Goal: Contribute content: Contribute content

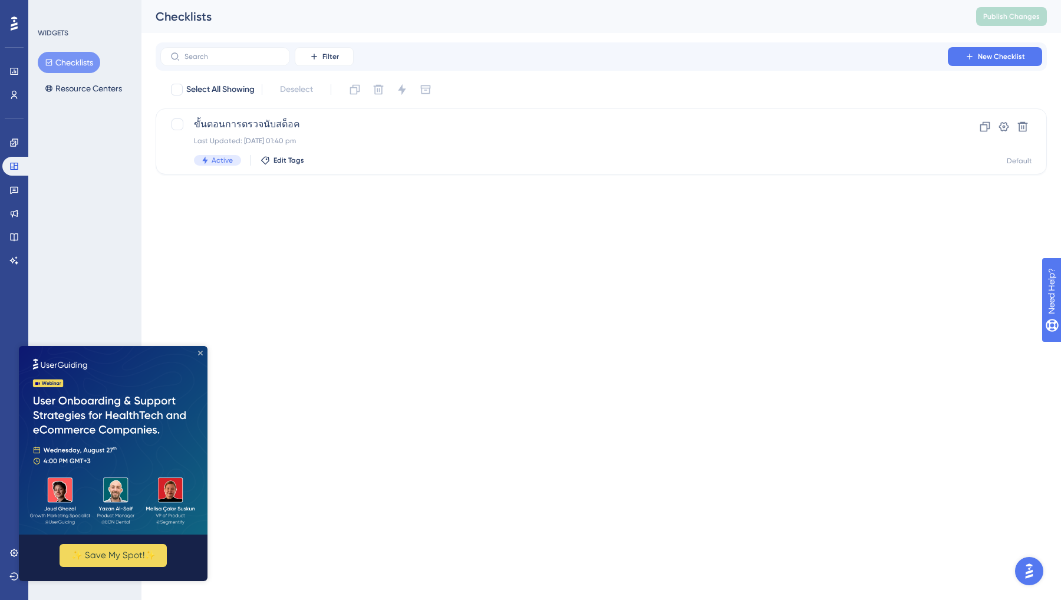
click at [198, 351] on icon "Close Preview" at bounding box center [200, 353] width 5 height 5
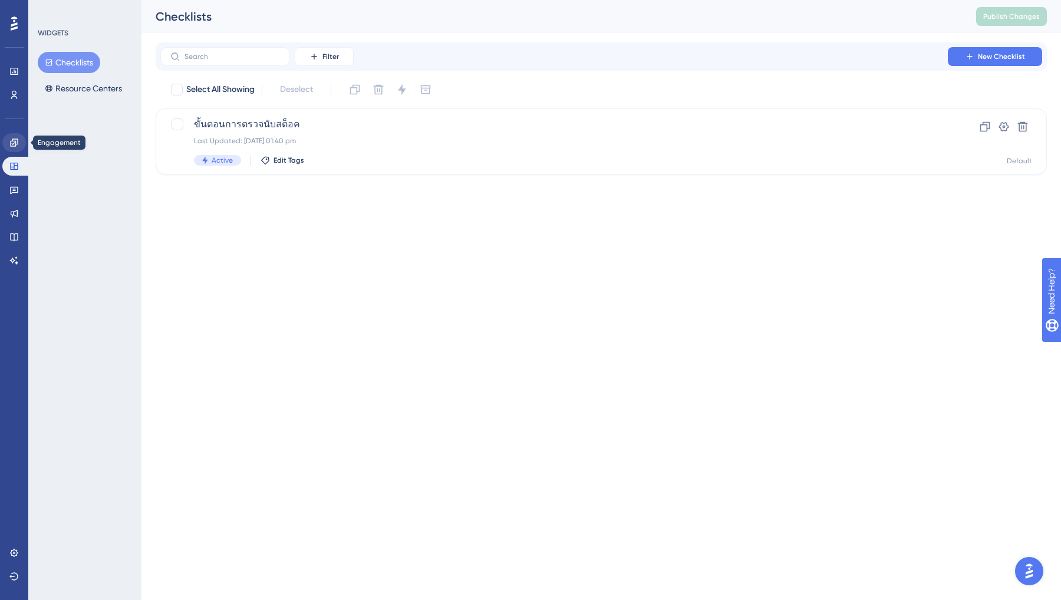
click at [9, 136] on link at bounding box center [14, 142] width 24 height 19
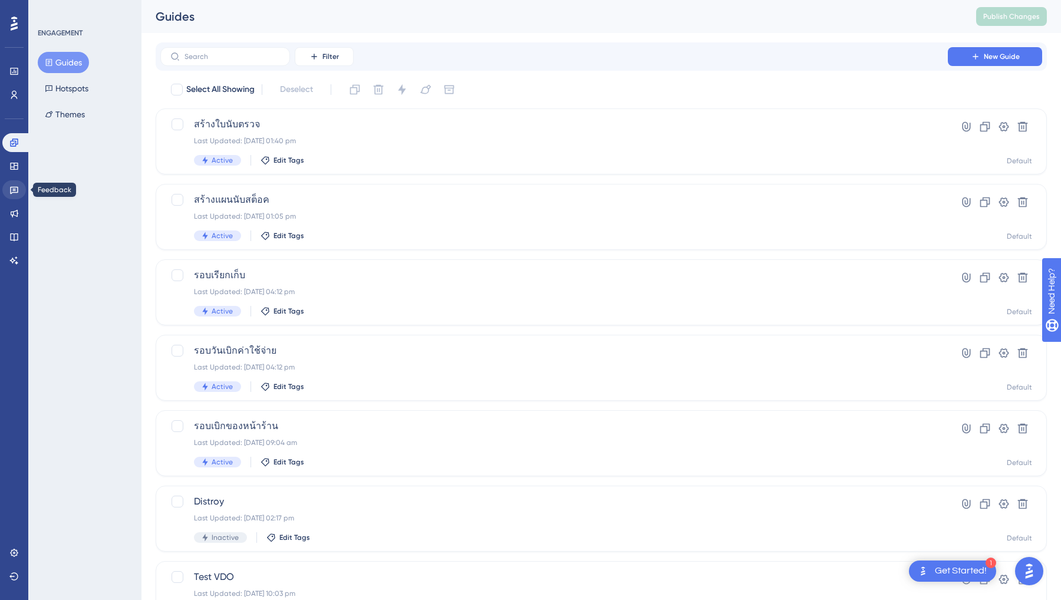
click at [19, 180] on link at bounding box center [14, 189] width 24 height 19
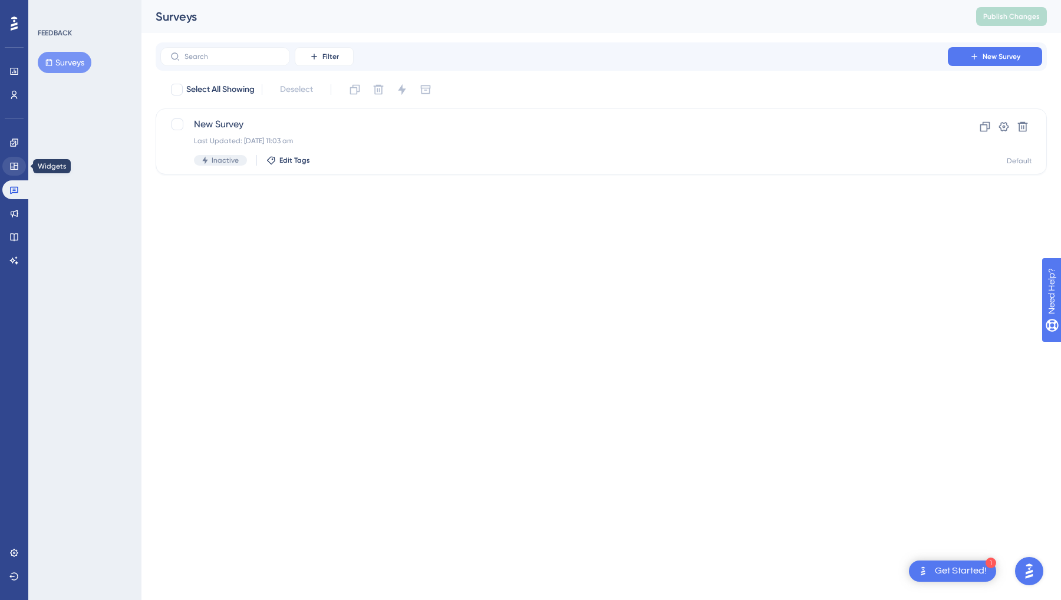
click at [18, 163] on icon at bounding box center [14, 166] width 8 height 7
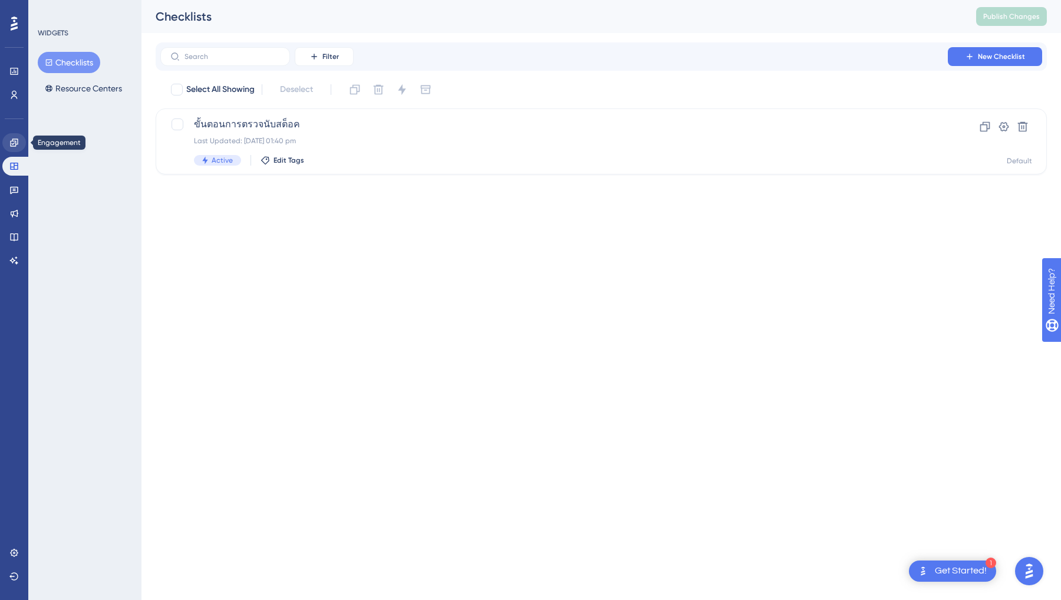
click at [18, 147] on link at bounding box center [14, 142] width 24 height 19
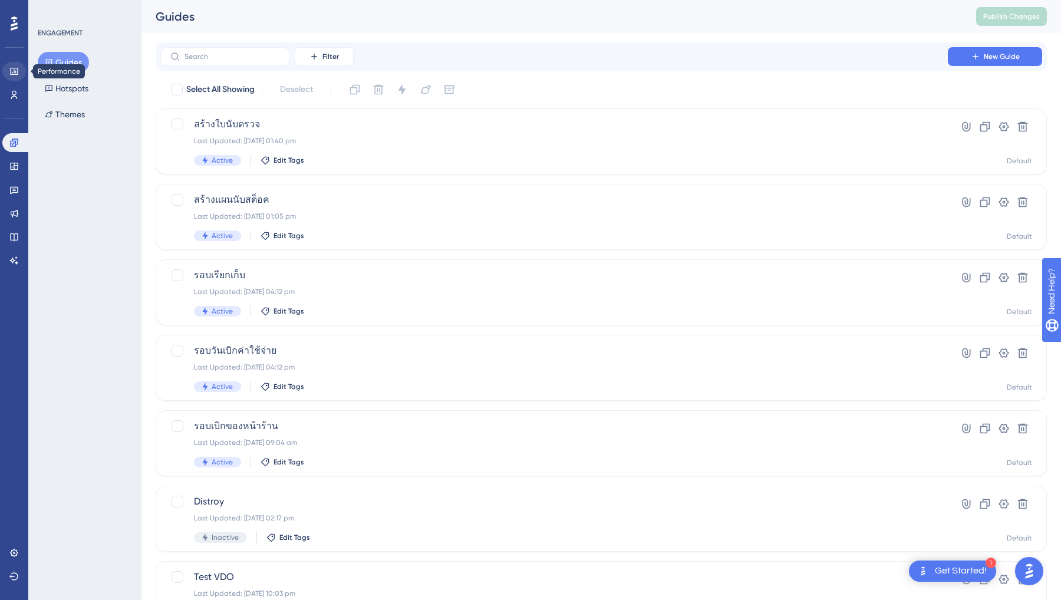
click at [12, 67] on icon at bounding box center [13, 71] width 9 height 9
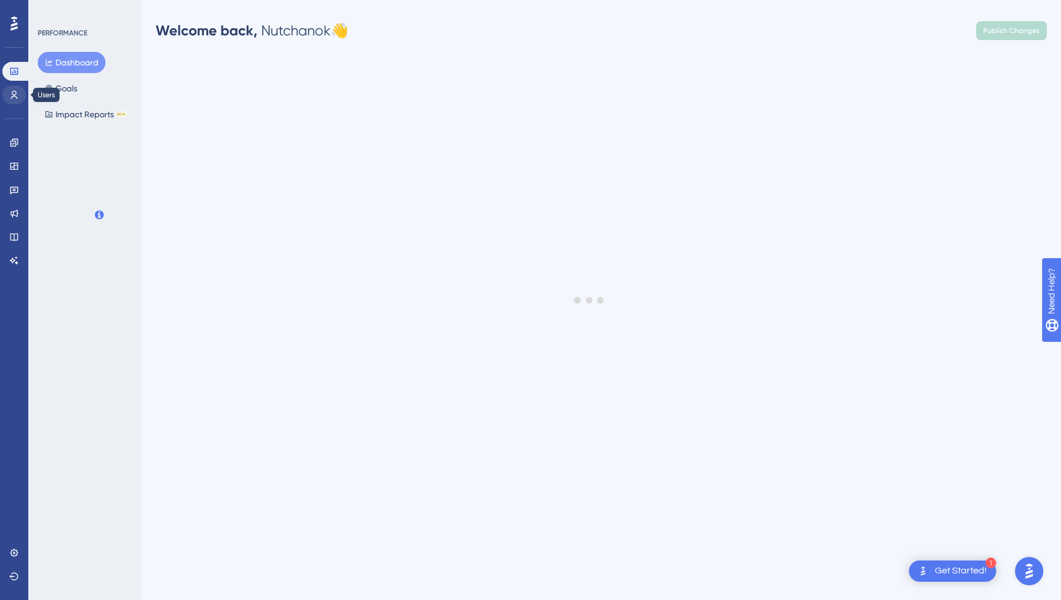
click at [14, 90] on icon at bounding box center [13, 94] width 9 height 9
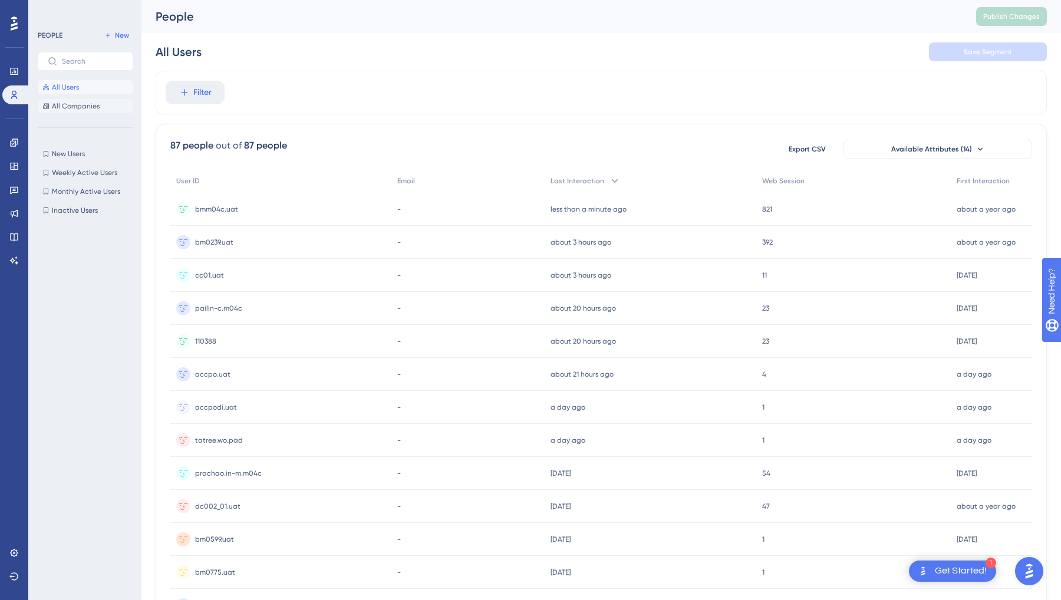
click at [71, 107] on span "All Companies" at bounding box center [76, 105] width 48 height 9
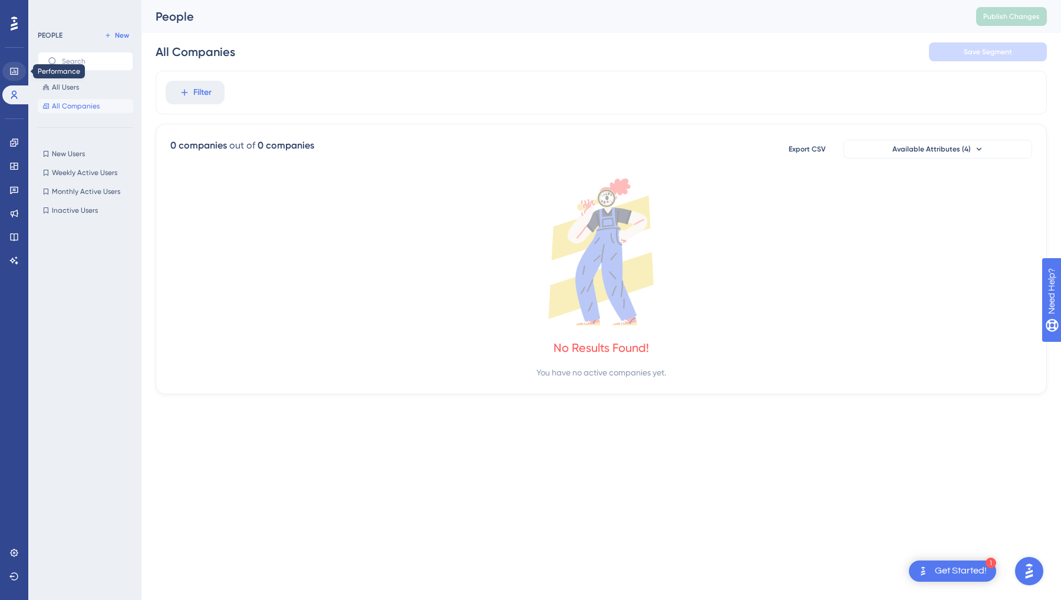
click at [15, 77] on link at bounding box center [14, 71] width 24 height 19
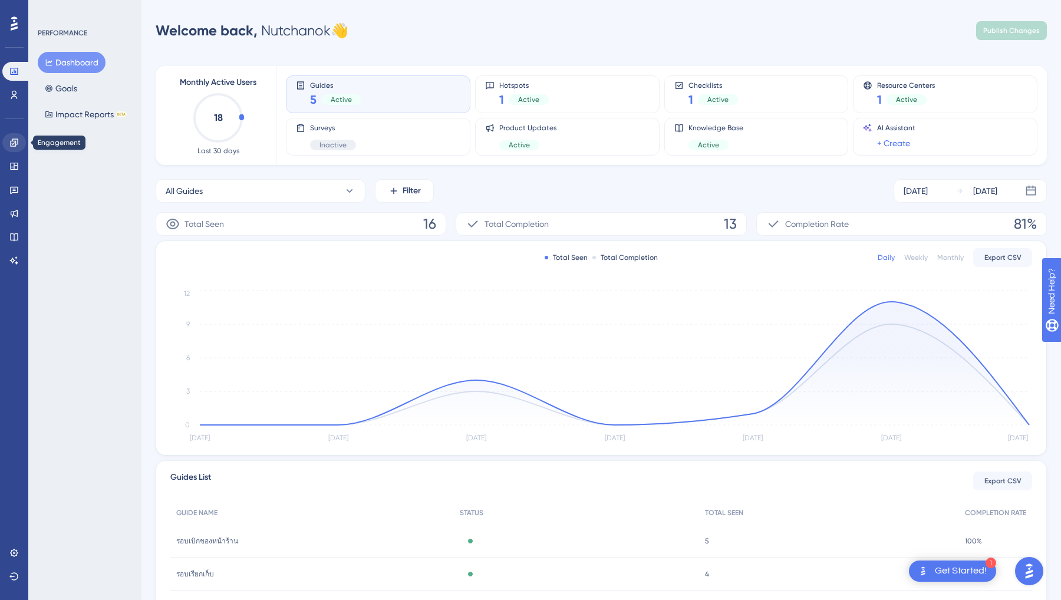
click at [14, 150] on link at bounding box center [14, 142] width 24 height 19
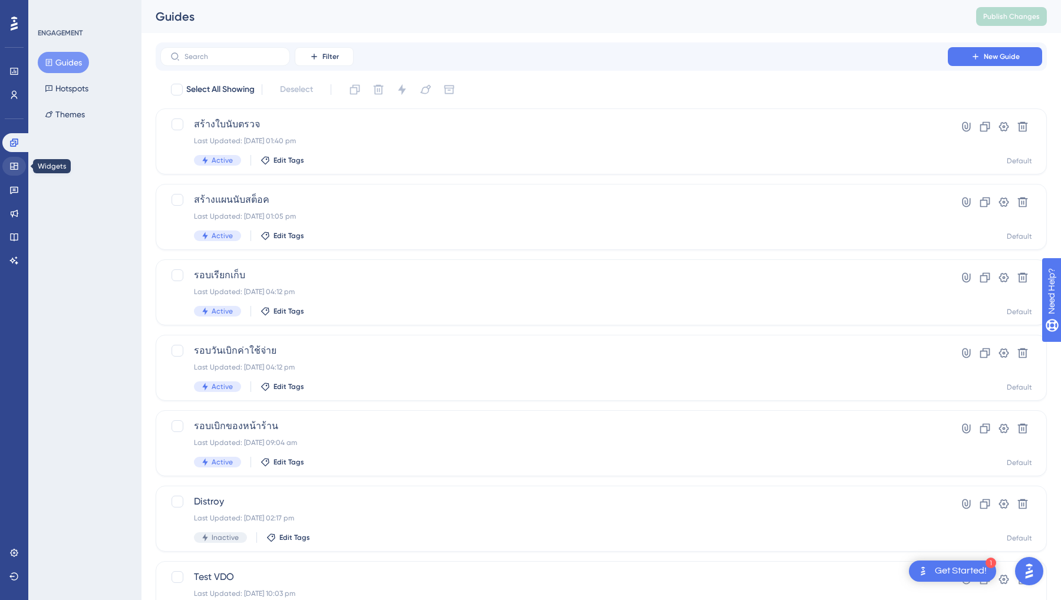
click at [10, 171] on link at bounding box center [14, 166] width 24 height 19
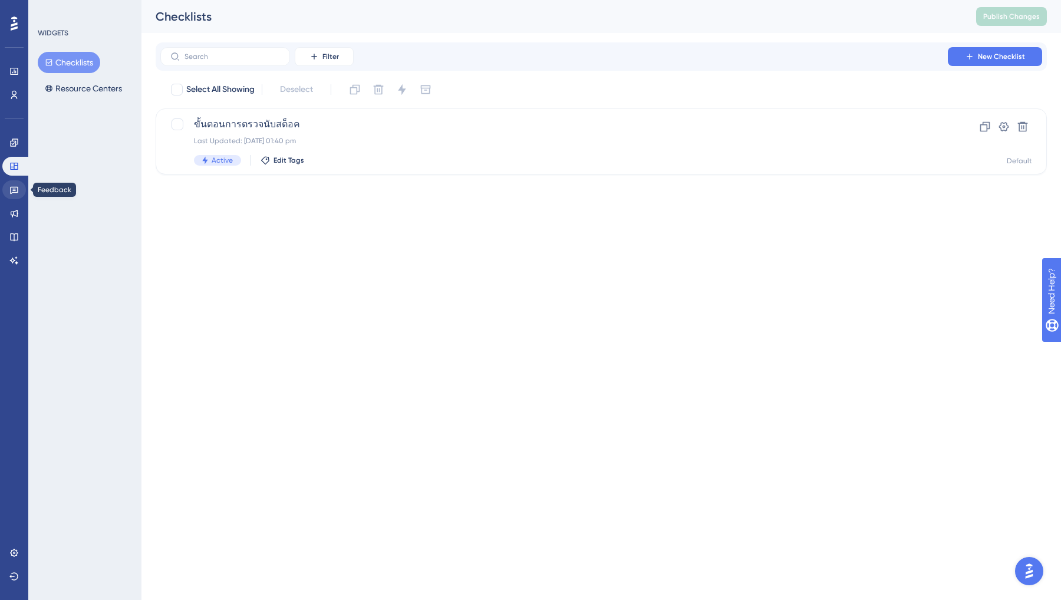
click at [16, 192] on icon at bounding box center [14, 191] width 8 height 8
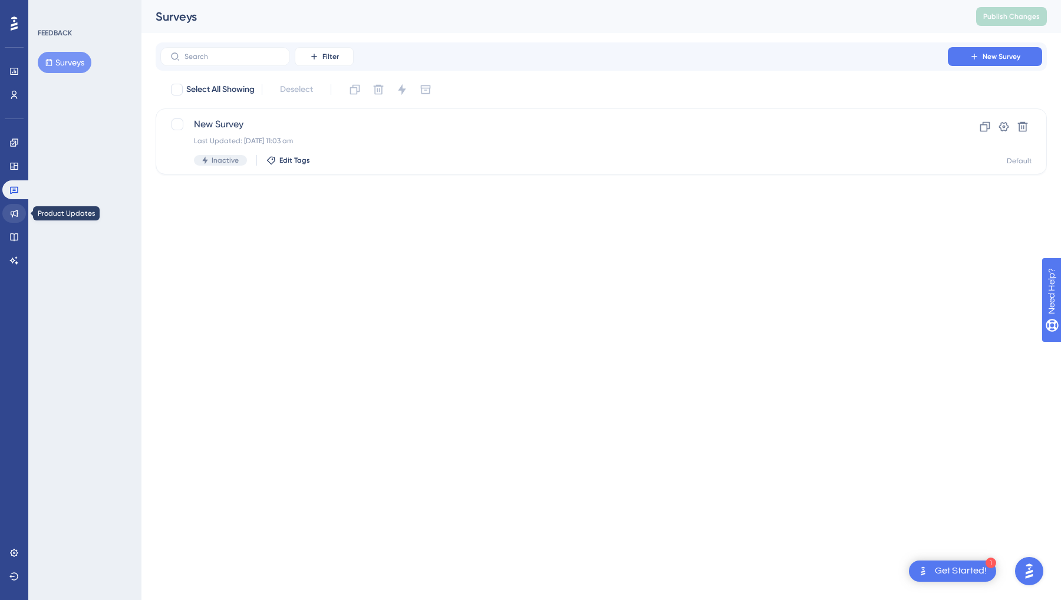
click at [12, 209] on icon at bounding box center [13, 213] width 9 height 9
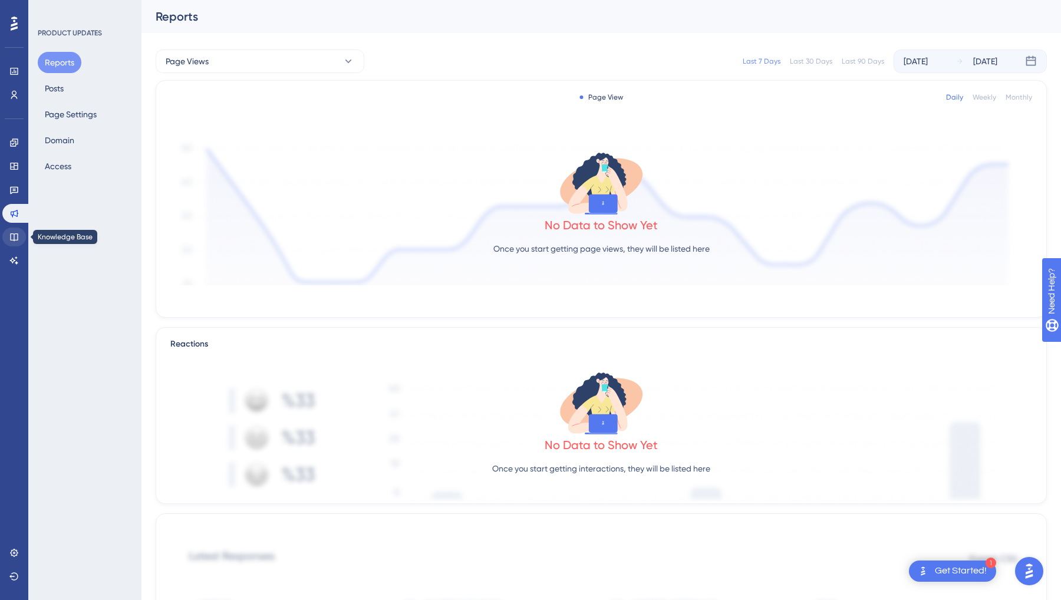
click at [17, 235] on icon at bounding box center [13, 236] width 9 height 9
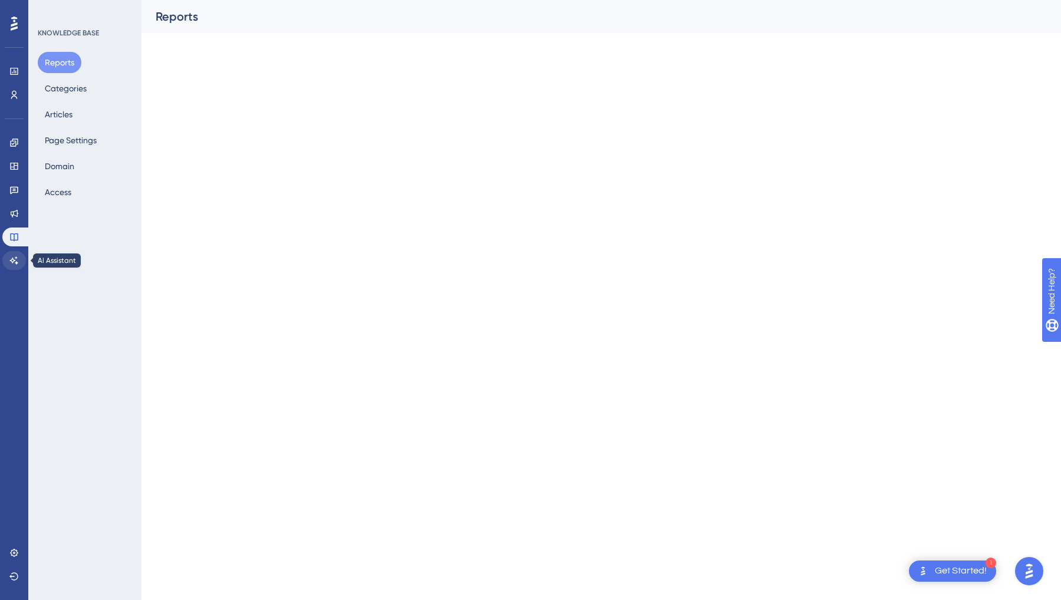
click at [10, 260] on icon at bounding box center [13, 260] width 9 height 9
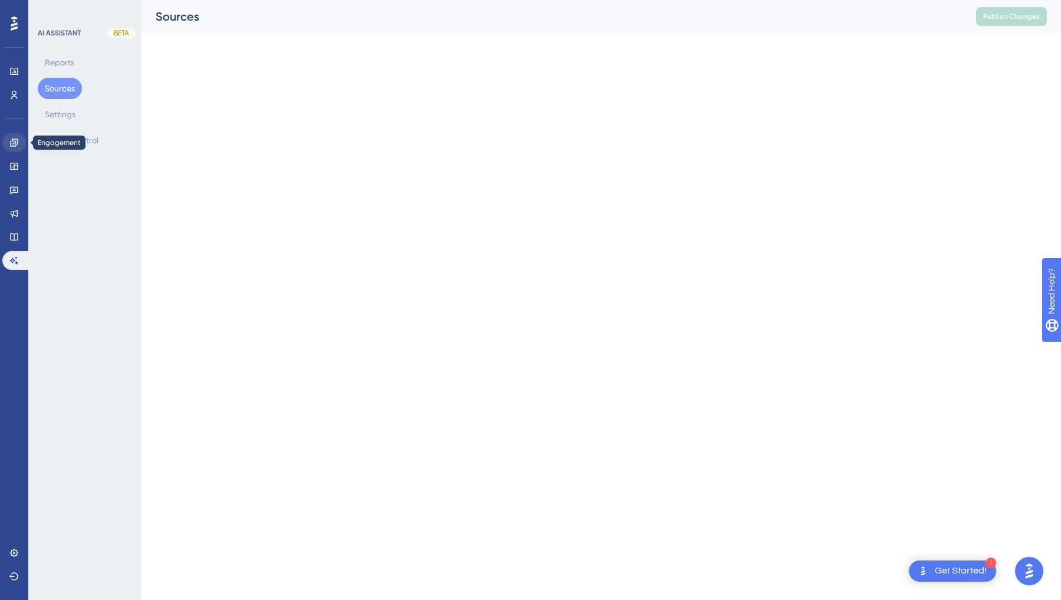
click at [15, 135] on link at bounding box center [14, 142] width 24 height 19
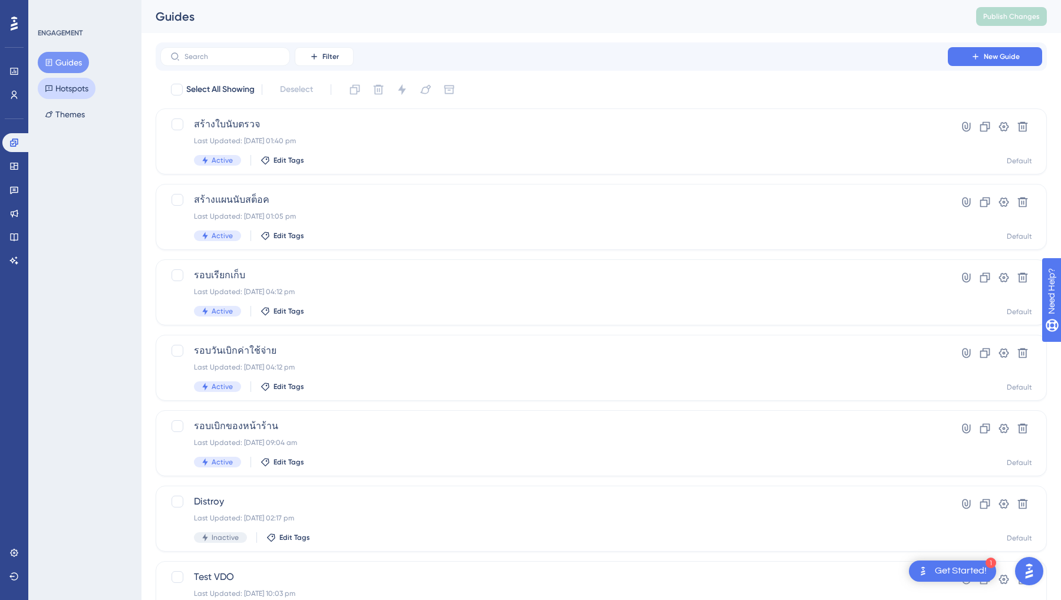
click at [77, 81] on button "Hotspots" at bounding box center [67, 88] width 58 height 21
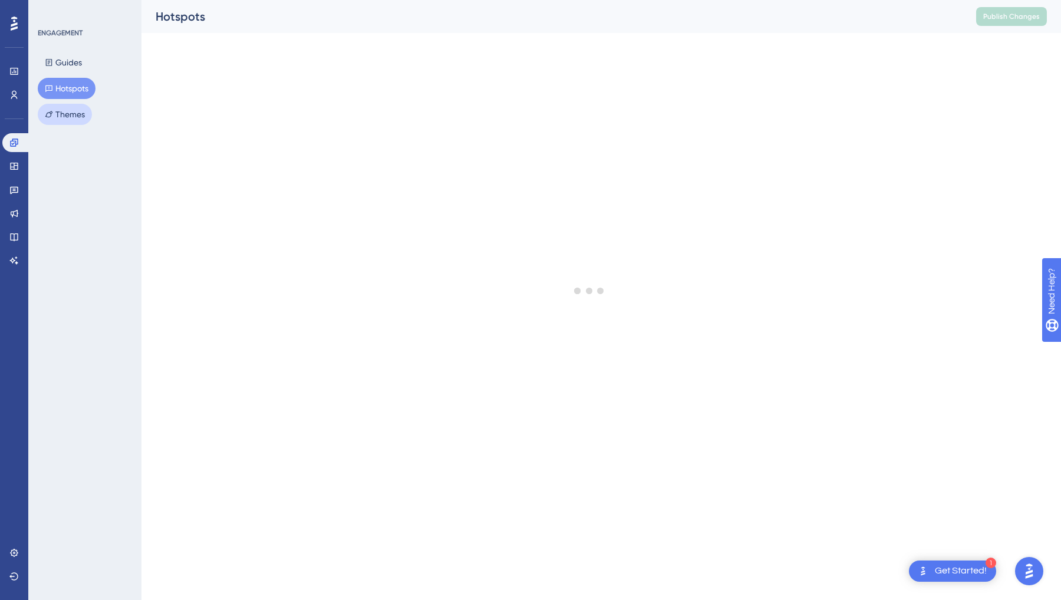
click at [70, 121] on button "Themes" at bounding box center [65, 114] width 54 height 21
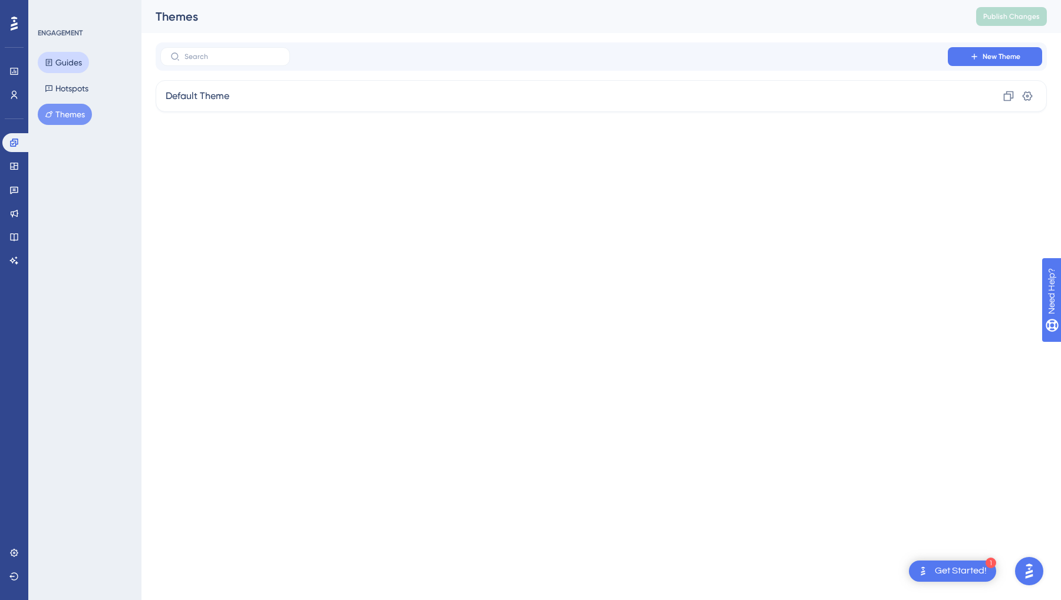
click at [58, 70] on button "Guides" at bounding box center [63, 62] width 51 height 21
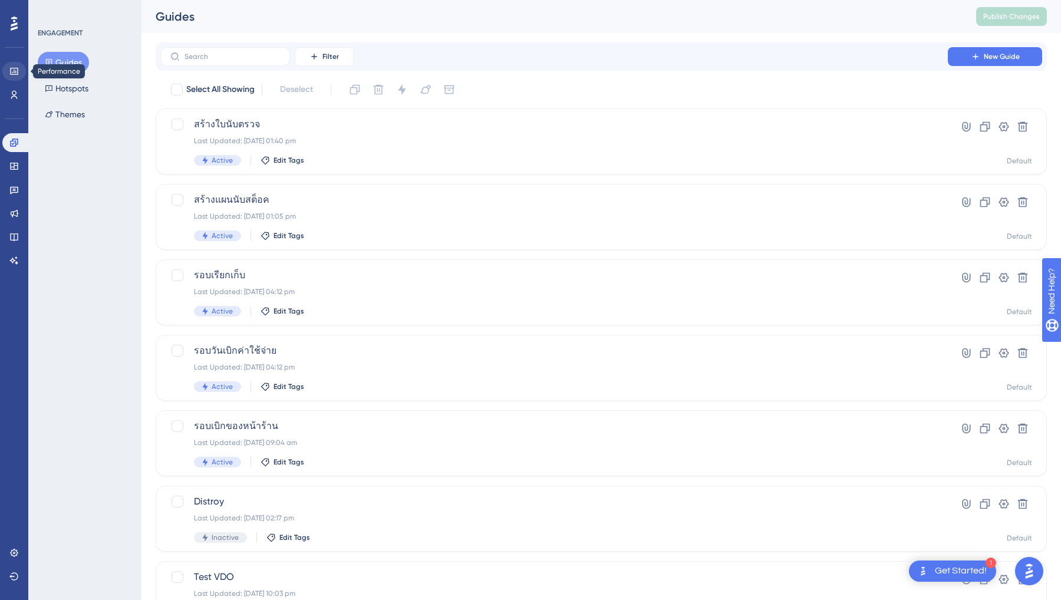
click at [12, 74] on icon at bounding box center [13, 71] width 9 height 9
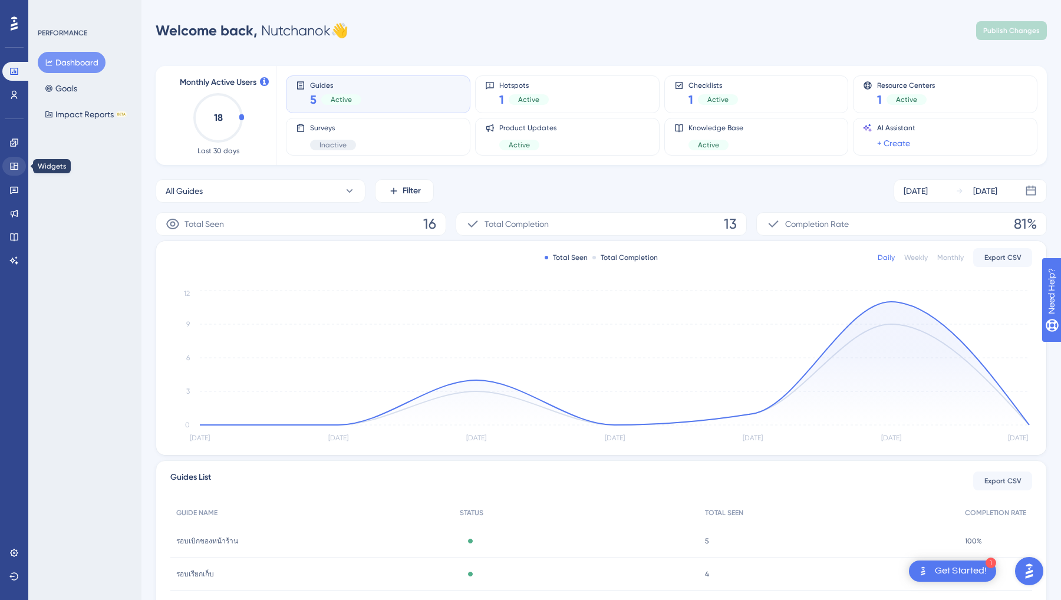
click at [6, 169] on link at bounding box center [14, 166] width 24 height 19
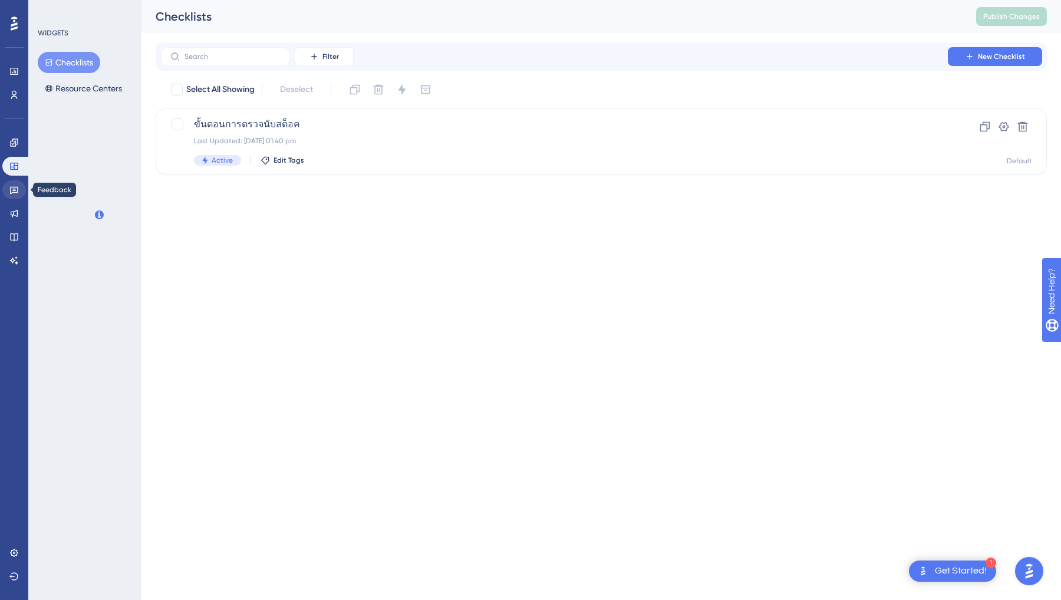
click at [19, 190] on link at bounding box center [14, 189] width 24 height 19
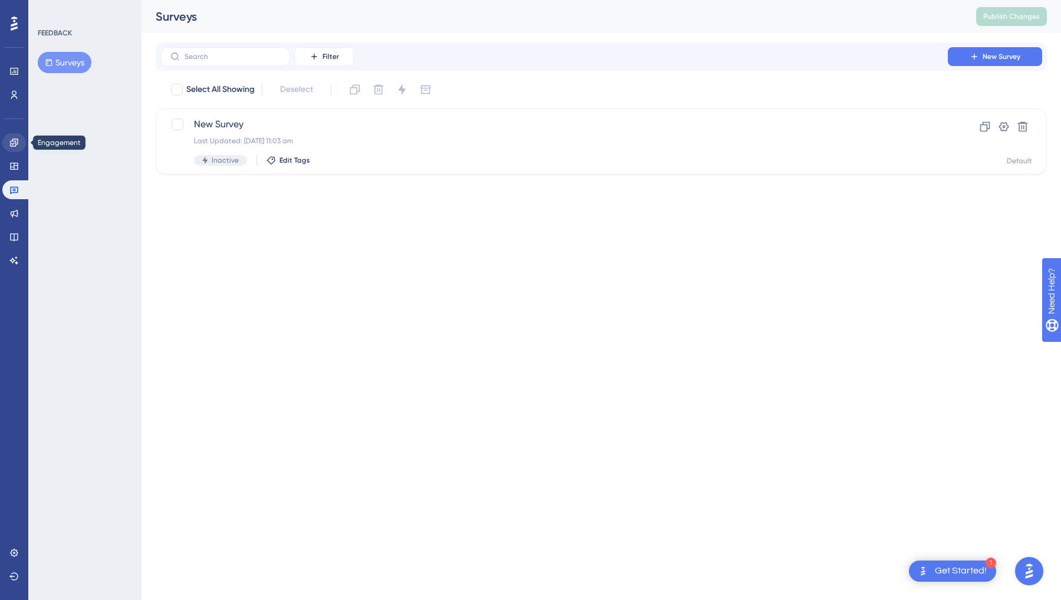
click at [18, 137] on link at bounding box center [14, 142] width 24 height 19
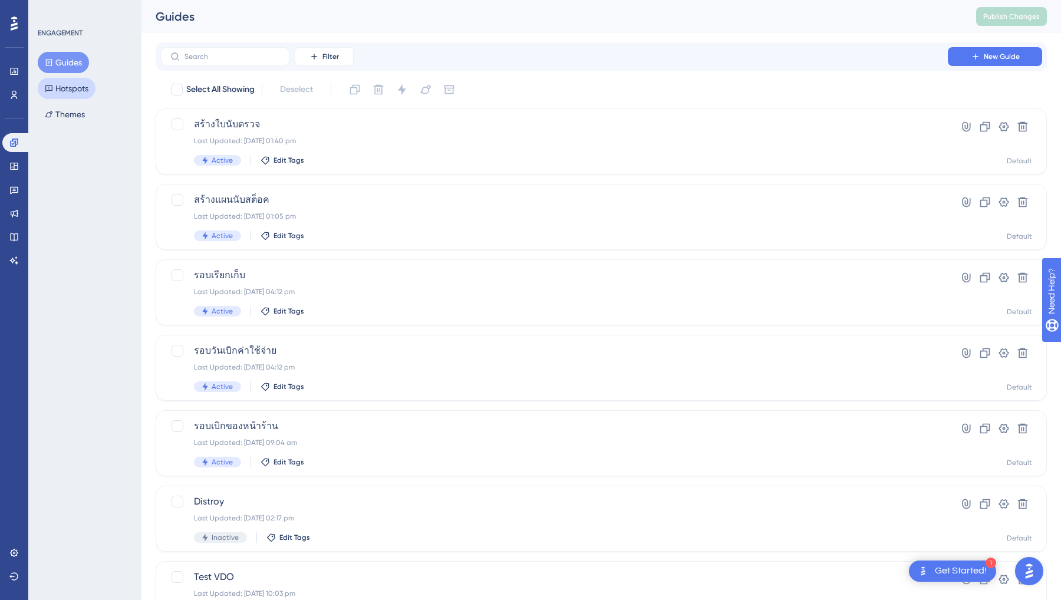
click at [84, 85] on button "Hotspots" at bounding box center [67, 88] width 58 height 21
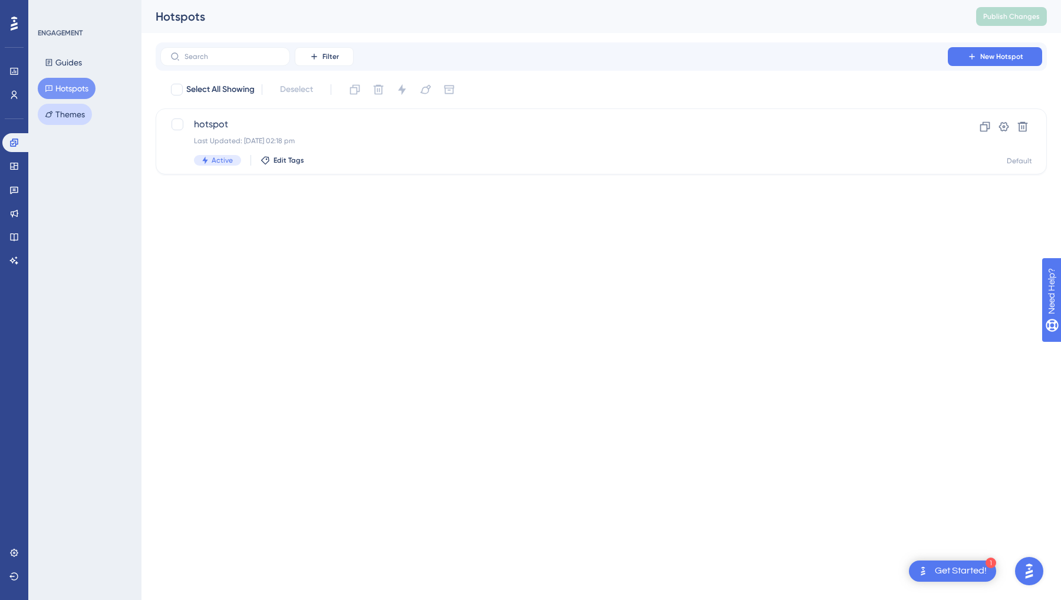
click at [72, 110] on button "Themes" at bounding box center [65, 114] width 54 height 21
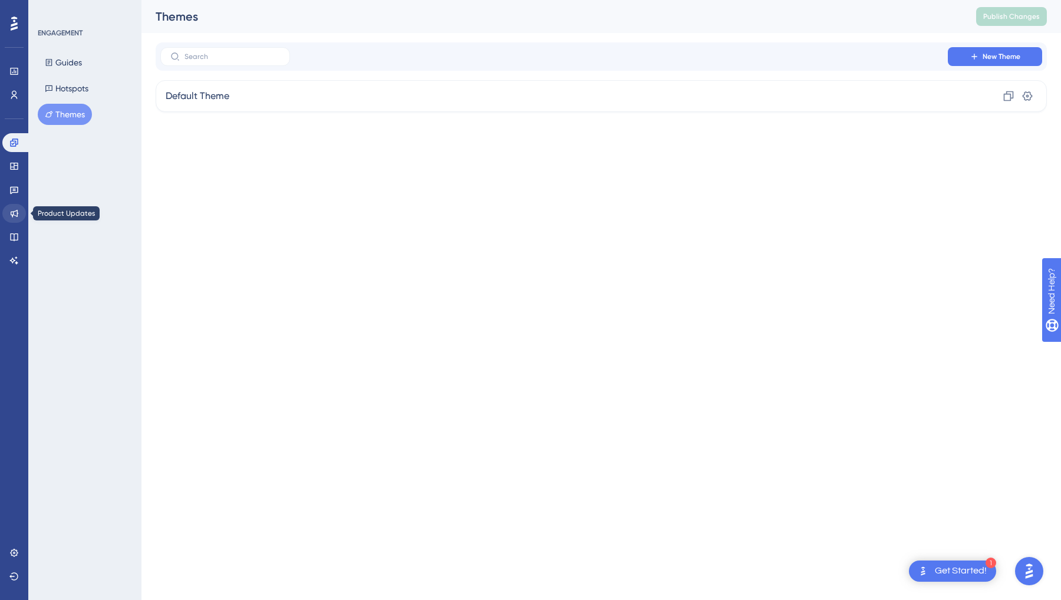
click at [11, 204] on link at bounding box center [14, 213] width 24 height 19
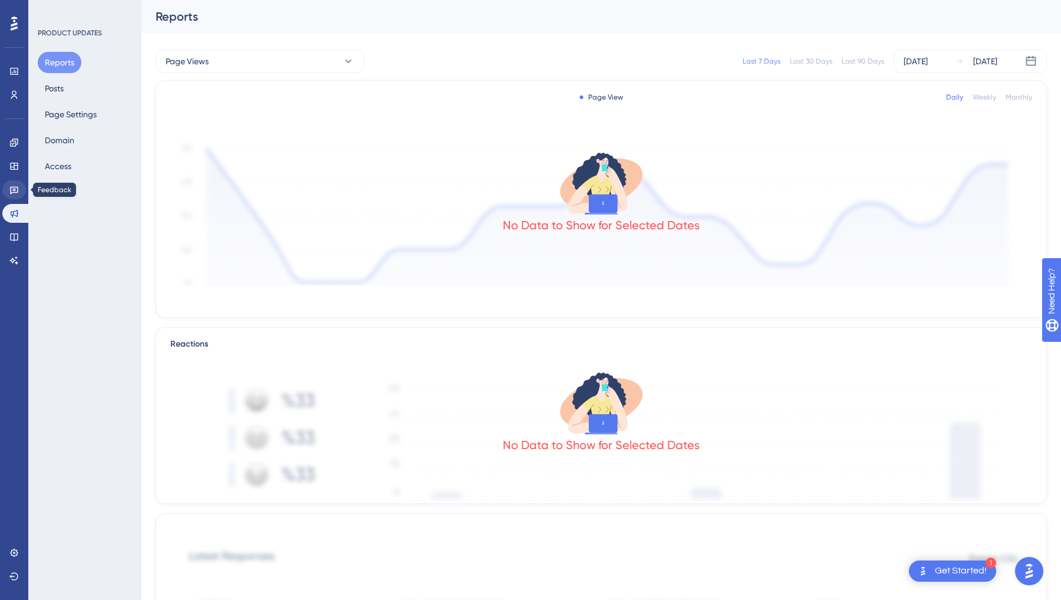
click at [18, 186] on icon at bounding box center [13, 189] width 9 height 9
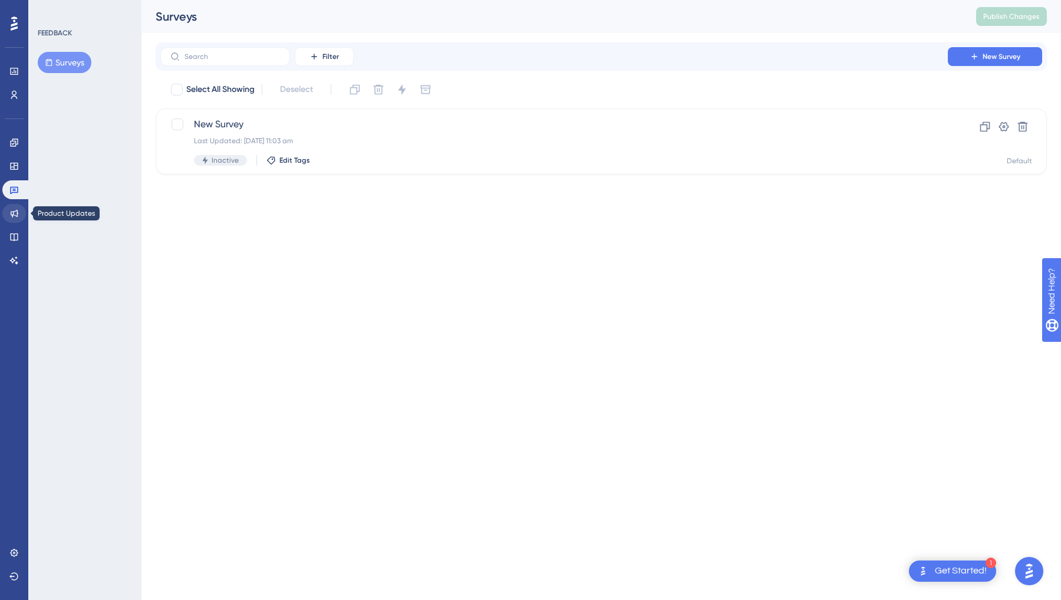
click at [15, 220] on link at bounding box center [14, 213] width 24 height 19
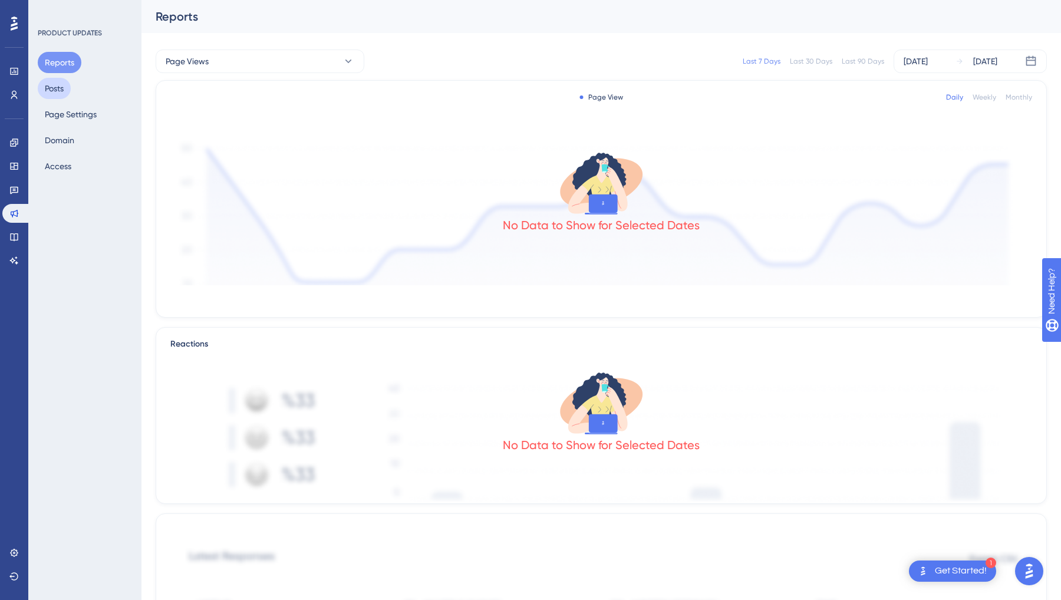
click at [54, 94] on button "Posts" at bounding box center [54, 88] width 33 height 21
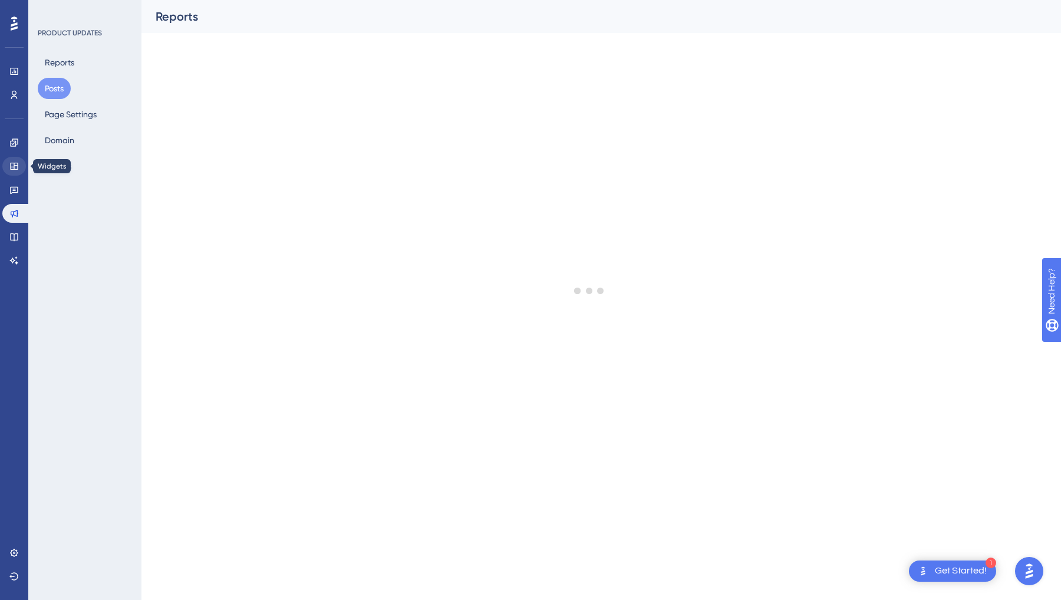
click at [13, 171] on link at bounding box center [14, 166] width 24 height 19
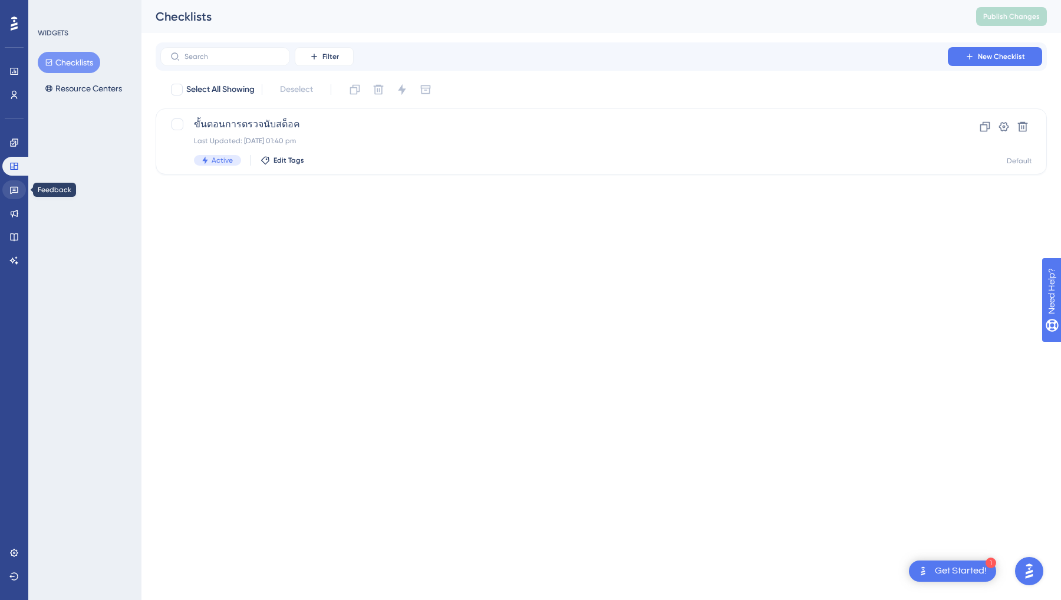
click at [14, 193] on icon at bounding box center [14, 191] width 8 height 8
click at [14, 137] on link at bounding box center [14, 142] width 24 height 19
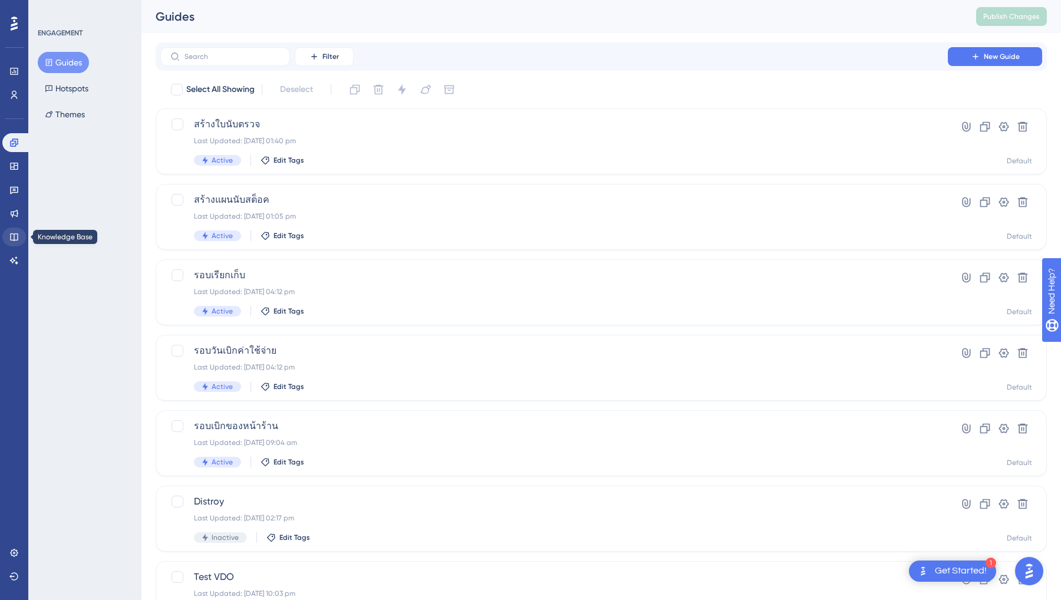
click at [14, 245] on link at bounding box center [14, 236] width 24 height 19
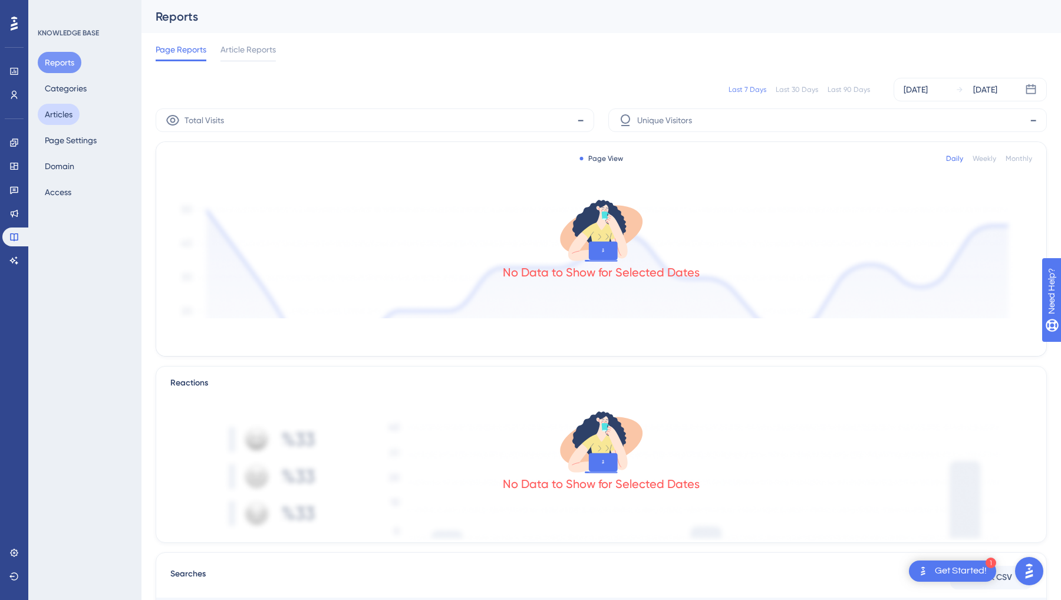
click at [71, 111] on button "Articles" at bounding box center [59, 114] width 42 height 21
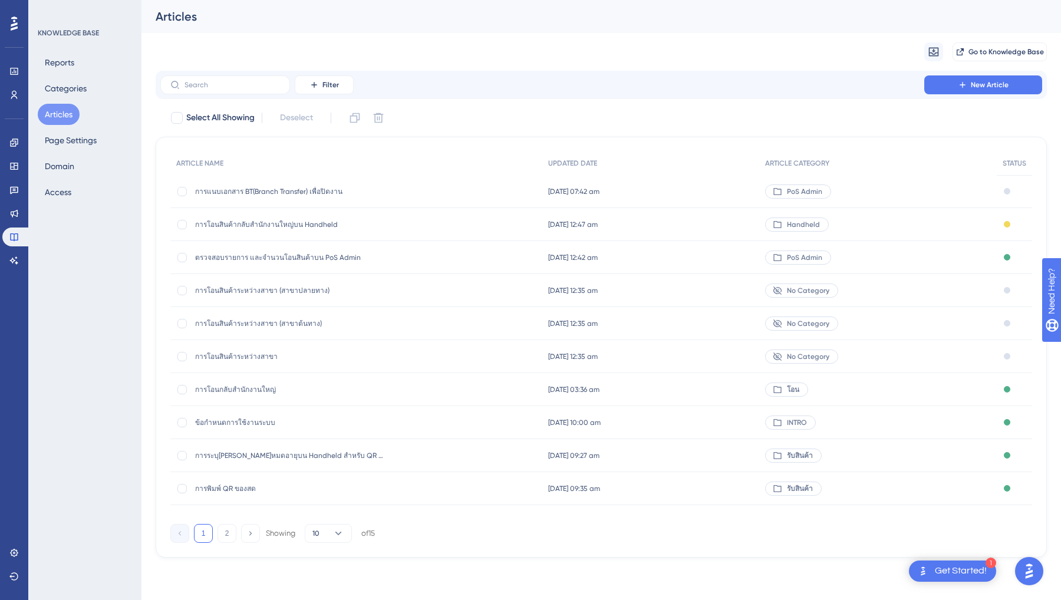
click at [255, 387] on span "การโอนกลับสำนักงานใหญ่" at bounding box center [289, 389] width 189 height 9
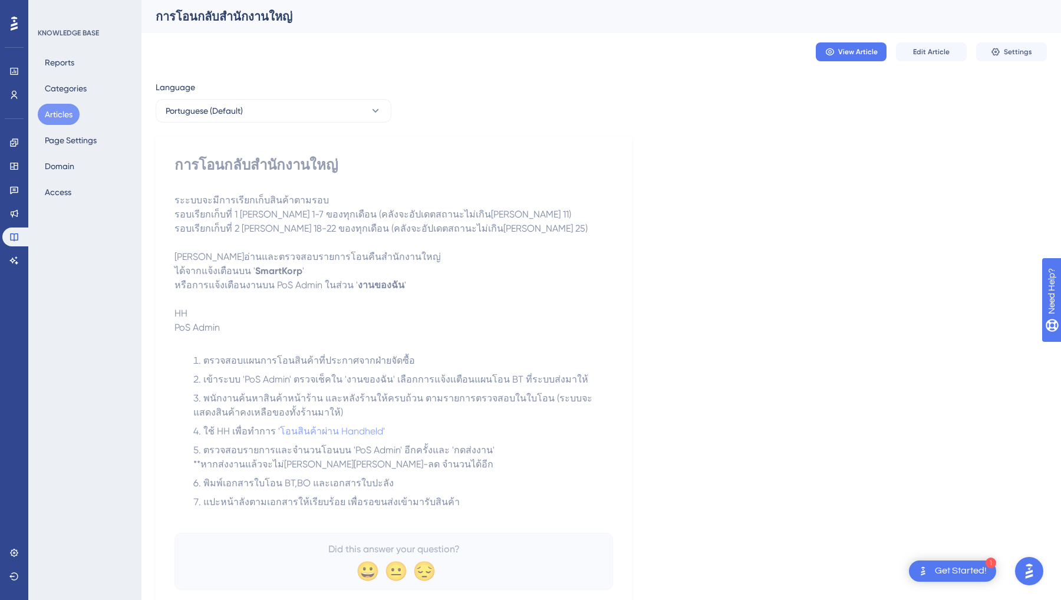
click at [202, 206] on p "ระะบบจะมีการเรียกเก็บสินค้าตามรอบ" at bounding box center [393, 200] width 438 height 14
click at [192, 193] on p "ระะบบจะมีการเรียกเก็บสินค้าตามรอบ" at bounding box center [393, 200] width 438 height 14
click at [320, 218] on span "รอบเรียกเก็บที่ 1 [PERSON_NAME] 1-7 ของทุกเดือน (คลังจะอัปเดตสถานะไม่เกิน[PERSO…" at bounding box center [372, 214] width 397 height 11
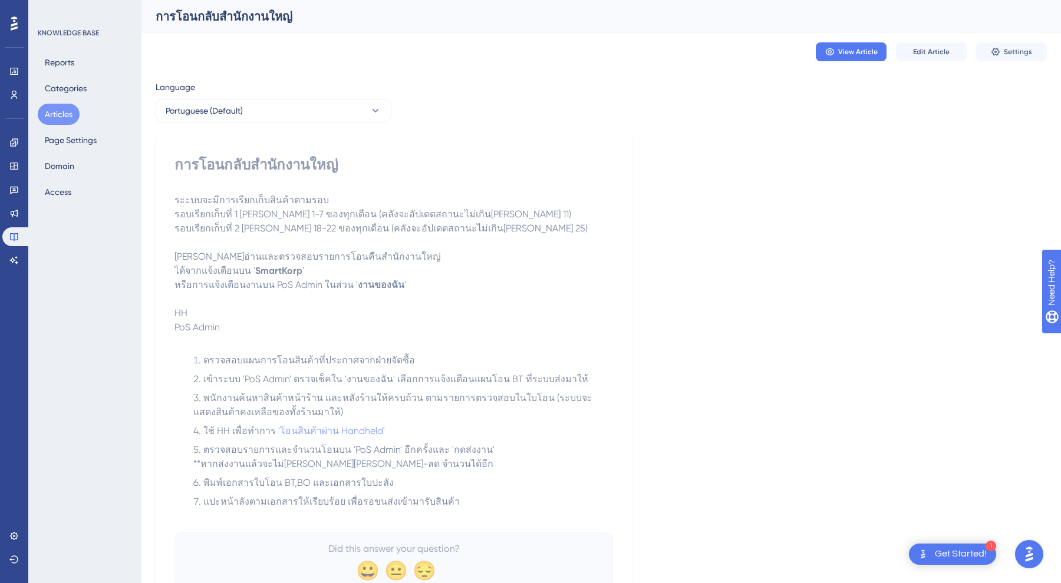
click at [382, 262] on span "[PERSON_NAME]อ่านและตรวจสอบรายการโอนคืนสำนักงานใหญ่" at bounding box center [307, 256] width 266 height 11
click at [37, 114] on div "KNOWLEDGE BASE Reports Categories Articles Page Settings Domain Access" at bounding box center [84, 291] width 113 height 583
click at [60, 101] on div "Reports Categories Articles Page Settings Domain Access" at bounding box center [85, 127] width 95 height 151
click at [59, 110] on button "Articles" at bounding box center [59, 114] width 42 height 21
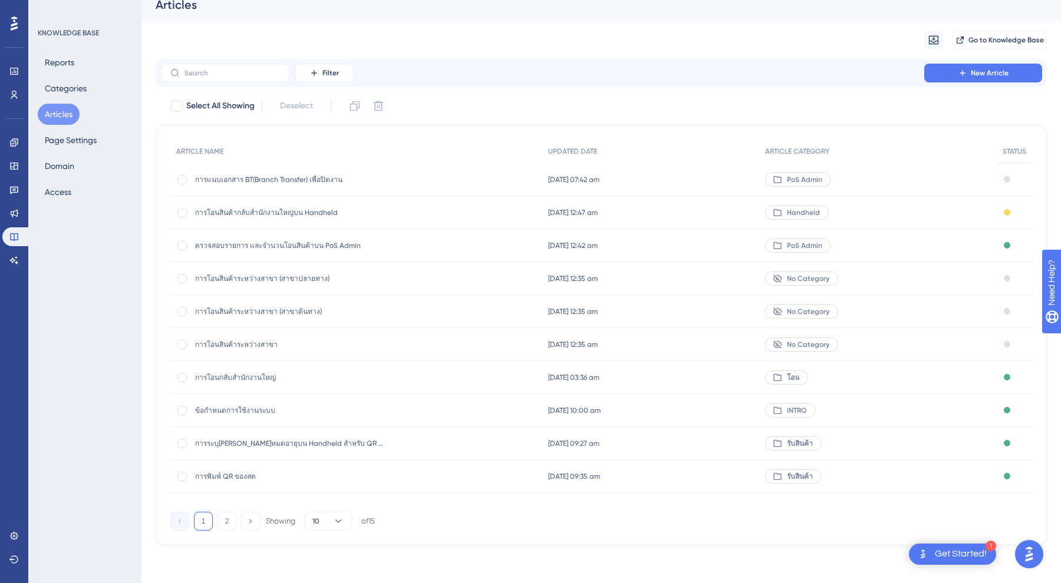
scroll to position [12, 0]
click at [331, 245] on span "ตรวจสอบรายการ และจำนวนโอนสินค้าบน PoS Admin" at bounding box center [289, 245] width 189 height 9
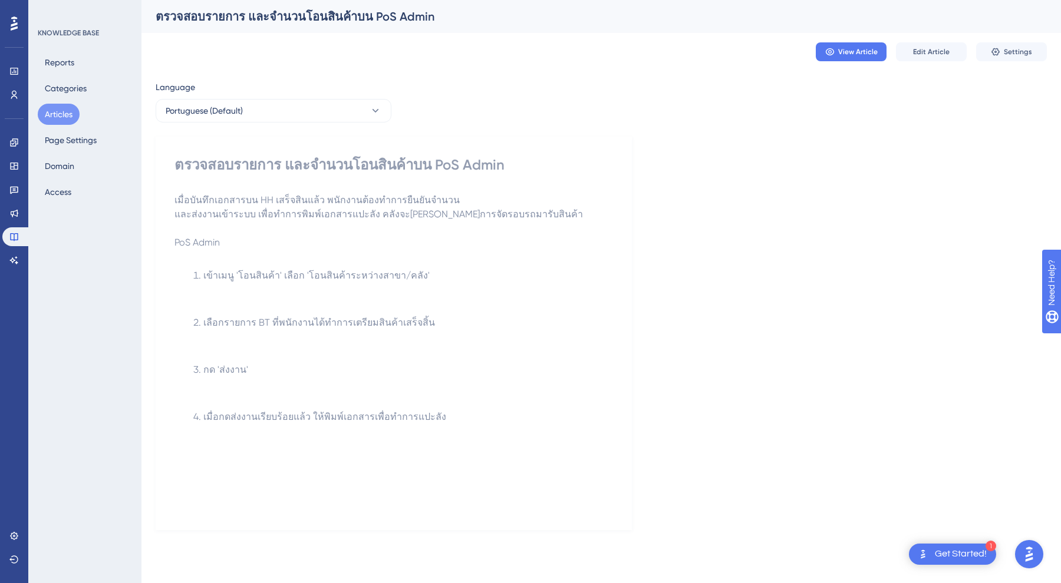
click at [61, 116] on button "Articles" at bounding box center [59, 114] width 42 height 21
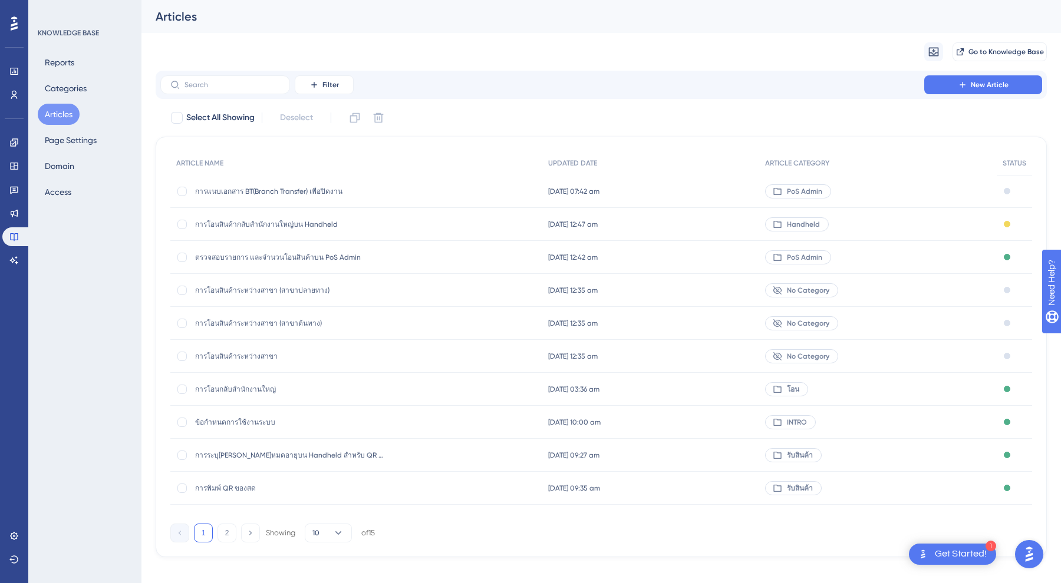
click at [220, 194] on span "การแนบเอกสาร BT(Branch Transfer) เพื่อปิดงาน" at bounding box center [289, 191] width 189 height 9
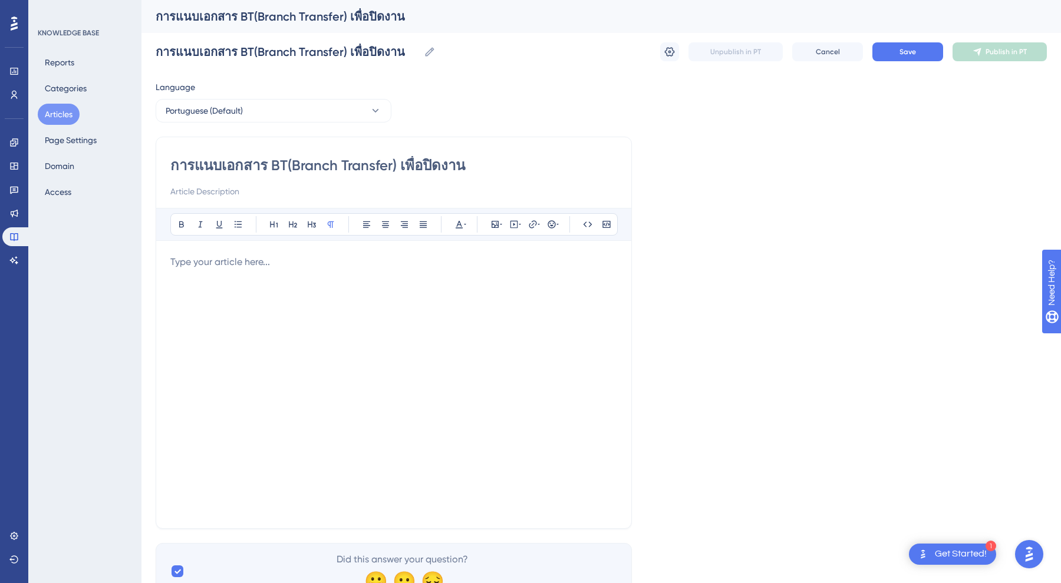
click at [64, 107] on button "Articles" at bounding box center [59, 114] width 42 height 21
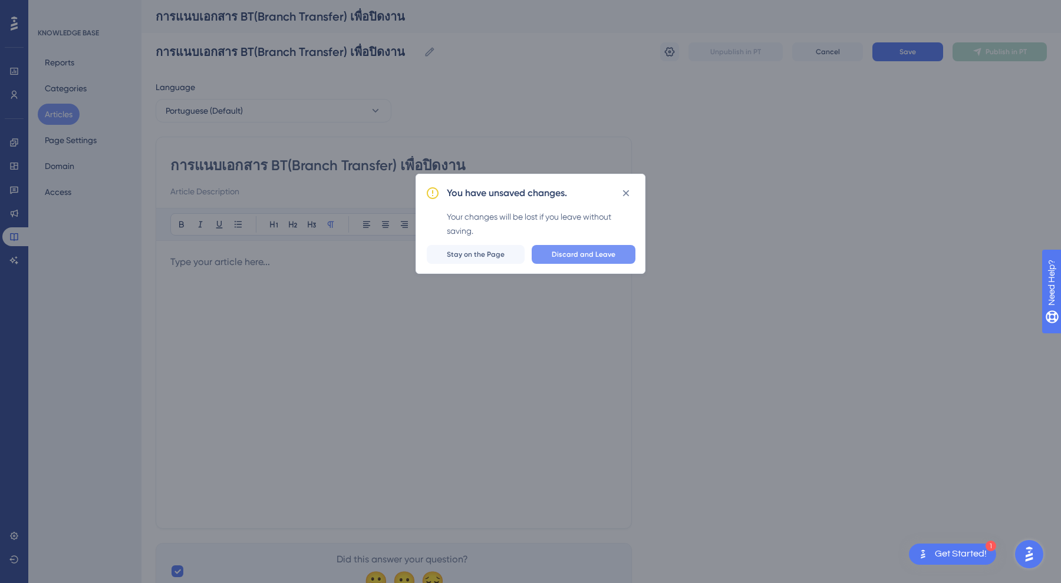
click at [602, 259] on span "Discard and Leave" at bounding box center [584, 254] width 64 height 9
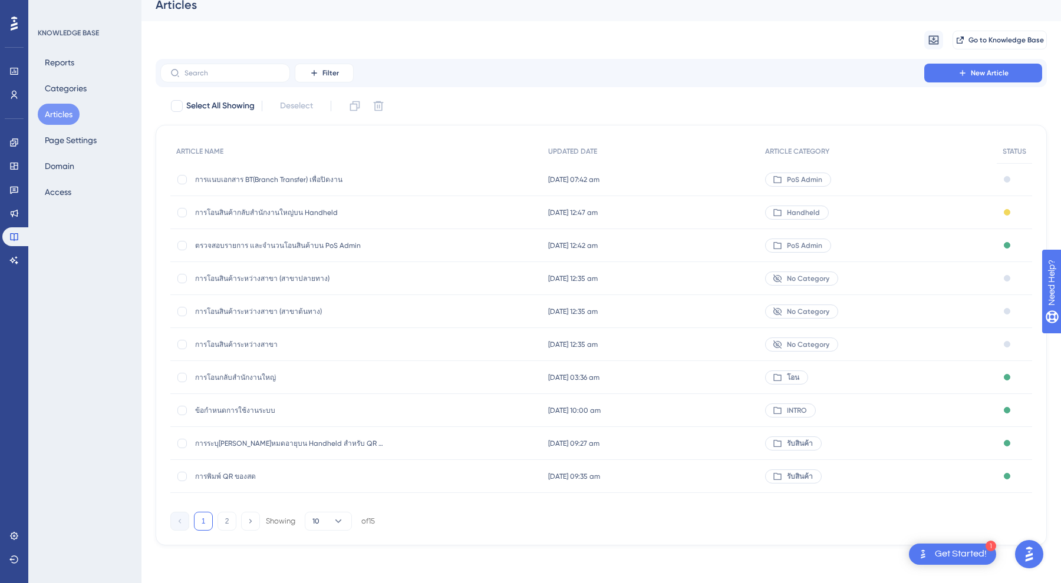
scroll to position [12, 0]
click at [256, 377] on span "การโอนกลับสำนักงานใหญ่" at bounding box center [289, 377] width 189 height 9
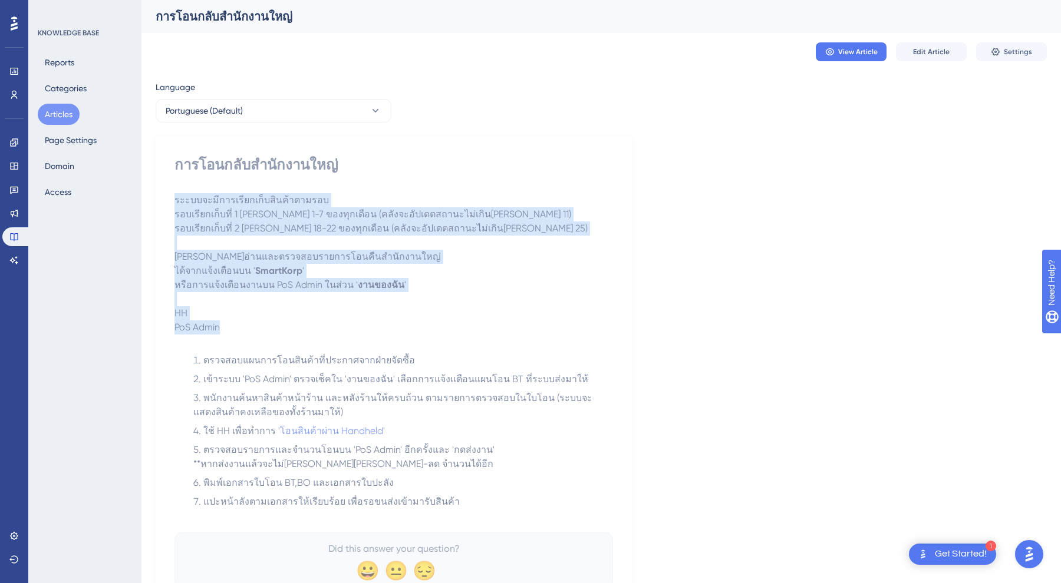
drag, startPoint x: 315, startPoint y: 334, endPoint x: 215, endPoint y: 189, distance: 176.2
click at [215, 189] on div "การโอนกลับสำนักงานใหญ่ ระะบบจะมีการเรียกเก็บสินค้าตามรอบ รอบเรียกเก็บที่ 1 [PER…" at bounding box center [393, 373] width 438 height 434
drag, startPoint x: 270, startPoint y: 192, endPoint x: 380, endPoint y: 331, distance: 177.5
click at [380, 331] on div "การโอนกลับสำนักงานใหญ่ ระะบบจะมีการเรียกเก็บสินค้าตามรอบ รอบเรียกเก็บที่ 1 [PER…" at bounding box center [393, 373] width 438 height 434
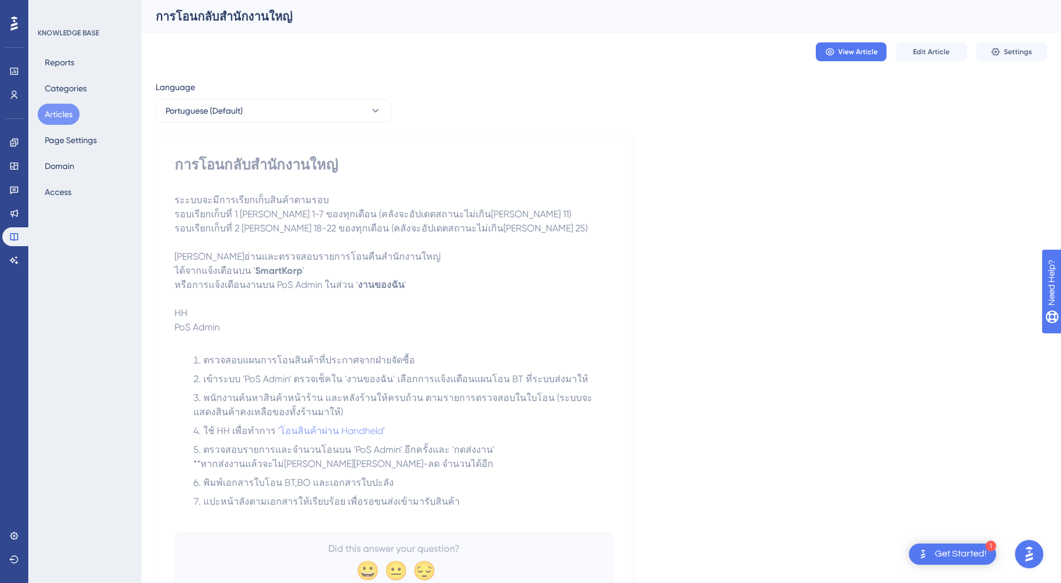
click at [365, 331] on p "PoS Admin" at bounding box center [393, 328] width 438 height 14
click at [360, 186] on div "การโอนกลับสำนักงานใหญ่ ระะบบจะมีการเรียกเก็บสินค้าตามรอบ รอบเรียกเก็บที่ 1 [PER…" at bounding box center [393, 373] width 438 height 434
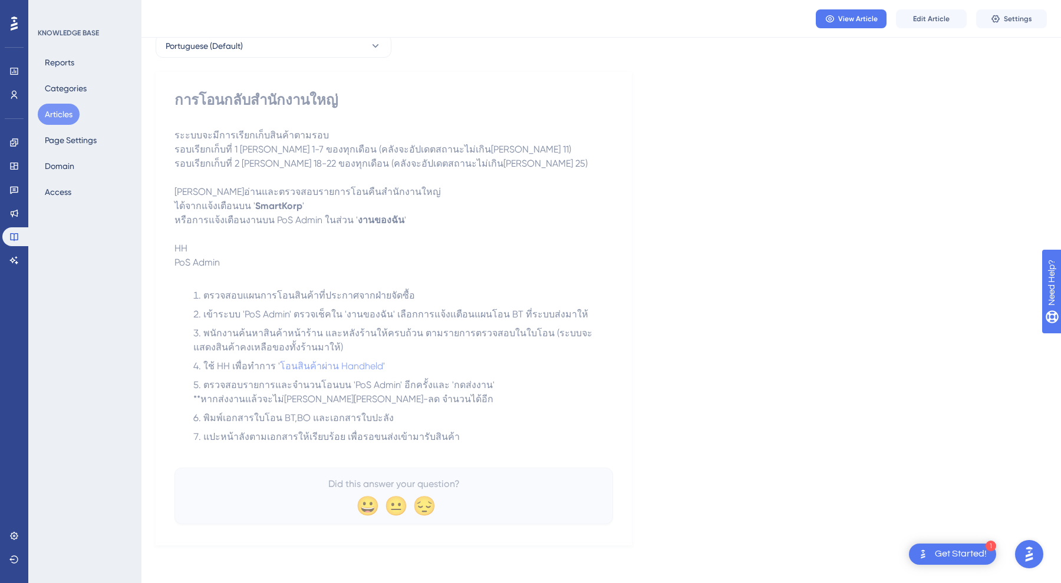
scroll to position [65, 0]
click at [352, 158] on span "รอบเรียกเก็บที่ 2 [PERSON_NAME] 18-22 ของทุกเดือน (คลังจะอัปเดตสถานะไม่เกิน[PER…" at bounding box center [380, 163] width 413 height 11
click at [860, 10] on button "View Article" at bounding box center [851, 18] width 71 height 19
click at [316, 213] on p "หรือการแจ้งเตือนงานบน PoS Admin ในส่วน ' งานของฉัน '" at bounding box center [393, 220] width 438 height 14
click at [66, 108] on button "Articles" at bounding box center [59, 114] width 42 height 21
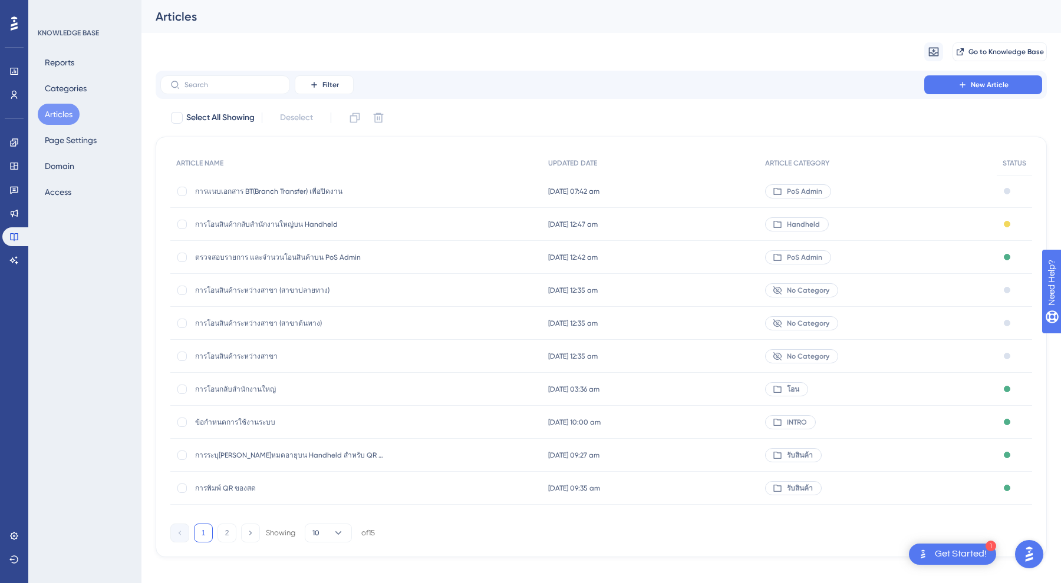
click at [265, 394] on span "การโอนกลับสำนักงานใหญ่" at bounding box center [289, 389] width 189 height 9
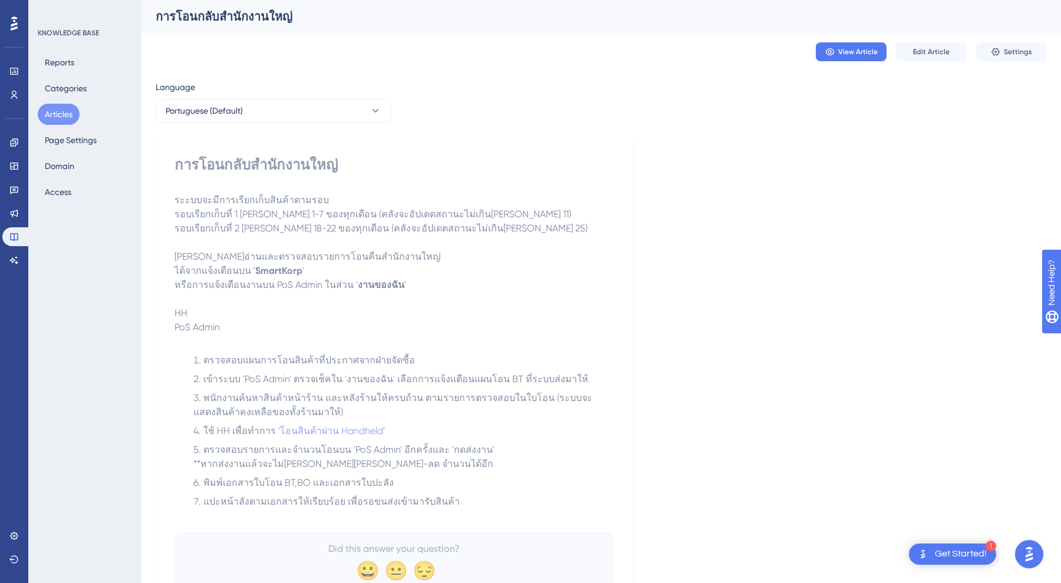
click at [64, 114] on button "Articles" at bounding box center [59, 114] width 42 height 21
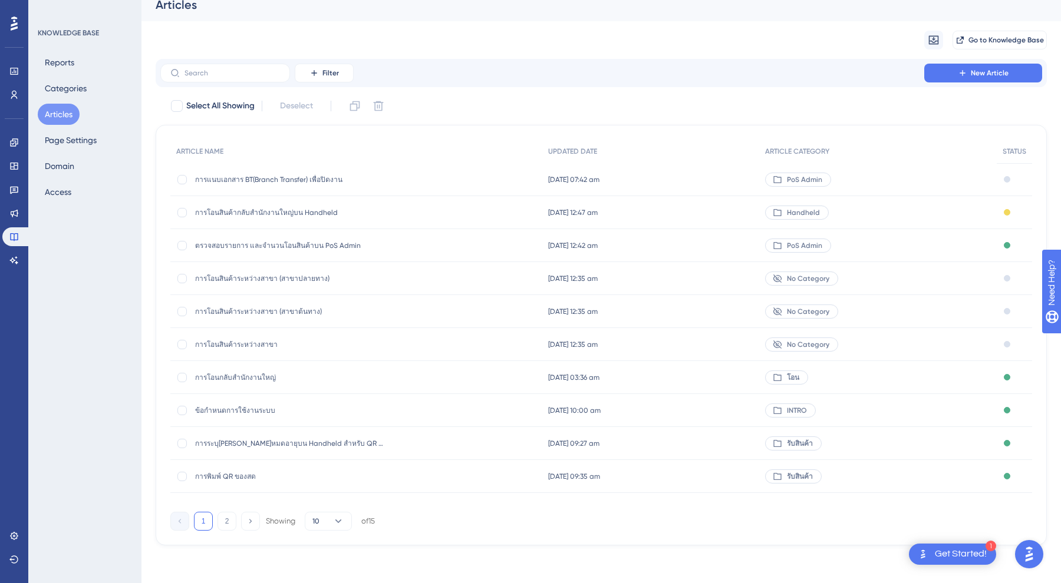
scroll to position [12, 0]
click at [222, 471] on div "การพิมพ์ QR ของสด การพิมพ์ QR ของสด" at bounding box center [289, 476] width 189 height 33
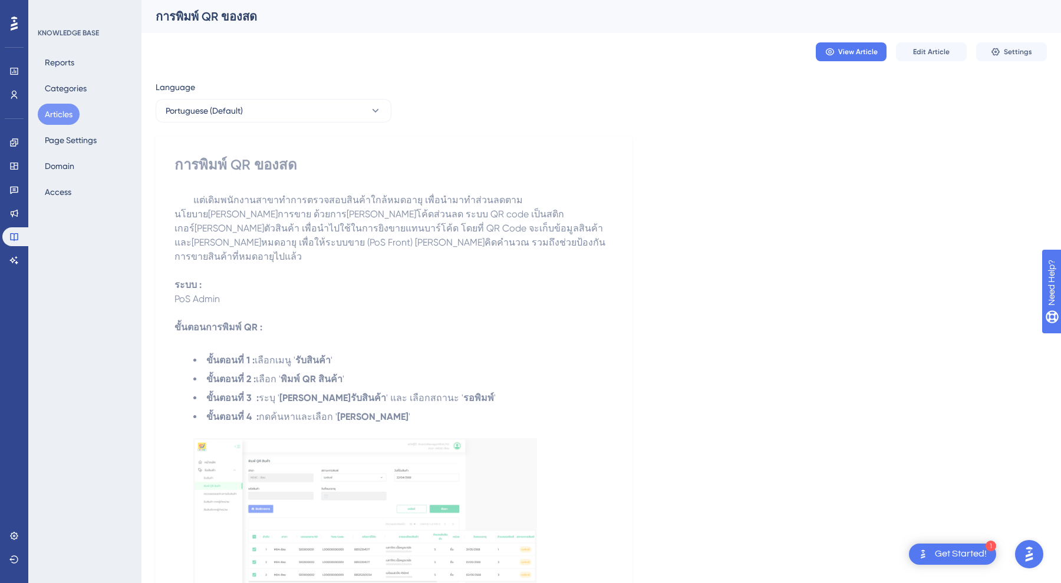
click at [290, 188] on div "การพิมพ์ QR ของสด แต่เดิมพนักงานสาขาทำการตรวจสอบสินค้าใกล้หมดอายุ เพื่อนำมาทำส่…" at bounding box center [393, 566] width 438 height 820
click at [48, 117] on button "Articles" at bounding box center [59, 114] width 42 height 21
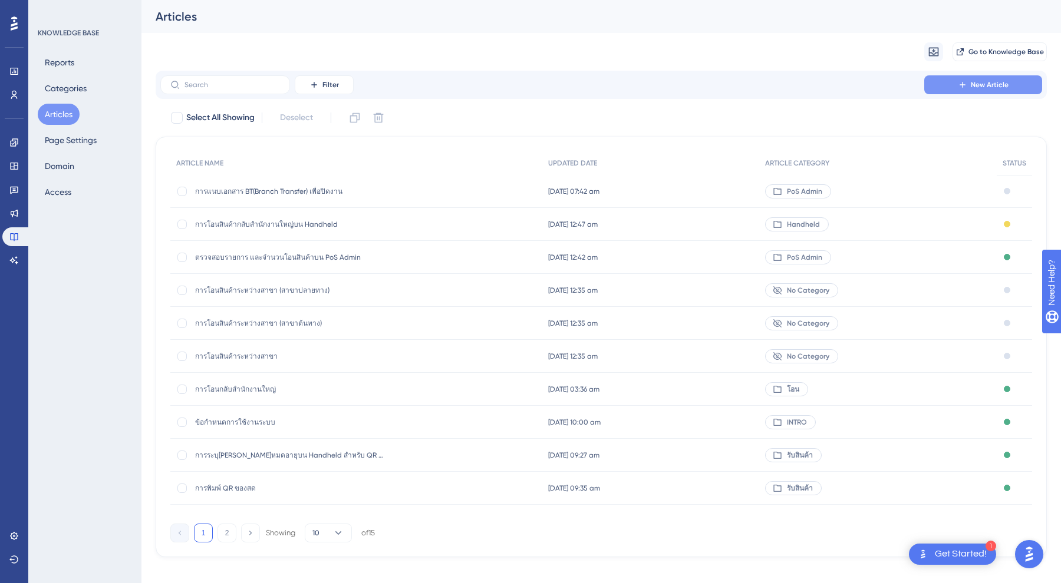
click at [966, 80] on icon at bounding box center [962, 84] width 9 height 9
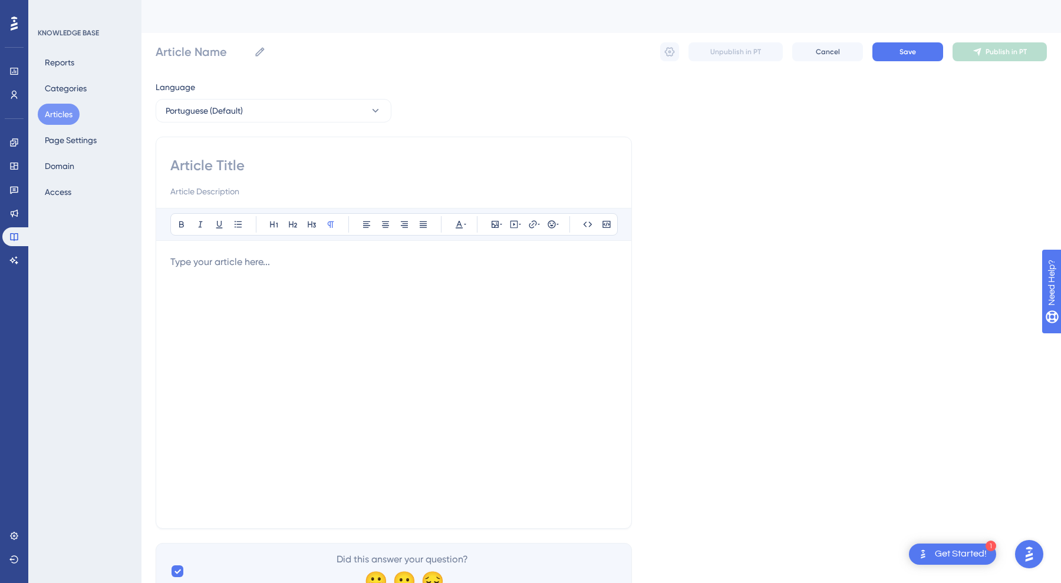
click at [197, 180] on div at bounding box center [393, 177] width 447 height 42
click at [199, 166] on input at bounding box center [393, 165] width 447 height 19
type input "l"
type input "สร้างแผน"
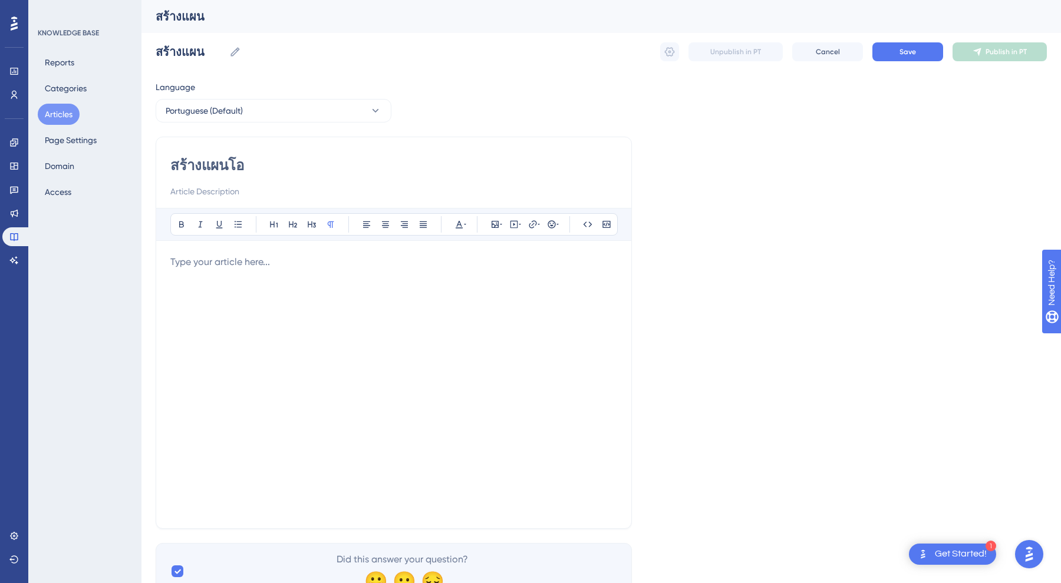
type input "สร้างแผนโอน"
click at [225, 308] on div at bounding box center [393, 384] width 447 height 259
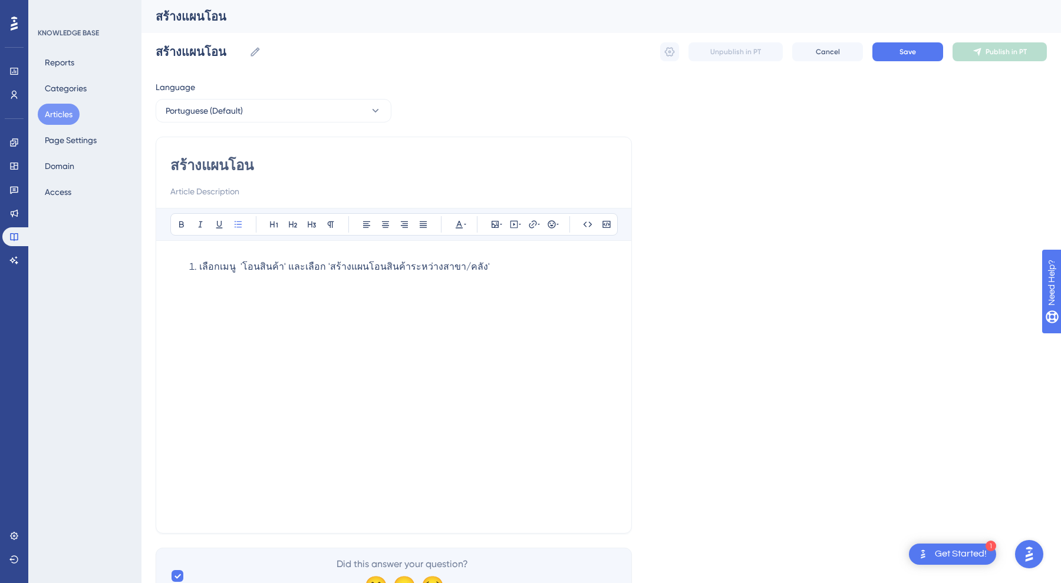
click at [311, 336] on div "เลือกเมนู 'โอนสินค้า' และเลือก 'สร้างแผนโอนสินค้าระหว่างสาขา/คลัง'" at bounding box center [393, 392] width 447 height 264
click at [263, 299] on li "เลือกเมนู 'โอนสินค้า' และเลือก 'สร้างแผนโอนสินค้าระหว่างสาขา/คลัง'" at bounding box center [403, 295] width 428 height 71
click at [500, 222] on icon at bounding box center [501, 224] width 2 height 9
click at [498, 276] on span "Upload Image" at bounding box center [497, 280] width 48 height 9
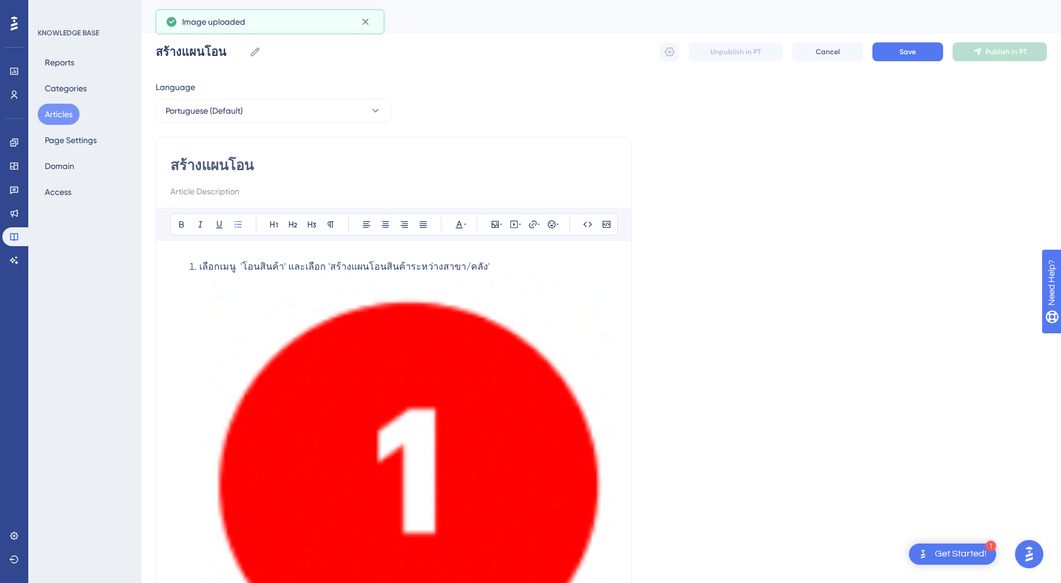
click at [309, 296] on img at bounding box center [403, 482] width 428 height 416
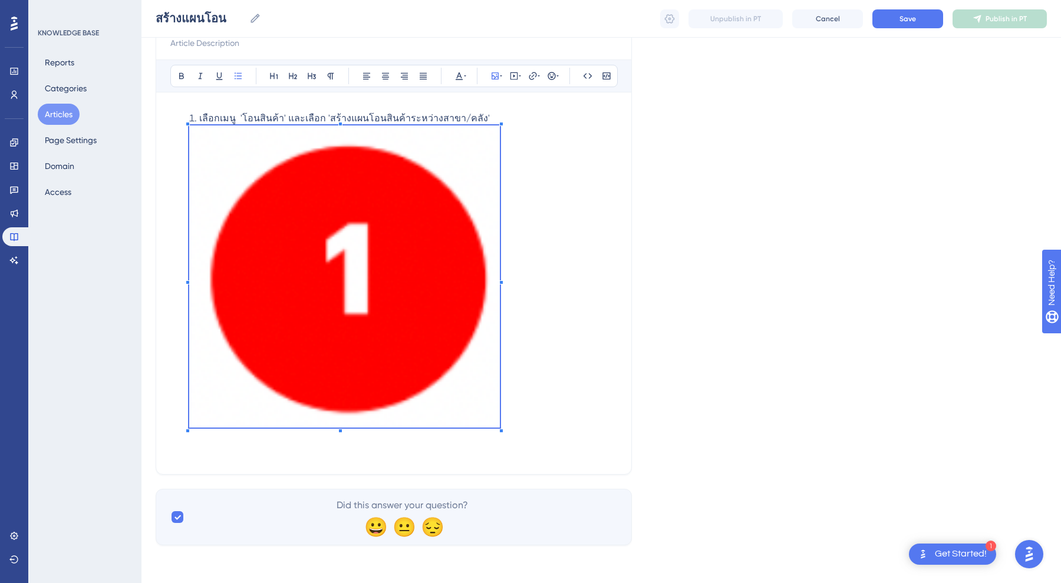
scroll to position [54, 0]
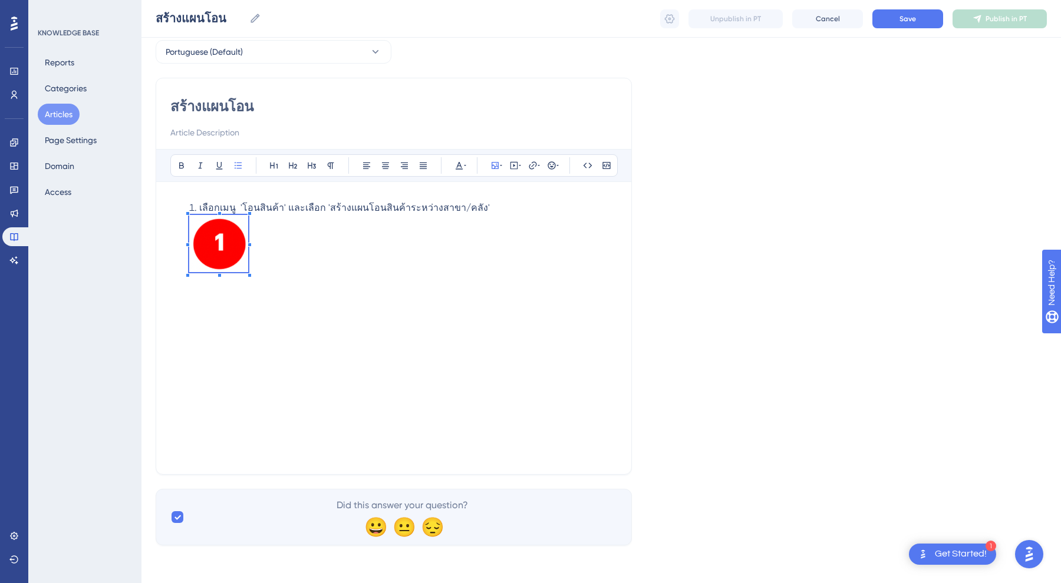
click at [210, 238] on span at bounding box center [218, 245] width 59 height 61
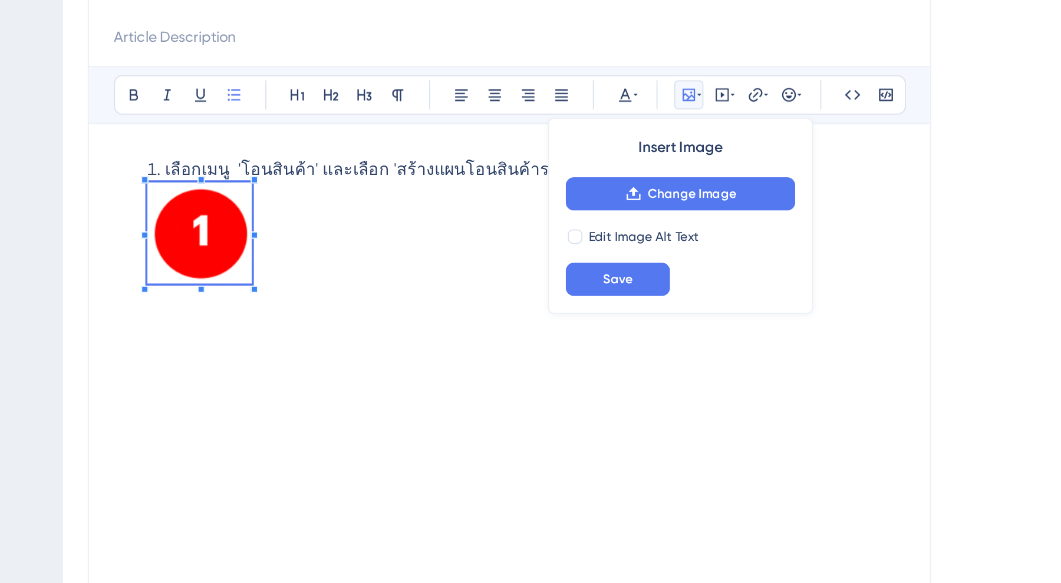
click at [189, 225] on li "เลือกเมนู 'โอนสินค้า' และเลือก 'สร้างแผนโอนสินค้าระหว่างสาขา/คลัง'" at bounding box center [403, 277] width 428 height 104
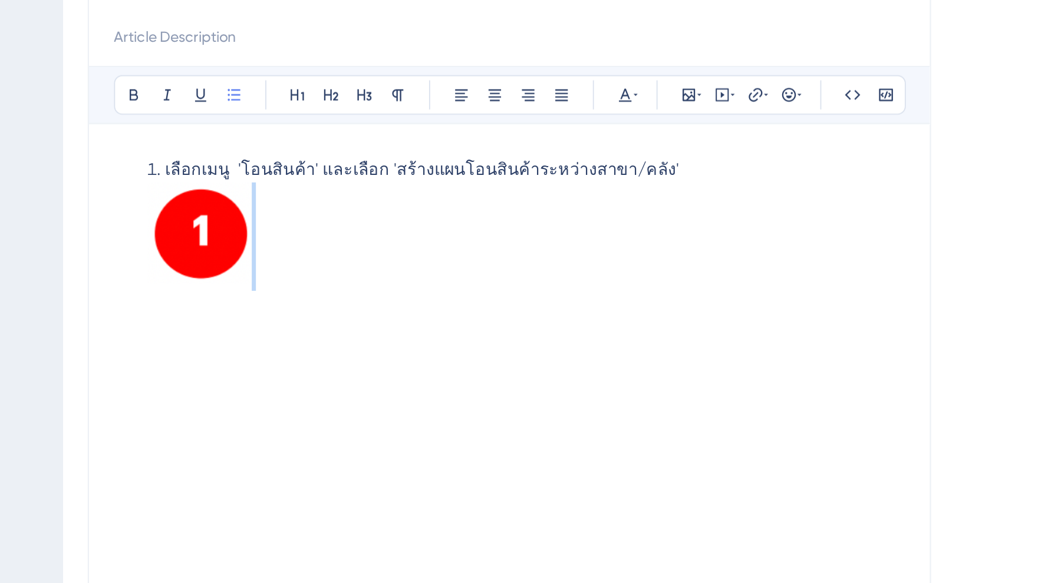
click at [189, 225] on li "เลือกเมนู 'โอนสินค้า' และเลือก 'สร้างแผนโอนสินค้าระหว่างสาขา/คลัง'" at bounding box center [403, 277] width 428 height 104
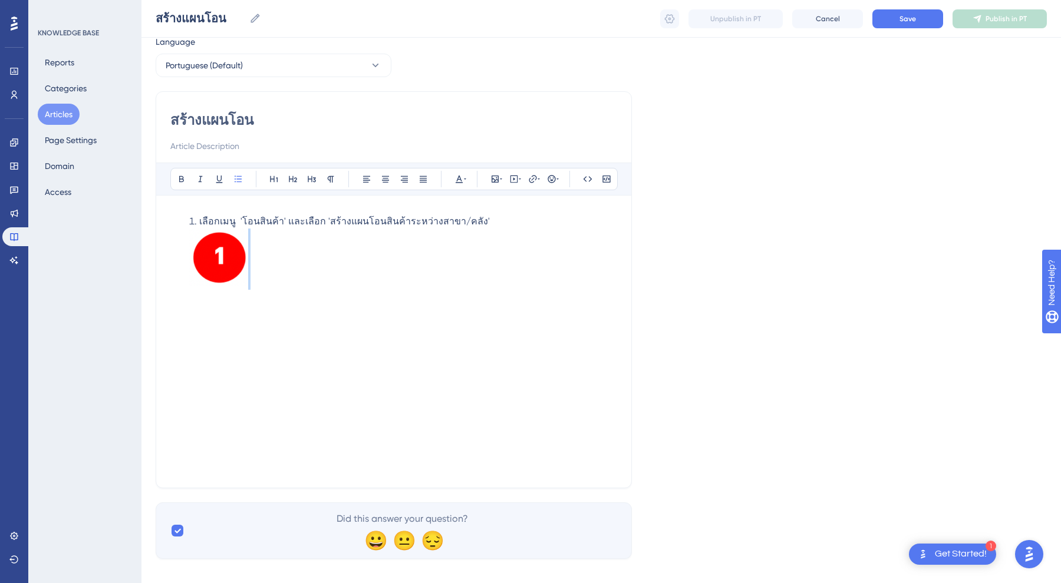
click at [227, 265] on img at bounding box center [218, 257] width 59 height 57
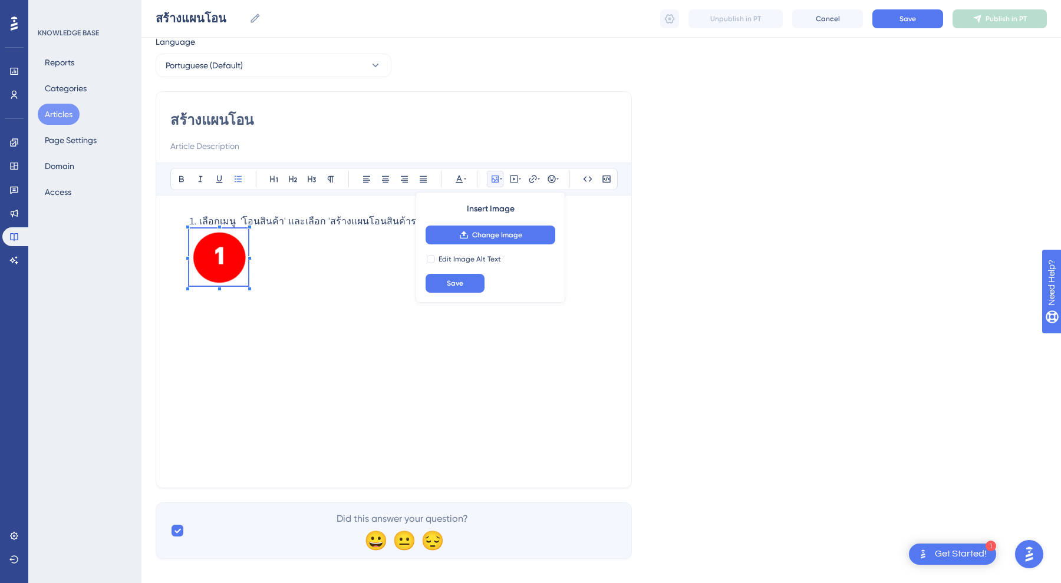
click at [196, 258] on span at bounding box center [218, 259] width 59 height 61
click at [232, 260] on img at bounding box center [218, 257] width 59 height 57
click at [291, 275] on li "เลือกเมนู 'โอนสินค้า' และเลือก 'สร้างแผนโอนสินค้าระหว่างสาขา/คลัง'" at bounding box center [403, 267] width 428 height 104
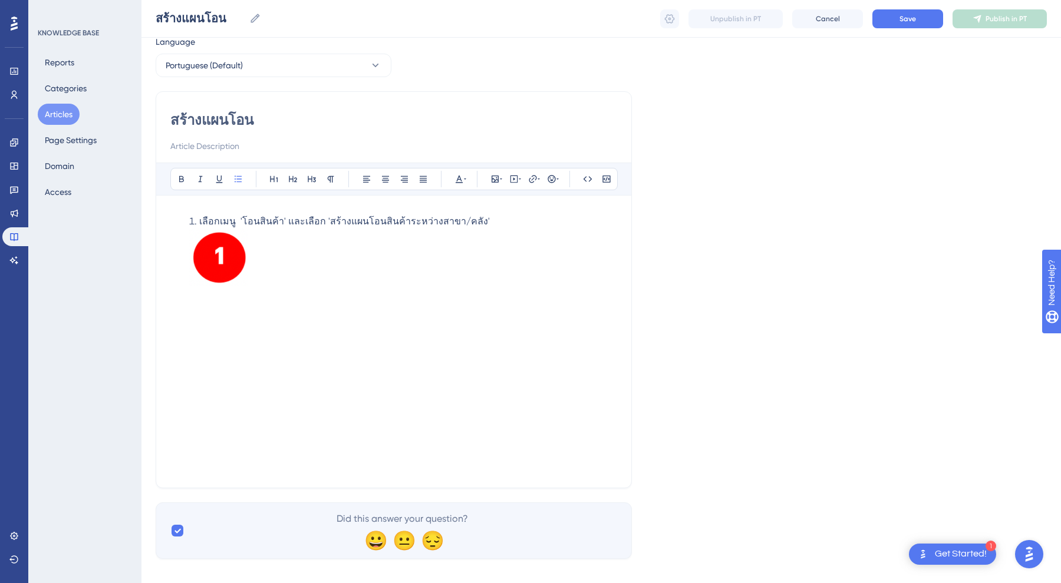
click at [194, 249] on img at bounding box center [218, 257] width 59 height 57
click at [324, 295] on li "เลือกเมนู 'โอนสินค้า' และเลือก 'สร้างแผนโอนสินค้าระหว่างสาขา/คลัง'" at bounding box center [403, 267] width 428 height 104
click at [229, 268] on img at bounding box center [218, 257] width 59 height 57
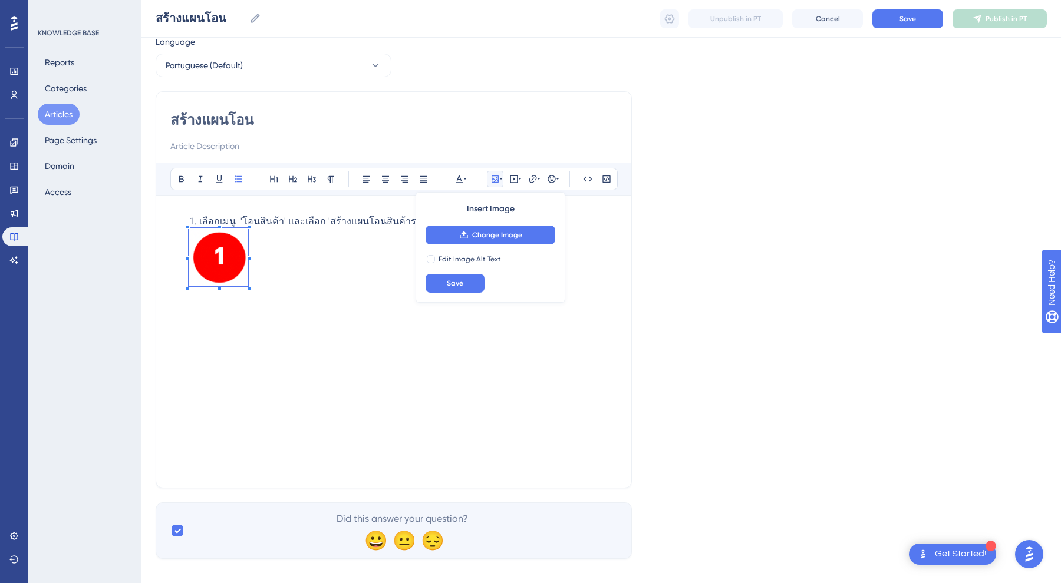
click at [308, 335] on div "เลือกเมนู 'โอนสินค้า' และเลือก 'สร้างแผนโอนสินค้าระหว่างสาขา/คลัง'" at bounding box center [393, 347] width 447 height 264
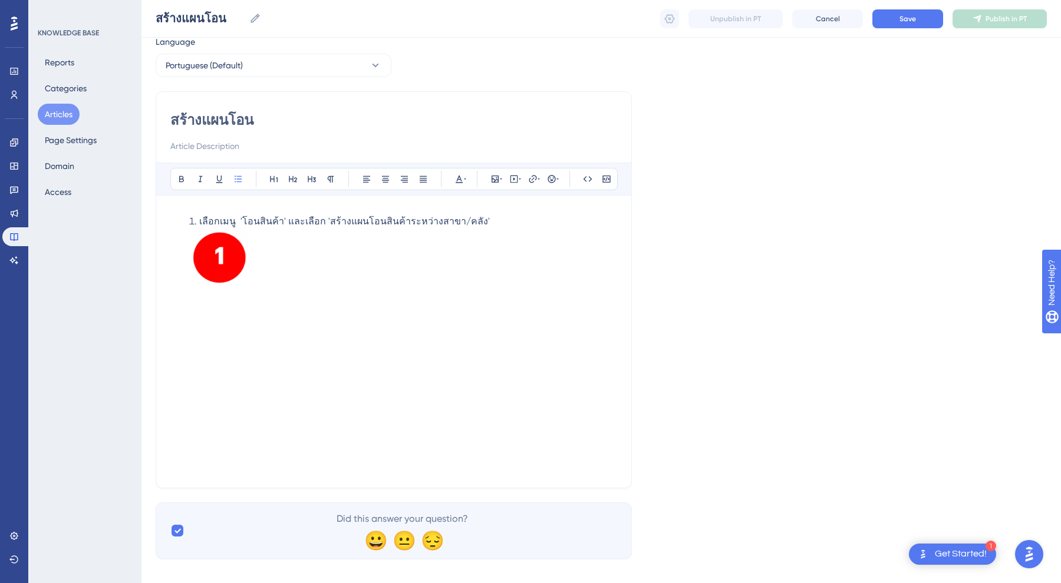
click at [220, 246] on img at bounding box center [218, 257] width 59 height 57
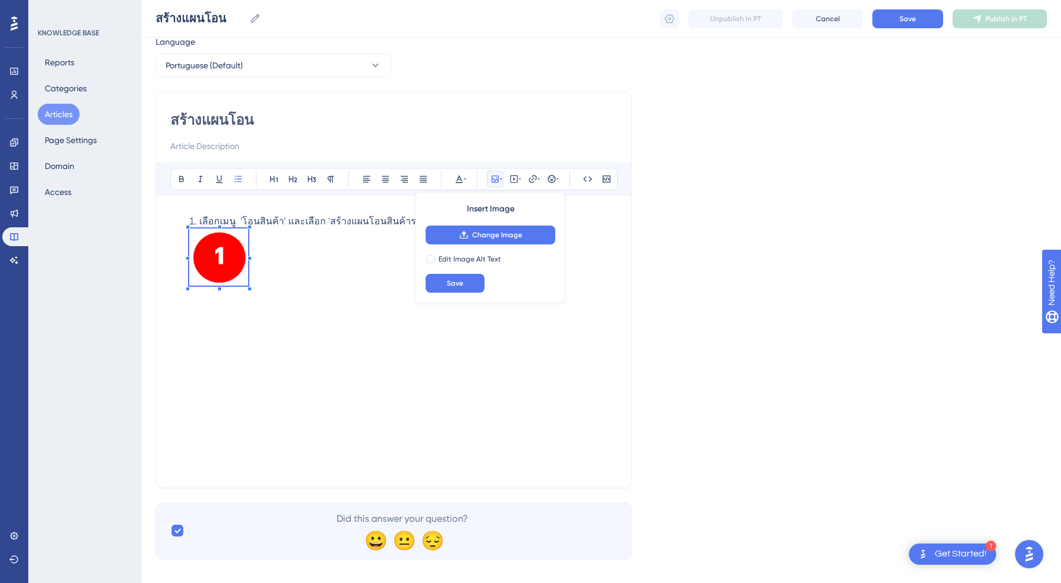
click at [186, 295] on ol "เลือกเมนู 'โอนสินค้า' และเลือก 'สร้างแผนโอนสินค้าระหว่างสาขา/คลัง'" at bounding box center [393, 267] width 447 height 104
click at [239, 269] on img at bounding box center [218, 257] width 59 height 57
click at [266, 311] on li "เลือกเมนู 'โอนสินค้า' และเลือก 'สร้างแผนโอนสินค้าระหว่างสาขา/คลัง'" at bounding box center [403, 267] width 428 height 104
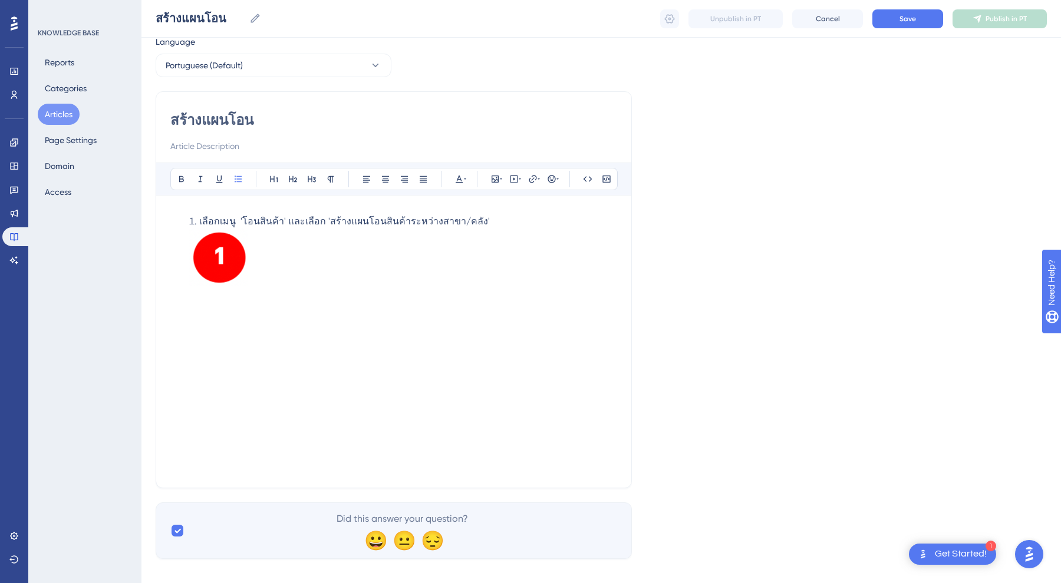
click at [305, 272] on li "เลือกเมนู 'โอนสินค้า' และเลือก 'สร้างแผนโอนสินค้าระหว่างสาขา/คลัง'" at bounding box center [403, 267] width 428 height 104
click at [225, 262] on img at bounding box center [218, 257] width 59 height 57
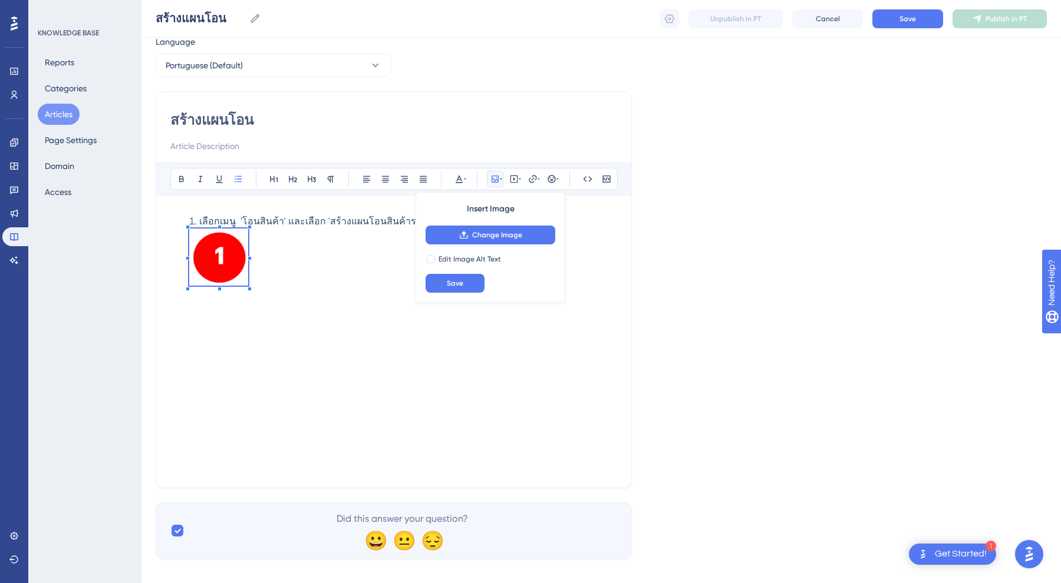
click at [460, 252] on div "Insert Image Change Image Edit Image Alt Text Save" at bounding box center [490, 247] width 150 height 111
click at [448, 253] on div "Insert Image Change Image Edit Image Alt Text Save" at bounding box center [490, 247] width 150 height 111
click at [258, 283] on li "เลือกเมนู 'โอนสินค้า' และเลือก 'สร้างแผนโอนสินค้าระหว่างสาขา/คลัง'" at bounding box center [403, 267] width 428 height 104
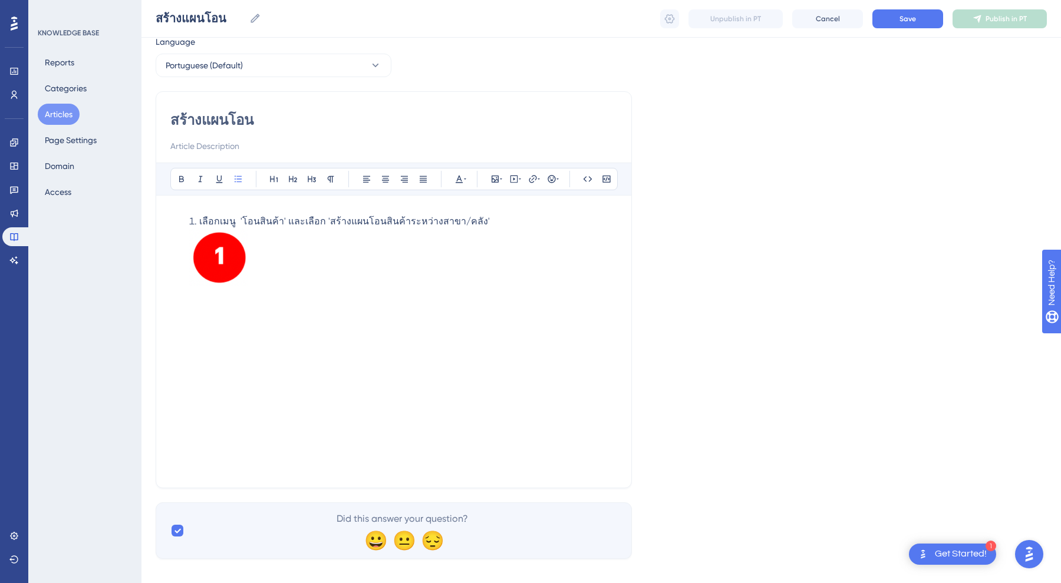
click at [205, 242] on img at bounding box center [218, 257] width 59 height 57
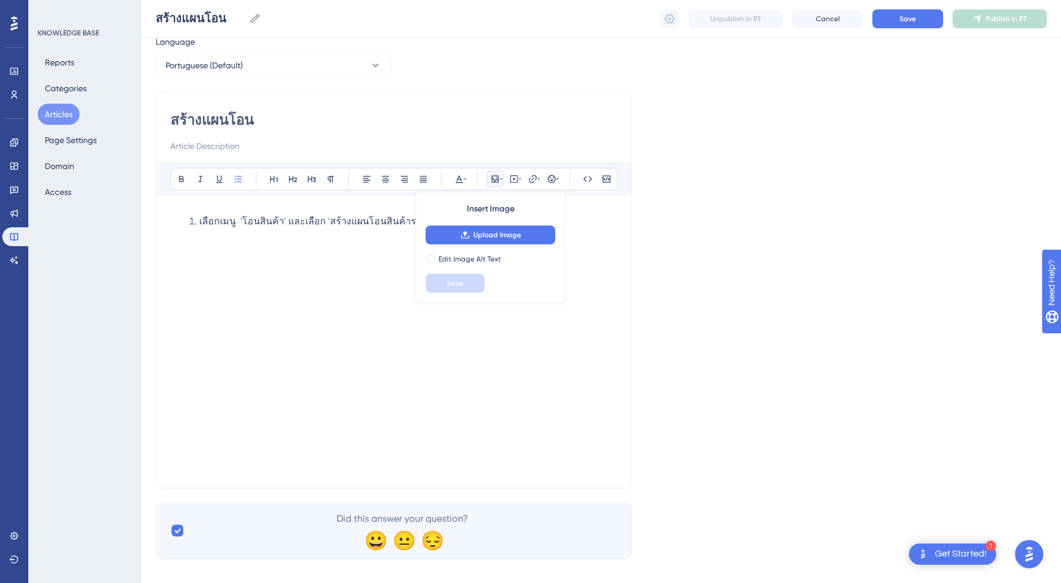
click at [245, 253] on li "เลือกเมนู 'โอนสินค้า' และเลือก 'สร้างแผนโอนสินค้าระหว่างสาขา/คลัง'" at bounding box center [403, 243] width 428 height 57
click at [530, 210] on div "เลือกเมนู 'โอนสินค้า' และเลือก 'สร้างแผนโอนสินค้าระหว่างสาขา/คลัง'" at bounding box center [393, 342] width 447 height 264
click at [493, 217] on li "เลือกเมนู 'โอนสินค้า' และเลือก 'สร้างแผนโอนสินค้าระหว่างสาขา/คลัง'" at bounding box center [403, 243] width 428 height 57
click at [239, 217] on span "เลือกเมนู 'โอนสินค้า' และเลือก 'สร้างแผนโอนสินค้าระหว่างสาขา/คลัง'" at bounding box center [344, 221] width 291 height 11
click at [487, 219] on li "เลือกเมนู 'โอนสินค้า' และเลือก 'สร้างแผนโอนสินค้าระหว่างสาขา/คลัง'" at bounding box center [403, 243] width 428 height 57
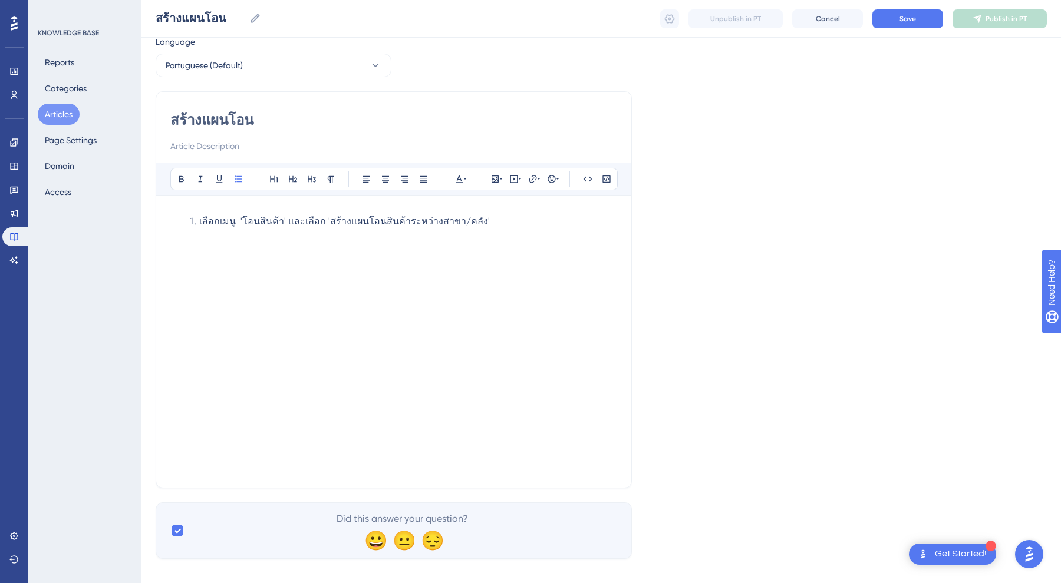
click at [242, 219] on span "เลือกเมนู 'โอนสินค้า' และเลือก 'สร้างแผนโอนสินค้าระหว่างสาขา/คลัง'" at bounding box center [344, 221] width 291 height 11
click at [239, 219] on span "เลือกเมนู 'โอนสินค้า' และเลือก 'สร้างแผนโอนสินค้าระหว่างสาขา/คลัง'" at bounding box center [344, 221] width 291 height 11
click at [237, 218] on span "เลือกเมนู 'โอนสินค้า' และเลือก 'สร้างแผนโอนสินค้าระหว่างสาขา/คลัง'" at bounding box center [344, 221] width 291 height 11
click at [495, 175] on icon at bounding box center [494, 178] width 9 height 9
click at [477, 233] on span "Upload Image" at bounding box center [497, 234] width 48 height 9
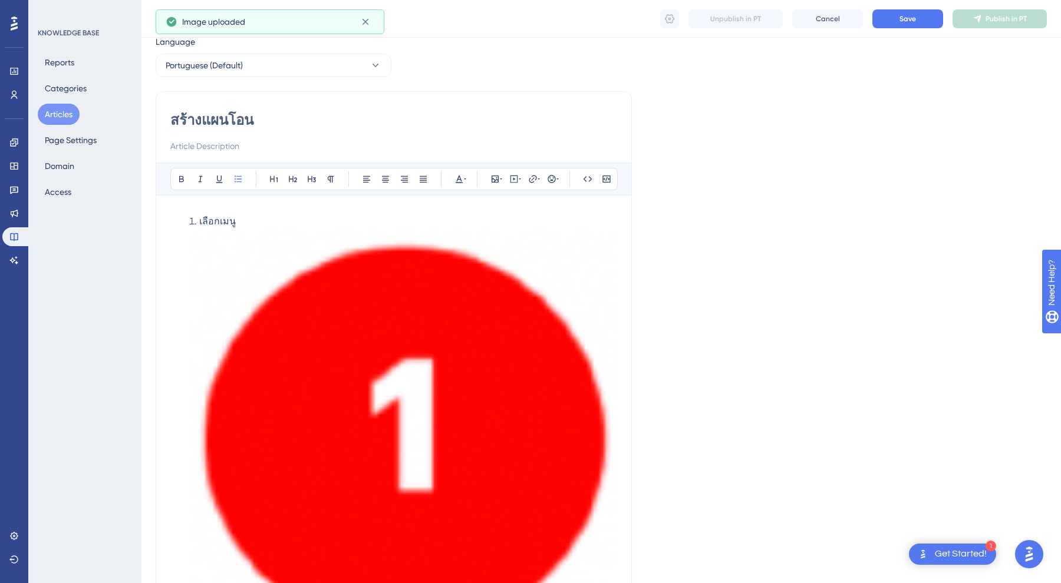
click at [395, 382] on img at bounding box center [403, 439] width 428 height 420
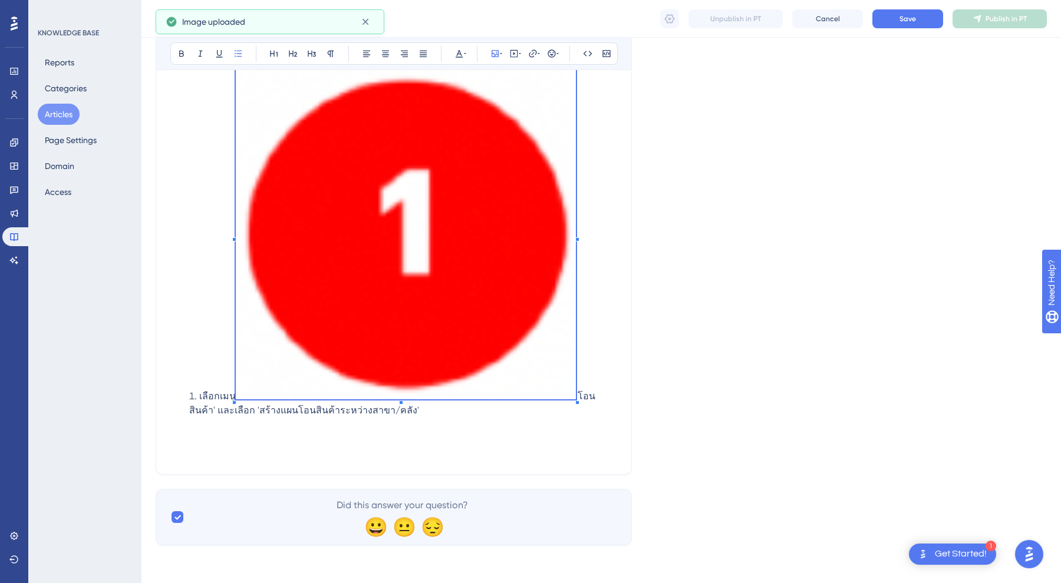
scroll to position [54, 0]
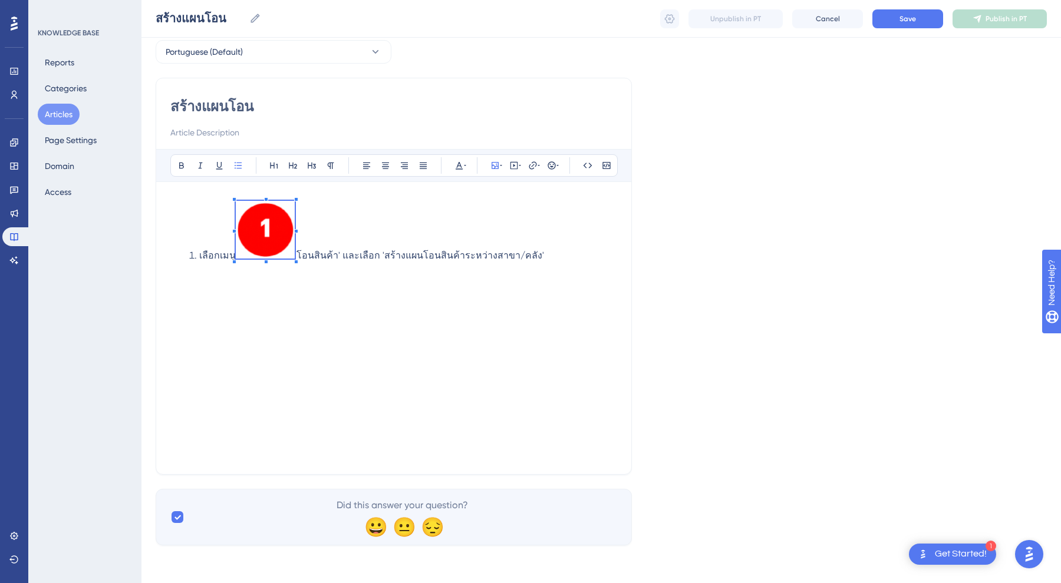
click at [210, 207] on li "เลือกเมนู 'โอนสินค้า' และเลือก 'สร้างแผนโอนสินค้าระหว่างสาขา/คลัง'" at bounding box center [403, 253] width 428 height 104
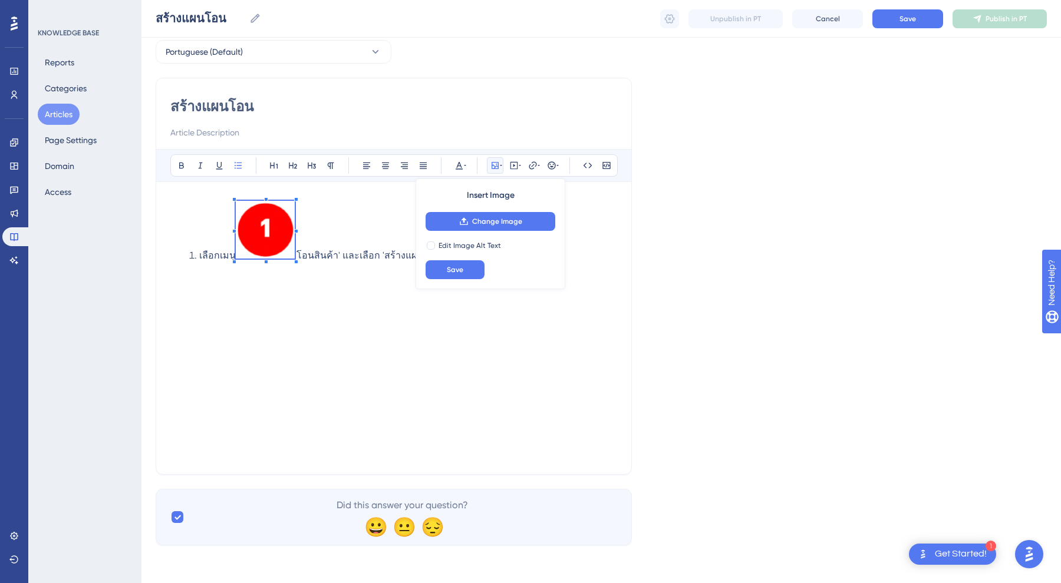
click at [296, 199] on div at bounding box center [296, 199] width 4 height 4
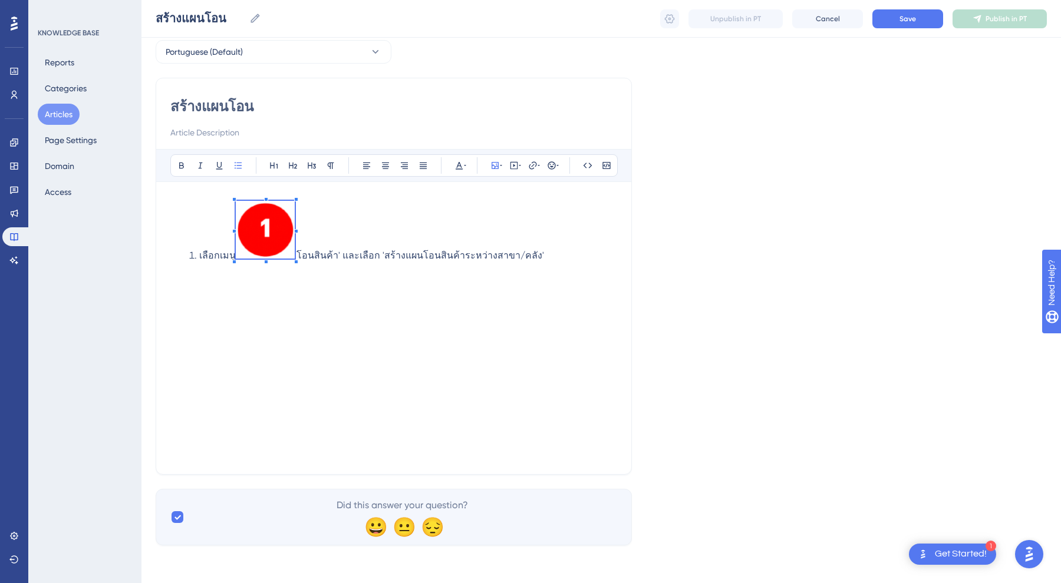
click at [255, 247] on span at bounding box center [265, 232] width 59 height 62
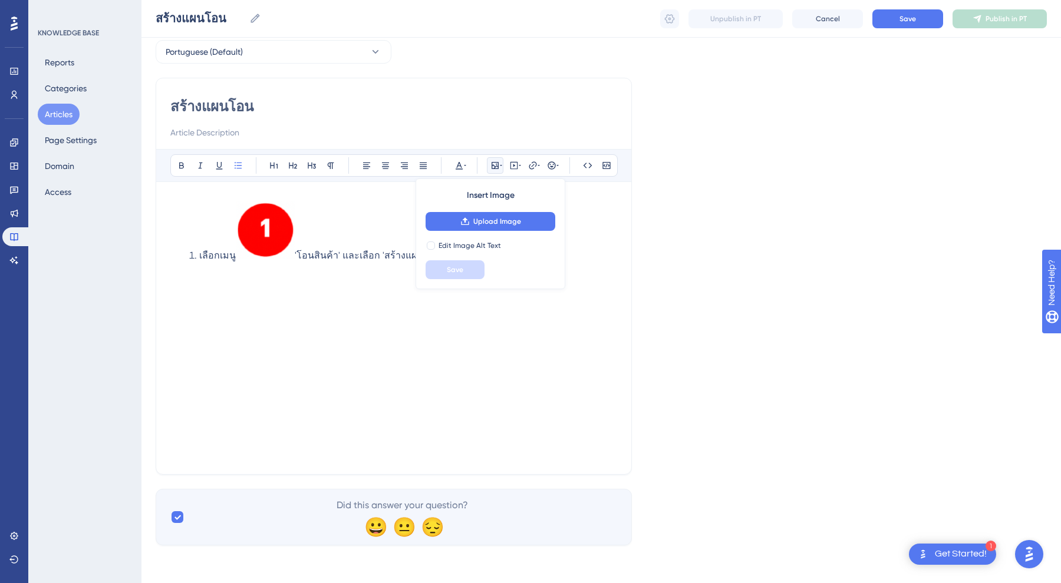
click at [326, 309] on div "เลือกเมนู 'โอนสินค้า' และเลือก 'สร้างแผนโอนสินค้าระหว่างสาขา/คลัง'" at bounding box center [393, 333] width 447 height 264
click at [334, 309] on div "เลือกเมนู 'โอนสินค้า' และเลือก 'สร้างแผนโอนสินค้าระหว่างสาขา/คลัง'" at bounding box center [393, 333] width 447 height 264
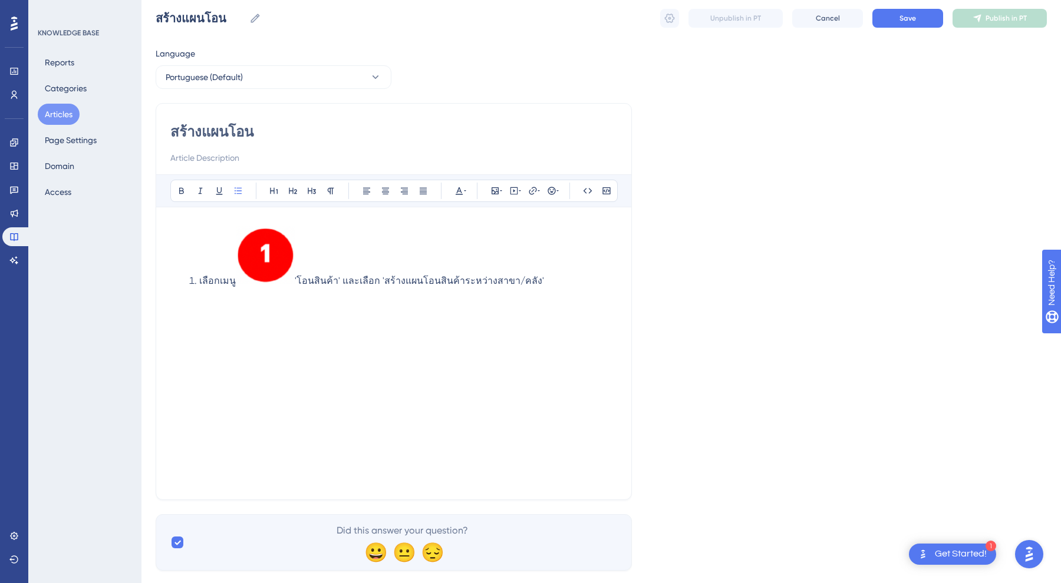
scroll to position [35, 0]
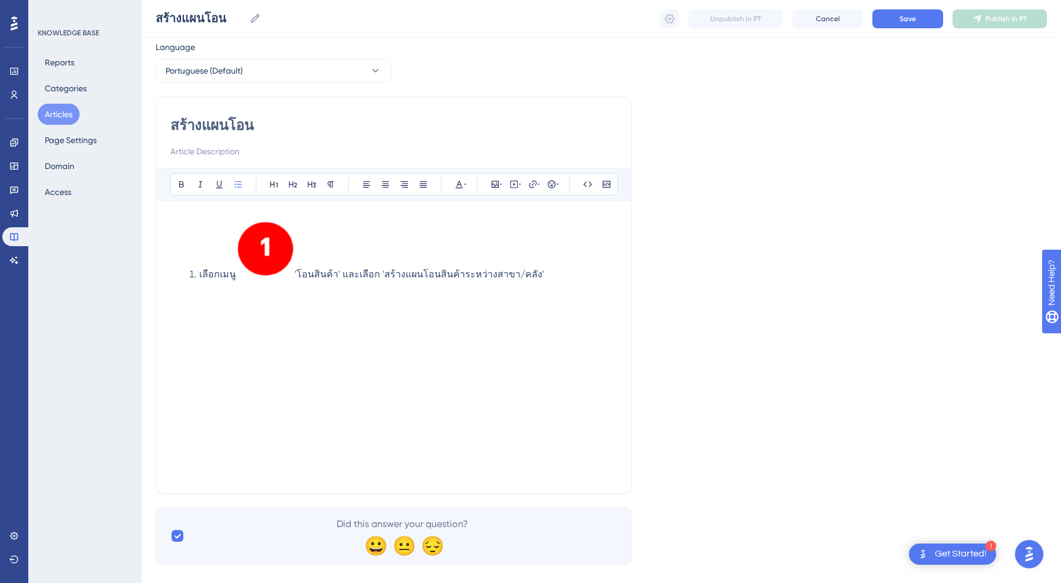
click at [383, 271] on span "'โอนสินค้า' และเลือก 'สร้างแผนโอนสินค้าระหว่างสาขา/คลัง'" at bounding box center [419, 274] width 249 height 11
click at [375, 270] on span "'โอนสินค้า' และเลือก 'สร้างแผนโอนสินค้าระหว่างสาขา/คลัง'" at bounding box center [419, 274] width 249 height 11
click at [495, 184] on icon at bounding box center [494, 184] width 9 height 9
click at [474, 237] on span "Upload Image" at bounding box center [497, 240] width 48 height 9
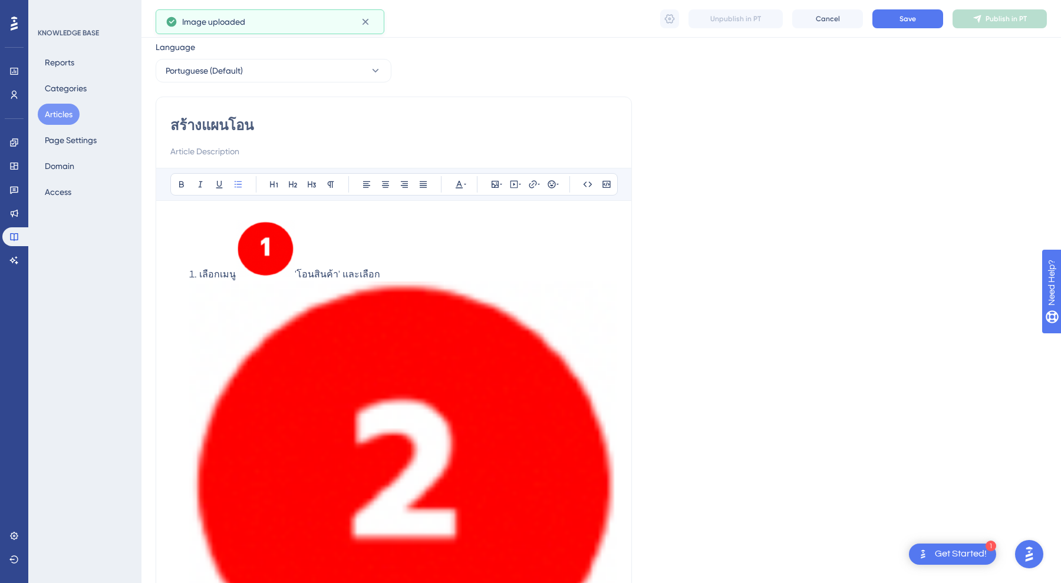
click at [332, 320] on img at bounding box center [403, 491] width 428 height 419
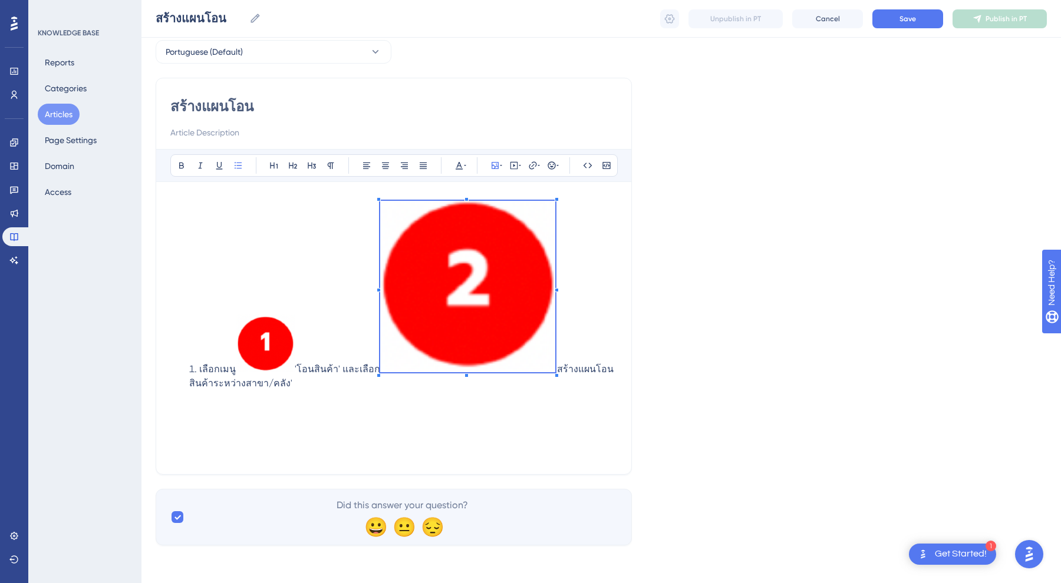
scroll to position [54, 0]
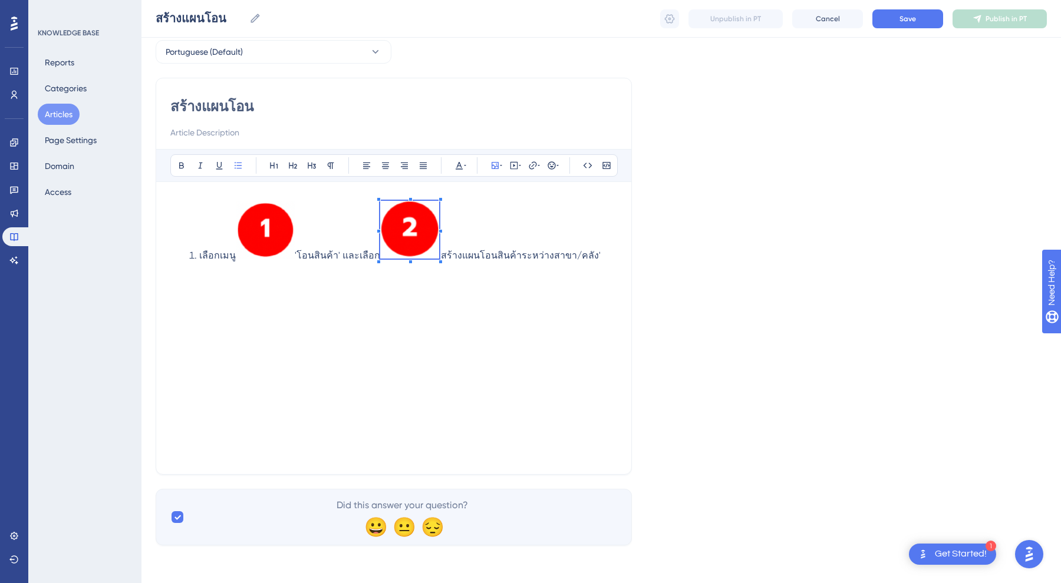
click at [219, 137] on div "สร้างแผนโอน Bold Italic Underline Bullet Point Heading 1 Heading 2 Heading 3 No…" at bounding box center [394, 276] width 476 height 397
click at [410, 314] on div "เลือกเมนู 'โอนสินค้า' และเลือก 'สร้างแผนโอนสินค้าระหว่างสาขา/คลัง'" at bounding box center [393, 333] width 447 height 264
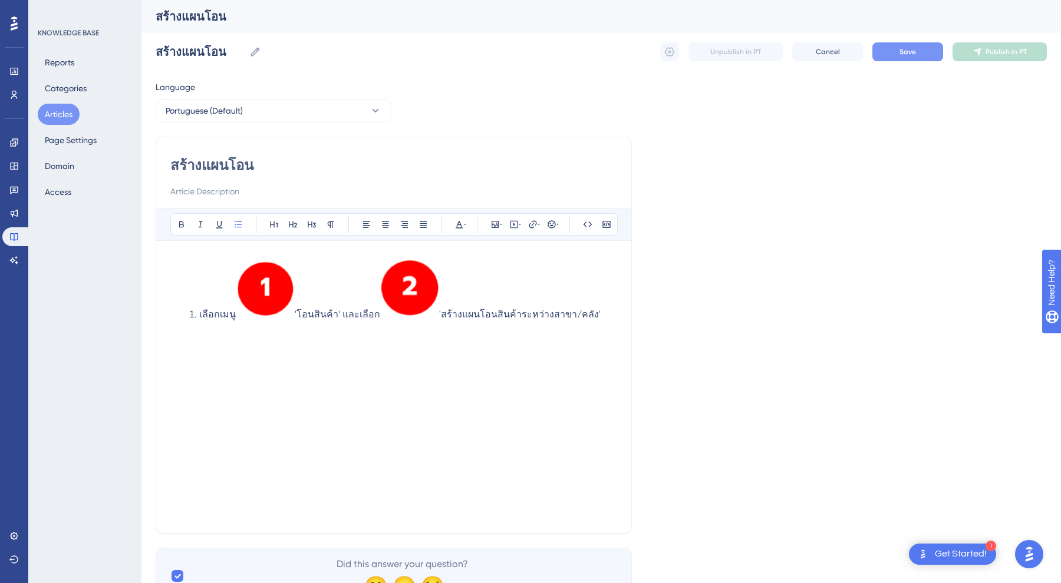
scroll to position [0, 0]
click at [903, 53] on span "Save" at bounding box center [907, 51] width 17 height 9
click at [910, 55] on span "Save" at bounding box center [907, 51] width 17 height 9
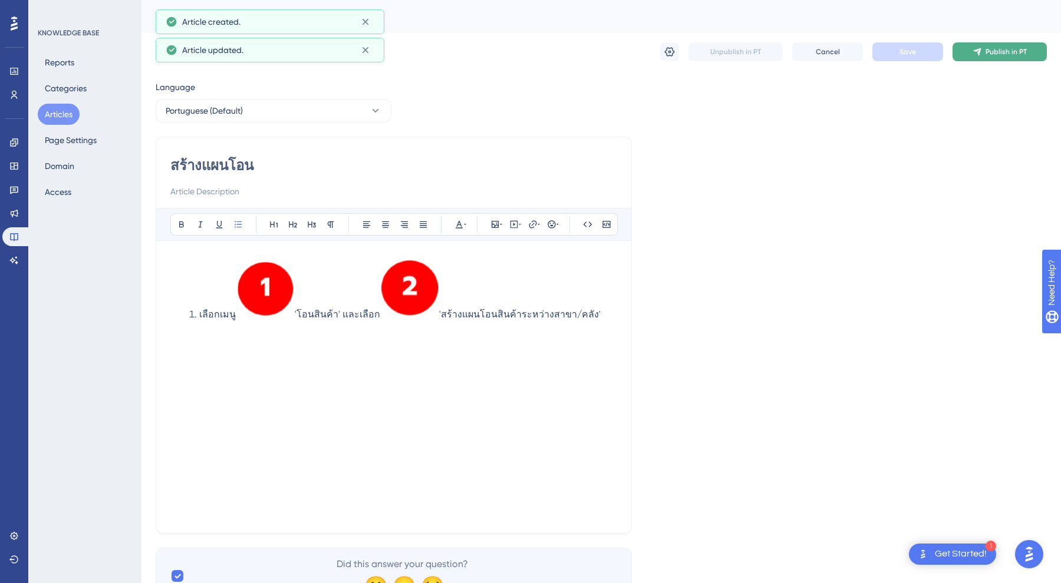
click at [994, 50] on span "Publish in PT" at bounding box center [1005, 51] width 41 height 9
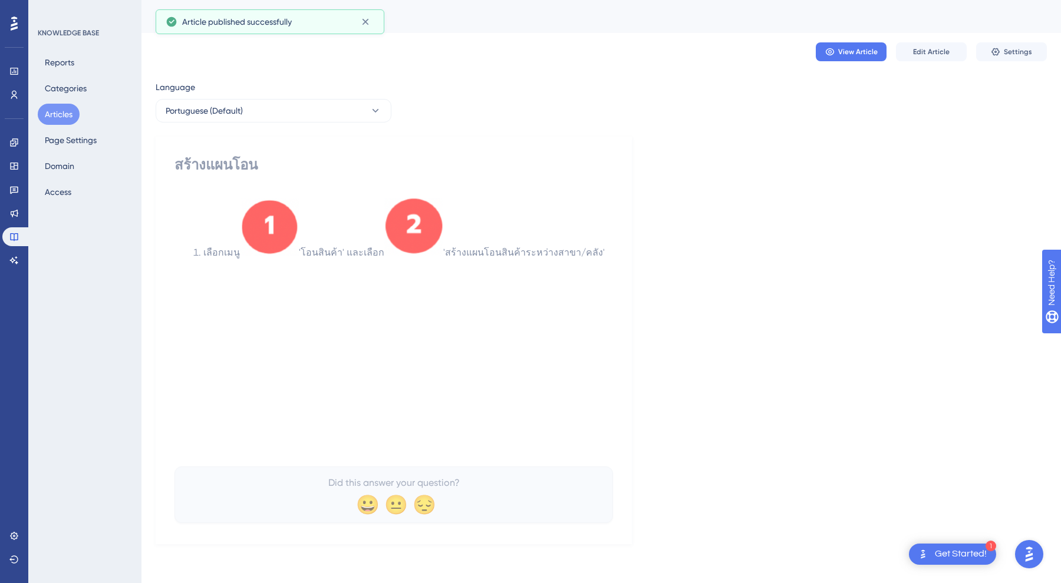
click at [569, 256] on span "'สร้างแผนโอนสินค้าระหว่างสาขา/คลัง'" at bounding box center [523, 252] width 161 height 11
click at [839, 44] on button "View Article" at bounding box center [851, 51] width 71 height 19
click at [295, 245] on img at bounding box center [269, 227] width 59 height 58
click at [941, 52] on span "Edit Article" at bounding box center [931, 51] width 37 height 9
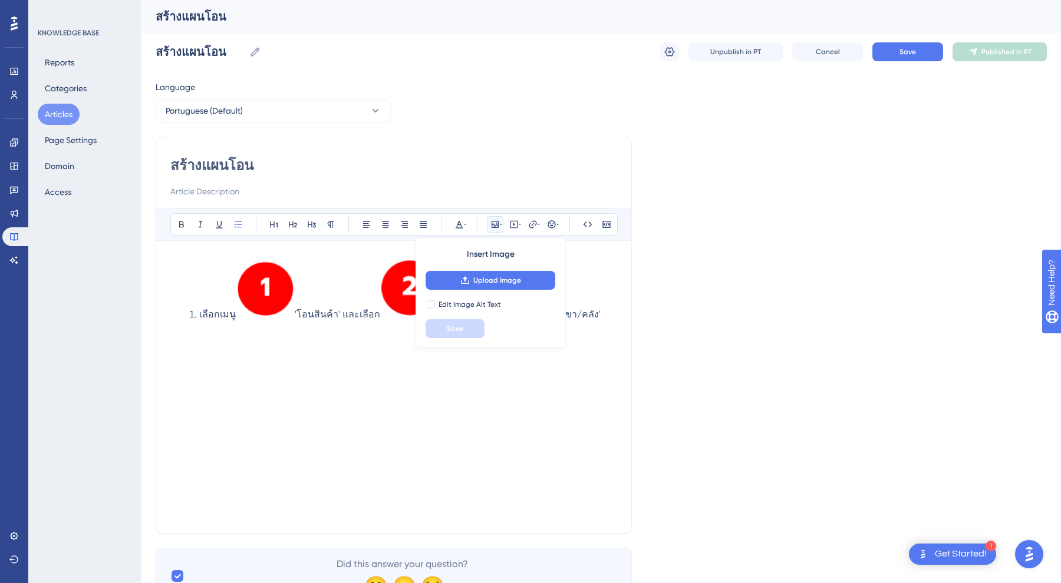
click at [378, 388] on div "เลือกเมนู 'โอนสินค้า' และเลือก 'สร้างแผนโอนสินค้าระหว่างสาขา/คลัง'" at bounding box center [393, 392] width 447 height 264
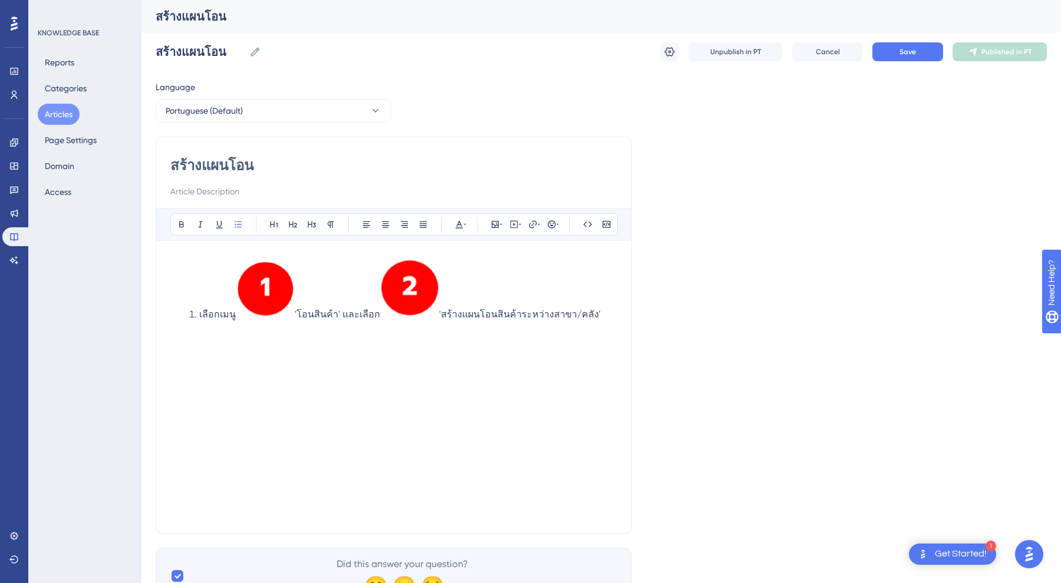
click at [416, 297] on img at bounding box center [409, 289] width 59 height 58
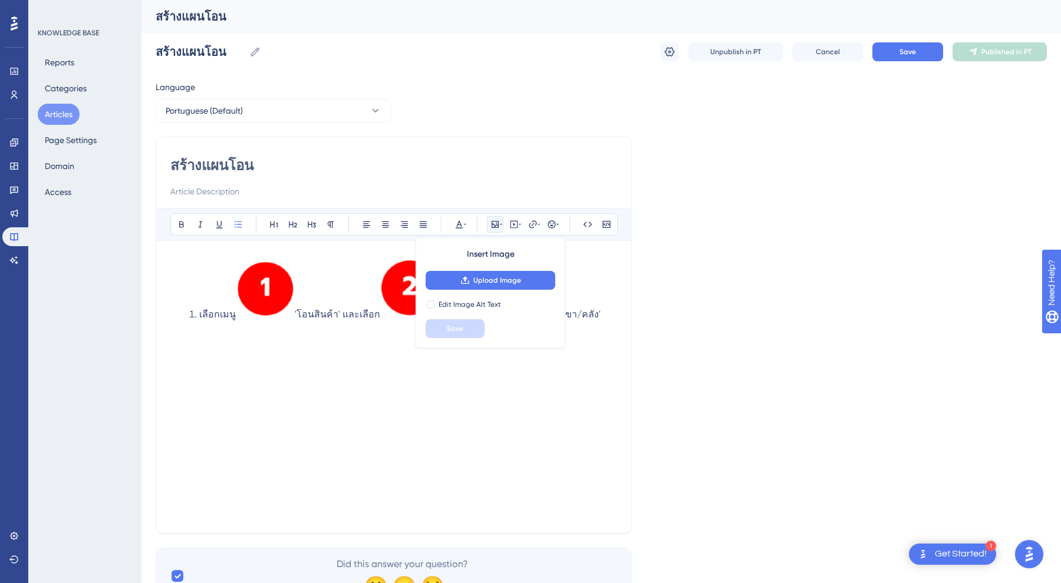
click at [394, 395] on div "เลือกเมนู 'โอนสินค้า' และเลือก 'สร้างแผนโอนสินค้าระหว่างสาขา/คลัง'" at bounding box center [393, 392] width 447 height 264
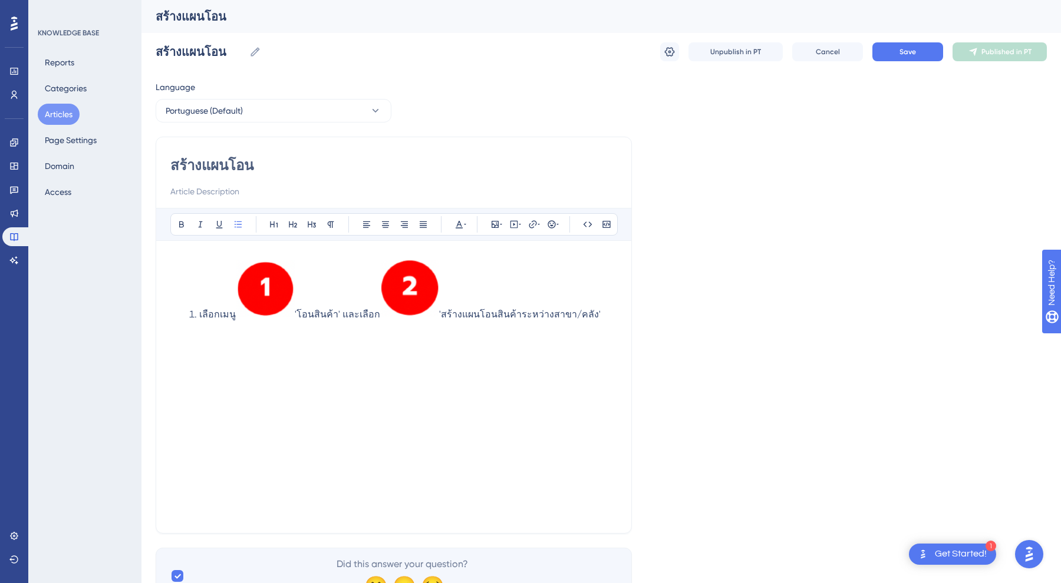
click at [273, 322] on li "เลือกเมนู 'โอนสินค้า' และเลือก 'สร้างแผนโอนสินค้าระหว่างสาขา/คลัง'" at bounding box center [403, 312] width 428 height 104
click at [285, 316] on img at bounding box center [265, 289] width 59 height 58
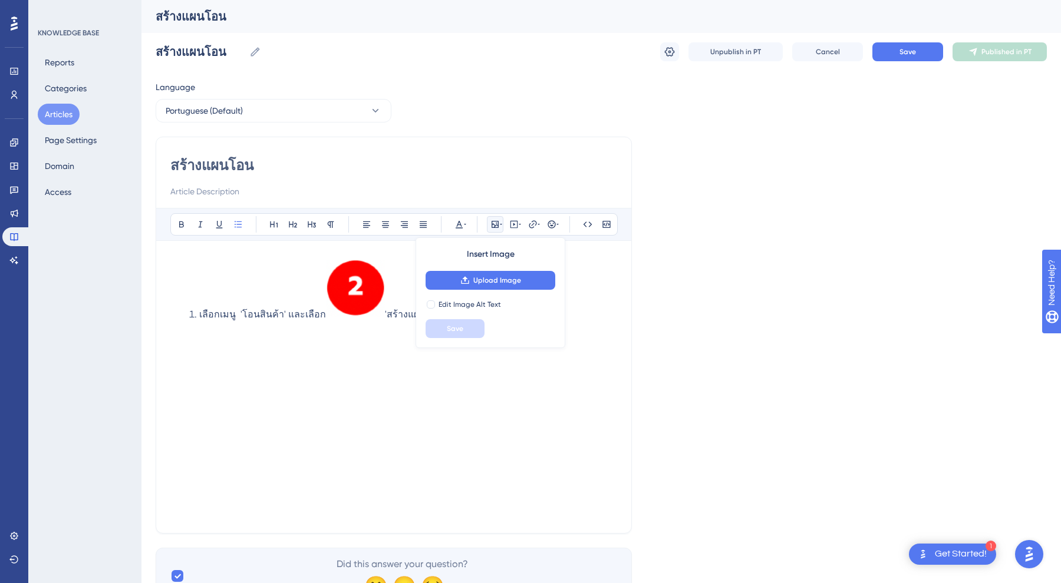
click at [361, 321] on div at bounding box center [355, 291] width 59 height 62
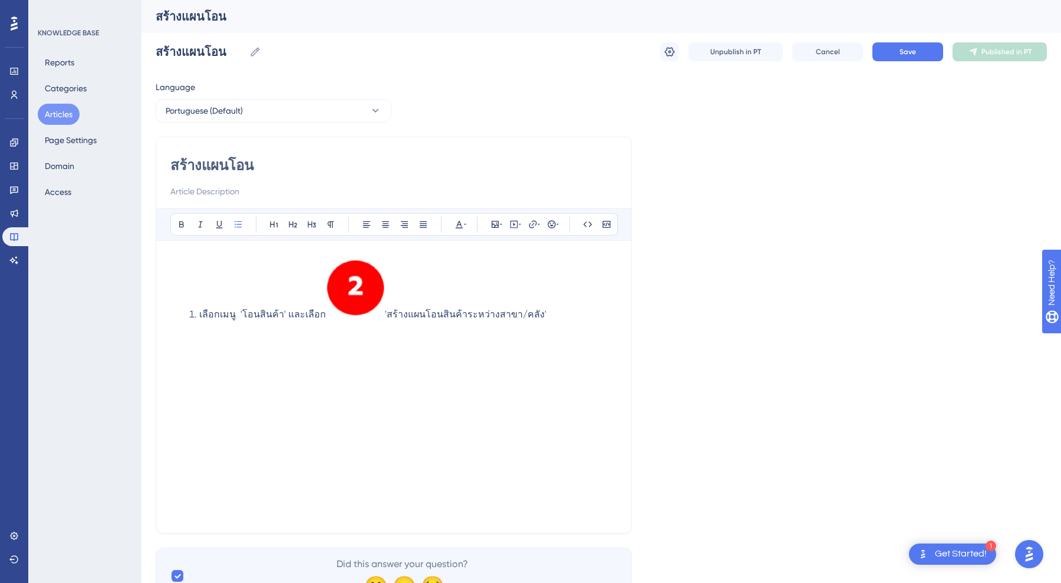
click at [367, 312] on img at bounding box center [355, 289] width 59 height 58
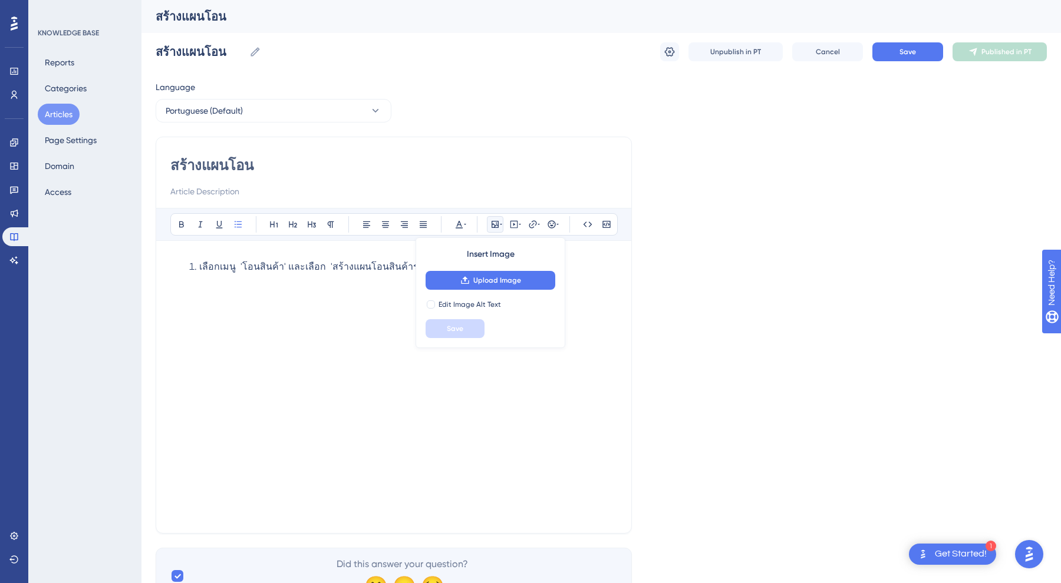
click at [239, 263] on span "เลือกเมนู 'โอนสินค้า' และเลือก 'สร้างแผนโอนสินค้าระหว่างสาขา/คลัง'" at bounding box center [345, 266] width 293 height 11
click at [249, 266] on span "เลือกเมนู [1 ]'โอนสินค้า' และเลือก 'สร้างแผนโอนสินค้าระหว่างสาขา/คลัง'" at bounding box center [350, 266] width 303 height 11
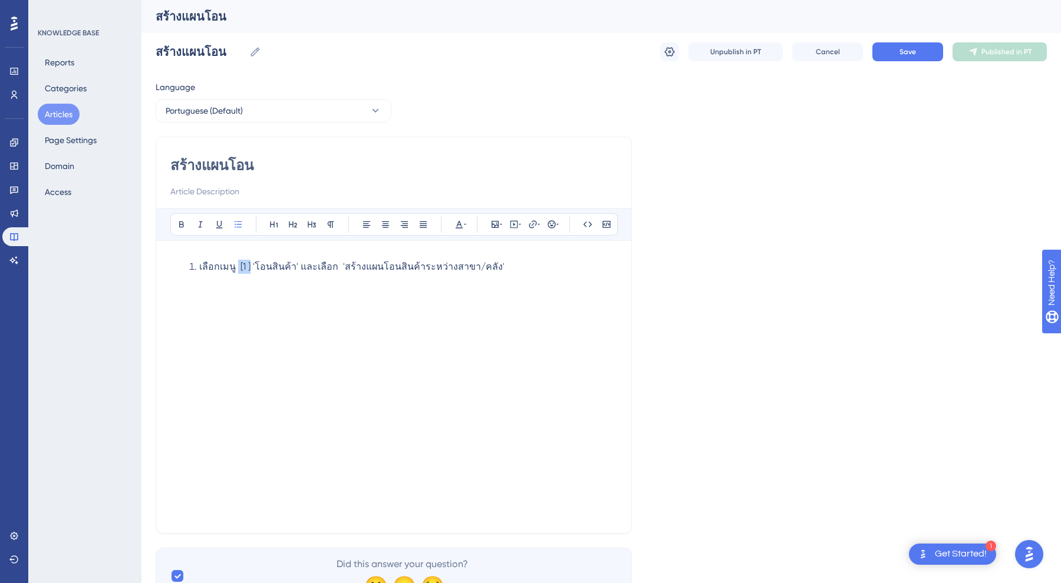
drag, startPoint x: 249, startPoint y: 266, endPoint x: 235, endPoint y: 267, distance: 14.2
click at [235, 267] on span "เลือกเมนู [1 ] 'โอนสินค้า' และเลือก 'สร้างแผนโอนสินค้าระหว่างสาขา/คลัง'" at bounding box center [351, 266] width 305 height 11
click at [450, 222] on div "Bold Italic Underline Bullet Point Heading 1 Heading 2 Heading 3 Normal Align L…" at bounding box center [393, 224] width 447 height 22
click at [463, 225] on icon at bounding box center [458, 224] width 9 height 9
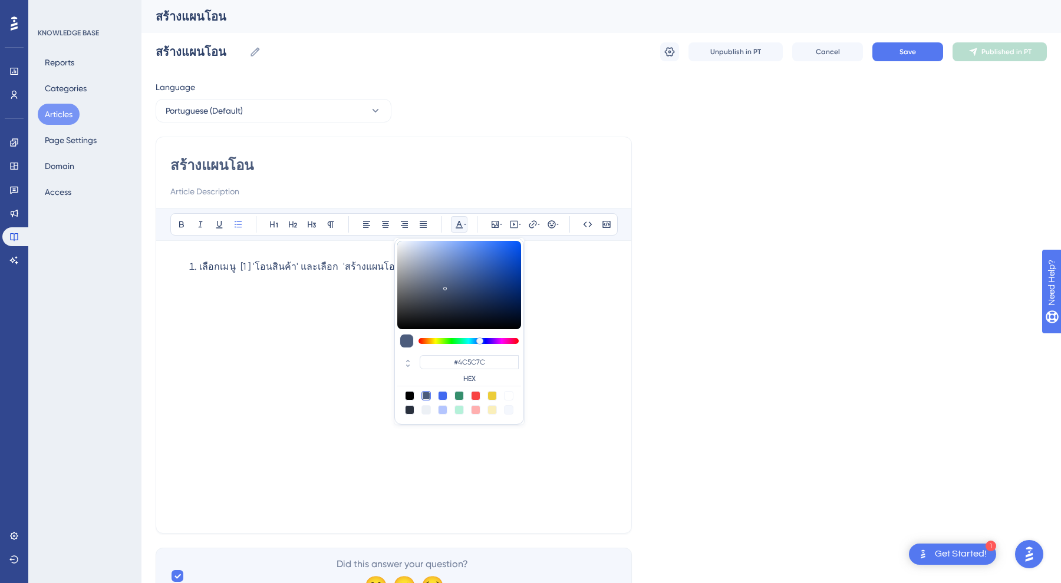
click at [476, 395] on div at bounding box center [475, 395] width 9 height 9
type input "#F84343"
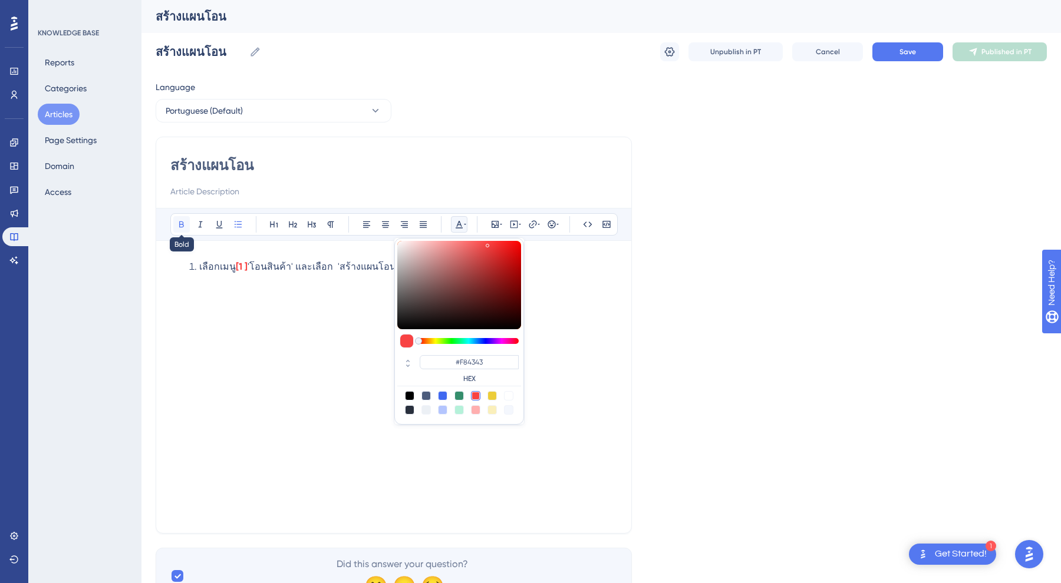
click at [181, 225] on icon at bounding box center [181, 224] width 9 height 9
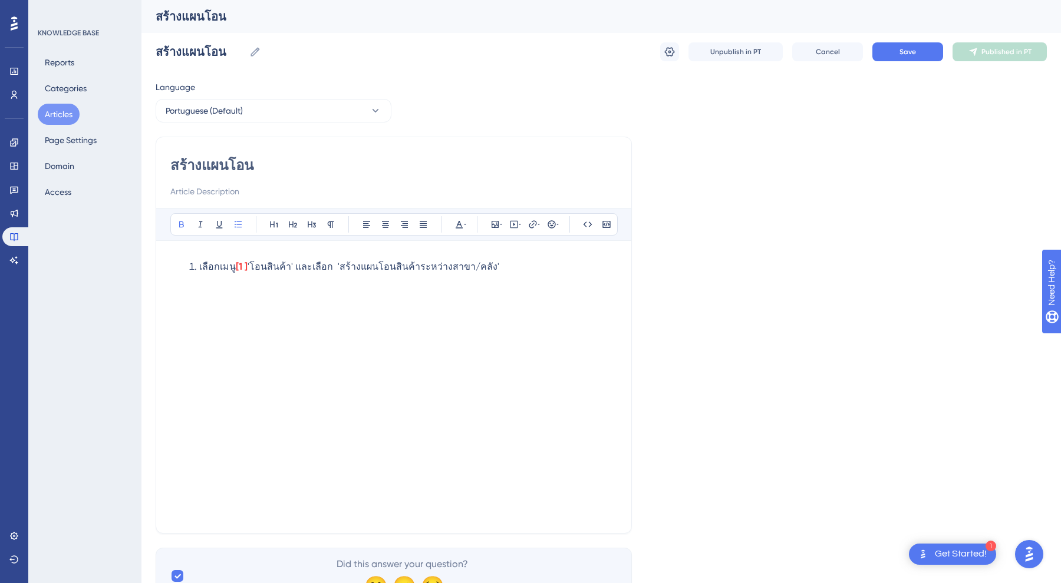
click at [320, 314] on li "เลือกเมนู [1 ] 'โอนสินค้า' และเลือก 'สร้างแผนโอนสินค้าระหว่างสาขา/คลัง'" at bounding box center [403, 288] width 428 height 57
drag, startPoint x: 249, startPoint y: 265, endPoint x: 238, endPoint y: 267, distance: 11.4
click at [238, 267] on strong "[1 ]" at bounding box center [242, 266] width 12 height 11
copy strong "[1 ]"
click at [508, 308] on li "เลือกเมนู [1 ] 'โอนสินค้า' และเลือก 'สร้างแผนโอนสินค้าระหว่างสาขา/คลัง'" at bounding box center [403, 288] width 428 height 57
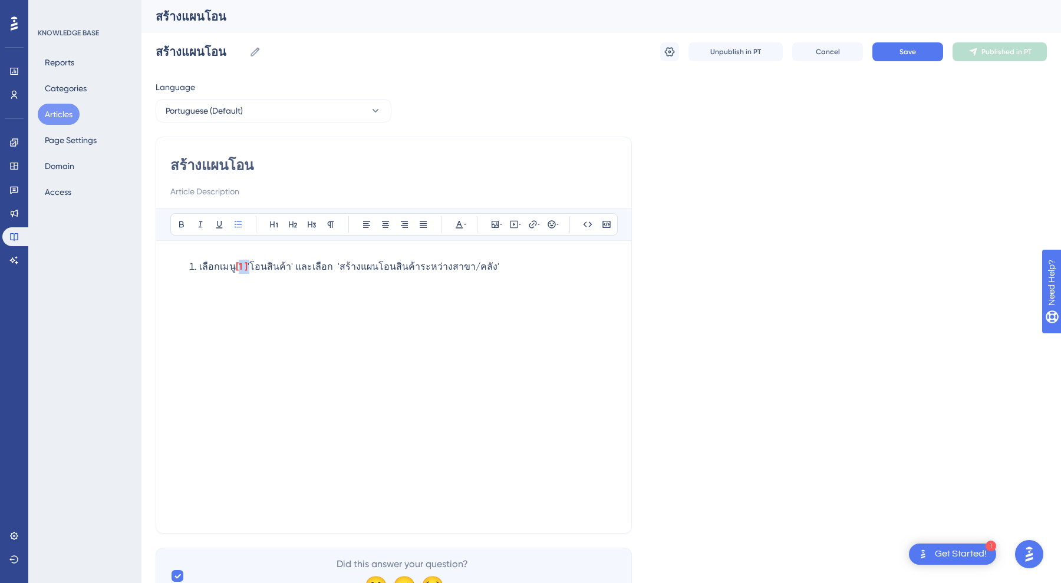
drag, startPoint x: 253, startPoint y: 268, endPoint x: 237, endPoint y: 268, distance: 15.3
click at [237, 268] on li "เลือกเมนู [1 ] 'โอนสินค้า' และเลือก 'สร้างแผนโอนสินค้าระหว่างสาขา/คลัง'" at bounding box center [403, 288] width 428 height 57
click at [329, 318] on div "เลือกเมนู ① 'โอนสินค้า' และเลือก 'สร้างแผนโอนสินค้าระหว่างสาขา/คลัง'" at bounding box center [393, 392] width 447 height 264
click at [337, 264] on span "'โอนสินค้า' และเลือก 'สร้างแผนโอนสินค้าระหว่างสาขา/คลัง'" at bounding box center [370, 266] width 252 height 11
click at [334, 265] on span "'โอนสินค้า' และเลือก 'สร้างแผนโอนสินค้าระหว่างสาขา/คลัง'" at bounding box center [370, 266] width 252 height 11
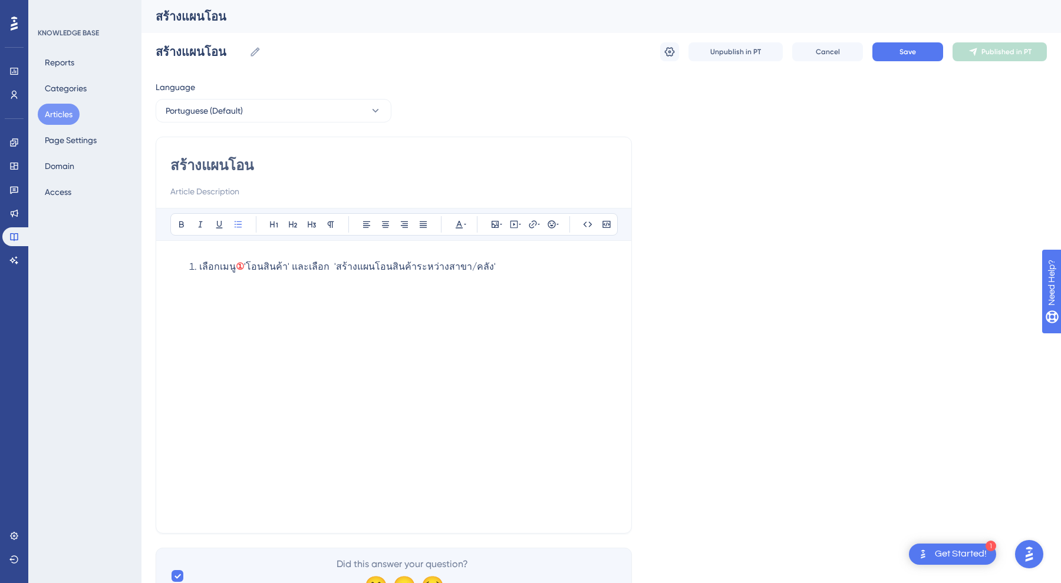
click at [364, 0] on div "สร้างแผนโอน" at bounding box center [600, 16] width 919 height 33
click at [334, 265] on span "'โอนสินค้า' และเลือก 'สร้างแผนโอนสินค้าระหว่างสาขา/คลัง'" at bounding box center [370, 266] width 252 height 11
click at [333, 268] on span "'โอนสินค้า' และเลือก 'สร้างแผนโอนสินค้าระหว่างสาขา/คลัง'" at bounding box center [370, 266] width 252 height 11
click at [334, 266] on span "'โอนสินค้า' และเลือก ➁ 'สร้างแผนโอนสินค้าระหว่างสาขา/คลัง'" at bounding box center [375, 266] width 262 height 11
click at [182, 226] on icon at bounding box center [181, 224] width 9 height 9
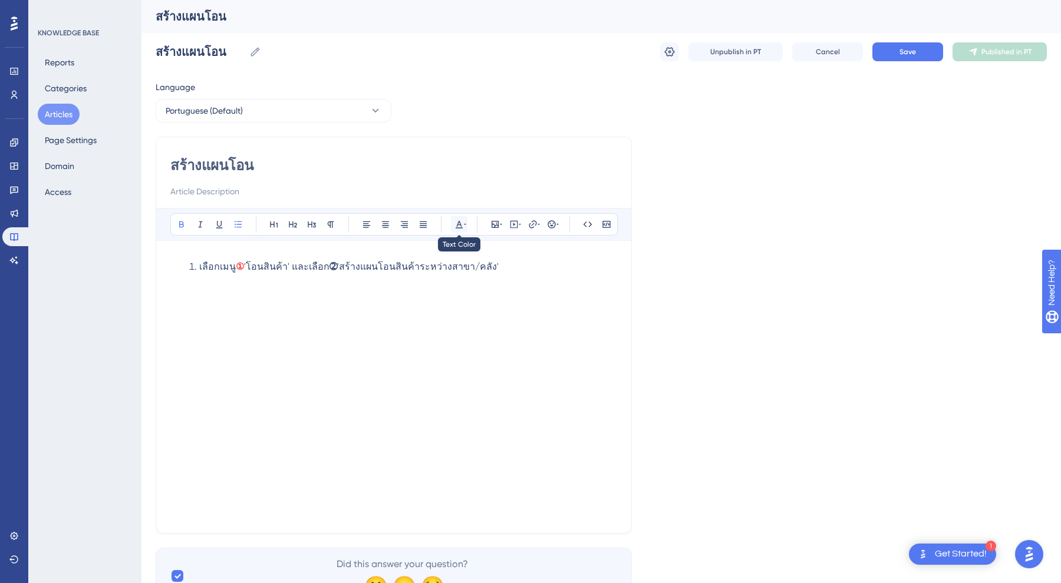
click at [463, 224] on icon at bounding box center [458, 224] width 9 height 9
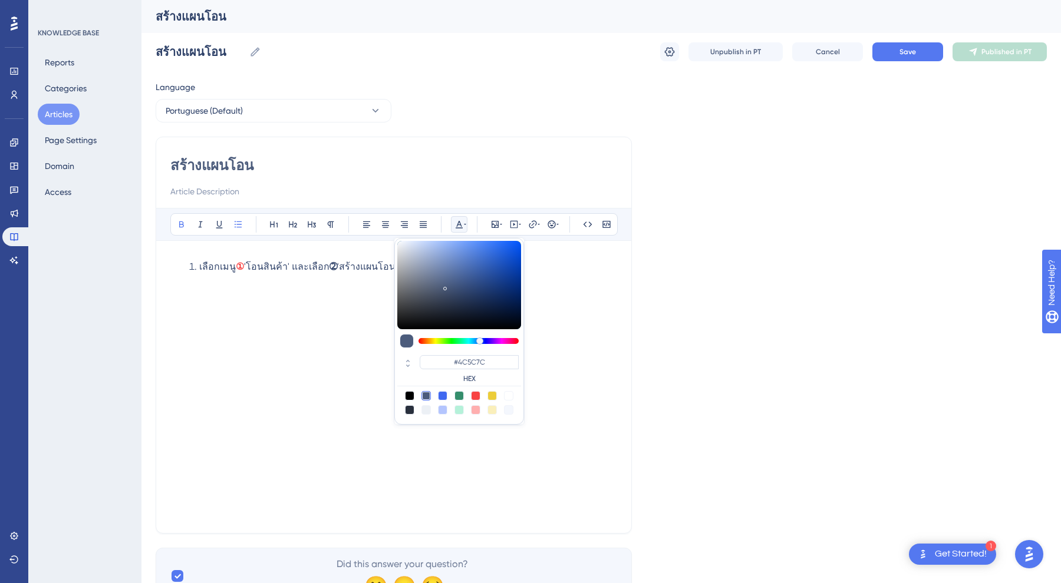
click at [477, 395] on div at bounding box center [475, 395] width 9 height 9
type input "#F84343"
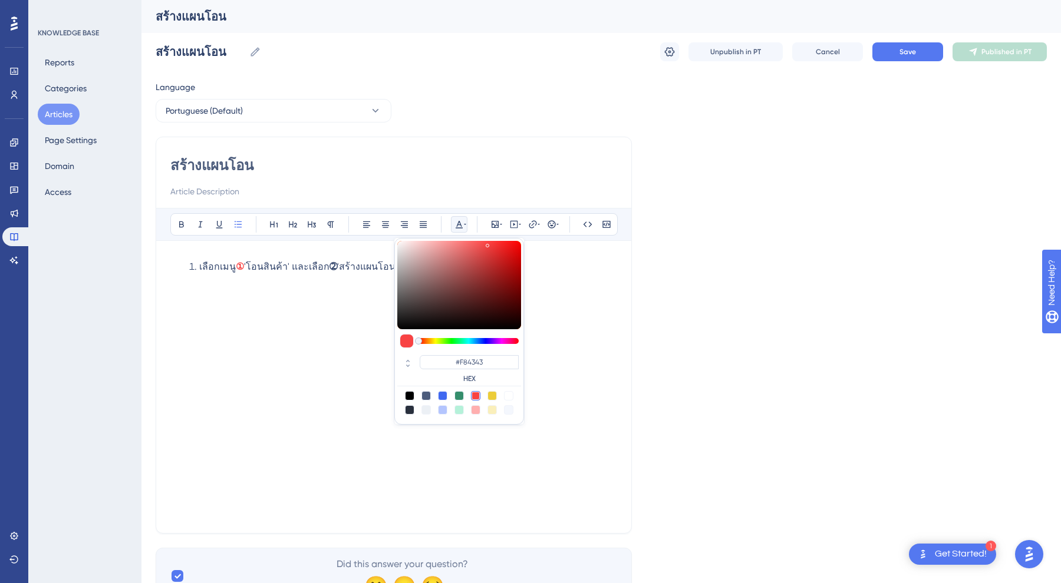
click at [342, 364] on div "เลือกเมนู ① 'โอนสินค้า' และเลือก ➁ 'สร้างแผนโอนสินค้าระหว่างสาขา/คลัง'" at bounding box center [393, 392] width 447 height 264
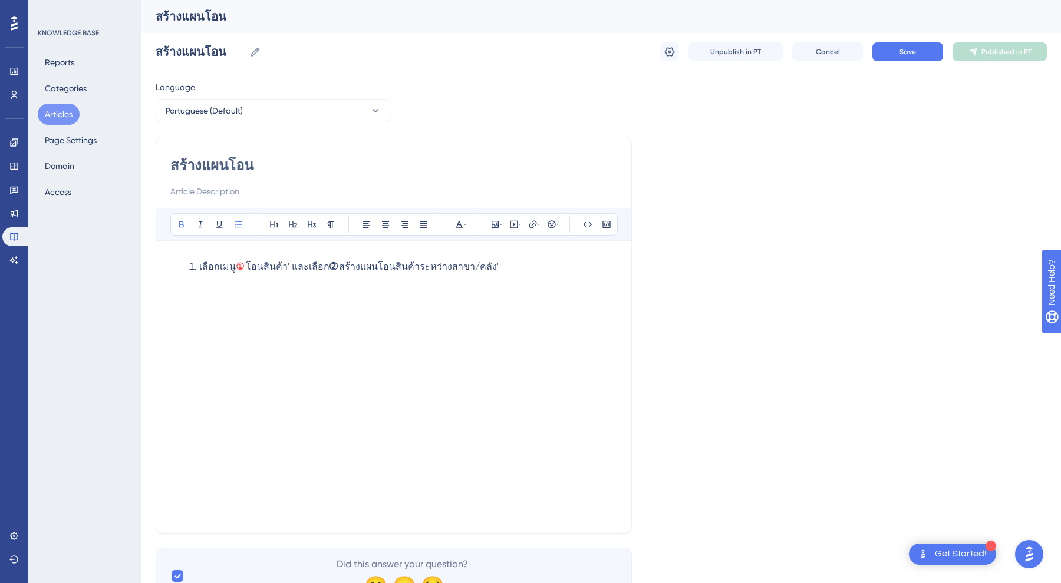
click at [334, 265] on strong "➁" at bounding box center [333, 266] width 8 height 11
click at [463, 219] on button at bounding box center [459, 224] width 17 height 17
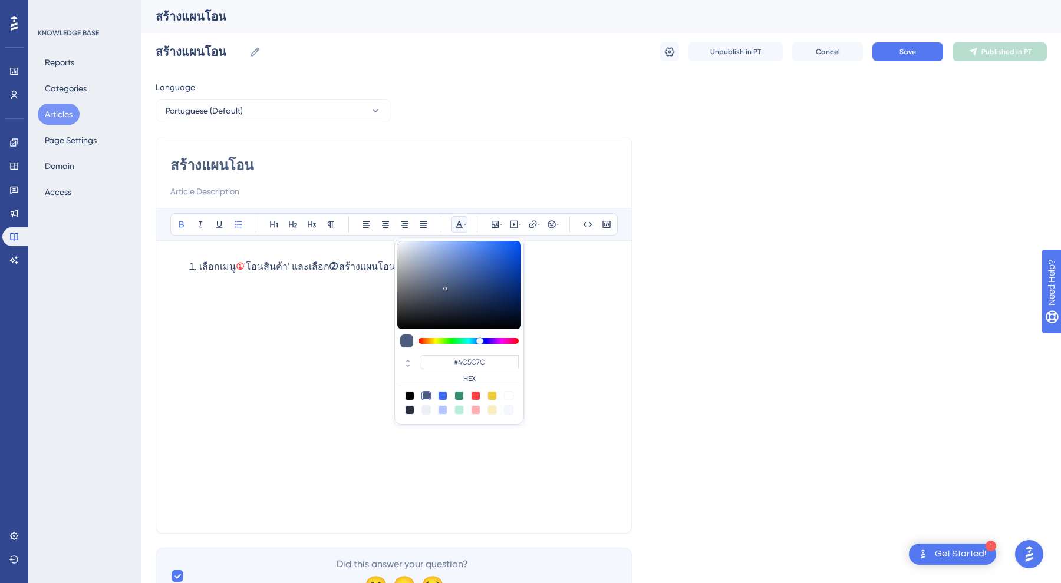
click at [476, 397] on div at bounding box center [475, 395] width 9 height 9
type input "#F84343"
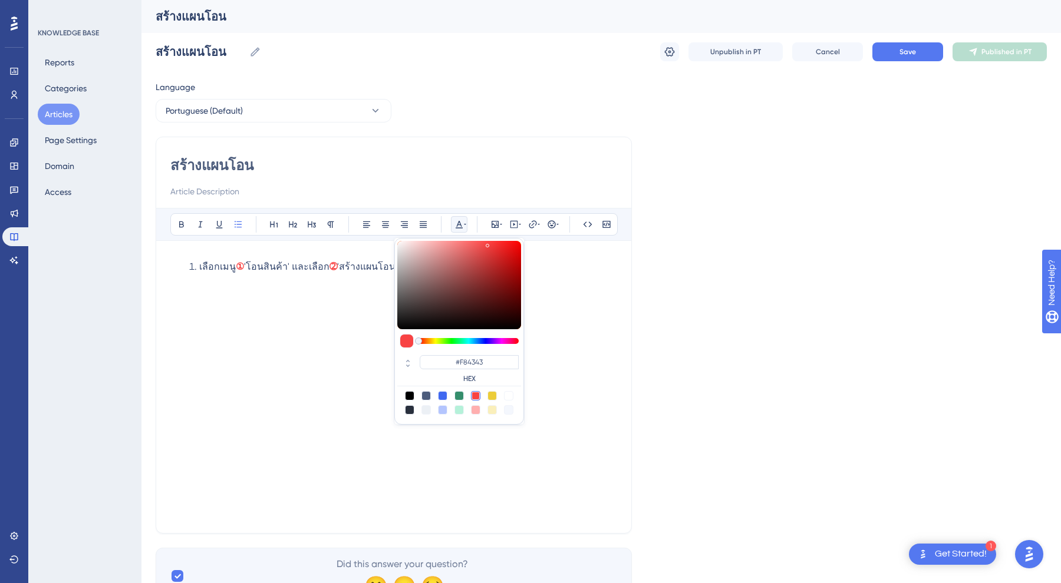
click at [347, 324] on div "เลือกเมนู ① 'โอนสินค้า' และเลือก ➁ 'สร้างแผนโอนสินค้าระหว่างสาขา/คลัง'" at bounding box center [393, 392] width 447 height 264
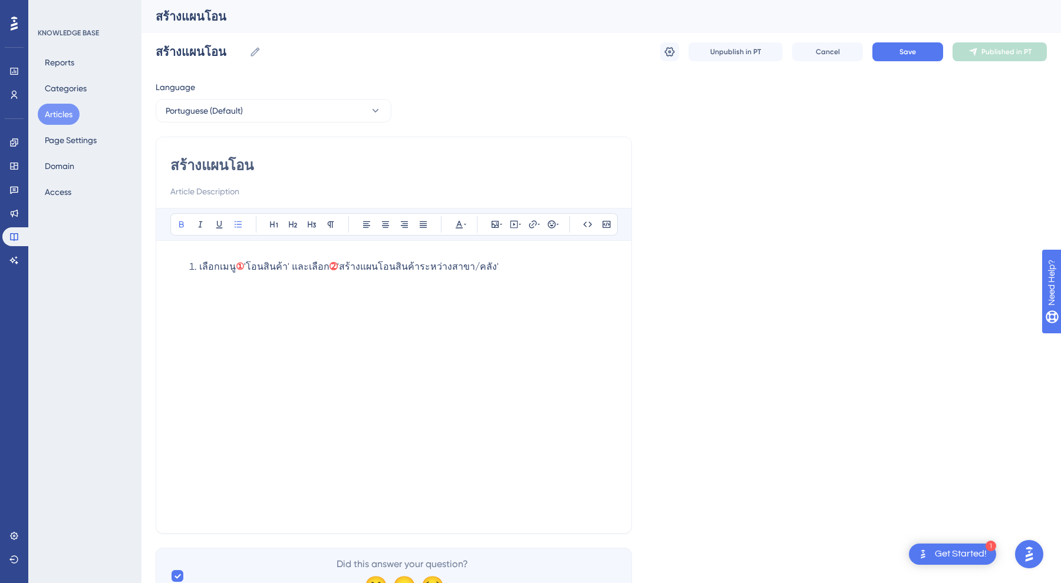
drag, startPoint x: 342, startPoint y: 266, endPoint x: 331, endPoint y: 268, distance: 10.8
click at [331, 268] on li "เลือกเมนู ① 'โอนสินค้า' และเลือก ➁ 'สร้างแผนโอนสินค้าระหว่างสาขา/คลัง'" at bounding box center [403, 288] width 428 height 57
click at [331, 265] on span "'โอนสินค้า' และเลือก ② 'สร้างแผนโอนสินค้าระหว่างสาขา/คลัง'" at bounding box center [374, 266] width 260 height 11
click at [337, 268] on span "'โอนสินค้า' และเลือก ② 'สร้างแผนโอนสินค้าระหว่างสาขา/คลัง'" at bounding box center [375, 266] width 262 height 11
click at [184, 223] on icon at bounding box center [181, 224] width 9 height 9
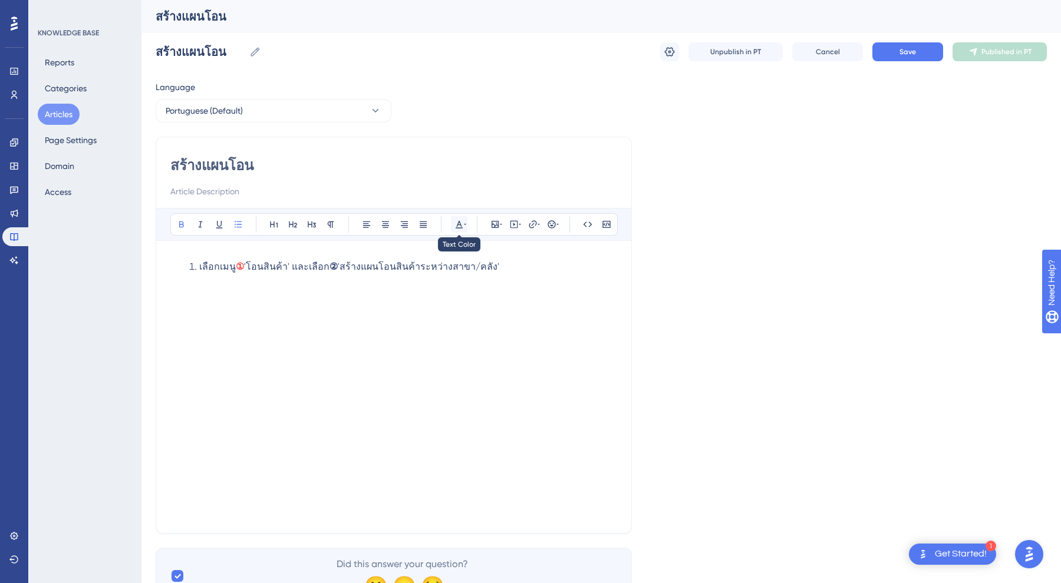
click at [458, 226] on icon at bounding box center [458, 224] width 9 height 9
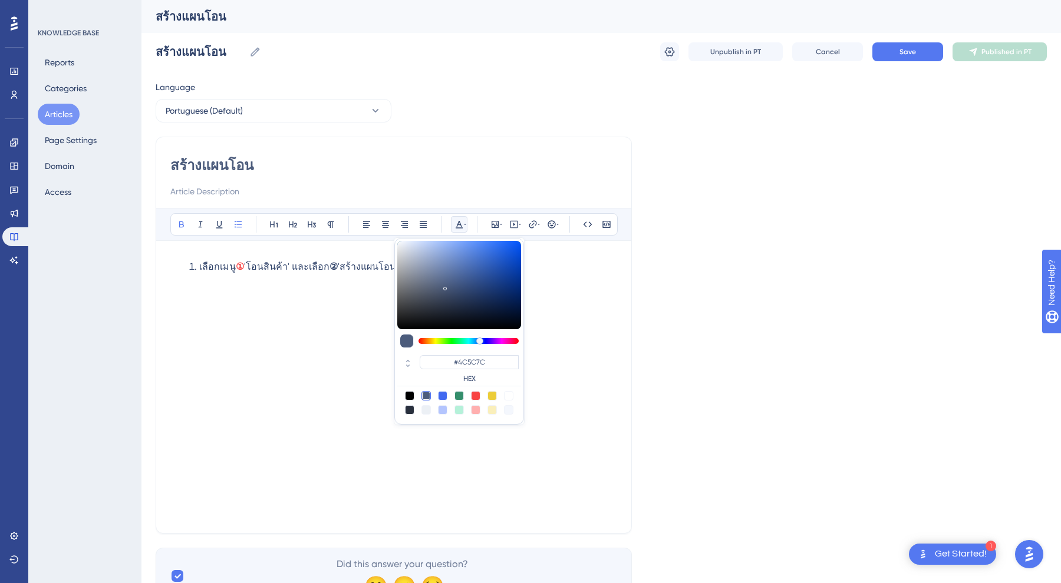
click at [477, 397] on div at bounding box center [475, 395] width 9 height 9
type input "#F84343"
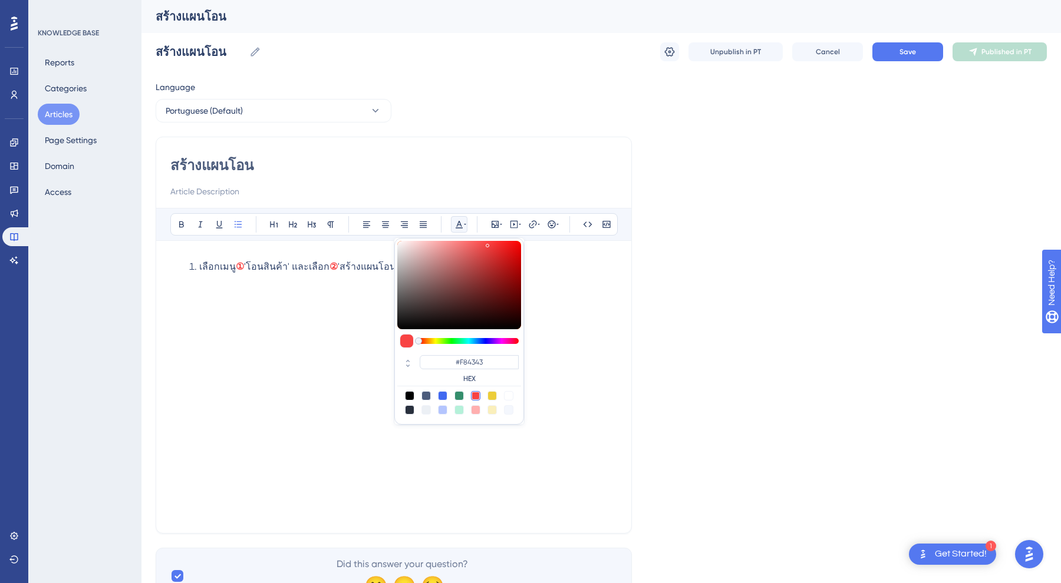
click at [344, 321] on div "เลือกเมนู ① 'โอนสินค้า' และเลือก ② 'สร้างแผนโอนสินค้าระหว่างสาขา/คลัง'" at bounding box center [393, 392] width 447 height 264
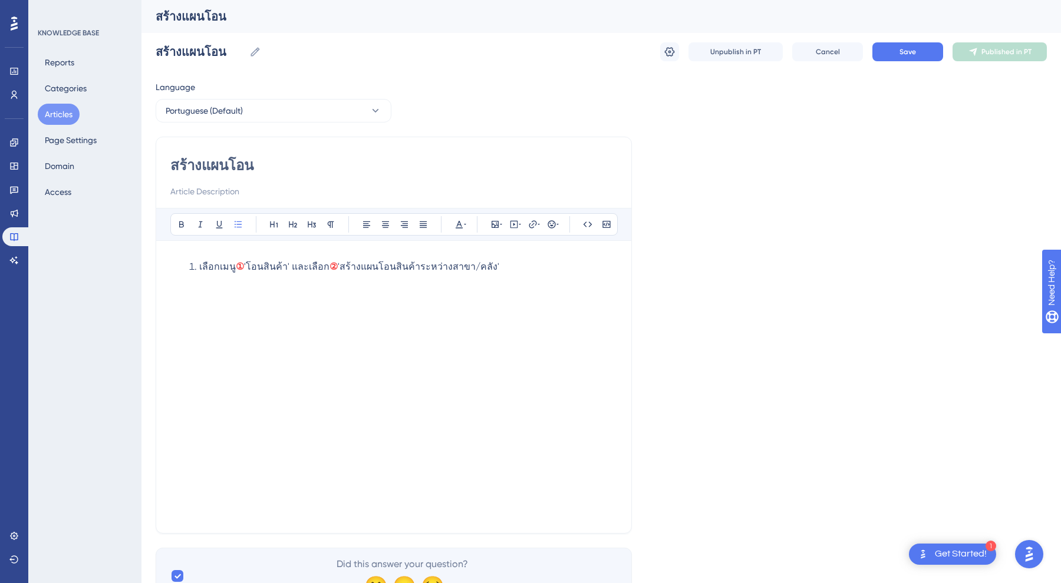
click at [329, 268] on span "'โอนสินค้า' และเลือก" at bounding box center [286, 266] width 85 height 11
click at [365, 288] on li "เลือกเมนู ① 'โอนสินค้า' และเลือก ② 'สร้างแผนโอนสินค้าระหว่างสาขา/คลัง'" at bounding box center [403, 288] width 428 height 57
drag, startPoint x: 345, startPoint y: 265, endPoint x: 476, endPoint y: 269, distance: 130.3
click at [476, 269] on span "'สร้างแผนโอนสินค้าระหว่างสาขา/คลัง'" at bounding box center [418, 266] width 161 height 11
click at [501, 286] on li "เลือกเมนู ① 'โอนสินค้า' และเลือก ② 'สร้างแผนโอนสินค้าระหว่างสาขา/คลัง'" at bounding box center [403, 288] width 428 height 57
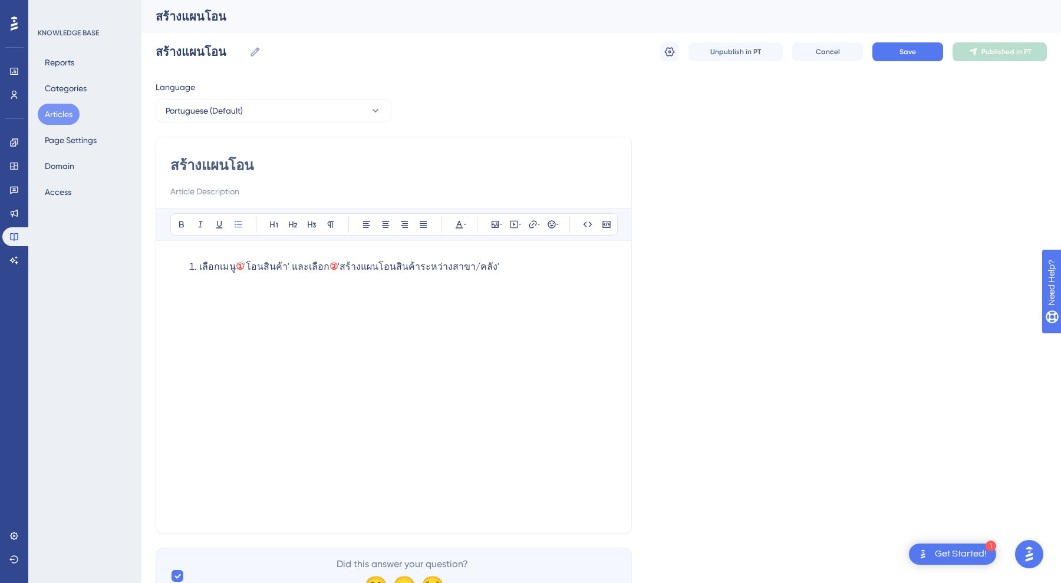
drag, startPoint x: 497, startPoint y: 266, endPoint x: 341, endPoint y: 266, distance: 156.8
click at [341, 266] on li "เลือกเมนู ① 'โอนสินค้า' และเลือก ② 'สร้างแผนโอนสินค้าระหว่างสาขา/คลัง'" at bounding box center [403, 288] width 428 height 57
click at [341, 266] on span "'สร้างแผนโอนสินค้าระหว่างสาขา/คลัง'" at bounding box center [418, 266] width 161 height 11
drag, startPoint x: 344, startPoint y: 266, endPoint x: 489, endPoint y: 261, distance: 144.5
click at [489, 261] on span "'สร้างแผนโอนสินค้าระหว่างสาขา/คลัง'" at bounding box center [418, 266] width 161 height 11
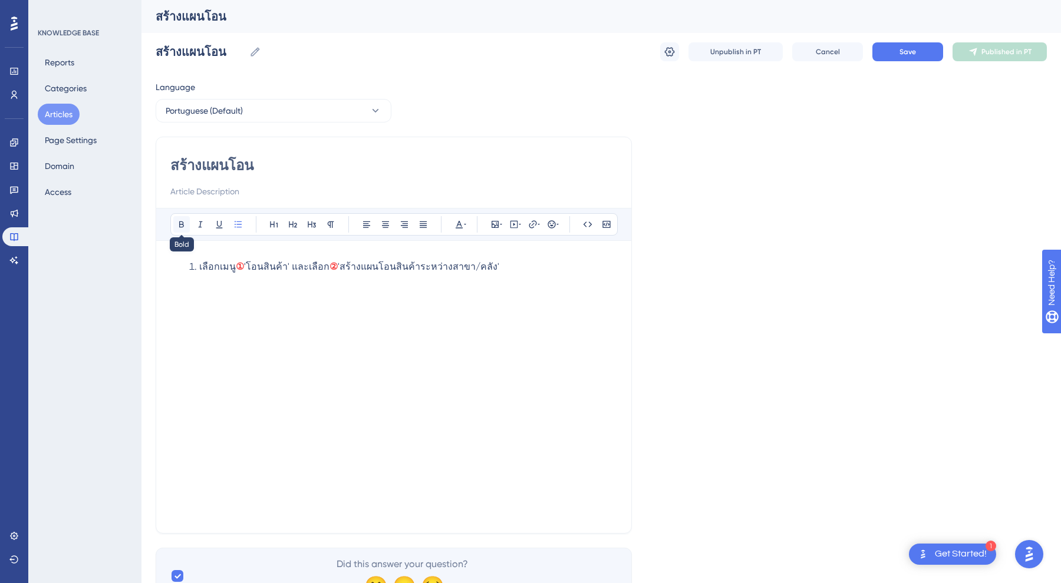
click at [184, 227] on icon at bounding box center [181, 224] width 9 height 9
click at [262, 277] on li "เลือกเมนู ① 'โอนสินค้า' และเลือก ② ' สร้างแผนโอนสินค้าระหว่างสาขา/คลัง '" at bounding box center [403, 288] width 428 height 57
drag, startPoint x: 255, startPoint y: 267, endPoint x: 281, endPoint y: 267, distance: 26.5
click at [281, 267] on span "'โอนสินค้า' และเลือก" at bounding box center [286, 266] width 85 height 11
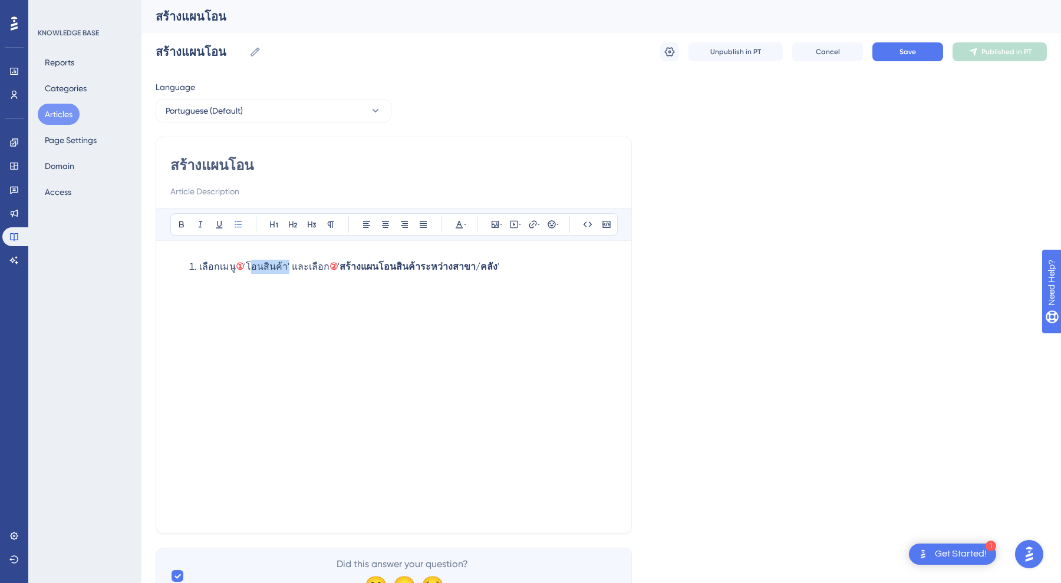
drag, startPoint x: 288, startPoint y: 266, endPoint x: 252, endPoint y: 266, distance: 35.9
click at [252, 266] on span "'โอนสินค้า' และเลือก" at bounding box center [286, 266] width 85 height 11
click at [181, 222] on icon at bounding box center [181, 225] width 5 height 6
click at [423, 322] on div "เลือกเมนู ① ' โอนสินค้า ' และเลือก ② ' สร้างแผนโอนสินค้าระหว่างสาขา/คลัง '" at bounding box center [393, 392] width 447 height 264
click at [524, 259] on div "เลือกเมนู ① ' โอนสินค้า ' และเลือก ② ' สร้างแผนโอนสินค้าระหว่างสาขา/คลัง '" at bounding box center [393, 387] width 447 height 264
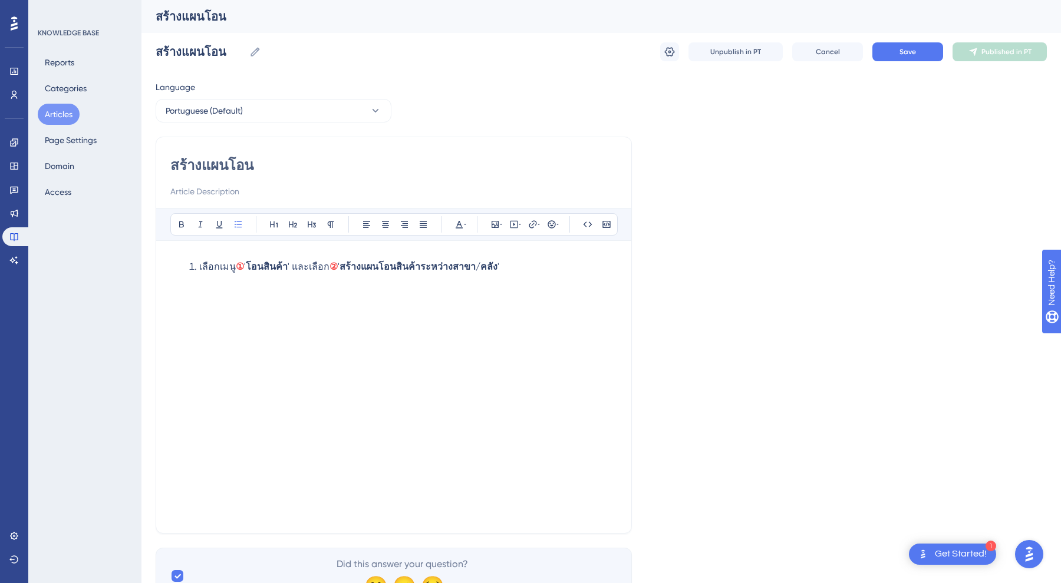
click at [440, 308] on li "เลือกเมนู ① ' โอนสินค้า ' และเลือก ② ' สร้างแผนโอนสินค้าระหว่างสาขา/คลัง '" at bounding box center [403, 288] width 428 height 57
click at [487, 269] on strong "สร้างแผนโอนสินค้าระหว่างสาขา/คลัง" at bounding box center [418, 266] width 158 height 11
click at [389, 305] on li "เลือกเมนู ① ' โอนสินค้า ' และเลือก ② ' สร้างแผนโอนสินค้าระหว่างสาขา/คลัง '" at bounding box center [403, 288] width 428 height 57
click at [378, 276] on li "เลือกเมนู ① ' โอนสินค้า ' และเลือก ② ' สร้างแผนโอนสินค้าระหว่างสาขา/คลัง '" at bounding box center [403, 288] width 428 height 57
click at [497, 222] on icon at bounding box center [494, 224] width 7 height 7
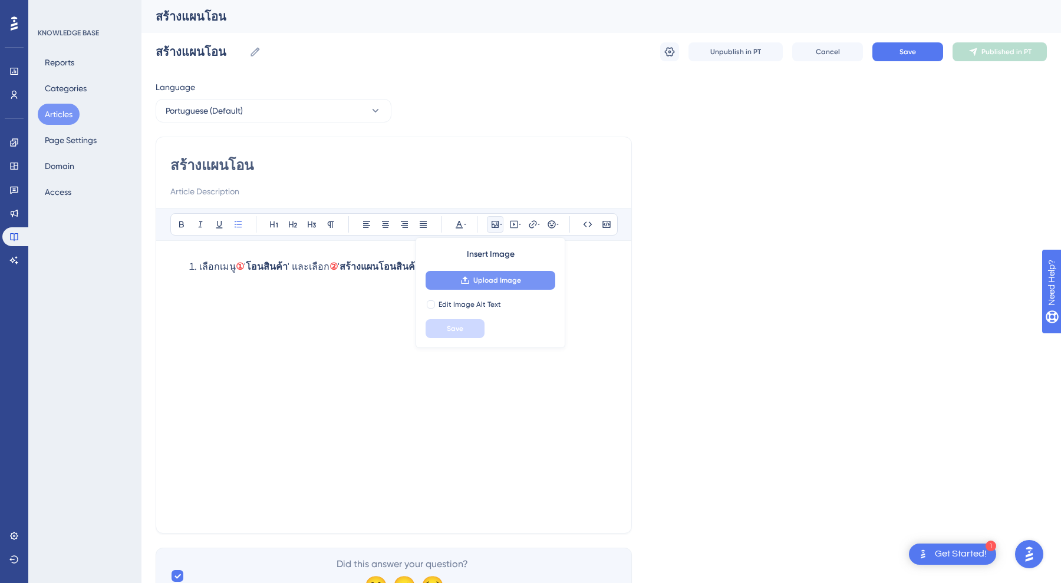
click at [471, 282] on button "Upload Image" at bounding box center [490, 280] width 130 height 19
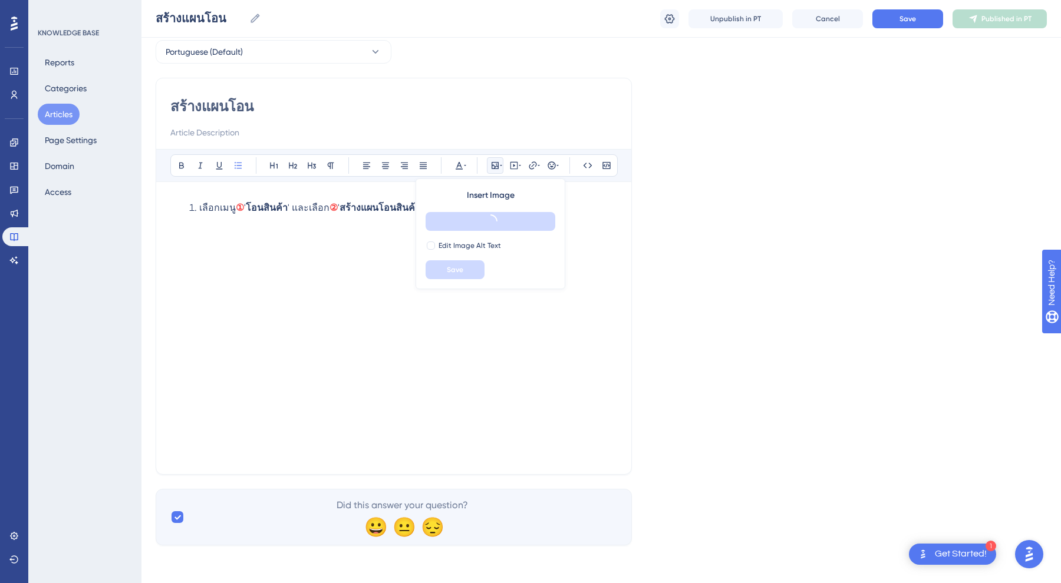
scroll to position [54, 0]
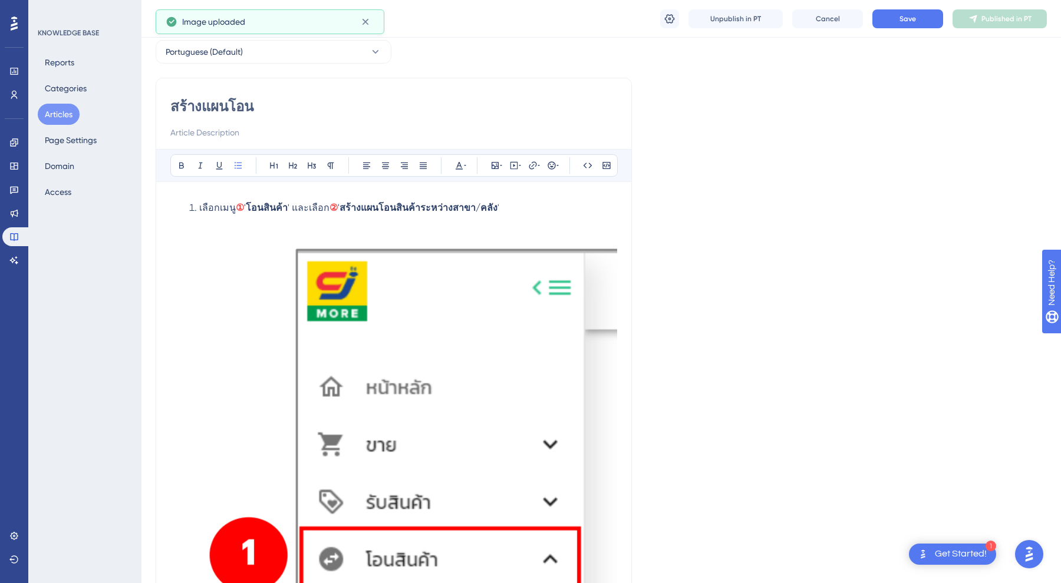
click at [425, 342] on img at bounding box center [403, 586] width 428 height 742
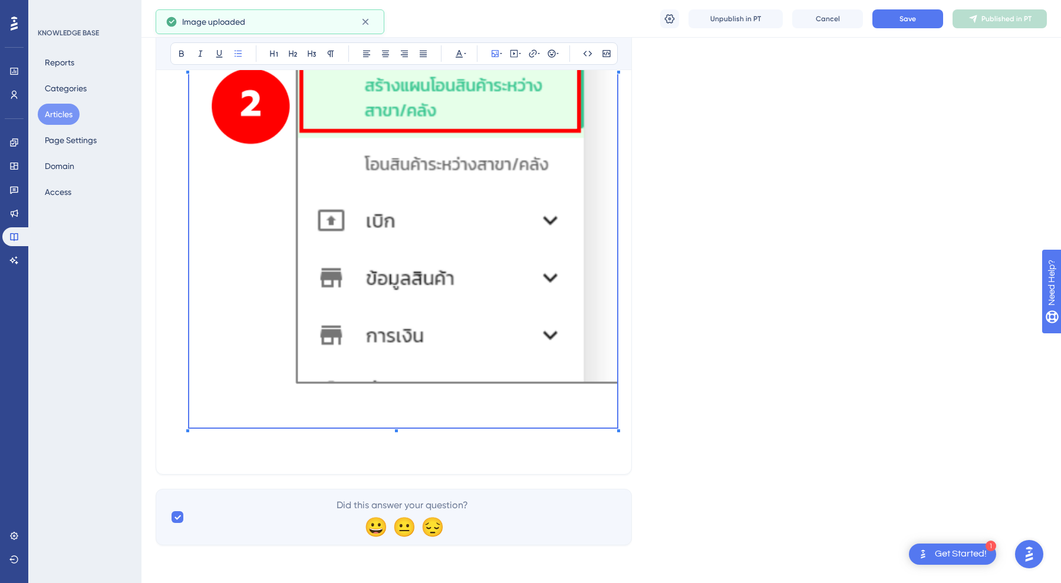
scroll to position [583, 0]
click at [616, 430] on div at bounding box center [403, 59] width 428 height 746
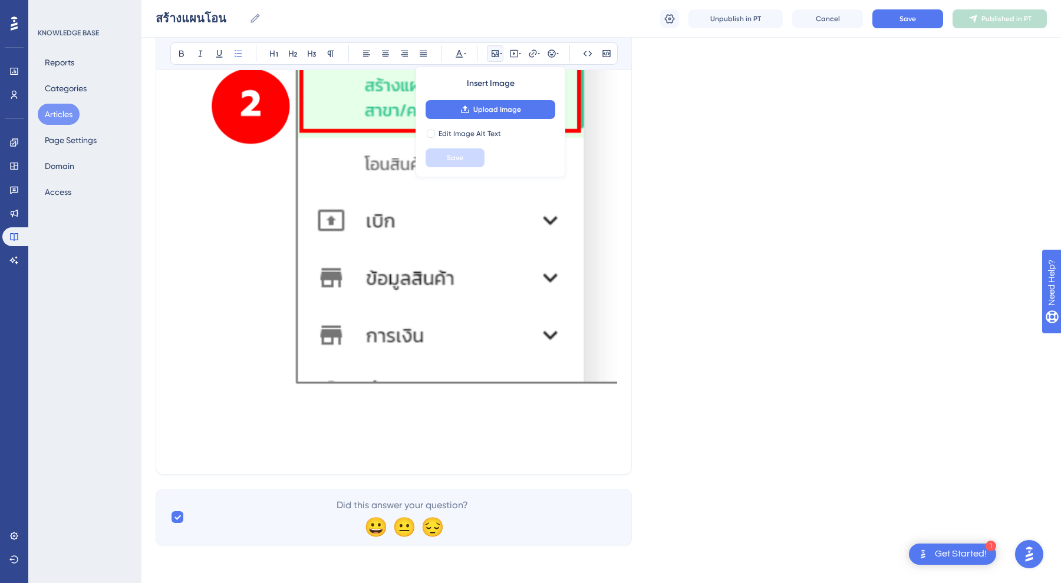
click at [579, 305] on img at bounding box center [403, 57] width 428 height 742
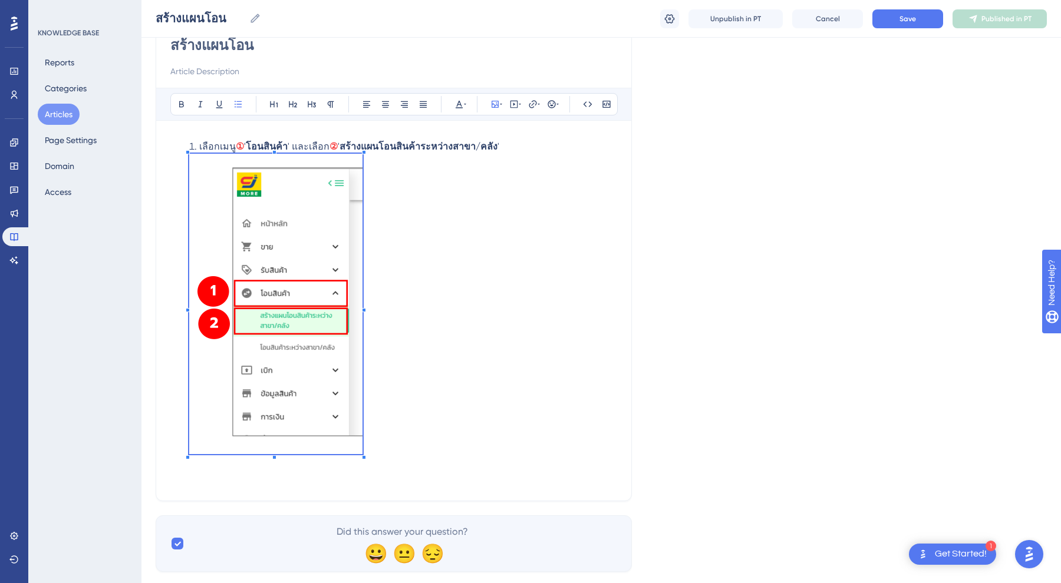
click at [348, 166] on li "เลือกเมนู ① ' โอนสินค้า ' และเลือก ② ' สร้างแผนโอนสินค้าระหว่างสาขา/คลัง '" at bounding box center [403, 313] width 428 height 347
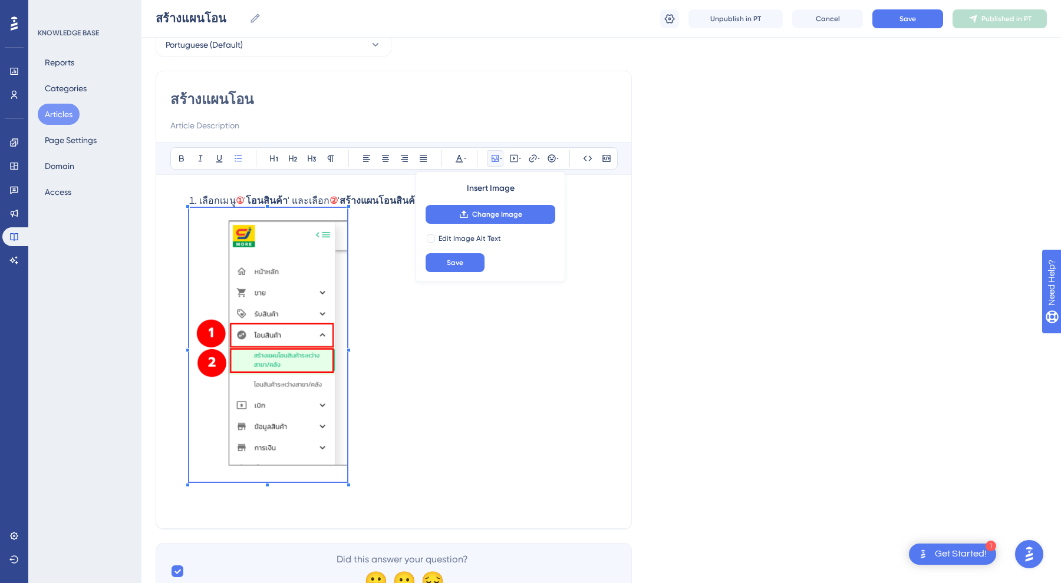
scroll to position [54, 0]
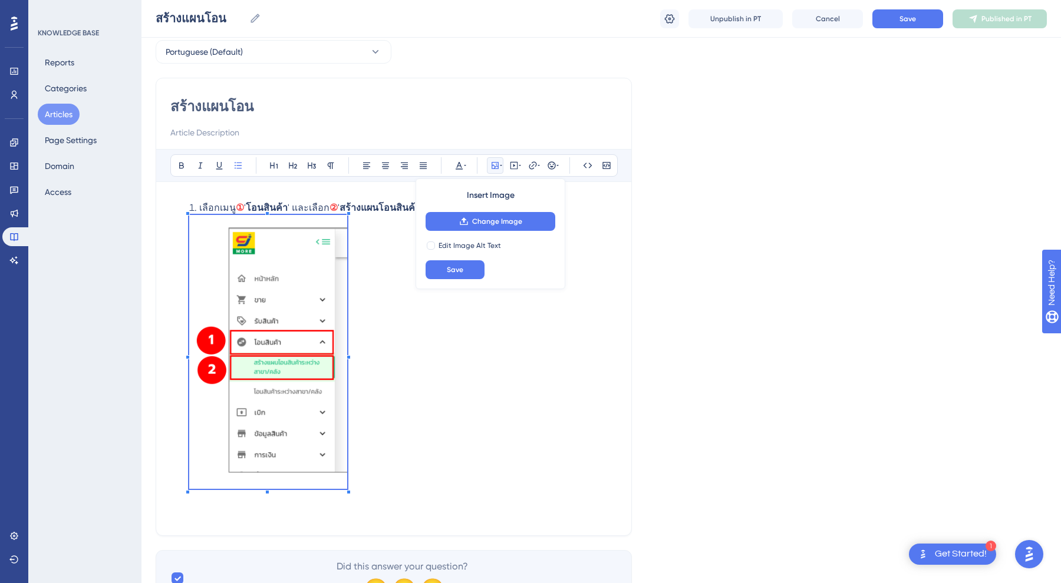
click at [398, 294] on li "เลือกเมนู ① ' โอนสินค้า ' และเลือก ② ' สร้างแผนโอนสินค้าระหว่างสาขา/คลัง '" at bounding box center [403, 361] width 428 height 321
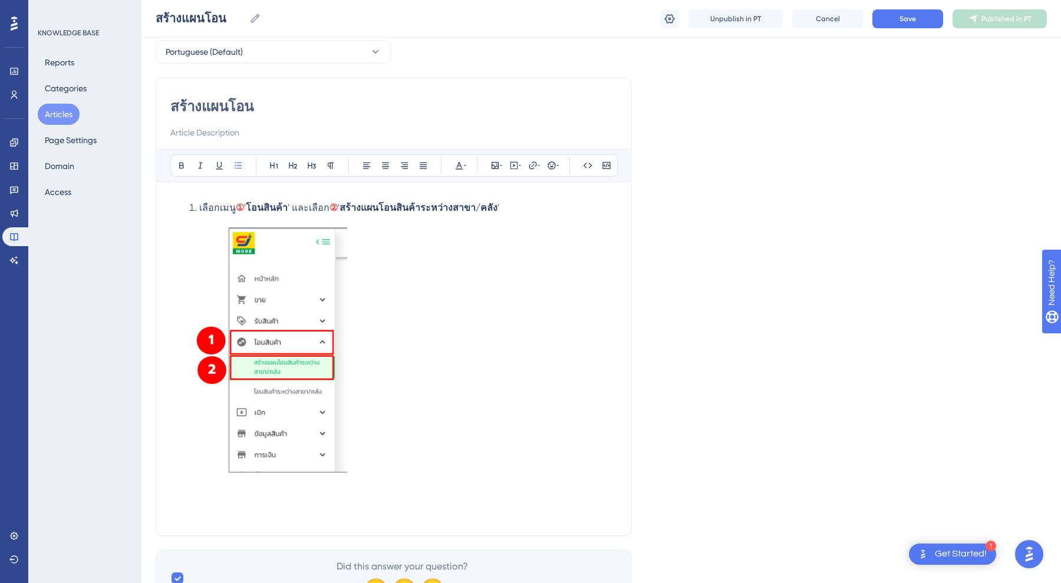
click at [417, 303] on li "เลือกเมนู ① ' โอนสินค้า ' และเลือก ② ' สร้างแผนโอนสินค้าระหว่างสาขา/คลัง '" at bounding box center [403, 361] width 428 height 321
click at [311, 282] on img at bounding box center [268, 352] width 158 height 274
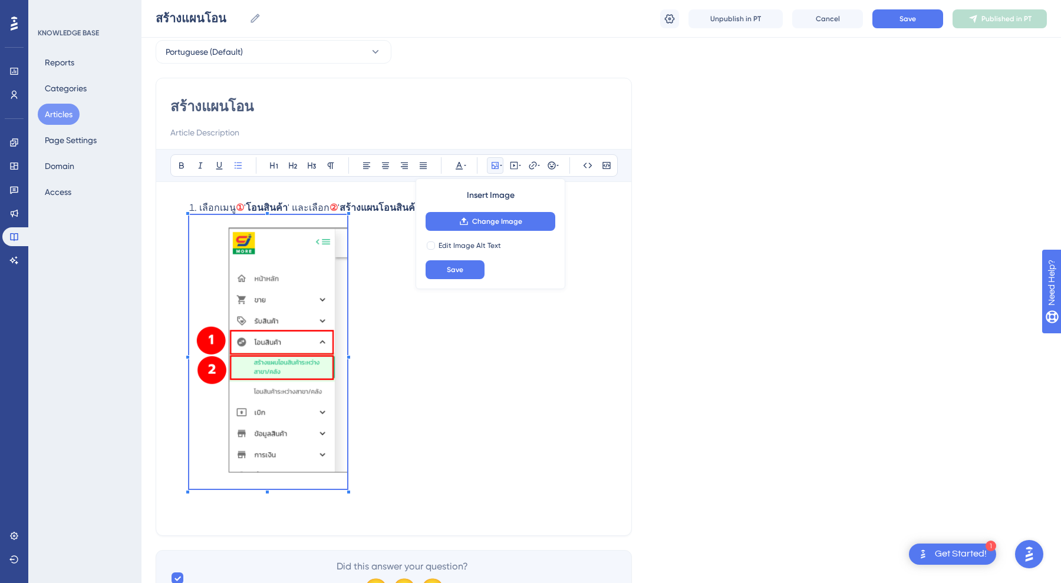
click at [395, 335] on li "เลือกเมนู ① ' โอนสินค้า ' และเลือก ② ' สร้างแผนโอนสินค้าระหว่างสาขา/คลัง '" at bounding box center [403, 361] width 428 height 321
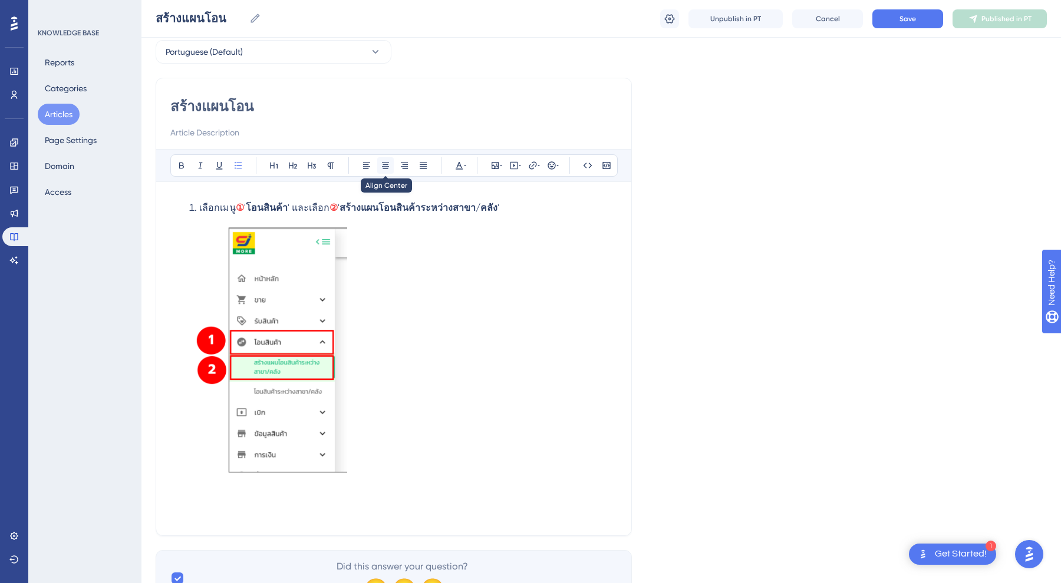
click at [385, 170] on icon at bounding box center [385, 165] width 9 height 9
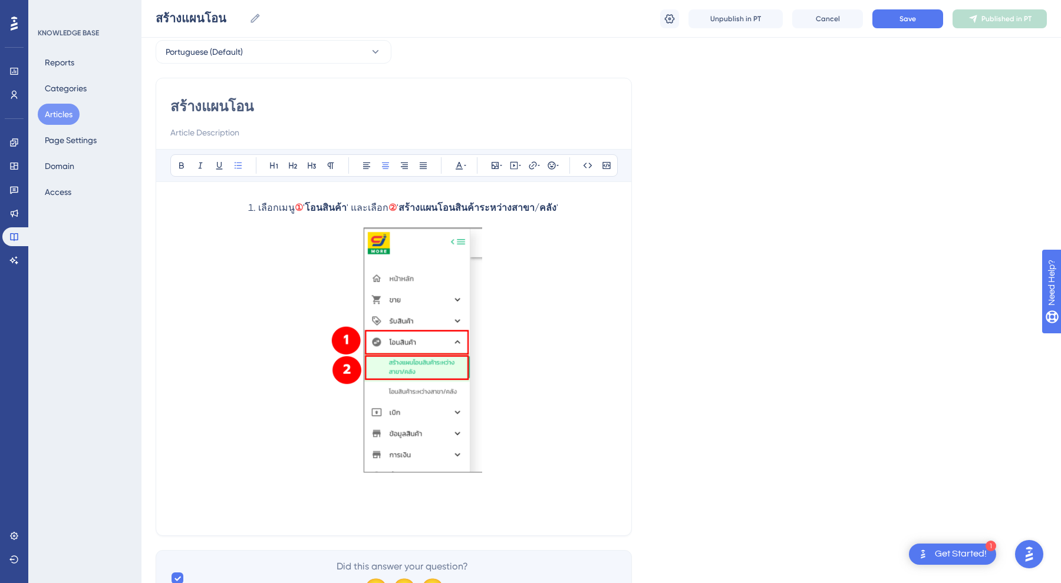
click at [522, 265] on li "เลือกเมนู ① ' โอนสินค้า ' และเลือก ② ' สร้างแผนโอนสินค้าระหว่างสาขา/คลัง '" at bounding box center [403, 361] width 428 height 321
click at [330, 247] on img at bounding box center [403, 352] width 158 height 274
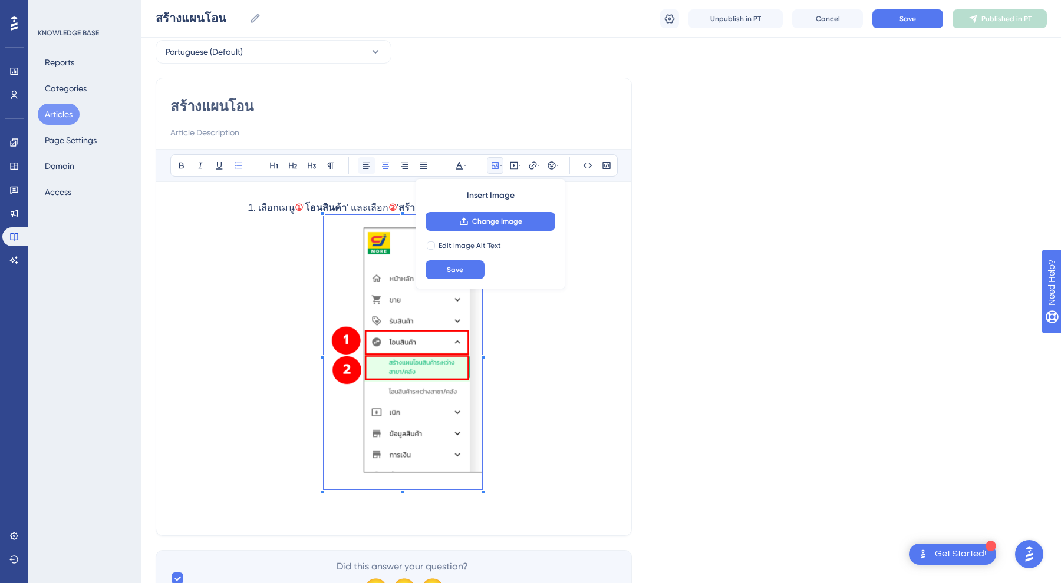
click at [358, 164] on button at bounding box center [366, 165] width 17 height 17
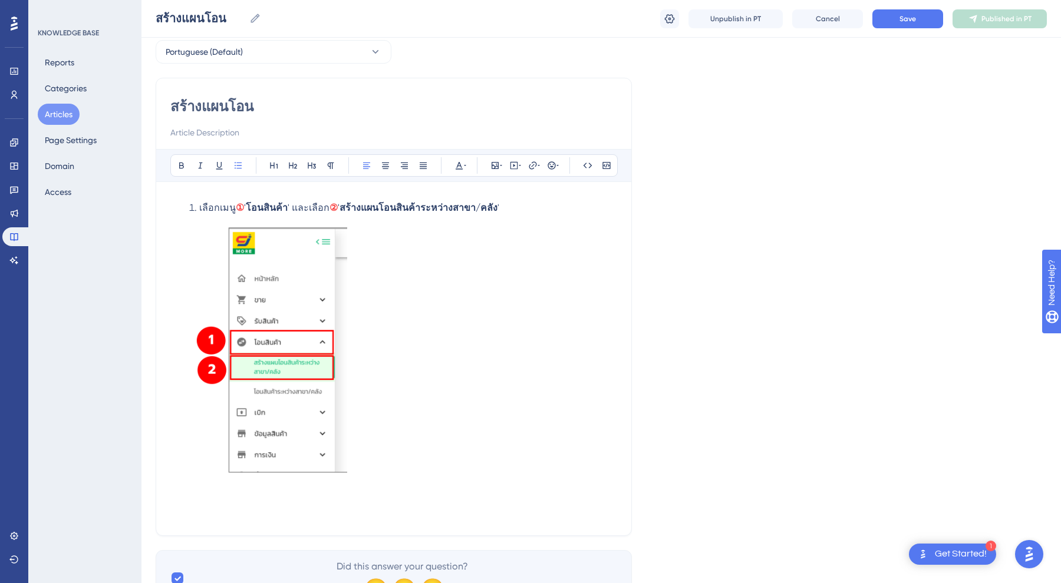
click at [422, 335] on li "เลือกเมนู ① ' โอนสินค้า ' และเลือก ② ' สร้างแผนโอนสินค้าระหว่างสาขา/คลัง '" at bounding box center [403, 361] width 428 height 321
click at [258, 407] on img at bounding box center [268, 352] width 158 height 274
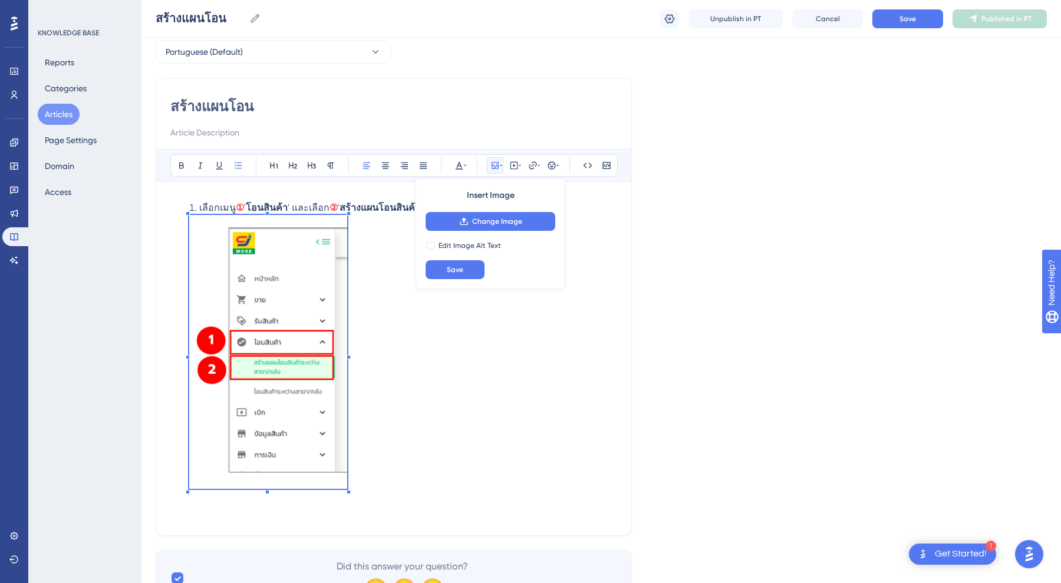
drag, startPoint x: 285, startPoint y: 381, endPoint x: 235, endPoint y: 413, distance: 58.8
click at [235, 413] on img at bounding box center [268, 352] width 158 height 274
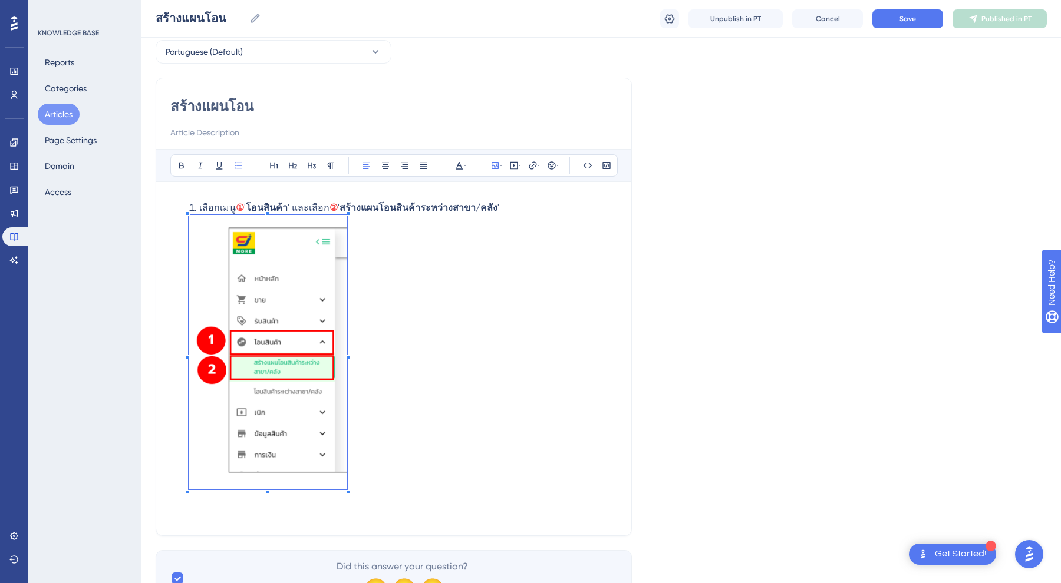
click at [268, 399] on span at bounding box center [268, 354] width 158 height 278
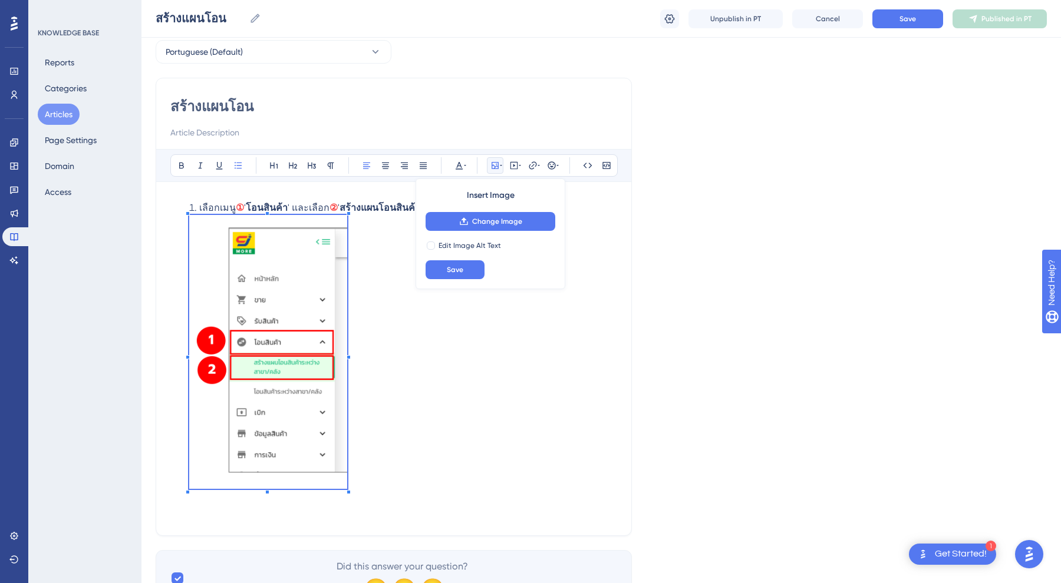
click at [319, 304] on img at bounding box center [268, 352] width 158 height 274
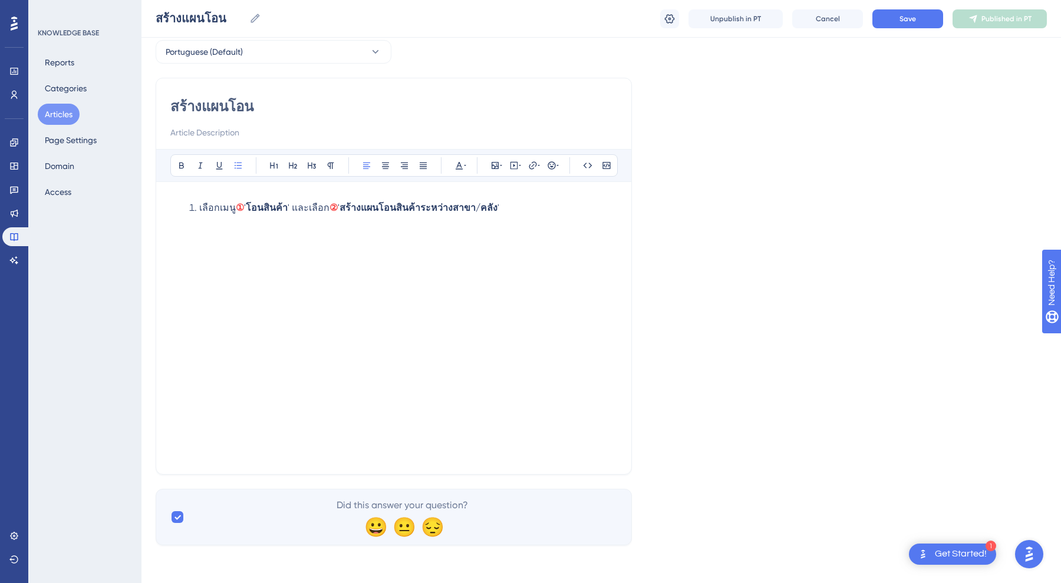
click at [318, 223] on li "เลือกเมนู ① ' โอนสินค้า ' และเลือก ② ' สร้างแผนโอนสินค้าระหว่างสาขา/คลัง '" at bounding box center [403, 229] width 428 height 57
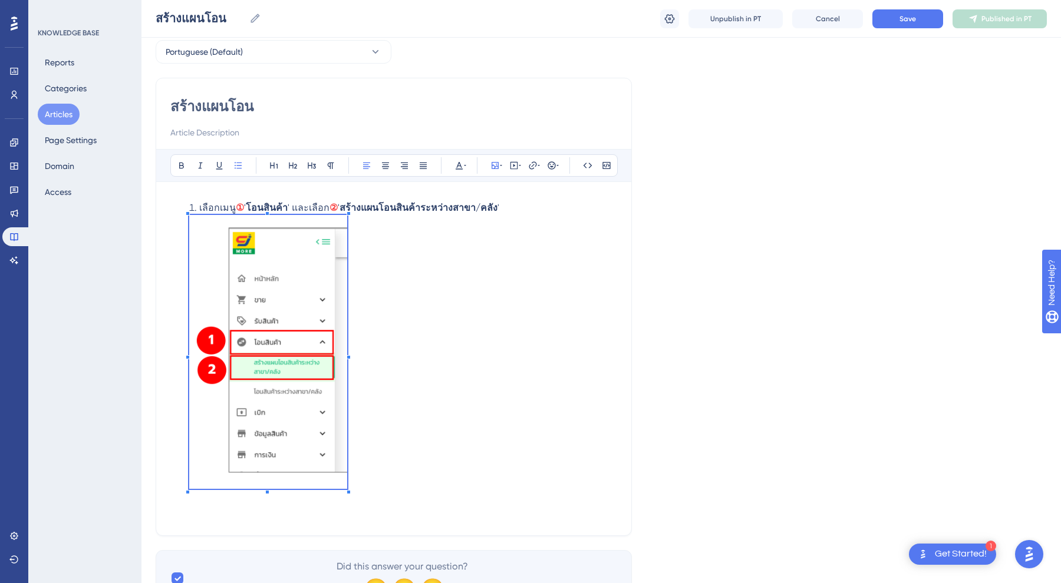
click at [443, 282] on li "เลือกเมนู ① ' โอนสินค้า ' และเลือก ② ' สร้างแผนโอนสินค้าระหว่างสาขา/คลัง '" at bounding box center [403, 361] width 428 height 321
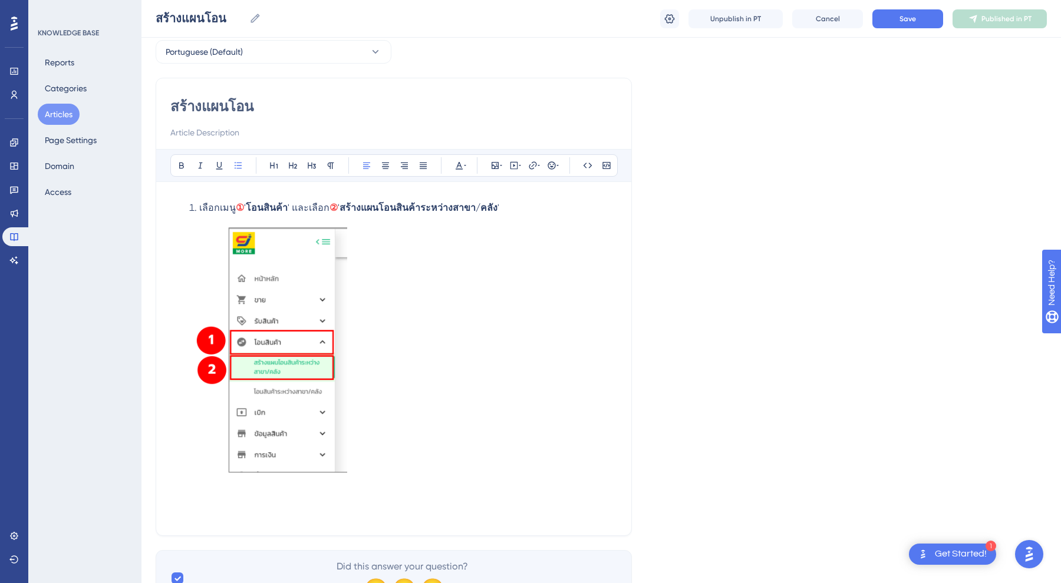
click at [349, 308] on li "เลือกเมนู ① ' โอนสินค้า ' และเลือก ② ' สร้างแผนโอนสินค้าระหว่างสาขา/คลัง '" at bounding box center [403, 361] width 428 height 321
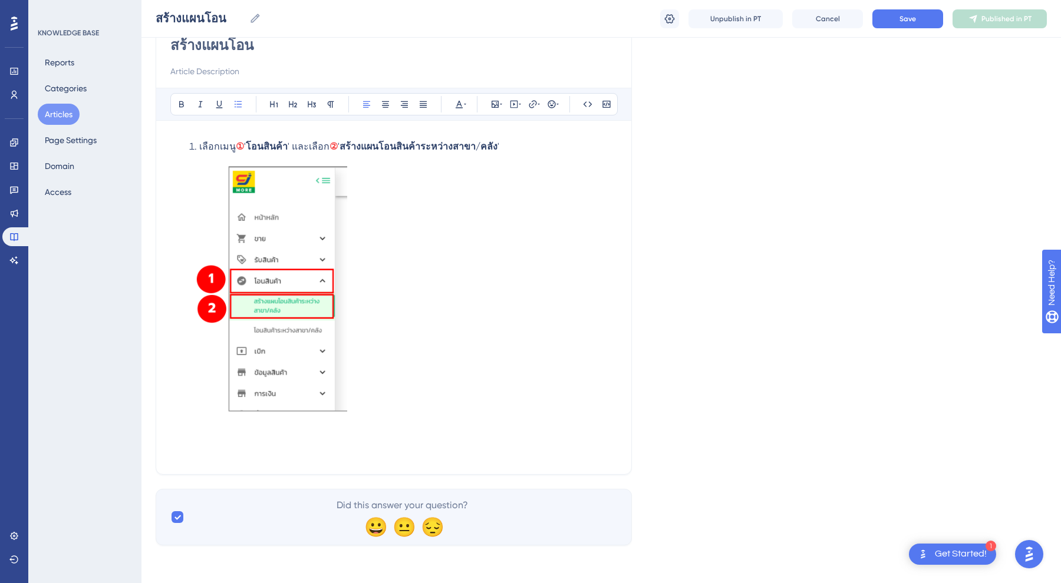
scroll to position [116, 0]
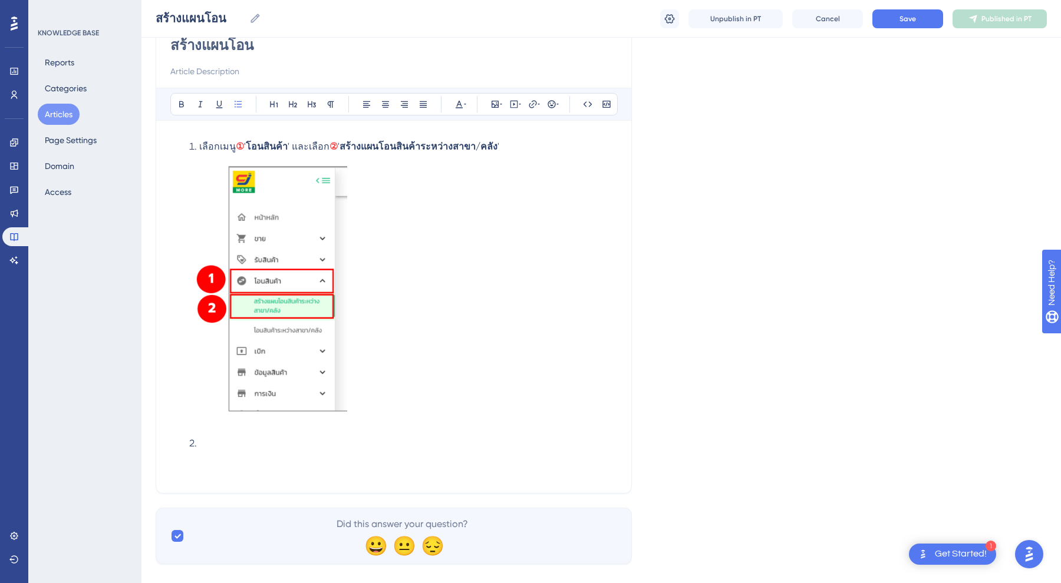
click at [294, 430] on div at bounding box center [268, 293] width 158 height 278
click at [252, 443] on li at bounding box center [403, 458] width 428 height 42
click at [197, 444] on li at bounding box center [403, 458] width 428 height 42
click at [246, 447] on li at bounding box center [403, 458] width 428 height 42
drag, startPoint x: 223, startPoint y: 443, endPoint x: 230, endPoint y: 444, distance: 7.2
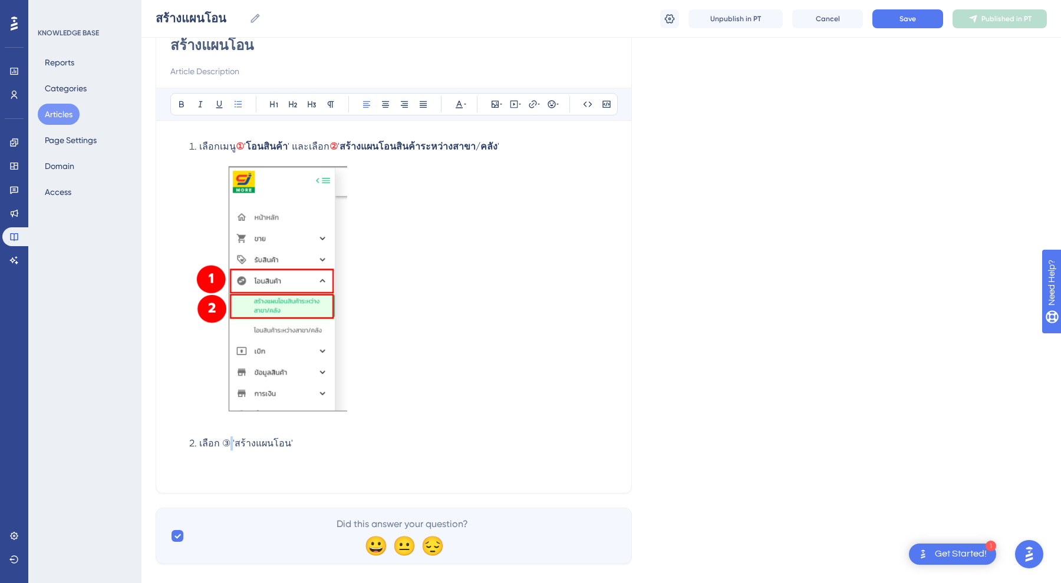
click at [230, 444] on span "เลือก ③ 'สร้างแผนโอน'" at bounding box center [246, 443] width 94 height 11
click at [459, 105] on icon at bounding box center [459, 105] width 7 height 8
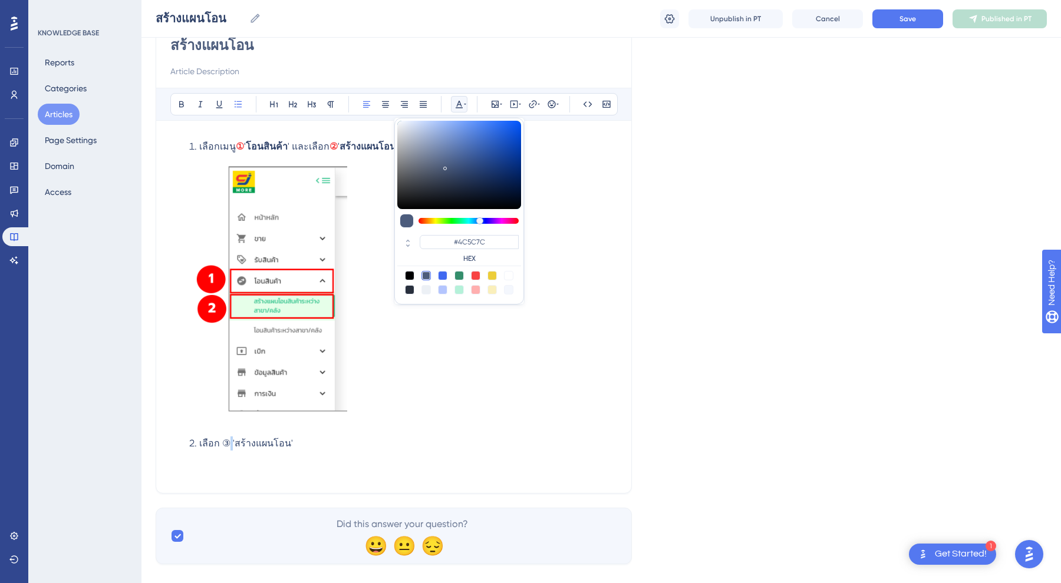
click at [474, 276] on div at bounding box center [475, 275] width 9 height 9
type input "#F84343"
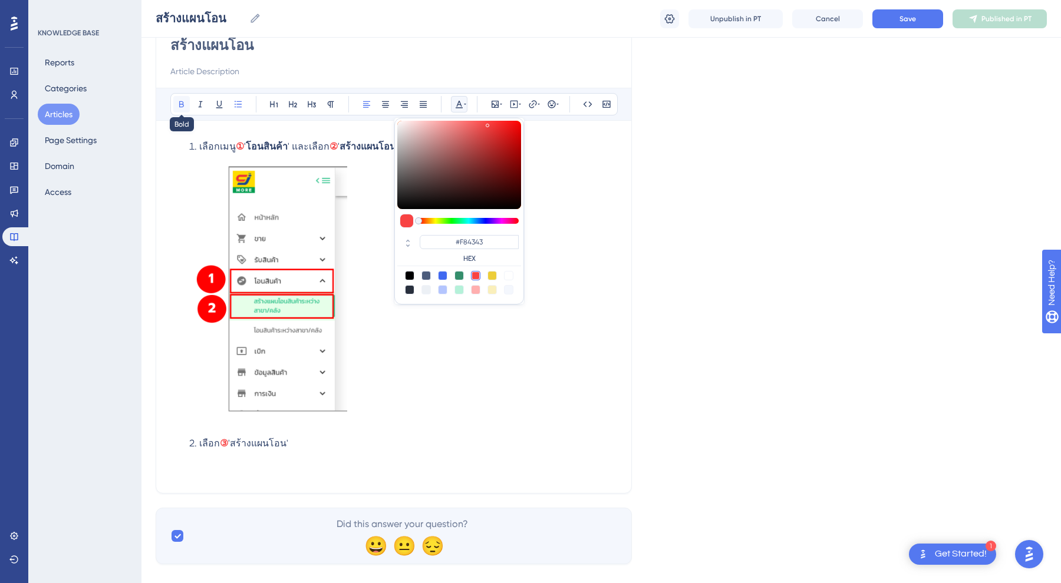
click at [182, 103] on icon at bounding box center [181, 104] width 9 height 9
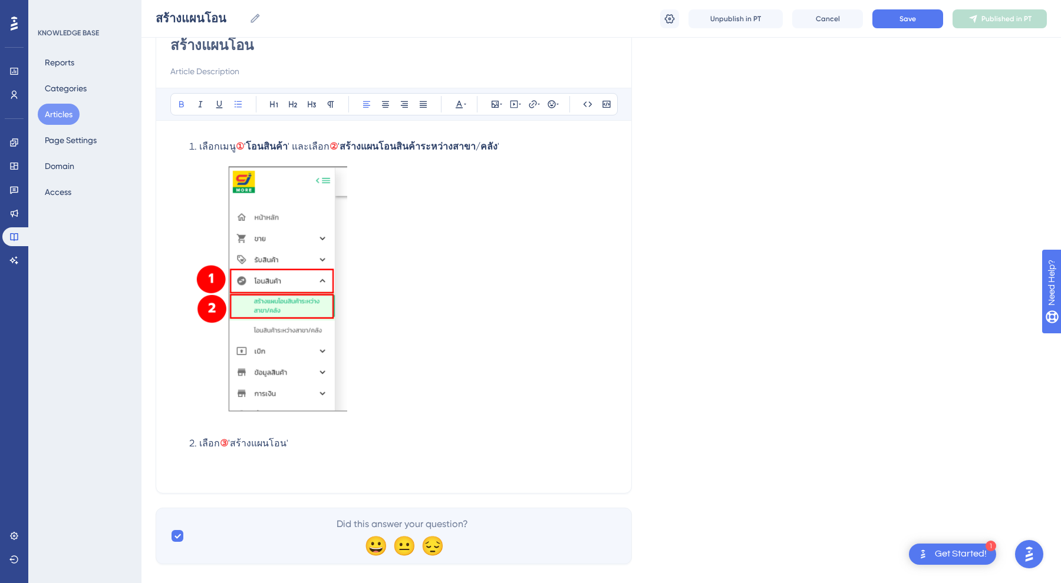
click at [368, 398] on li "เลือกเมนู ① ' โอนสินค้า ' และเลือก ② ' สร้างแผนโอนสินค้าระหว่างสาขา/คลัง '" at bounding box center [403, 286] width 428 height 292
click at [306, 438] on li "เลือก ③ 'สร้างแผนโอน'" at bounding box center [403, 458] width 428 height 42
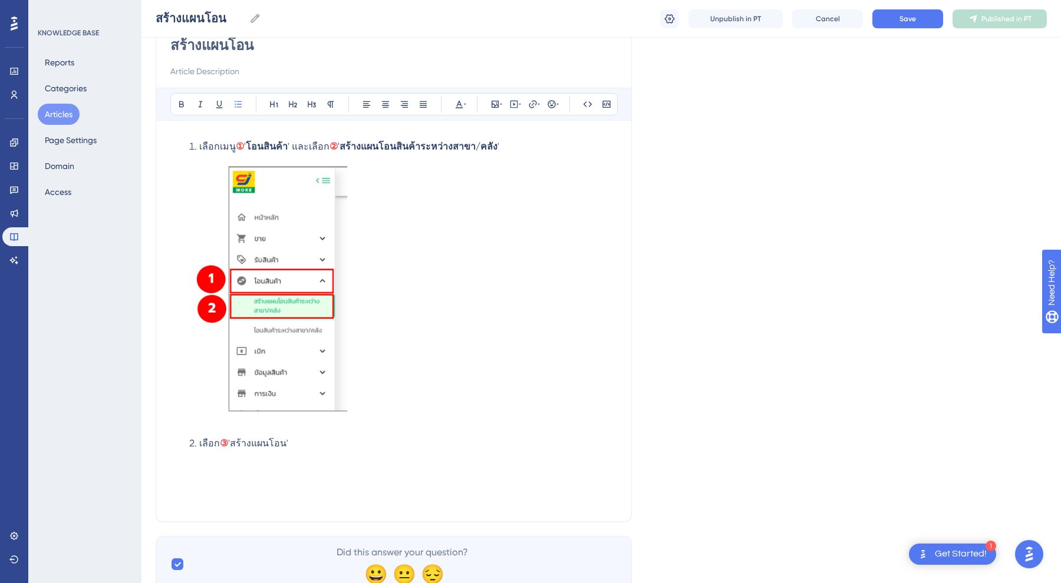
click at [286, 464] on li "เลือก ③ 'สร้างแผนโอน'" at bounding box center [403, 472] width 428 height 71
click at [283, 450] on li "เลือก ③ 'สร้างแผนโอน'" at bounding box center [403, 472] width 428 height 71
click at [496, 102] on icon at bounding box center [494, 104] width 9 height 9
click at [466, 159] on icon at bounding box center [465, 160] width 8 height 8
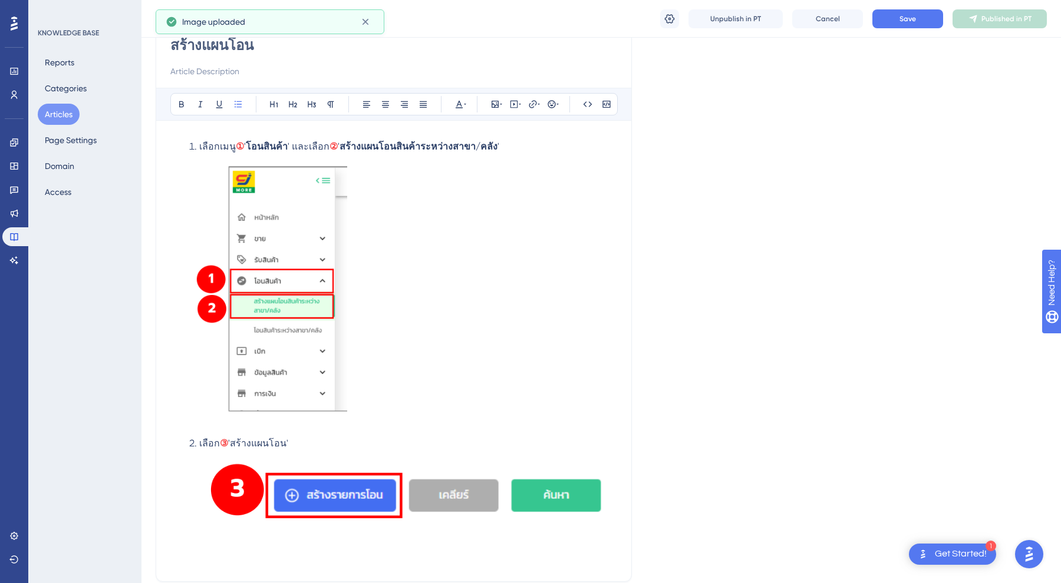
click at [335, 483] on img at bounding box center [403, 486] width 428 height 70
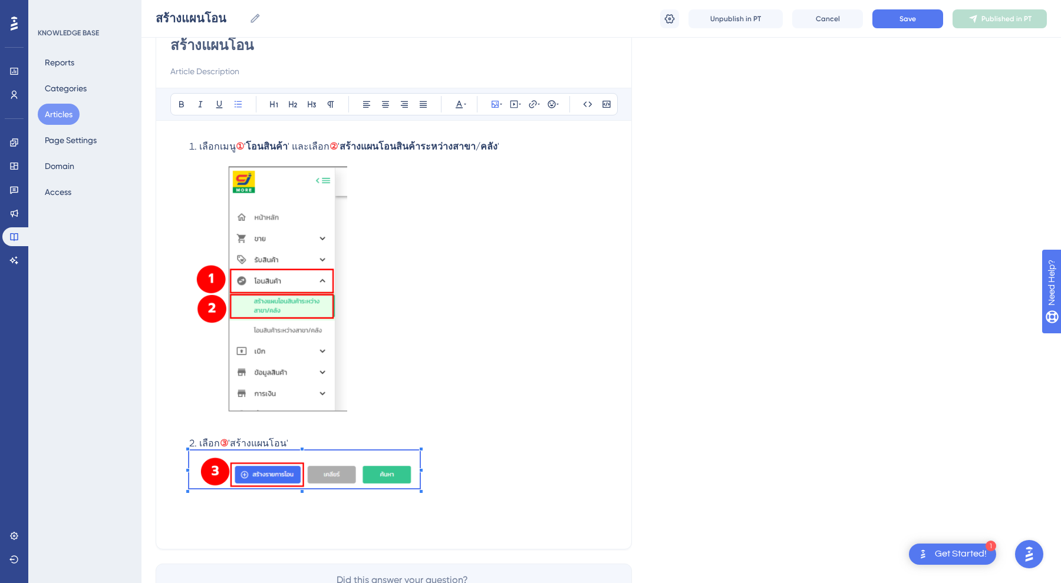
click at [420, 460] on li "เลือก ③ 'สร้างแผนโอน'" at bounding box center [403, 486] width 428 height 98
click at [506, 461] on li "เลือก ③ 'สร้างแผนโอน'" at bounding box center [403, 486] width 428 height 98
click at [267, 442] on span "'สร้างแผนโอน'" at bounding box center [258, 443] width 60 height 11
drag, startPoint x: 256, startPoint y: 444, endPoint x: 276, endPoint y: 445, distance: 19.5
click at [276, 445] on span "'สร้างแผนโอน'" at bounding box center [258, 443] width 60 height 11
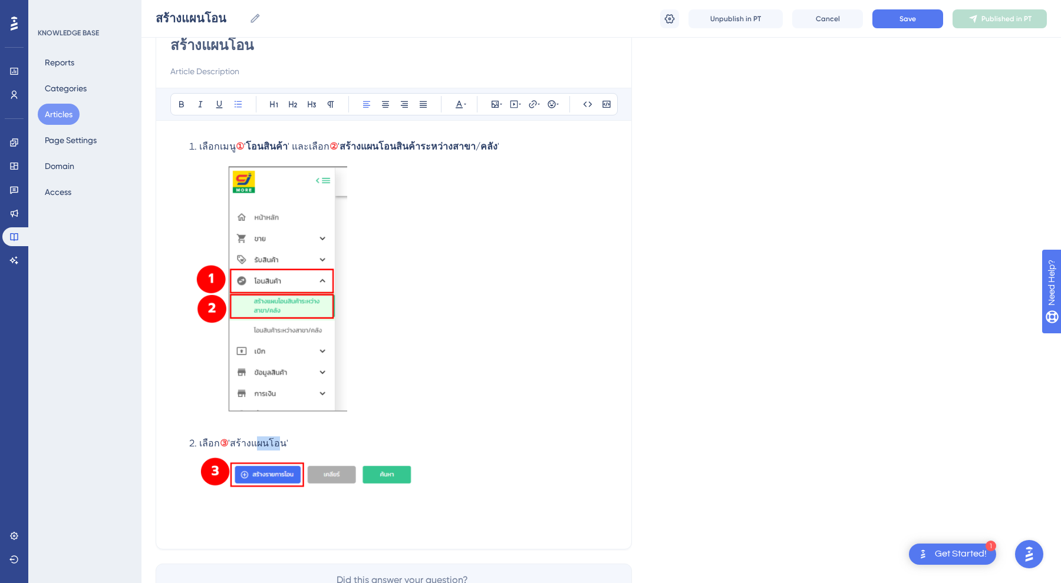
click at [276, 445] on span "'สร้างแผนโอน'" at bounding box center [258, 443] width 60 height 11
drag, startPoint x: 272, startPoint y: 441, endPoint x: 257, endPoint y: 444, distance: 15.0
click at [257, 444] on span "'สร้างแผนโอน'" at bounding box center [258, 443] width 60 height 11
click at [292, 493] on li "เลือก ③ 'สร้างรายการโอน'" at bounding box center [403, 486] width 428 height 98
click at [341, 523] on li at bounding box center [403, 533] width 428 height 42
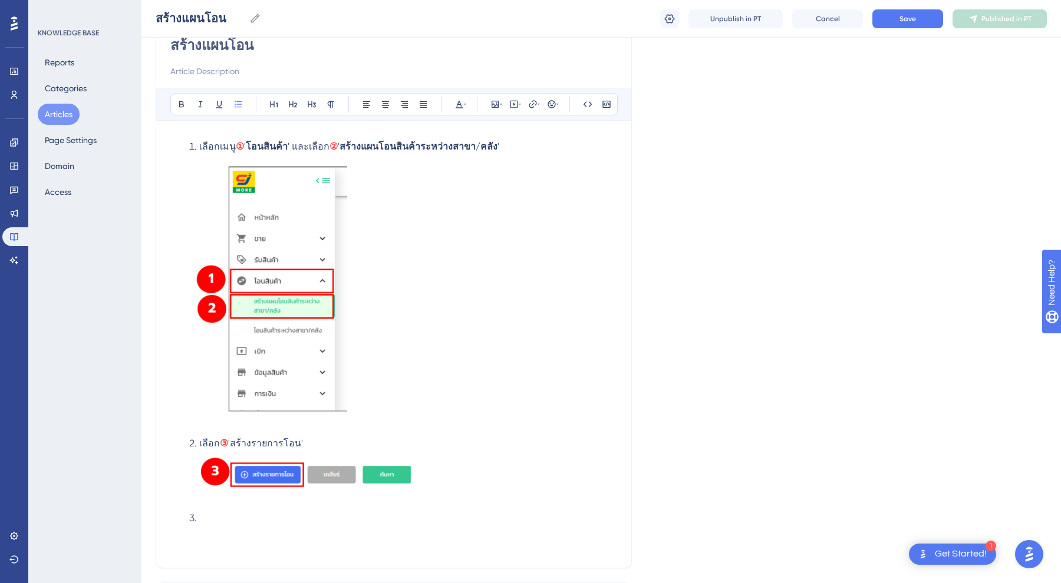
click at [361, 325] on li "เลือกเมนู ① ' โอนสินค้า ' และเลือก ② ' สร้างแผนโอนสินค้าระหว่างสาขา/คลัง '" at bounding box center [403, 286] width 428 height 292
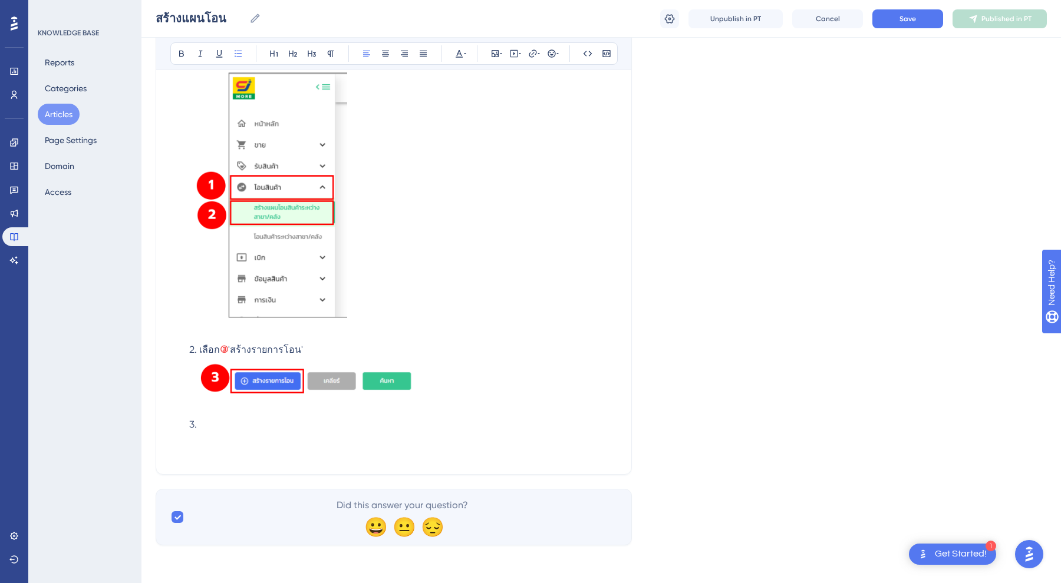
scroll to position [209, 0]
click at [292, 428] on li at bounding box center [403, 439] width 428 height 42
click at [293, 408] on li "เลือก ③ 'สร้างรายการโอน'" at bounding box center [403, 378] width 428 height 70
click at [291, 420] on li at bounding box center [403, 439] width 428 height 42
click at [245, 424] on li at bounding box center [403, 439] width 428 height 42
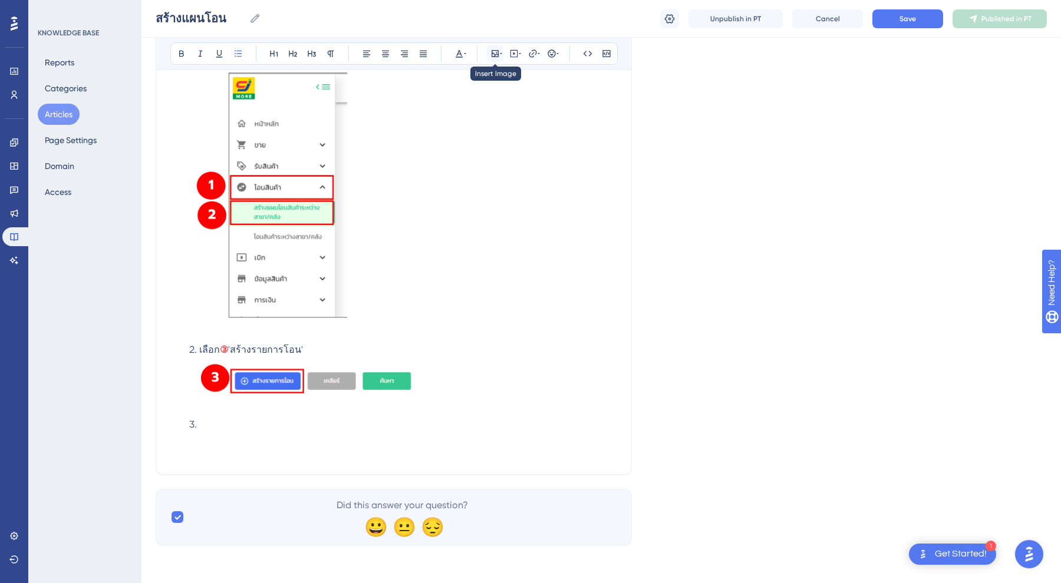
click at [499, 55] on icon at bounding box center [494, 53] width 9 height 9
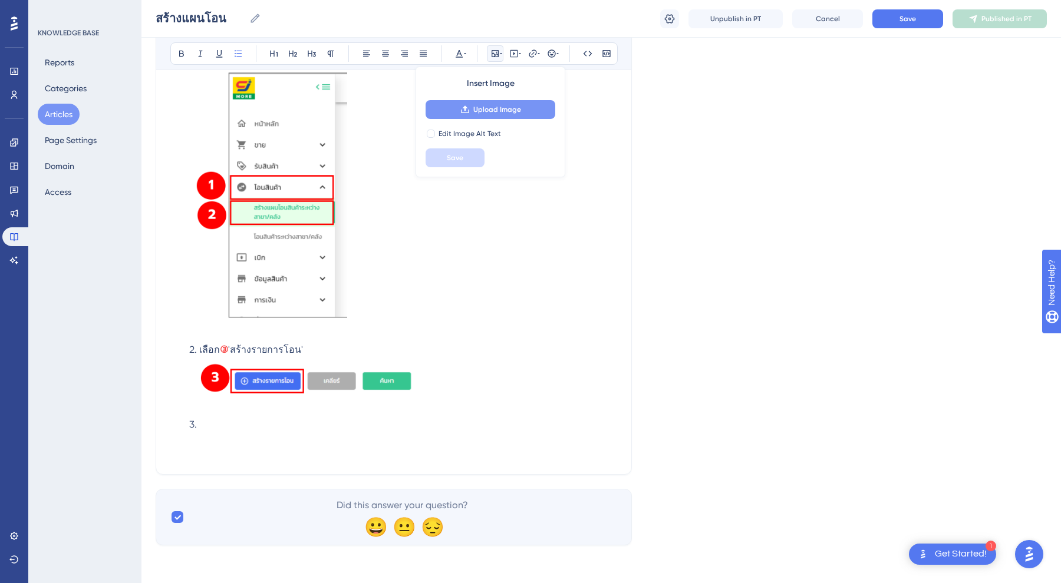
click at [483, 111] on span "Upload Image" at bounding box center [497, 109] width 48 height 9
click at [209, 429] on li at bounding box center [403, 439] width 428 height 42
click at [246, 425] on li at bounding box center [403, 439] width 428 height 42
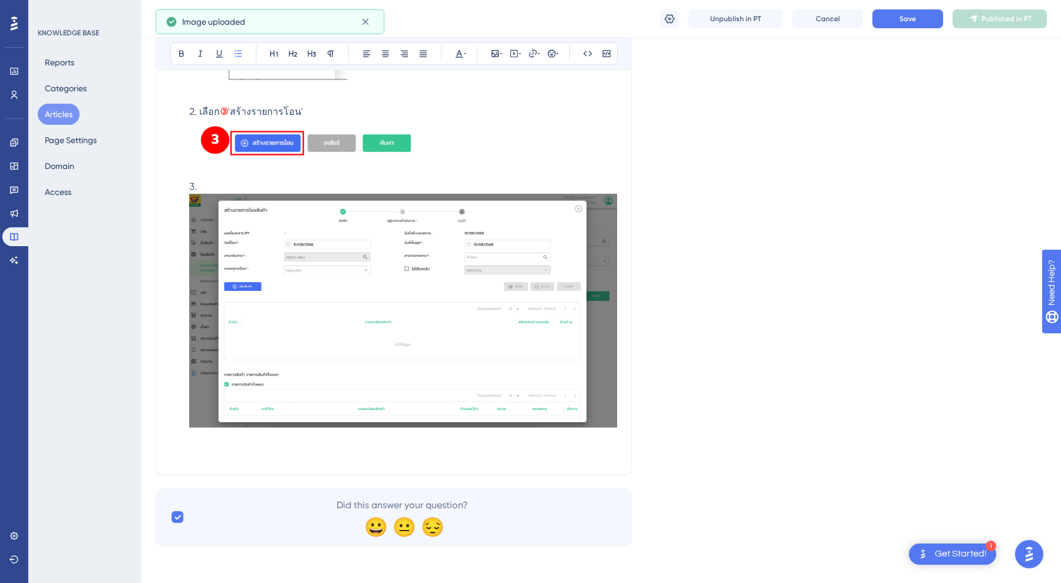
scroll to position [447, 0]
click at [239, 177] on ol "เลือกเมนู ① ' โอนสินค้า ' และเลือก ② ' สร้างแผนโอนสินค้าระหว่างสาขา/คลัง ' เลือ…" at bounding box center [393, 134] width 447 height 652
click at [212, 184] on li at bounding box center [403, 320] width 428 height 281
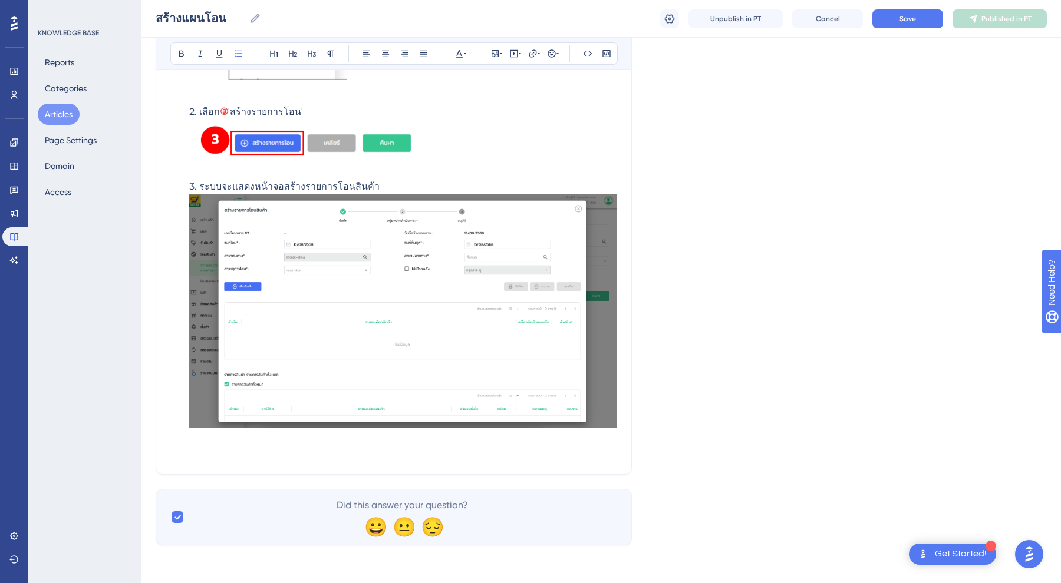
click at [359, 255] on img at bounding box center [403, 311] width 428 height 234
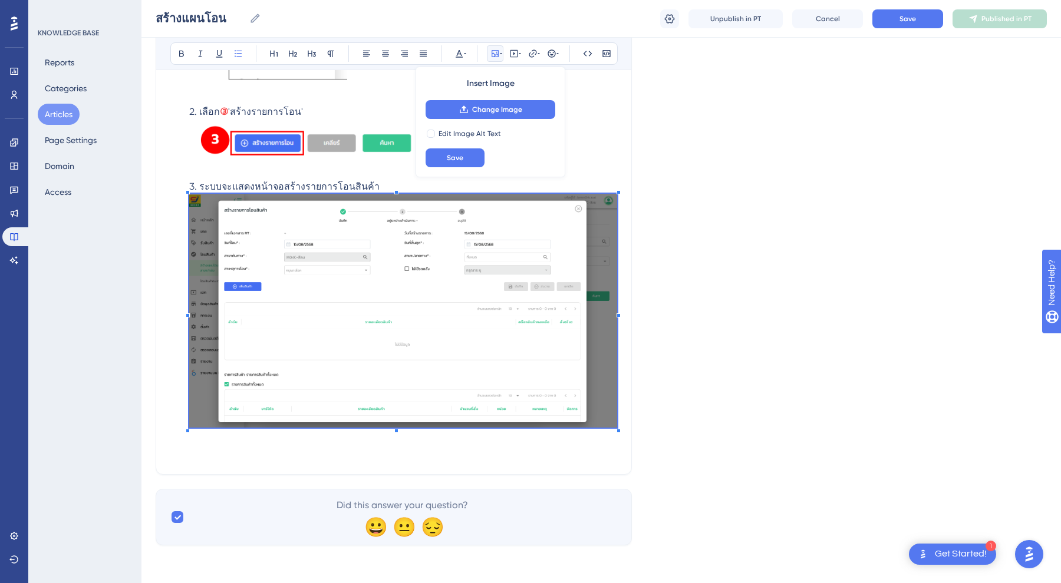
click at [345, 446] on li "ระบบจะแสดงหน้าจอสร้างรายการโอนสินค้า" at bounding box center [403, 320] width 428 height 281
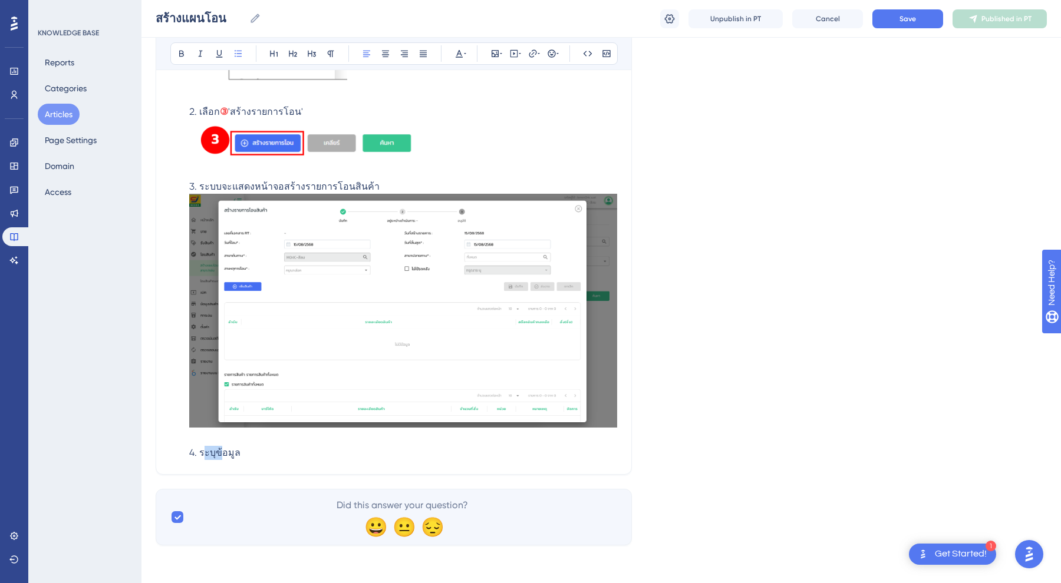
drag, startPoint x: 201, startPoint y: 453, endPoint x: 217, endPoint y: 454, distance: 16.0
click at [217, 454] on span "4. ระบุข้อมูล" at bounding box center [214, 452] width 51 height 11
click at [265, 448] on li "ระบบจะแสดงหน้าจอสร้างรายการโอนสินค้า 4. กรอกข้อมูล" at bounding box center [403, 320] width 428 height 281
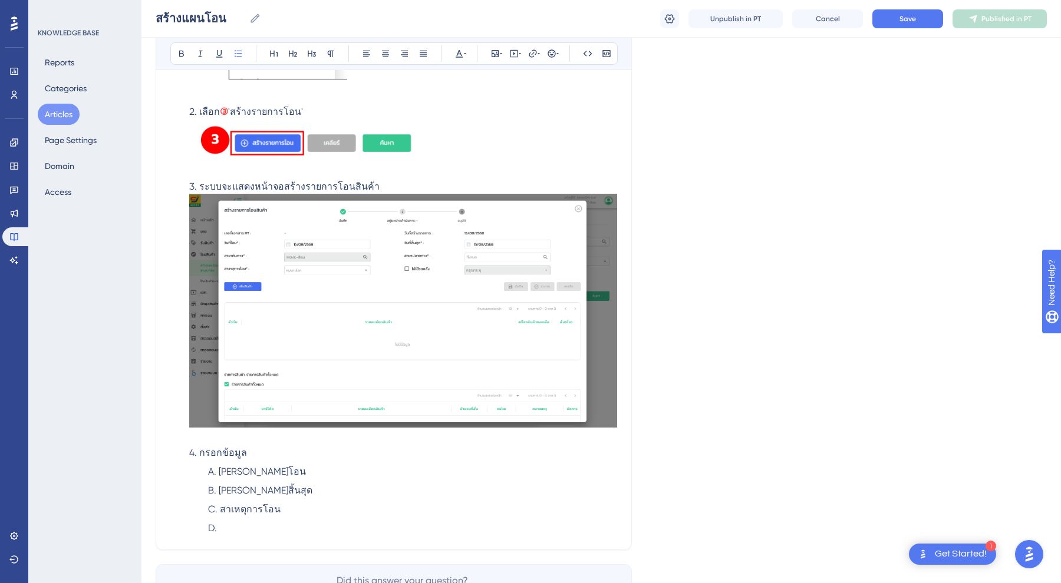
click at [232, 527] on li at bounding box center [412, 529] width 409 height 14
click at [217, 524] on li "ไม่ใช้รถคลัง หากสาขาทำการโอนเอง" at bounding box center [412, 529] width 409 height 14
click at [288, 530] on span "เลือก 'ไม่ใช้รถคลัง หากสาขาทำการโอนเอง" at bounding box center [308, 528] width 178 height 11
drag, startPoint x: 241, startPoint y: 526, endPoint x: 289, endPoint y: 530, distance: 47.9
click at [289, 530] on span "เลือก 'ไม่ใช้รถคลัง' หากสาขาทำการโอนเอง" at bounding box center [309, 528] width 180 height 11
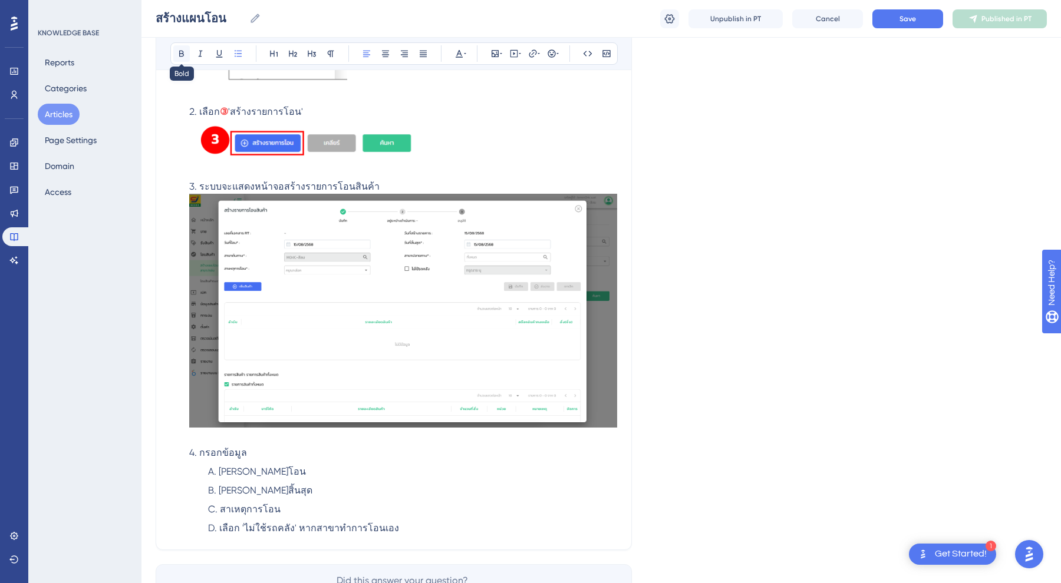
click at [182, 53] on icon at bounding box center [181, 53] width 9 height 9
click at [385, 500] on ol "[PERSON_NAME]โอน [PERSON_NAME]สิ้นสุด สาเหตุการโอน เลือก 'ไม่ใช้รถคลัง ' หากสาข…" at bounding box center [403, 500] width 428 height 71
click at [292, 529] on span "' หากสาขาทำการโอนเอง" at bounding box center [344, 528] width 104 height 11
click at [184, 51] on icon at bounding box center [181, 53] width 9 height 9
click at [457, 536] on div "เลือกเมนู ① ' โอนสินค้า ' และเลือก ② ' สร้างแผนโอนสินค้าระหว่างสาขา/คลัง ' เลือ…" at bounding box center [393, 174] width 447 height 732
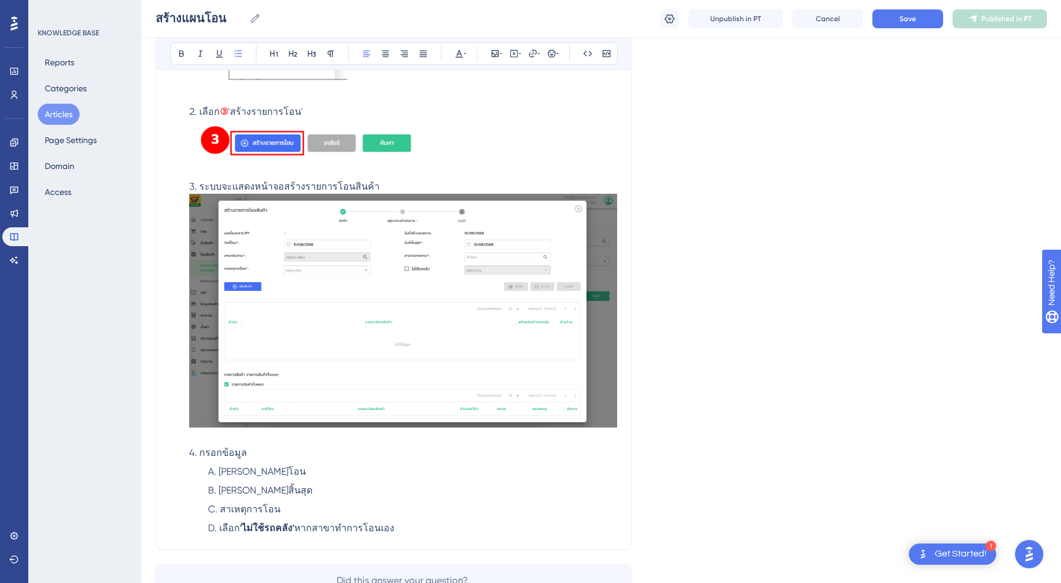
click at [309, 530] on span "หากสาขาทำการโอนเอง" at bounding box center [344, 528] width 100 height 11
click at [429, 523] on li "เลือก 'ไม่ใช้รถคลัง' หากสาขาทำการโอนเอง" at bounding box center [412, 529] width 409 height 14
drag, startPoint x: 312, startPoint y: 529, endPoint x: 417, endPoint y: 529, distance: 104.9
click at [417, 529] on li "เลือก 'ไม่ใช้รถคลัง' หากสาขาทำการโอนเอง" at bounding box center [412, 529] width 409 height 14
click at [217, 53] on icon at bounding box center [219, 54] width 6 height 8
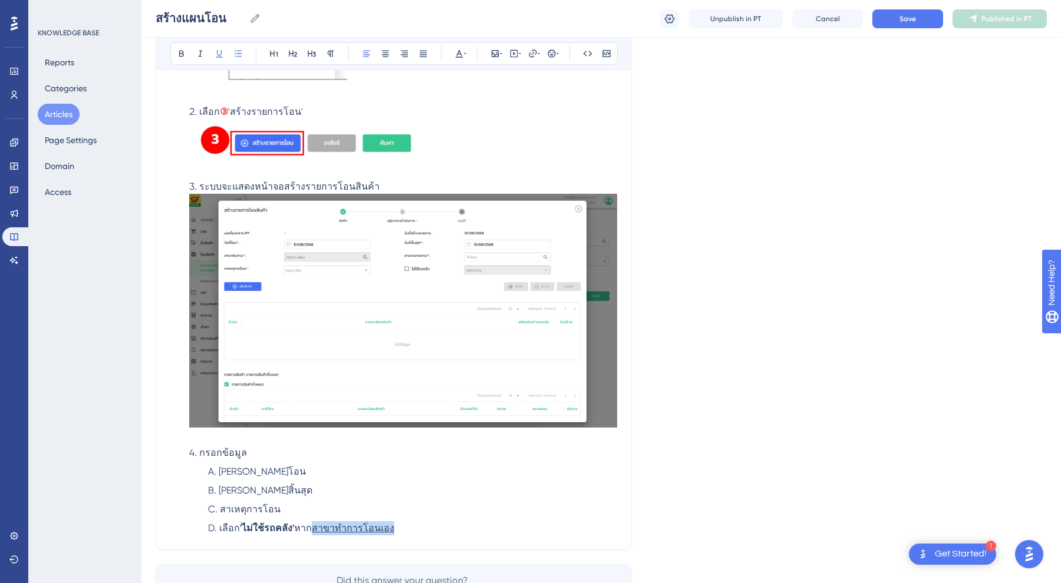
click at [405, 522] on li "เลือก 'ไม่ใช้รถคลัง' หาก สาขาทำการโอนเอง" at bounding box center [412, 529] width 409 height 14
click at [364, 510] on li "สาเหตุการโอน" at bounding box center [412, 510] width 409 height 14
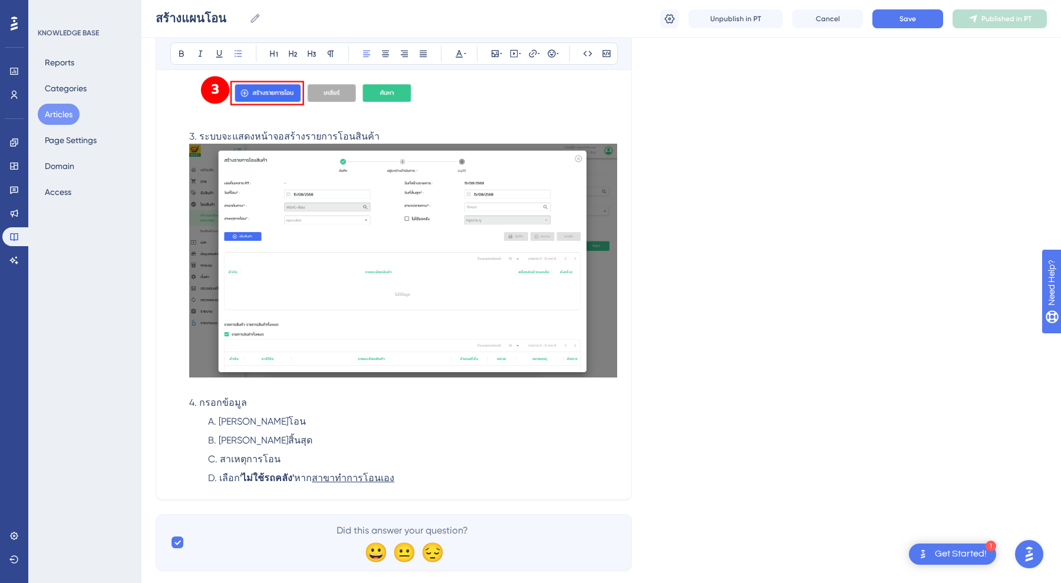
scroll to position [504, 0]
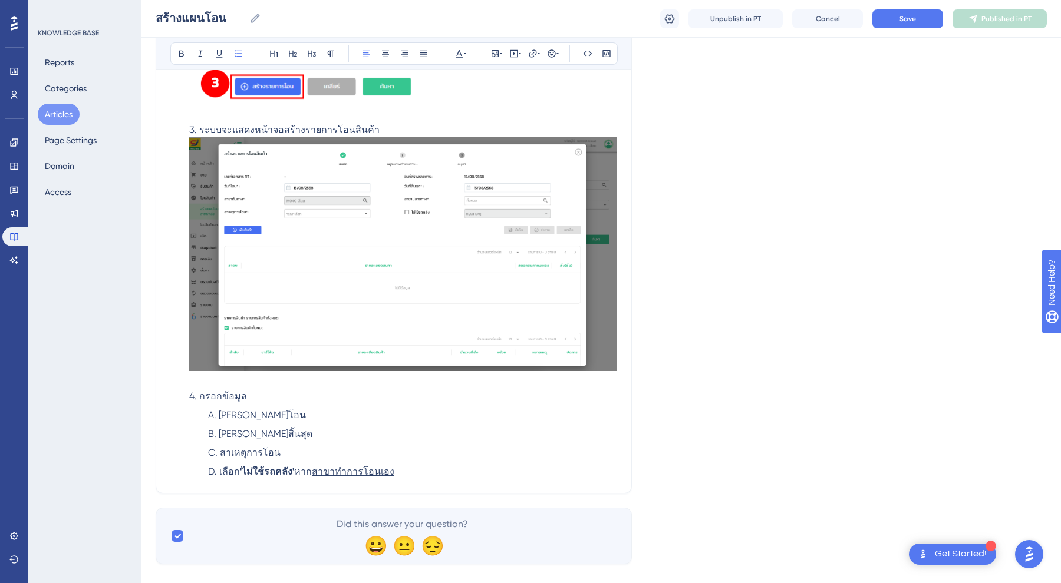
click at [414, 484] on div "สร้างแผนโอน Bold Italic Underline Bullet Point Heading 1 Heading 2 Heading 3 No…" at bounding box center [394, 61] width 476 height 866
click at [411, 473] on li "เลือก 'ไม่ใช้รถคลัง' หาก สาขาทำการโอนเอง" at bounding box center [412, 472] width 409 height 14
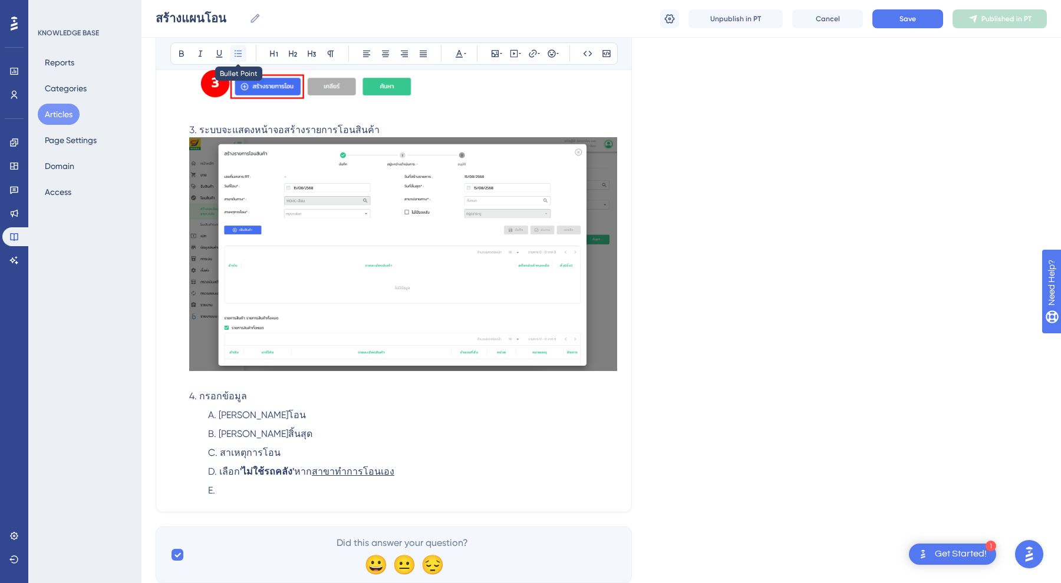
click at [242, 55] on icon at bounding box center [237, 53] width 9 height 9
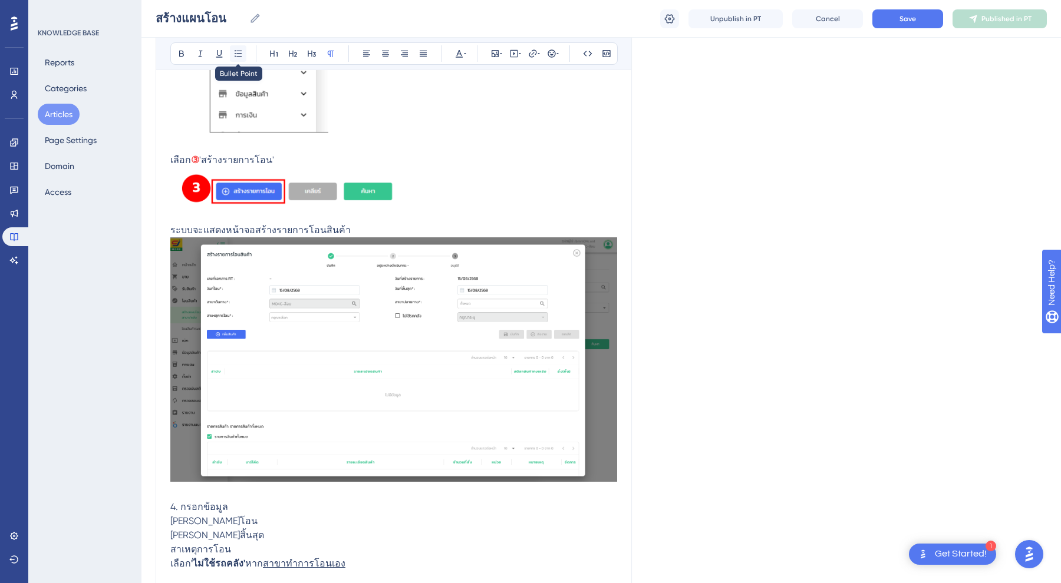
scroll to position [394, 0]
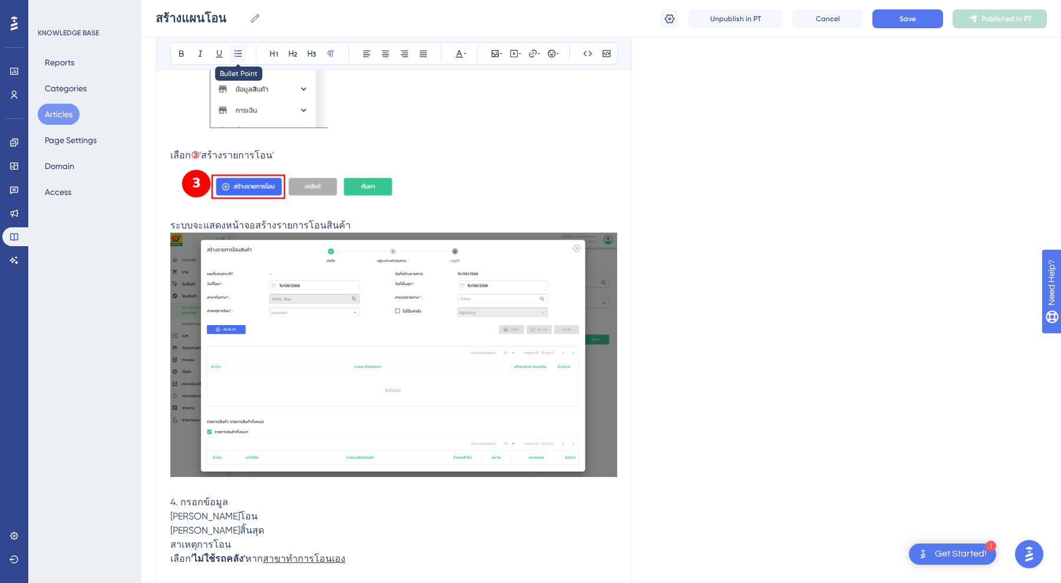
click at [240, 54] on icon at bounding box center [238, 53] width 7 height 6
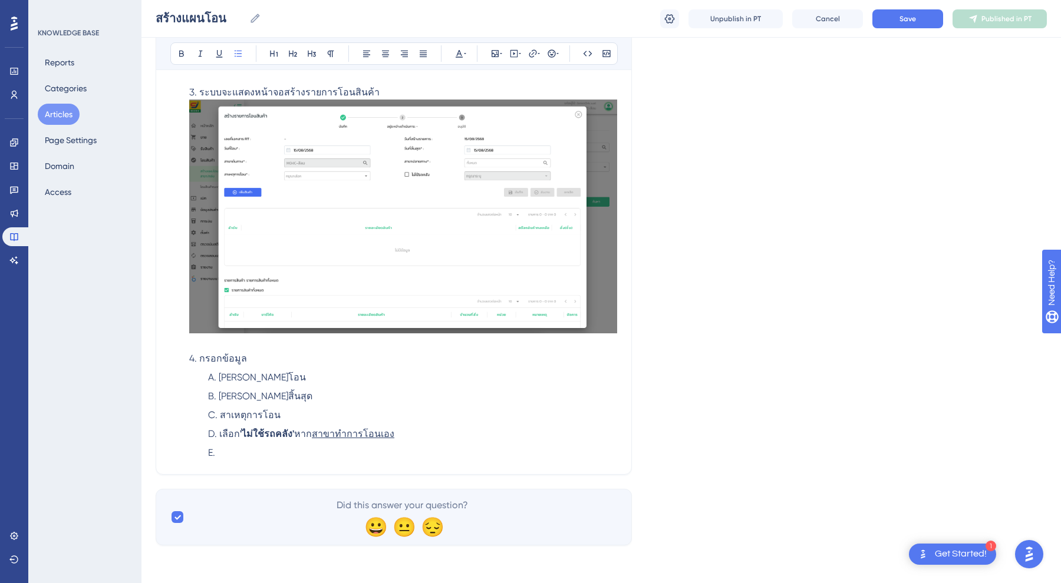
scroll to position [542, 0]
click at [205, 359] on span "4. กรอกข้อมูล" at bounding box center [218, 358] width 58 height 11
click at [249, 357] on li "ระบบจะแสดงหน้าจอสร้างรายการโอนสินค้า 4. กรอกข้อมูล" at bounding box center [403, 225] width 428 height 281
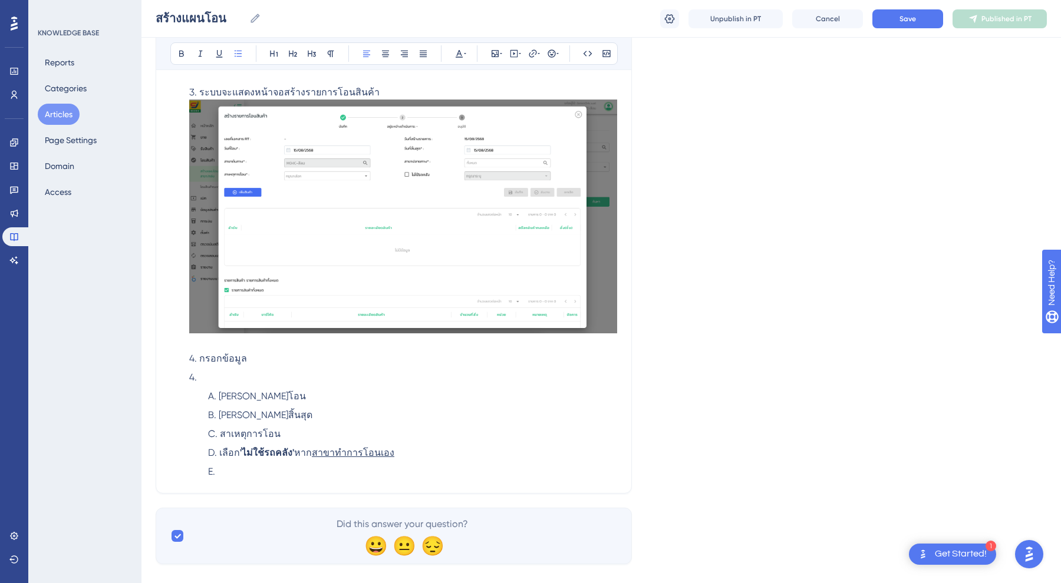
drag, startPoint x: 270, startPoint y: 353, endPoint x: 202, endPoint y: 353, distance: 68.4
click at [202, 352] on li "ระบบจะแสดงหน้าจอสร้างรายการโอนสินค้า 4. กรอกข้อมูล" at bounding box center [403, 225] width 428 height 281
click at [208, 373] on li at bounding box center [403, 378] width 428 height 14
click at [210, 375] on li at bounding box center [403, 378] width 428 height 14
click at [263, 464] on ol "[PERSON_NAME]โอน [PERSON_NAME]สิ้นสุด สาเหตุการโอน เลือก 'ไม่ใช้รถคลัง' หาก สาข…" at bounding box center [403, 435] width 428 height 90
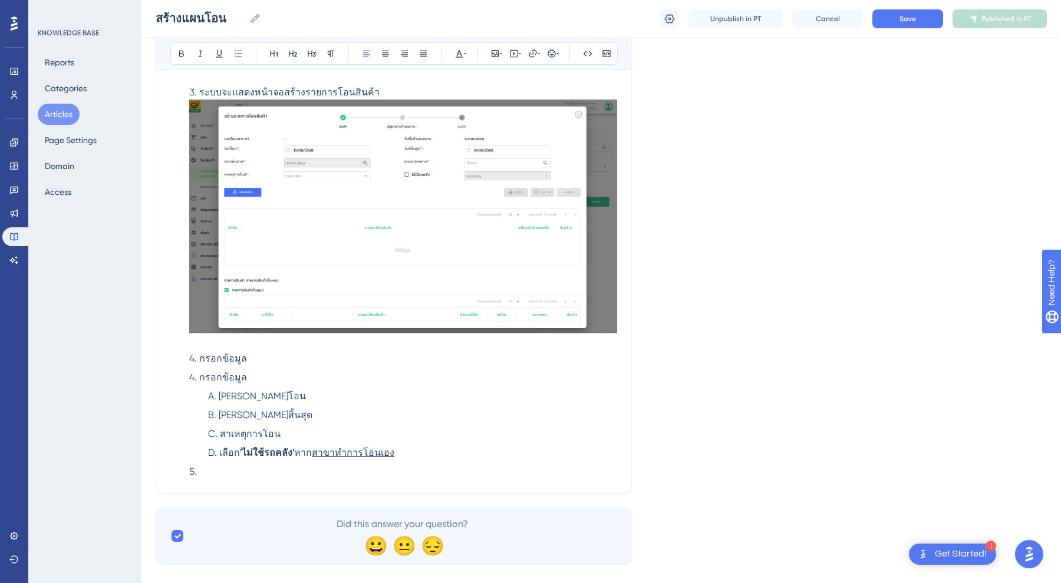
drag, startPoint x: 249, startPoint y: 363, endPoint x: 183, endPoint y: 363, distance: 65.4
click at [183, 363] on ol "เลือกเมนู ① ' โอนสินค้า ' และเลือก ② ' สร้างแผนโอนสินค้าระหว่างสาขา/คลัง ' เลือ…" at bounding box center [393, 96] width 447 height 765
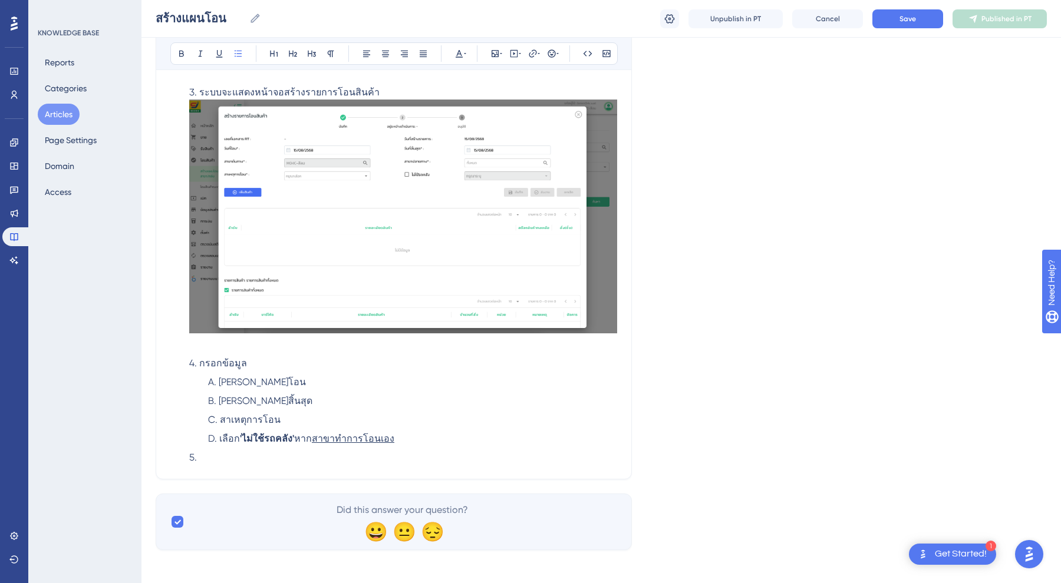
click at [204, 460] on li at bounding box center [403, 458] width 428 height 14
click at [239, 460] on li at bounding box center [403, 458] width 428 height 14
click at [261, 457] on li at bounding box center [403, 458] width 428 height 14
click at [206, 457] on span "กด[PERSON_NAME]สินค้า" at bounding box center [251, 457] width 105 height 11
click at [322, 460] on li "กด '[PERSON_NAME]สินค้า'" at bounding box center [403, 458] width 428 height 14
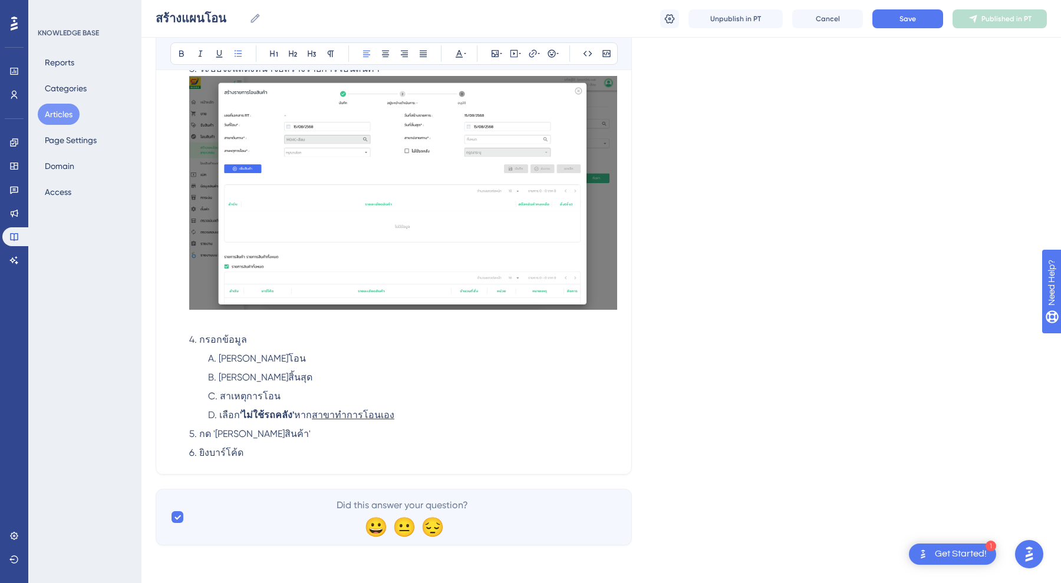
scroll to position [565, 0]
click at [281, 311] on div at bounding box center [403, 195] width 428 height 238
click at [270, 404] on ol "[PERSON_NAME]โอน [PERSON_NAME]สิ้นสุด สาเหตุการโอน เลือก 'ไม่ใช้รถคลัง' หาก สาข…" at bounding box center [403, 387] width 428 height 71
click at [410, 412] on li "เลือก 'ไม่ใช้รถคลัง' หาก สาขาทำการโอนเอง" at bounding box center [412, 415] width 409 height 14
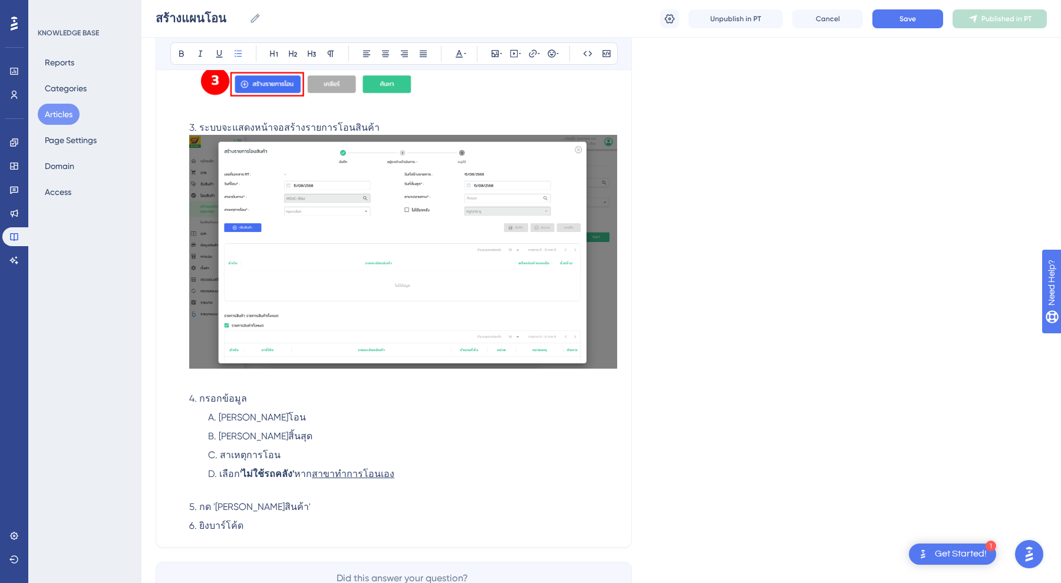
scroll to position [507, 0]
click at [202, 54] on icon at bounding box center [200, 53] width 9 height 9
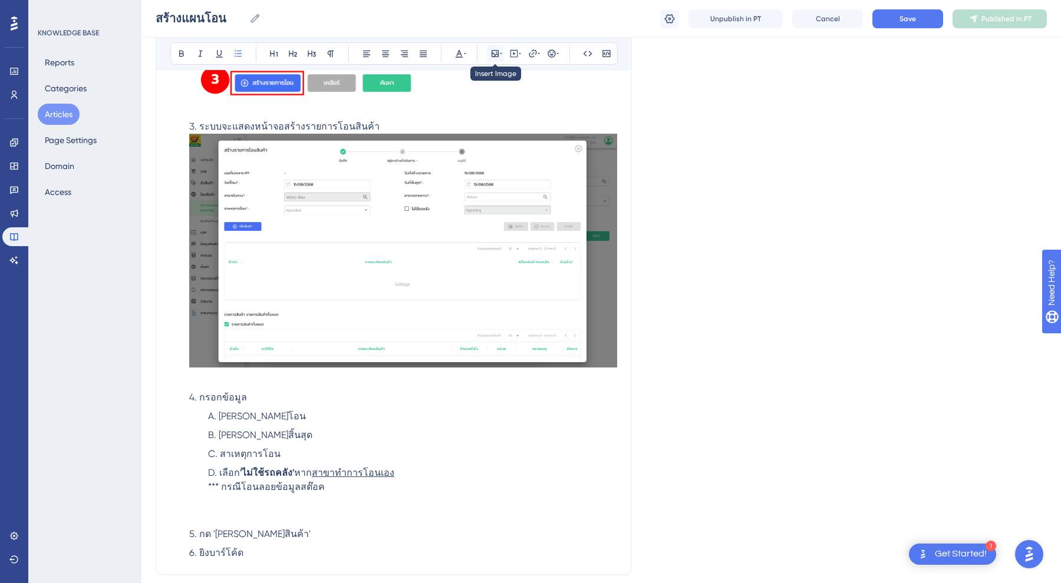
click at [493, 55] on icon at bounding box center [494, 53] width 9 height 9
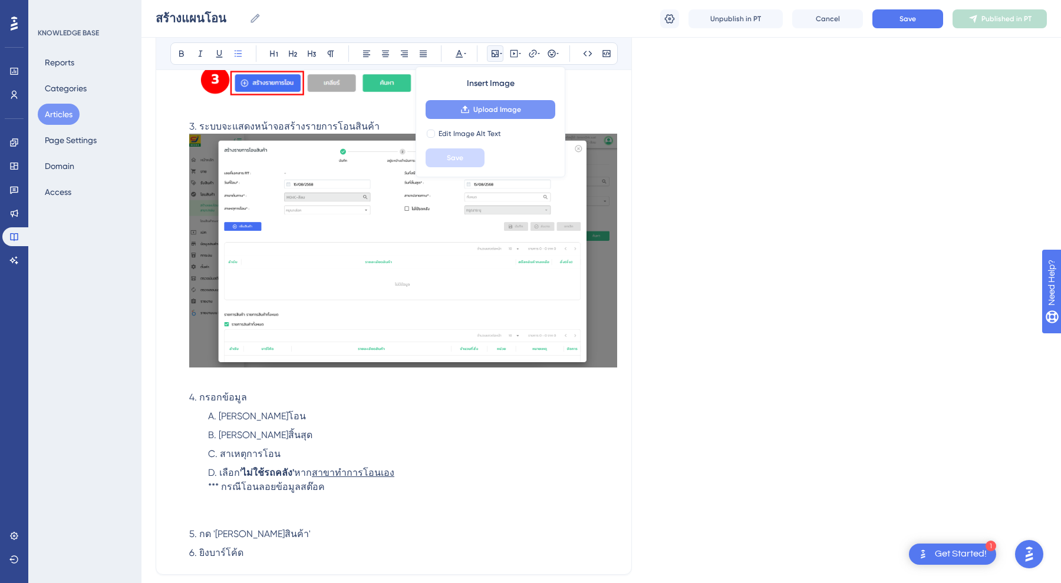
click at [473, 101] on button "Upload Image" at bounding box center [490, 109] width 130 height 19
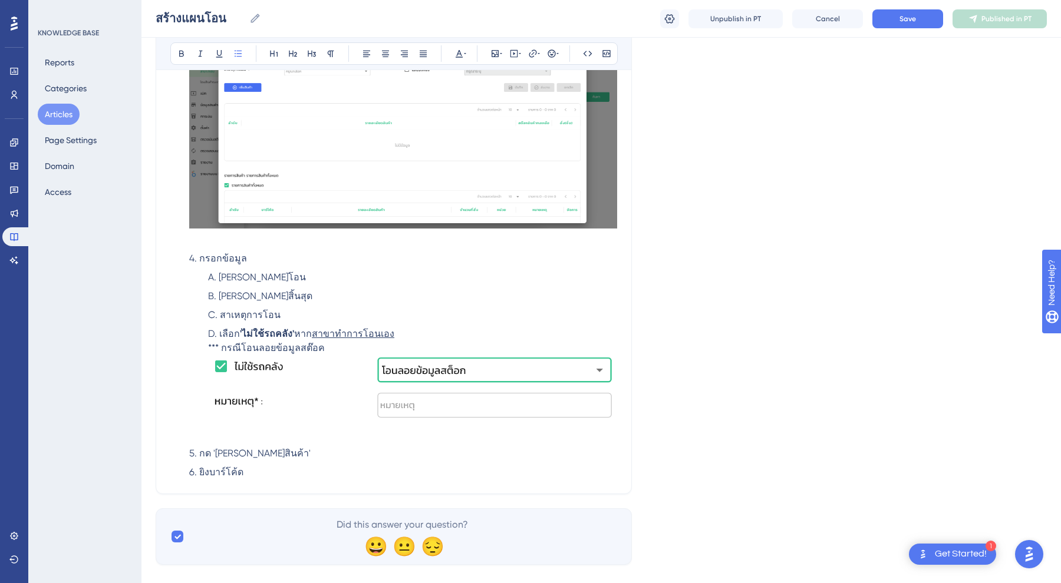
scroll to position [656, 0]
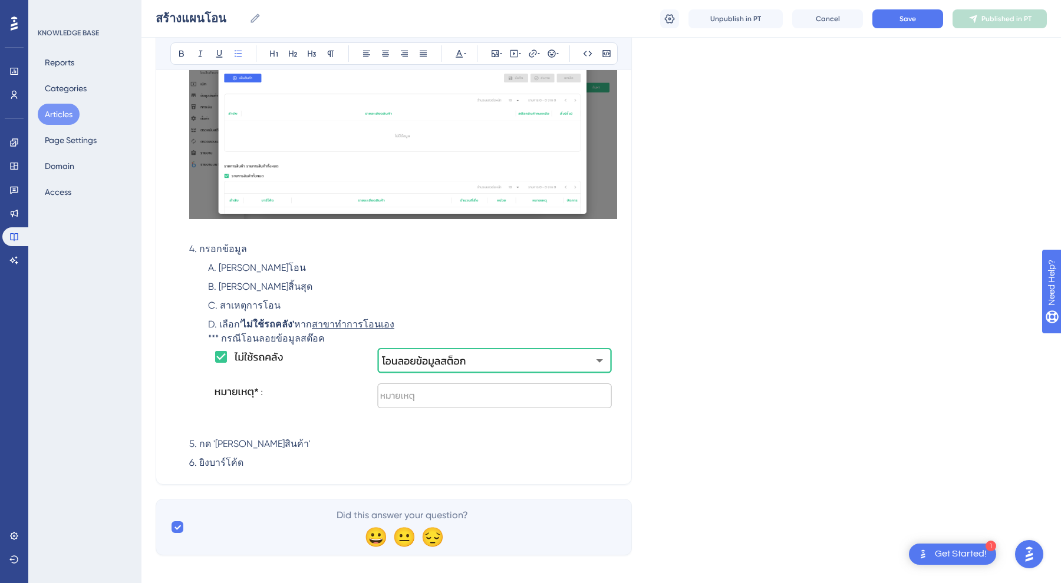
click at [357, 349] on img at bounding box center [412, 380] width 409 height 68
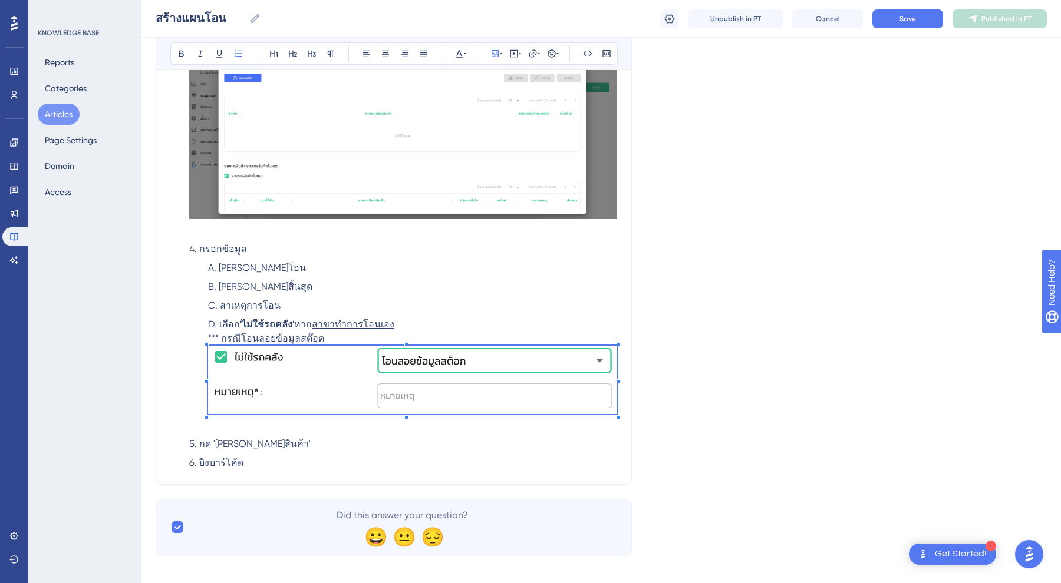
click at [353, 341] on li "เลือก 'ไม่ใช้รถคลัง' หาก สาขาทำการโอนเอง *** กรณีโอนลอยข้อมูลสต๊อค" at bounding box center [412, 375] width 409 height 115
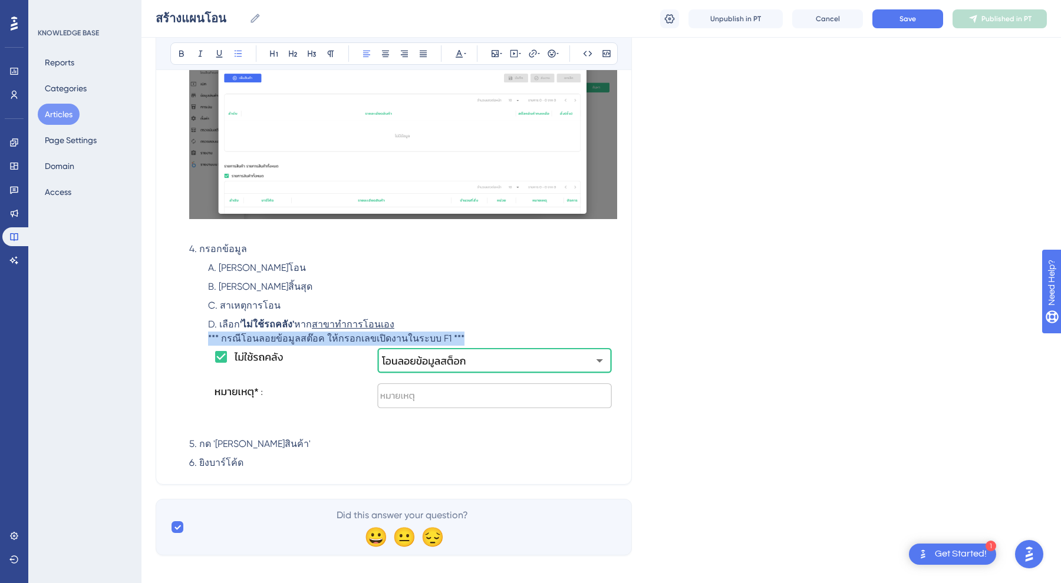
drag, startPoint x: 206, startPoint y: 338, endPoint x: 509, endPoint y: 338, distance: 302.9
click at [509, 338] on ol "[PERSON_NAME]โอน [PERSON_NAME]สิ้นสุด สาเหตุการโอน เลือก 'ไม่ใช้รถคลัง' หาก สาข…" at bounding box center [403, 346] width 428 height 171
click at [181, 55] on icon at bounding box center [181, 53] width 9 height 9
click at [463, 52] on icon at bounding box center [458, 53] width 9 height 9
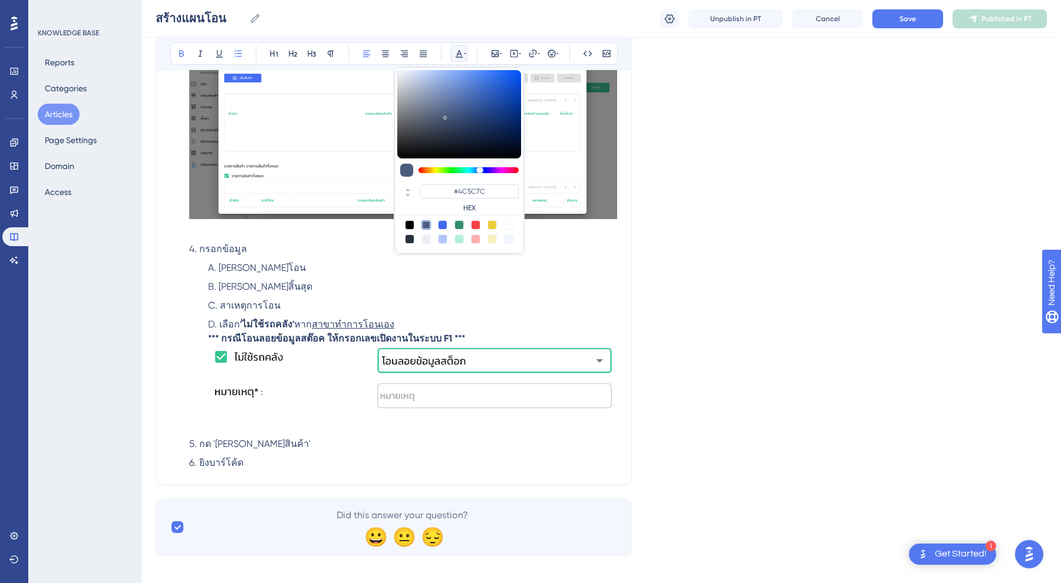
click at [474, 227] on div at bounding box center [475, 224] width 9 height 9
type input "#F84343"
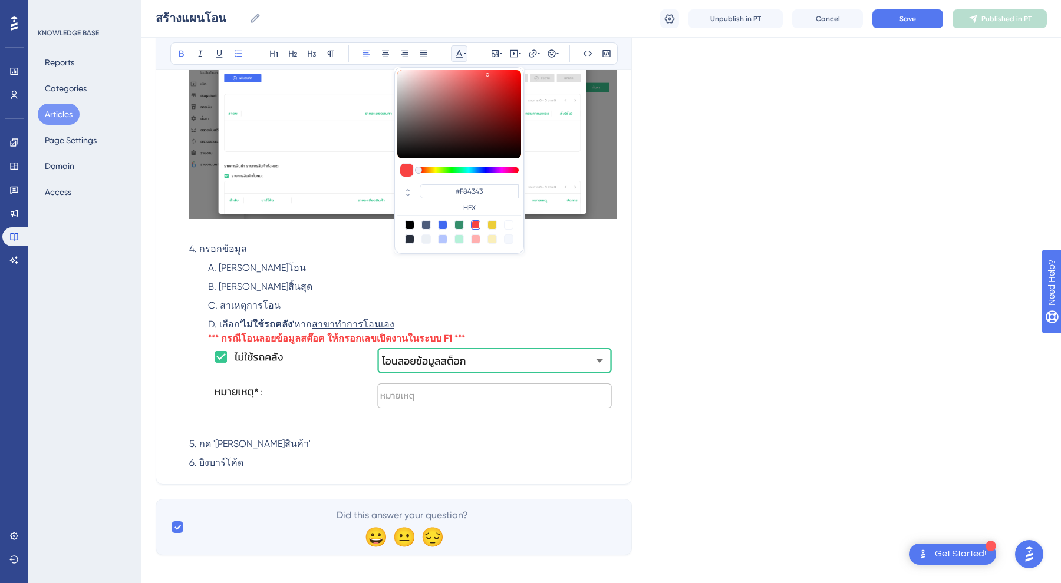
click at [410, 320] on li "เลือก 'ไม่ใช้รถคลัง' หาก สาขาทำการโอนเอง *** กรณีโอนลอยข้อมูลสต๊อค ให้กรอกเลขเป…" at bounding box center [412, 375] width 409 height 115
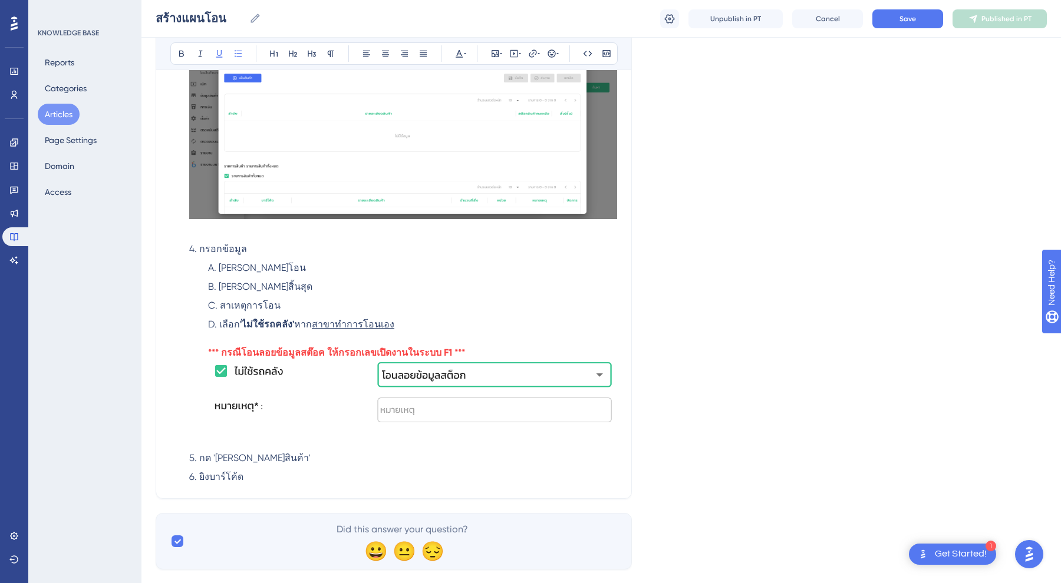
click at [404, 430] on div at bounding box center [412, 396] width 409 height 72
click at [384, 437] on li "เลือก 'ไม่ใช้รถคลัง' หาก สาขาทำการโอนเอง *** กรณีโอนลอยข้อมูลสต๊อค ให้กรอกเลขเป…" at bounding box center [412, 382] width 409 height 129
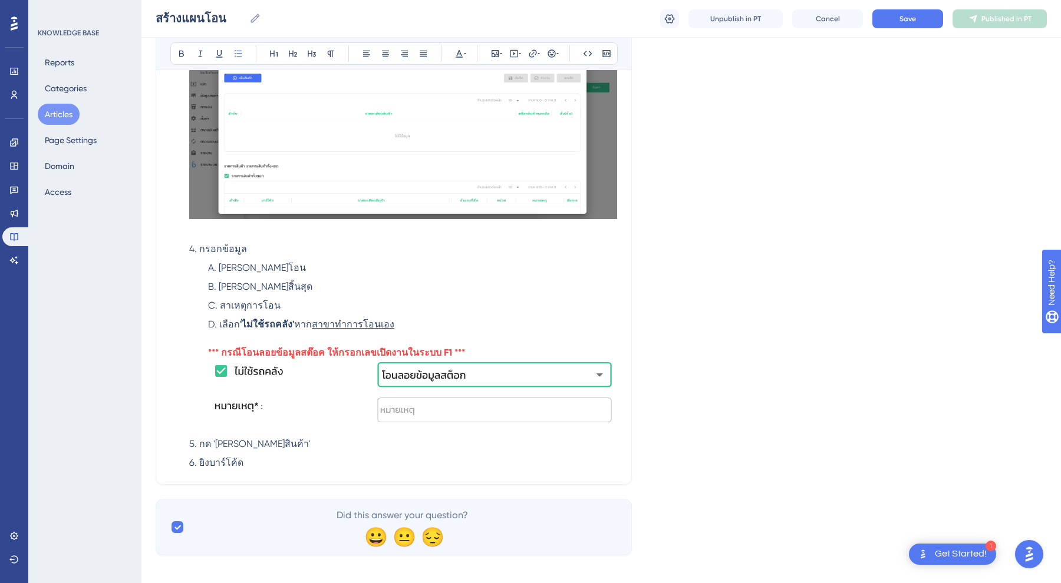
click at [414, 341] on li "เลือก 'ไม่ใช้รถคลัง' หาก สาขาทำการโอนเอง *** กรณีโอนลอยข้อมูลสต๊อค ให้กรอกเลขเป…" at bounding box center [412, 375] width 409 height 115
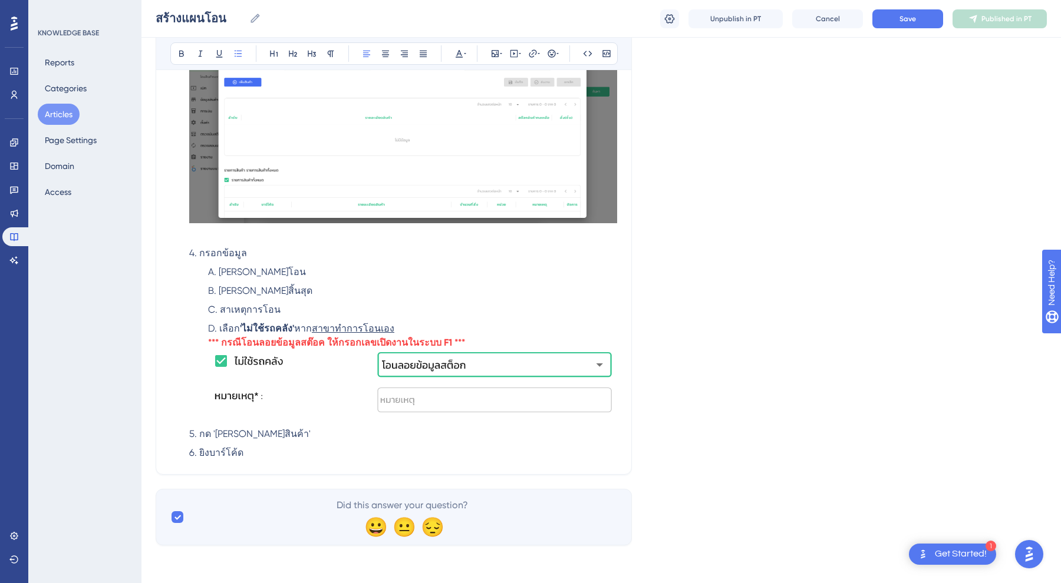
click at [424, 322] on li "เลือก 'ไม่ใช้รถคลัง' หาก สาขาทำการโอนเอง *** กรณีโอนลอยข้อมูลสต๊อค ให้กรอกเลขเป…" at bounding box center [412, 372] width 409 height 101
click at [404, 400] on img at bounding box center [412, 384] width 409 height 68
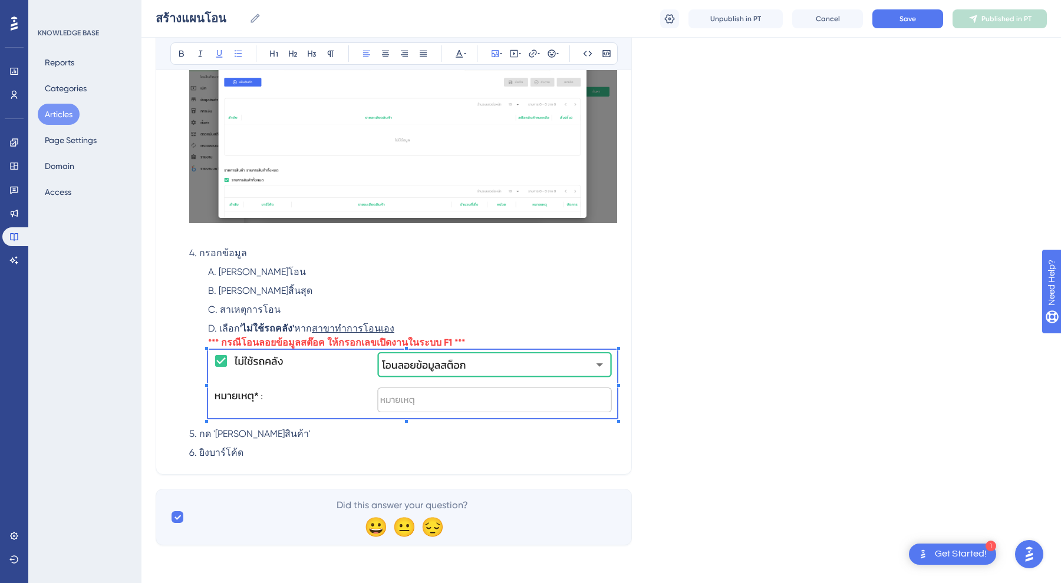
click at [252, 432] on span "กด '[PERSON_NAME]สินค้า'" at bounding box center [254, 433] width 111 height 11
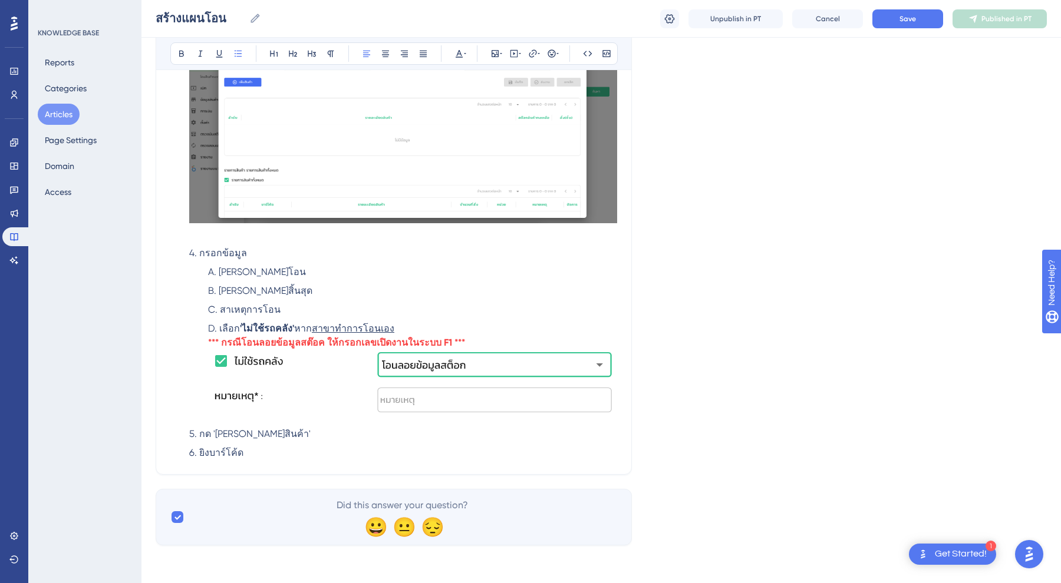
click at [286, 431] on li "กด '[PERSON_NAME]สินค้า'" at bounding box center [403, 434] width 428 height 14
click at [274, 450] on li "ยิงบาร์โค้ด" at bounding box center [403, 453] width 428 height 14
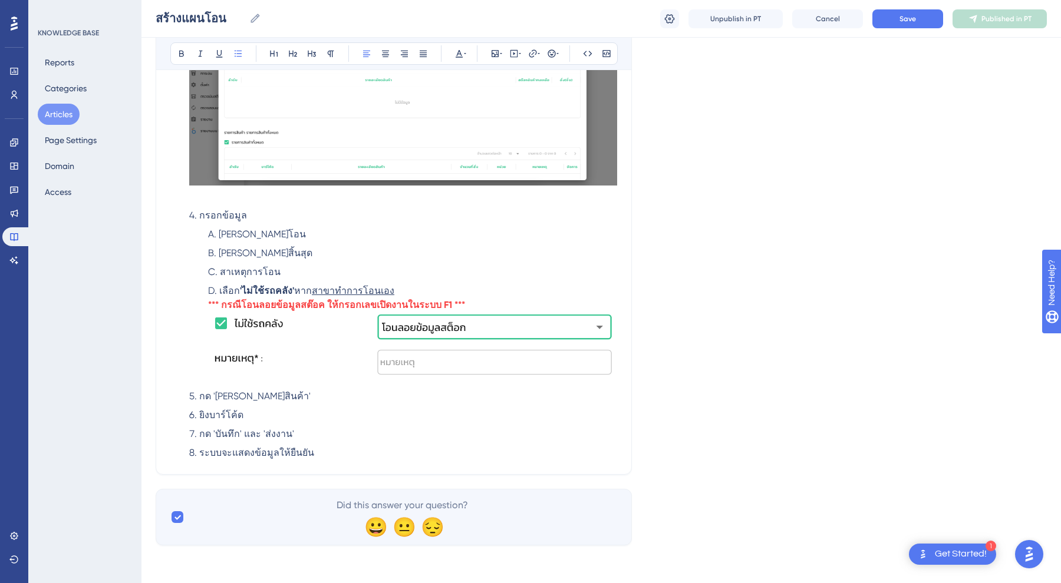
scroll to position [689, 0]
click at [318, 391] on li "กด '[PERSON_NAME]สินค้า'" at bounding box center [403, 397] width 428 height 14
click at [331, 449] on li "ระบบจะแสดงข้อมูลให้ยืนยัน" at bounding box center [403, 453] width 428 height 14
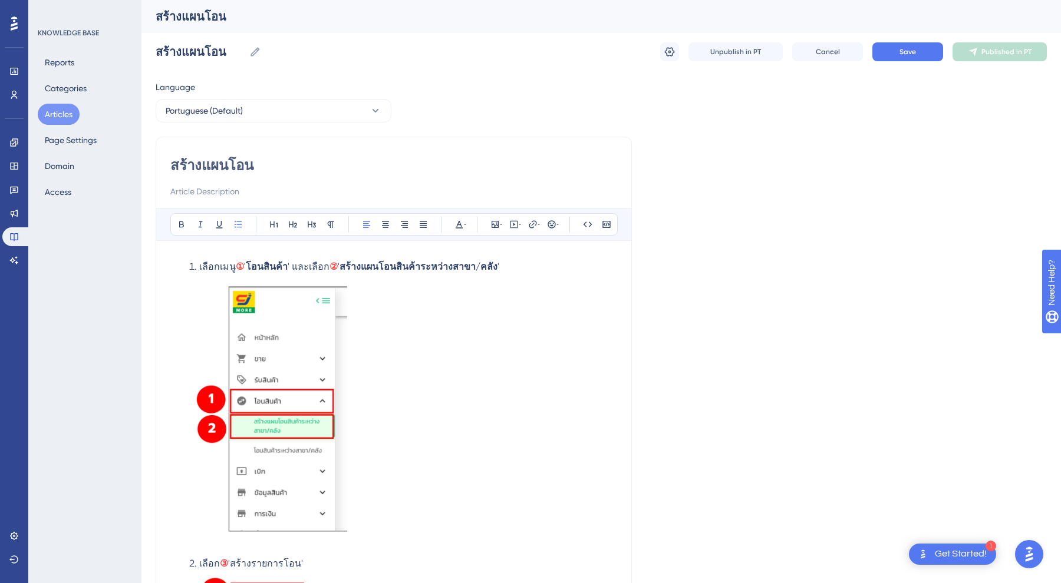
scroll to position [0, 0]
click at [911, 46] on button "Save" at bounding box center [907, 51] width 71 height 19
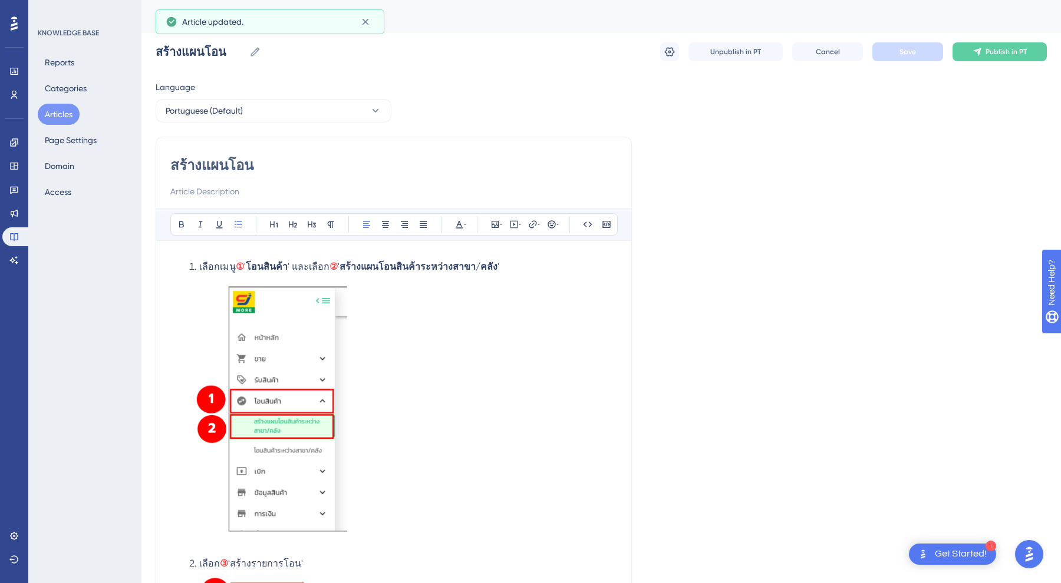
click at [177, 170] on input "สร้างแผนโอน" at bounding box center [393, 165] width 447 height 19
click at [173, 170] on input "สร้างแผนโอน" at bounding box center [393, 165] width 447 height 19
type input "การสร้างแผนโอน"
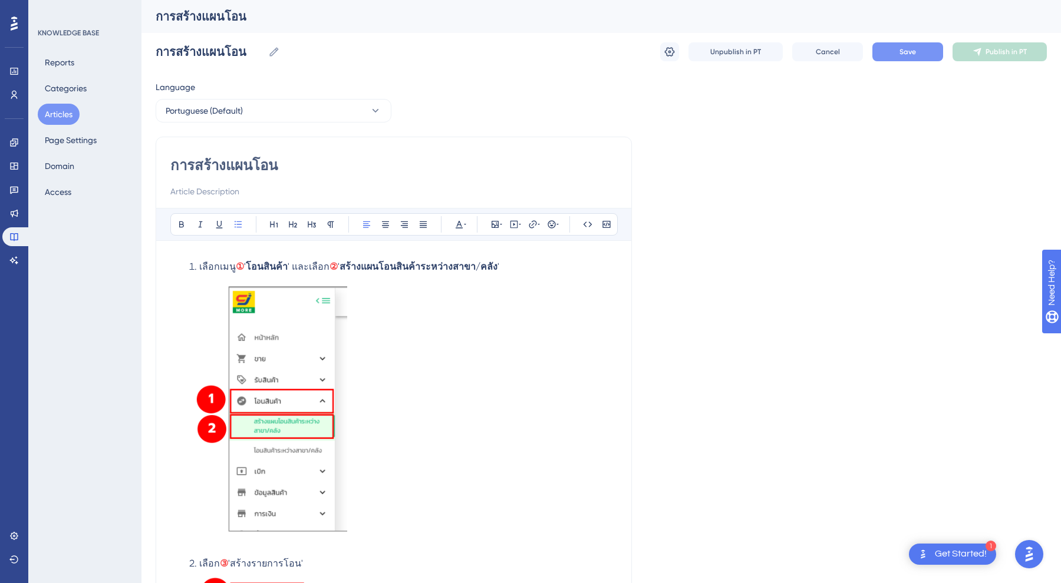
type input "การสร้างแผนโอน"
click at [905, 52] on span "Save" at bounding box center [907, 51] width 17 height 9
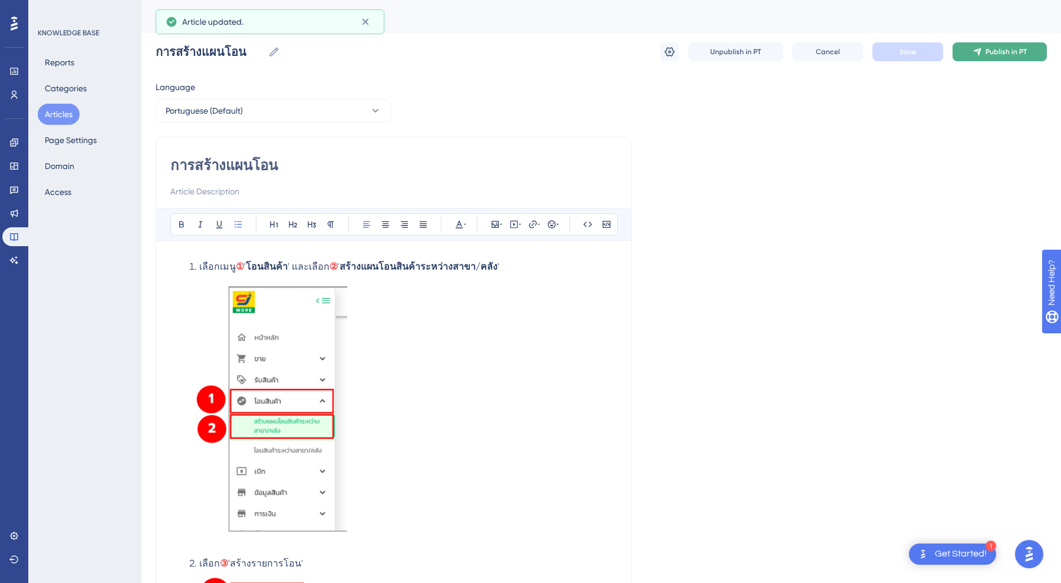
click at [996, 55] on span "Publish in PT" at bounding box center [1005, 51] width 41 height 9
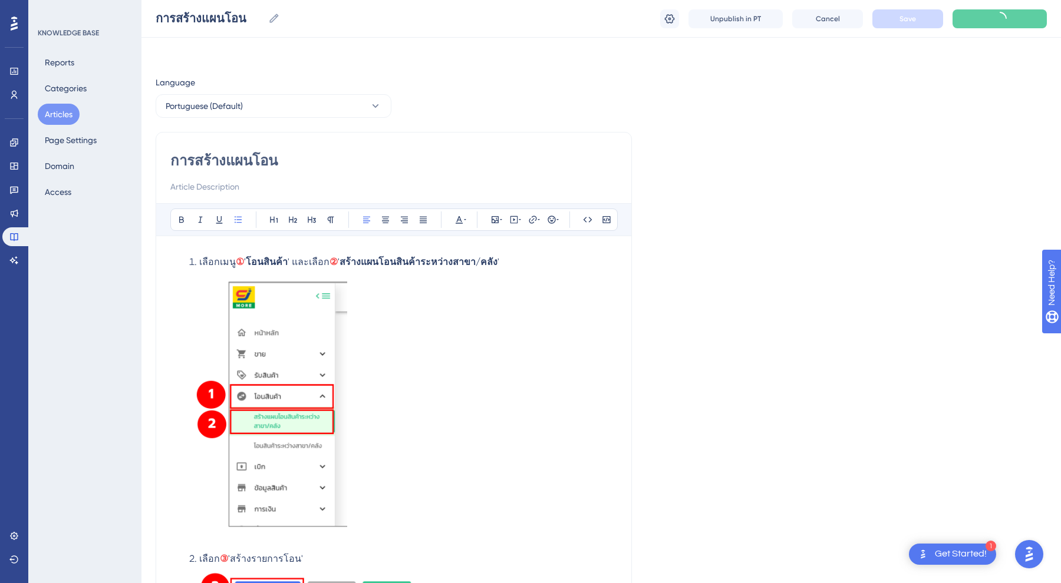
scroll to position [467, 0]
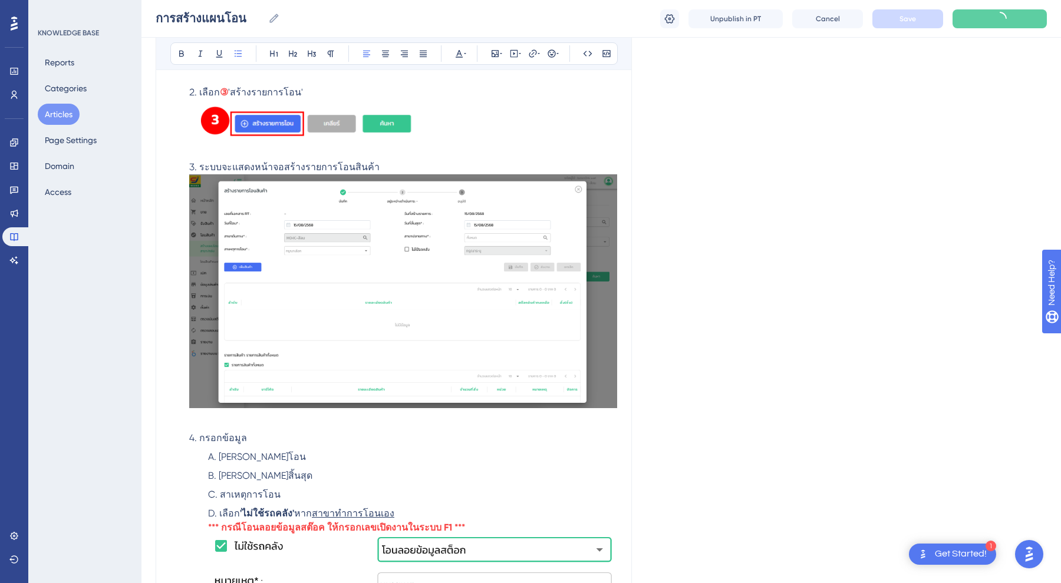
click at [946, 138] on div "Language Portuguese (Default) การสร้างแผนโอน Bold Italic Underline Bullet Point…" at bounding box center [601, 189] width 891 height 1160
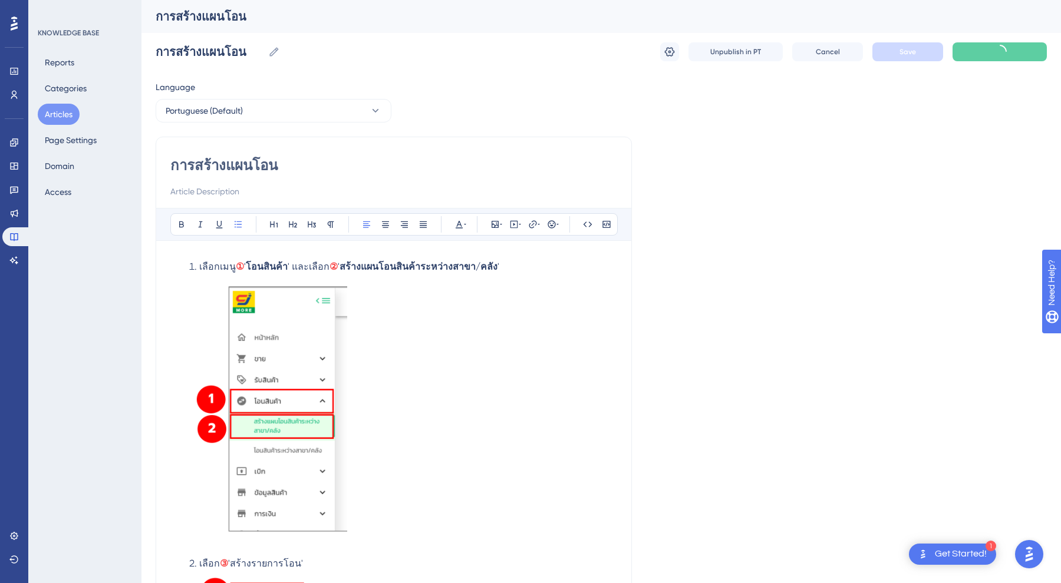
scroll to position [0, 0]
click at [592, 192] on input at bounding box center [393, 191] width 447 height 14
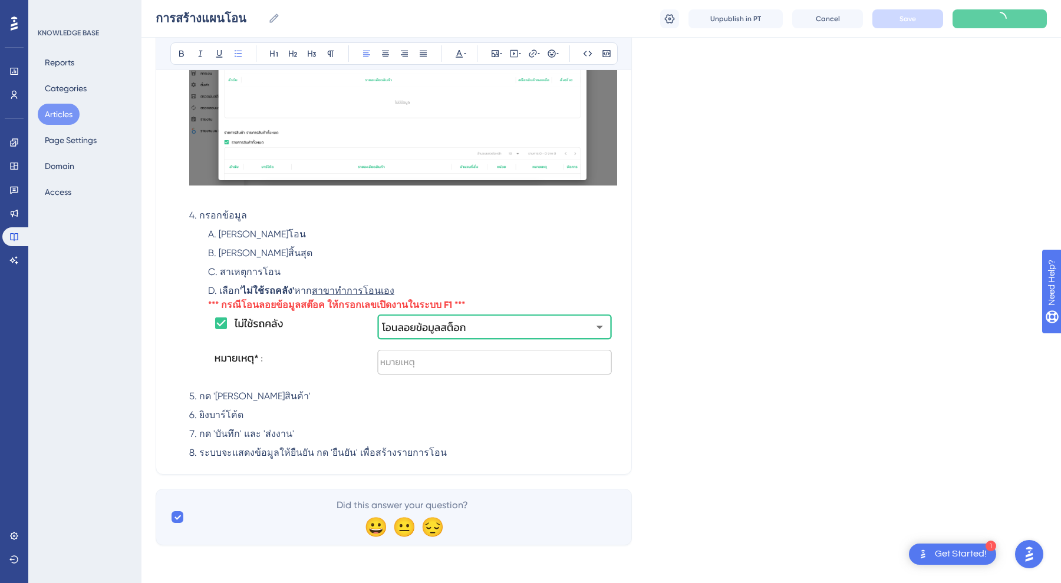
scroll to position [689, 0]
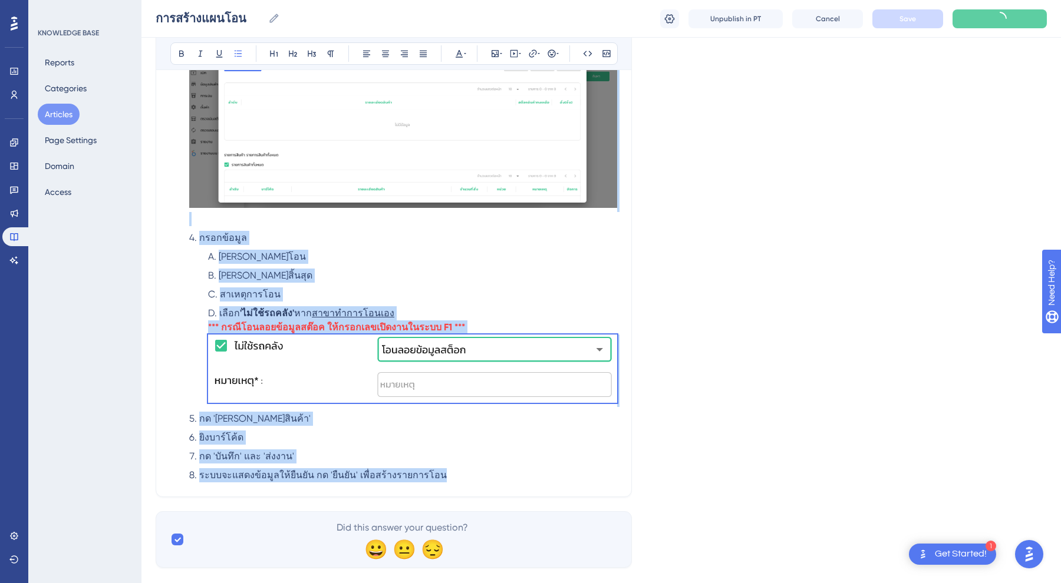
drag, startPoint x: 484, startPoint y: 454, endPoint x: 189, endPoint y: -2, distance: 543.0
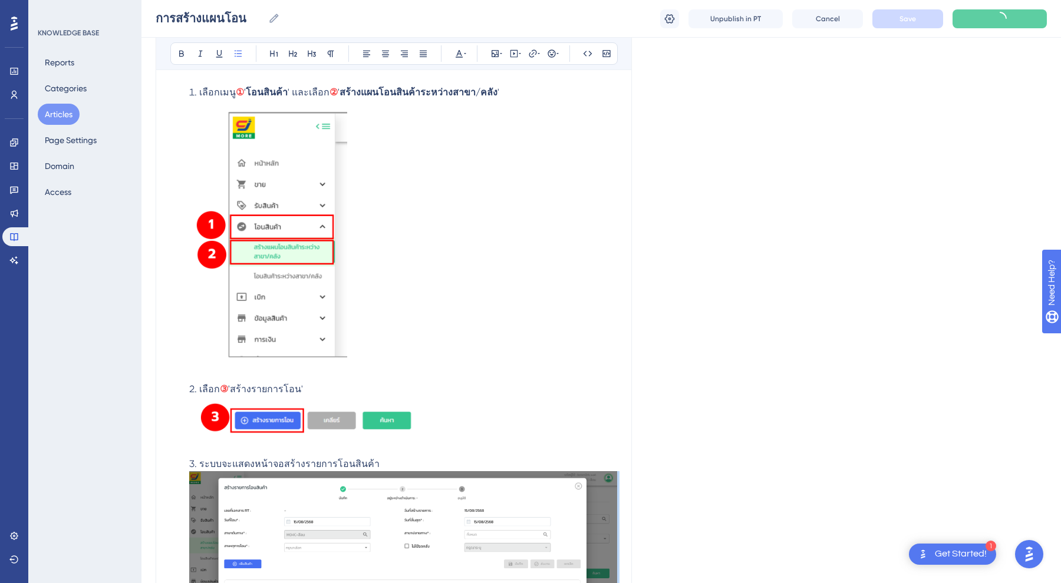
scroll to position [169, 0]
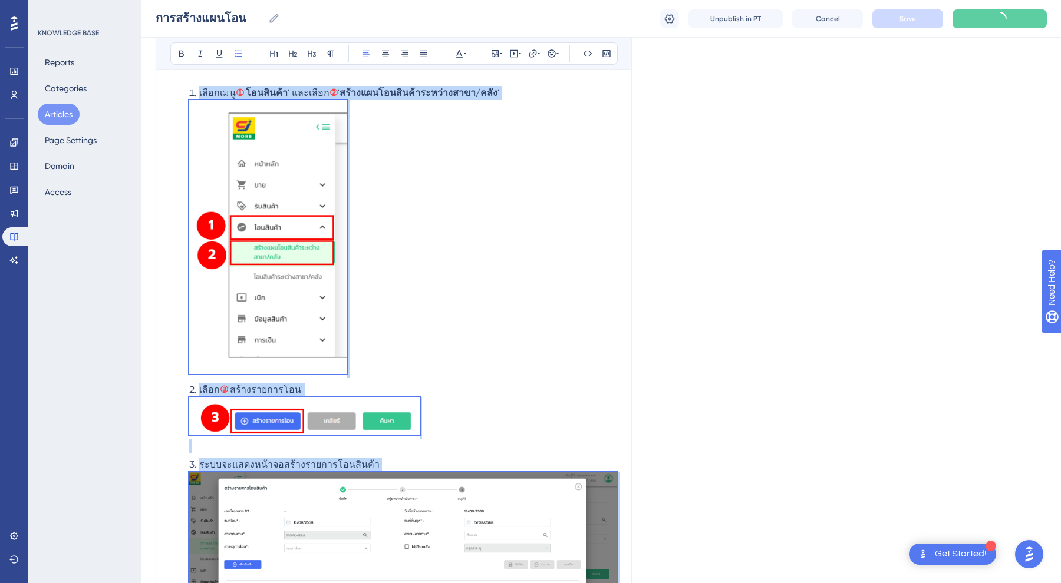
copy ol "loืipsumู ① ' doloิsi้a ' conseืad ② ' el้seddoeiusิte้incid่utlabo/etัd ' maืa…"
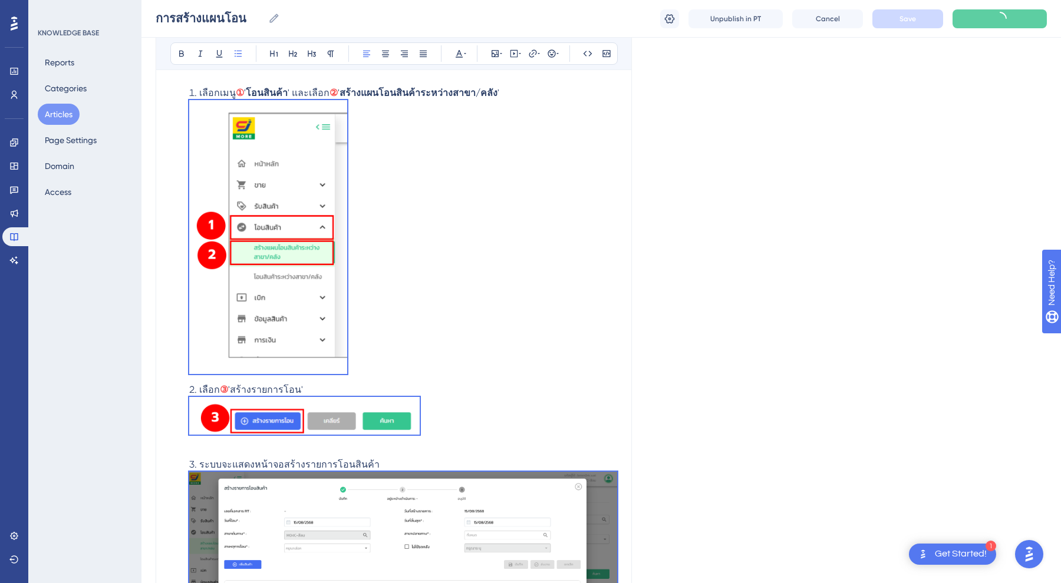
click at [692, 241] on div "Language Portuguese (Default) การสร้างแผนโอน Bold Italic Underline Bullet Point…" at bounding box center [601, 486] width 891 height 1160
click at [969, 19] on button at bounding box center [999, 18] width 94 height 19
click at [738, 21] on span "Unpublish in PT" at bounding box center [735, 18] width 51 height 9
click at [982, 31] on div "การสร้างแผนโอน การสร้างแผนโอน Cancel Save" at bounding box center [600, 19] width 919 height 38
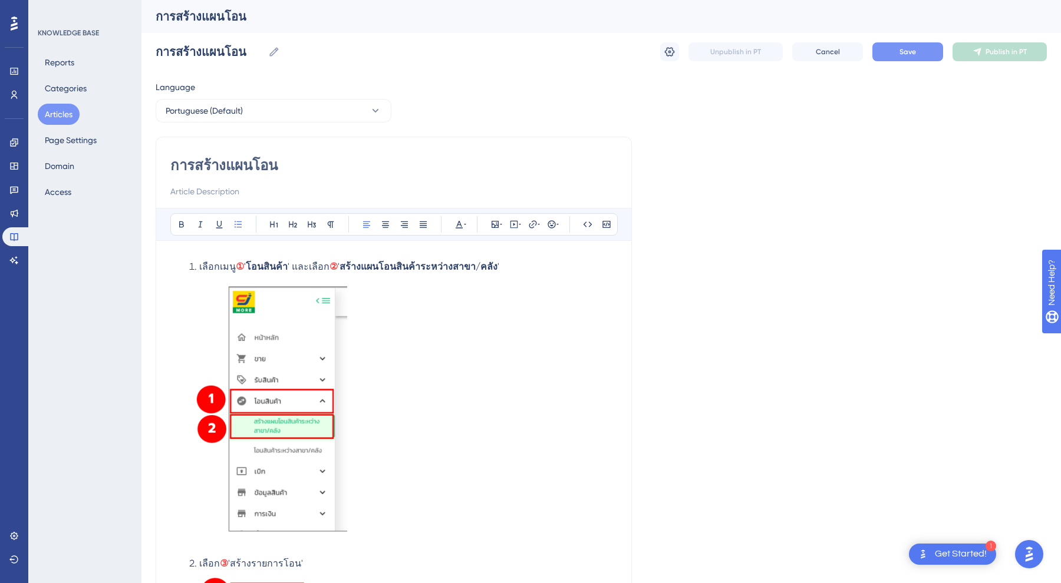
click at [903, 50] on span "Save" at bounding box center [907, 51] width 17 height 9
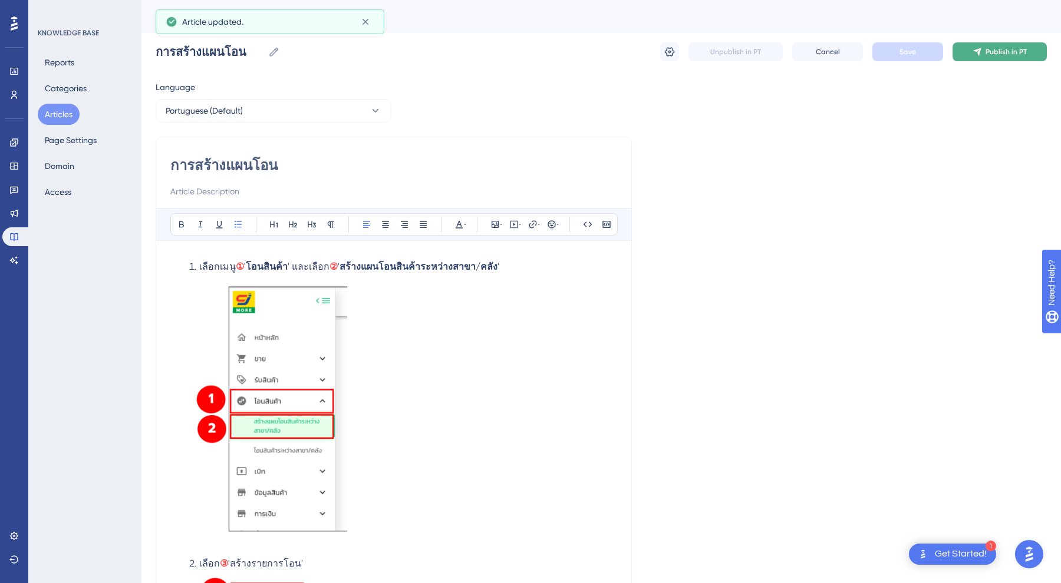
click at [1021, 50] on span "Publish in PT" at bounding box center [1005, 51] width 41 height 9
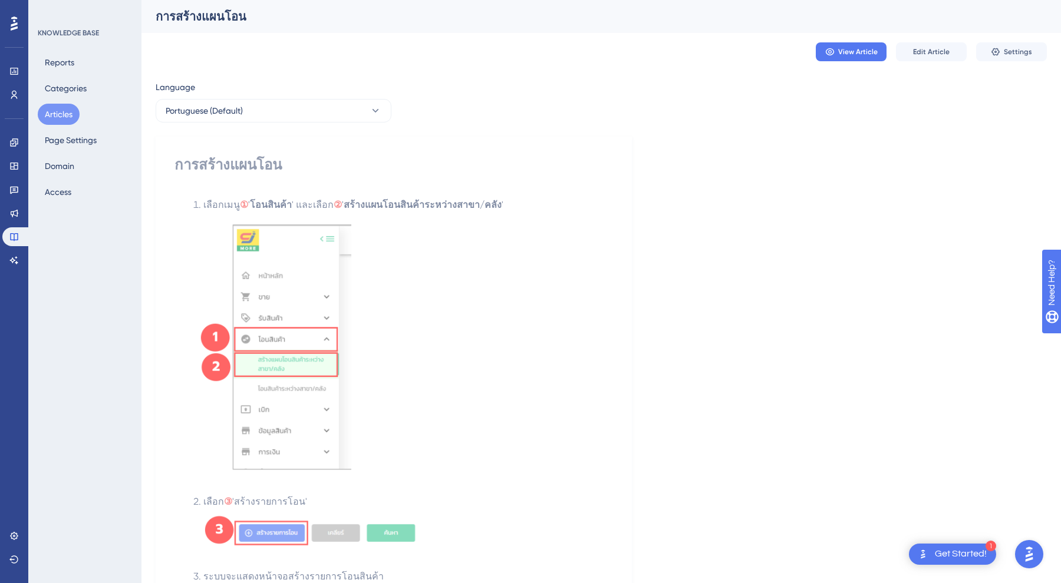
click at [928, 51] on span "Edit Article" at bounding box center [931, 51] width 37 height 9
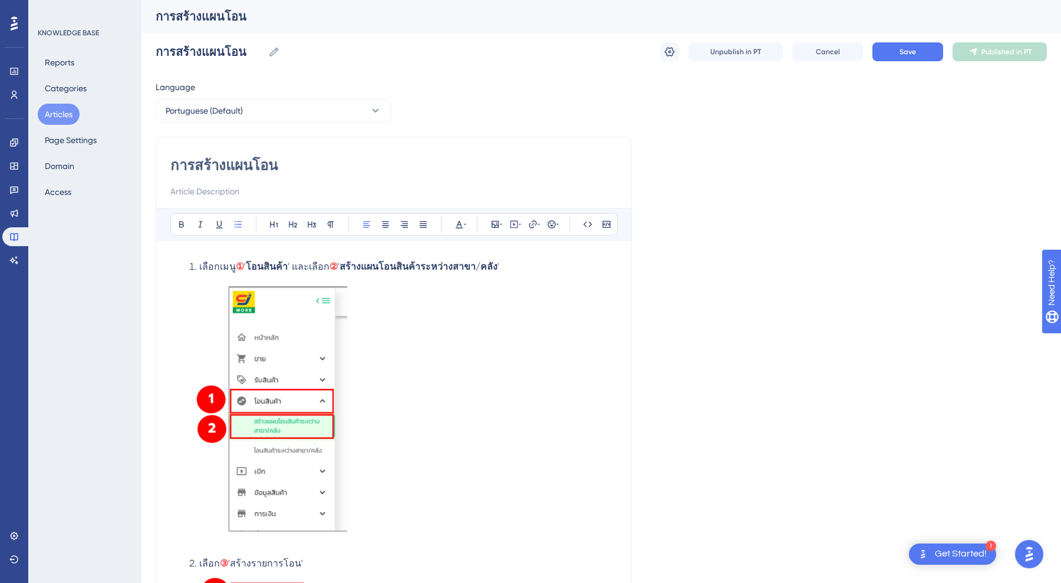
click at [505, 267] on li "เลือกเมนู ① ' โอนสินค้า ' และเลือก ② ' สร้างแผนโอนสินค้าระหว่างสาขา/คลัง '" at bounding box center [403, 406] width 428 height 292
click at [191, 263] on li "เลือกเมนู ① ' โอนสินค้า ' และเลือก ② ' สร้างแผนโอนสินค้าระหว่างสาขา/คลัง '" at bounding box center [403, 406] width 428 height 292
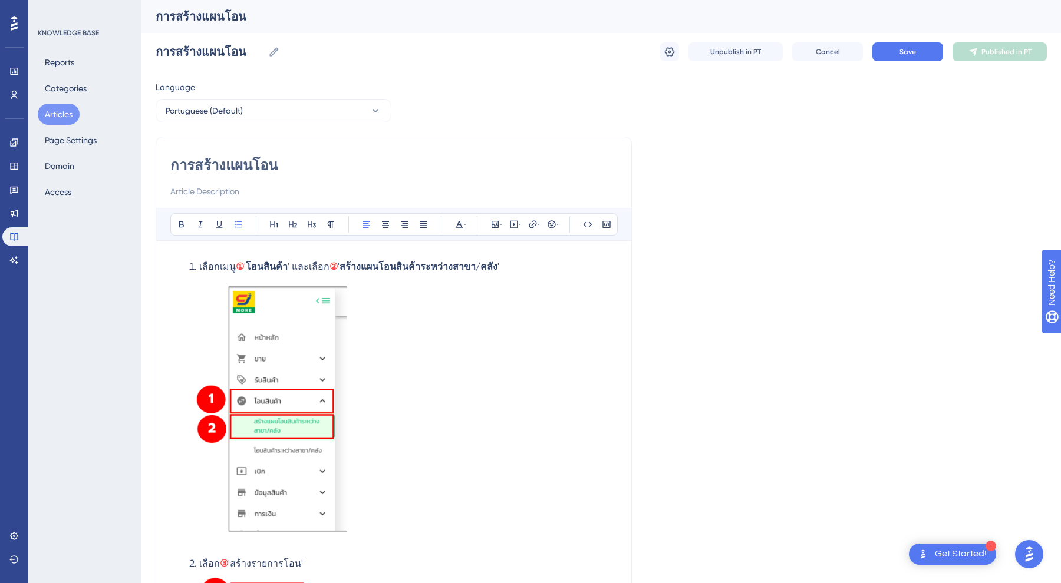
click at [202, 262] on span "เลือกเมนู" at bounding box center [217, 266] width 37 height 11
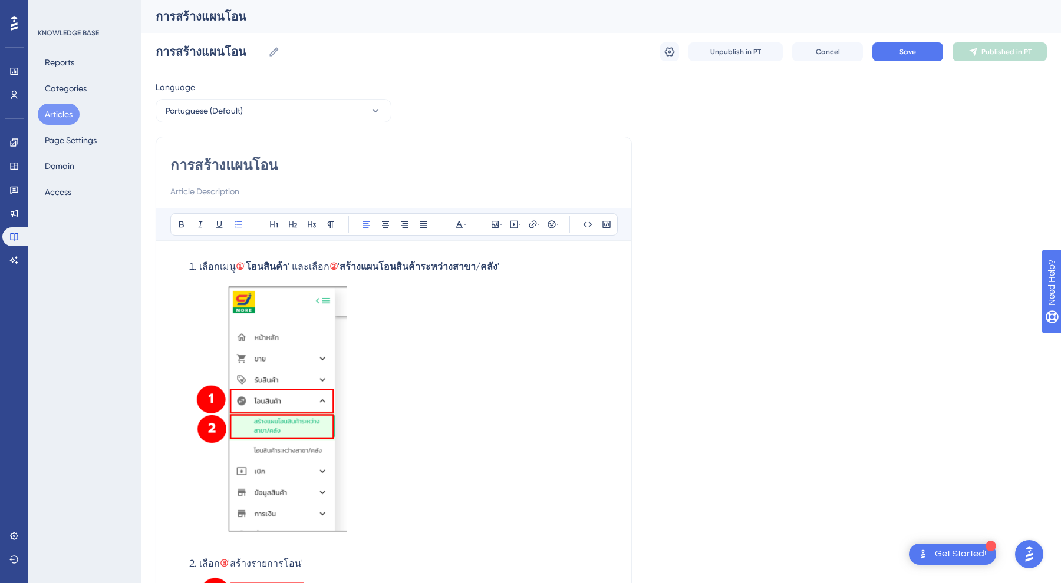
click at [585, 289] on li "เลือกเมนู ① ' โอนสินค้า ' และเลือก ② ' สร้างแผนโอนสินค้าระหว่างสาขา/คลัง '" at bounding box center [403, 406] width 428 height 292
click at [366, 265] on strong "สร้างแผนโอนสินค้าระหว่างสาขา/คลัง" at bounding box center [418, 266] width 158 height 11
click at [563, 266] on li "เลือกเมนู ① ' โอนสินค้า ' และเลือก ② ' สร้างแผนโอนสินค้าระหว่างสาขา/คลัง '" at bounding box center [403, 406] width 428 height 292
click at [197, 269] on li "เลือกเมนู ① ' โอนสินค้า ' และเลือก ② ' สร้างแผนโอนสินค้าระหว่างสาขา/คลัง '" at bounding box center [403, 406] width 428 height 292
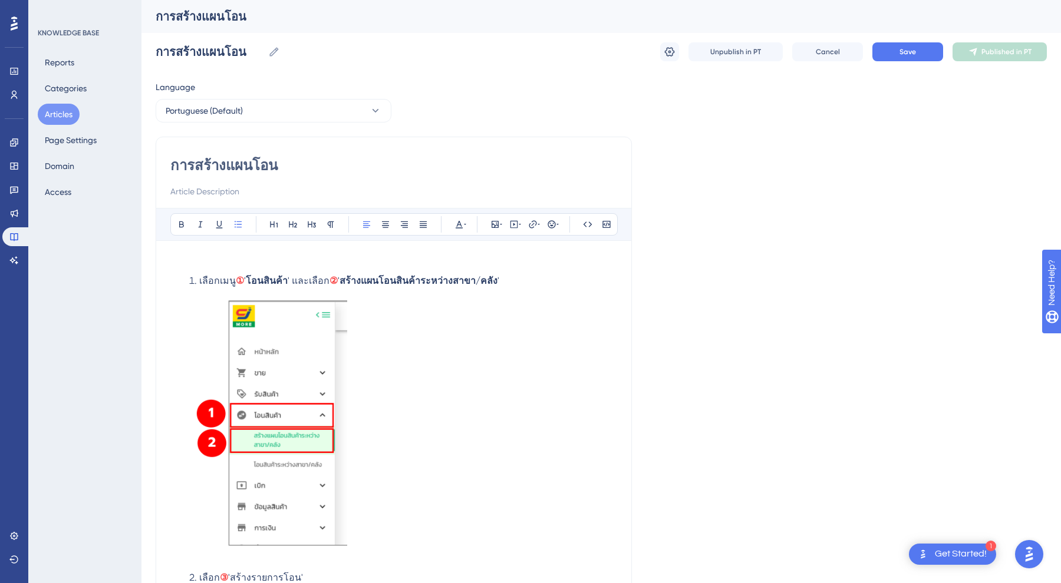
click at [199, 262] on p at bounding box center [393, 262] width 447 height 14
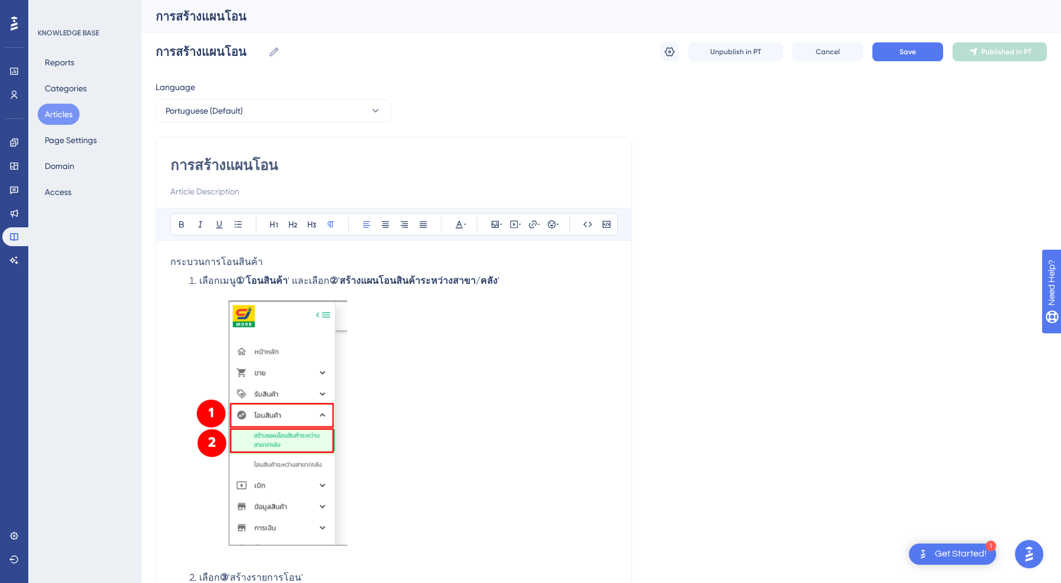
click at [780, 0] on div "การสร้างแผนโอน" at bounding box center [600, 16] width 919 height 33
click at [274, 259] on p "กระบวนการโอนสินค้า" at bounding box center [393, 262] width 447 height 14
click at [541, 1] on div "การสร้างแผนโอน" at bounding box center [600, 16] width 919 height 33
click at [440, 259] on p "กระบวนการโอนสินค้าเป็นกระบวนการที่สาขาต้นทางต้องการโอน" at bounding box center [393, 262] width 447 height 14
drag, startPoint x: 440, startPoint y: 259, endPoint x: 503, endPoint y: 261, distance: 63.7
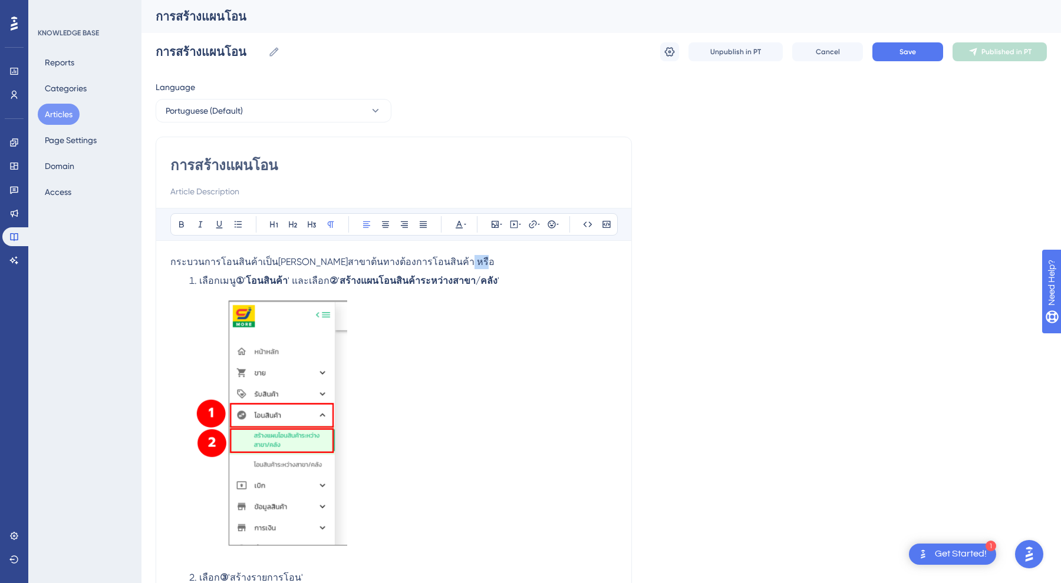
click at [503, 261] on p "กระบวนการโอนสินค้าเป็นกระบวนการที่สาขาต้นทางต้องการโอนสินค้า หรือ" at bounding box center [393, 262] width 447 height 14
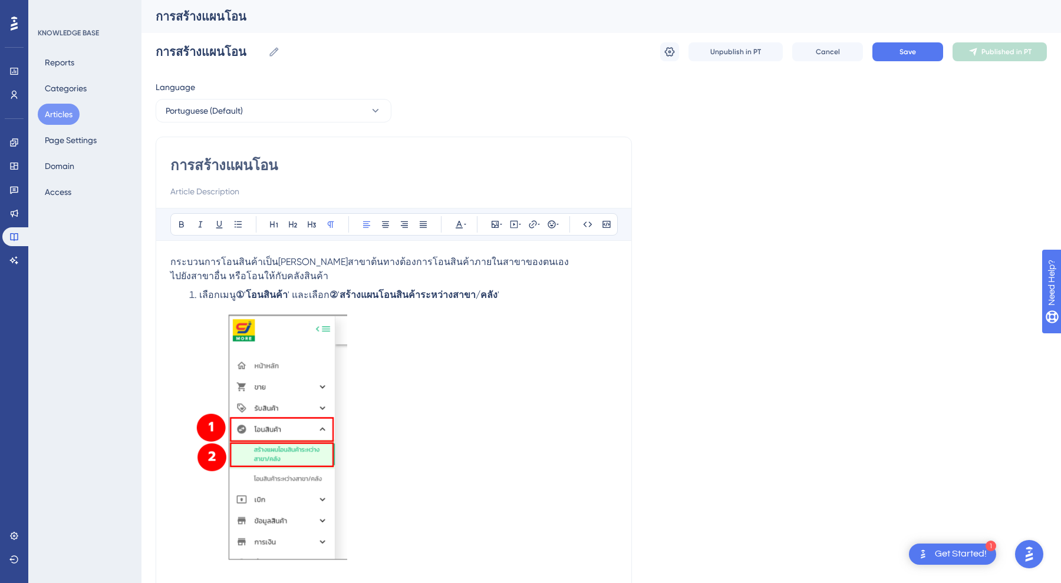
click at [221, 277] on span "ไปยังสาขาอื่น หรือโอนให้กับคลังสินค้า" at bounding box center [249, 275] width 158 height 11
click at [345, 271] on p "ไปยังสาขาอื่นๆ หรือโอนให้กับคลังสินค้า" at bounding box center [393, 276] width 447 height 14
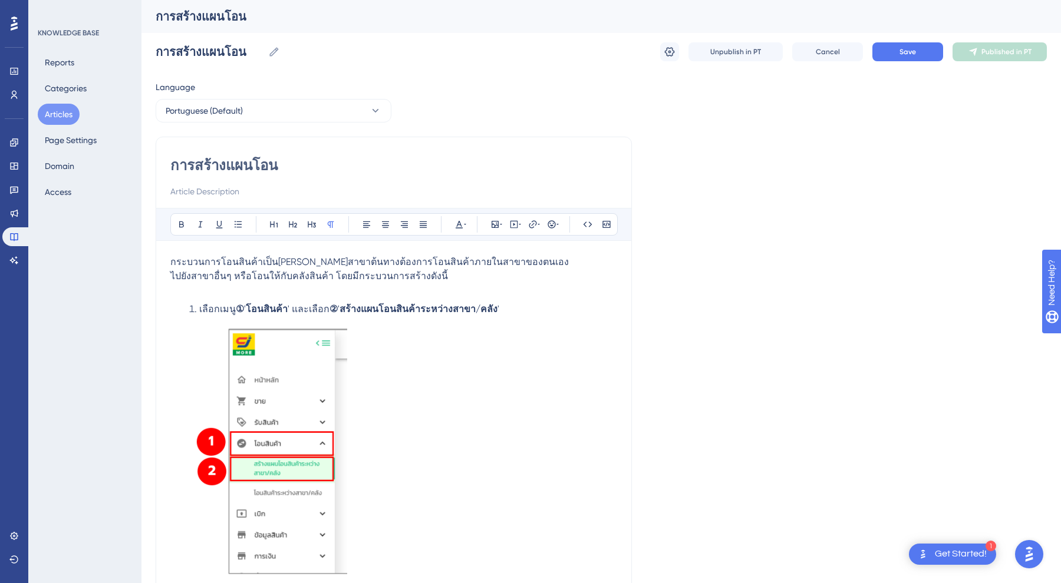
click at [171, 260] on span "กระบวนการโอนสินค้าเป็นกระบวนการที่สาขาต้นทางต้องการโอนสินค้าภายในสาขาของตนเอง" at bounding box center [369, 261] width 398 height 11
click at [585, 326] on li "เลือกเมนู ① ' โอนสินค้า ' และเลือก ② ' สร้างแผนโอนสินค้าระหว่างสาขา/คลัง '" at bounding box center [403, 448] width 428 height 292
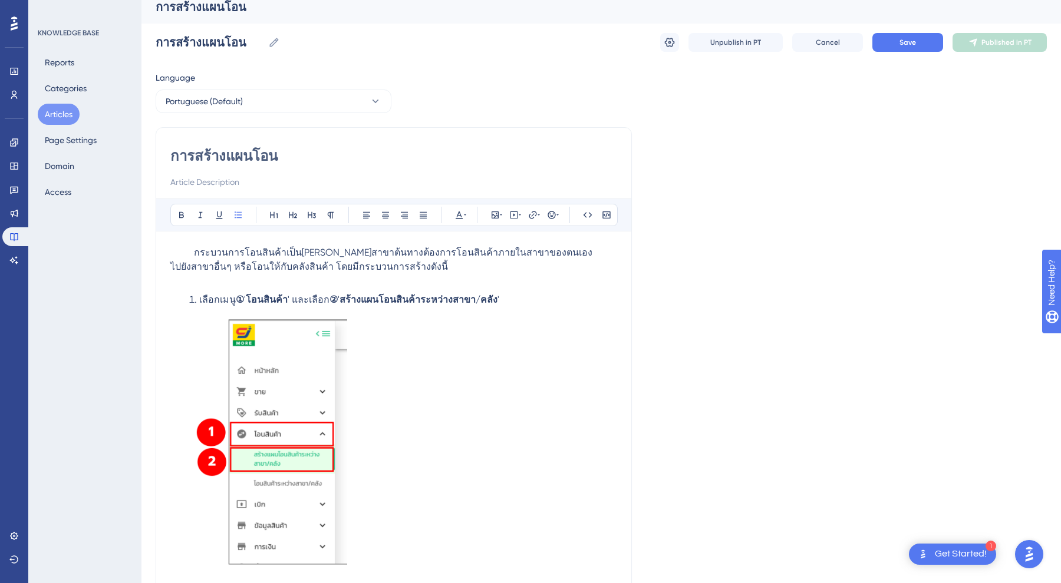
click at [267, 264] on span "ไปยังสาขาอื่นๆ หรือโอนให้กับคลังสินค้า โดยมีกระบวนการสร้างดังนี้" at bounding box center [309, 266] width 278 height 11
click at [345, 261] on span "ไปยังสาขาอื่นๆ หรือโอนให้กับคลังสินค้า โดยมีกระบวนการสร้างดังนี้" at bounding box center [309, 266] width 278 height 11
click at [468, 277] on p at bounding box center [393, 281] width 447 height 14
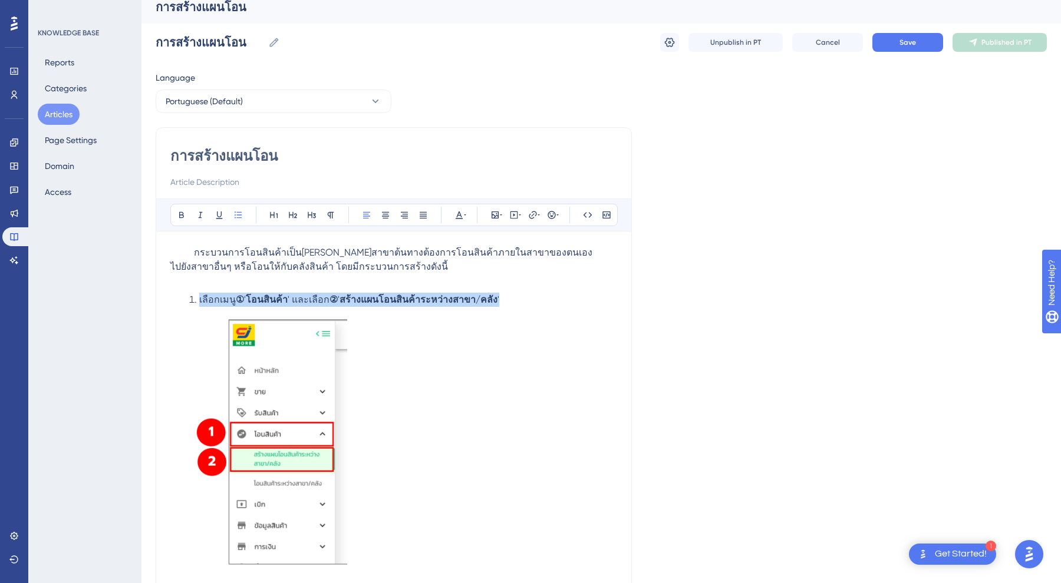
drag, startPoint x: 491, startPoint y: 299, endPoint x: 172, endPoint y: 298, distance: 319.4
click at [294, 210] on icon at bounding box center [292, 214] width 9 height 9
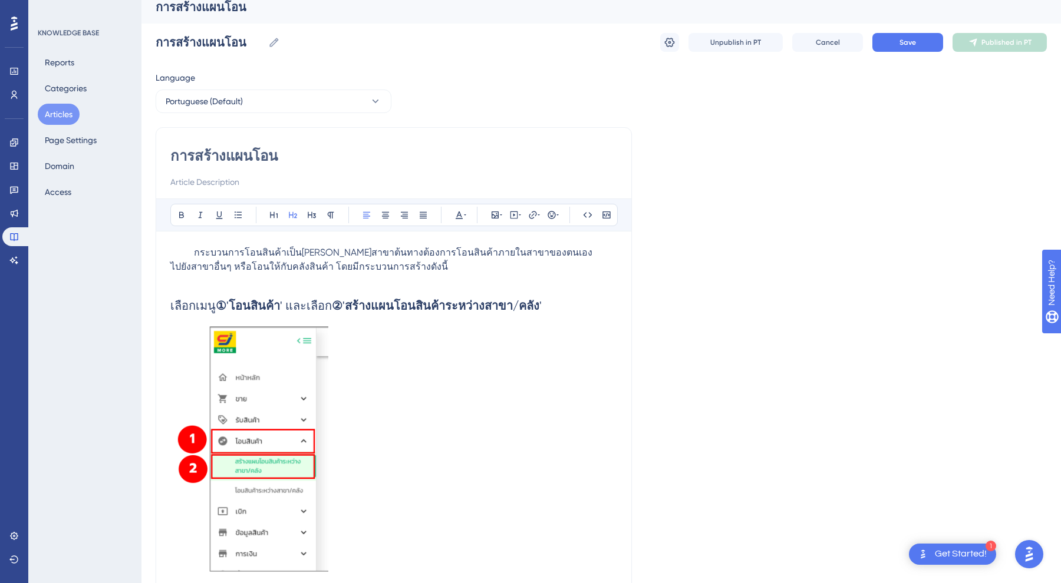
click at [173, 304] on span "เลือกเมนู" at bounding box center [192, 306] width 45 height 14
click at [172, 303] on span "เลือกเมนู" at bounding box center [192, 306] width 45 height 14
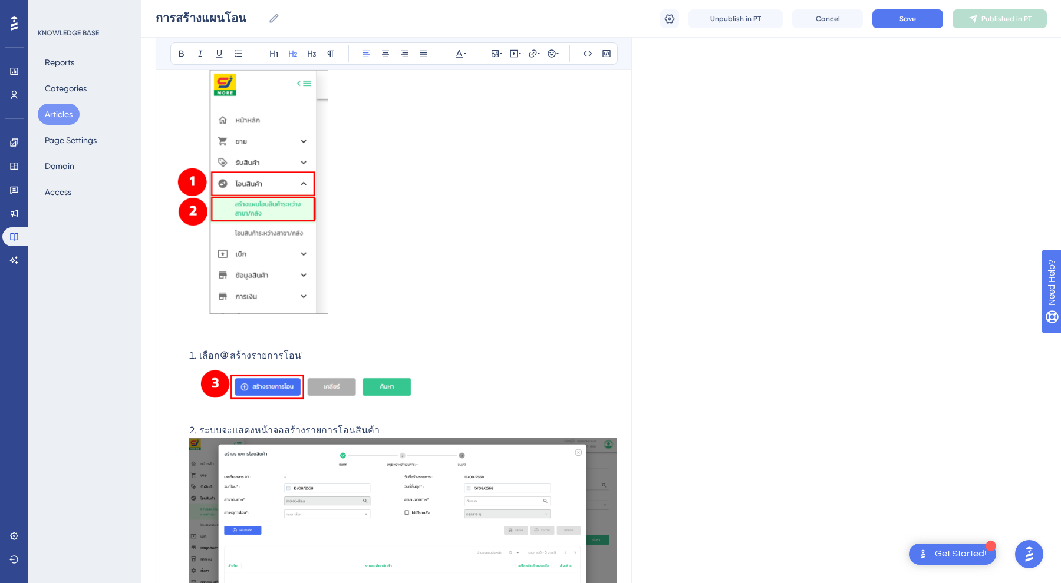
scroll to position [264, 0]
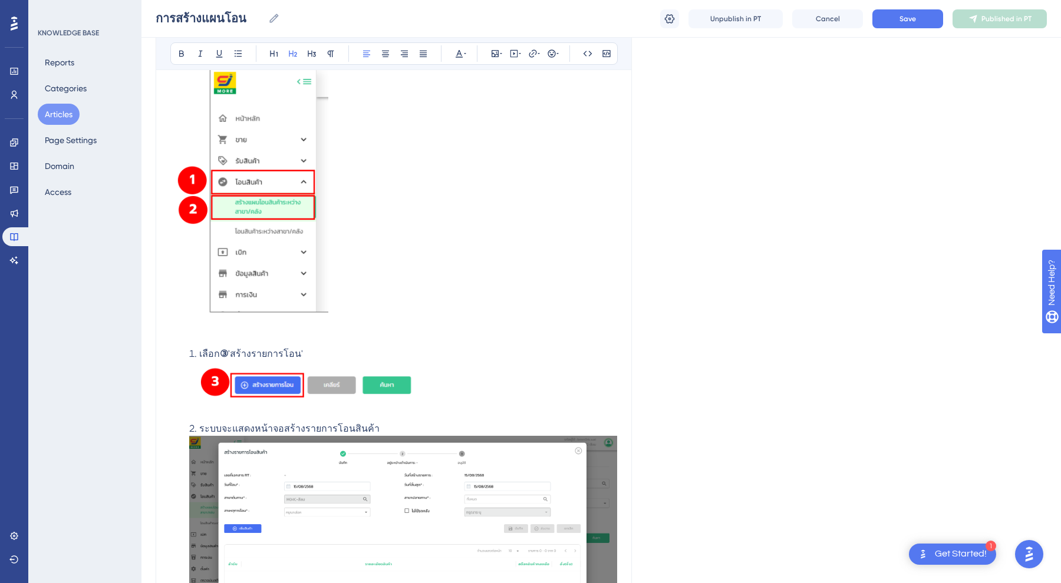
click at [277, 355] on span "'สร้างรายการโอน'" at bounding box center [265, 353] width 75 height 11
click at [295, 349] on span "'สร้างรายการโอน'" at bounding box center [265, 353] width 75 height 11
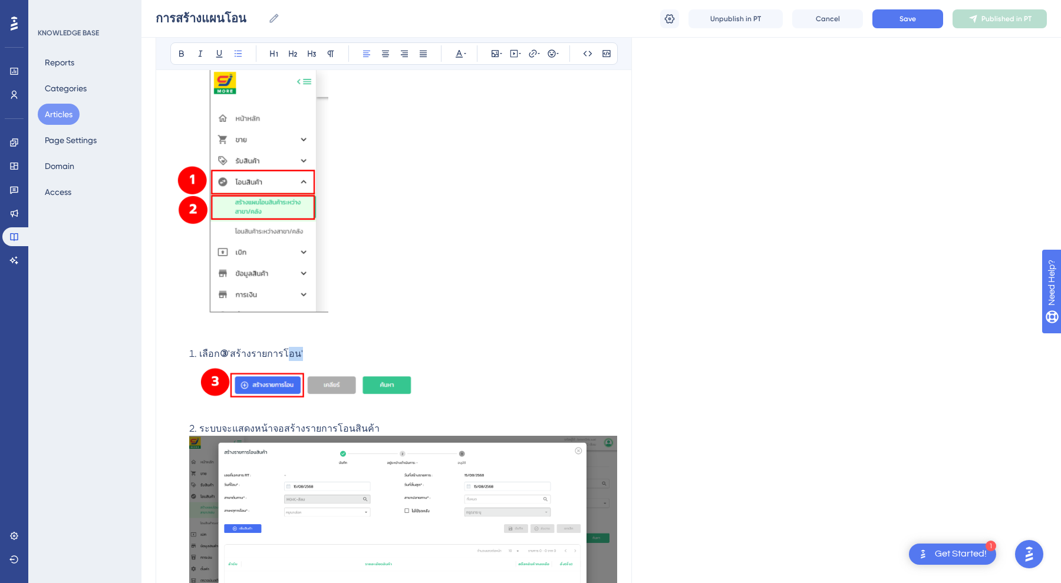
click at [295, 349] on span "'สร้างรายการโอน'" at bounding box center [265, 353] width 75 height 11
click at [325, 351] on li "เลือก ③ 'สร้างรายการโอน'" at bounding box center [403, 382] width 428 height 70
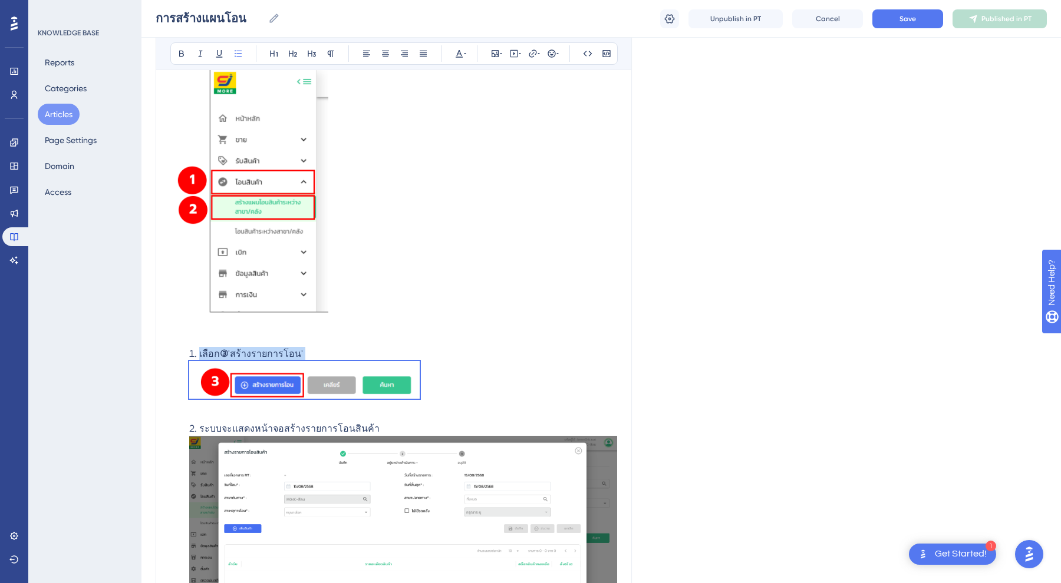
click at [319, 328] on img at bounding box center [249, 192] width 158 height 274
click at [329, 309] on h2 "1. เลือกเมนู ① ' โอนสินค้า ' และเลือก ② ' สร้างแผนโอนสินค้าระหว่างสาขา/คลัง '" at bounding box center [393, 186] width 447 height 314
drag, startPoint x: 311, startPoint y: 354, endPoint x: 144, endPoint y: 354, distance: 167.4
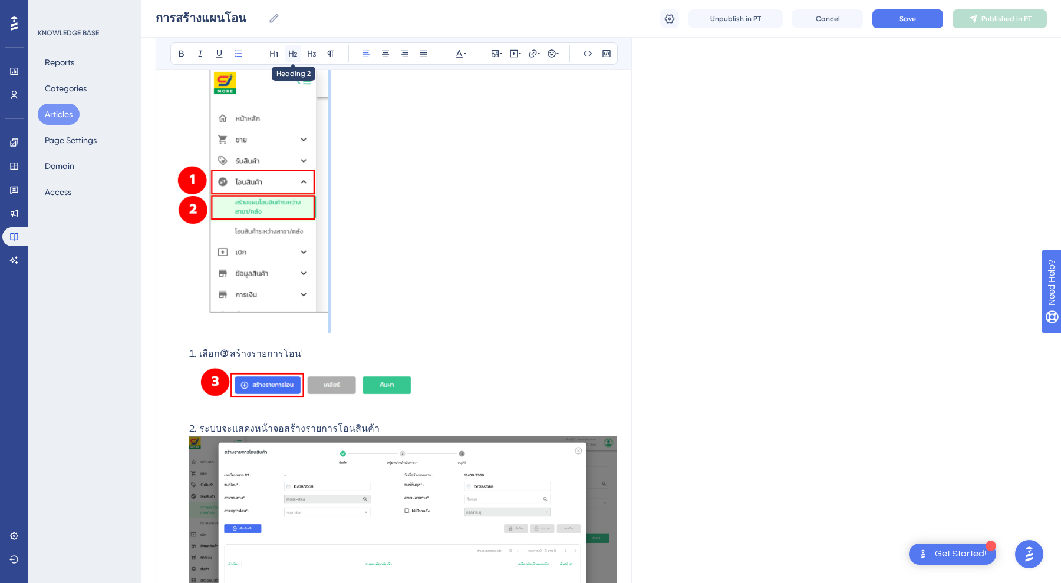
click at [290, 47] on button at bounding box center [293, 53] width 17 height 17
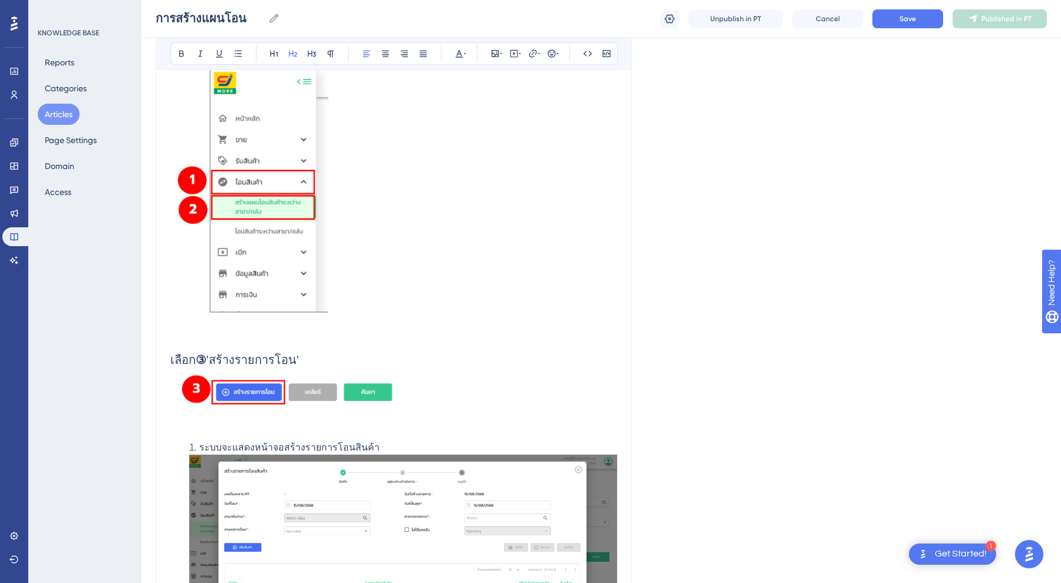
click at [176, 364] on span "เลือก" at bounding box center [182, 360] width 25 height 14
click at [173, 365] on span "เลือก" at bounding box center [182, 360] width 25 height 14
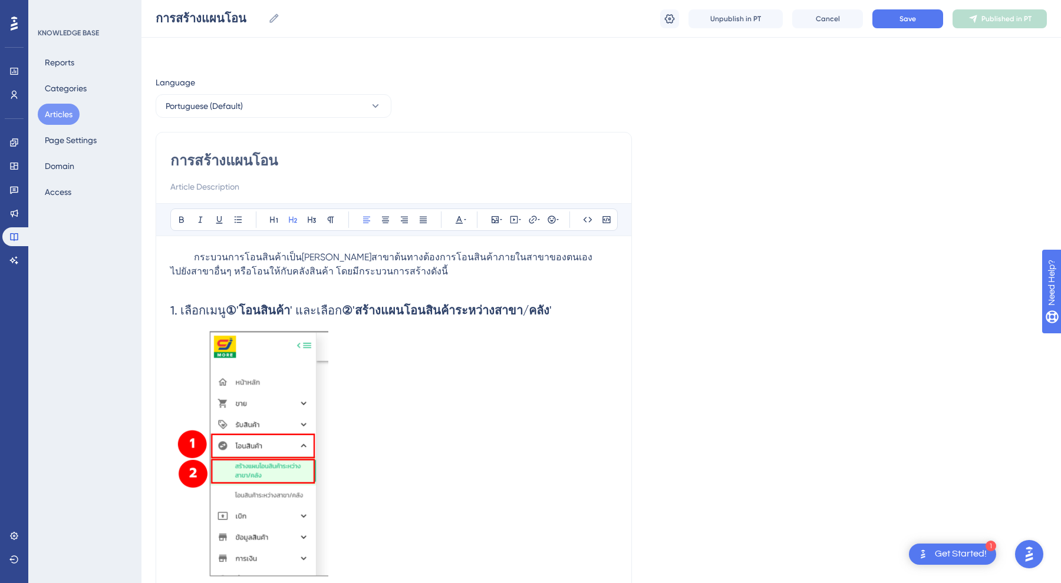
scroll to position [309, 0]
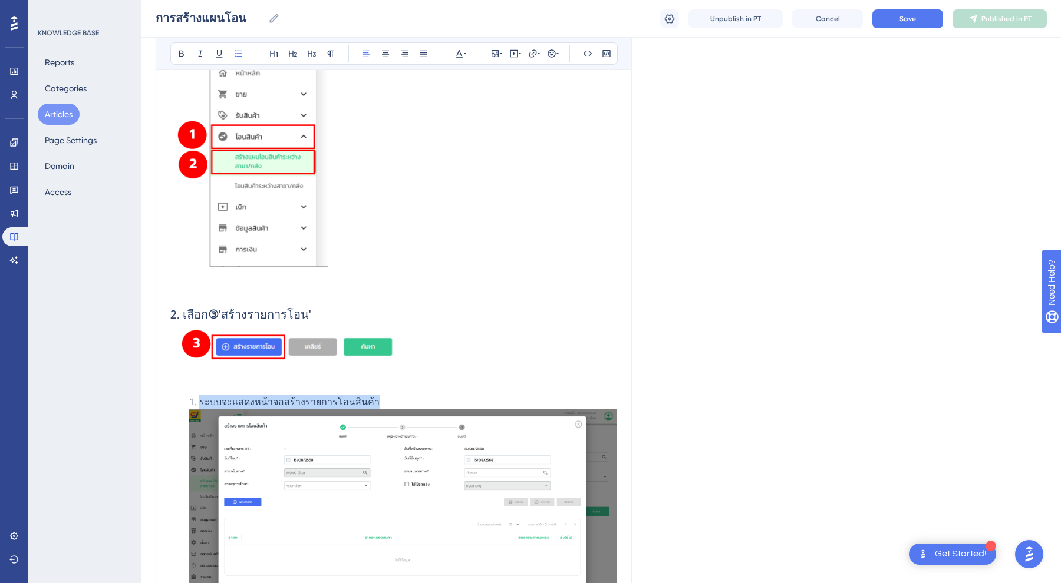
drag, startPoint x: 378, startPoint y: 400, endPoint x: 177, endPoint y: 398, distance: 201.0
click at [430, 348] on h2 "2. เลือก ③ 'สร้างรายการโอน'" at bounding box center [393, 344] width 447 height 94
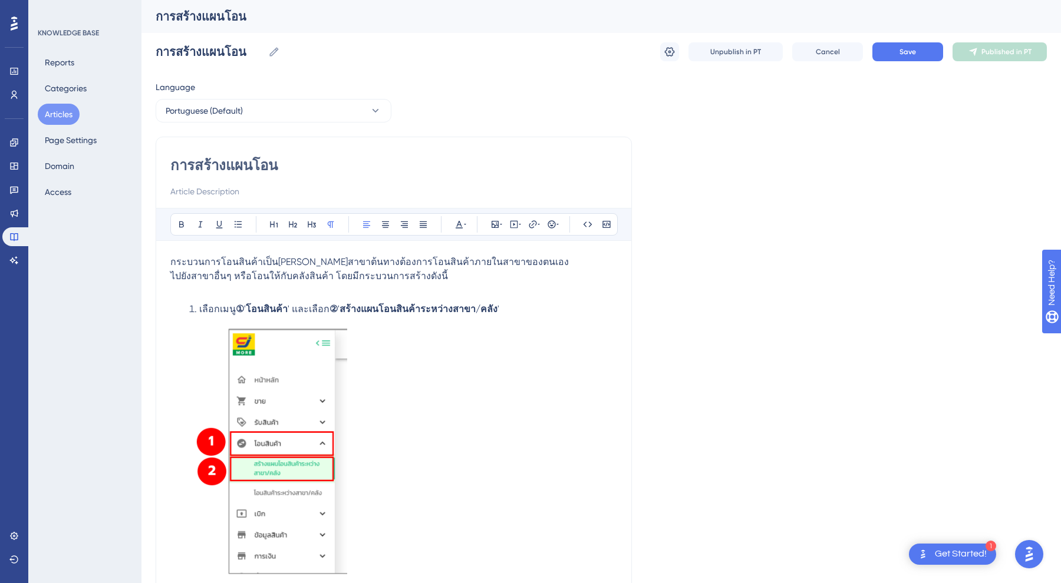
scroll to position [0, 0]
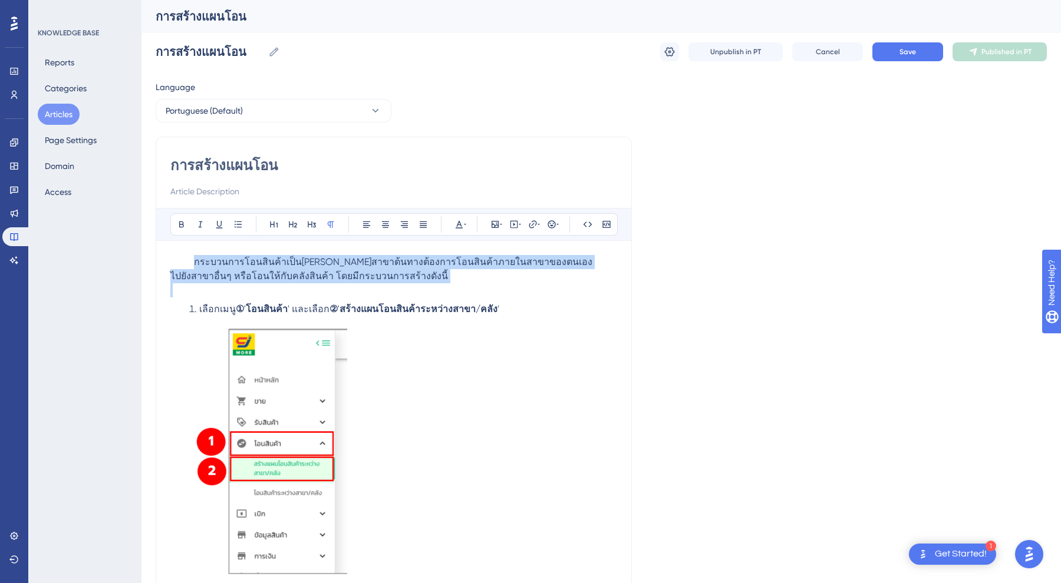
drag, startPoint x: 194, startPoint y: 260, endPoint x: 457, endPoint y: 286, distance: 264.6
click at [318, 220] on button at bounding box center [311, 224] width 17 height 17
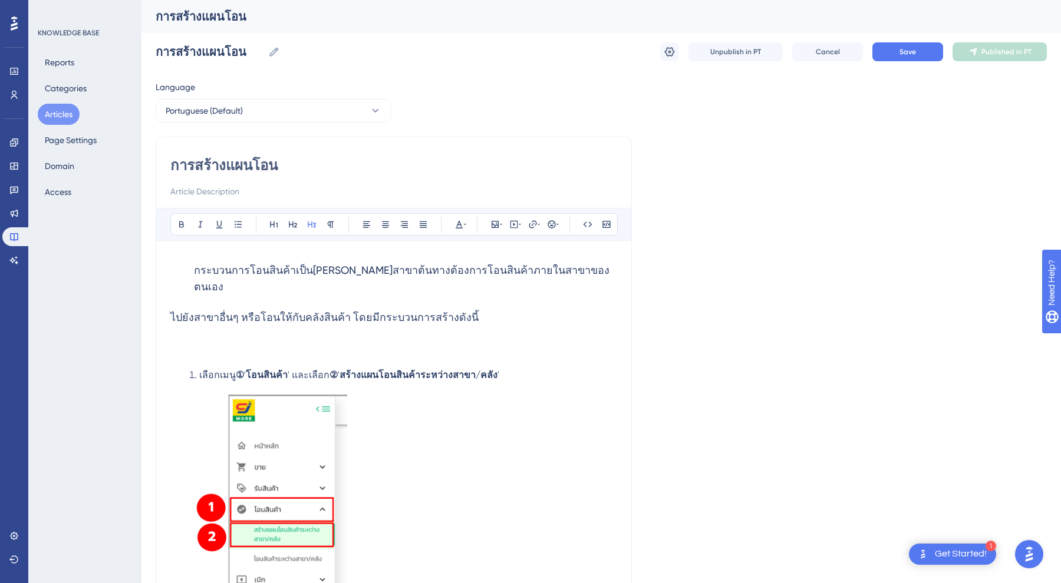
click at [303, 302] on h3 "ไปยังสาขาอื่นๆ หรือโอนให้กับคลังสินค้า โดยมีกระบวนการสร้างดังนี้" at bounding box center [393, 317] width 447 height 31
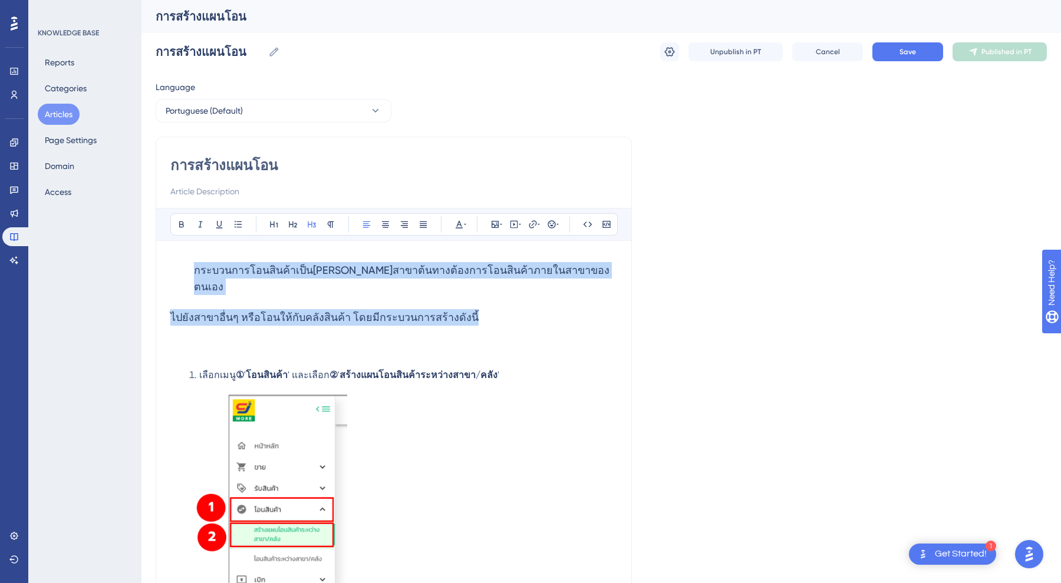
drag, startPoint x: 182, startPoint y: 271, endPoint x: 589, endPoint y: 310, distance: 408.5
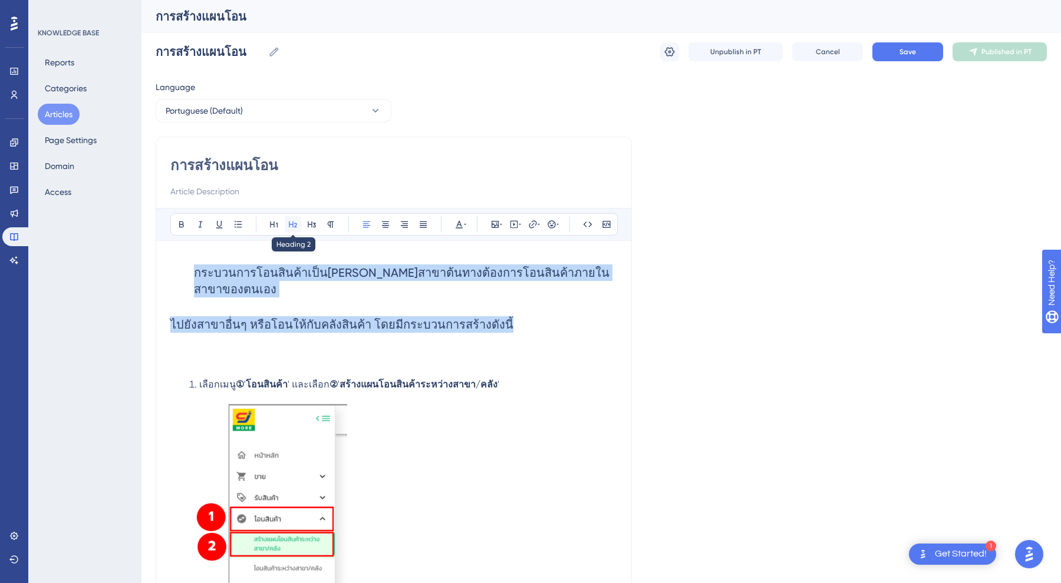
click at [296, 226] on icon at bounding box center [292, 224] width 9 height 9
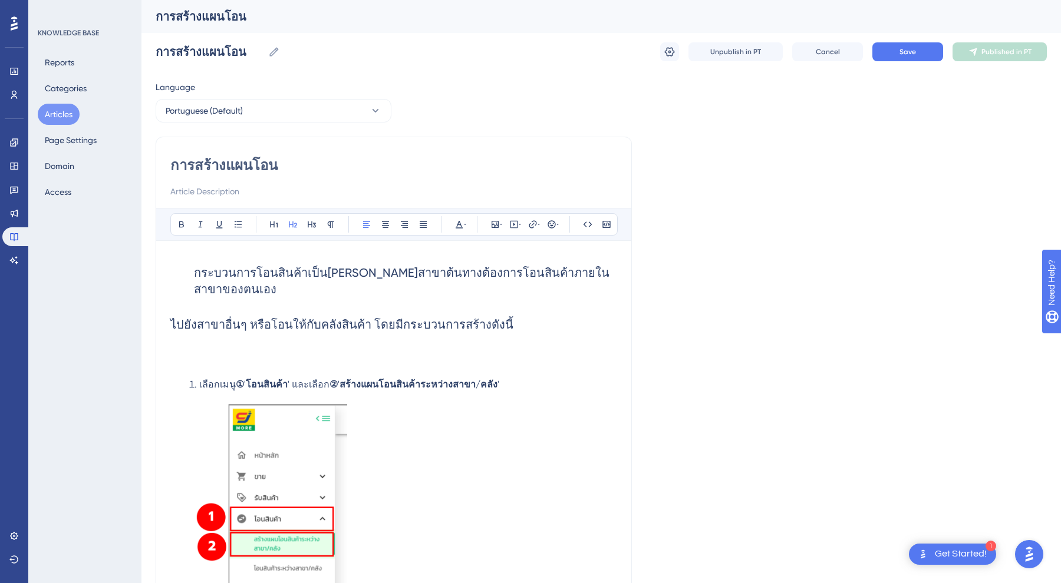
click at [192, 325] on span "ไปยังสาขาอื่นๆ หรือโอนให้กับคลังสินค้า โดยมีกระบวนการสร้างดังนี้" at bounding box center [341, 325] width 343 height 14
click at [172, 325] on span "ไปยังสาขาอื่นๆ หรือโอนให้กับคลังสินค้า โดยมีกระบวนการสร้างดังนี้" at bounding box center [341, 325] width 343 height 14
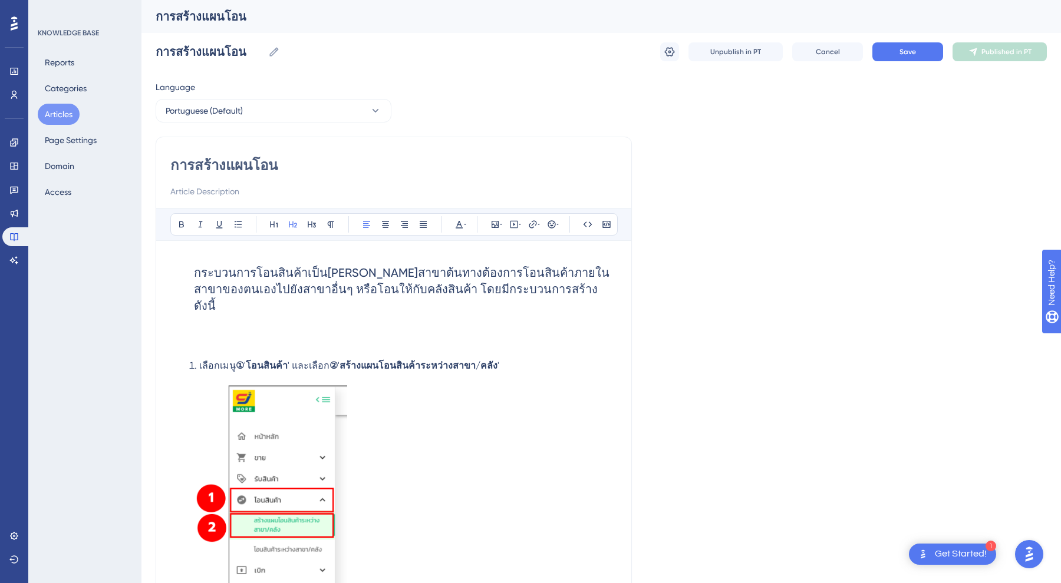
click at [438, 324] on h3 at bounding box center [393, 339] width 447 height 31
click at [291, 291] on span "กระบวนการโอนสินค้าเป็นกระบวนการที่สาขาต้นทางต้องการโอนสินค้าภายในสาขาของตนเองไป…" at bounding box center [401, 289] width 415 height 47
click at [289, 329] on h3 at bounding box center [393, 339] width 447 height 31
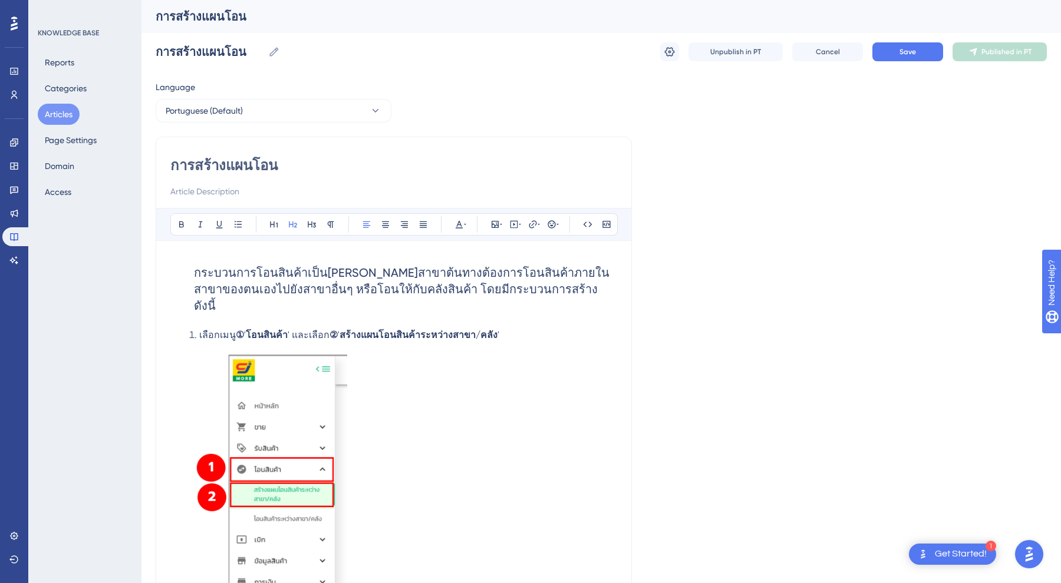
click at [192, 281] on h2 "กระบวนการโอนสินค้าเป็นกระบวนการที่สาขาต้นทางต้องการโอนสินค้าภายในสาขาของตนเองไป…" at bounding box center [393, 289] width 447 height 68
click at [192, 268] on h2 "กระบวนการโอนสินค้าเป็นกระบวนการที่สาขาต้นทางต้องการโอนสินค้าภายในสาขาของตนเองไป…" at bounding box center [393, 289] width 447 height 68
click at [362, 225] on icon at bounding box center [366, 224] width 9 height 9
click at [279, 225] on button at bounding box center [274, 224] width 17 height 17
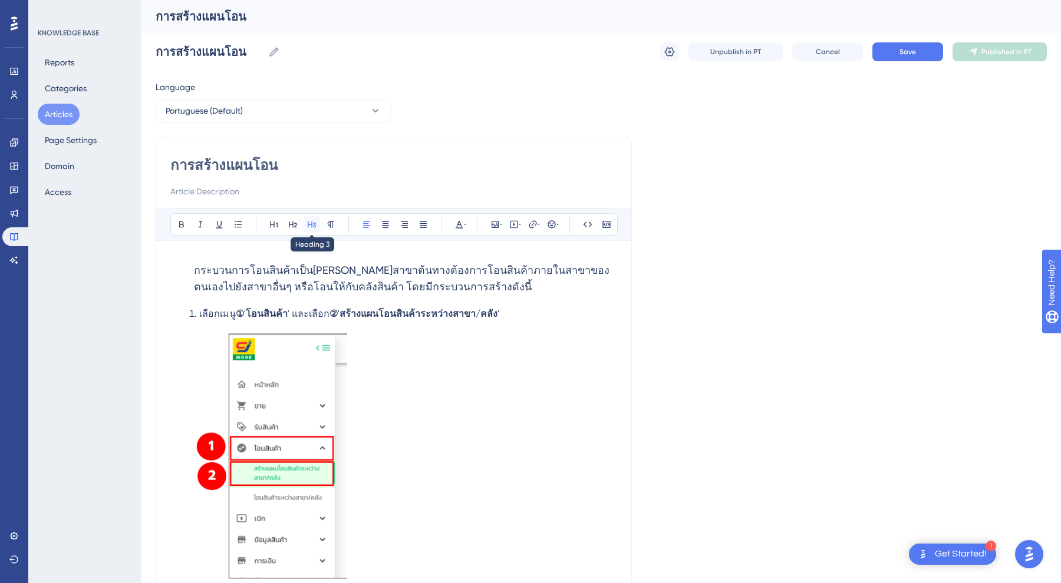
click at [311, 227] on icon at bounding box center [311, 224] width 9 height 9
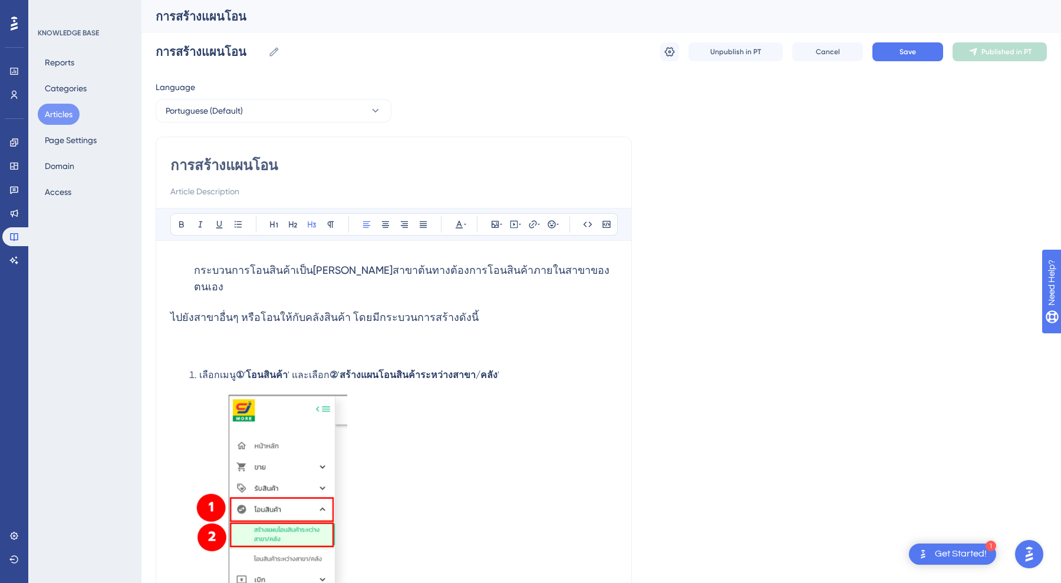
click at [201, 285] on h3 "กระบวนการโอนสินค้าเป็นกระบวนการที่สาขาต้นทางต้องการโอนสินค้าภายในสาขาของตนเอง" at bounding box center [393, 278] width 447 height 47
click at [171, 311] on span "ไปยังสาขาอื่นๆ หรือโอนให้กับคลังสินค้า โดยมีกระบวนการสร้างดังนี้" at bounding box center [324, 317] width 308 height 12
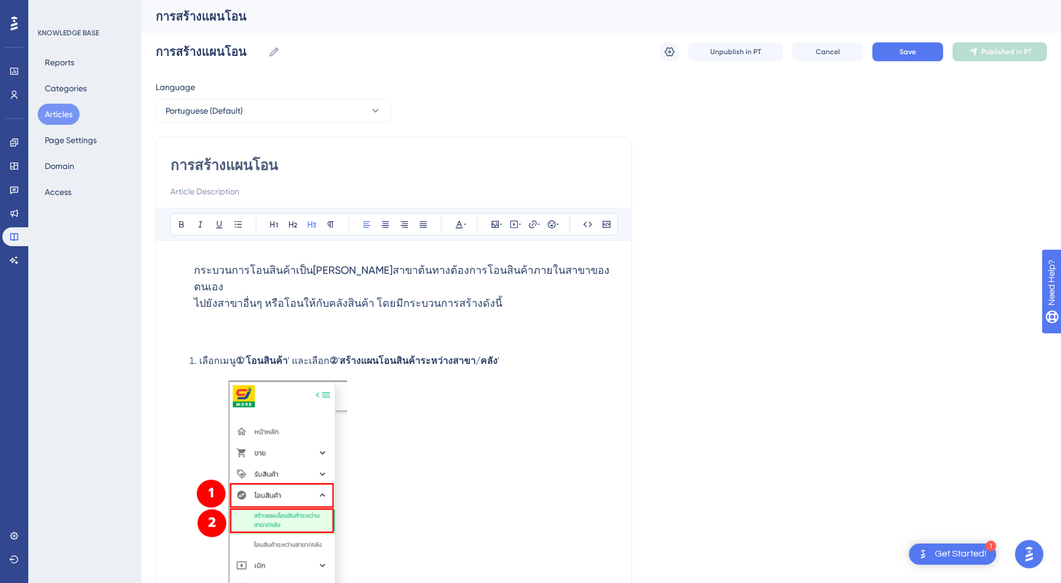
click at [260, 326] on h3 at bounding box center [393, 334] width 447 height 31
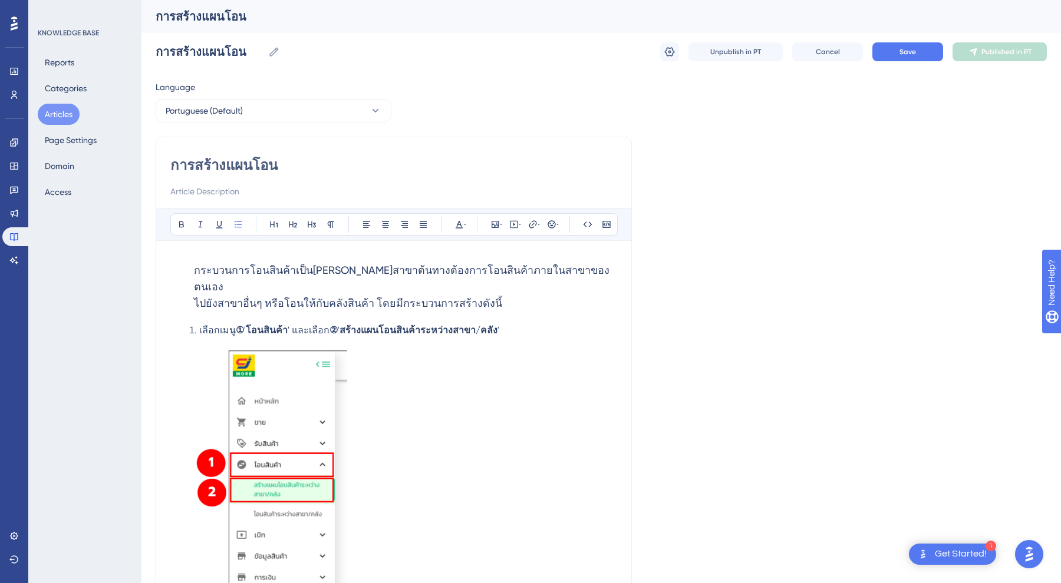
click at [395, 389] on li "เลือกเมนู ① ' โอนสินค้า ' และเลือก ② ' สร้างแผนโอนสินค้าระหว่างสาขา/คลัง '" at bounding box center [403, 470] width 428 height 292
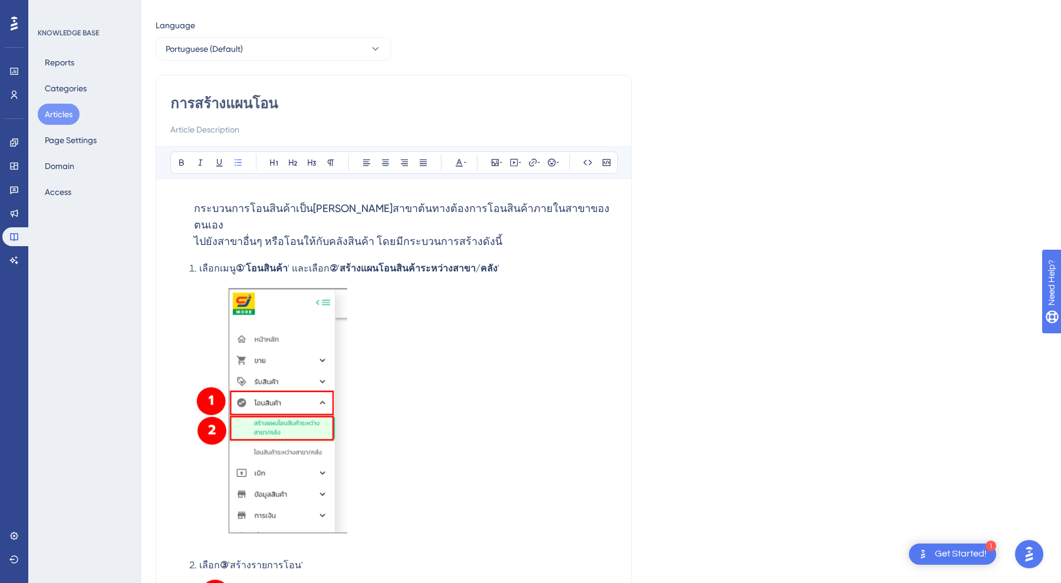
scroll to position [15, 0]
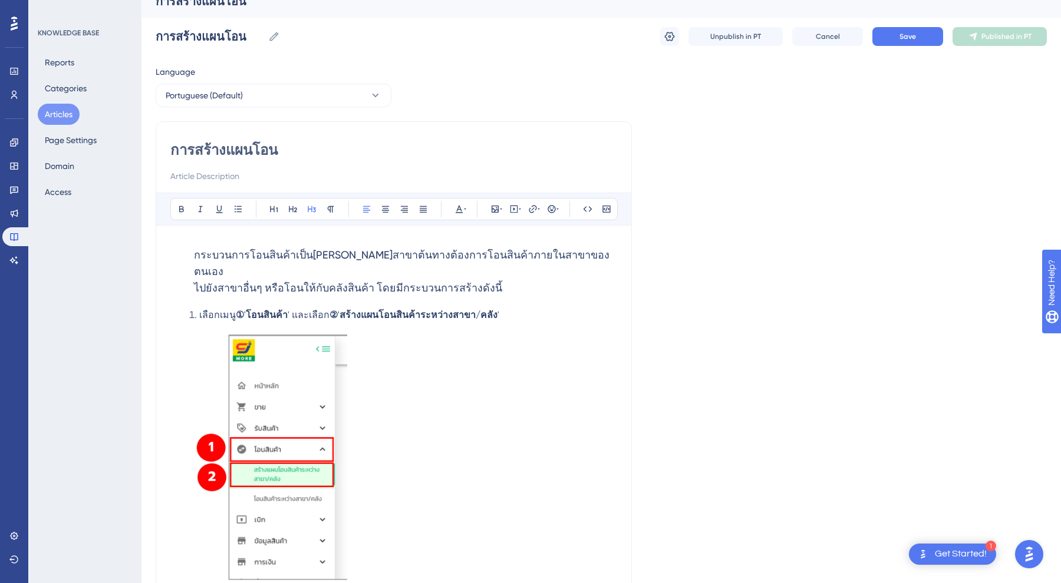
click at [192, 253] on h3 "กระบวนการโอนสินค้าเป็นกระบวนการที่สาขาต้นทางต้องการโอนสินค้าภายในสาขาของตนเอง ไ…" at bounding box center [393, 272] width 447 height 64
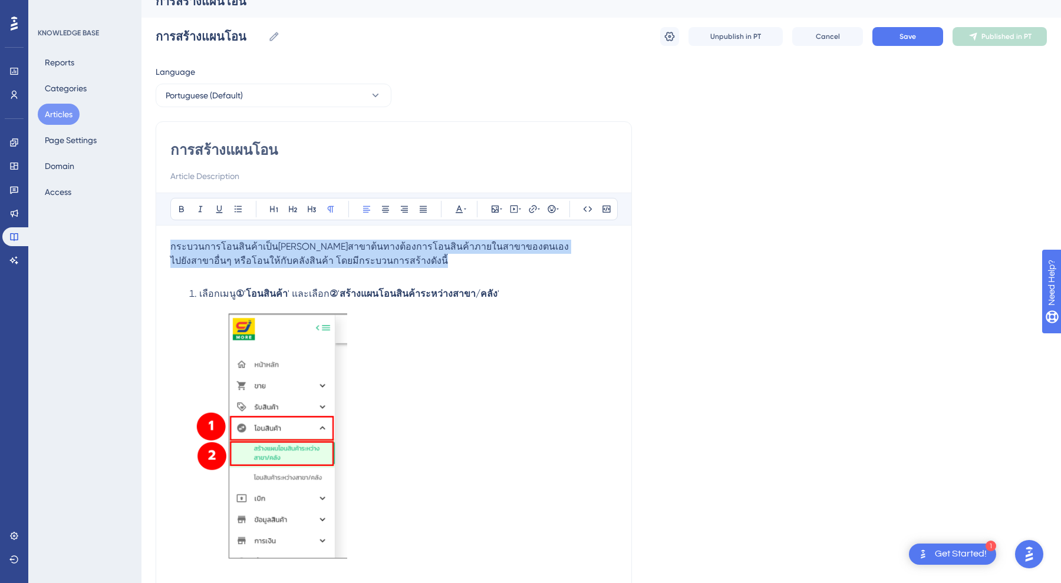
drag, startPoint x: 170, startPoint y: 245, endPoint x: 506, endPoint y: 261, distance: 336.3
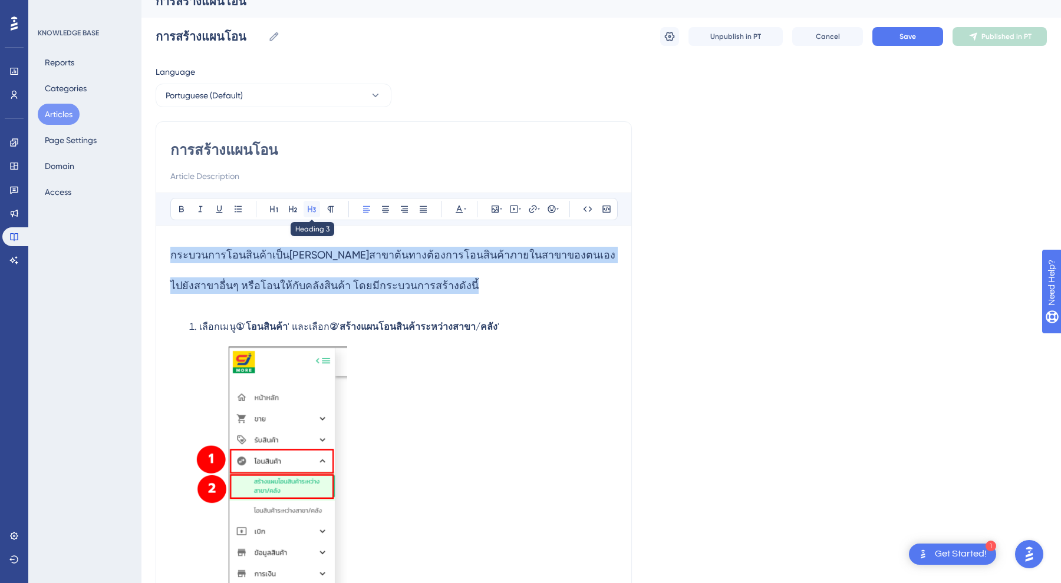
click at [305, 209] on button at bounding box center [311, 209] width 17 height 17
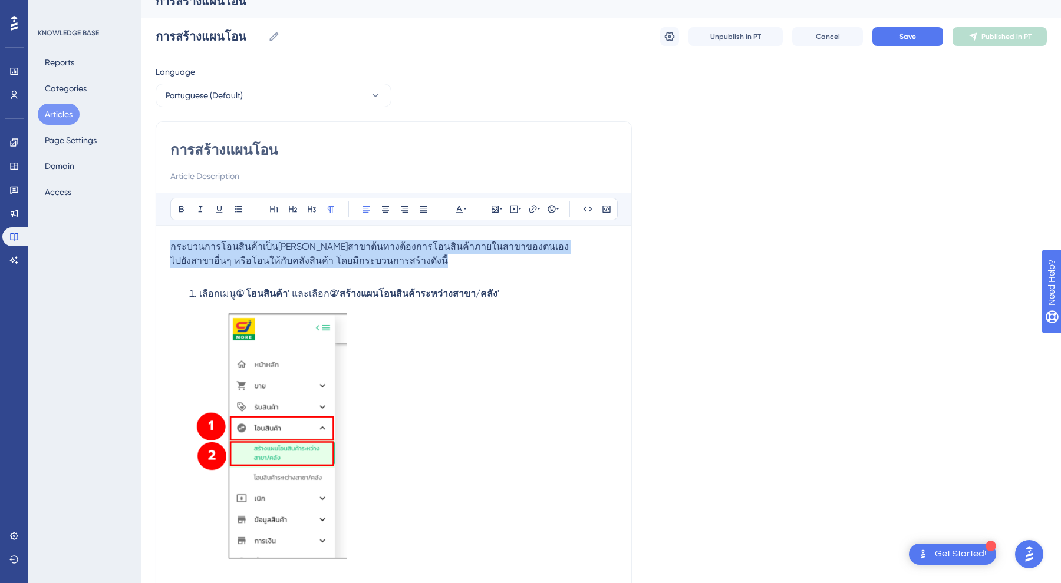
click at [205, 255] on p "ไปยังสาขาอื่นๆ หรือโอนให้กับคลังสินค้า โดยมีกระบวนการสร้างดังนี้" at bounding box center [393, 261] width 447 height 14
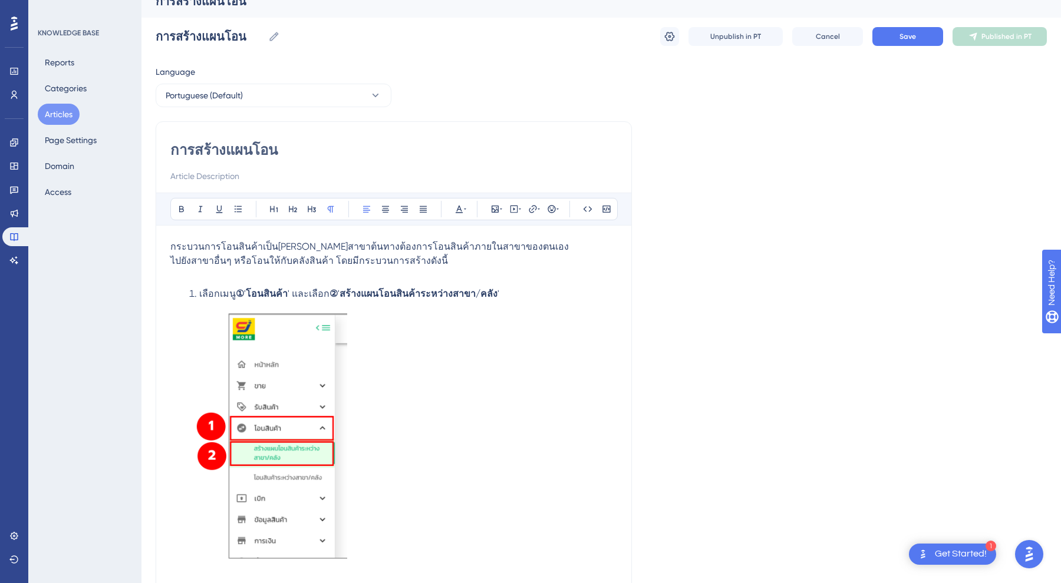
click at [170, 247] on span "กระบวนการโอนสินค้าเป็นกระบวนการที่สาขาต้นทางต้องการโอนสินค้าภายในสาขาของตนเอง" at bounding box center [369, 246] width 398 height 11
click at [902, 39] on span "Save" at bounding box center [907, 36] width 17 height 9
click at [992, 34] on span "Publish in PT" at bounding box center [1005, 36] width 41 height 9
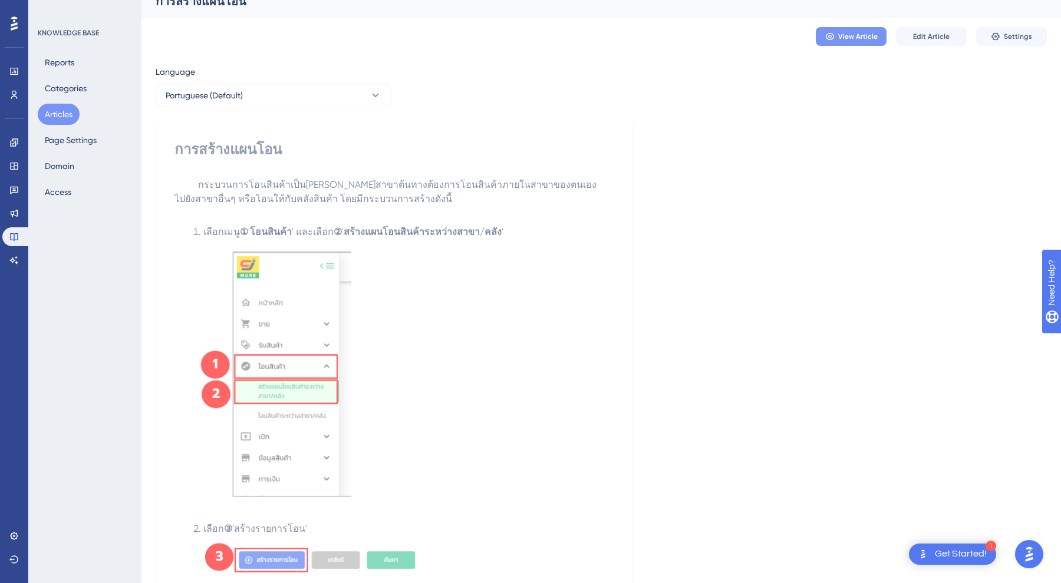
click at [846, 36] on span "View Article" at bounding box center [857, 36] width 39 height 9
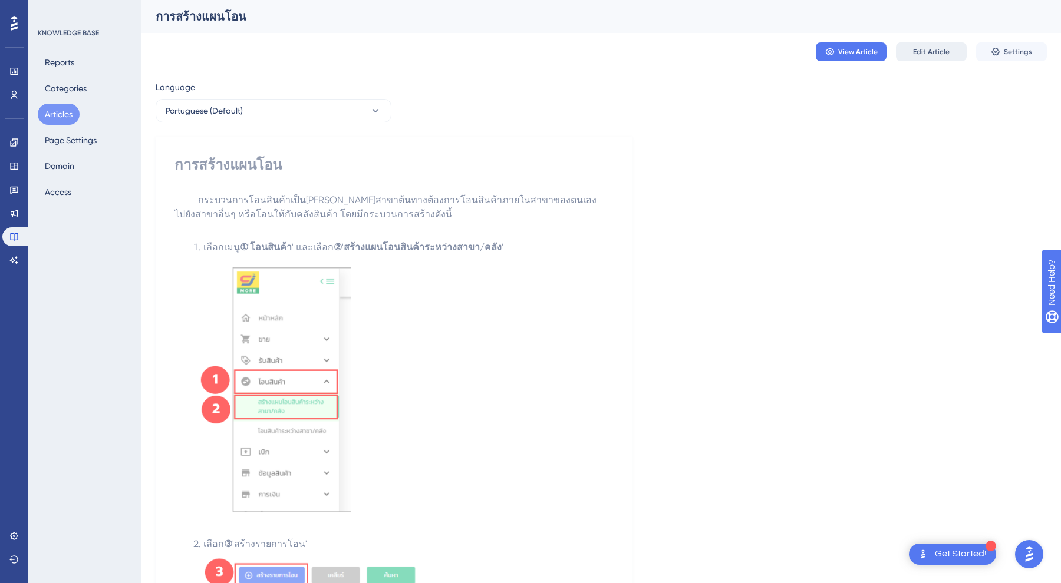
scroll to position [0, 0]
click at [942, 48] on span "Edit Article" at bounding box center [931, 51] width 37 height 9
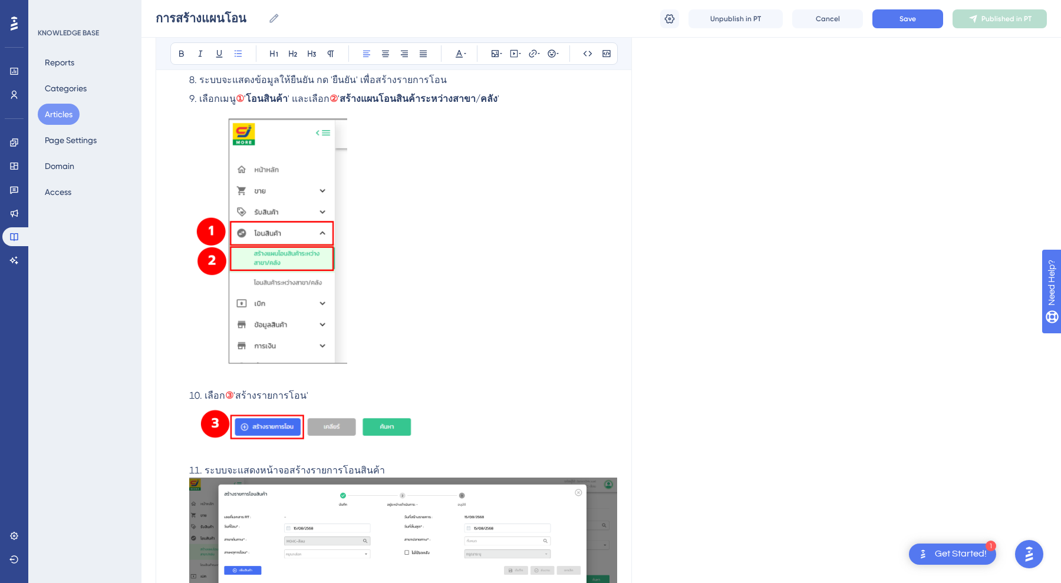
scroll to position [939, 0]
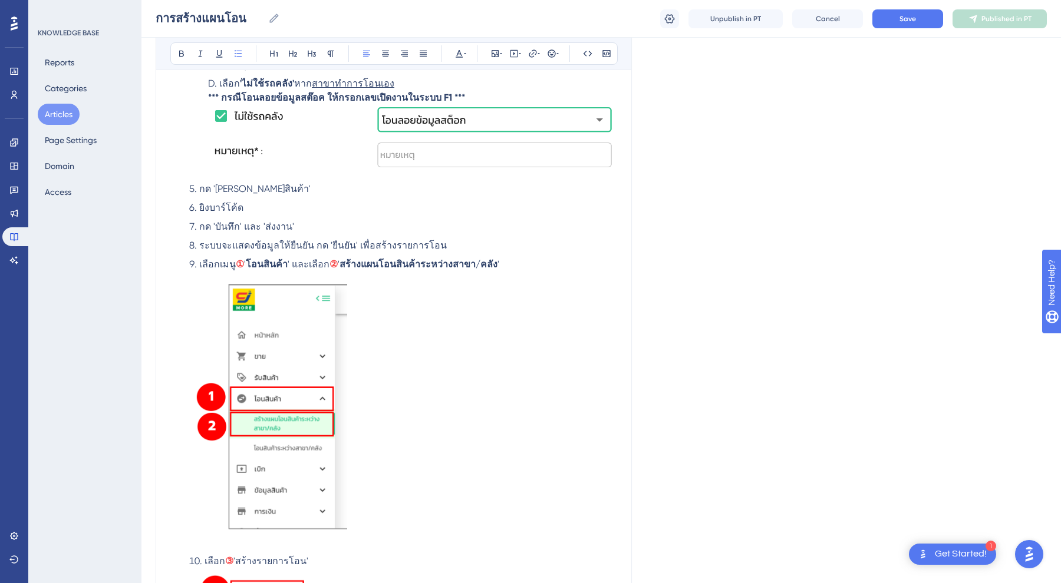
click at [246, 354] on img at bounding box center [268, 409] width 158 height 274
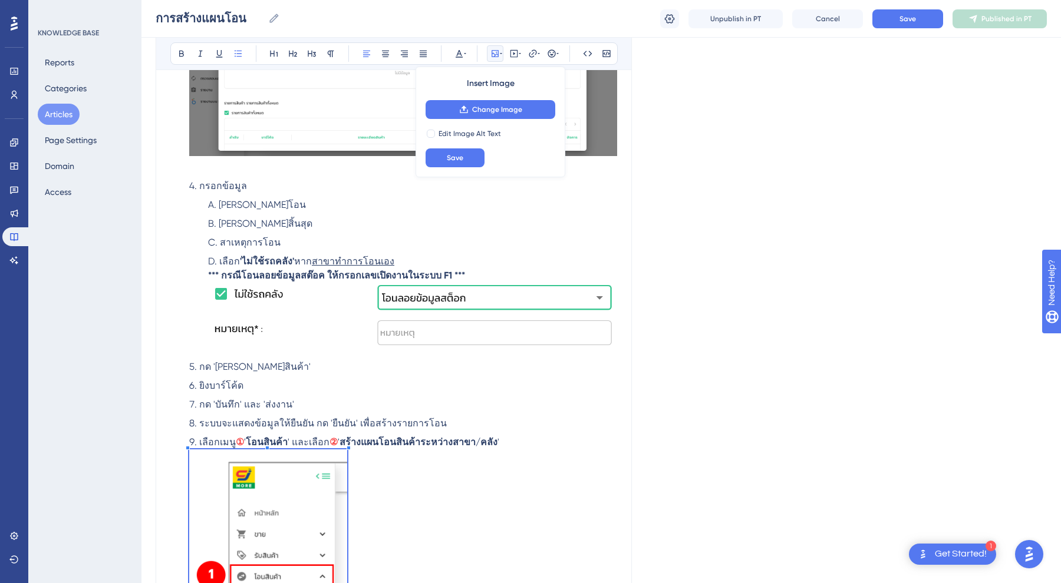
scroll to position [1004, 0]
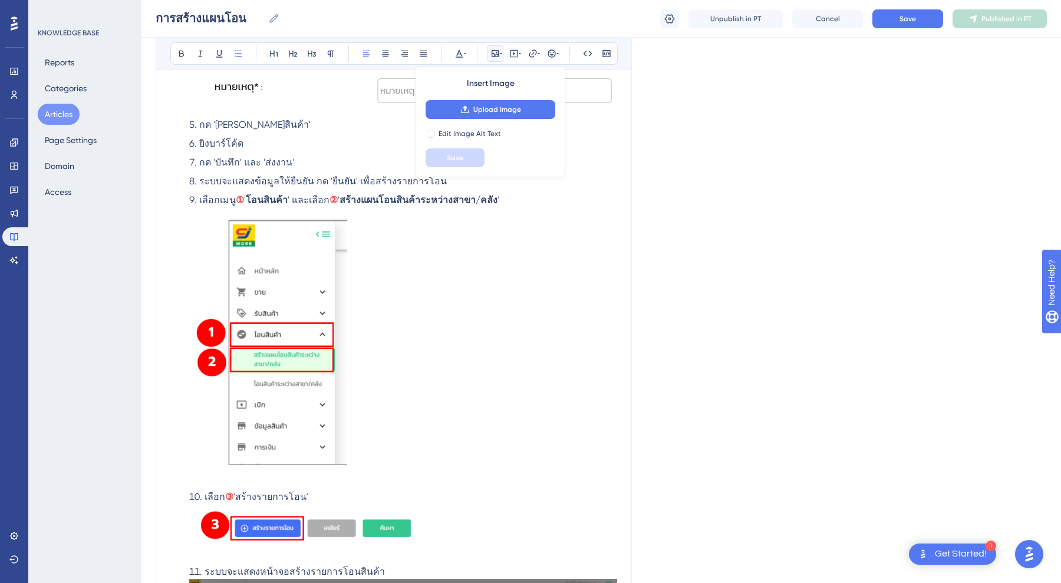
click at [189, 193] on ol "เลือกเมนู ① ' โอนสินค้า ' และเลือก ② ' สร้างแผนโอนสินค้าระหว่างสาขา/คลัง ' เลือ…" at bounding box center [393, 191] width 447 height 1794
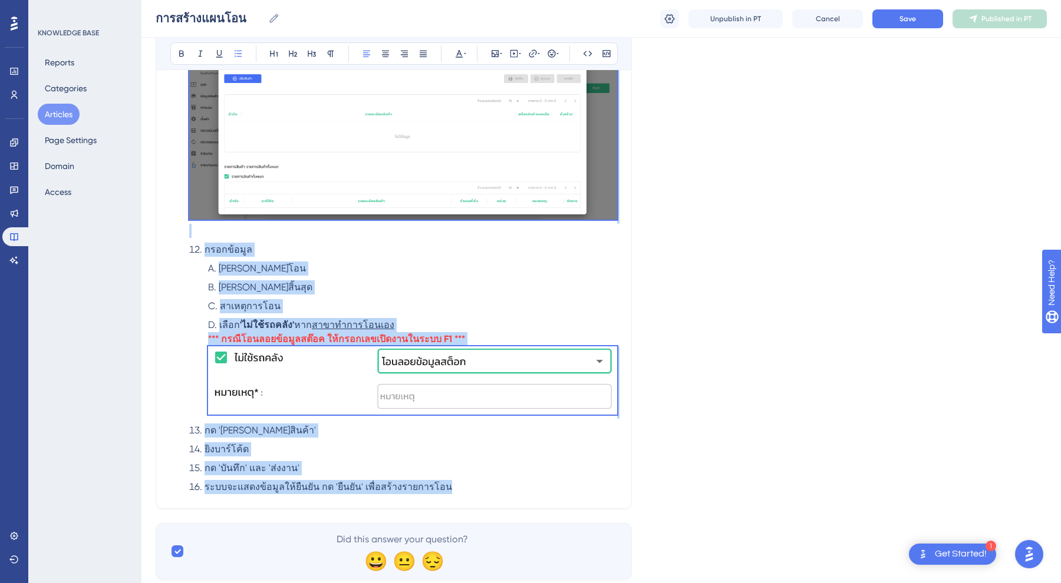
scroll to position [1631, 0]
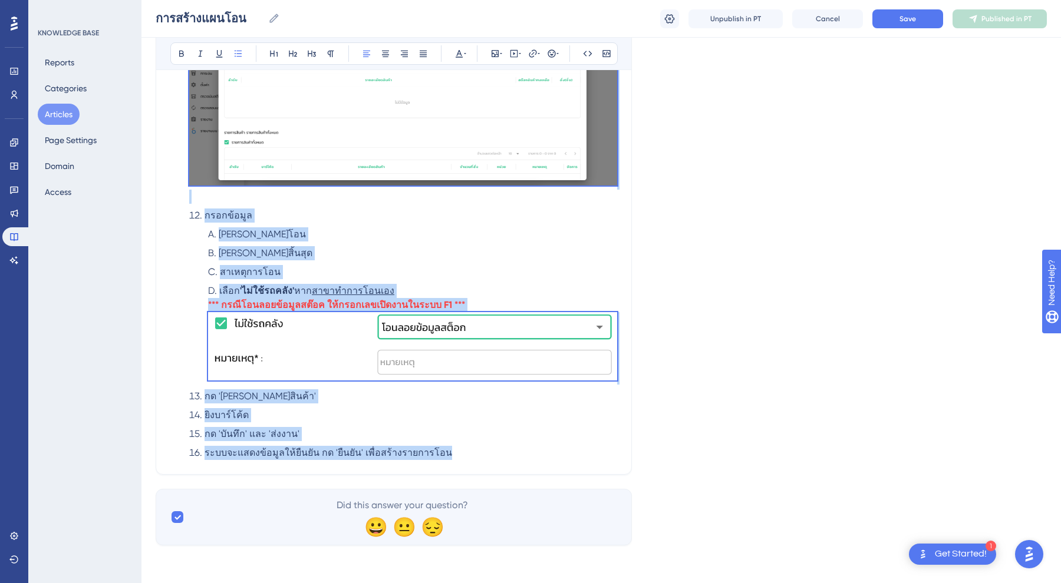
drag, startPoint x: 191, startPoint y: 196, endPoint x: 607, endPoint y: 510, distance: 521.6
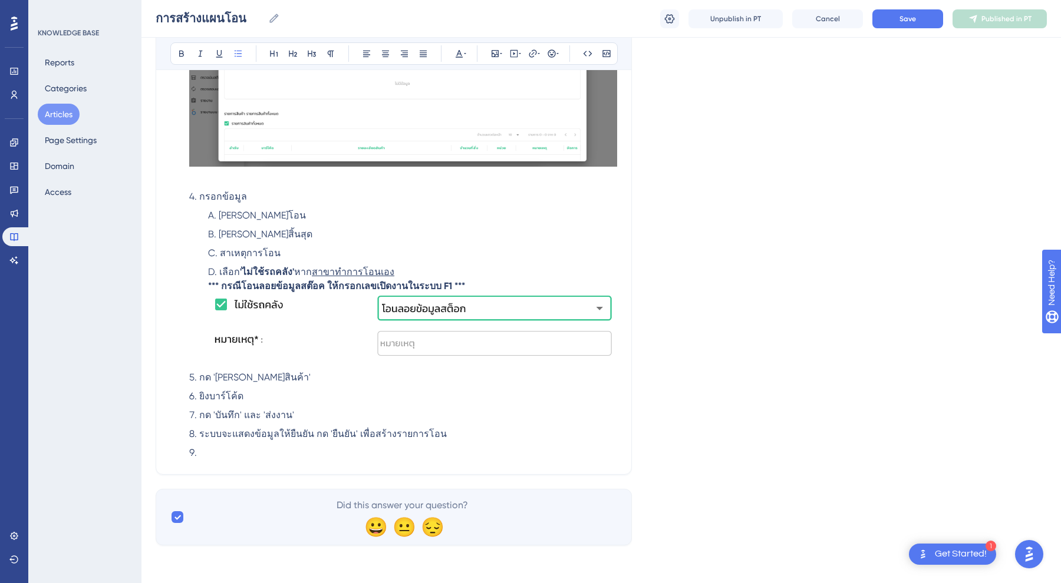
scroll to position [751, 0]
click at [318, 450] on li at bounding box center [403, 453] width 428 height 14
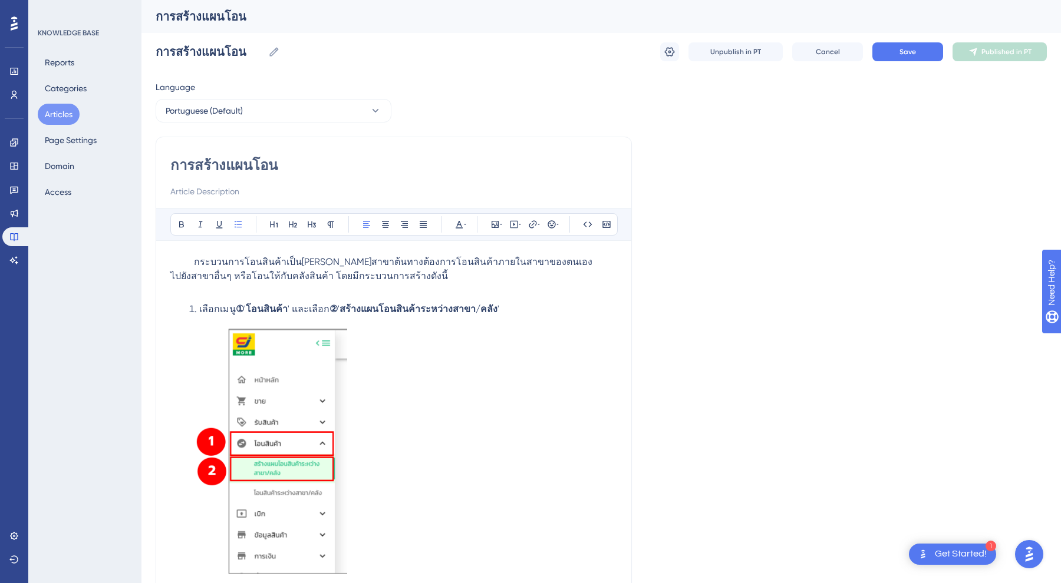
scroll to position [0, 0]
click at [914, 55] on span "Save" at bounding box center [907, 51] width 17 height 9
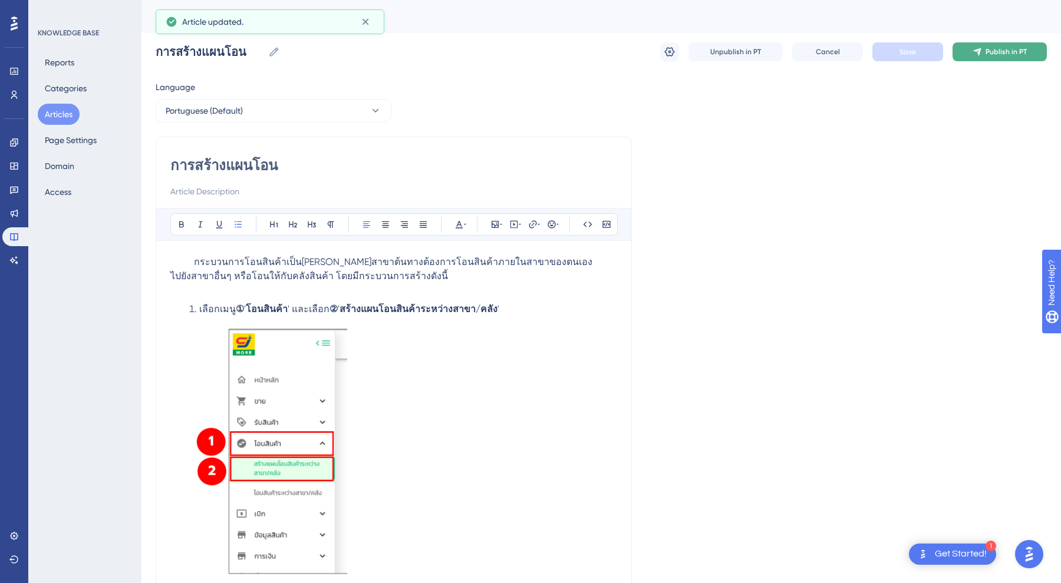
click at [1007, 47] on button "Publish in PT" at bounding box center [999, 51] width 94 height 19
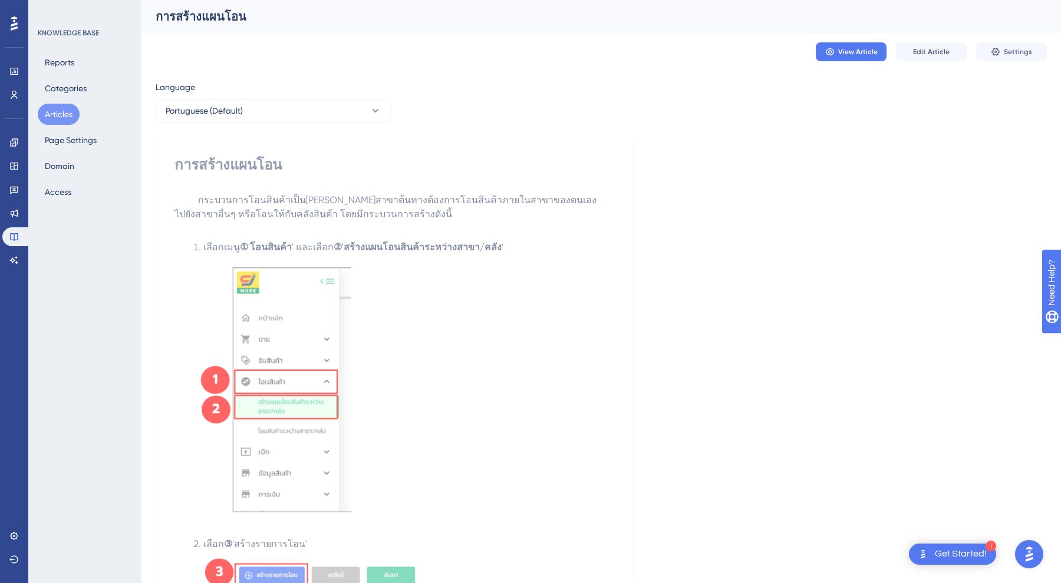
click at [849, 55] on span "View Article" at bounding box center [857, 51] width 39 height 9
click at [1012, 63] on div "View Article Edit Article Settings" at bounding box center [601, 52] width 891 height 38
click at [1011, 51] on span "Settings" at bounding box center [1018, 51] width 28 height 9
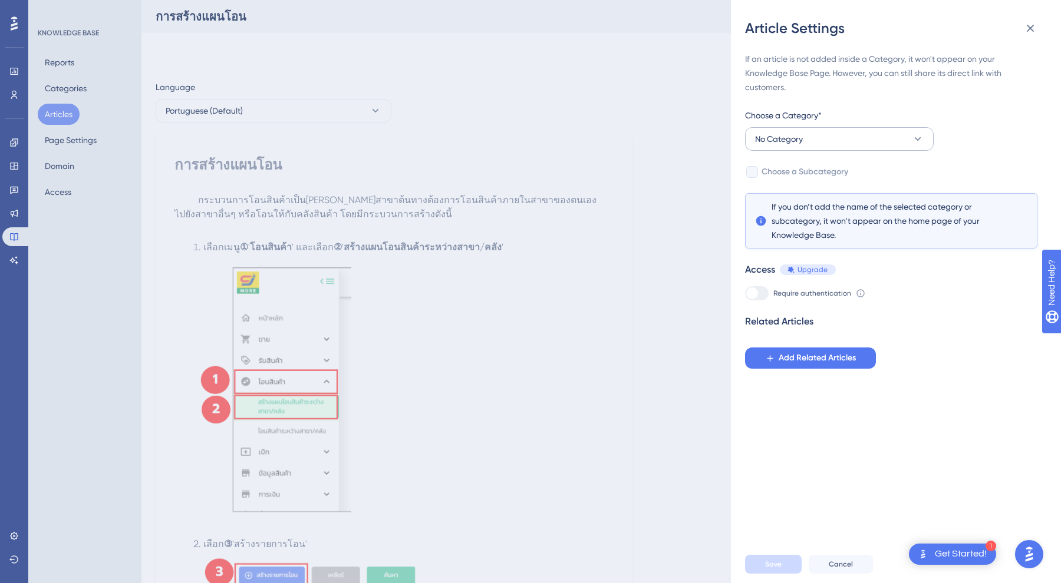
click at [781, 141] on span "No Category" at bounding box center [779, 139] width 48 height 14
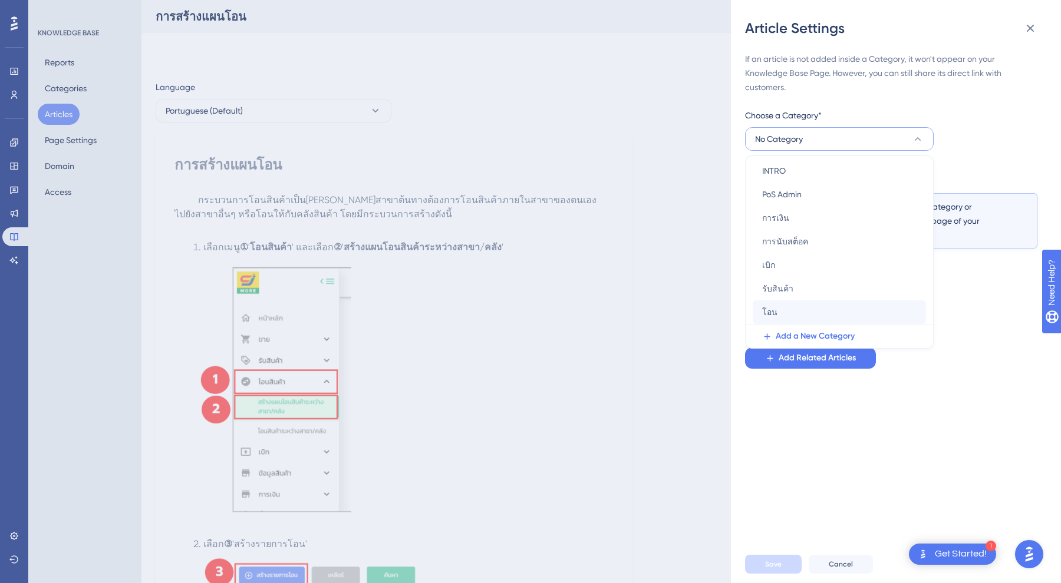
scroll to position [51, 0]
click at [783, 306] on div "โอน โอน" at bounding box center [839, 313] width 154 height 24
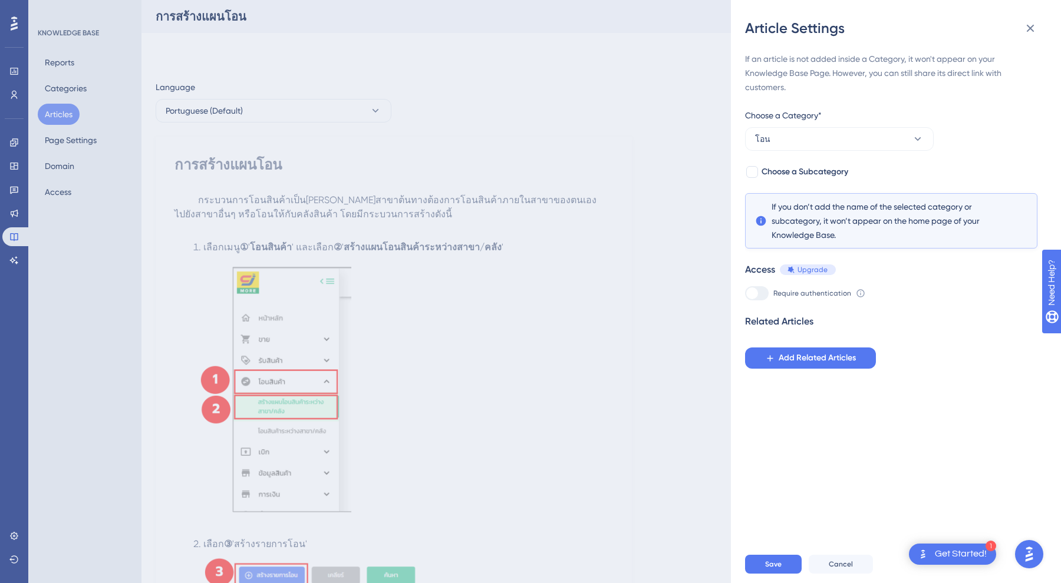
click at [855, 458] on div "If an article is not added inside a Category, it won't appear on your Knowledge…" at bounding box center [900, 292] width 311 height 508
click at [767, 565] on span "Save" at bounding box center [773, 564] width 17 height 9
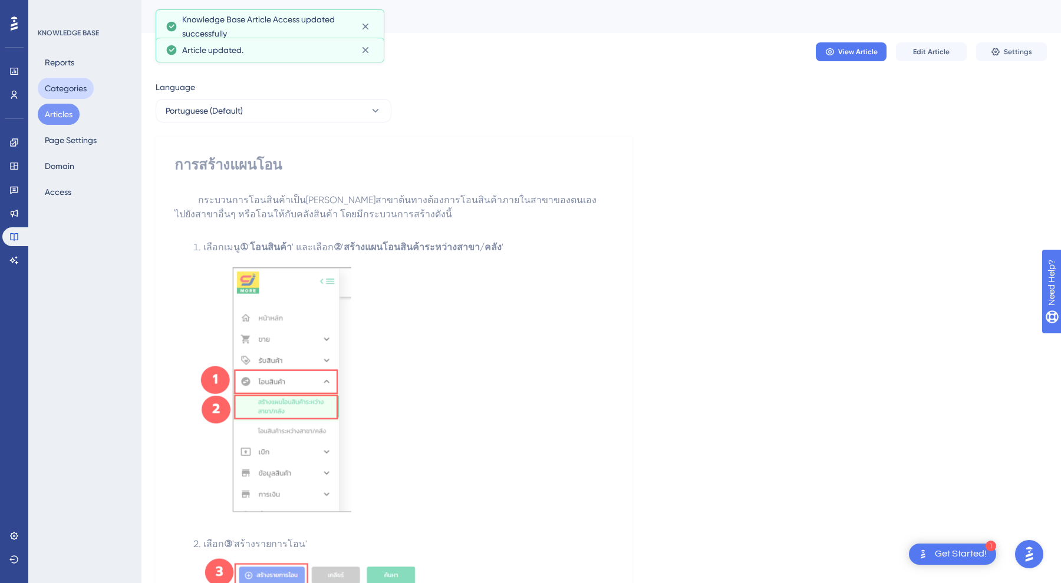
click at [65, 94] on button "Categories" at bounding box center [66, 88] width 56 height 21
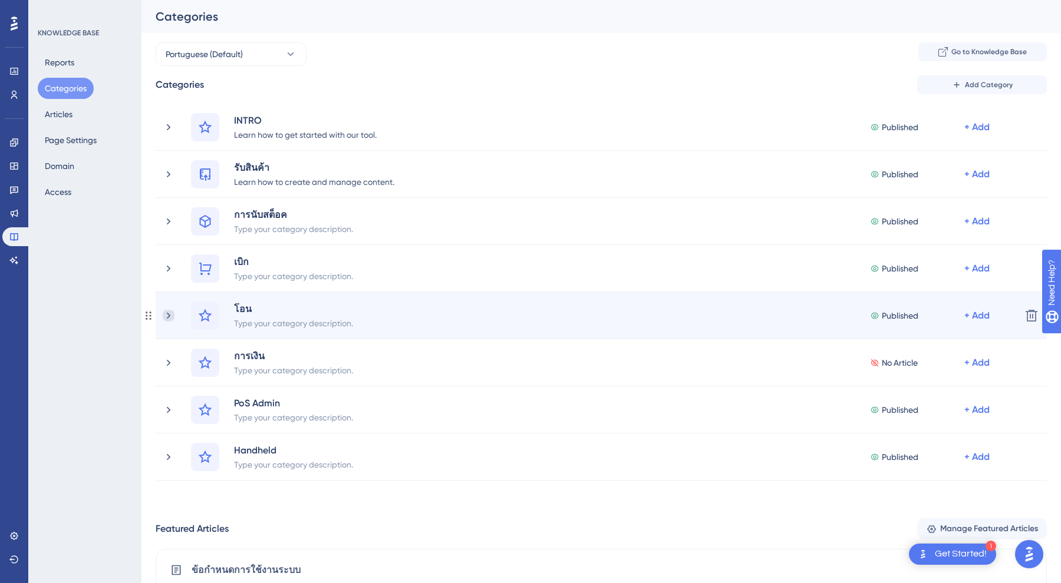
click at [168, 316] on icon at bounding box center [169, 316] width 12 height 12
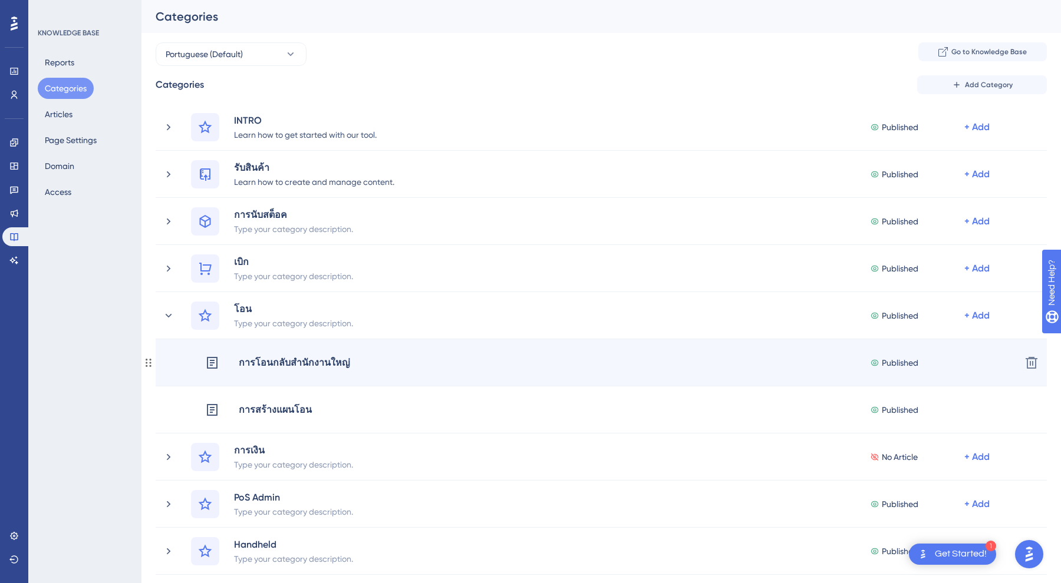
click at [327, 367] on div "การโอนกลับสำนักงานใหญ่" at bounding box center [294, 362] width 113 height 15
click at [322, 365] on div "การโอนกลับสำนักงานใหญ่" at bounding box center [294, 362] width 113 height 15
click at [821, 346] on div "การโอนกลับสำนักงานใหญ่ Published + Add Delete" at bounding box center [601, 362] width 891 height 47
click at [226, 355] on div "การโอนกลับสำนักงานใหญ่" at bounding box center [278, 362] width 146 height 15
click at [209, 359] on icon at bounding box center [212, 363] width 14 height 14
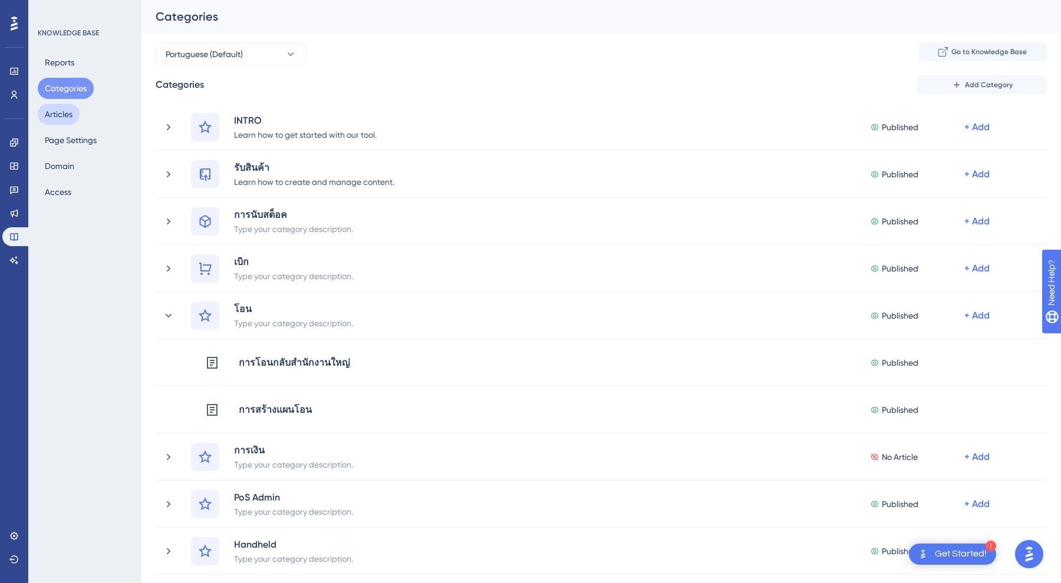
click at [60, 118] on button "Articles" at bounding box center [59, 114] width 42 height 21
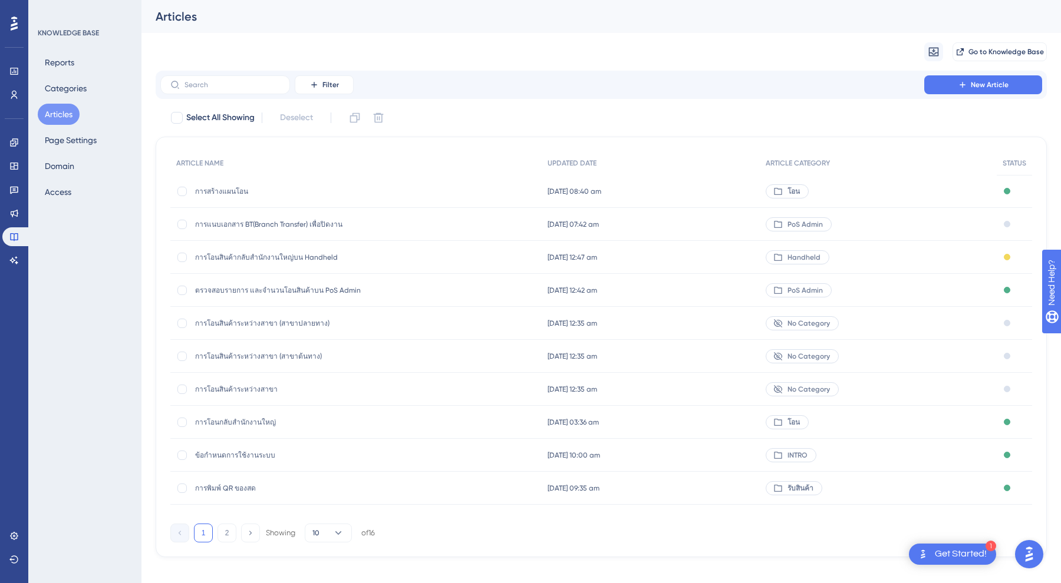
click at [269, 419] on span "การโอนกลับสำนักงานใหญ่" at bounding box center [289, 422] width 189 height 9
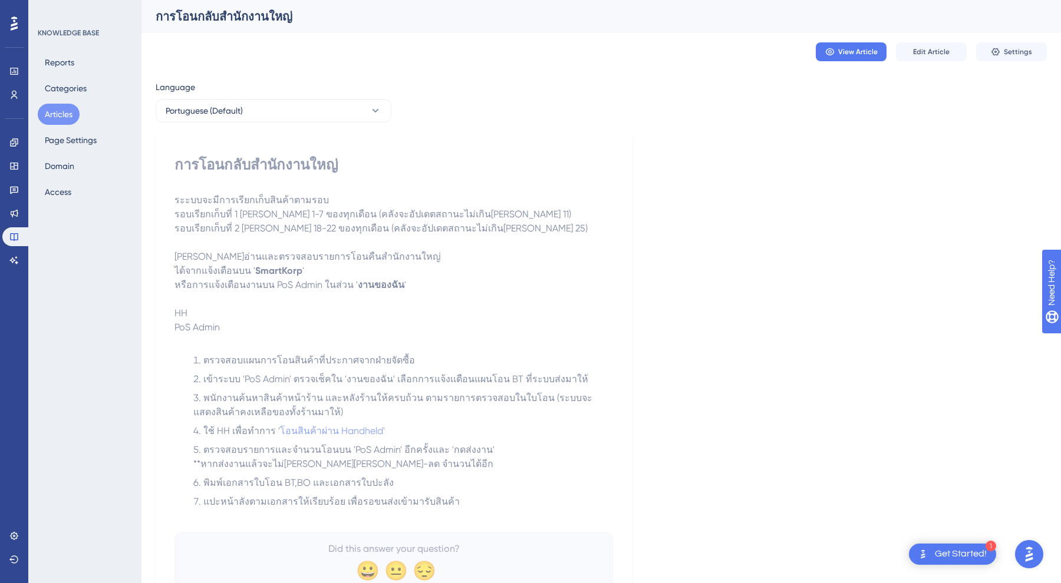
click at [859, 42] on div "View Article Edit Article Settings" at bounding box center [601, 52] width 891 height 38
click at [849, 48] on span "View Article" at bounding box center [857, 51] width 39 height 9
click at [938, 51] on span "Edit Article" at bounding box center [931, 51] width 37 height 9
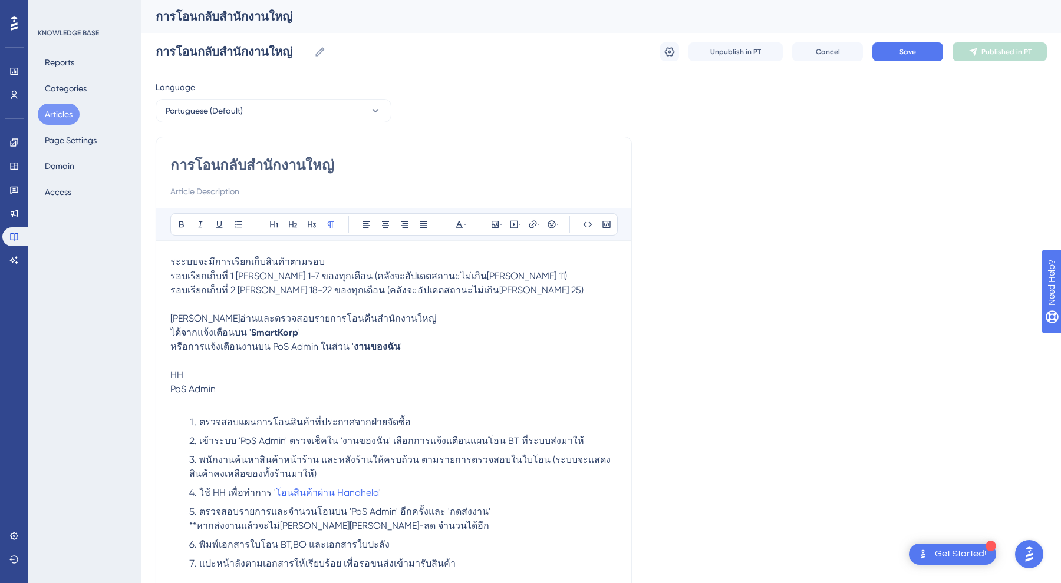
click at [309, 272] on span "รอบเรียกเก็บที่ 1 [PERSON_NAME] 1-7 ของทุกเดือน (คลังจะอัปเดตสถานะไม่เกิน[PERSO…" at bounding box center [368, 275] width 397 height 11
click at [170, 265] on span "ระะบบจะมีการเรียกเก็บสินค้าตามรอบ" at bounding box center [247, 261] width 154 height 11
drag, startPoint x: 203, startPoint y: 260, endPoint x: 364, endPoint y: 260, distance: 160.3
click at [364, 260] on p "ระะบบจะมีการเรียกเก็บสินค้าตามรอบ" at bounding box center [393, 262] width 447 height 14
click at [186, 219] on button at bounding box center [181, 224] width 17 height 17
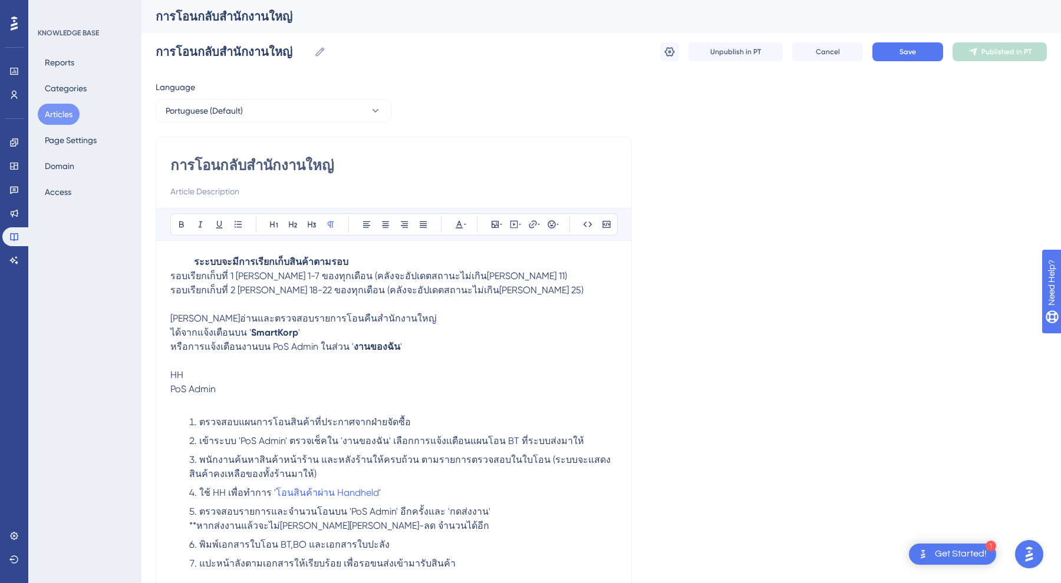
click at [204, 315] on span "[PERSON_NAME]อ่านและตรวจสอบรายการโอนคืนสำนักงานใหญ่" at bounding box center [303, 318] width 266 height 11
click at [166, 314] on div "การโอนกลับสำนักงานใหญ่ Bold Italic Underline Bullet Point Heading 1 Heading 2 H…" at bounding box center [394, 368] width 476 height 463
click at [157, 316] on div "การโอนกลับสำนักงานใหญ่ Bold Italic Underline Bullet Point Heading 1 Heading 2 H…" at bounding box center [394, 368] width 476 height 463
click at [167, 317] on div "การโอนกลับสำนักงานใหญ่ Bold Italic Underline Bullet Point Heading 1 Heading 2 H…" at bounding box center [394, 368] width 476 height 463
drag, startPoint x: 169, startPoint y: 316, endPoint x: 404, endPoint y: 325, distance: 235.3
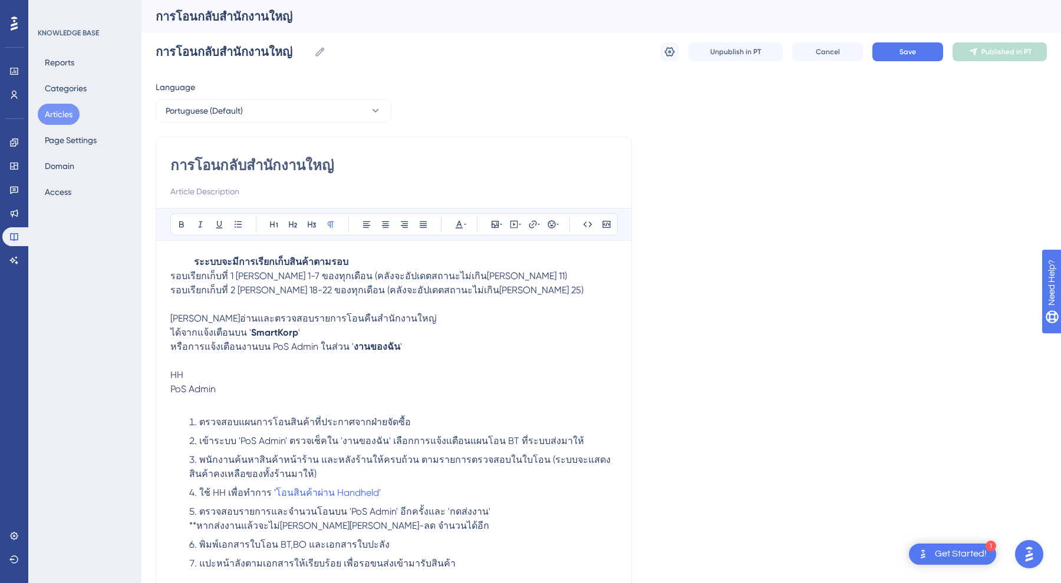
click at [404, 325] on div "การโอนกลับสำนักงานใหญ่ Bold Italic Underline Bullet Point Heading 1 Heading 2 H…" at bounding box center [394, 368] width 476 height 463
click at [381, 341] on strong "งานของฉัน" at bounding box center [377, 346] width 47 height 11
click at [363, 369] on p "HH" at bounding box center [393, 375] width 447 height 14
click at [371, 362] on p at bounding box center [393, 361] width 447 height 14
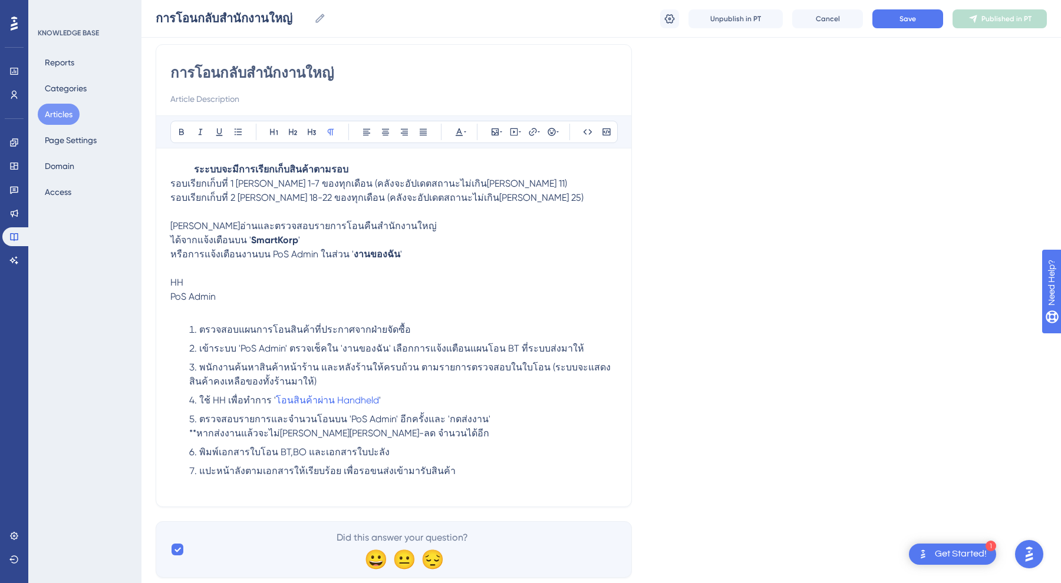
scroll to position [89, 0]
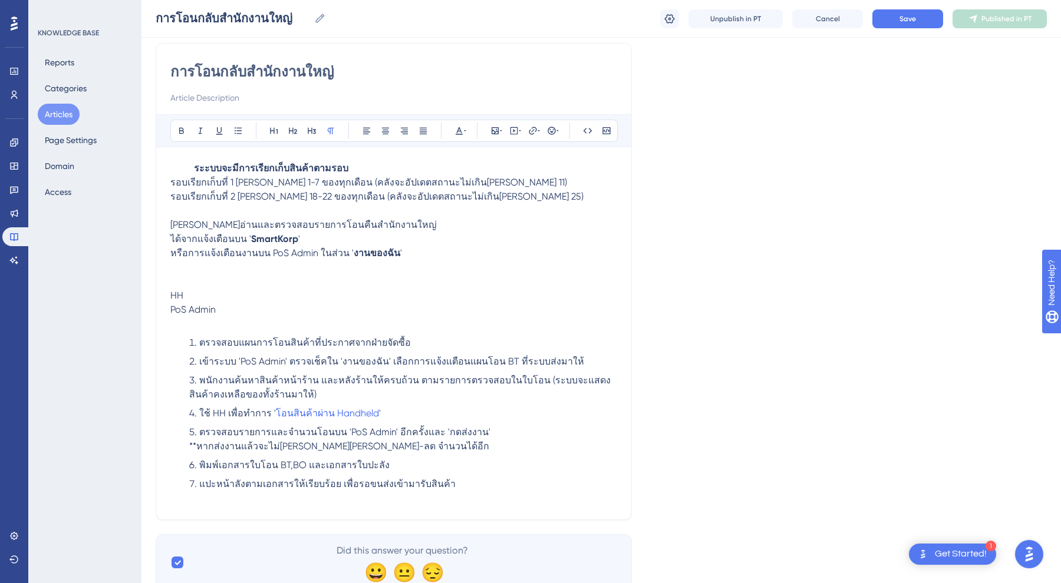
click at [229, 268] on p at bounding box center [393, 267] width 447 height 14
click at [205, 268] on p at bounding box center [393, 267] width 447 height 14
click at [456, 123] on button at bounding box center [459, 131] width 17 height 17
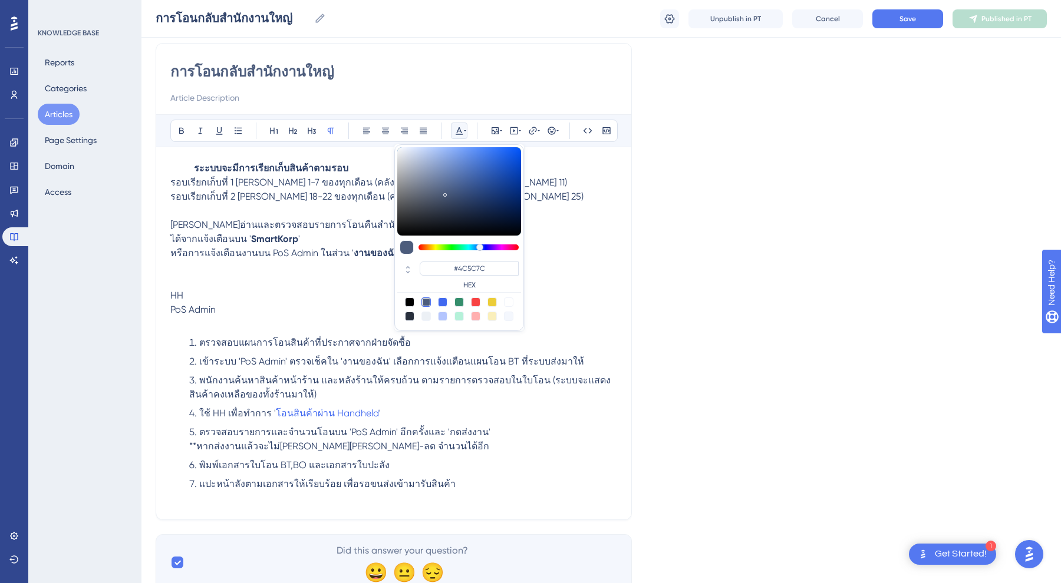
click at [456, 123] on button at bounding box center [459, 131] width 17 height 17
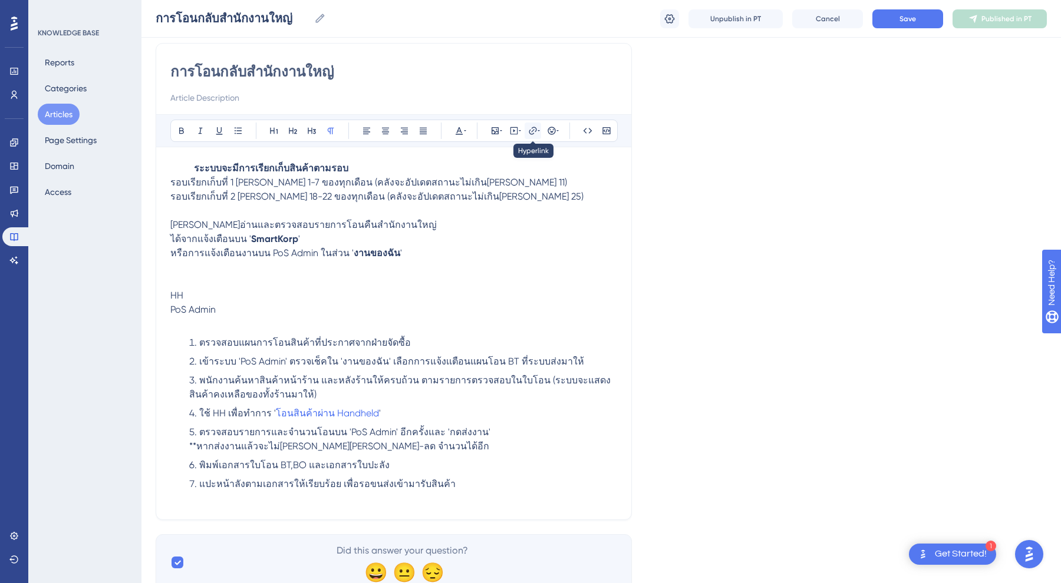
click at [536, 129] on icon at bounding box center [532, 130] width 9 height 9
click at [554, 127] on icon at bounding box center [551, 130] width 9 height 9
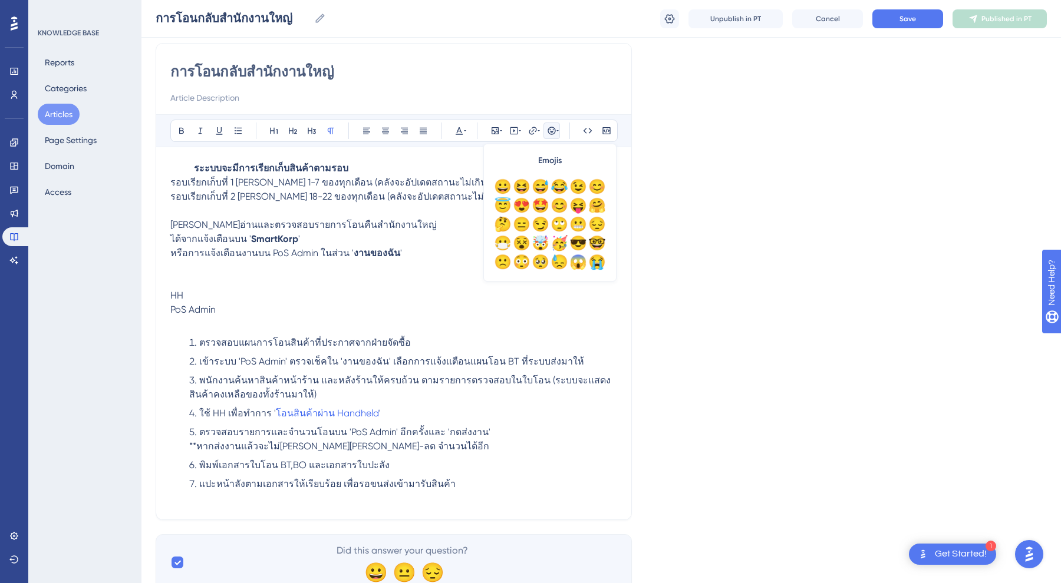
click at [554, 127] on icon at bounding box center [551, 130] width 9 height 9
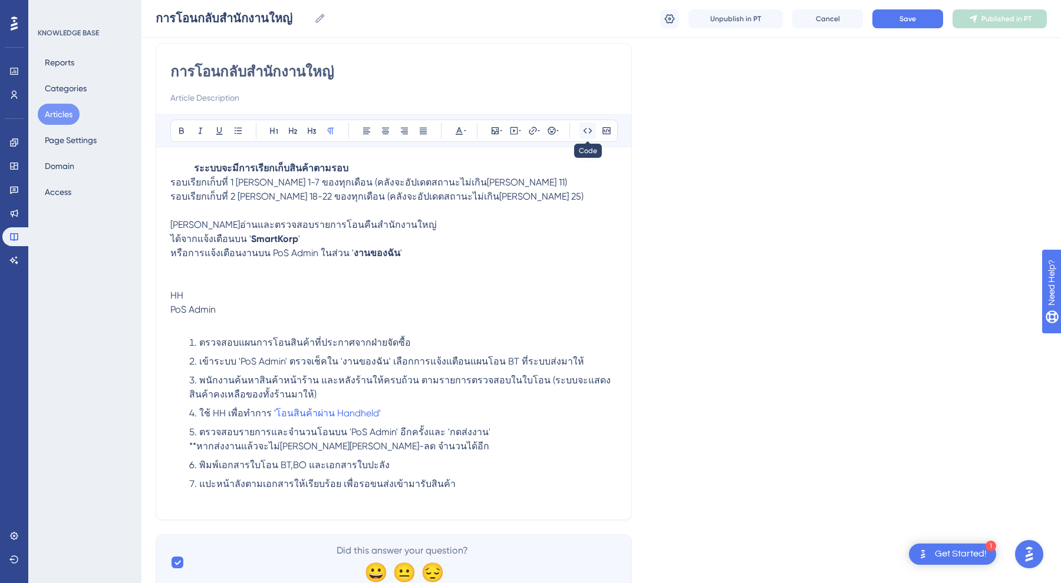
click at [589, 129] on icon at bounding box center [587, 130] width 9 height 9
click at [586, 128] on icon at bounding box center [587, 130] width 9 height 5
click at [607, 130] on icon at bounding box center [606, 130] width 8 height 7
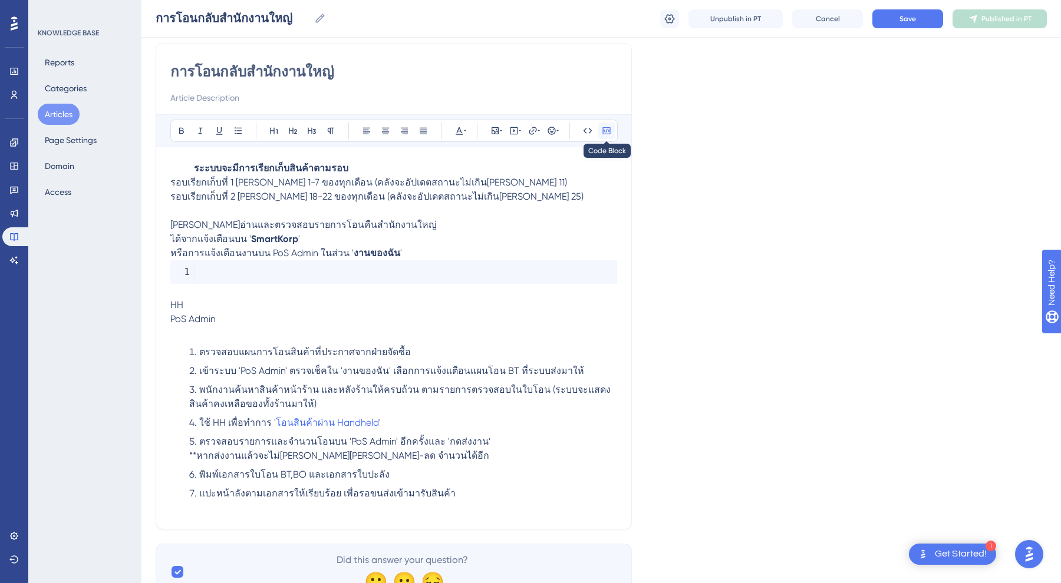
click at [605, 129] on icon at bounding box center [606, 130] width 9 height 9
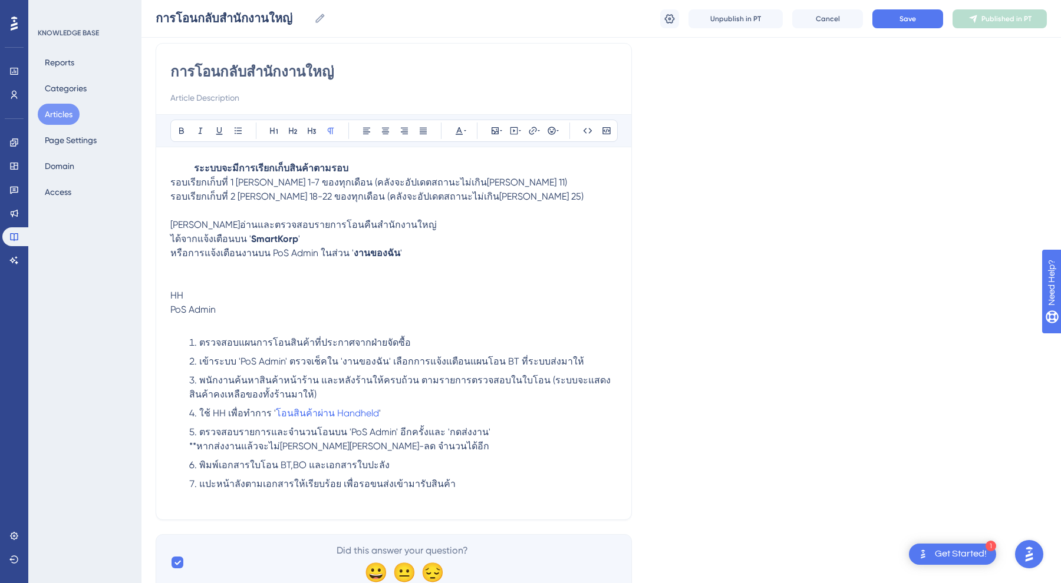
click at [221, 283] on p at bounding box center [393, 282] width 447 height 14
click at [225, 273] on p at bounding box center [393, 267] width 447 height 14
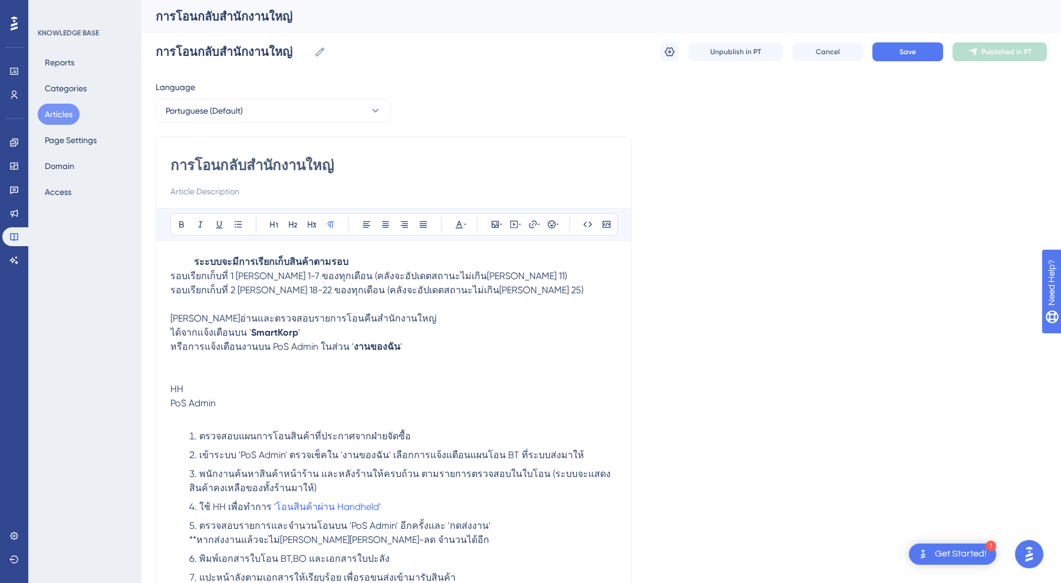
scroll to position [0, 0]
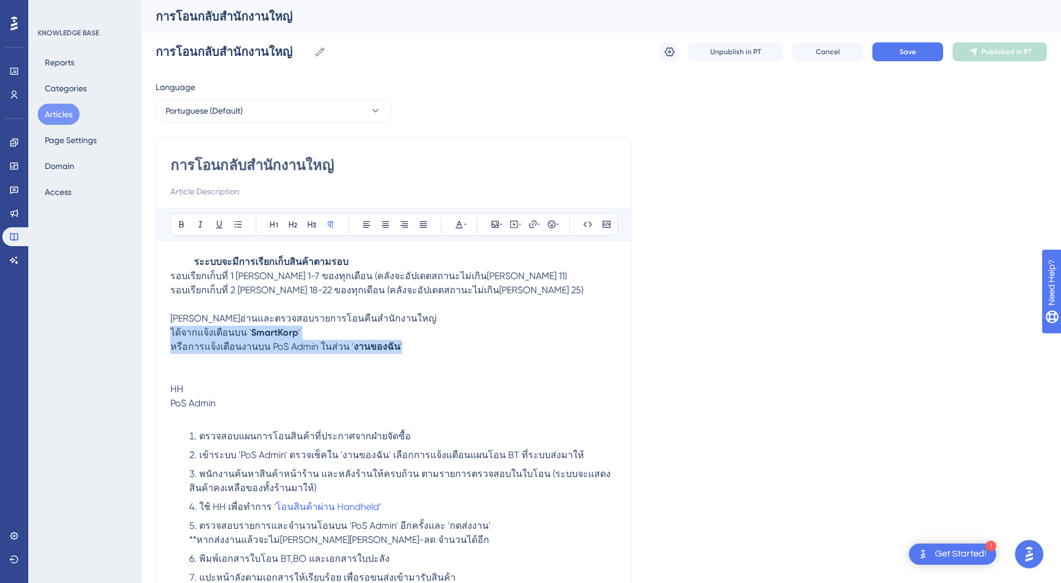
drag, startPoint x: 392, startPoint y: 346, endPoint x: 151, endPoint y: 328, distance: 241.1
click at [151, 328] on div "Performance Users Engagement Widgets Feedback Product Updates Knowledge Base AI…" at bounding box center [600, 352] width 919 height 704
click at [177, 328] on span "ได้จากแจ้งเตือนบน '" at bounding box center [210, 332] width 81 height 11
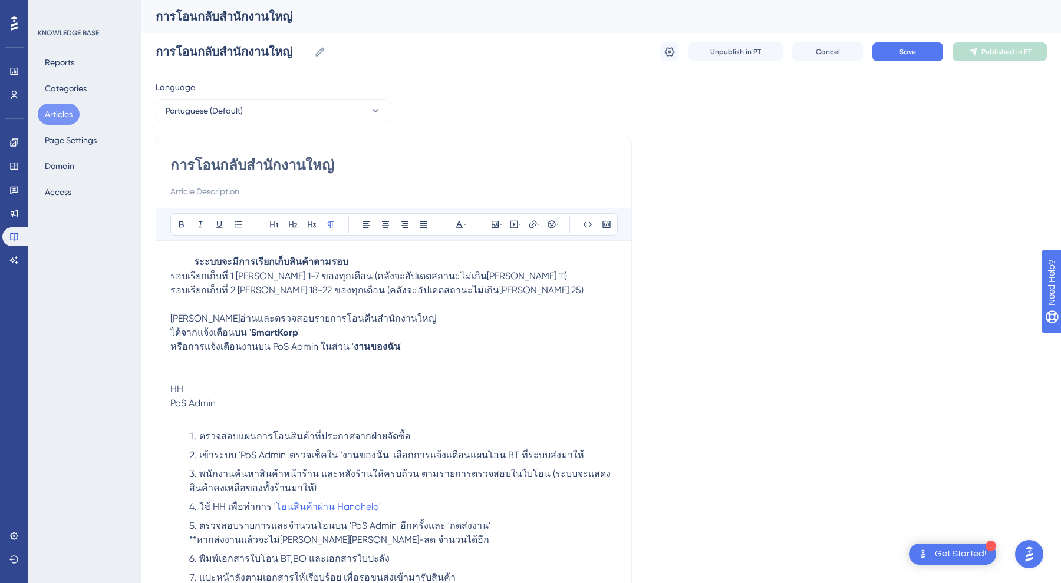
click at [172, 335] on span "ได้จากแจ้งเตือนบน '" at bounding box center [210, 332] width 81 height 11
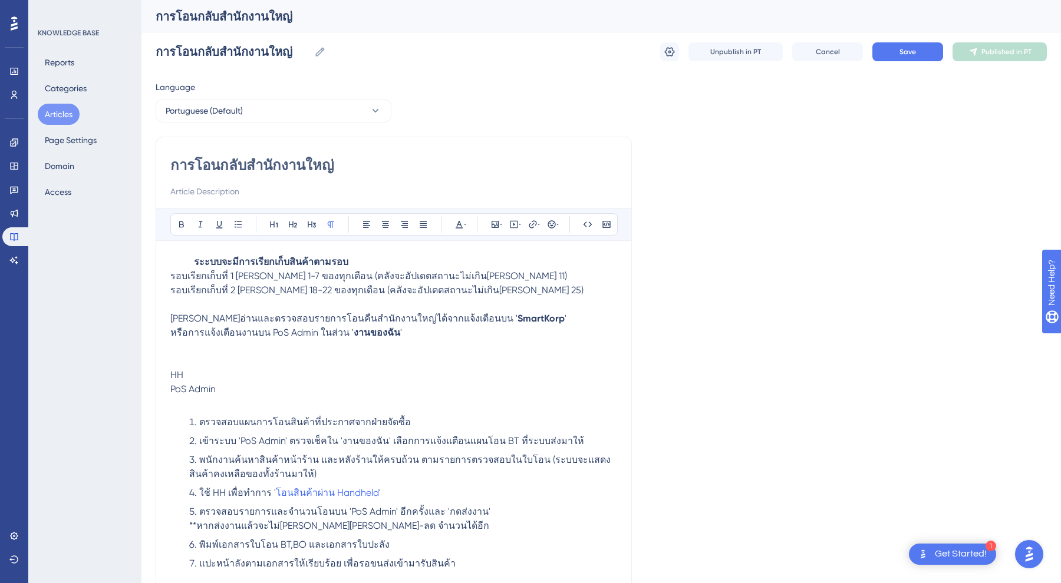
click at [170, 318] on div "การโอนกลับสำนักงานใหญ่ Bold Italic Underline Bullet Point Heading 1 Heading 2 H…" at bounding box center [394, 368] width 476 height 463
click at [173, 315] on span "สามารถอ่านและตรวจสอบรายการโอนคืนสำนักงานใหญ่ได้จากแจ้งเตือนบน '" at bounding box center [343, 318] width 347 height 11
click at [172, 315] on span "สามารถอ่านและตรวจสอบรายการโอนคืนสำนักงานใหญ่ได้จากแจ้งเตือนบน '" at bounding box center [343, 318] width 347 height 11
click at [556, 225] on icon at bounding box center [557, 224] width 2 height 9
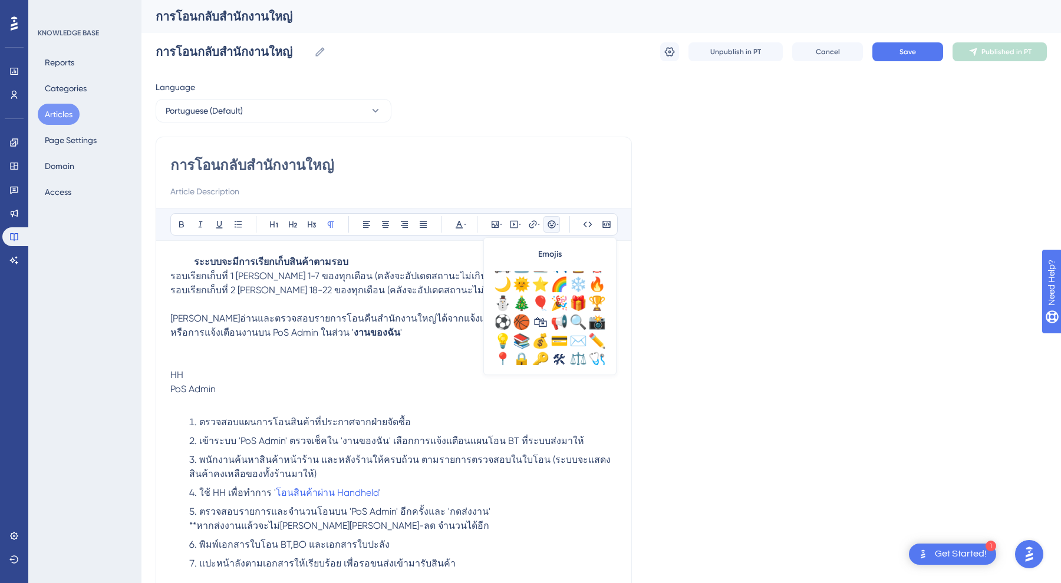
scroll to position [333, 0]
click at [497, 338] on div "💡" at bounding box center [502, 343] width 19 height 19
drag, startPoint x: 403, startPoint y: 333, endPoint x: 387, endPoint y: 332, distance: 16.5
click at [387, 332] on p "หรือการแจ้งเตือนงานบน PoS Admin ในส่วน ' งานของฉัน '💡" at bounding box center [393, 333] width 447 height 14
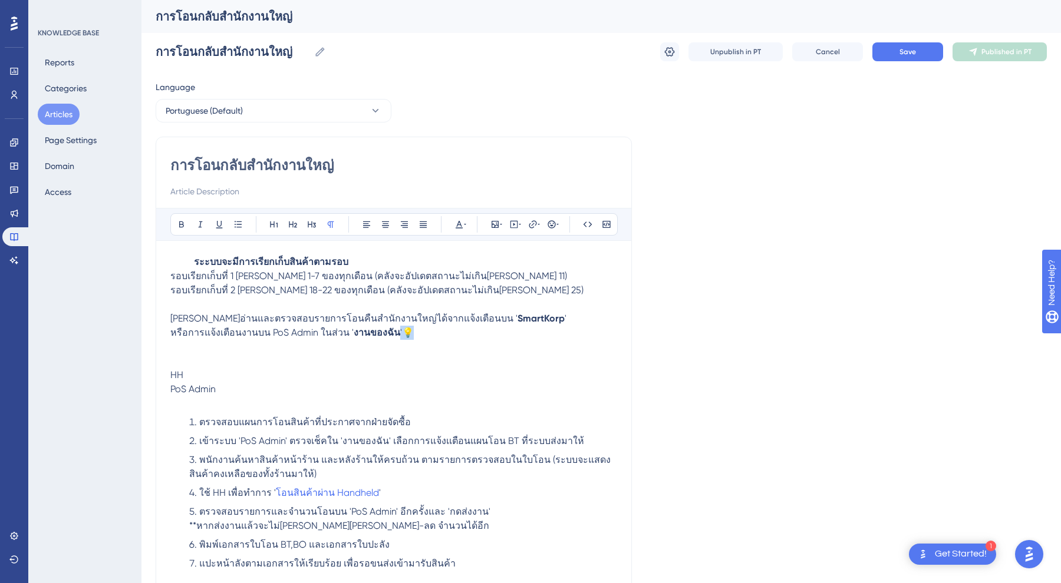
copy p "งานของฉัน '💡"
click at [173, 323] on span "สามารถอ่านและตรวจสอบรายการโอนคืนสำนักงานใหญ่ได้จากแจ้งเตือนบน '" at bounding box center [343, 318] width 347 height 11
click at [408, 337] on p "หรือการแจ้งเตือนงานบน PoS Admin ในส่วน ' งานของฉัน '💡" at bounding box center [393, 333] width 447 height 14
click at [170, 329] on span "หรือการแจ้งเตือนงานบน PoS Admin ในส่วน '" at bounding box center [261, 332] width 183 height 11
click at [363, 428] on li "ตรวจสอบแผนการโอนสินค้าที่ประกาศจากฝ่ายจัดซื้อ" at bounding box center [403, 422] width 428 height 14
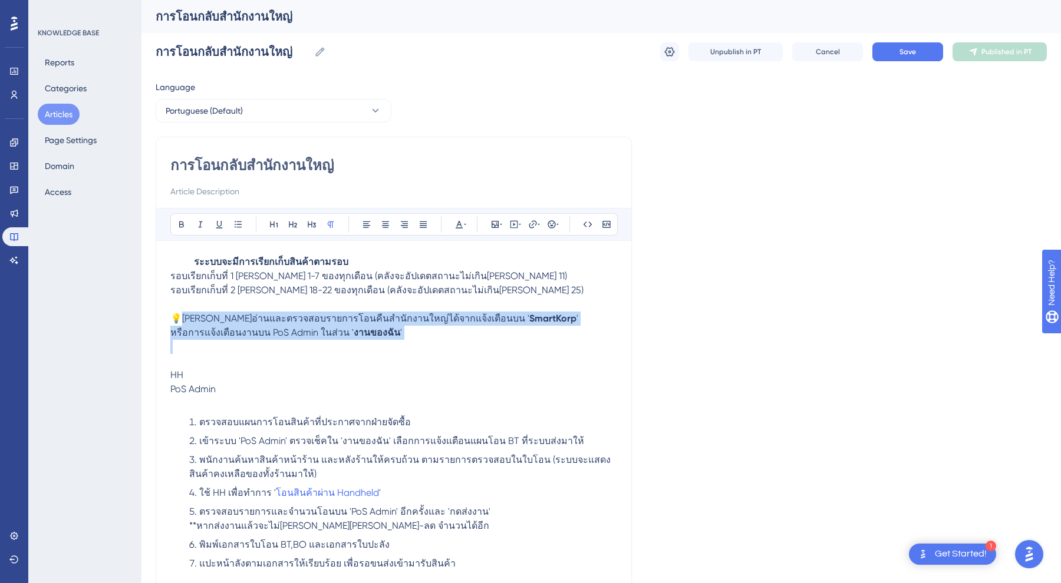
drag, startPoint x: 182, startPoint y: 318, endPoint x: 501, endPoint y: 345, distance: 320.5
click at [501, 345] on div "ระะบบจะมีการเรียกเก็บสินค้าตามรอบ รอบเรียกเก็บที่ 1 วันที่ 1-7 ของทุกเดือน (คลั…" at bounding box center [393, 420] width 447 height 330
click at [466, 219] on button at bounding box center [459, 224] width 17 height 17
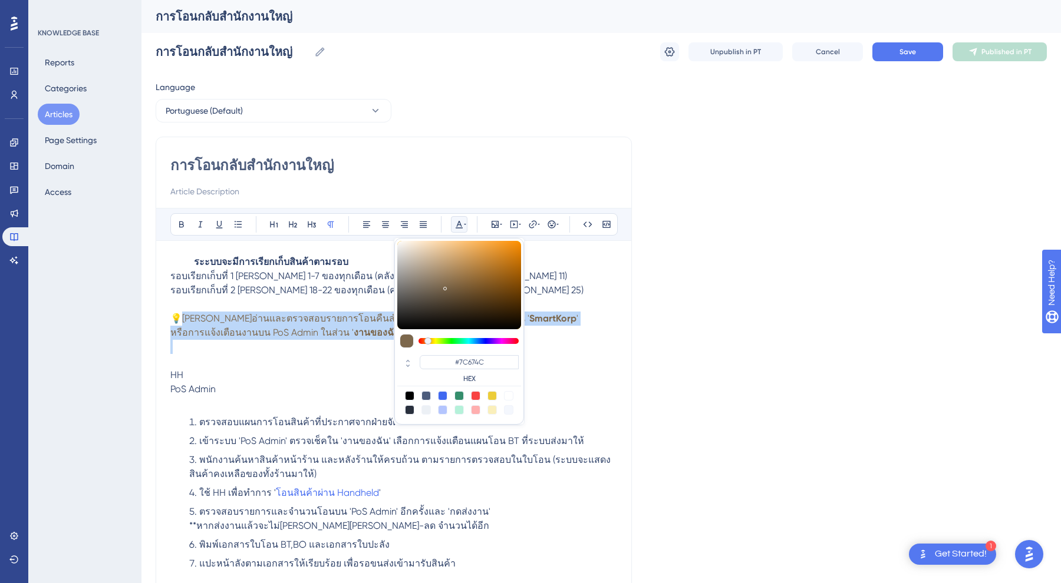
click at [428, 340] on div at bounding box center [468, 341] width 100 height 6
click at [492, 263] on div at bounding box center [459, 285] width 124 height 88
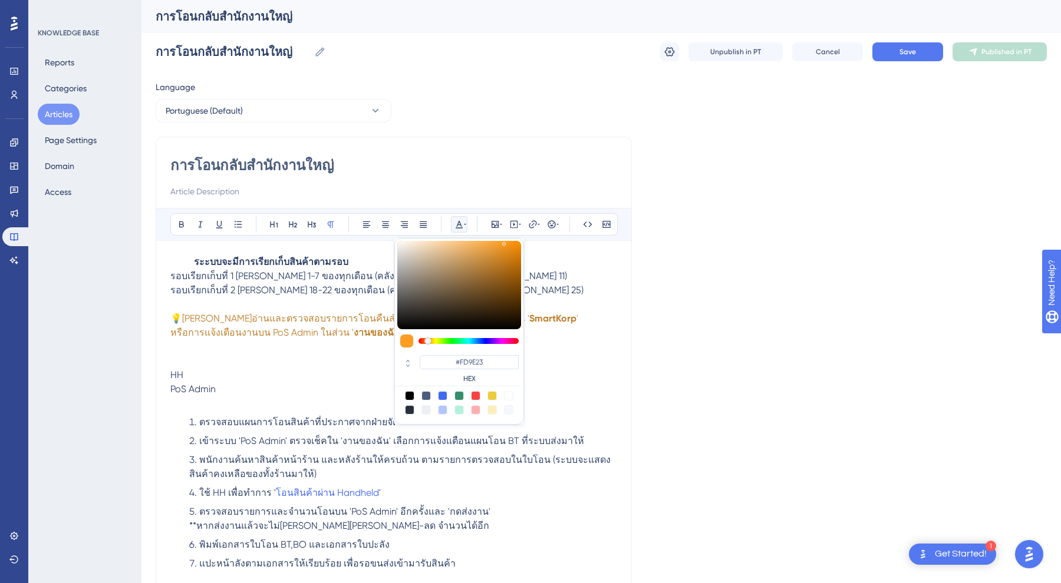
click at [504, 242] on div at bounding box center [459, 285] width 124 height 88
click at [492, 252] on div at bounding box center [459, 285] width 124 height 88
click at [517, 249] on div at bounding box center [459, 285] width 124 height 88
click at [507, 249] on div at bounding box center [459, 285] width 124 height 88
click at [506, 275] on div at bounding box center [459, 285] width 124 height 88
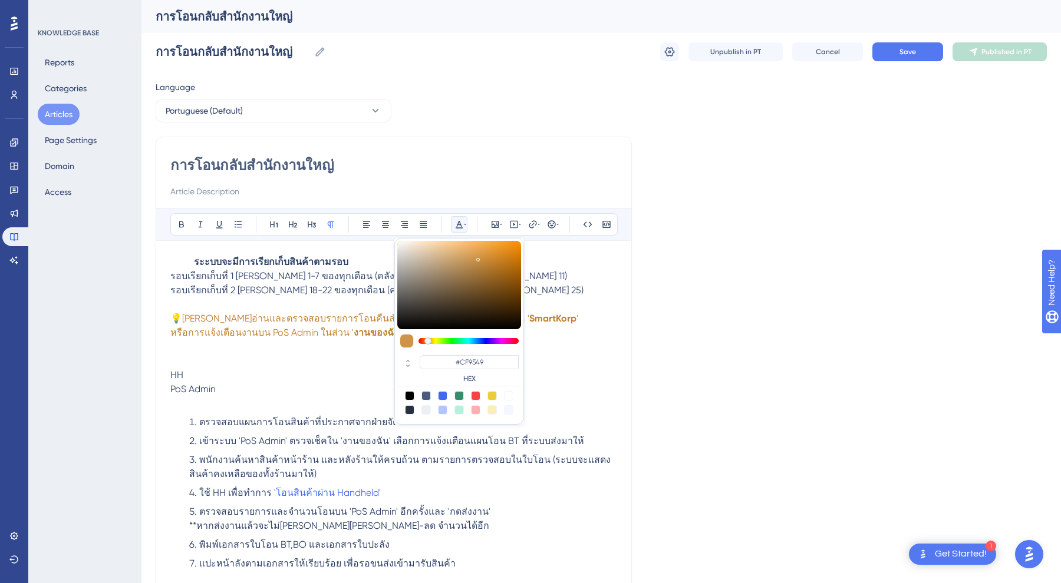
click at [477, 258] on div at bounding box center [459, 285] width 124 height 88
click at [470, 249] on div at bounding box center [459, 285] width 124 height 88
click at [479, 396] on div at bounding box center [475, 395] width 9 height 9
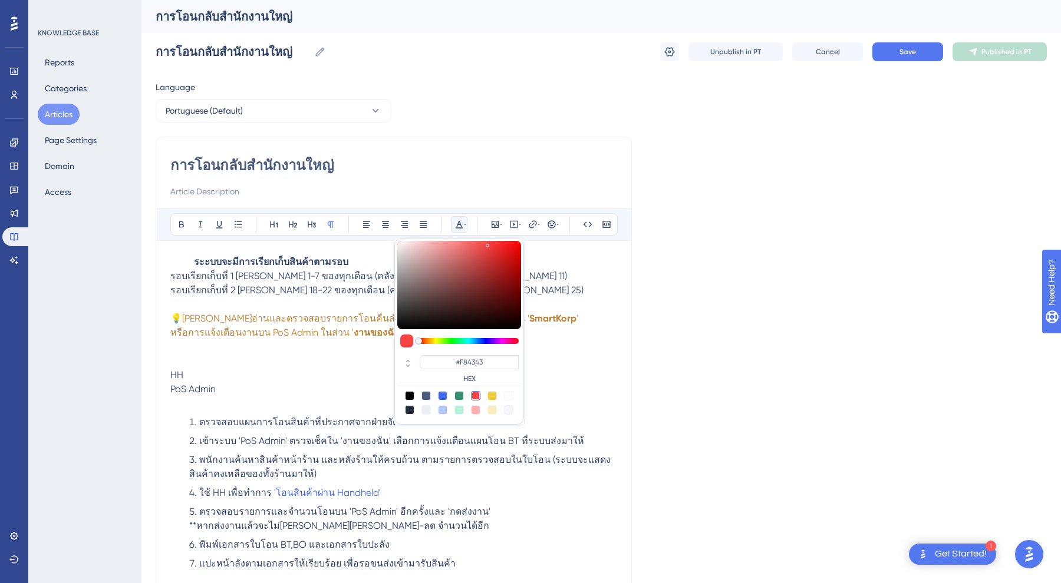
click at [479, 410] on div at bounding box center [475, 409] width 9 height 9
type input "#FFAFAF"
click at [302, 301] on p at bounding box center [393, 305] width 447 height 14
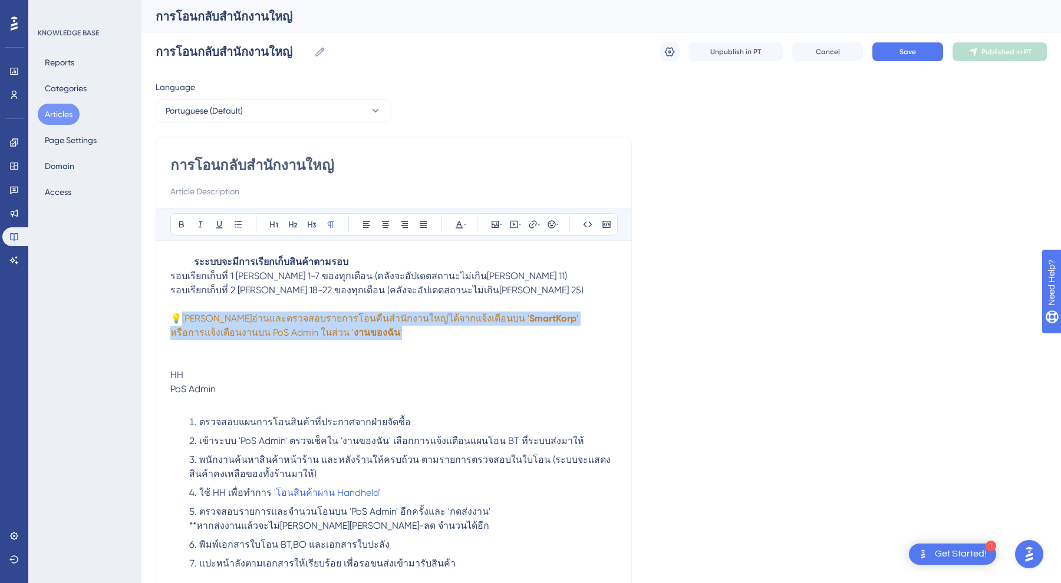
drag, startPoint x: 488, startPoint y: 332, endPoint x: 178, endPoint y: 318, distance: 310.3
click at [178, 318] on div "ระะบบจะมีการเรียกเก็บสินค้าตามรอบ รอบเรียกเก็บที่ 1 วันที่ 1-7 ของทุกเดือน (คลั…" at bounding box center [393, 420] width 447 height 330
click at [464, 223] on icon at bounding box center [465, 224] width 2 height 9
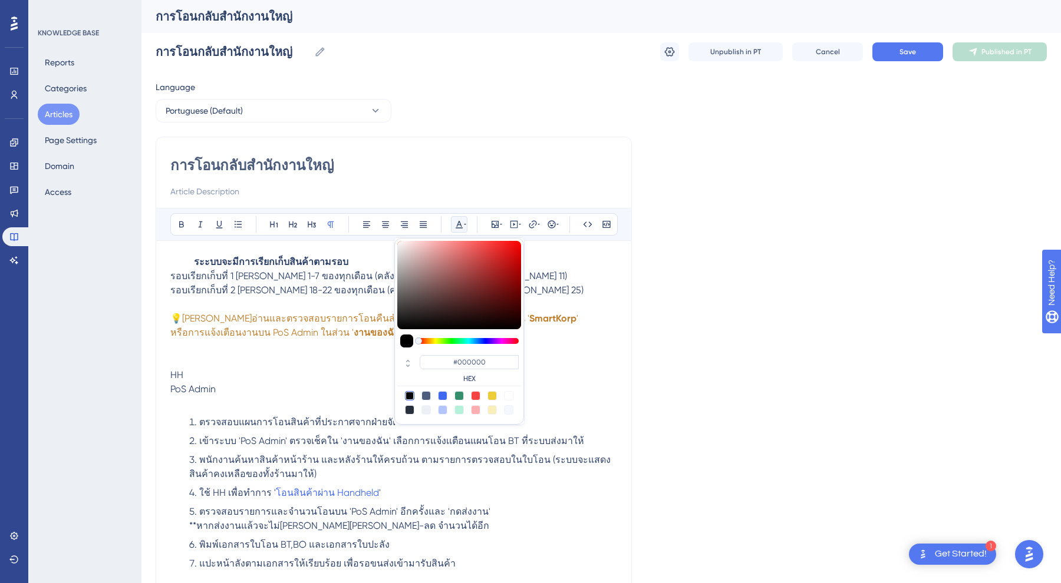
click at [426, 341] on div at bounding box center [468, 341] width 100 height 6
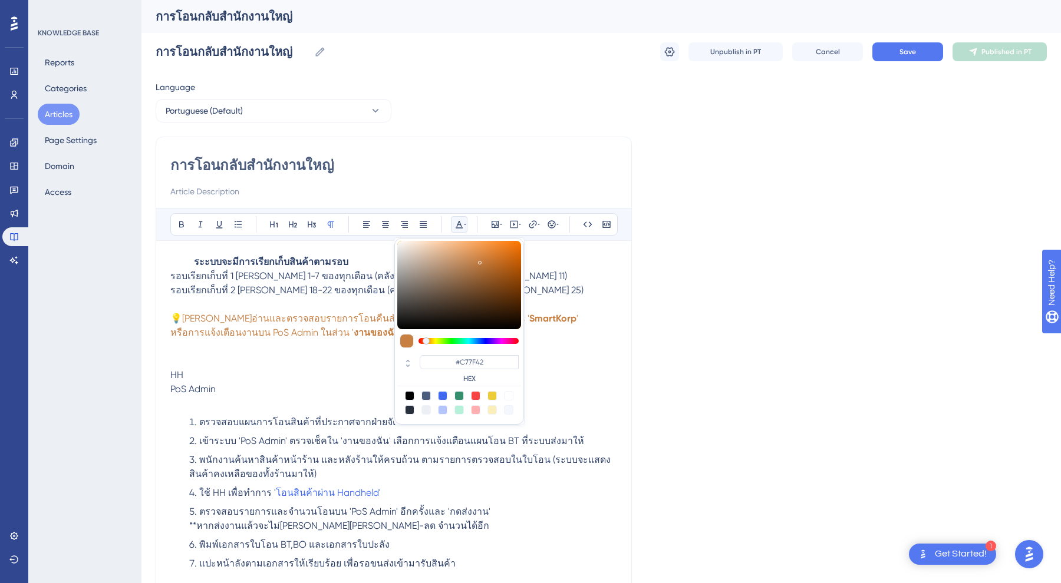
click at [480, 260] on div at bounding box center [459, 285] width 124 height 88
click at [506, 251] on div at bounding box center [459, 285] width 124 height 88
click at [512, 245] on div at bounding box center [459, 285] width 124 height 88
type input "#D48440"
click at [484, 256] on div at bounding box center [459, 285] width 124 height 88
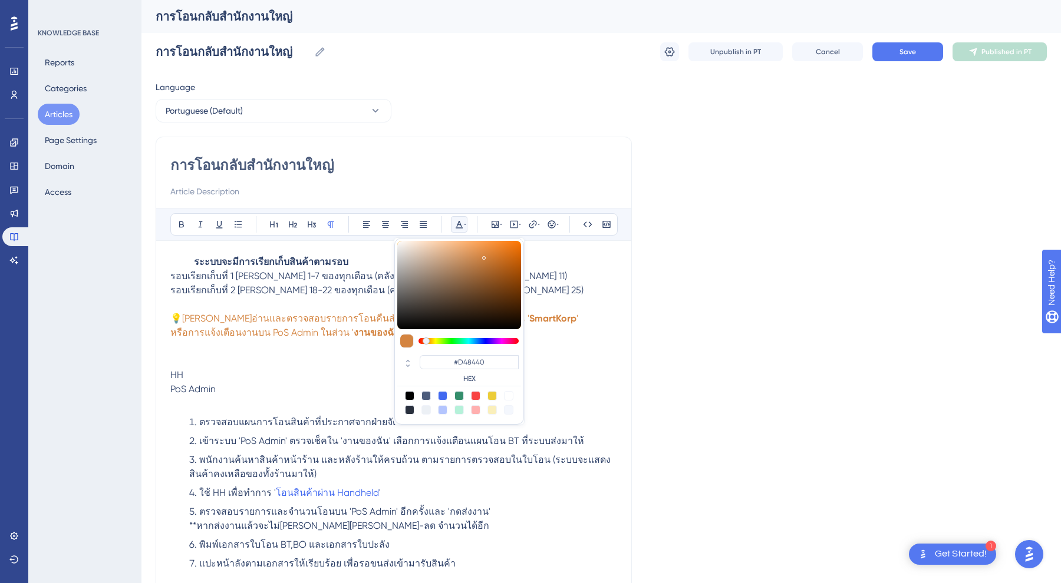
click at [565, 296] on p "รอบเรียกเก็บที่ 2 [PERSON_NAME] 18-22 ของทุกเดือน (คลังจะอัปเดตสถานะไม่เกิน[PER…" at bounding box center [393, 290] width 447 height 14
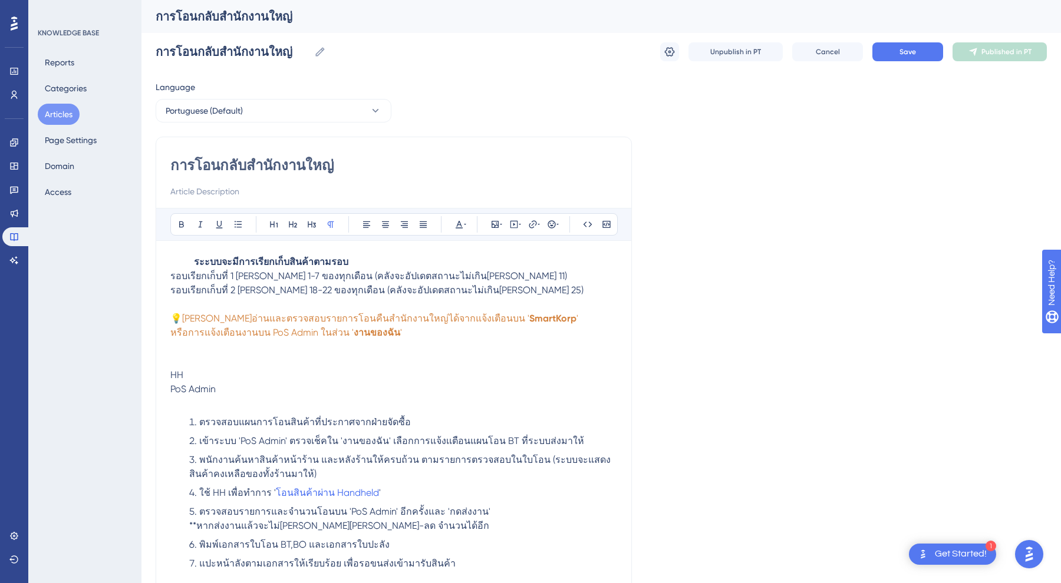
click at [525, 326] on p "หรือการแจ้งเตือนงานบน PoS Admin ในส่วน ' งานของฉัน '" at bounding box center [393, 333] width 447 height 14
click at [401, 392] on p "PoS Admin" at bounding box center [393, 389] width 447 height 14
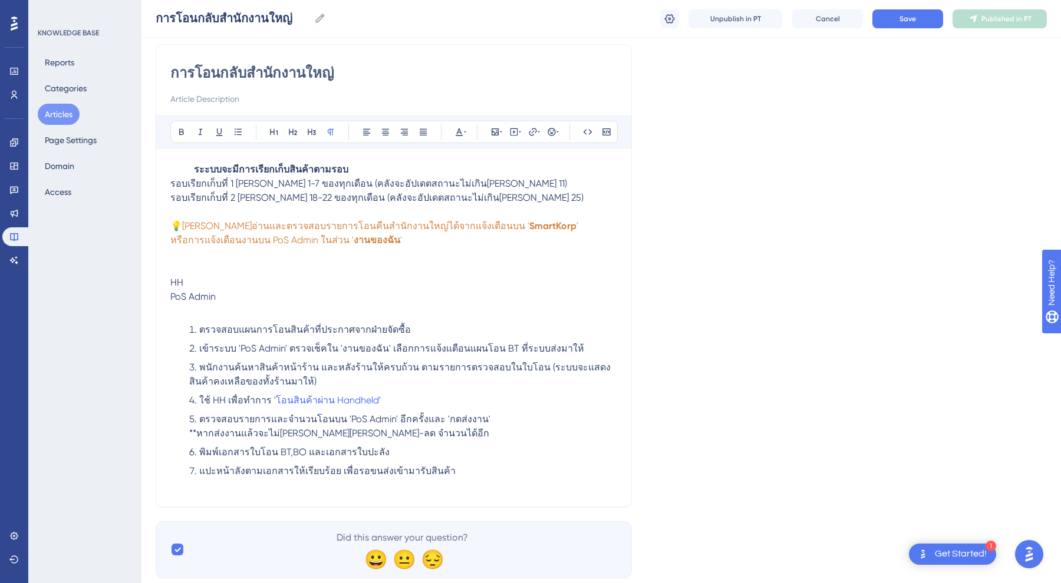
scroll to position [88, 0]
drag, startPoint x: 189, startPoint y: 296, endPoint x: 139, endPoint y: 282, distance: 51.5
click at [141, 282] on div "Performance Users Engagement Widgets Feedback Product Updates Knowledge Base AI…" at bounding box center [600, 254] width 919 height 685
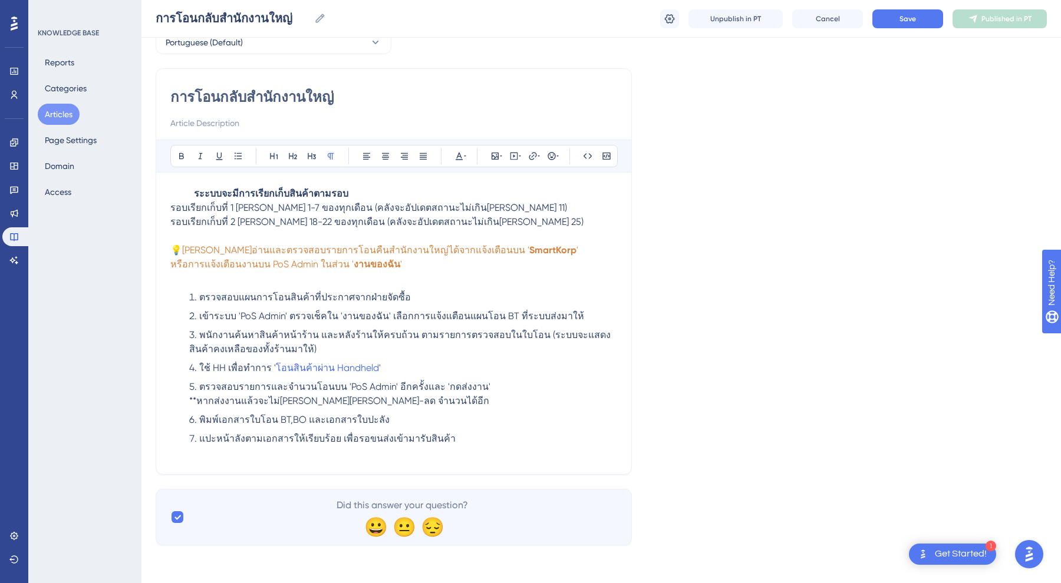
click at [193, 272] on p at bounding box center [393, 279] width 447 height 14
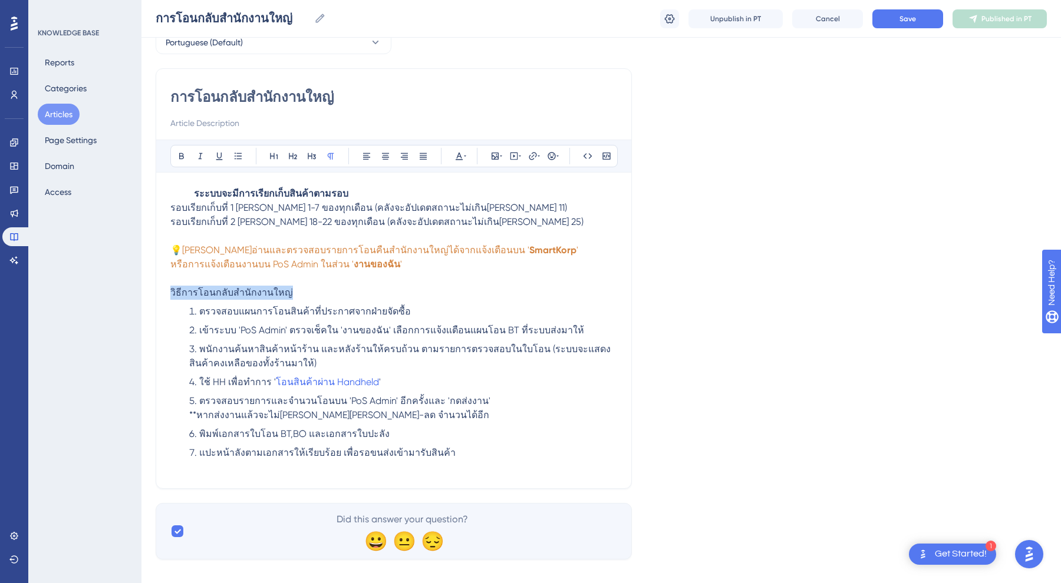
drag, startPoint x: 345, startPoint y: 288, endPoint x: 136, endPoint y: 288, distance: 209.2
click at [141, 288] on div "Performance Users Engagement Widgets Feedback Product Updates Knowledge Base AI…" at bounding box center [600, 257] width 919 height 642
click at [180, 154] on icon at bounding box center [181, 156] width 5 height 6
click at [318, 299] on p "วิธีการโอนกลับสำนักงานใหญ่" at bounding box center [393, 293] width 447 height 14
click at [456, 308] on li "ตรวจสอบแผนการโอนสินค้าที่ประกาศจากฝ่ายจัดซื้อ" at bounding box center [403, 312] width 428 height 14
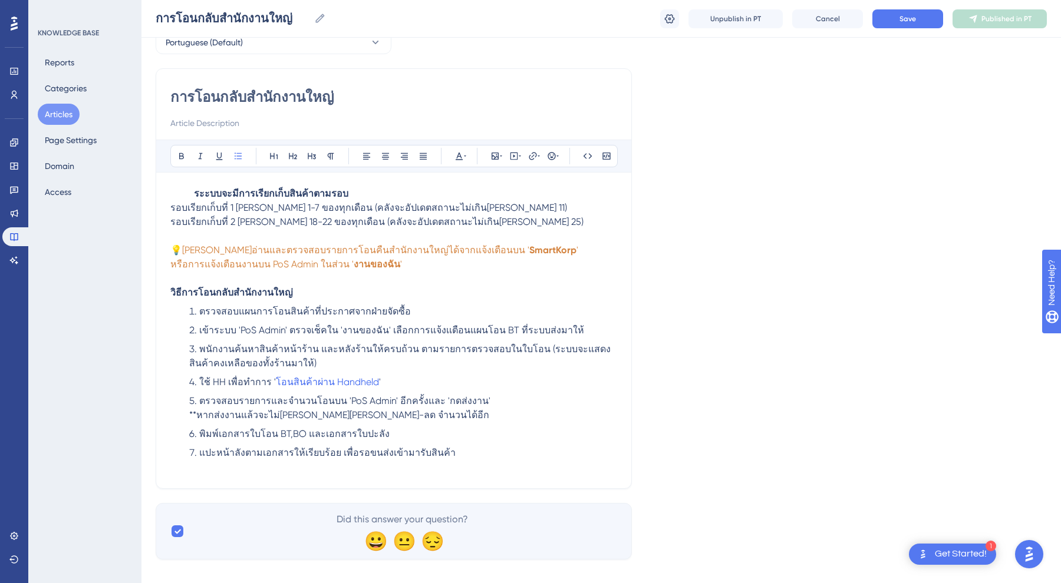
click at [384, 328] on span "เข้าระบบ 'PoS Admin' ตรวจเช็คใน 'งานของฉัน' เลือกการแจ้งเเตือนแผนโอน BT ที่ระบบ…" at bounding box center [391, 330] width 385 height 11
click at [525, 323] on ol "ตรวจสอบแผนการโอนสินค้าที่ประกาศจากฝ่ายจัดซื้อ เข้าระบบ 'PoS Admin' ตรวจเช็คใน '…" at bounding box center [393, 383] width 447 height 156
click at [567, 332] on li "เข้าระบบ 'PoS Admin' ตรวจเช็คใน 'งานของฉัน' เลือกการแจ้งเเตือนแผนโอน BT ที่ระบบ…" at bounding box center [403, 331] width 428 height 14
click at [569, 330] on li "เข้าระบบ 'PoS Admin' ตรวจเช็คใน 'งานของฉัน' เลือกการแจ้งเเตือนแผนโอน BT ที่ระบบ…" at bounding box center [403, 331] width 428 height 14
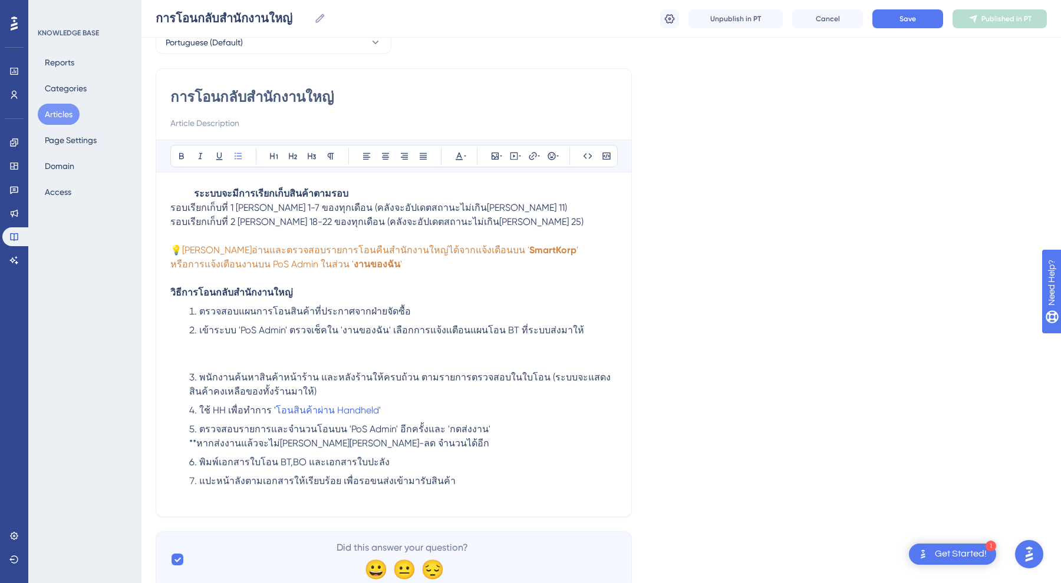
click at [215, 349] on li "เข้าระบบ 'PoS Admin' ตรวจเช็คใน 'งานของฉัน' เลือกการแจ้งเเตือนแผนโอน BT ที่ระบบ…" at bounding box center [403, 345] width 428 height 42
click at [230, 329] on span "เข้าระบบ 'PoS Admin' ตรวจเช็คใน 'งานของฉัน' เลือกการแจ้งเเตือนแผนโอน BT ที่ระบบ…" at bounding box center [391, 330] width 385 height 11
drag, startPoint x: 235, startPoint y: 329, endPoint x: 286, endPoint y: 331, distance: 51.9
click at [286, 331] on span "เข้าระบบ 'PoS Admin' ตรวจเช็คใน 'งานของฉัน' เลือกการแจ้งเเตือนแผนโอน BT ที่ระบบ…" at bounding box center [391, 330] width 385 height 11
click at [182, 154] on icon at bounding box center [181, 156] width 5 height 6
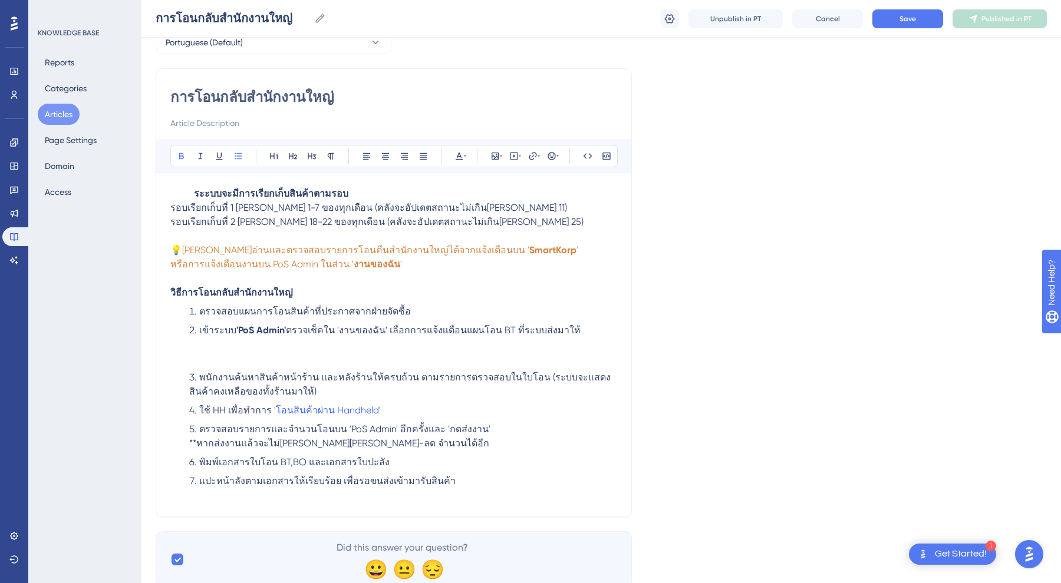
click at [345, 325] on span "ตรวจเช็คใน 'งานของฉัน' เลือกการแจ้งเเตือนแผนโอน BT ที่ระบบส่งมาให้" at bounding box center [433, 330] width 295 height 11
drag, startPoint x: 333, startPoint y: 328, endPoint x: 382, endPoint y: 327, distance: 48.9
click at [382, 327] on span "ตรวจเช็คใน 'งานของฉัน' เลือกการแจ้งเเตือนแผนโอน BT ที่ระบบส่งมาให้" at bounding box center [433, 330] width 295 height 11
click at [183, 152] on icon at bounding box center [181, 155] width 9 height 9
click at [221, 345] on li "เข้าระบบ 'PoS Admin' ตรวจเช็คใน 'งานของฉัน' เลือกการแจ้งเเตือนแผนโอน BT ที่ระบบ…" at bounding box center [403, 345] width 428 height 42
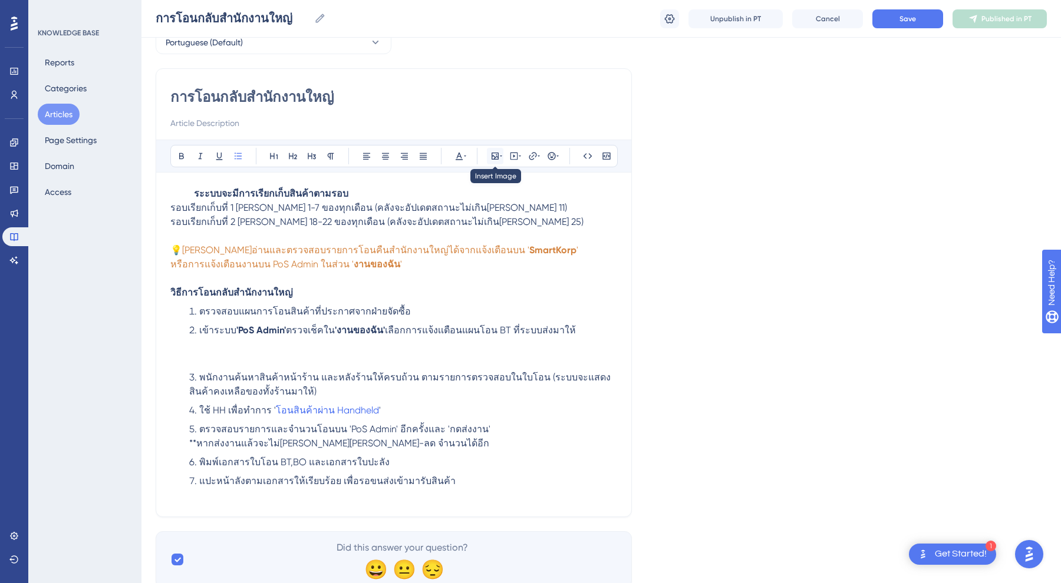
click at [494, 158] on icon at bounding box center [494, 155] width 9 height 9
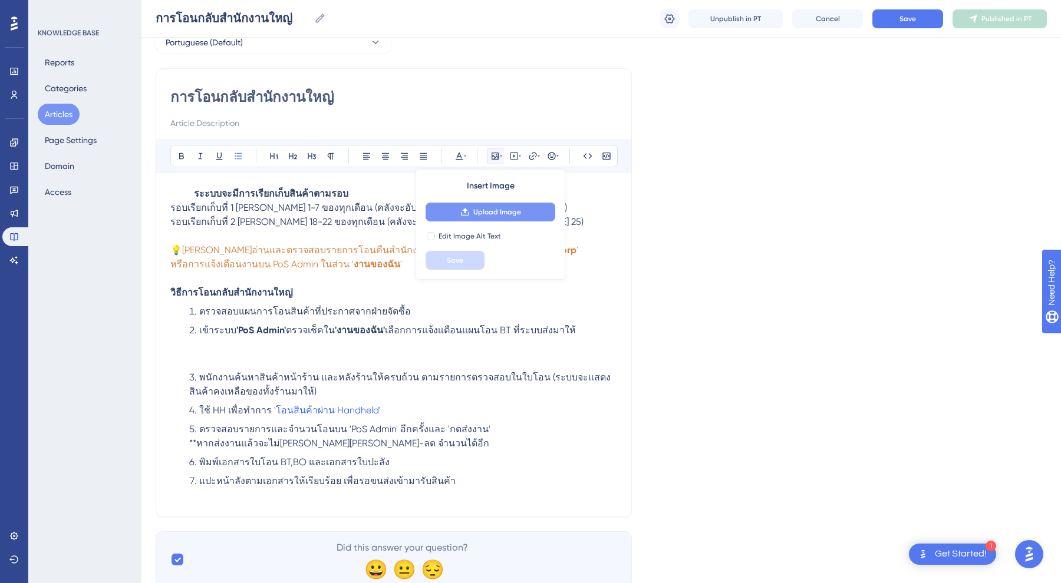
click at [467, 208] on icon at bounding box center [464, 211] width 9 height 9
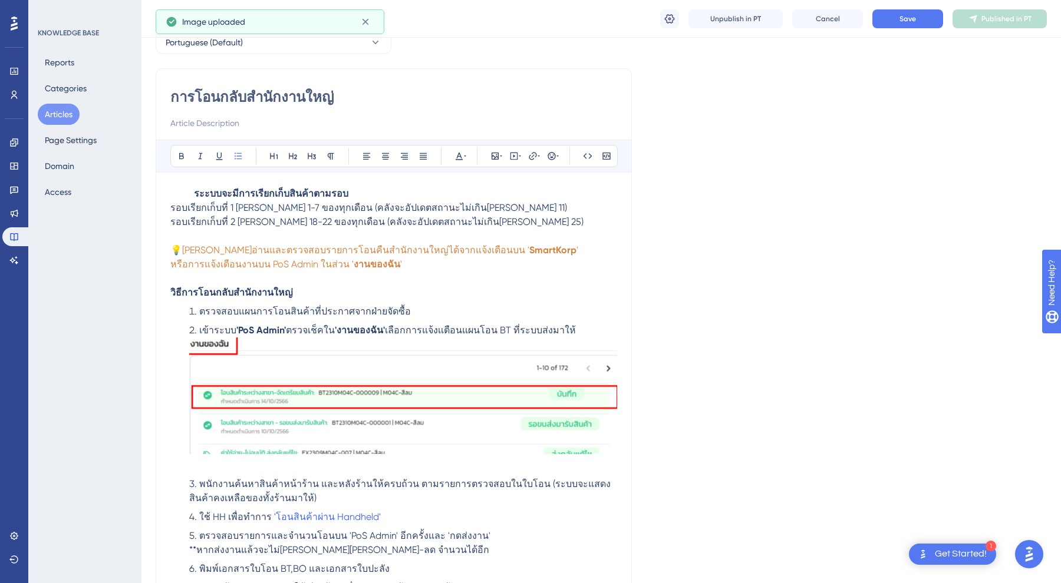
click at [480, 425] on img at bounding box center [403, 396] width 428 height 117
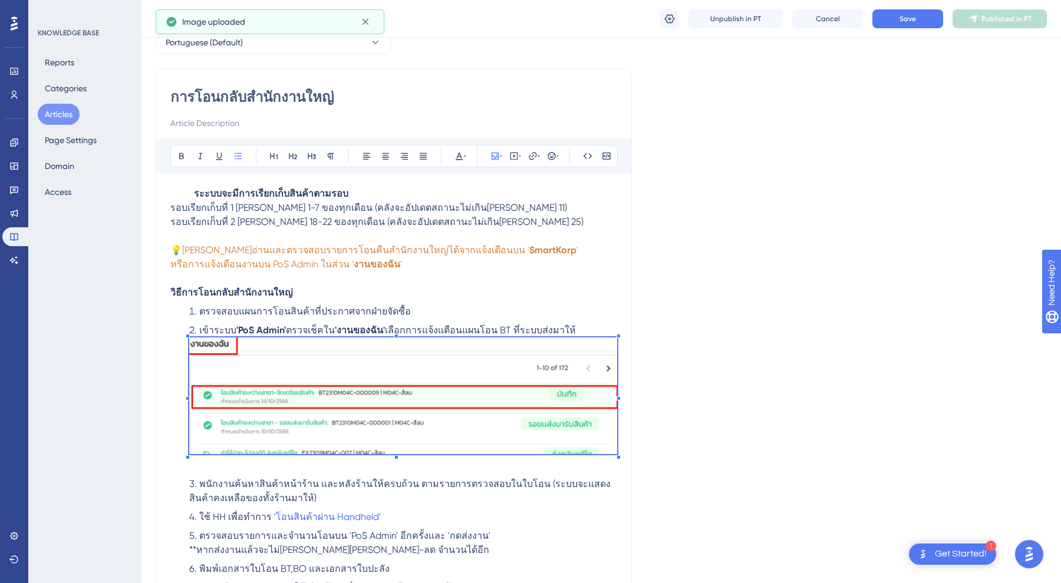
click at [685, 426] on div "Language Portuguese (Default) การโอนกลับสำนักงานใหญ่ Bold Italic Underline Bull…" at bounding box center [601, 353] width 891 height 683
click at [608, 480] on span "พนักงานค้นหาสินค้าหน้าร้าน และหลังร้านให้ครบถ้วน ตามรายการตรวจสอบในใบโอน (ระบบจ…" at bounding box center [399, 491] width 421 height 25
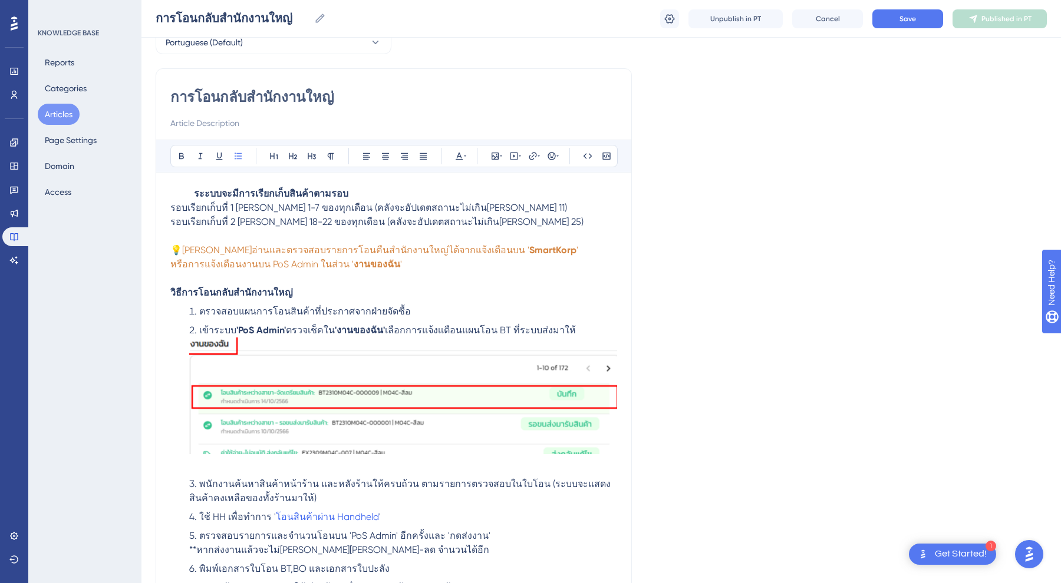
click at [596, 459] on li "เข้าระบบ 'PoS Admin' ตรวจเช็คใน 'งานของฉัน' เลือกการแจ้งเเตือนแผนโอน BT ที่ระบบ…" at bounding box center [403, 398] width 428 height 149
click at [558, 501] on li "พนักงานค้นหาสินค้าหน้าร้าน และหลังร้านให้ครบถ้วน ตามรายการตรวจสอบในใบโอน (ระบบจ…" at bounding box center [403, 491] width 428 height 28
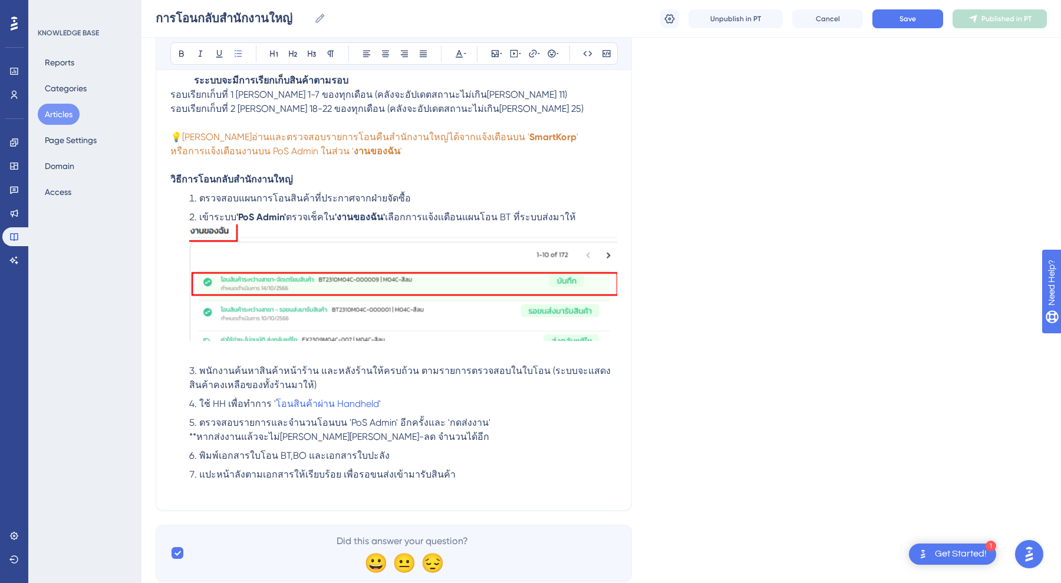
scroll to position [180, 0]
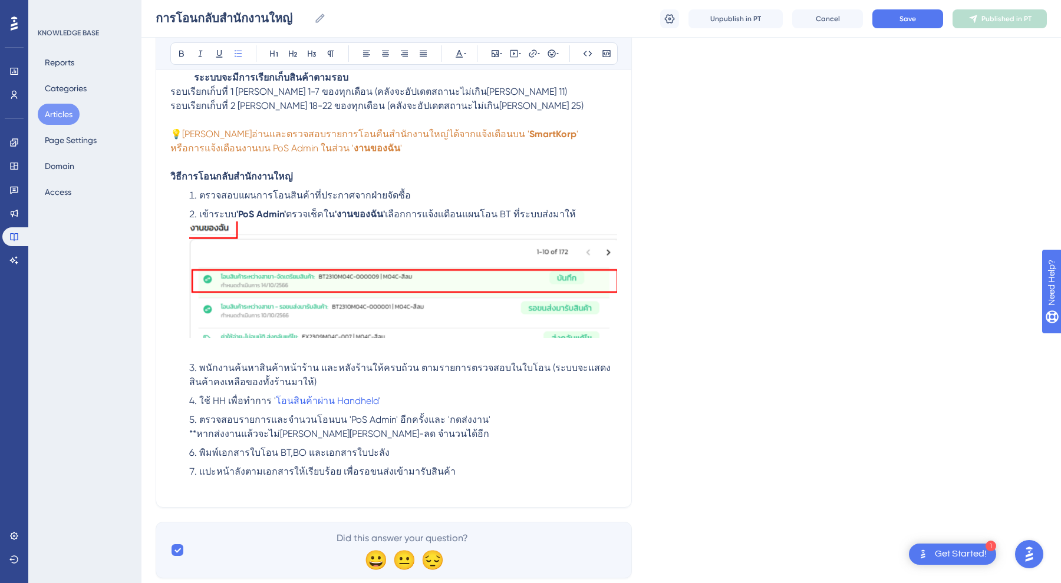
click at [418, 396] on li "ใช้ HH เพื่อทำการ ' โอนสินค้าผ่าน Handheld '" at bounding box center [403, 401] width 428 height 14
click at [331, 400] on span "โอนสินค้าผ่าน Handheld" at bounding box center [327, 400] width 103 height 11
click at [623, 179] on div "การโอนกลับสำนักงานใหญ่ Bold Italic Underline Bullet Point Heading 1 Heading 2 H…" at bounding box center [394, 230] width 476 height 556
click at [415, 397] on li "ใช้ HH เพื่อทำการ ' โอนสินค้าผ่าน Handheld '" at bounding box center [403, 401] width 428 height 14
drag, startPoint x: 378, startPoint y: 404, endPoint x: 271, endPoint y: 401, distance: 107.3
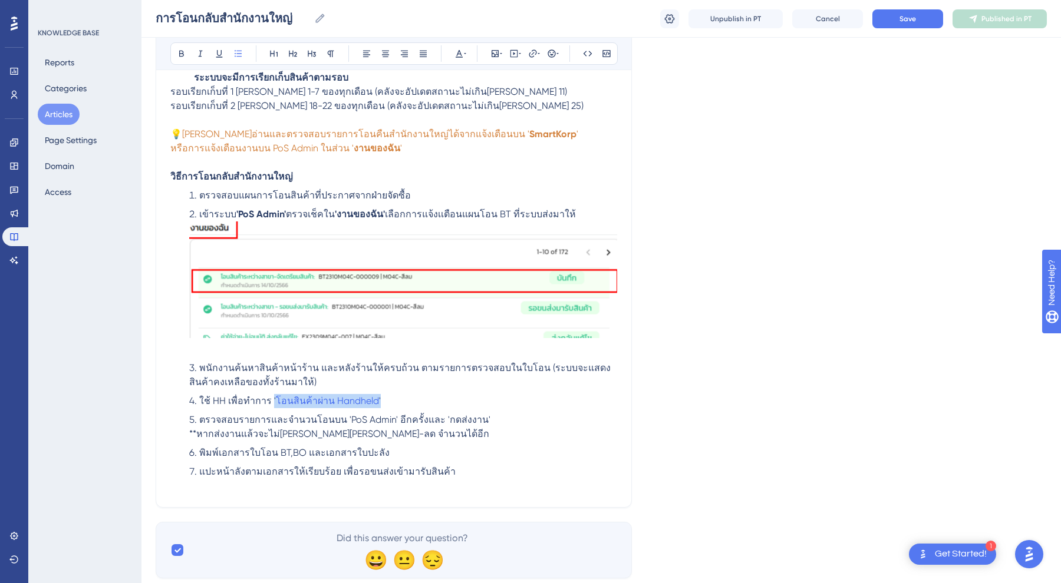
click at [270, 401] on li "ใช้ HH เพื่อทำการ ' โอนสินค้าผ่าน Handheld '" at bounding box center [403, 401] width 428 height 14
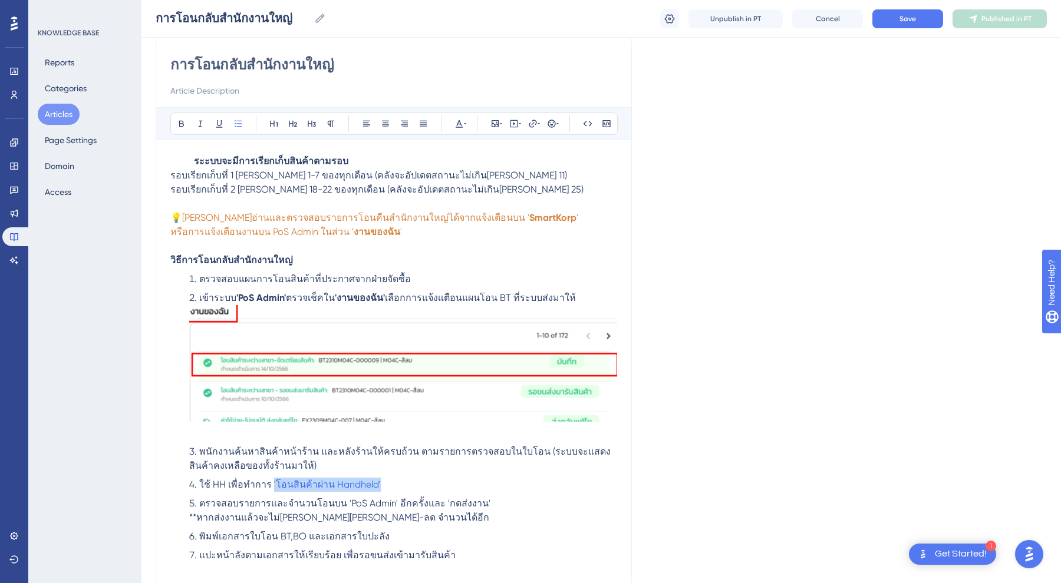
scroll to position [86, 0]
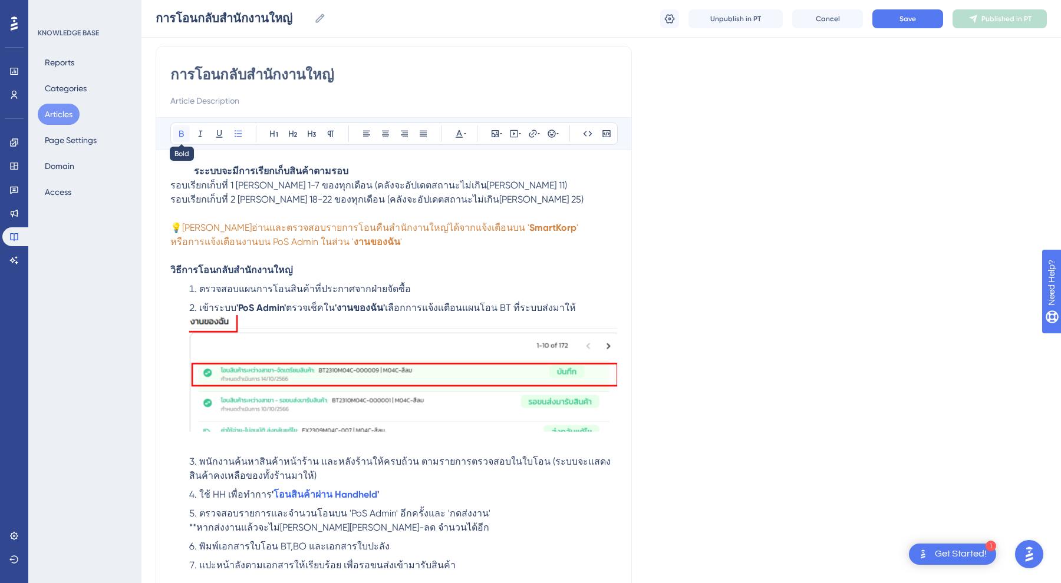
click at [179, 135] on icon at bounding box center [181, 134] width 5 height 6
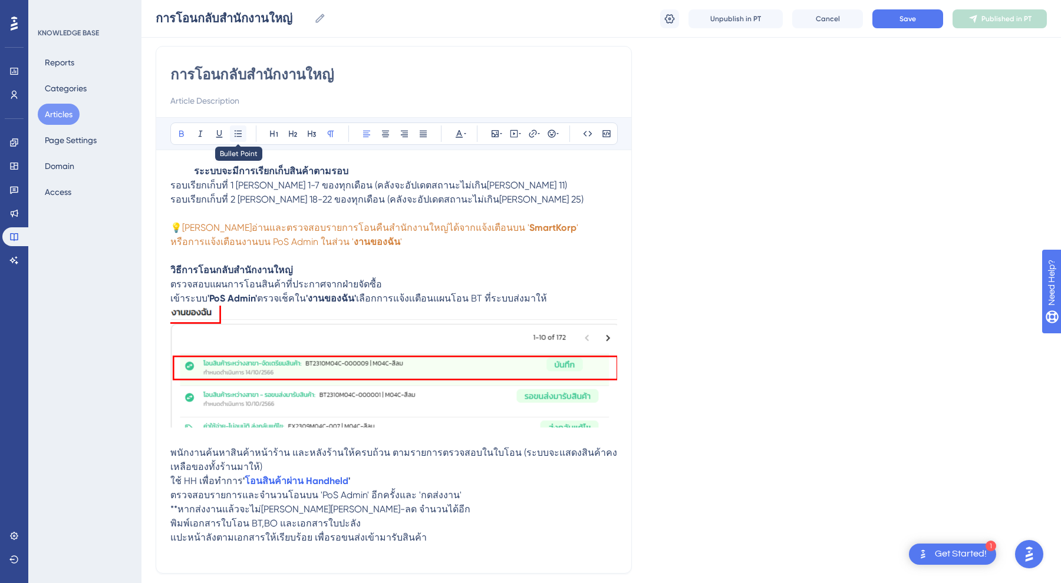
click at [240, 134] on icon at bounding box center [237, 133] width 9 height 9
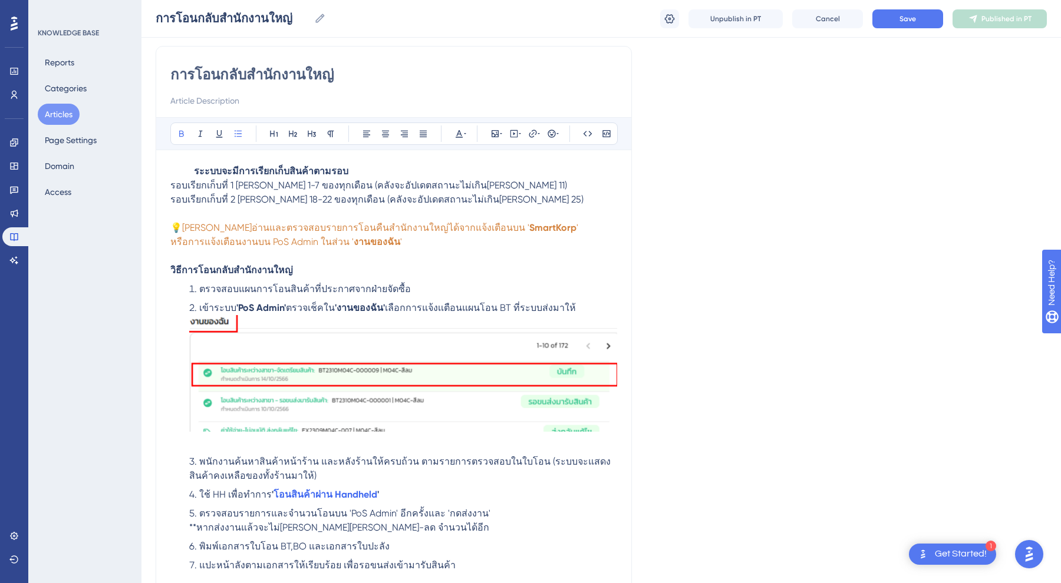
click at [471, 131] on div "Bold Italic Underline Bullet Point Heading 1 Heading 2 Heading 3 Normal Align L…" at bounding box center [393, 134] width 447 height 22
click at [460, 131] on icon at bounding box center [458, 133] width 9 height 9
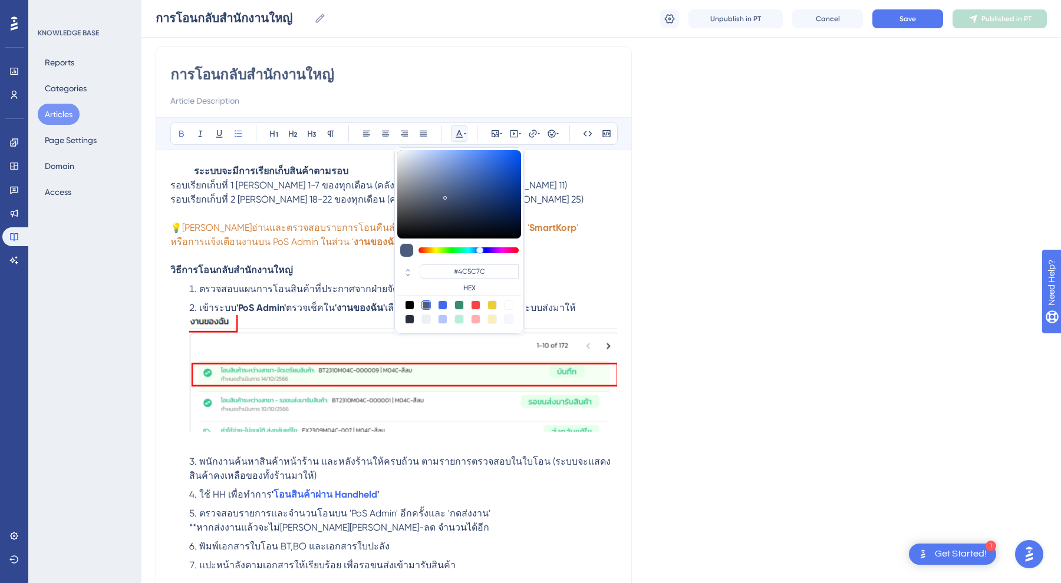
click at [406, 303] on div at bounding box center [409, 305] width 9 height 9
type input "#000000"
click at [369, 516] on span "ตรวจสอบรายการและจำนวนโอนบน 'PoS Admin' อีกครั้งและ 'กดส่งงาน'" at bounding box center [344, 513] width 291 height 11
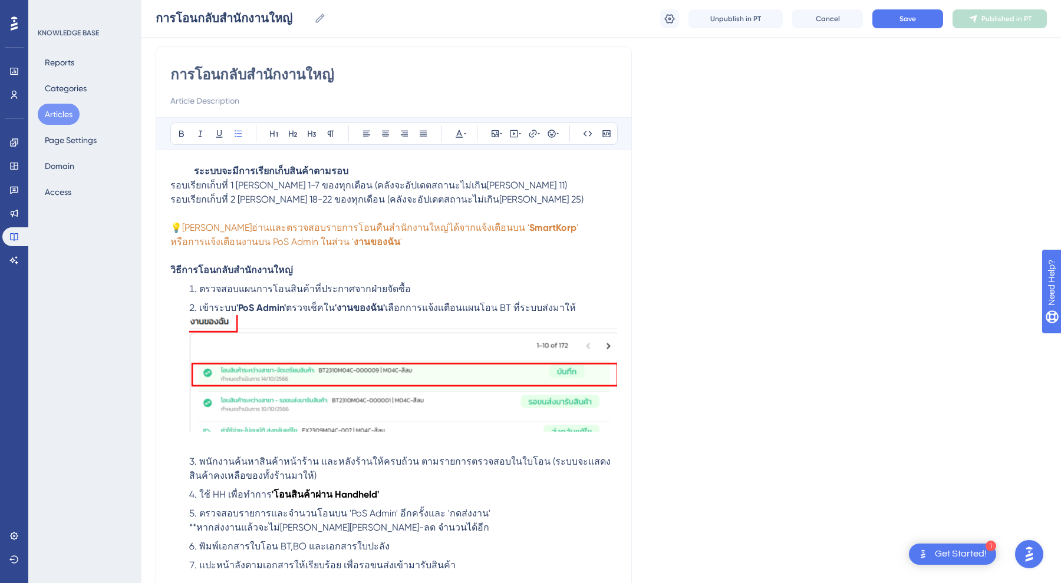
click at [387, 493] on li "ใช้ HH เพื่อทำการ ' โอนสินค้าผ่าน Handheld '" at bounding box center [403, 495] width 428 height 14
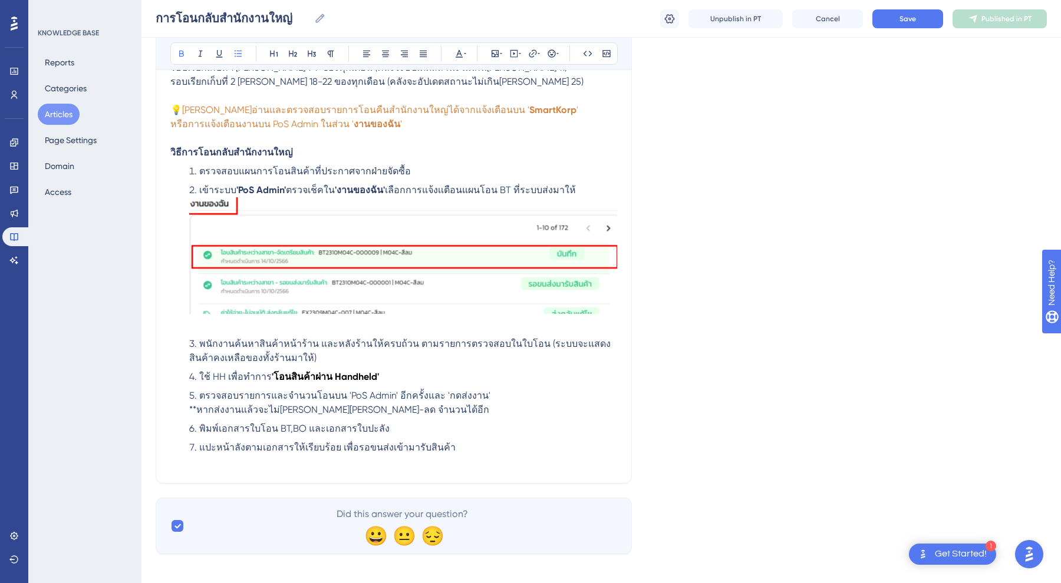
click at [392, 387] on ol "ตรวจสอบแผนการโอนสินค้าที่ประกาศจากฝ่ายจัดซื้อ เข้าระบบ 'PoS Admin' ตรวจเช็คใน '…" at bounding box center [393, 309] width 447 height 291
click at [391, 417] on ol "ตรวจสอบแผนการโอนสินค้าที่ประกาศจากฝ่ายจัดซื้อ เข้าระบบ 'PoS Admin' ตรวจเช็คใน '…" at bounding box center [393, 309] width 447 height 291
click at [391, 414] on li "ตรวจสอบรายการและจำนวนโอนบน 'PoS Admin' อีกครั้งและ 'กดส่งงาน' **หากส่งงานแล้วจะ…" at bounding box center [403, 403] width 428 height 28
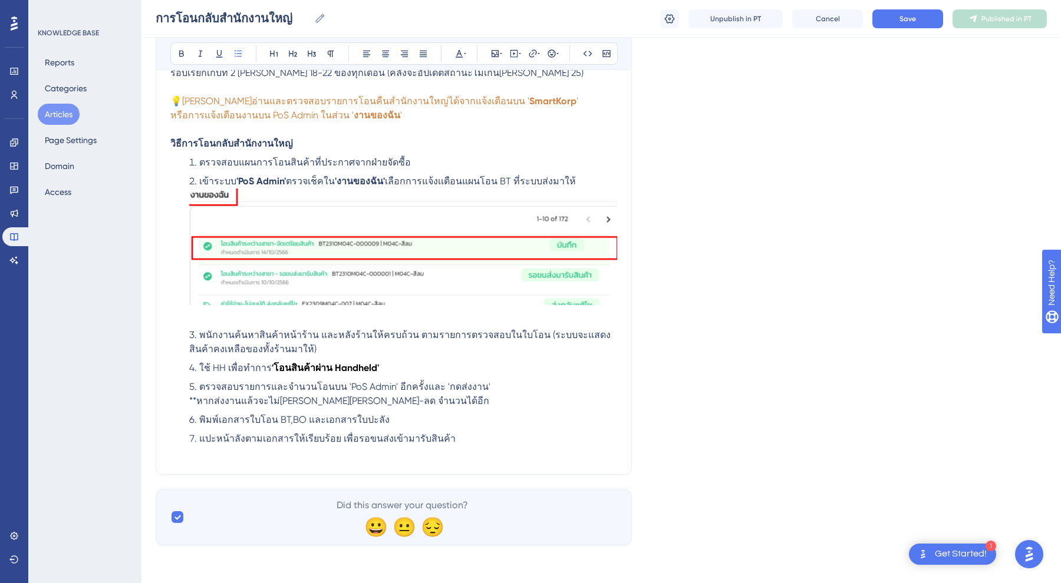
scroll to position [213, 0]
click at [423, 262] on img at bounding box center [403, 247] width 428 height 117
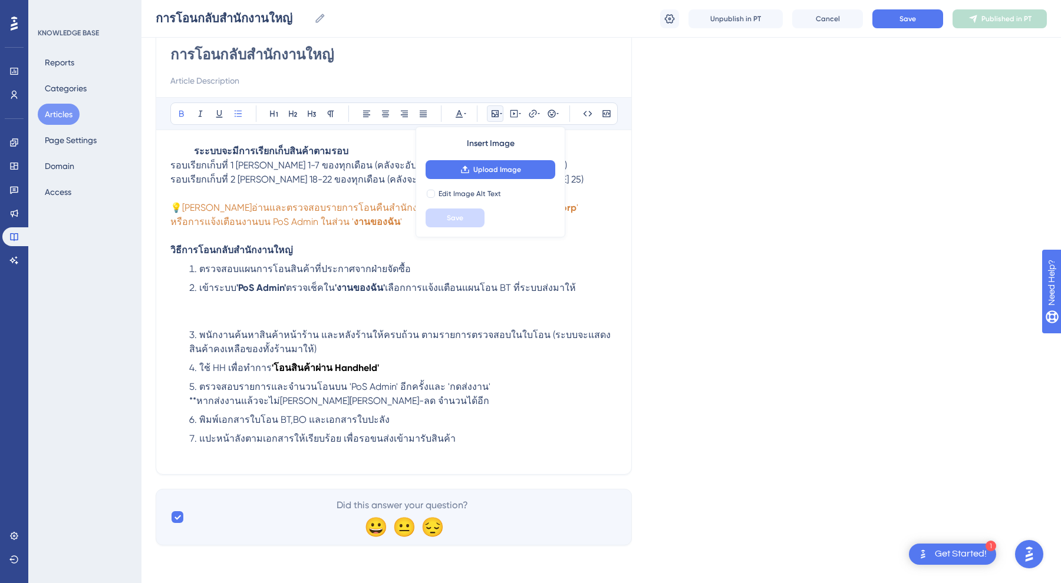
click at [453, 361] on li "ใช้ HH เพื่อทำการ ' โอนสินค้าผ่าน Handheld '" at bounding box center [403, 368] width 428 height 14
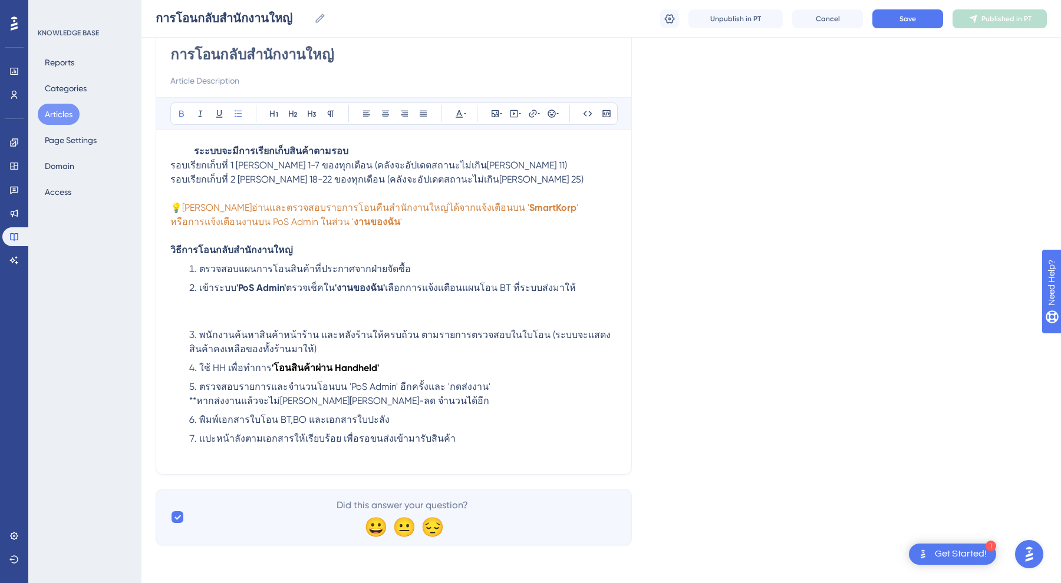
scroll to position [106, 0]
click at [308, 323] on li "เข้าระบบ 'PoS Admin' ตรวจเช็คใน 'งานของฉัน' เลือกการแจ้งเเตือนแผนโอน BT ที่ระบบ…" at bounding box center [403, 302] width 428 height 42
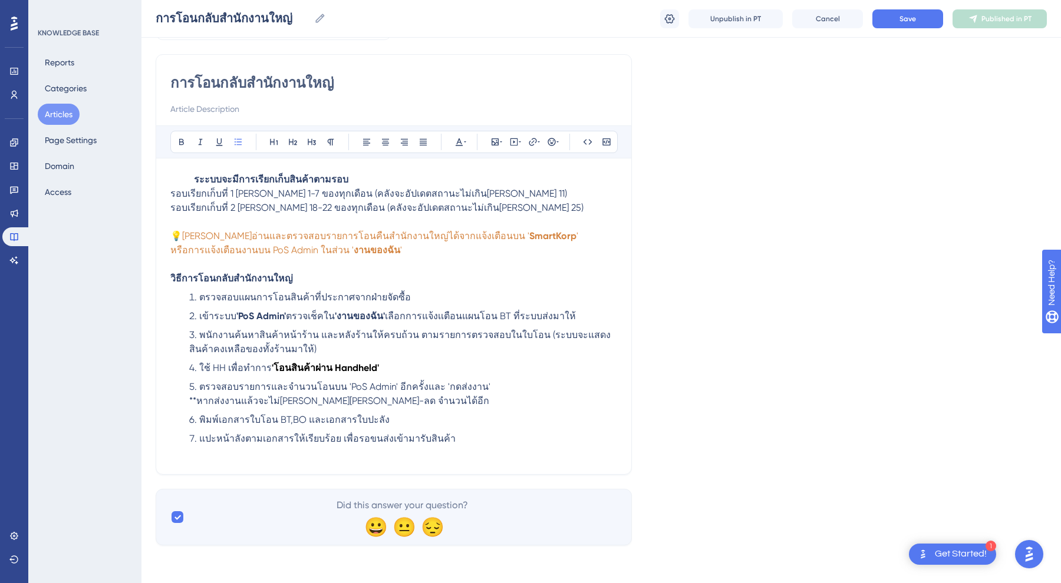
click at [462, 291] on li "ตรวจสอบแผนการโอนสินค้าที่ประกาศจากฝ่ายจัดซื้อ" at bounding box center [403, 298] width 428 height 14
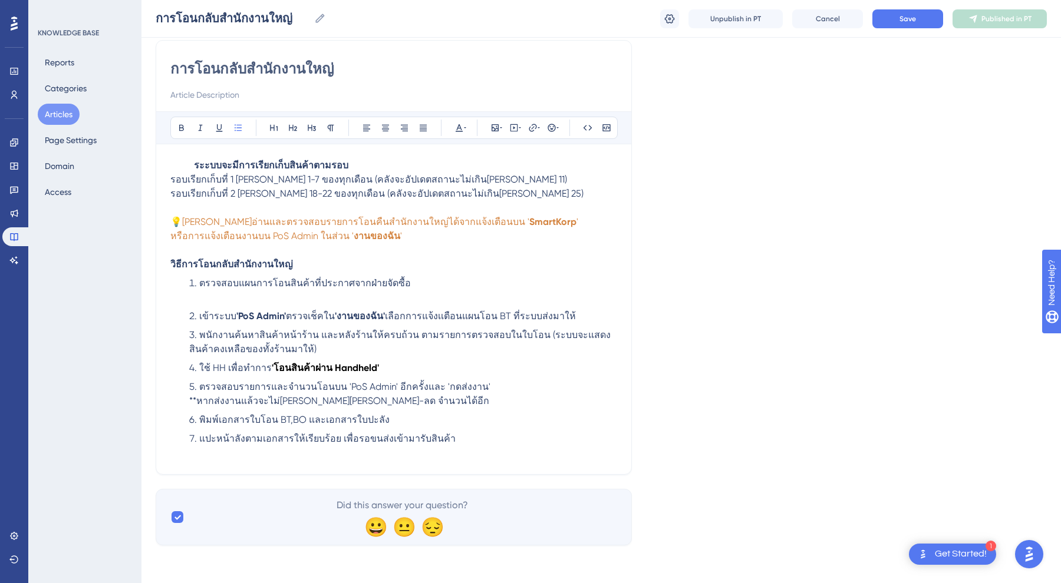
click at [573, 309] on li "เข้าระบบ 'PoS Admin' ตรวจเช็คใน 'งานของฉัน' เลือกการแจ้งเเตือนแผนโอน BT ที่ระบบ…" at bounding box center [403, 316] width 428 height 14
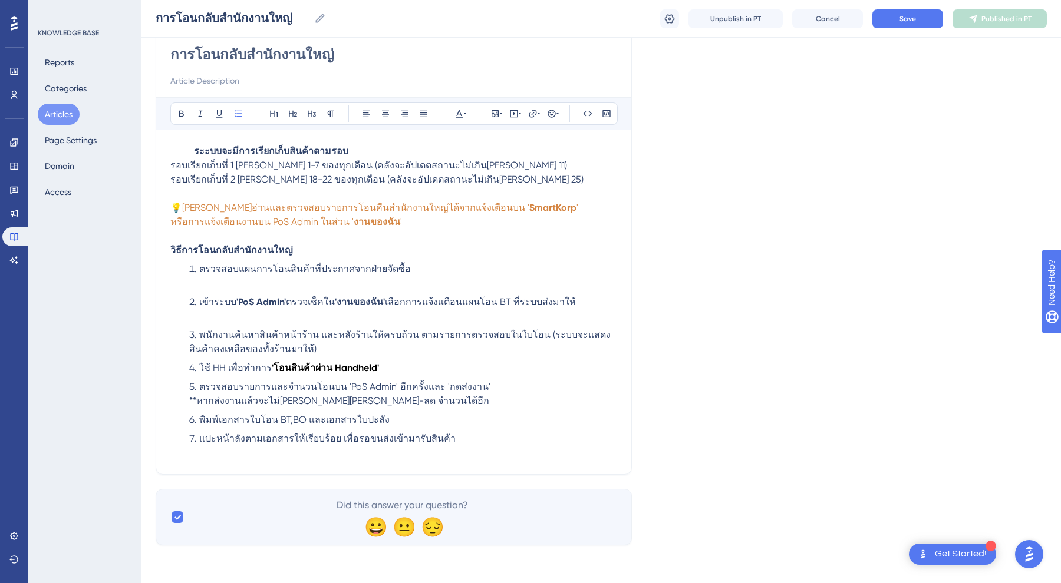
click at [328, 341] on li "พนักงานค้นหาสินค้าหน้าร้าน และหลังร้านให้ครบถ้วน ตามรายการตรวจสอบในใบโอน (ระบบจ…" at bounding box center [403, 342] width 428 height 28
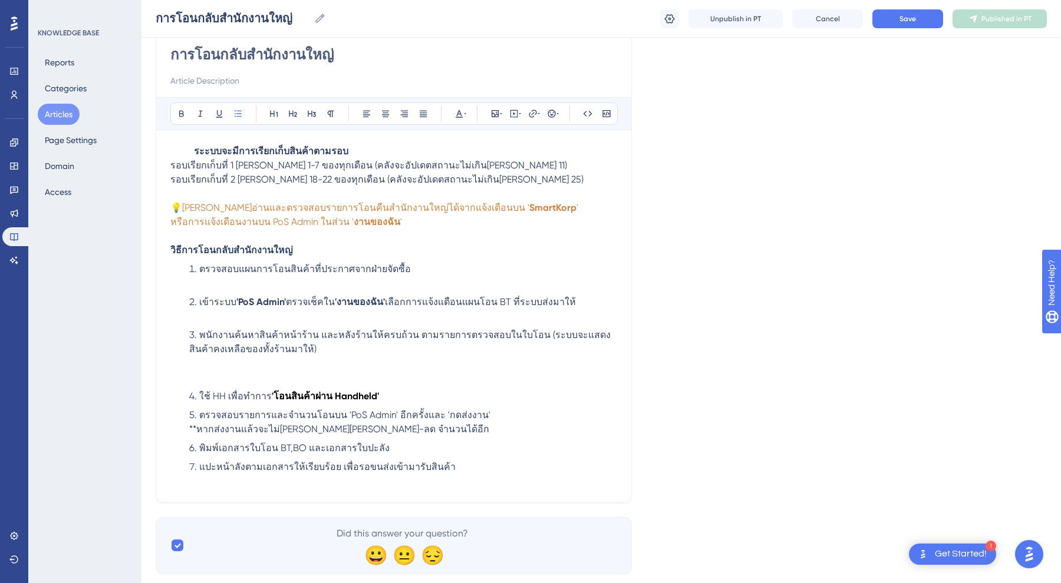
click at [392, 396] on li "ใช้ HH เพื่อทำการ ' โอนสินค้าผ่าน Handheld '" at bounding box center [403, 397] width 428 height 14
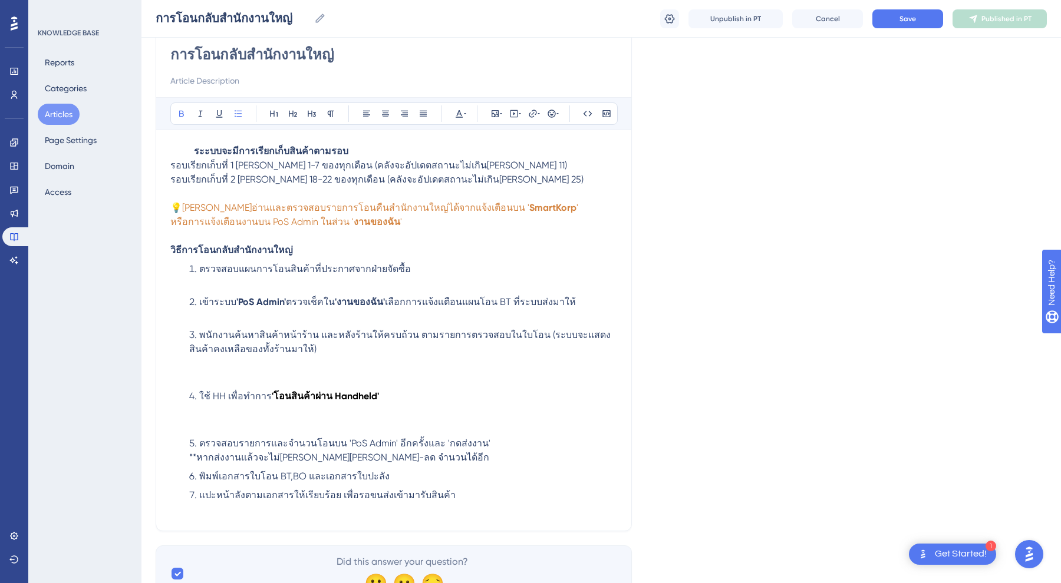
click at [524, 443] on li "ตรวจสอบรายการและจำนวนโอนบน 'PoS Admin' อีกครั้งและ 'กดส่งงาน' **หากส่งงานแล้วจะ…" at bounding box center [403, 451] width 428 height 28
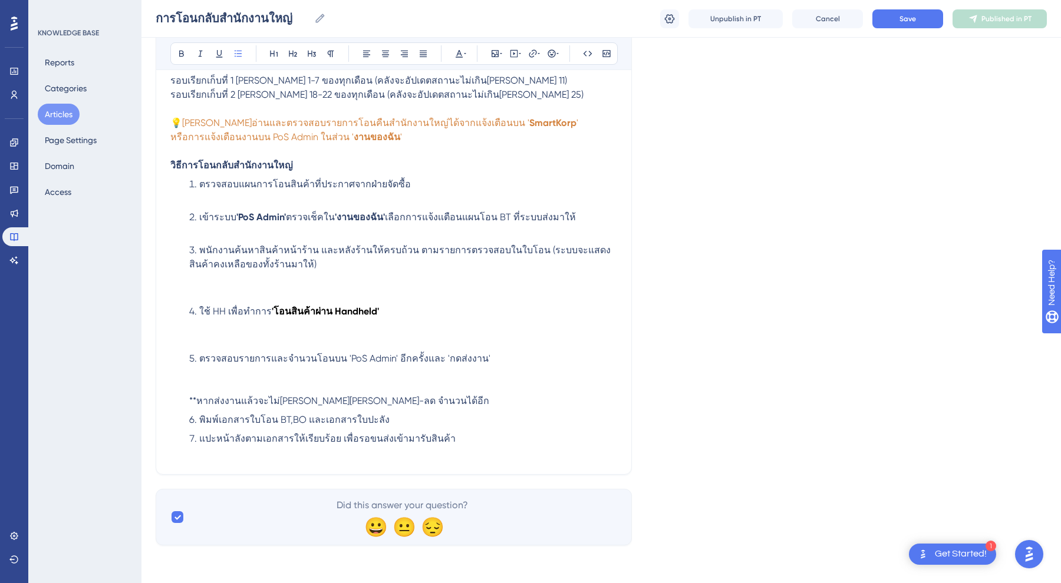
scroll to position [191, 0]
click at [394, 417] on li "พิมพ์เอกสารใบโอน BT,BO และเอกสารใบปะลัง" at bounding box center [403, 420] width 428 height 14
click at [394, 404] on li "ตรวจสอบรายการและจำนวนโอนบน 'PoS Admin' อีกครั้งและ 'กดส่งงาน' **หากส่งงานแล้วจะ…" at bounding box center [403, 380] width 428 height 57
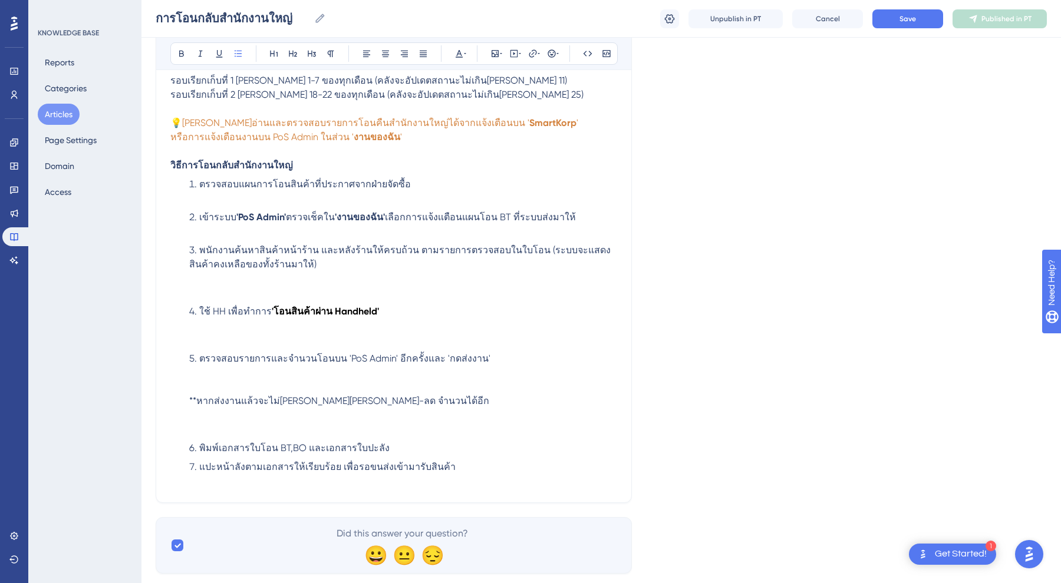
click at [400, 441] on ol "ตรวจสอบแผนการโอนสินค้าที่ประกาศจากฝ่ายจัดซื้อ เข้าระบบ 'PoS Admin' ตรวจเช็คใน '…" at bounding box center [393, 325] width 447 height 297
click at [400, 450] on li "พิมพ์เอกสารใบโอน BT,BO และเอกสารใบปะลัง" at bounding box center [403, 448] width 428 height 14
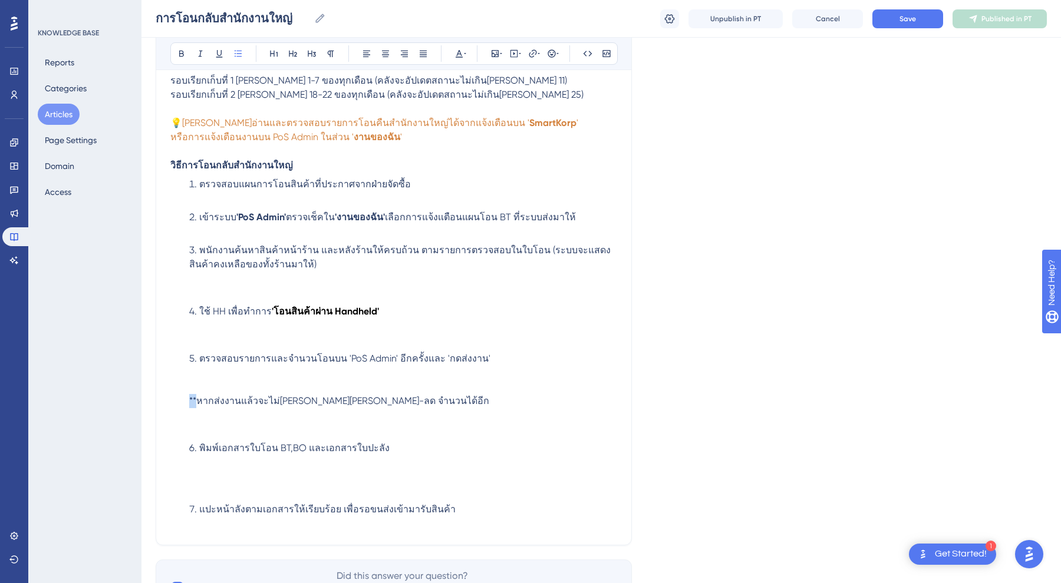
drag, startPoint x: 196, startPoint y: 399, endPoint x: 182, endPoint y: 399, distance: 13.6
click at [182, 399] on ol "ตรวจสอบแผนการโอนสินค้าที่ประกาศจากฝ่ายจัดซื้อ เข้าระบบ 'PoS Admin' ตรวจเช็คใน '…" at bounding box center [393, 346] width 447 height 339
click at [552, 53] on icon at bounding box center [551, 53] width 9 height 9
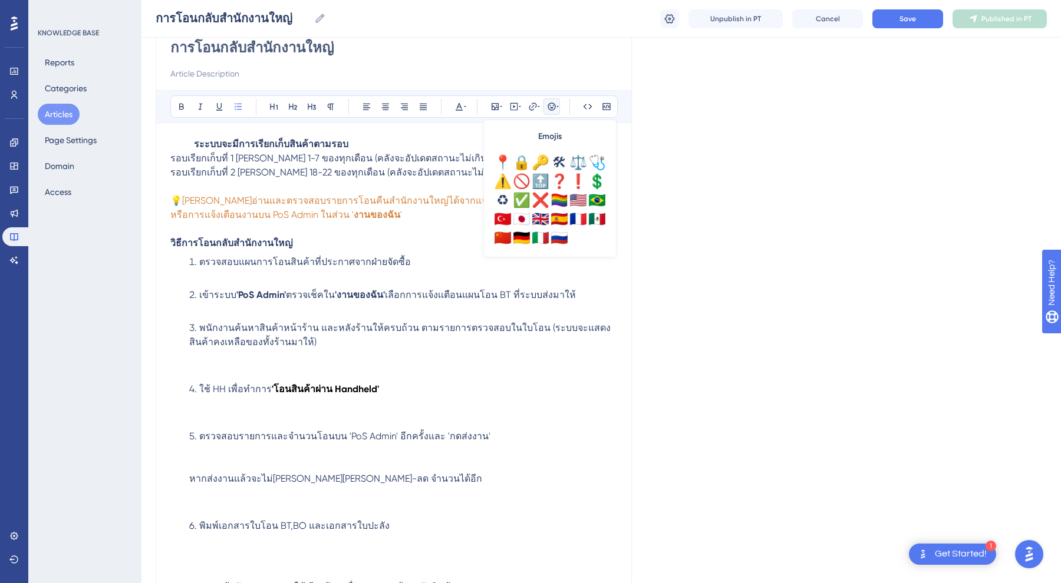
scroll to position [111, 0]
click at [501, 183] on div "⚠️" at bounding box center [502, 183] width 19 height 19
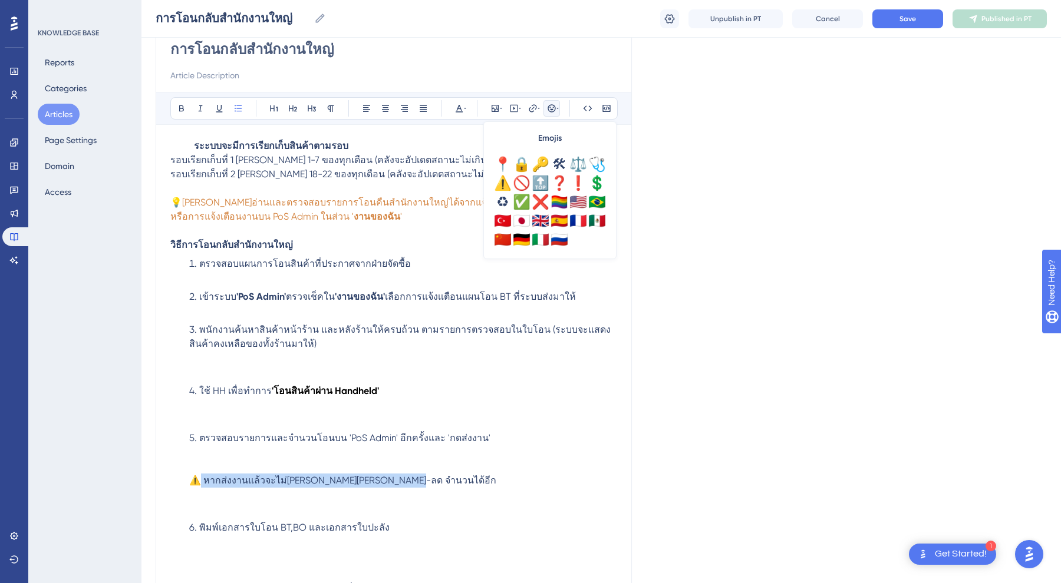
drag, startPoint x: 204, startPoint y: 481, endPoint x: 414, endPoint y: 484, distance: 209.2
click at [414, 484] on li "ตรวจสอบรายการและจำนวนโอนบน 'PoS Admin' อีกครั้งและ 'กดส่งงาน' ⚠️ หากส่งงานแล้วจ…" at bounding box center [403, 473] width 428 height 85
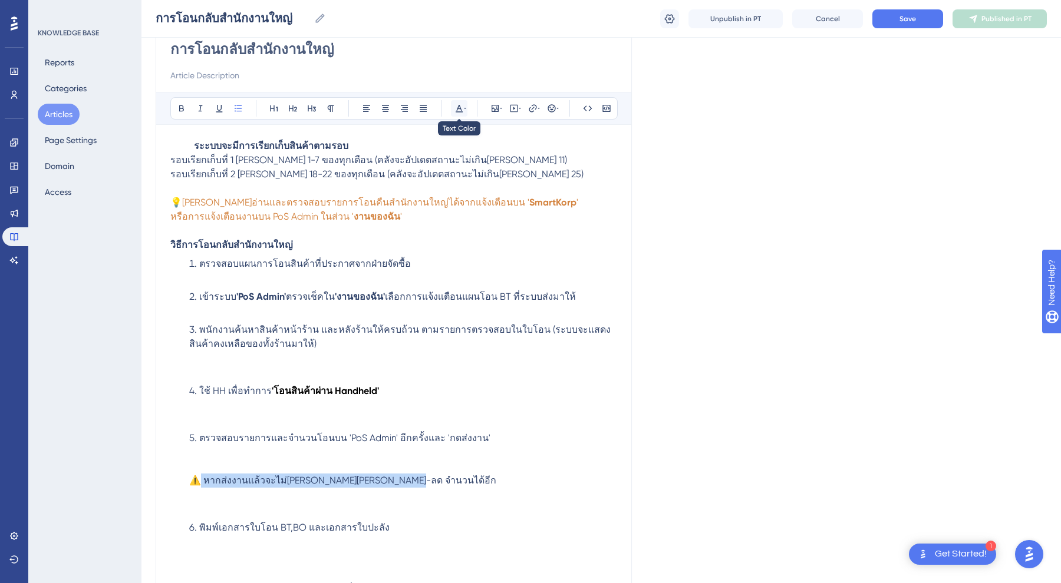
click at [466, 106] on icon at bounding box center [465, 108] width 2 height 9
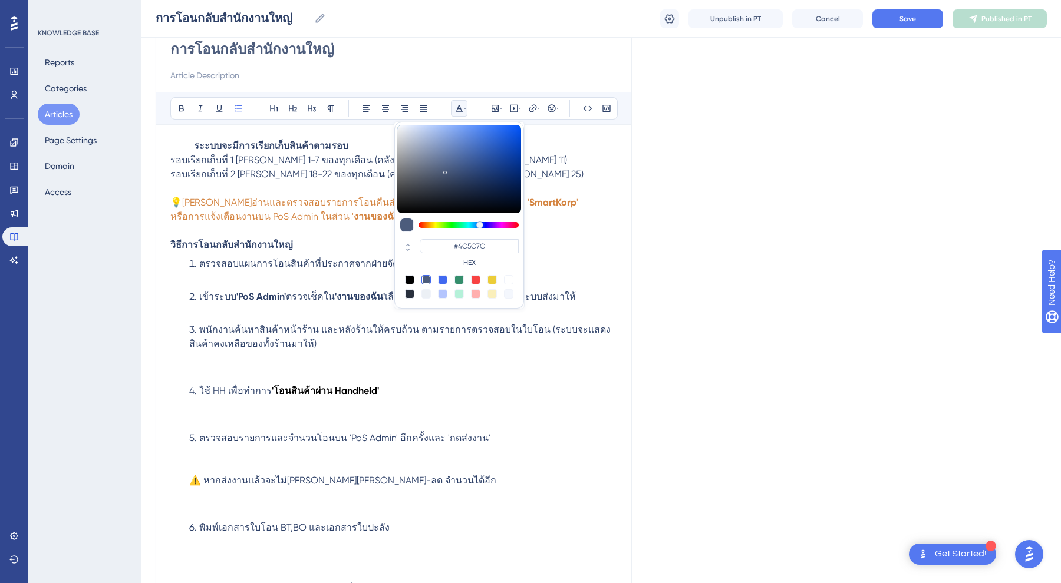
click at [491, 281] on div at bounding box center [491, 279] width 9 height 9
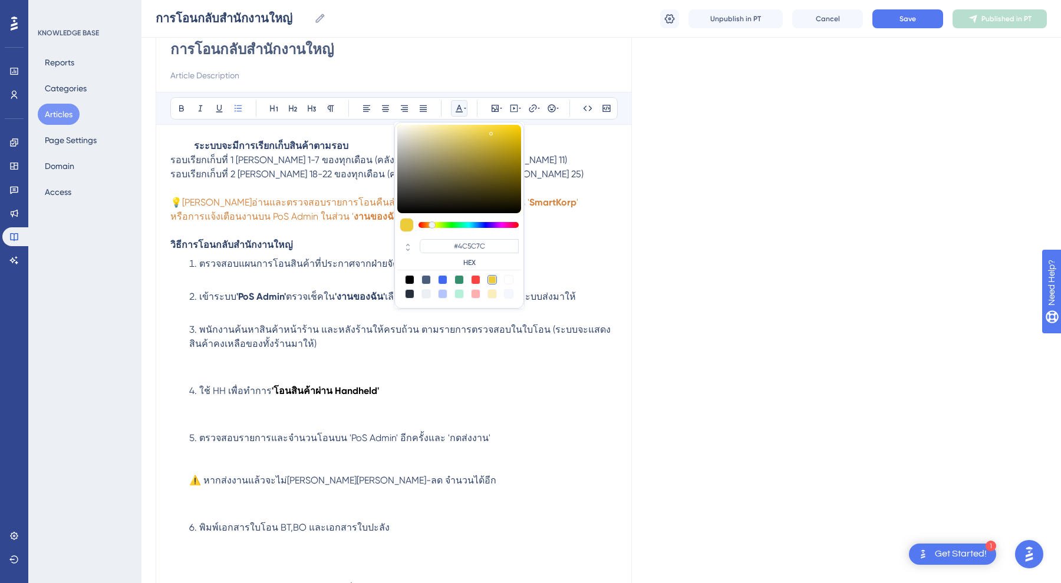
type input "#ECCD39"
click at [394, 473] on li "ตรวจสอบรายการและจำนวนโอนบน 'PoS Admin' อีกครั้งและ 'กดส่งงาน' ⚠️ หากส่งงานแล้วจ…" at bounding box center [403, 473] width 428 height 85
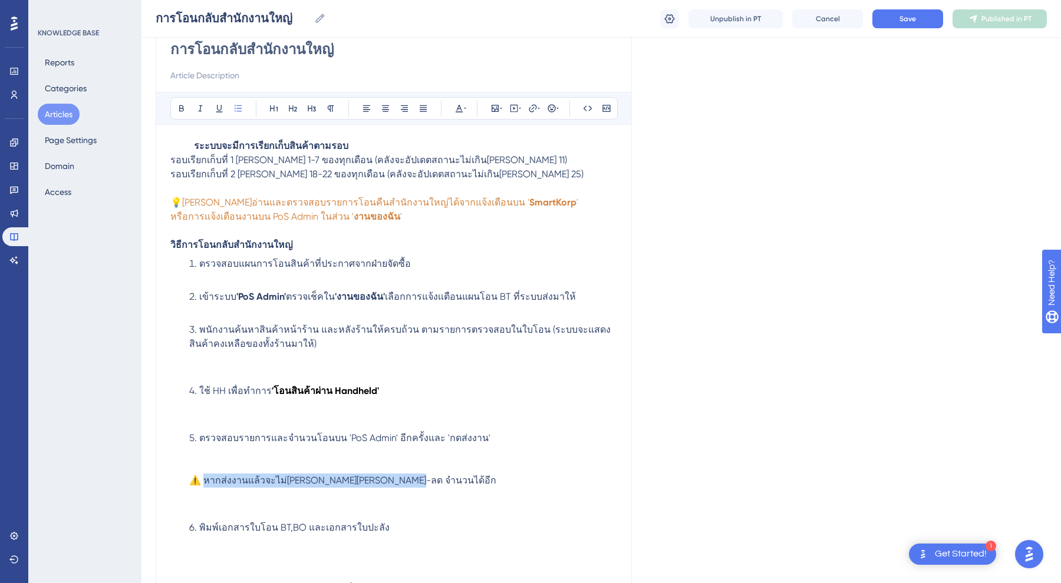
drag, startPoint x: 399, startPoint y: 480, endPoint x: 207, endPoint y: 480, distance: 192.1
click at [207, 480] on li "ตรวจสอบรายการและจำนวนโอนบน 'PoS Admin' อีกครั้งและ 'กดส่งงาน' ⚠️ หากส่งงานแล้วจ…" at bounding box center [403, 473] width 428 height 85
click at [464, 108] on icon at bounding box center [465, 108] width 2 height 1
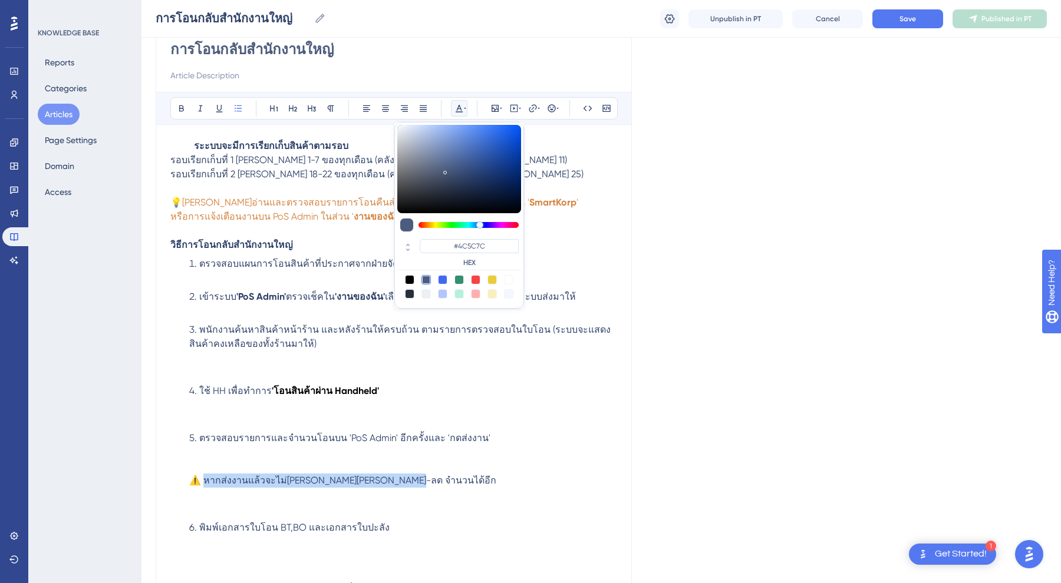
click at [489, 280] on div at bounding box center [491, 279] width 9 height 9
type input "#ECCD39"
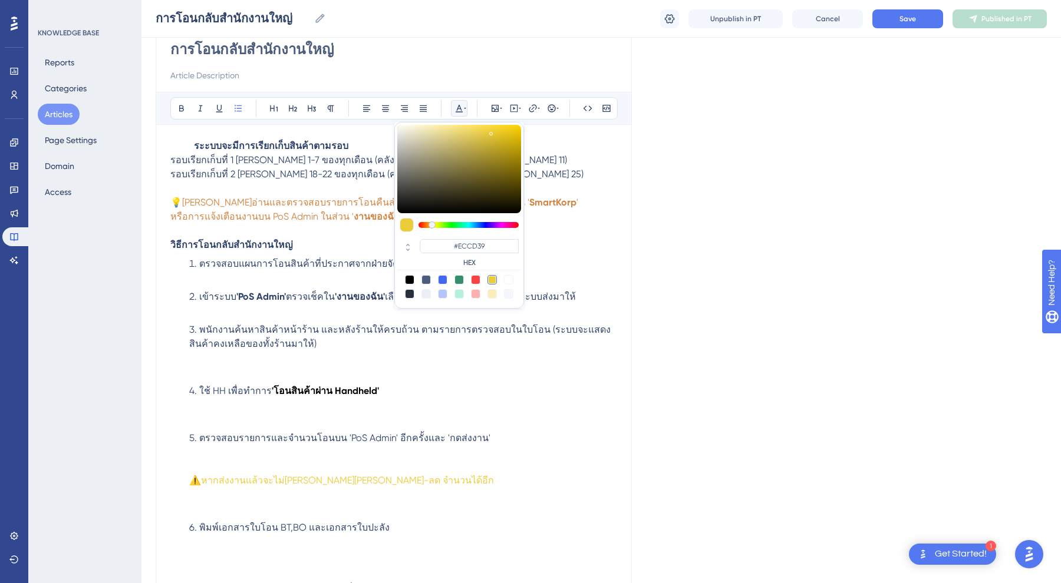
click at [386, 501] on li "ตรวจสอบรายการและจำนวนโอนบน 'PoS Admin' อีกครั้งและ 'กดส่งงาน' ⚠️ หากส่งงานแล้วจ…" at bounding box center [403, 473] width 428 height 85
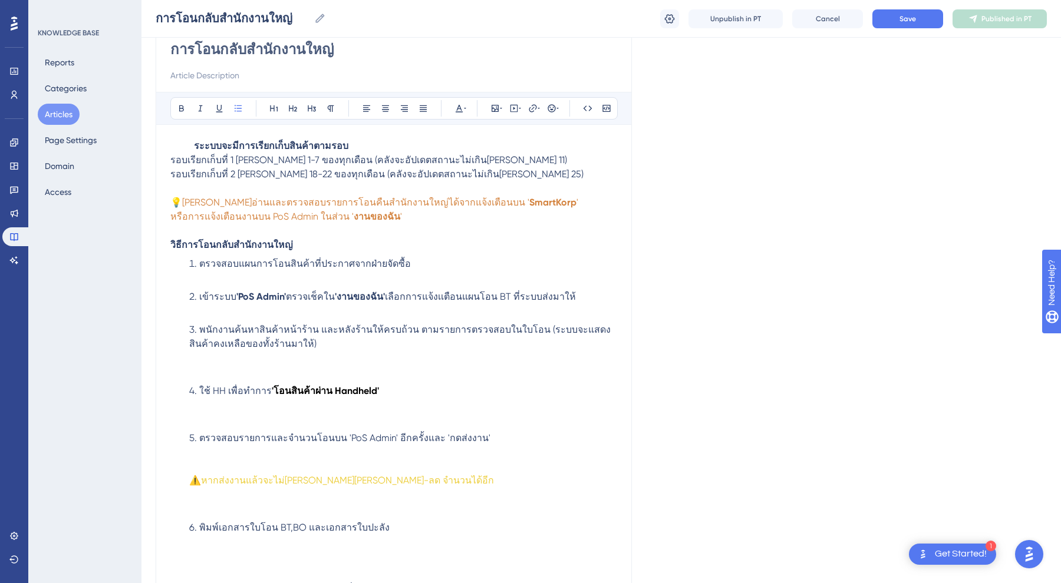
drag, startPoint x: 395, startPoint y: 474, endPoint x: 204, endPoint y: 481, distance: 191.1
click at [204, 481] on li "ตรวจสอบรายการและจำนวนโอนบน 'PoS Admin' อีกครั้งและ 'กดส่งงาน' ⚠️ หากส่งงานแล้วจ…" at bounding box center [403, 473] width 428 height 85
click at [468, 108] on div "Bold Italic Underline Bullet Point Heading 1 Heading 2 Heading 3 Normal Align L…" at bounding box center [393, 108] width 447 height 22
click at [467, 107] on button at bounding box center [459, 108] width 17 height 17
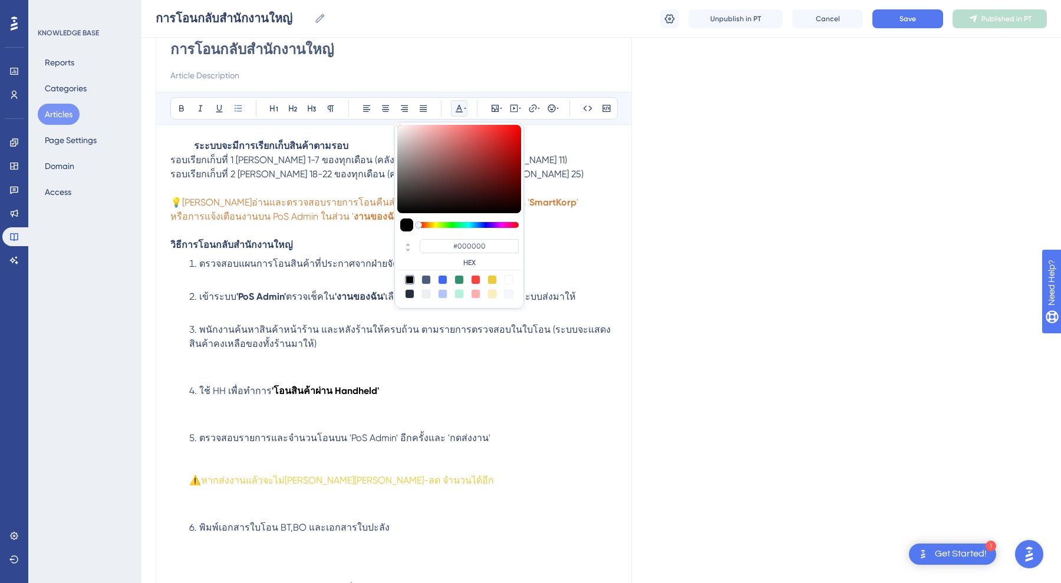
click at [386, 492] on li "ตรวจสอบรายการและจำนวนโอนบน 'PoS Admin' อีกครั้งและ 'กดส่งงาน' ⚠️ หากส่งงานแล้วจ…" at bounding box center [403, 473] width 428 height 85
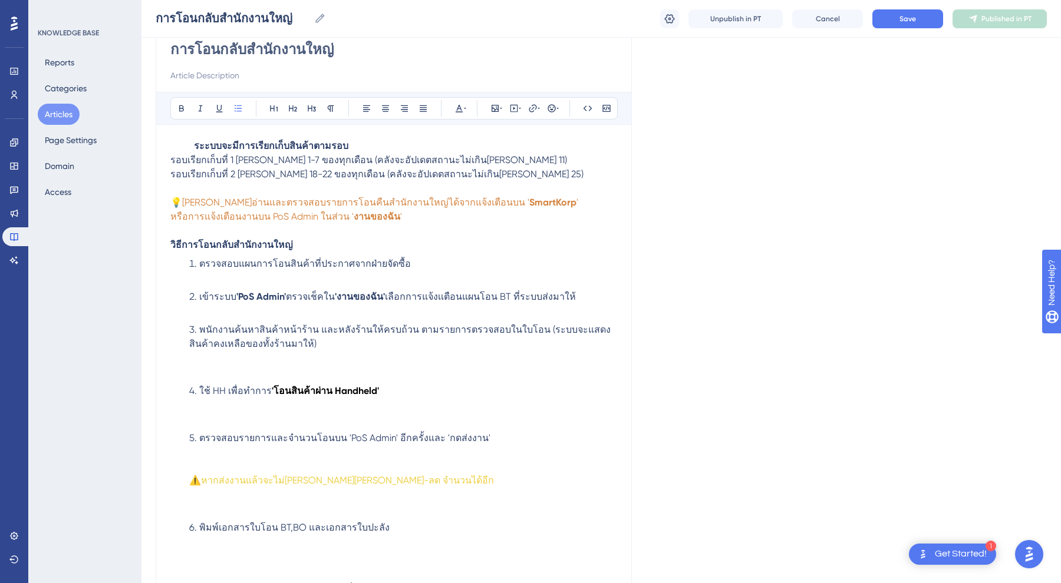
drag, startPoint x: 400, startPoint y: 484, endPoint x: 205, endPoint y: 484, distance: 194.5
click at [205, 484] on li "ตรวจสอบรายการและจำนวนโอนบน 'PoS Admin' อีกครั้งและ 'กดส่งงาน' ⚠️ หากส่งงานแล้วจ…" at bounding box center [403, 473] width 428 height 85
click at [462, 109] on icon at bounding box center [458, 108] width 9 height 9
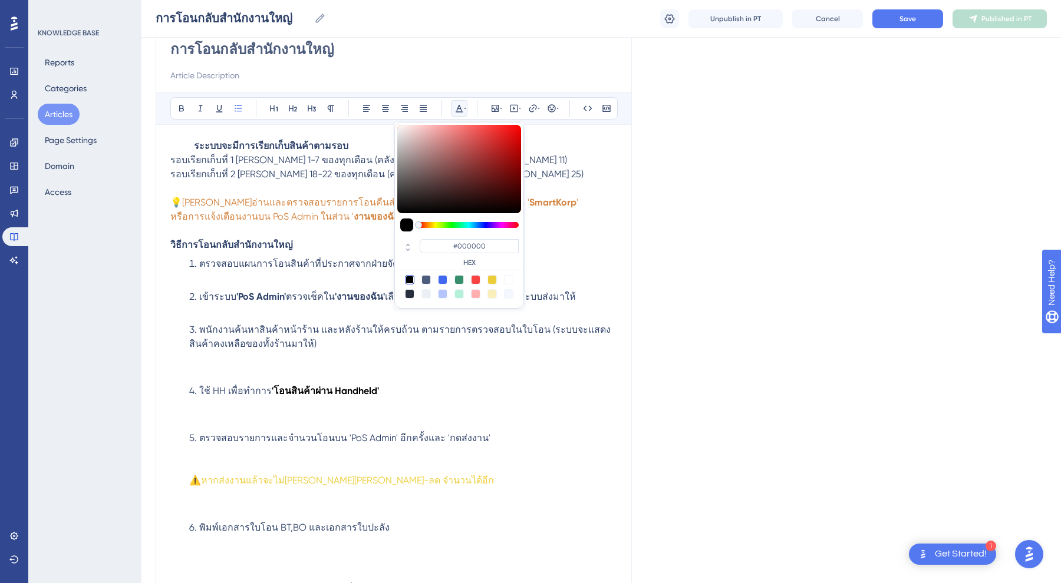
click at [474, 276] on div at bounding box center [475, 279] width 9 height 9
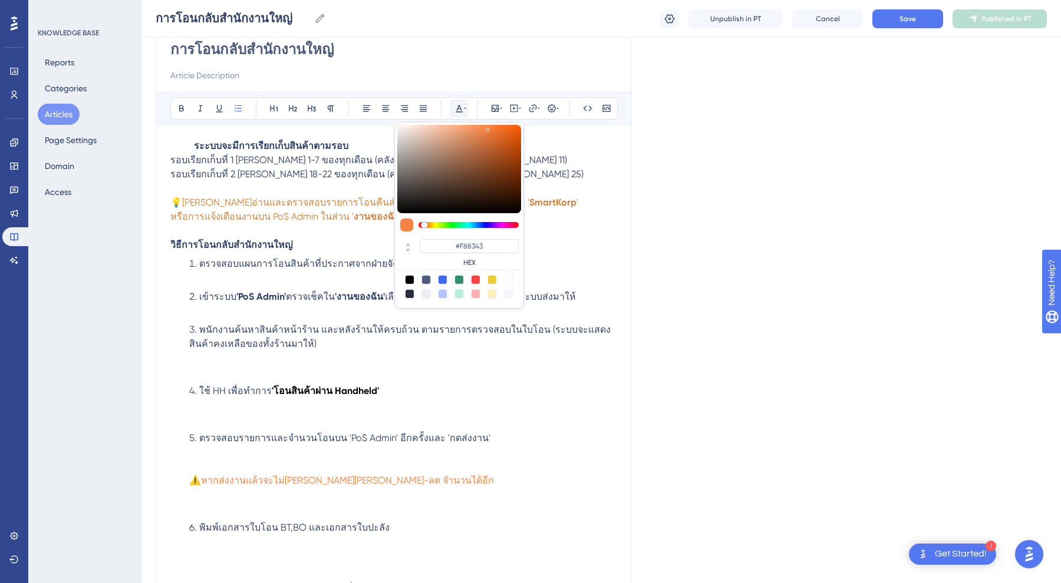
click at [424, 225] on div at bounding box center [468, 225] width 100 height 6
type input "#E26F30"
click at [494, 135] on div at bounding box center [459, 169] width 124 height 88
click at [479, 247] on input "#E26F30" at bounding box center [469, 246] width 99 height 14
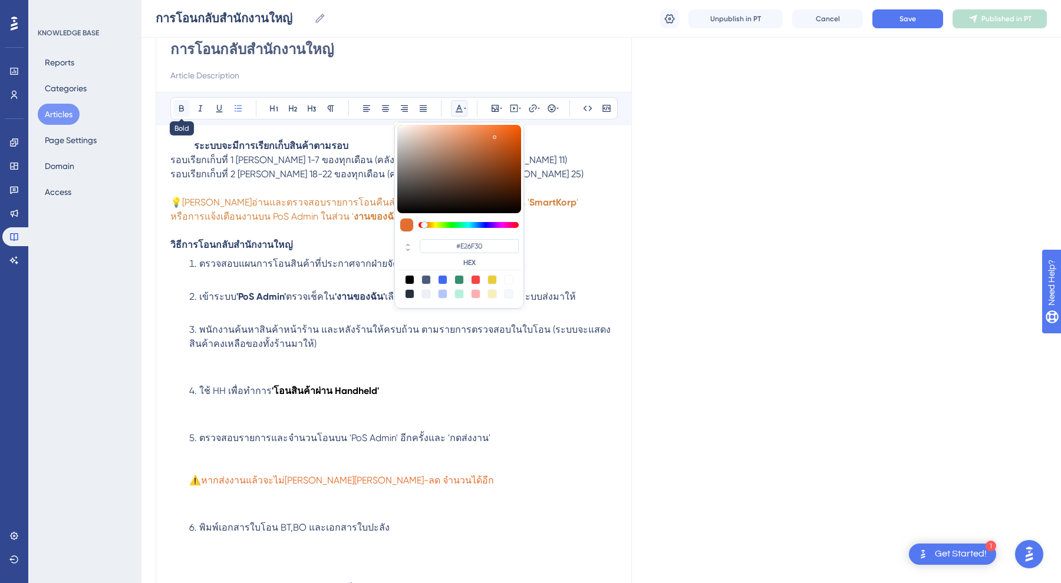
click at [187, 105] on div "Bold Italic Underline Bullet Point Heading 1 Heading 2 Heading 3 Normal Align L…" at bounding box center [393, 351] width 447 height 519
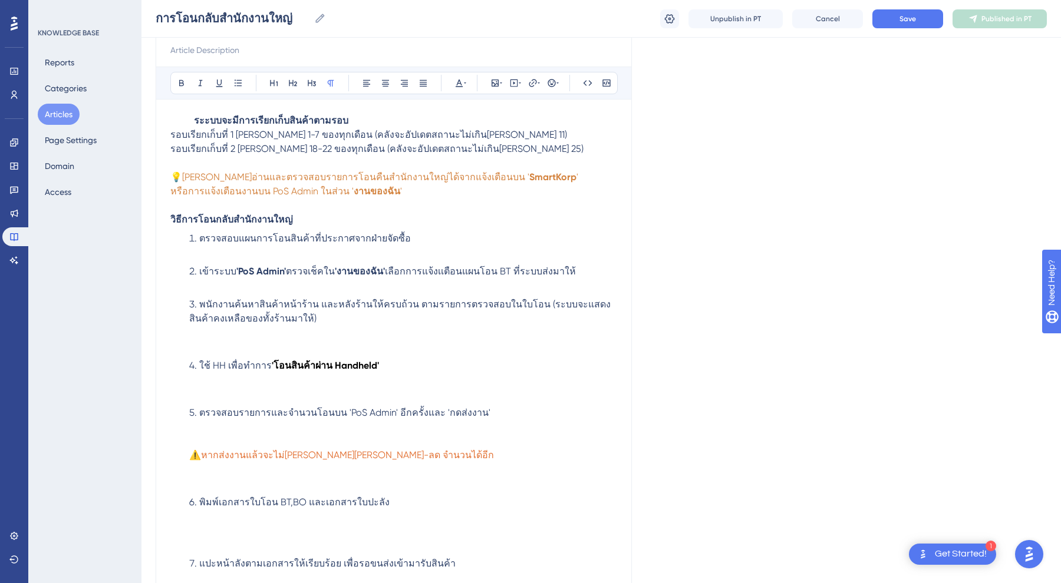
click at [298, 460] on span "หากส่งงานแล้วจะไม่สามารถเพิ่ม-ลด จำนวนได้อีก" at bounding box center [347, 455] width 293 height 11
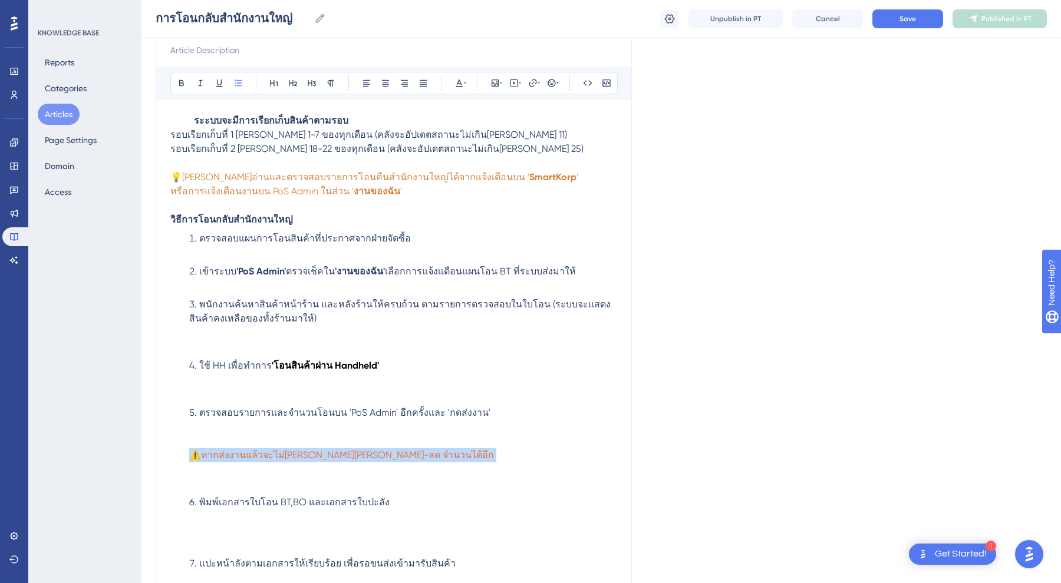
click at [298, 460] on span "หากส่งงานแล้วจะไม่สามารถเพิ่ม-ลด จำนวนได้อีก" at bounding box center [347, 455] width 293 height 11
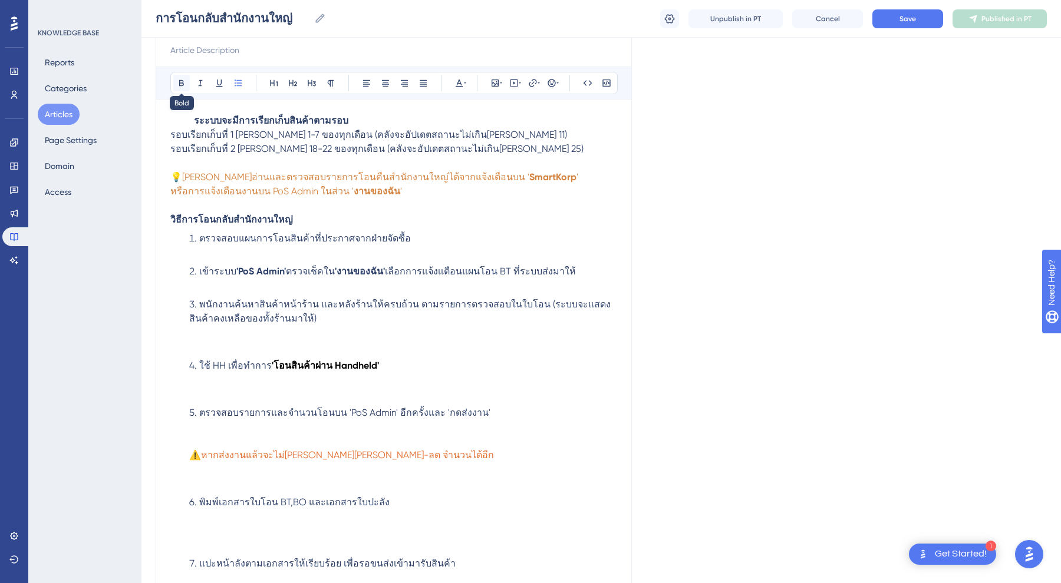
click at [180, 81] on icon at bounding box center [181, 83] width 5 height 6
click at [338, 206] on p at bounding box center [393, 206] width 447 height 14
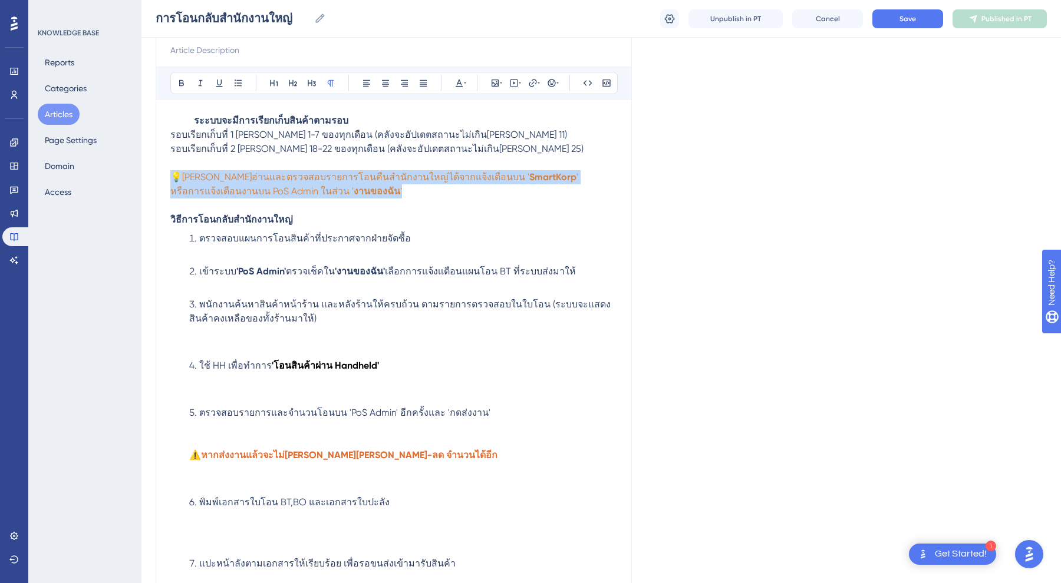
drag, startPoint x: 403, startPoint y: 190, endPoint x: 173, endPoint y: 173, distance: 230.5
click at [173, 173] on div "ระะบบจะมีการเรียกเก็บสินค้าตามรอบ รอบเรียกเก็บที่ 1 วันที่ 1-7 ของทุกเดือน (คลั…" at bounding box center [393, 349] width 447 height 471
click at [466, 78] on button at bounding box center [459, 83] width 17 height 17
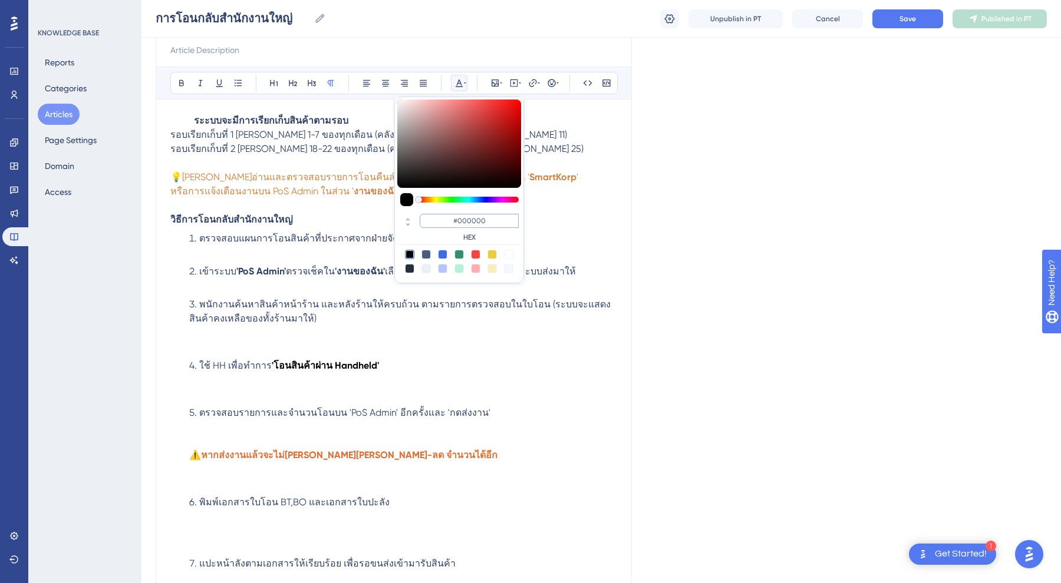
click at [475, 220] on input "#000000" at bounding box center [469, 221] width 99 height 14
paste input "E26F3"
type input "#E26F30"
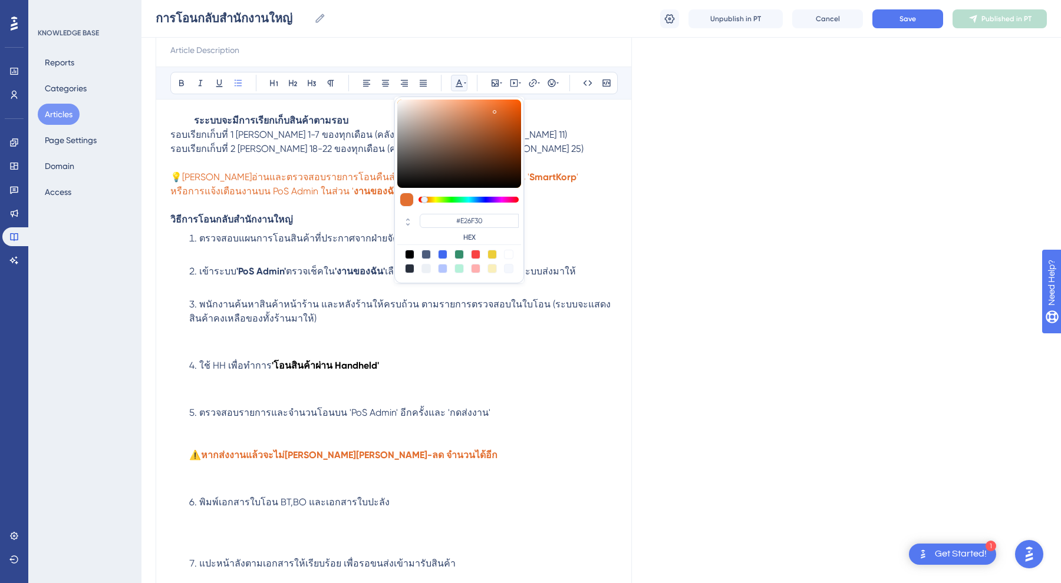
click at [590, 252] on li "ตรวจสอบแผนการโอนสินค้าที่ประกาศจากฝ่ายจัดซื้อ" at bounding box center [403, 246] width 428 height 28
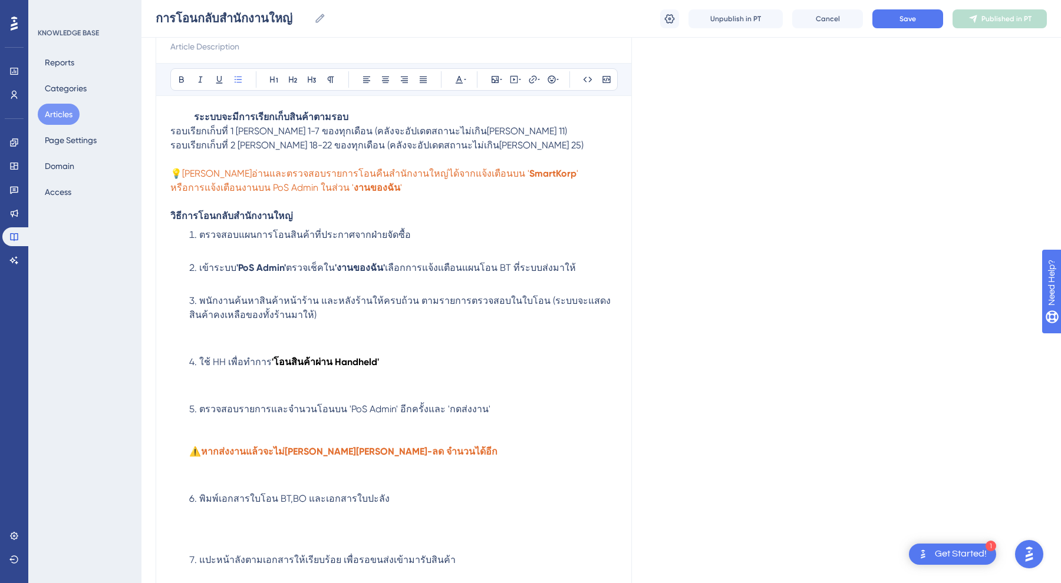
scroll to position [252, 0]
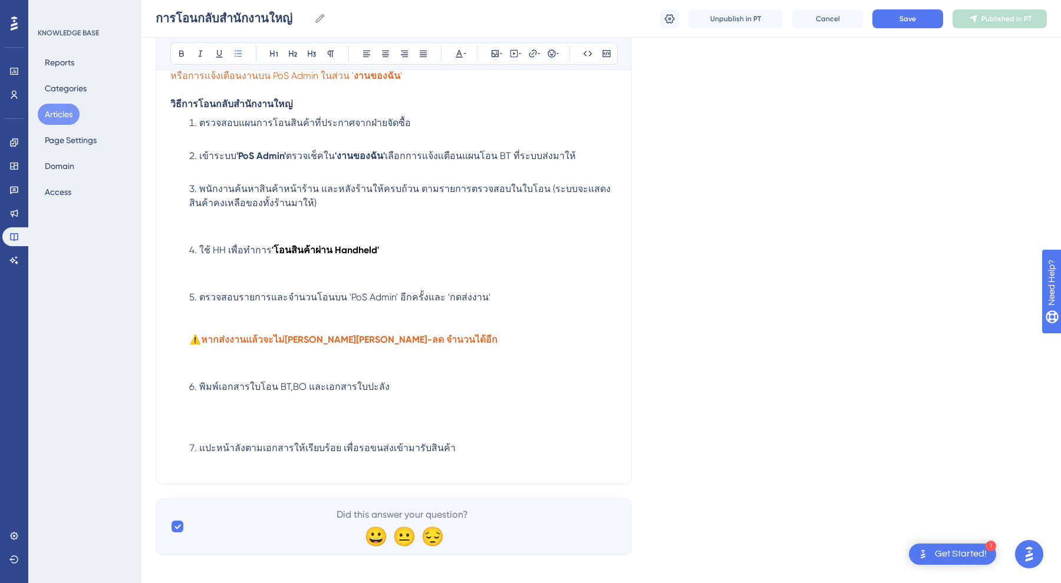
click at [331, 357] on li "ตรวจสอบรายการและจำนวนโอนบน 'PoS Admin' อีกครั้งและ 'กดส่งงาน' ⚠️ หากส่งงานแล้วจ…" at bounding box center [403, 333] width 428 height 85
click at [385, 299] on span "ตรวจสอบรายการและจำนวนโอนบน 'PoS Admin' อีกครั้งและ 'กดส่งงาน'" at bounding box center [344, 297] width 291 height 11
click at [257, 316] on li "ตรวจสอบรายการและจำนวนโอนบน 'PoS Admin' อีกครั้งและ 'กดส่งงาน' ⚠️ หากส่งงานแล้วจ…" at bounding box center [403, 333] width 428 height 85
drag, startPoint x: 433, startPoint y: 298, endPoint x: 494, endPoint y: 301, distance: 61.4
click at [494, 301] on li "ตรวจสอบรายการและจำนวนโอนบน 'PoS Admin' อีกครั้งและ 'กดส่งงาน' ⚠️ หากส่งงานแล้วจ…" at bounding box center [403, 333] width 428 height 85
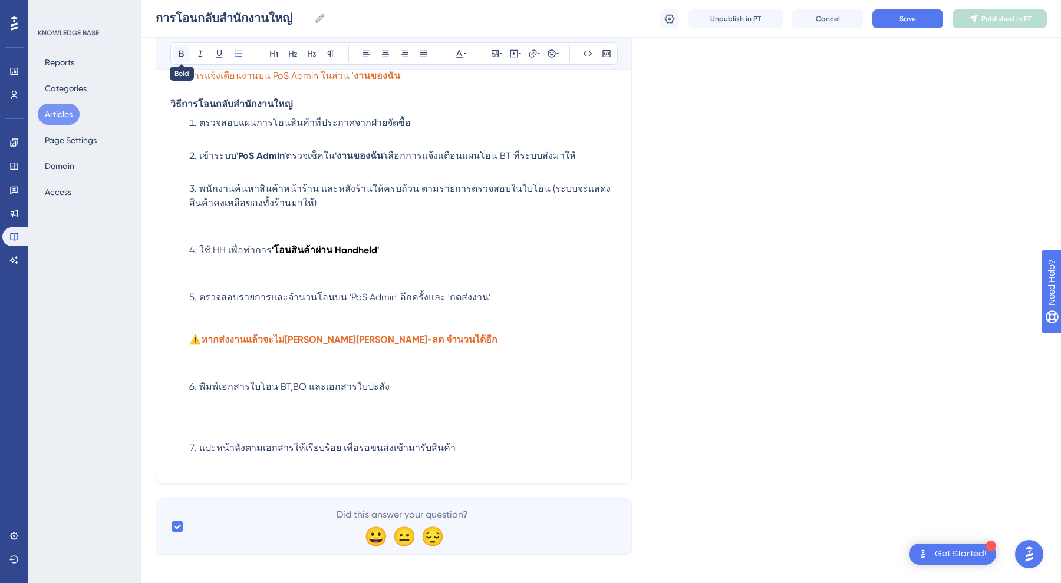
click at [178, 54] on icon at bounding box center [181, 53] width 9 height 9
click at [455, 54] on icon at bounding box center [458, 53] width 9 height 9
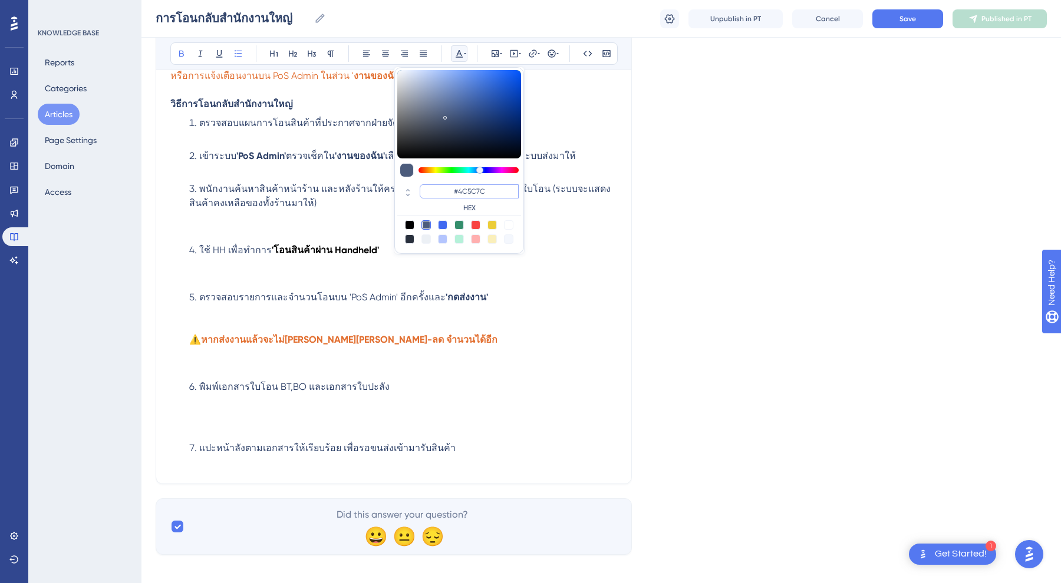
click at [455, 190] on input "#4C5C7C" at bounding box center [469, 191] width 99 height 14
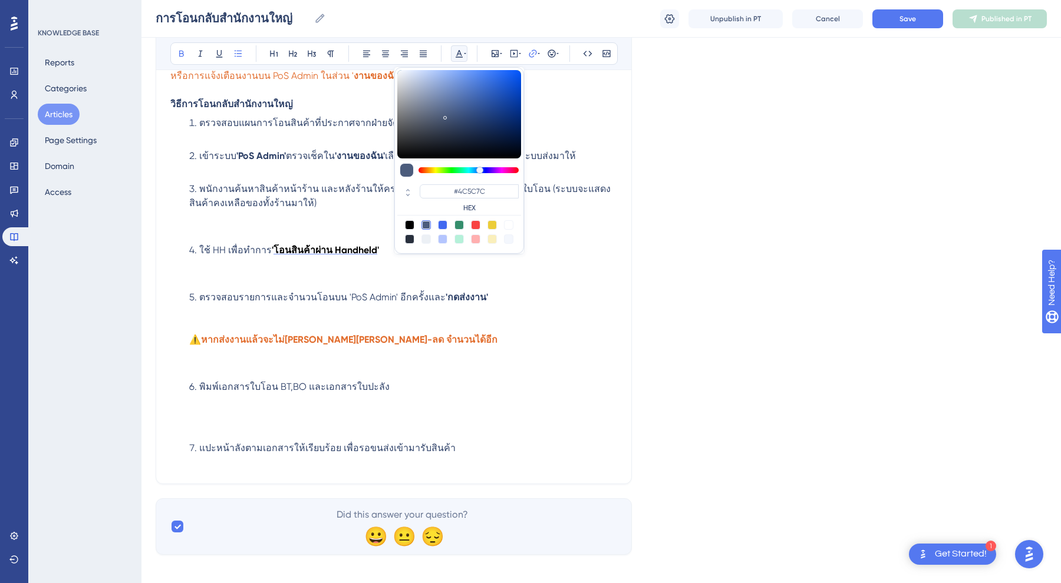
click at [365, 250] on strong "โอนสินค้าผ่าน Handheld" at bounding box center [325, 250] width 104 height 11
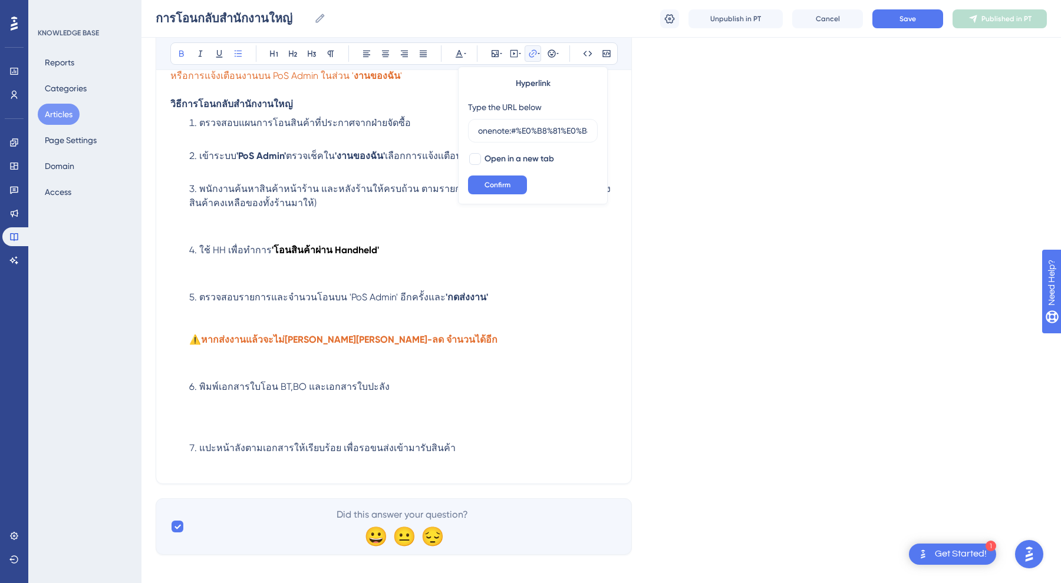
click at [380, 250] on li "ใช้ HH เพื่อทำการ ' โอนสินค้าผ่าน Handheld '" at bounding box center [403, 264] width 428 height 42
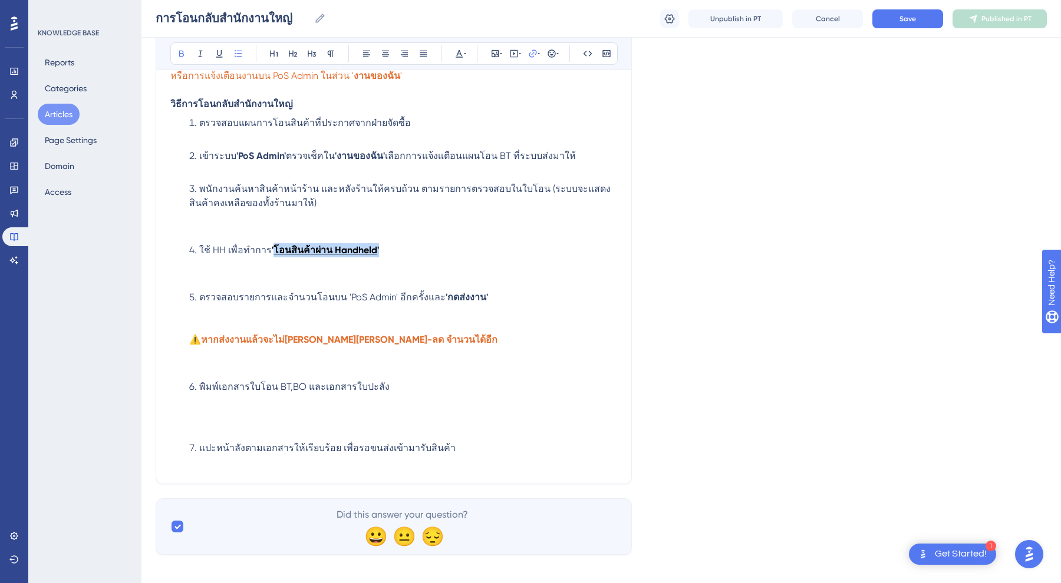
drag, startPoint x: 386, startPoint y: 250, endPoint x: 272, endPoint y: 250, distance: 114.3
click at [272, 250] on li "ใช้ HH เพื่อทำการ ' โอนสินค้าผ่าน Handheld '" at bounding box center [403, 264] width 428 height 42
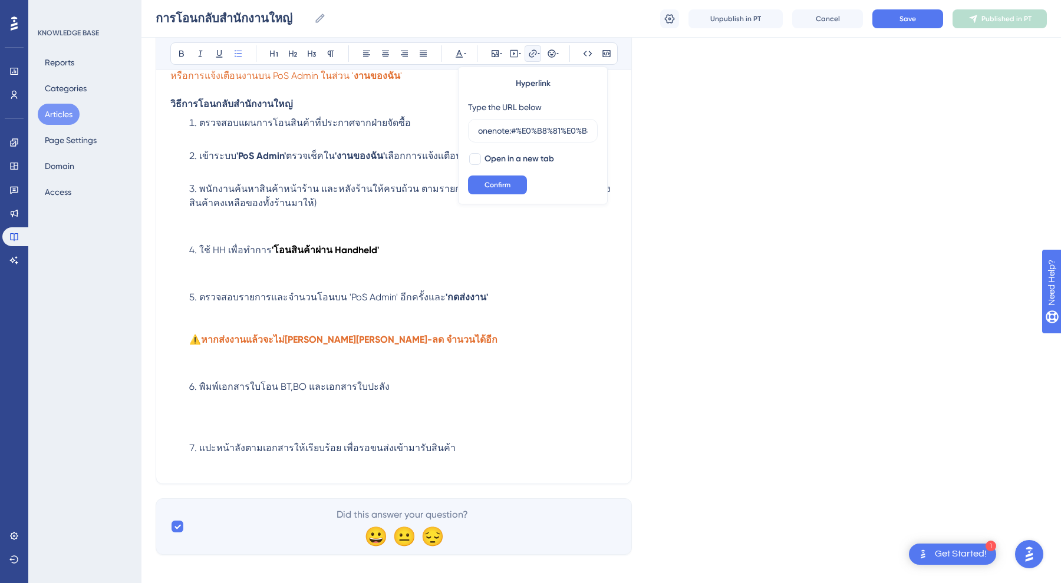
click at [399, 259] on li "ใช้ HH เพื่อทำการ ' โอนสินค้าผ่าน Handheld '" at bounding box center [403, 264] width 428 height 42
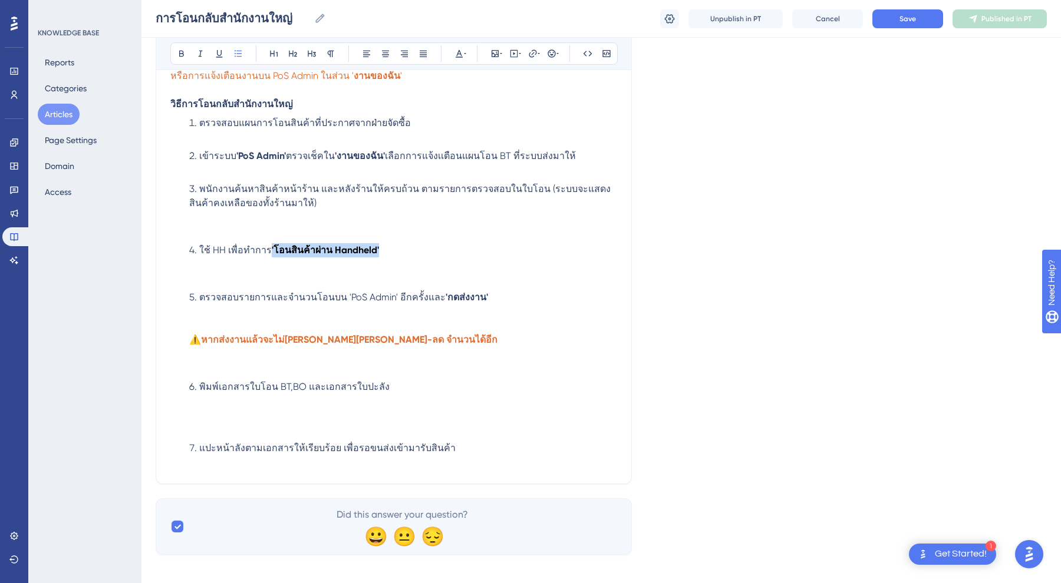
drag, startPoint x: 399, startPoint y: 248, endPoint x: 267, endPoint y: 248, distance: 132.0
click at [267, 248] on li "ใช้ HH เพื่อทำการ ' โอนสินค้าผ่าน Handheld '" at bounding box center [403, 264] width 428 height 42
click at [465, 44] on div "Bold Italic Underline Bullet Point Heading 1 Heading 2 Heading 3 Normal Align L…" at bounding box center [393, 53] width 447 height 22
click at [462, 48] on button at bounding box center [459, 53] width 17 height 17
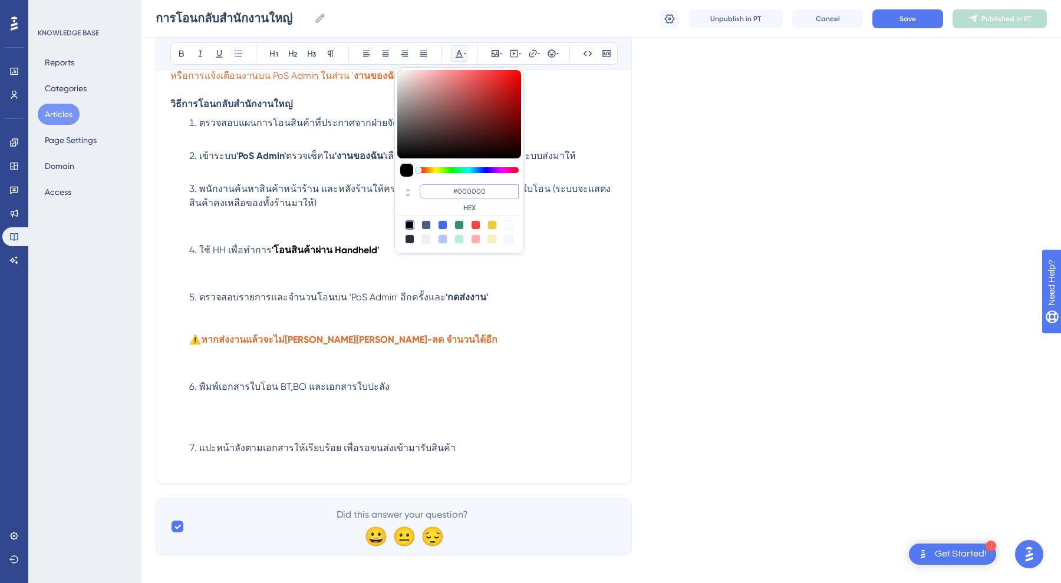
click at [468, 190] on input "#000000" at bounding box center [469, 191] width 99 height 14
click at [341, 223] on li "พนักงานค้นหาสินค้าหน้าร้าน และหลังร้านให้ครบถ้วน ตามรายการตรวจสอบในใบโอน (ระบบจ…" at bounding box center [403, 210] width 428 height 57
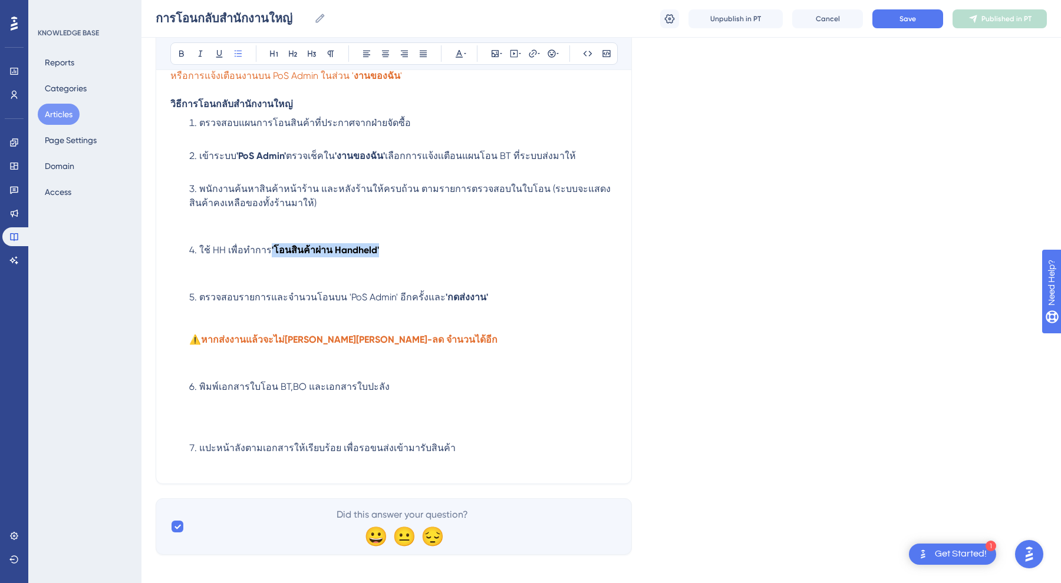
drag, startPoint x: 388, startPoint y: 247, endPoint x: 268, endPoint y: 248, distance: 120.2
click at [268, 248] on li "ใช้ HH เพื่อทำการ ' โอนสินค้าผ่าน Handheld '" at bounding box center [403, 264] width 428 height 42
click at [458, 55] on icon at bounding box center [458, 53] width 9 height 9
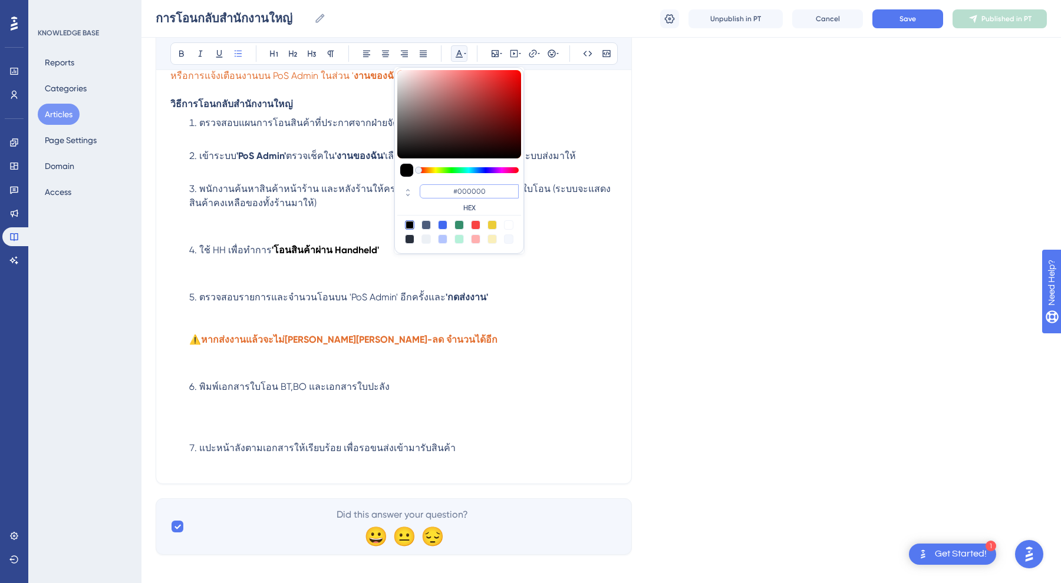
click at [458, 190] on input "#000000" at bounding box center [469, 191] width 99 height 14
type input "#4C5C7C"
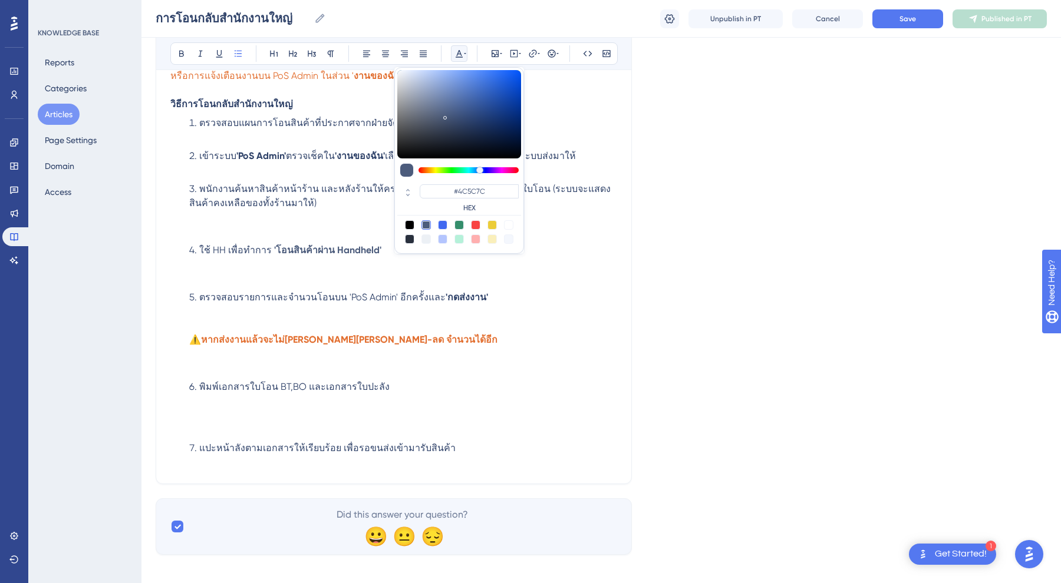
click at [388, 260] on li "ใช้ HH เพื่อทำการ ' โอนสินค้าผ่าน Handheld '" at bounding box center [403, 264] width 428 height 42
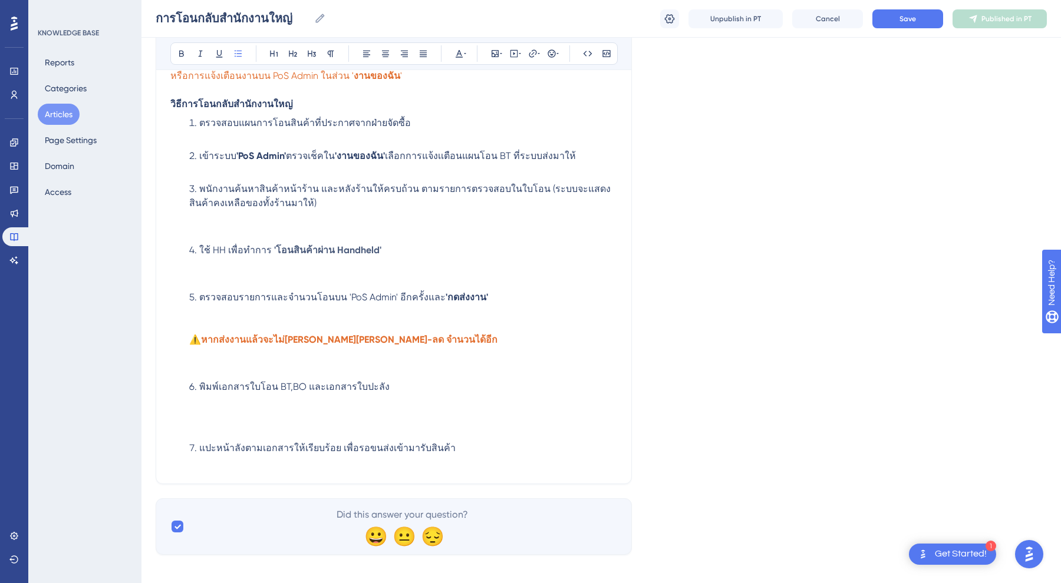
click at [397, 316] on li "ตรวจสอบรายการและจำนวนโอนบน 'PoS Admin' อีกครั้งและ 'กดส่งงาน' ⚠️ หากส่งงานแล้วจ…" at bounding box center [403, 333] width 428 height 85
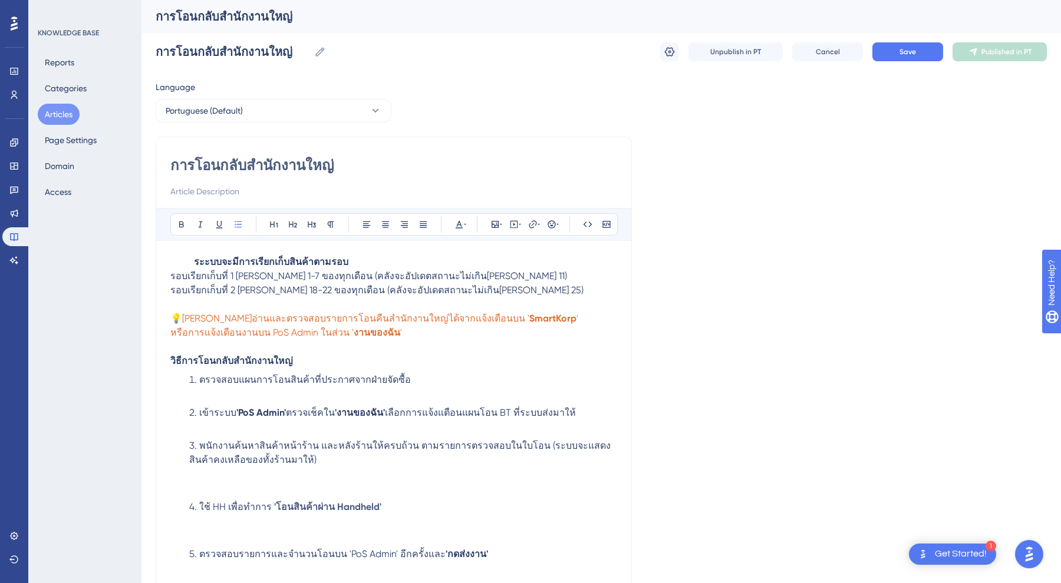
scroll to position [0, 0]
click at [375, 289] on span "รอบเรียกเก็บที่ 2 [PERSON_NAME] 18-22 ของทุกเดือน (คลังจะอัปเดตสถานะไม่เกิน[PER…" at bounding box center [376, 290] width 413 height 11
click at [375, 300] on p at bounding box center [393, 305] width 447 height 14
click at [374, 348] on p at bounding box center [393, 347] width 447 height 14
click at [373, 384] on span "ตรวจสอบแผนการโอนสินค้าที่ประกาศจากฝ่ายจัดซื้อ" at bounding box center [305, 379] width 212 height 11
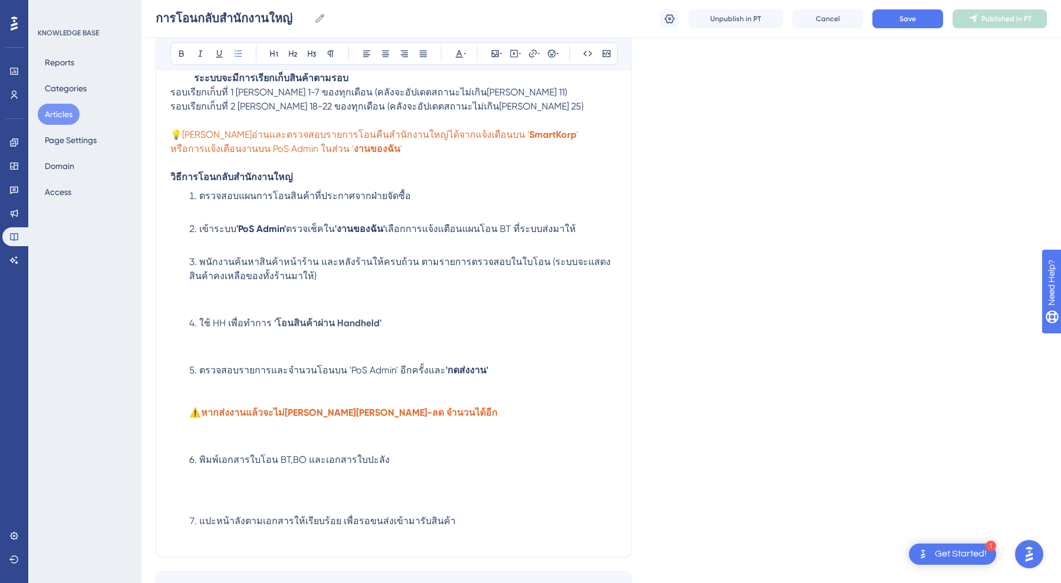
scroll to position [209, 0]
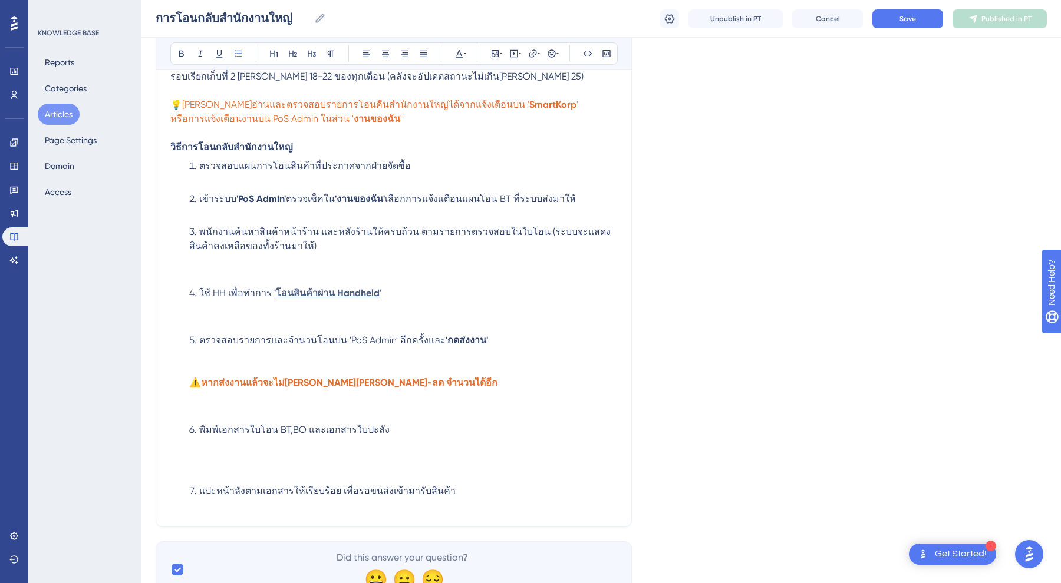
click at [361, 294] on strong "โอนสินค้าผ่าน Handheld" at bounding box center [328, 293] width 104 height 11
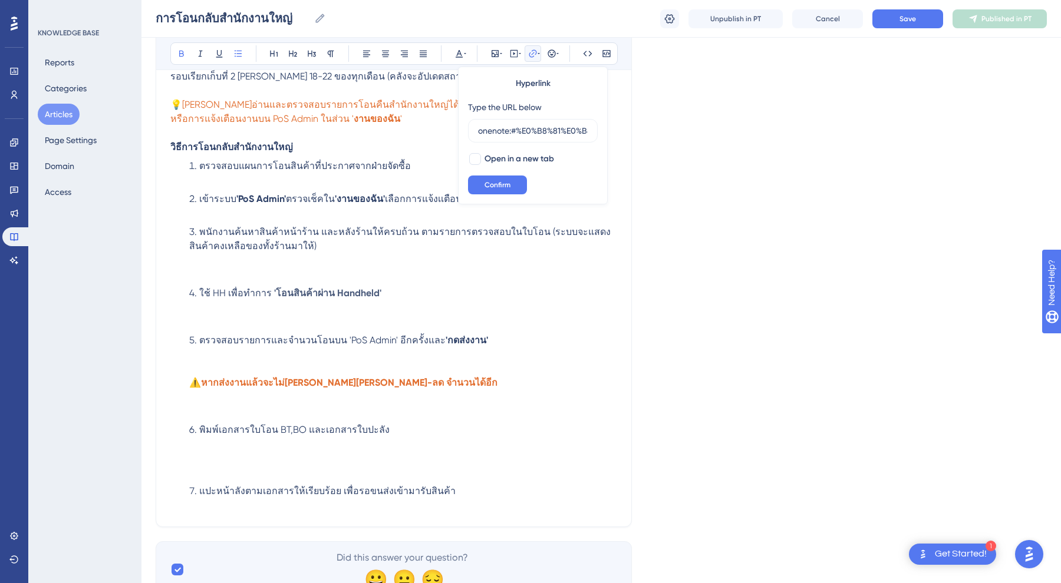
click at [362, 267] on li "พนักงานค้นหาสินค้าหน้าร้าน และหลังร้านให้ครบถ้วน ตามรายการตรวจสอบในใบโอน (ระบบจ…" at bounding box center [403, 253] width 428 height 57
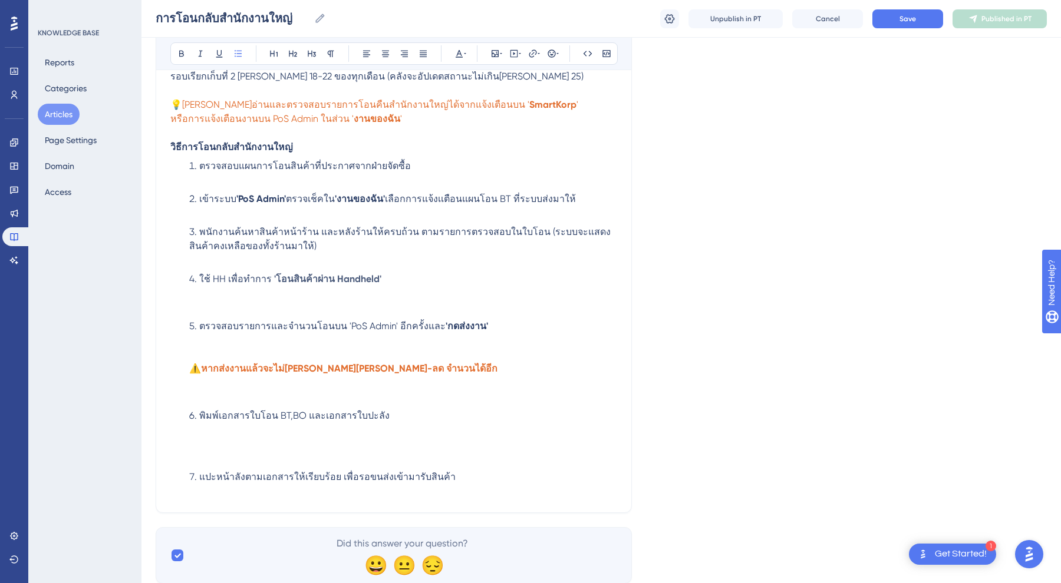
click at [365, 314] on li "ใช้ HH เพื่อทำการ ' โอนสินค้าผ่าน Handheld '" at bounding box center [403, 293] width 428 height 42
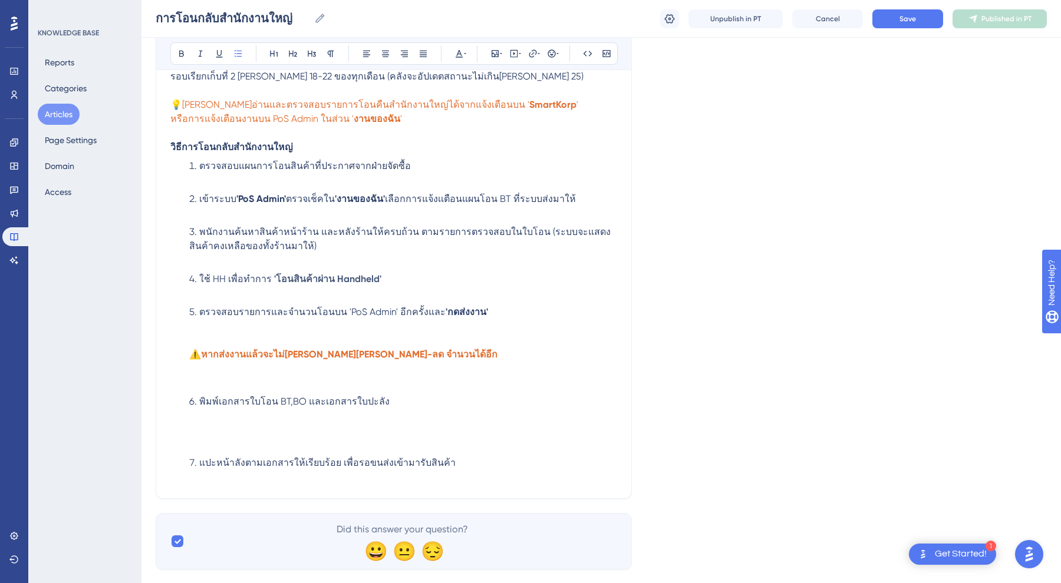
click at [346, 337] on li "ตรวจสอบรายการและจำนวนโอนบน 'PoS Admin' อีกครั้งและ 'กดส่งงาน' ⚠️ หากส่งงานแล้วจ…" at bounding box center [403, 347] width 428 height 85
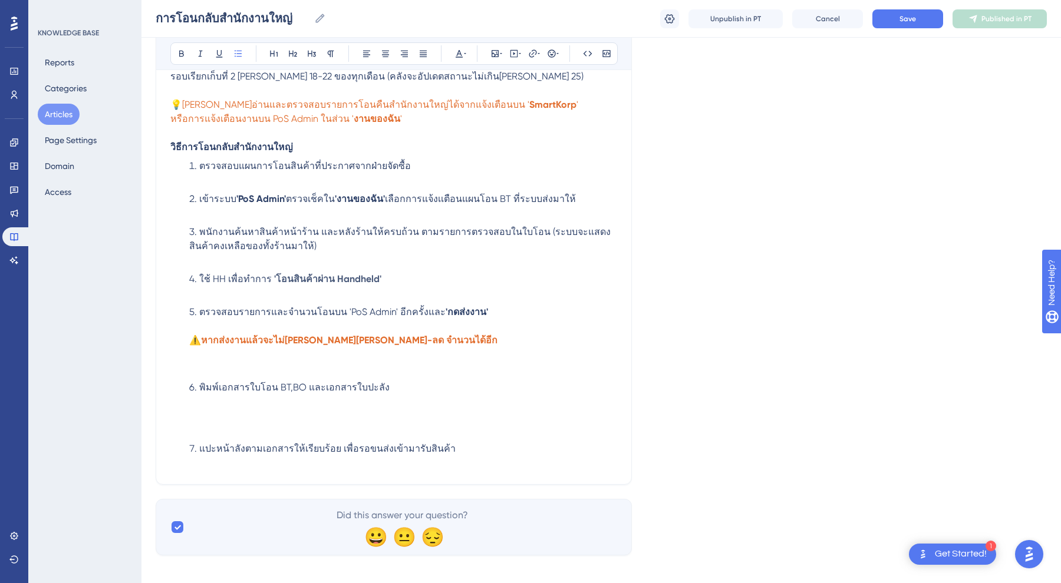
scroll to position [205, 0]
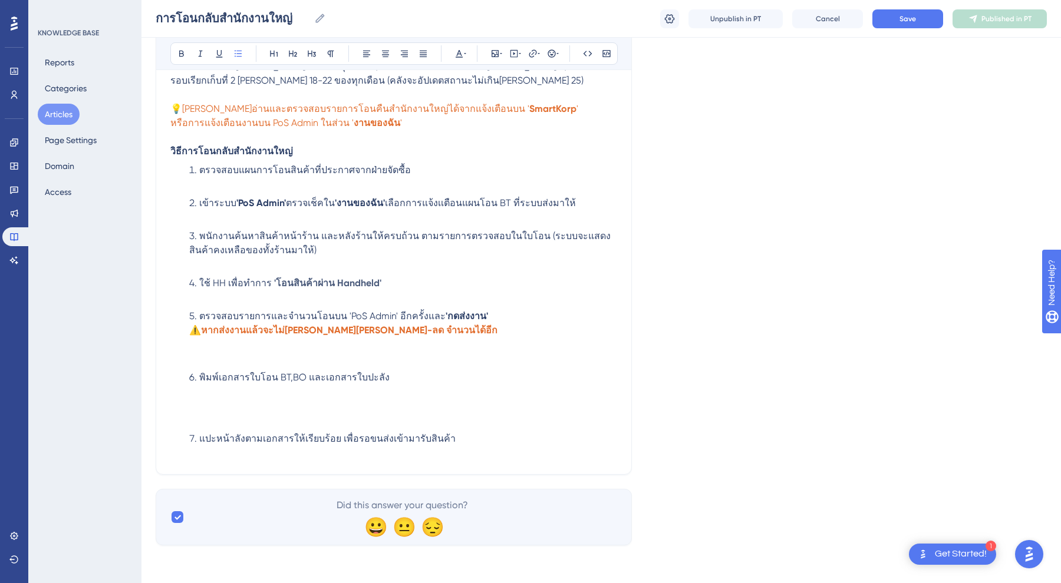
click at [324, 365] on li "ตรวจสอบรายการและจำนวนโอนบน 'PoS Admin' อีกครั้งและ 'กดส่งงาน' ⚠️ หากส่งงานแล้วจ…" at bounding box center [403, 337] width 428 height 57
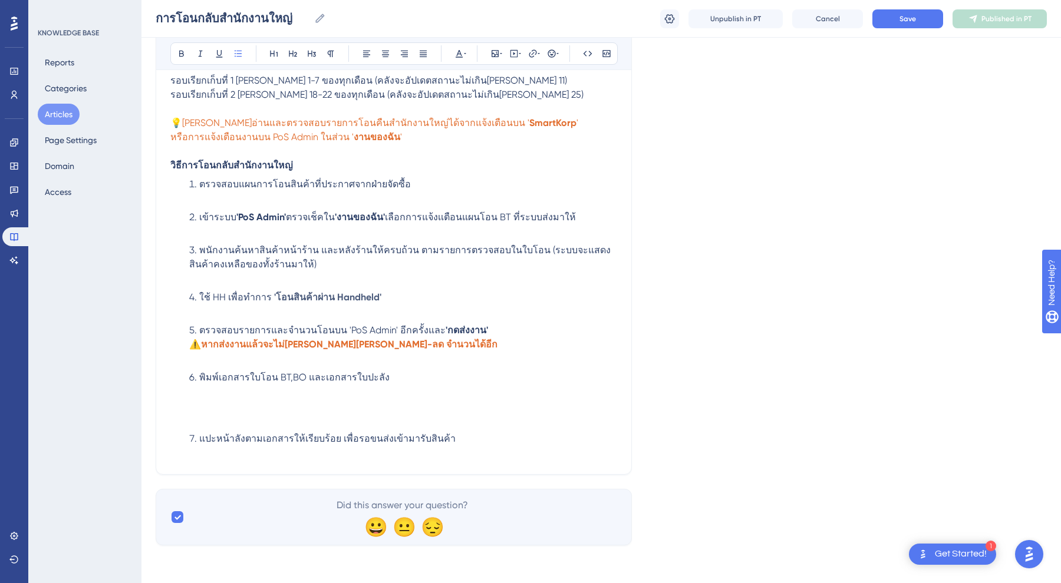
click at [281, 421] on li "พิมพ์เอกสารใบโอน BT,BO และเอกสารใบปะลัง" at bounding box center [403, 399] width 428 height 57
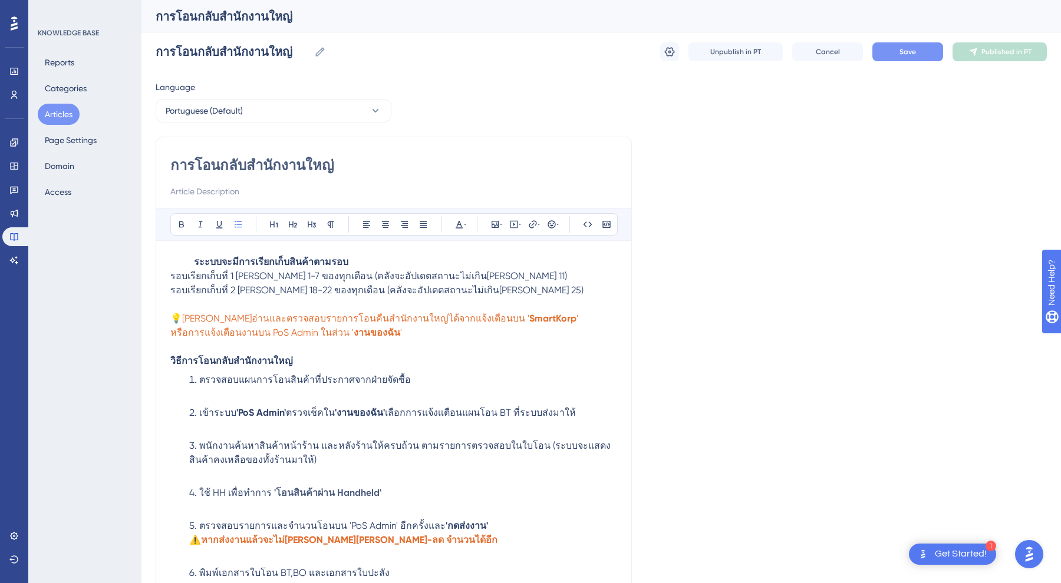
scroll to position [0, 0]
click at [889, 49] on button "Save" at bounding box center [907, 51] width 71 height 19
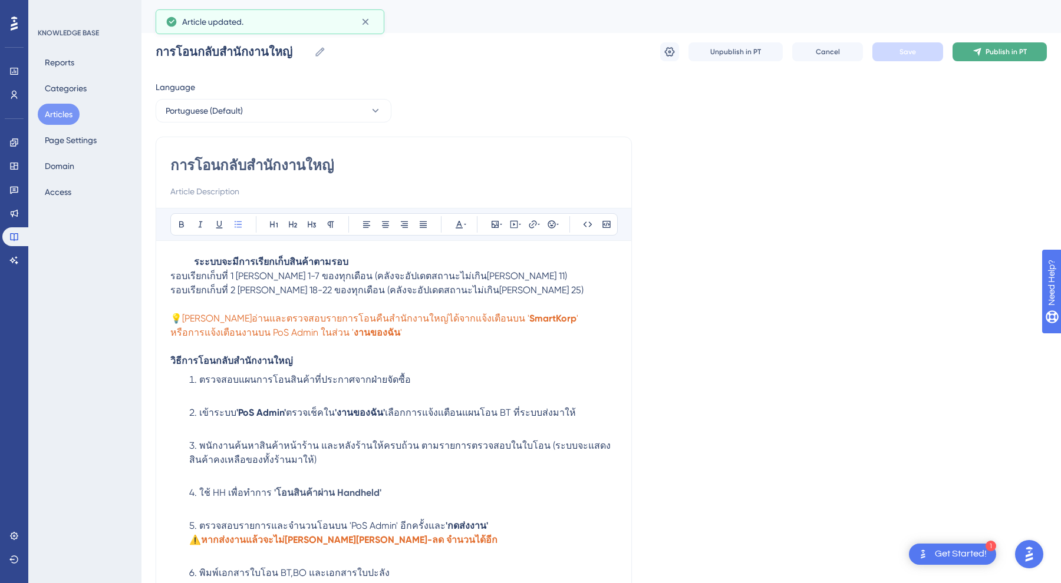
click at [988, 48] on span "Publish in PT" at bounding box center [1005, 51] width 41 height 9
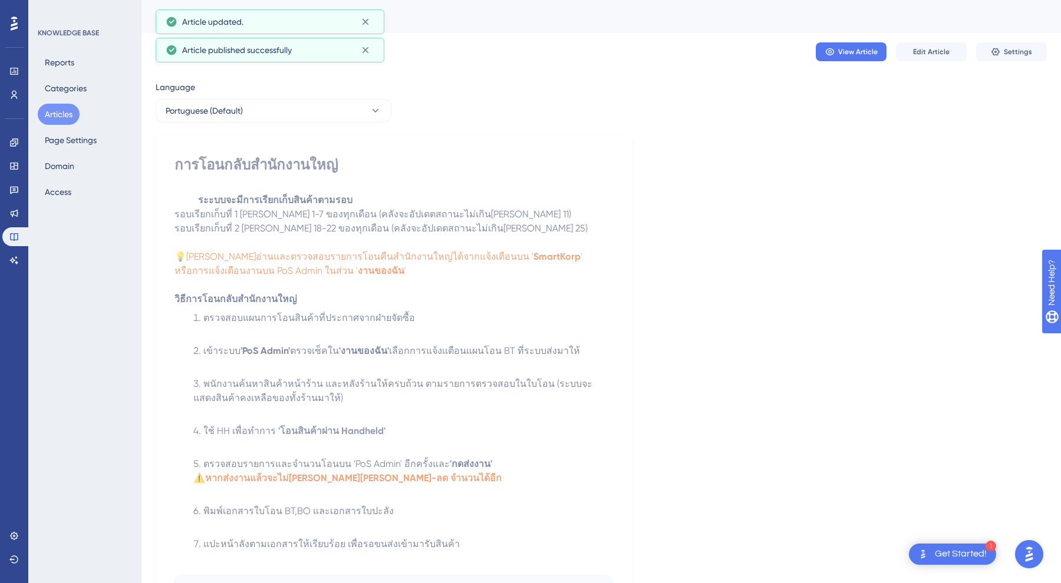
click at [63, 110] on button "Articles" at bounding box center [59, 114] width 42 height 21
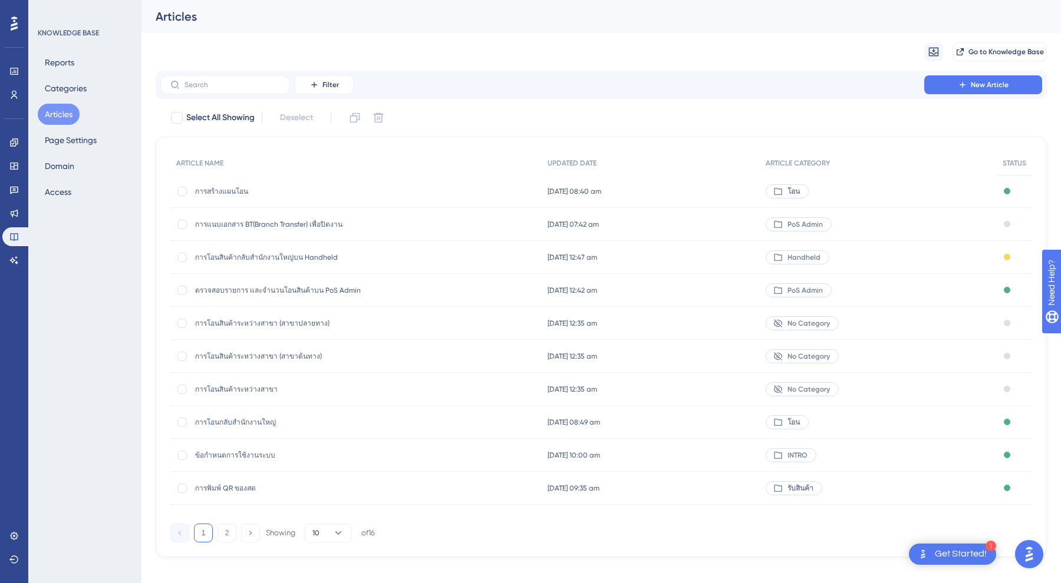
click at [255, 388] on span "การโอนสินค้าระหว่างสาขา" at bounding box center [289, 389] width 189 height 9
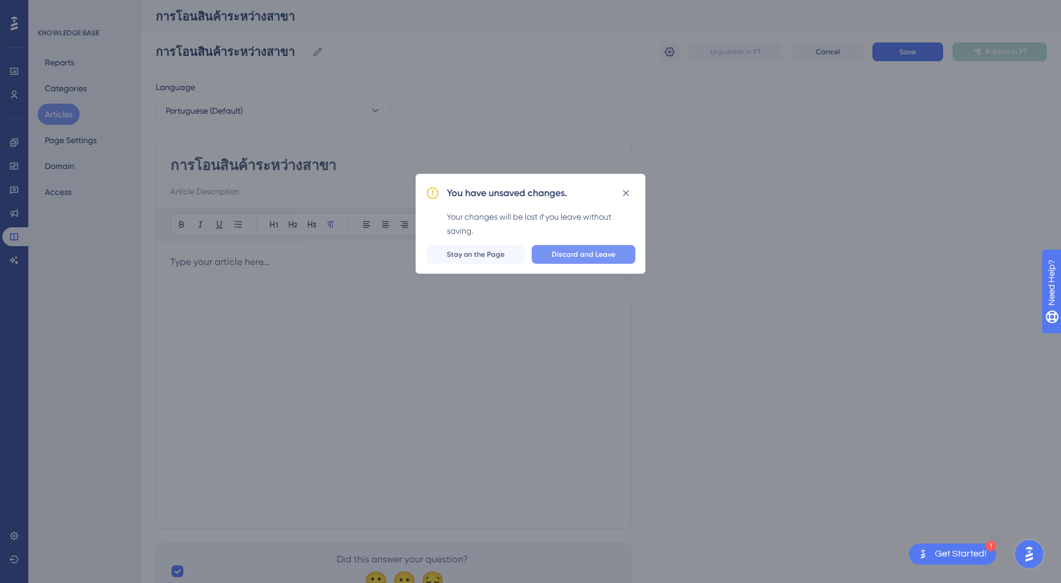
click at [590, 256] on span "Discard and Leave" at bounding box center [584, 254] width 64 height 9
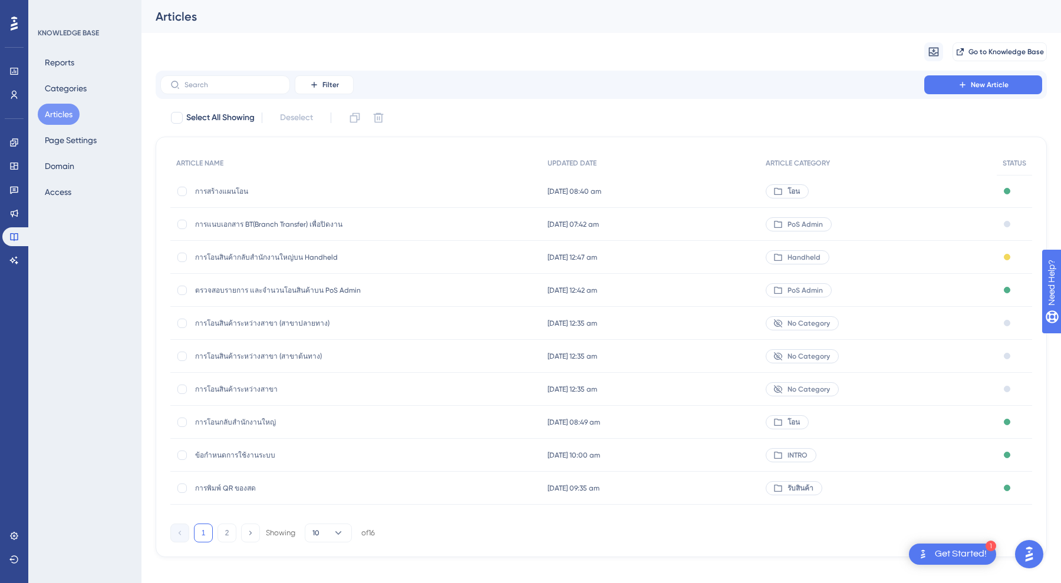
click at [225, 424] on span "การโอนกลับสำนักงานใหญ่" at bounding box center [289, 422] width 189 height 9
click at [281, 359] on span "การโอนสินค้าระหว่างสาขา (สาขาต้นทาง)" at bounding box center [289, 356] width 189 height 9
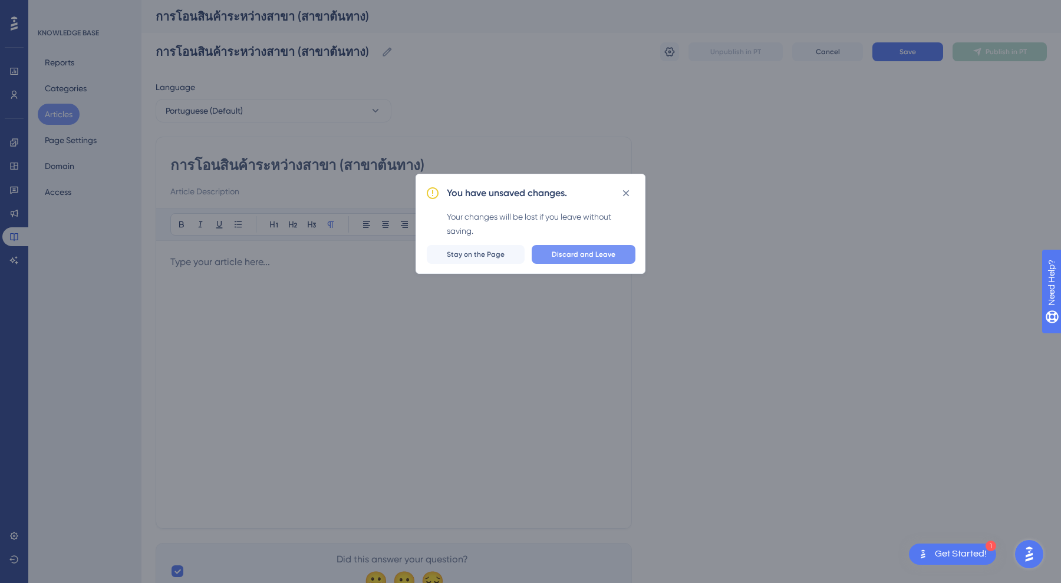
click at [602, 258] on span "Discard and Leave" at bounding box center [584, 254] width 64 height 9
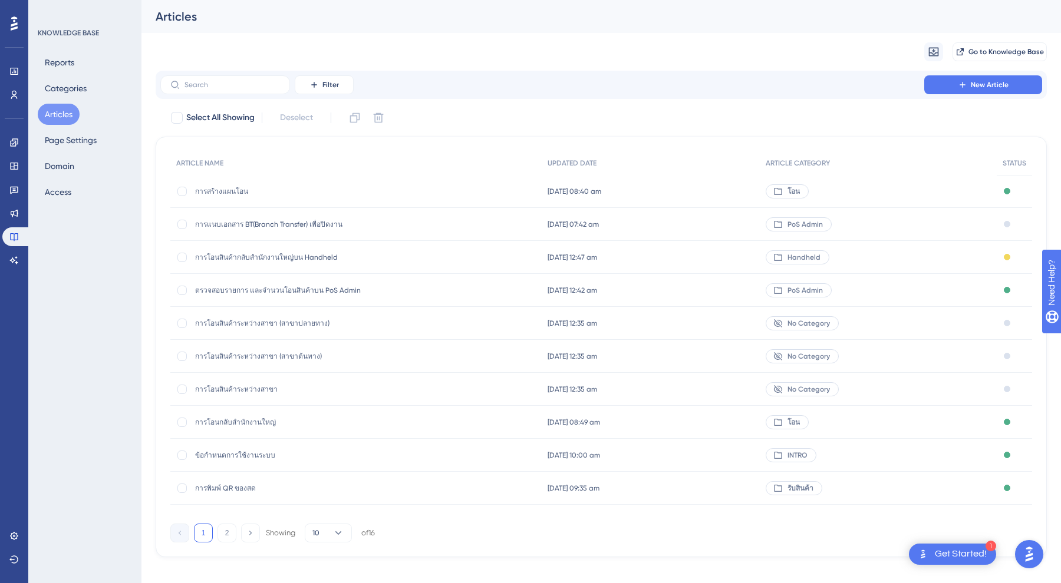
click at [568, 392] on span "[DATE] 12:35 am" at bounding box center [572, 389] width 50 height 9
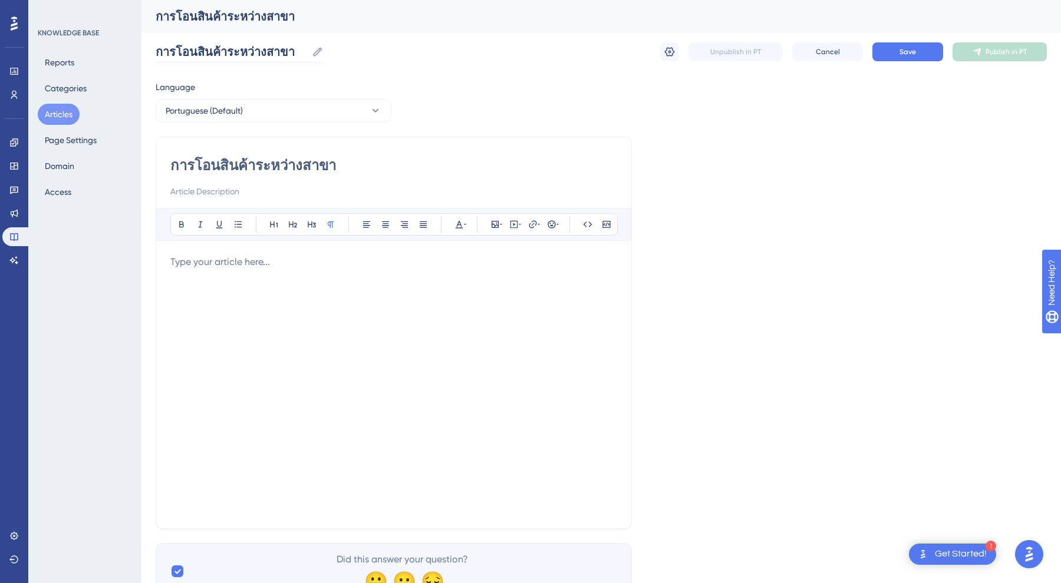
click at [316, 51] on icon at bounding box center [318, 52] width 12 height 12
click at [307, 51] on input "การโอนสินค้าระหว่างสาขา" at bounding box center [231, 52] width 151 height 17
click at [396, 72] on div "Performance Users Engagement Widgets Feedback Product Updates Knowledge Base AI…" at bounding box center [600, 309] width 919 height 619
click at [820, 58] on button "Cancel" at bounding box center [827, 51] width 71 height 19
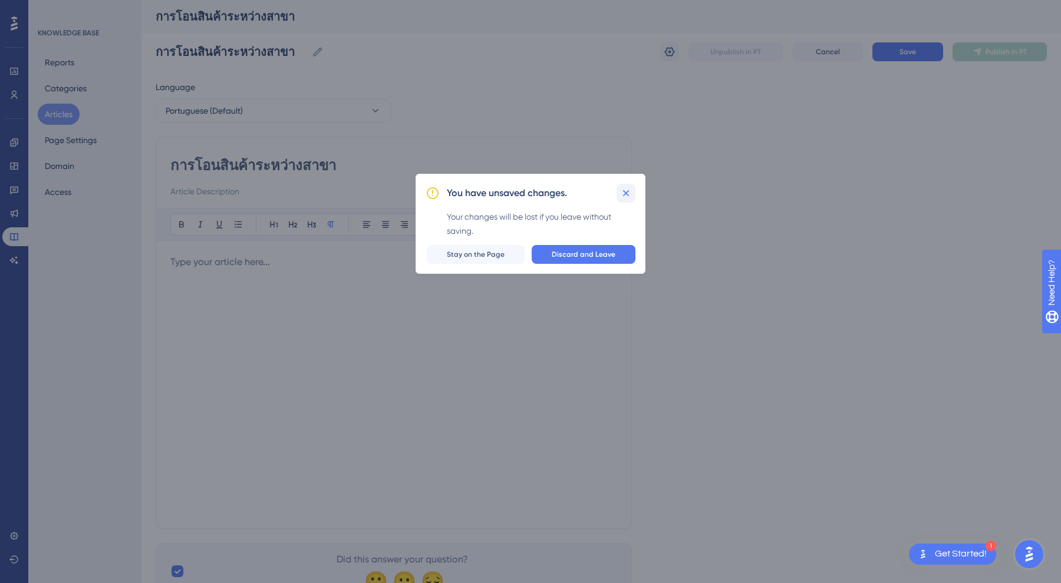
click at [627, 189] on icon at bounding box center [626, 193] width 12 height 12
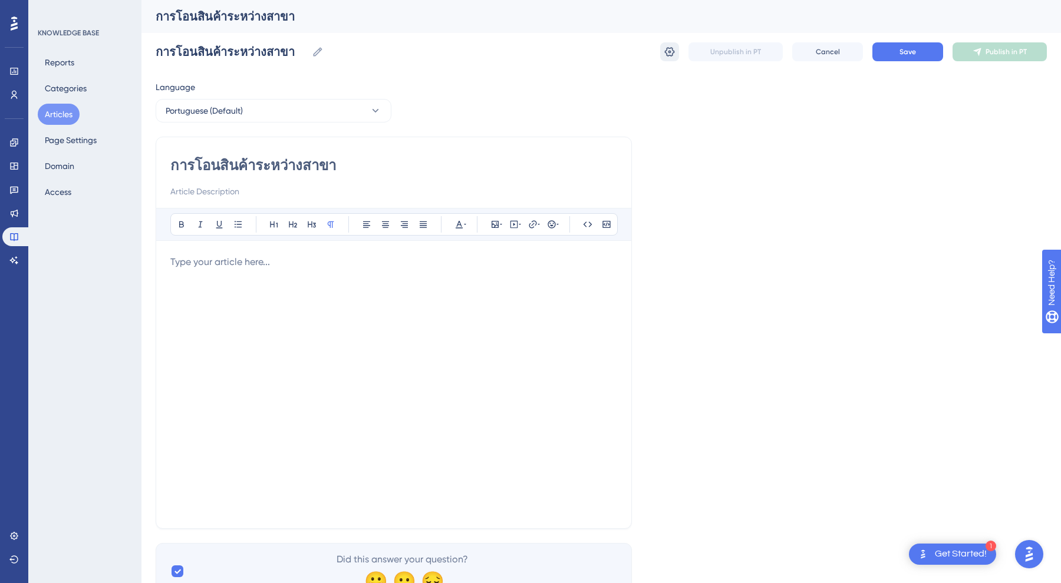
click at [667, 61] on button at bounding box center [669, 51] width 19 height 19
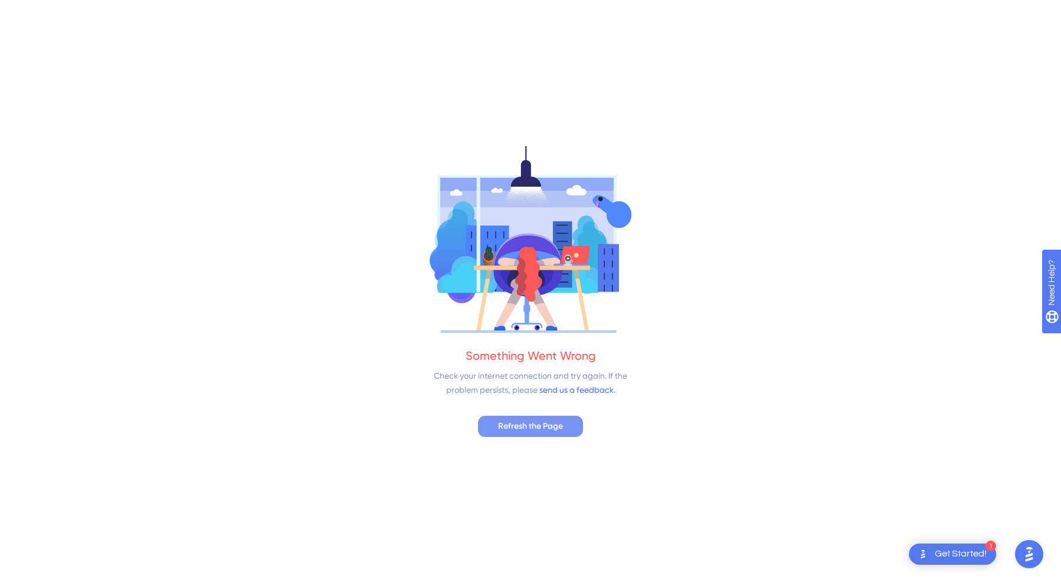
click at [552, 417] on button "Refresh the Page" at bounding box center [530, 426] width 105 height 21
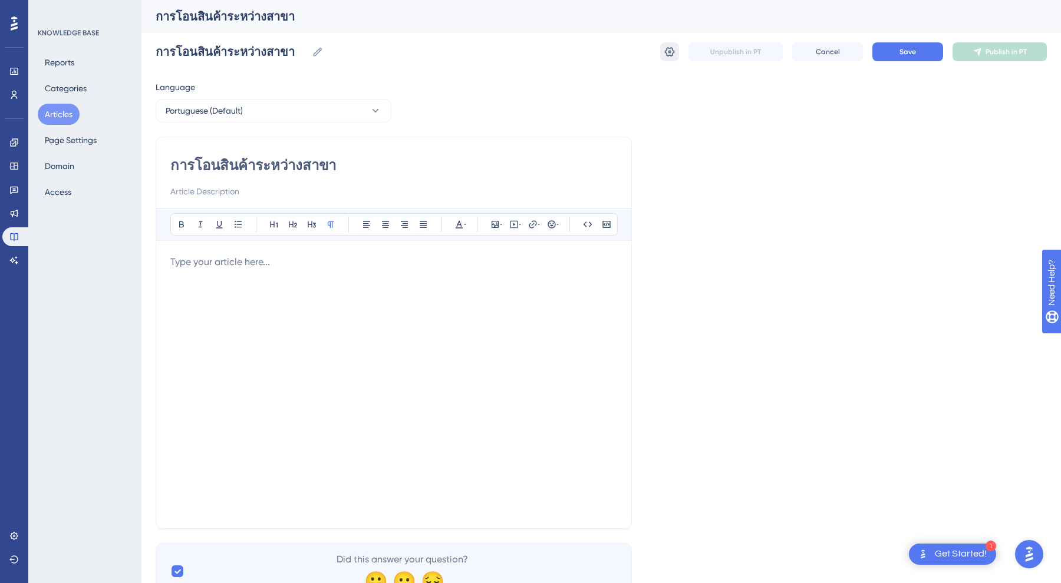
click at [664, 48] on icon at bounding box center [670, 52] width 12 height 12
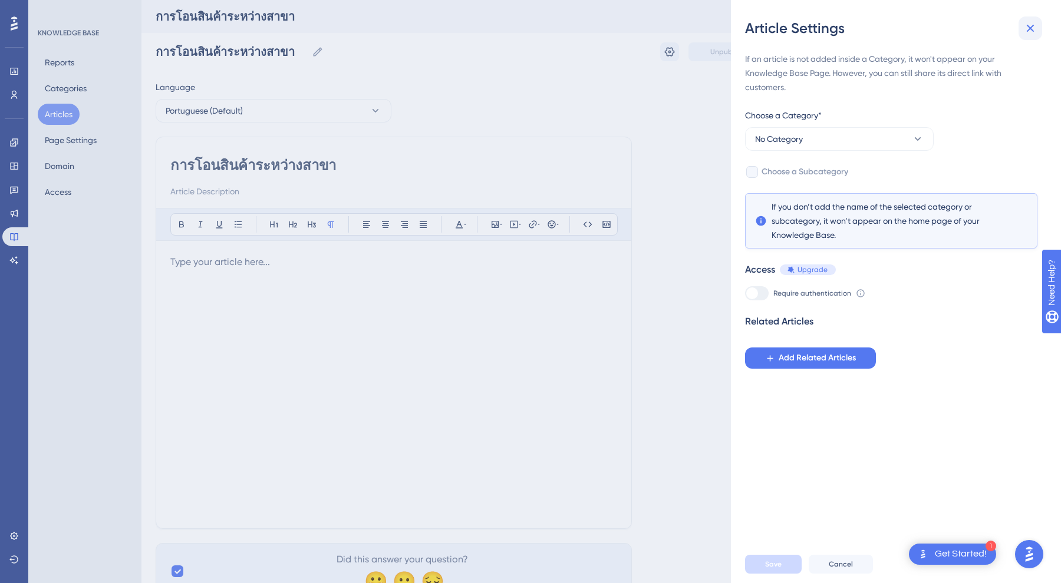
click at [1029, 29] on icon at bounding box center [1031, 29] width 8 height 8
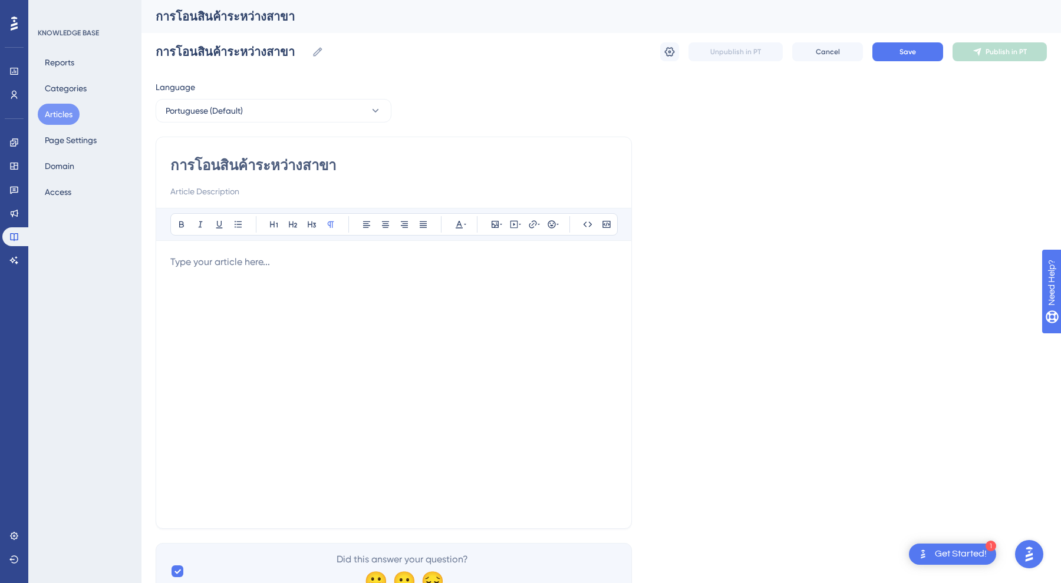
click at [330, 267] on p at bounding box center [393, 262] width 447 height 14
click at [60, 118] on button "Articles" at bounding box center [59, 114] width 42 height 21
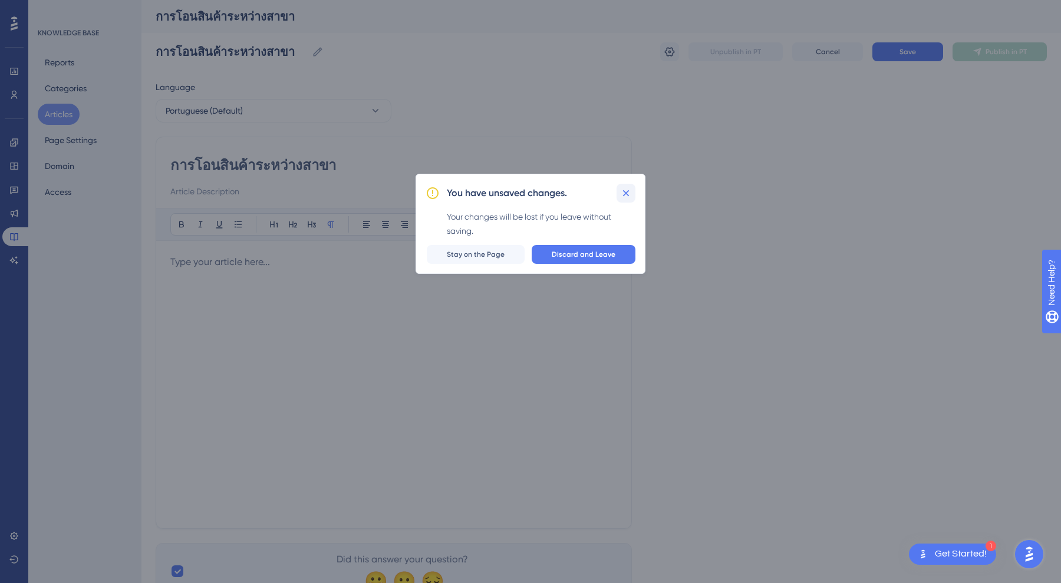
click at [625, 193] on icon at bounding box center [626, 193] width 6 height 6
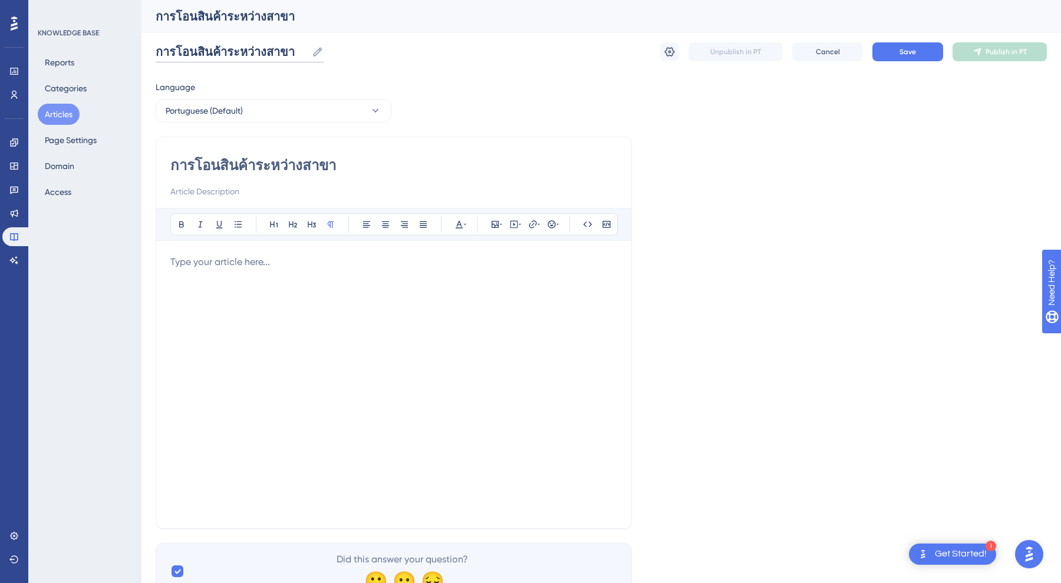
click at [233, 52] on input "การโอนสินค้าระหว่างสาขา" at bounding box center [231, 52] width 151 height 17
click at [312, 52] on icon at bounding box center [318, 52] width 12 height 12
click at [307, 52] on input "การโอนสินค้าระหว่างสาขา" at bounding box center [231, 52] width 151 height 17
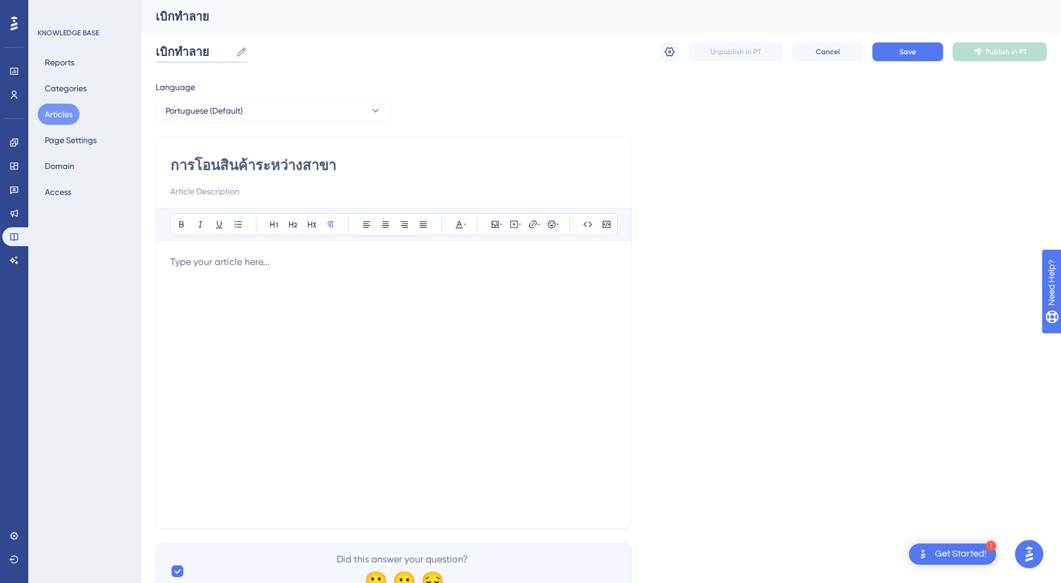
type input "เบิกทำลาย"
click at [906, 61] on button "Save" at bounding box center [907, 51] width 71 height 19
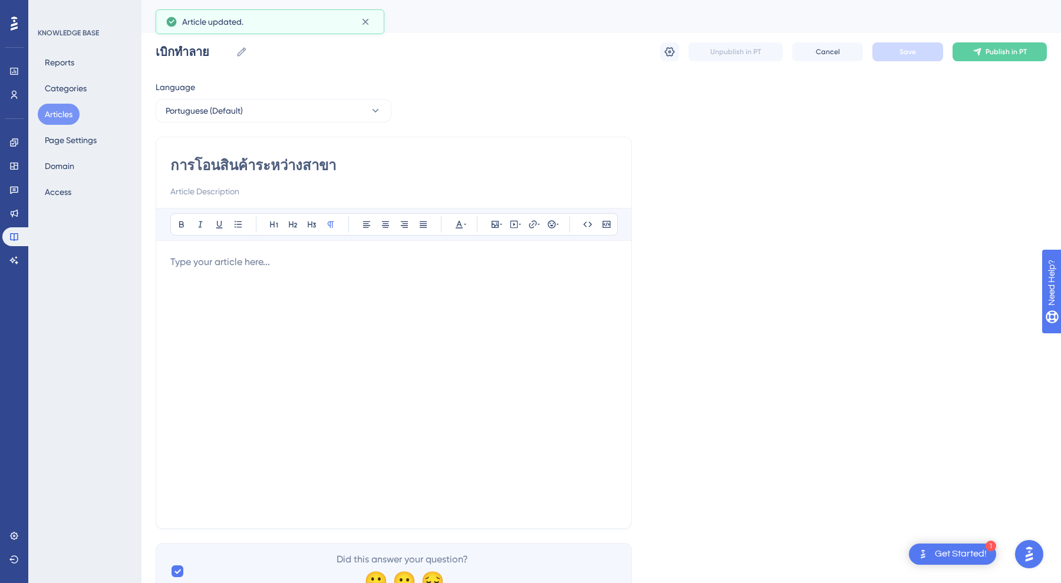
click at [64, 115] on button "Articles" at bounding box center [59, 114] width 42 height 21
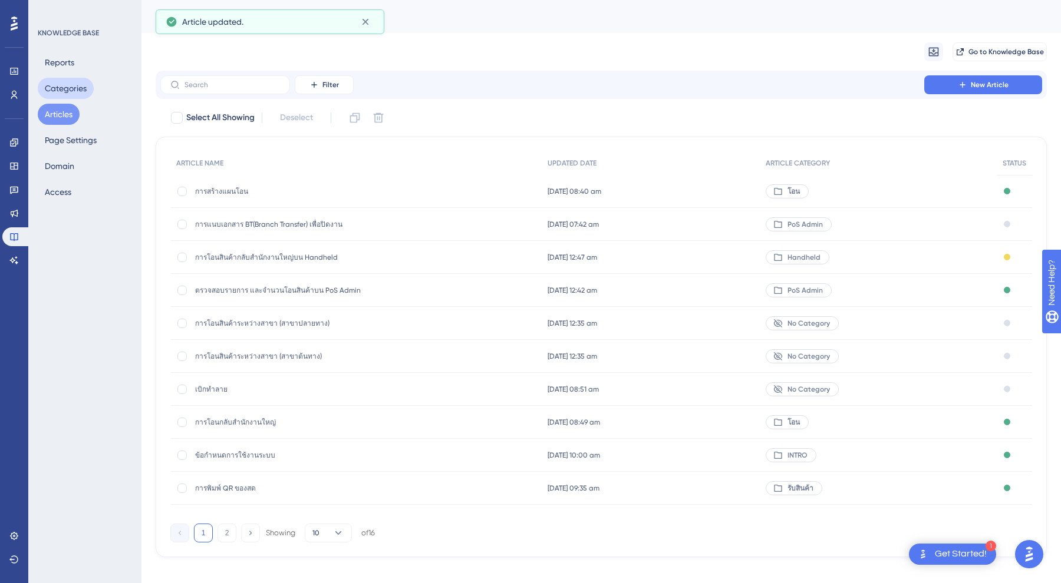
click at [55, 89] on button "Categories" at bounding box center [66, 88] width 56 height 21
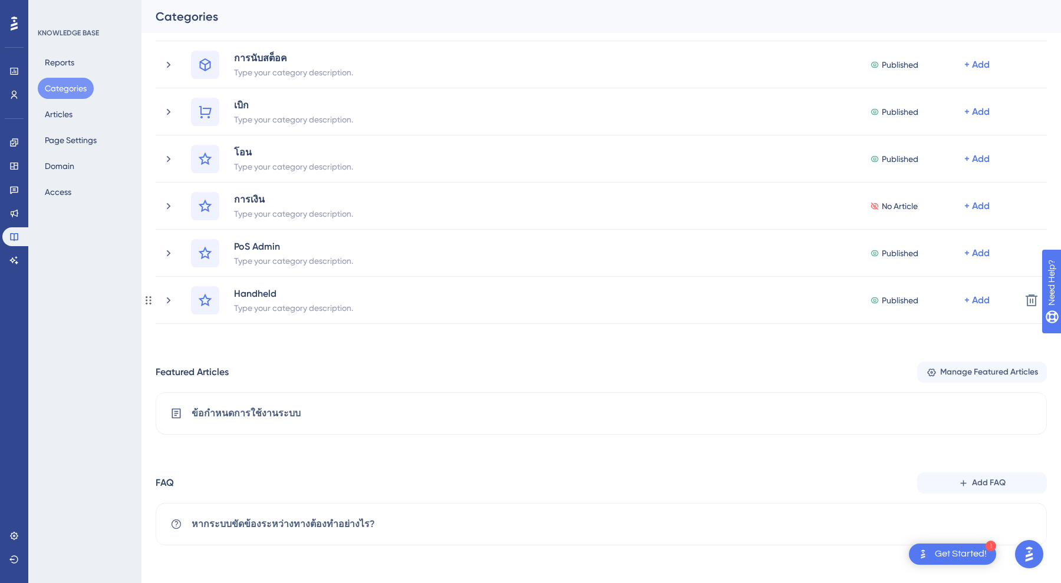
scroll to position [157, 0]
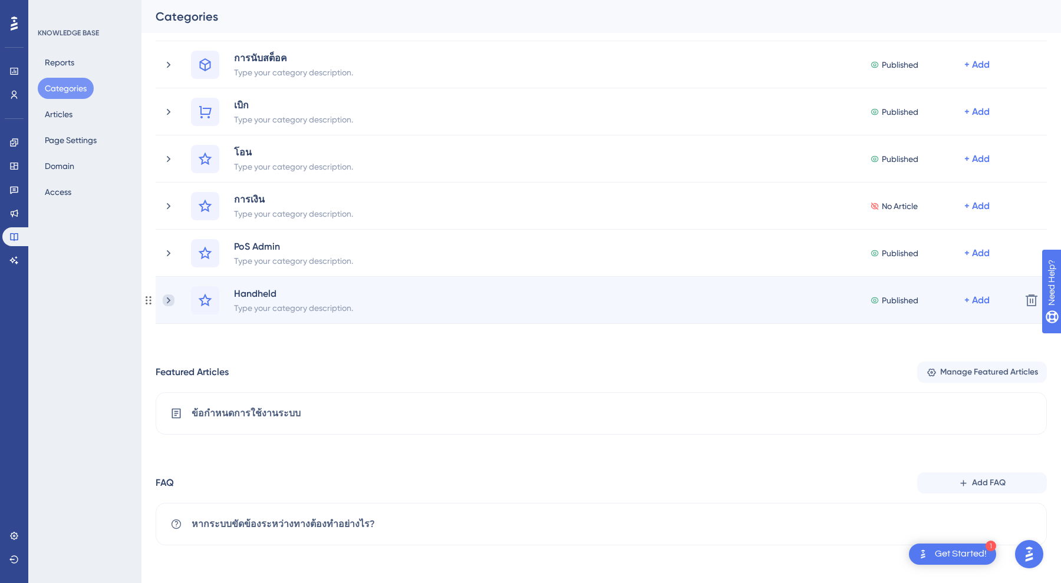
click at [170, 299] on icon at bounding box center [169, 301] width 12 height 12
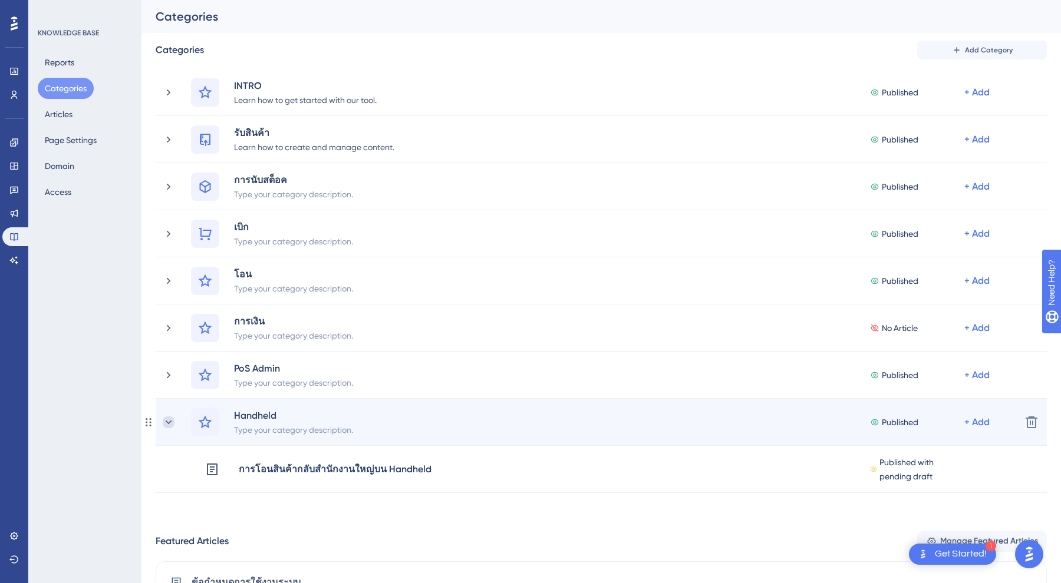
scroll to position [6, 0]
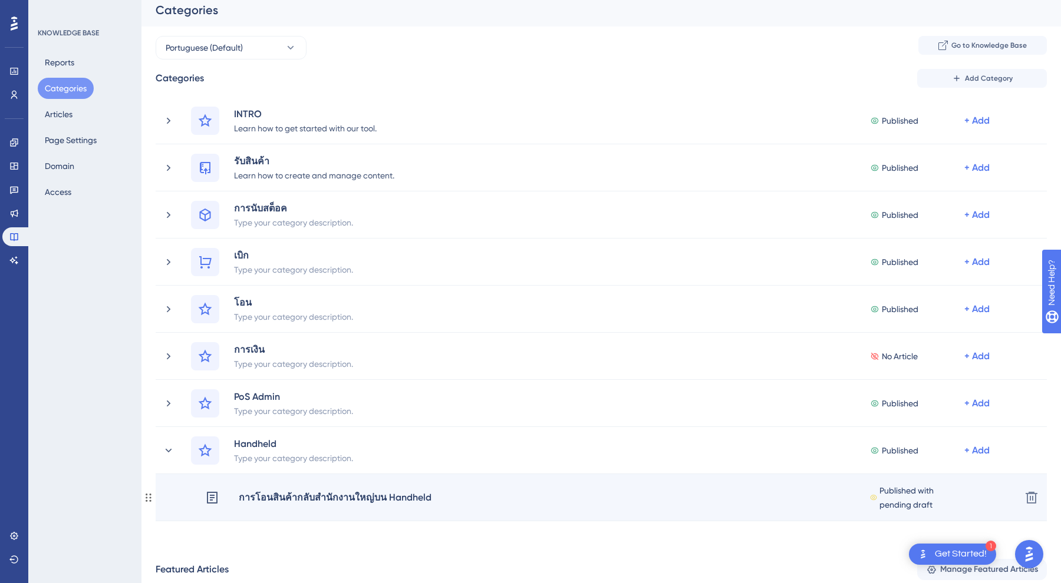
click at [258, 503] on div "การโอนสินค้ากลับสำนักงานใหญ่บน Handheld" at bounding box center [335, 497] width 194 height 15
click at [258, 500] on div "การโอนสินค้ากลับสำนักงานใหญ่บน Handheld" at bounding box center [335, 497] width 194 height 15
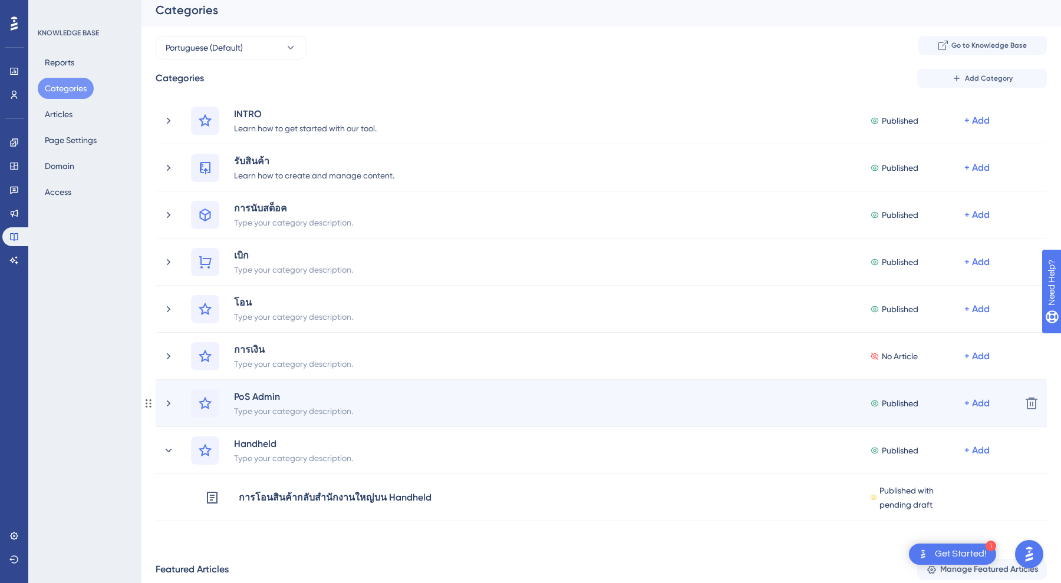
click at [176, 403] on div "PoS Admin Type your category description. Published + Add" at bounding box center [587, 404] width 849 height 28
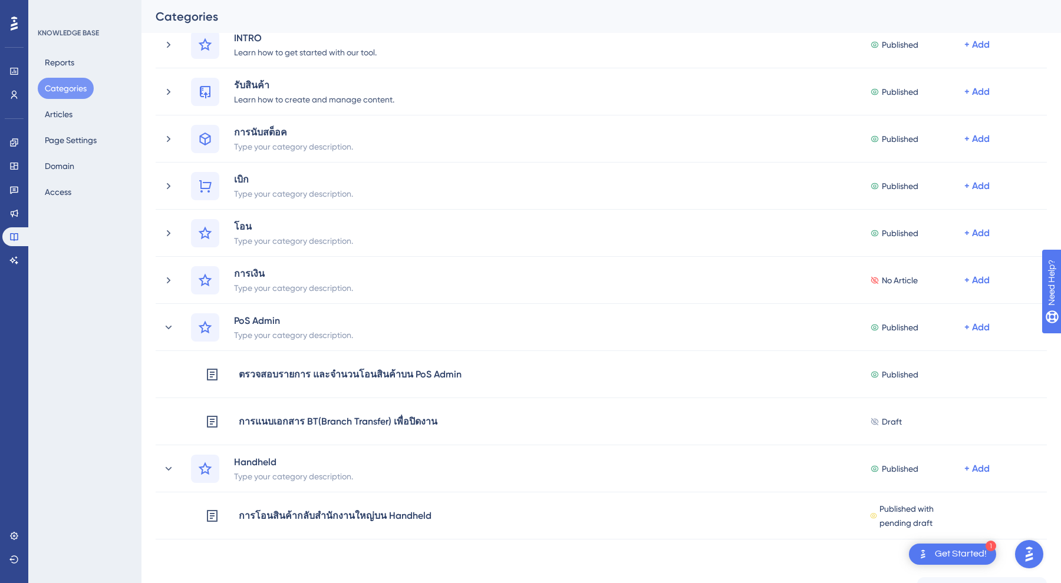
scroll to position [84, 0]
click at [66, 113] on button "Articles" at bounding box center [59, 114] width 42 height 21
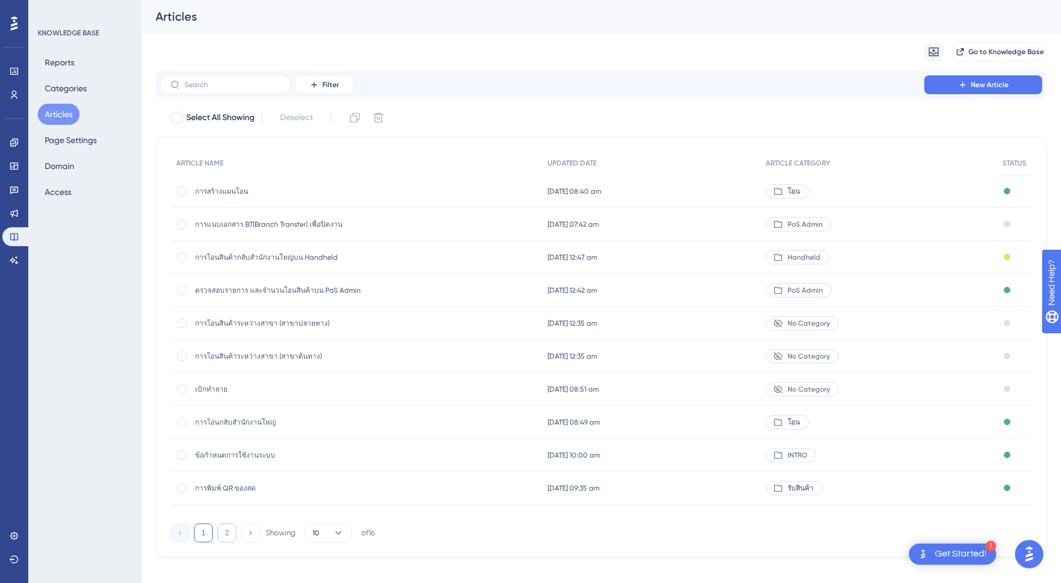
click at [223, 529] on button "2" at bounding box center [226, 533] width 19 height 19
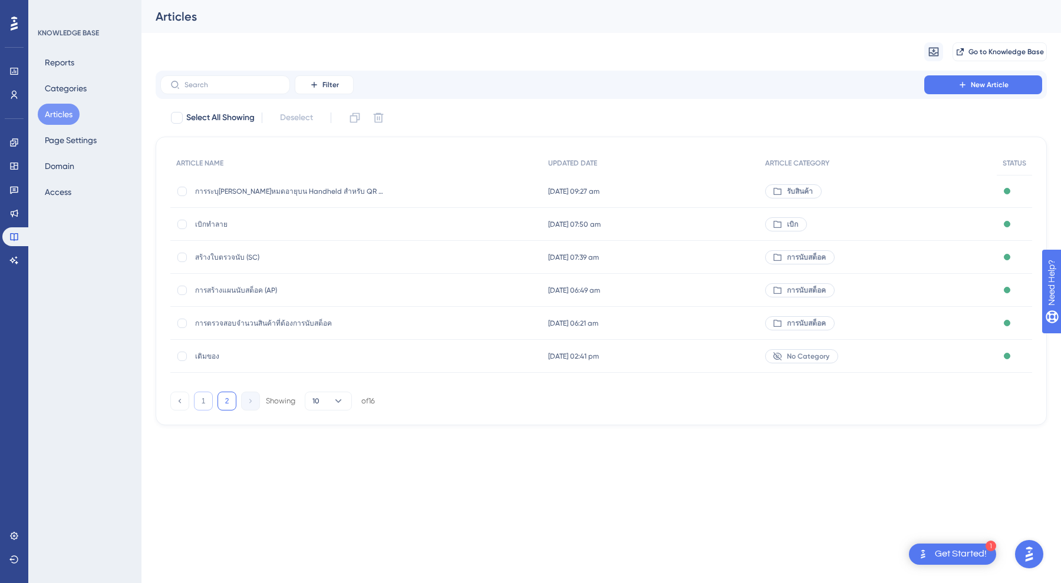
click at [202, 400] on button "1" at bounding box center [203, 401] width 19 height 19
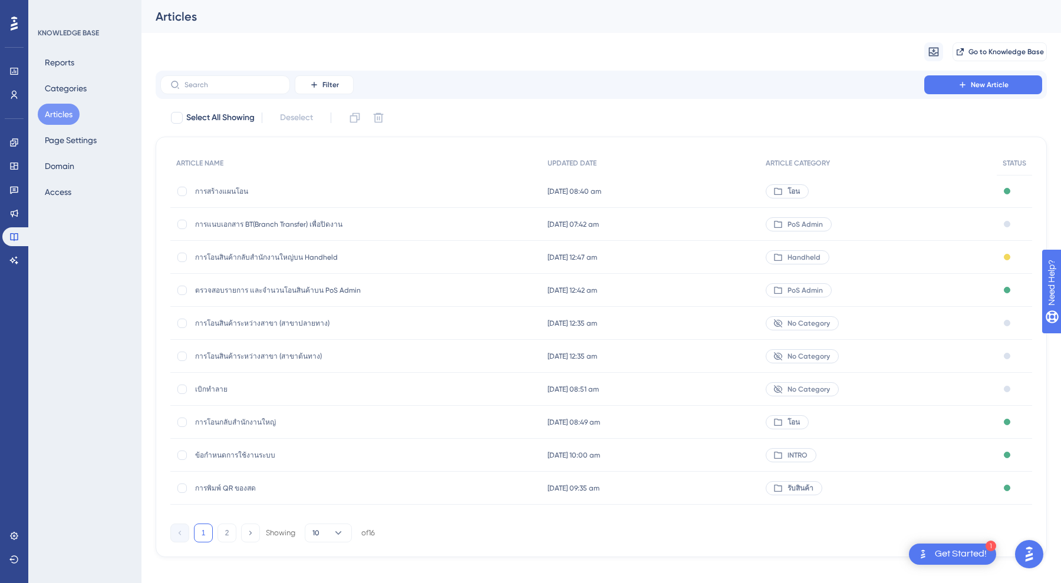
click at [315, 263] on div "การโอนสินค้ากลับสำนักงานใหญ่บน Handheld การโอนสินค้ากลับสำนักงานใหญ่บน Handheld" at bounding box center [289, 257] width 189 height 33
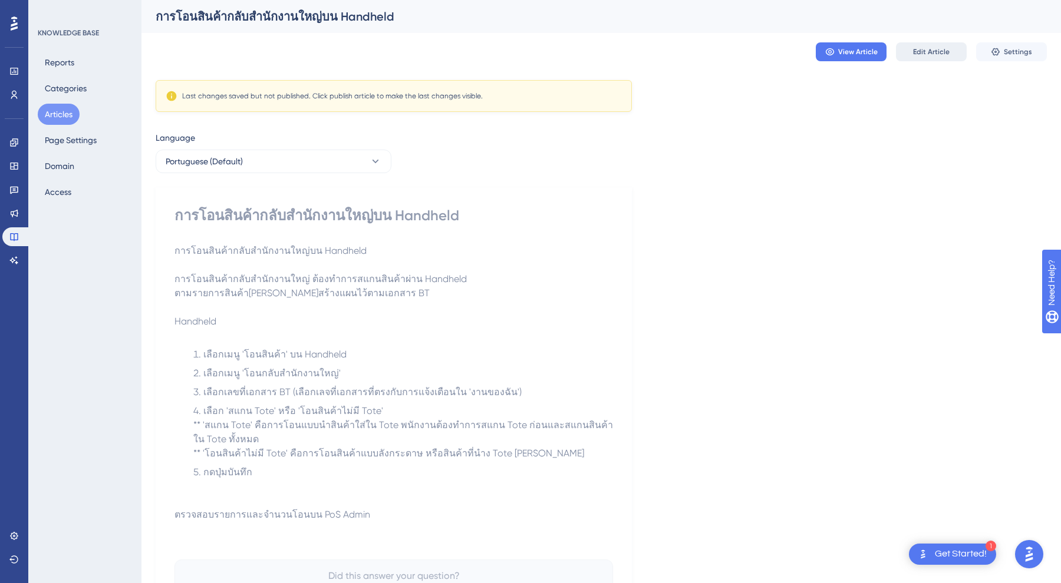
click at [942, 51] on span "Edit Article" at bounding box center [931, 51] width 37 height 9
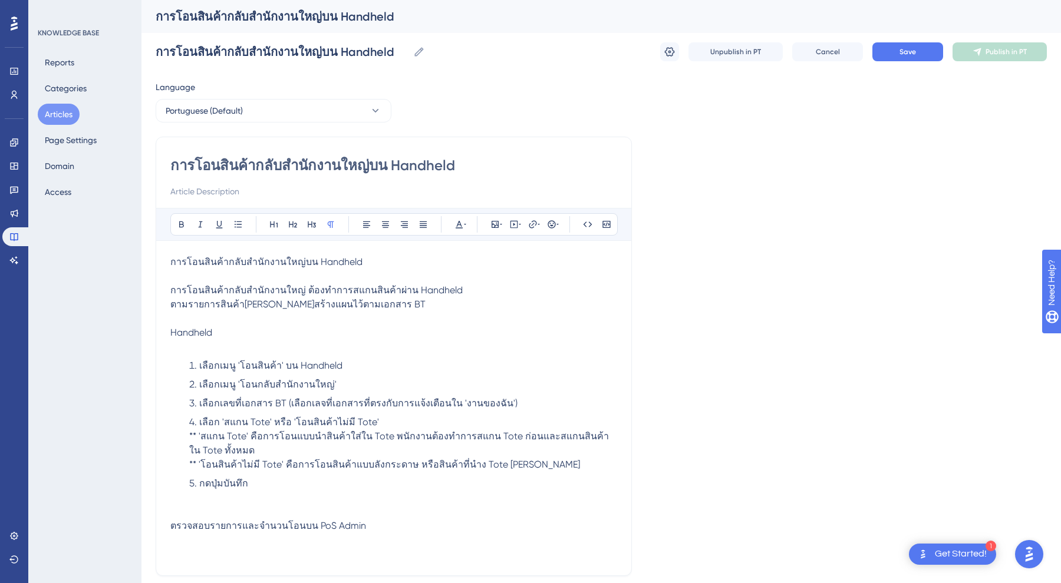
click at [265, 321] on p at bounding box center [393, 319] width 447 height 14
click at [341, 323] on p at bounding box center [393, 319] width 447 height 14
click at [347, 332] on p "Handheld" at bounding box center [393, 333] width 447 height 14
click at [671, 48] on icon at bounding box center [670, 51] width 10 height 9
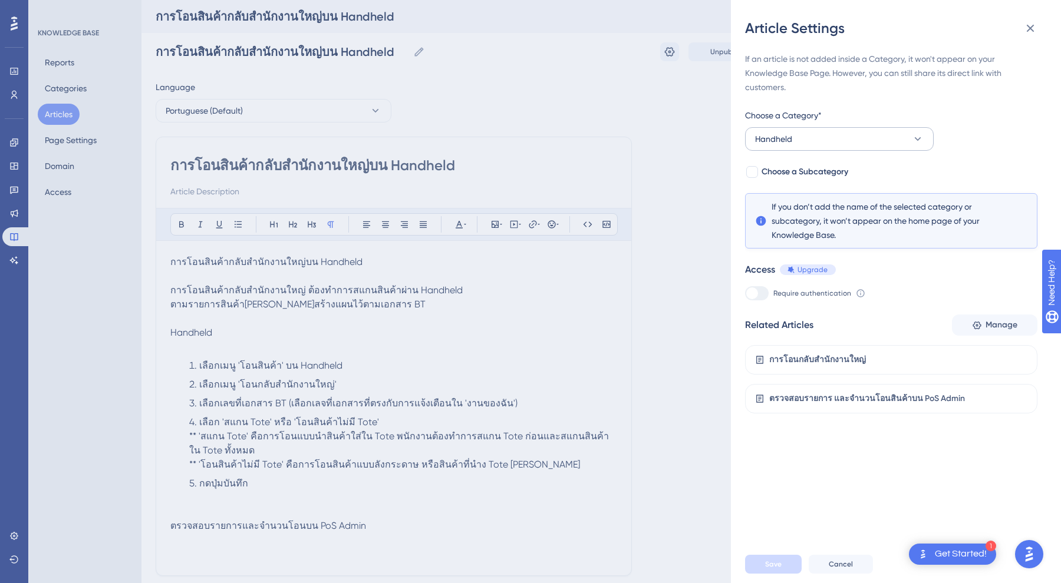
click at [780, 147] on button "Handheld" at bounding box center [839, 139] width 189 height 24
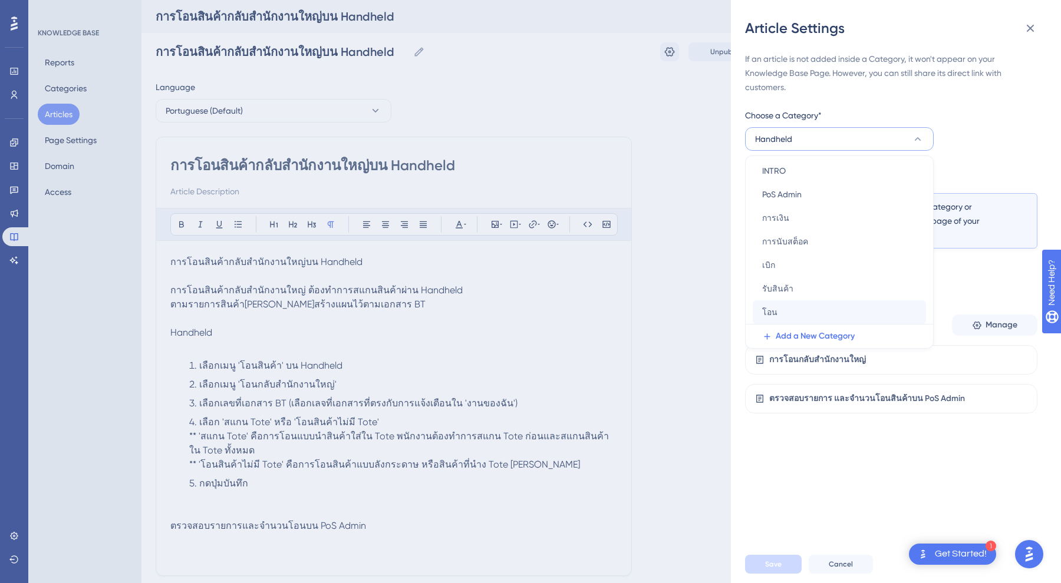
scroll to position [51, 0]
click at [777, 314] on div "โอน โอน" at bounding box center [839, 313] width 154 height 24
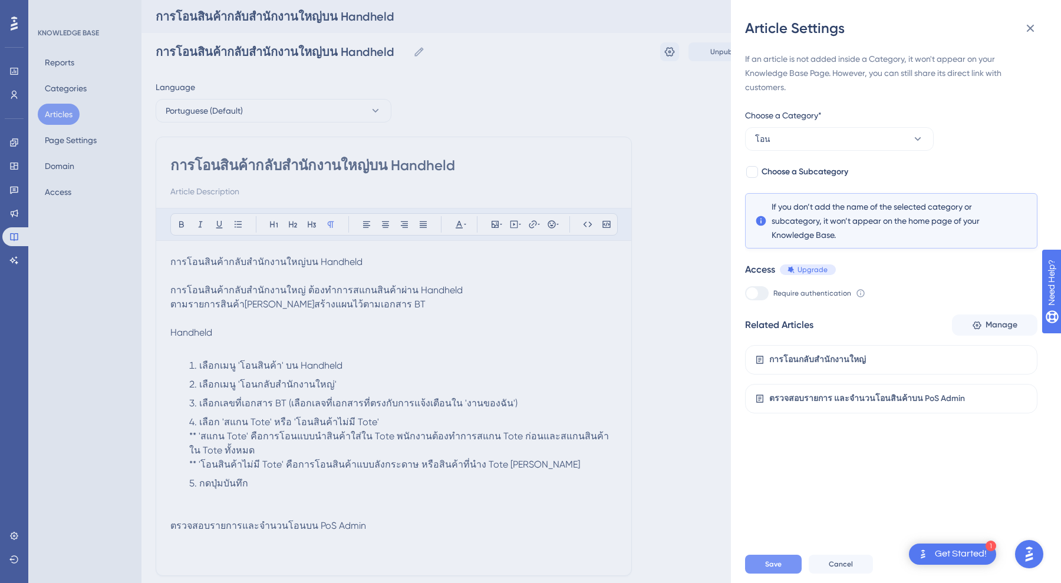
click at [779, 569] on span "Save" at bounding box center [773, 564] width 17 height 9
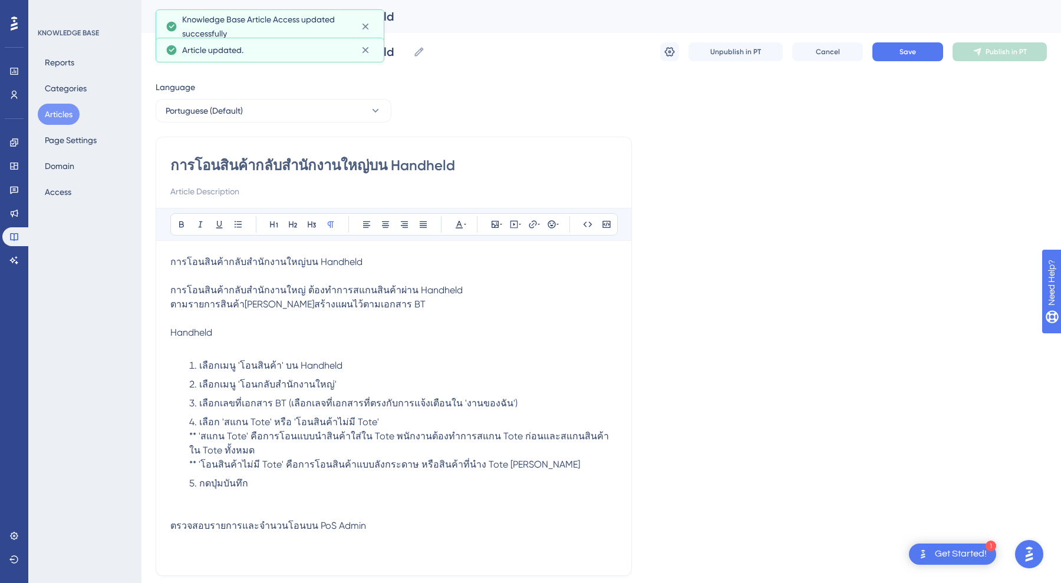
click at [62, 115] on button "Articles" at bounding box center [59, 114] width 42 height 21
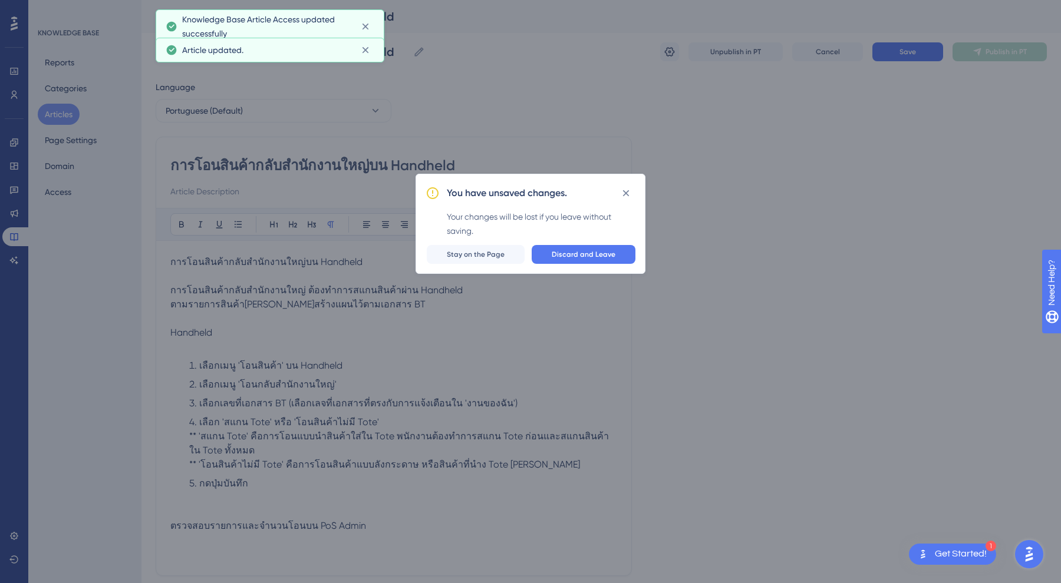
click at [797, 187] on div "You have unsaved changes. Your changes will be lost if you leave without saving…" at bounding box center [530, 291] width 1061 height 583
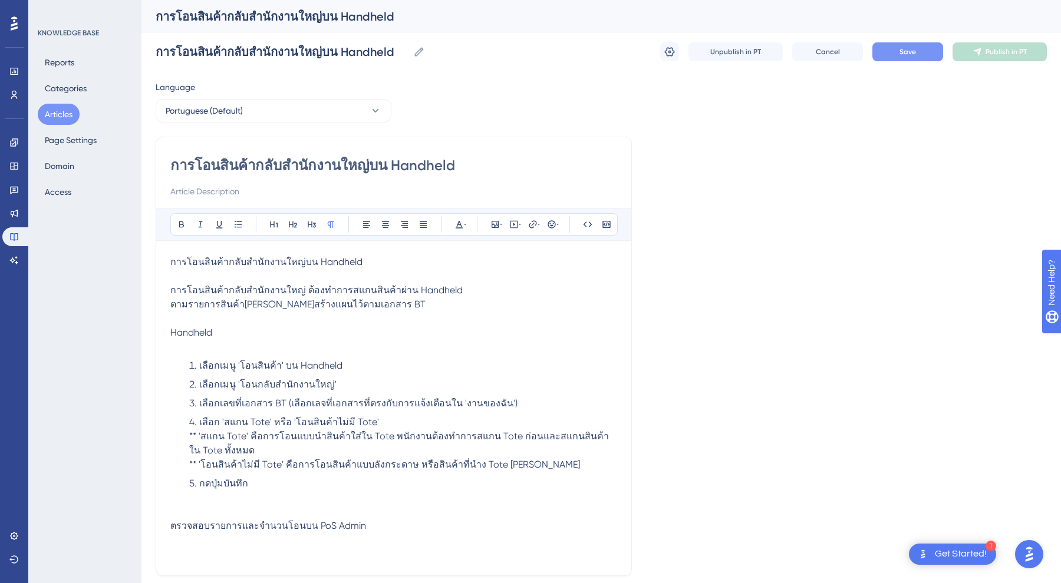
click at [919, 46] on button "Save" at bounding box center [907, 51] width 71 height 19
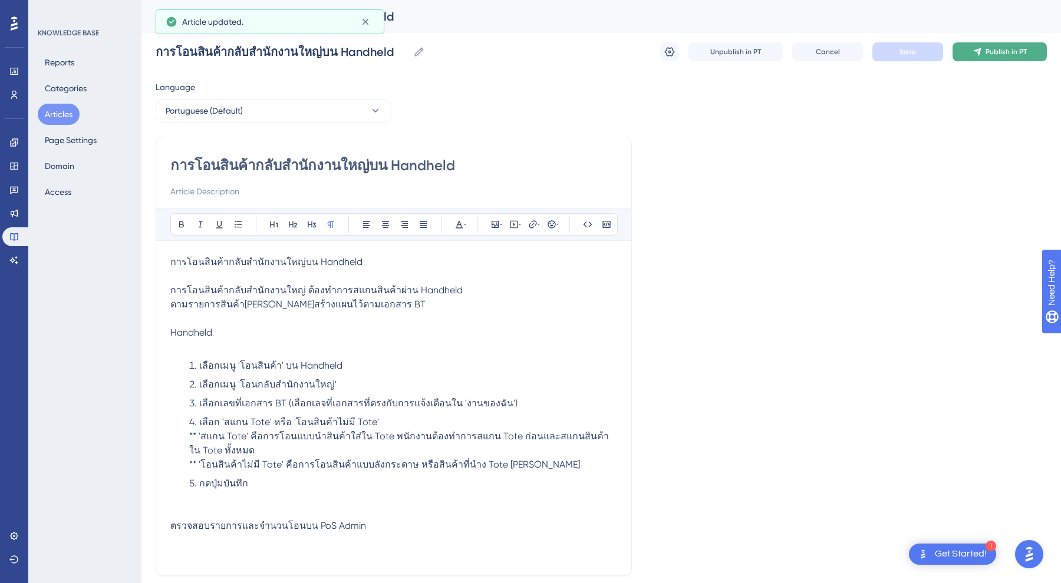
click at [1003, 54] on span "Publish in PT" at bounding box center [1005, 51] width 41 height 9
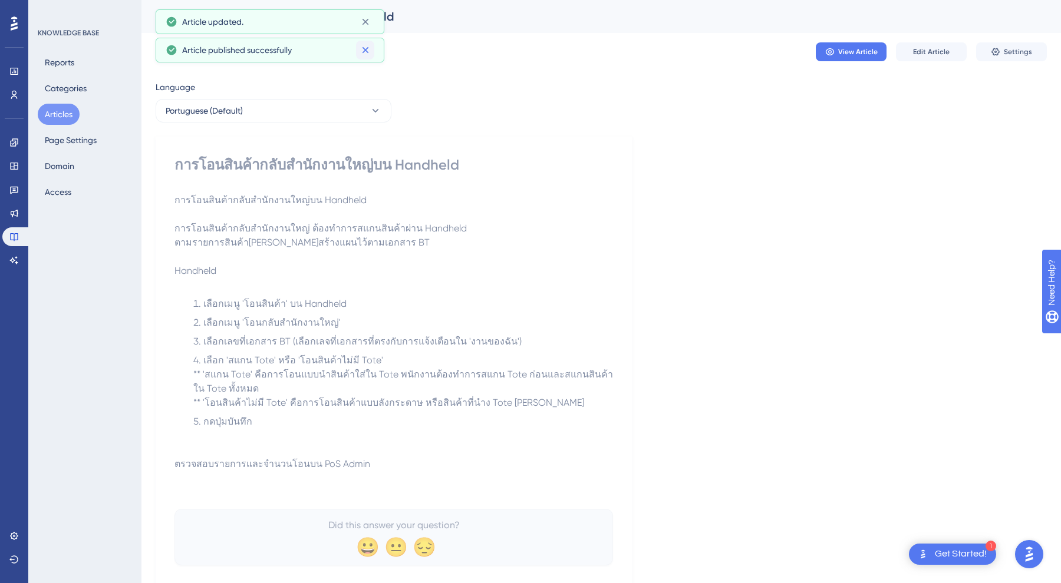
click at [370, 51] on icon at bounding box center [365, 50] width 12 height 12
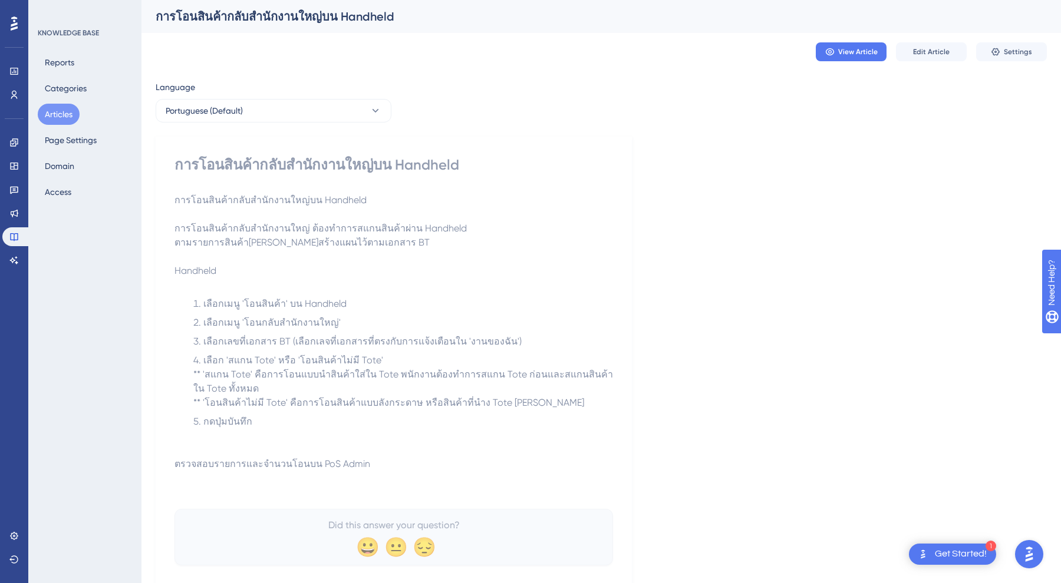
click at [369, 18] on div "การโอนสินค้ากลับสำนักงานใหญ่บน Handheld" at bounding box center [587, 16] width 862 height 17
click at [54, 120] on button "Articles" at bounding box center [59, 114] width 42 height 21
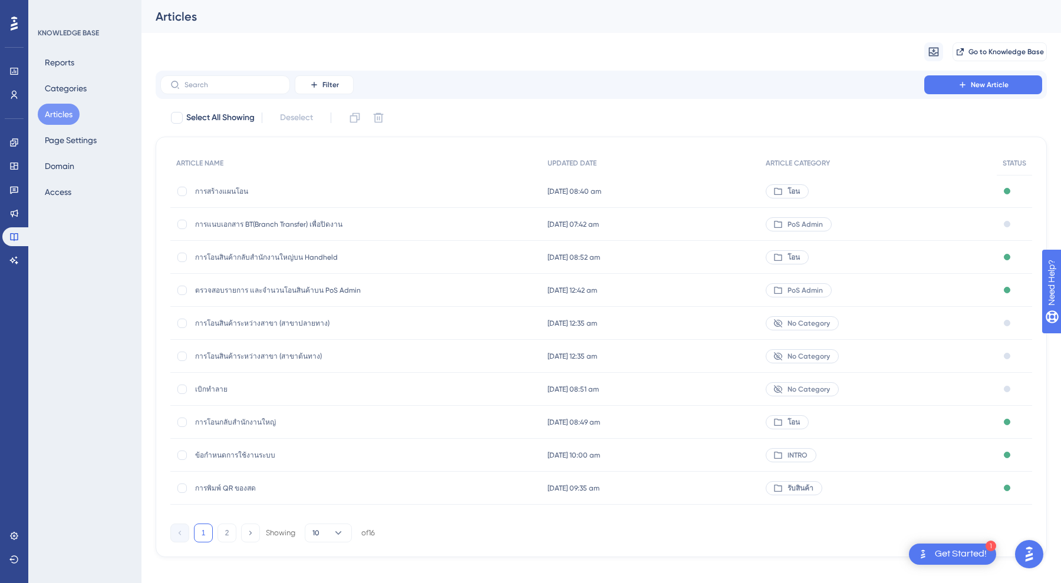
click at [239, 422] on span "การโอนกลับสำนักงานใหญ่" at bounding box center [289, 422] width 189 height 9
click at [313, 292] on span "ตรวจสอบรายการ และจำนวนโอนสินค้าบน PoS Admin" at bounding box center [289, 290] width 189 height 9
click at [334, 290] on span "ตรวจสอบรายการ และจำนวนโอนสินค้าบน PoS Admin" at bounding box center [289, 290] width 189 height 9
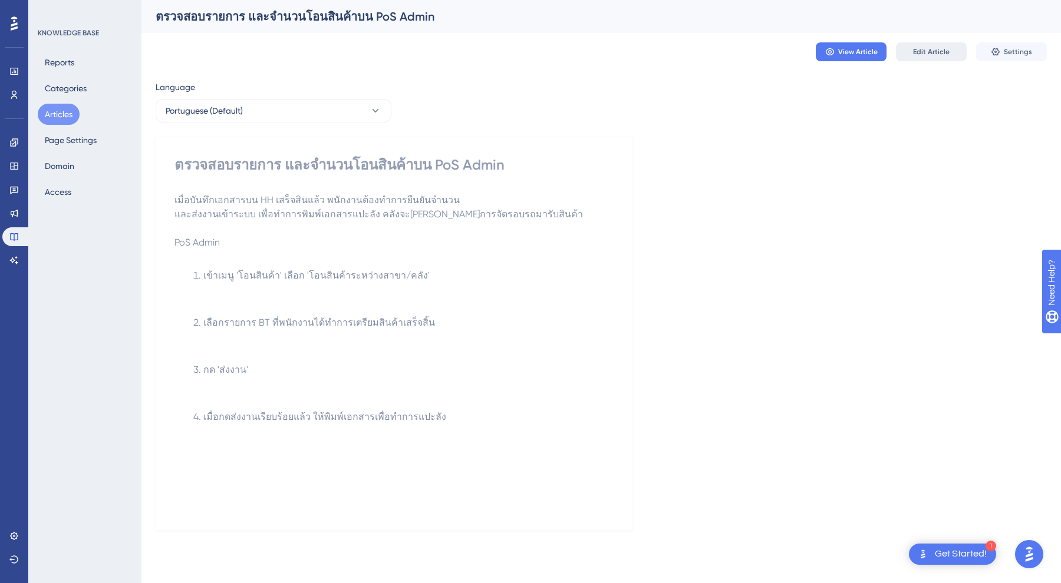
click at [945, 53] on span "Edit Article" at bounding box center [931, 51] width 37 height 9
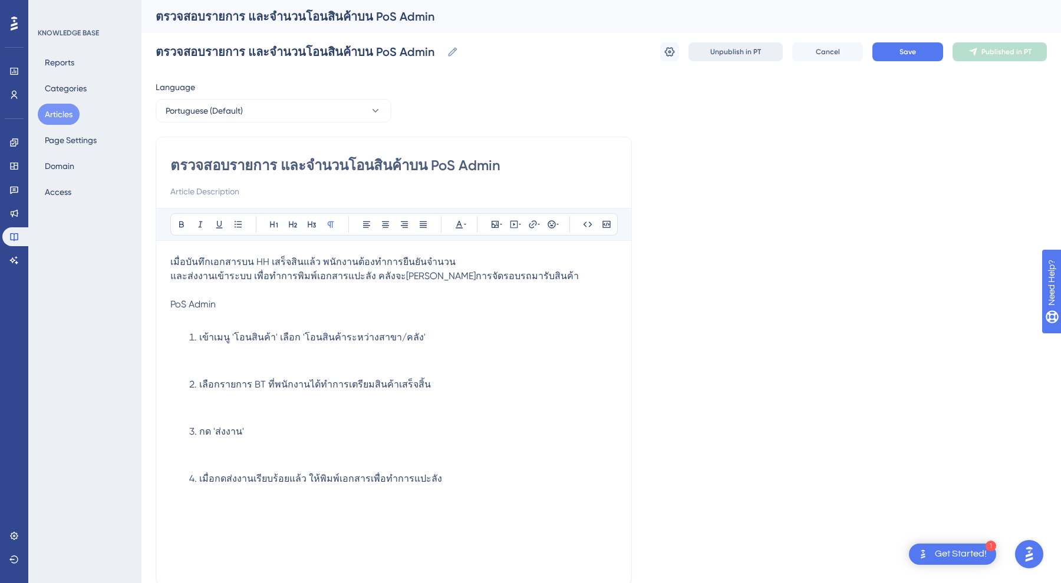
click at [721, 52] on span "Unpublish in PT" at bounding box center [735, 51] width 51 height 9
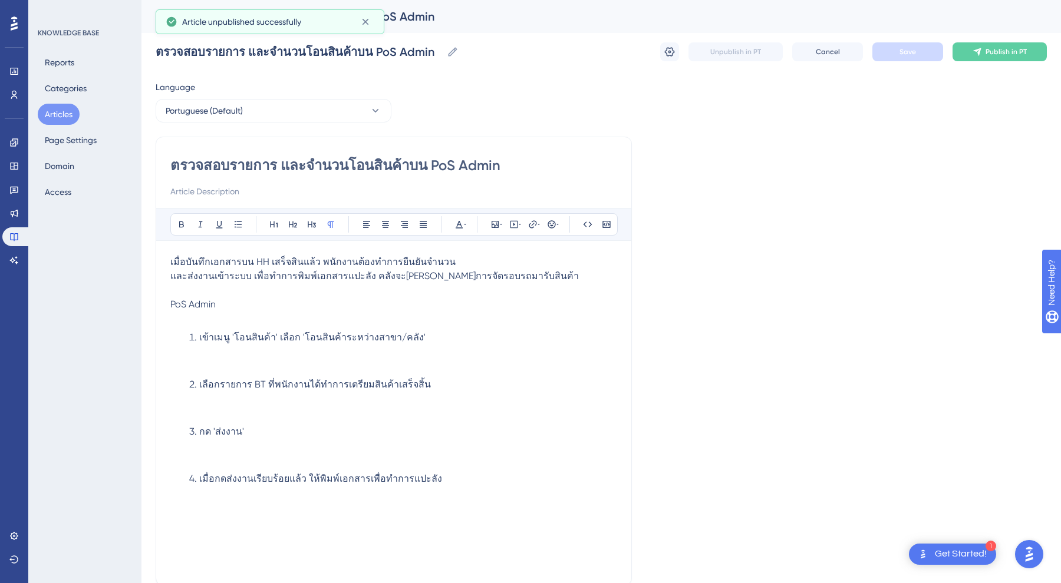
click at [50, 120] on button "Articles" at bounding box center [59, 114] width 42 height 21
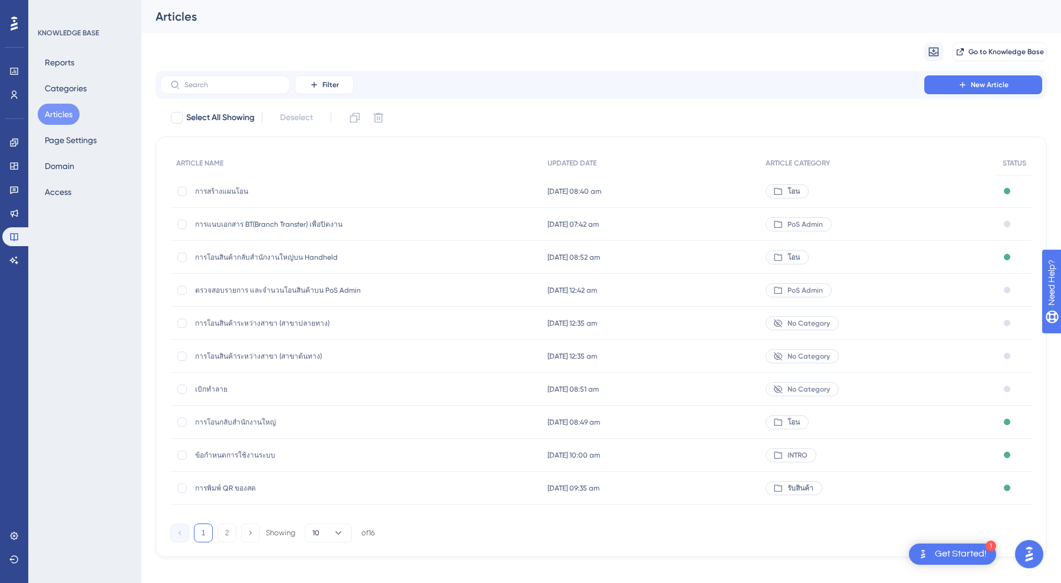
drag, startPoint x: 253, startPoint y: 265, endPoint x: 466, endPoint y: 258, distance: 212.8
click at [466, 258] on div "การโอนสินค้ากลับสำนักงานใหญ่บน Handheld การโอนสินค้ากลับสำนักงานใหญ่บน Handheld" at bounding box center [355, 257] width 371 height 33
click at [243, 426] on span "การโอนกลับสำนักงานใหญ่" at bounding box center [289, 422] width 189 height 9
click at [237, 489] on span "การพิมพ์ QR ของสด" at bounding box center [289, 488] width 189 height 9
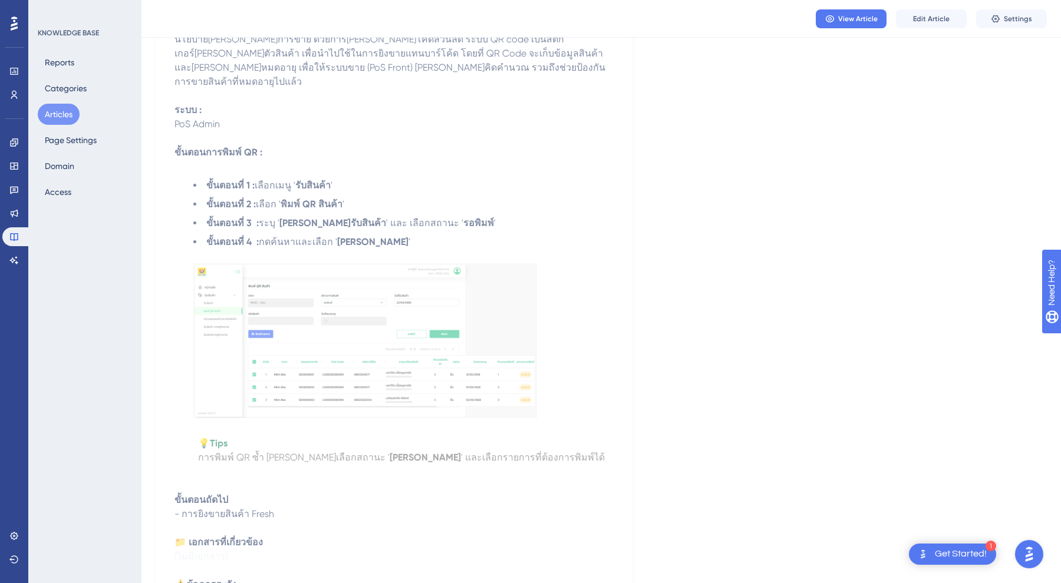
scroll to position [62, 0]
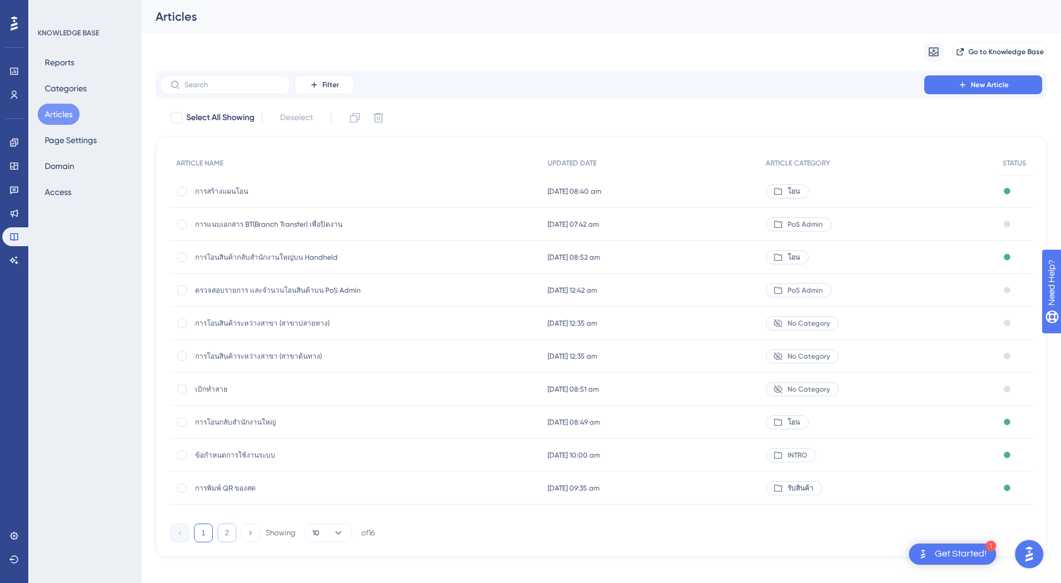
click at [221, 527] on button "2" at bounding box center [226, 533] width 19 height 19
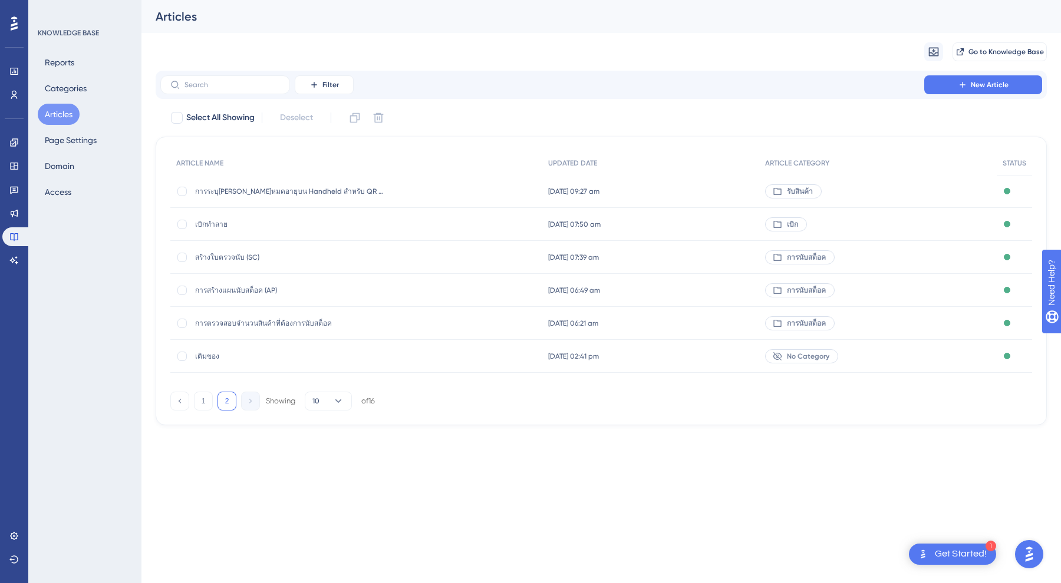
click at [209, 221] on span "เบิกทำลาย" at bounding box center [289, 224] width 189 height 9
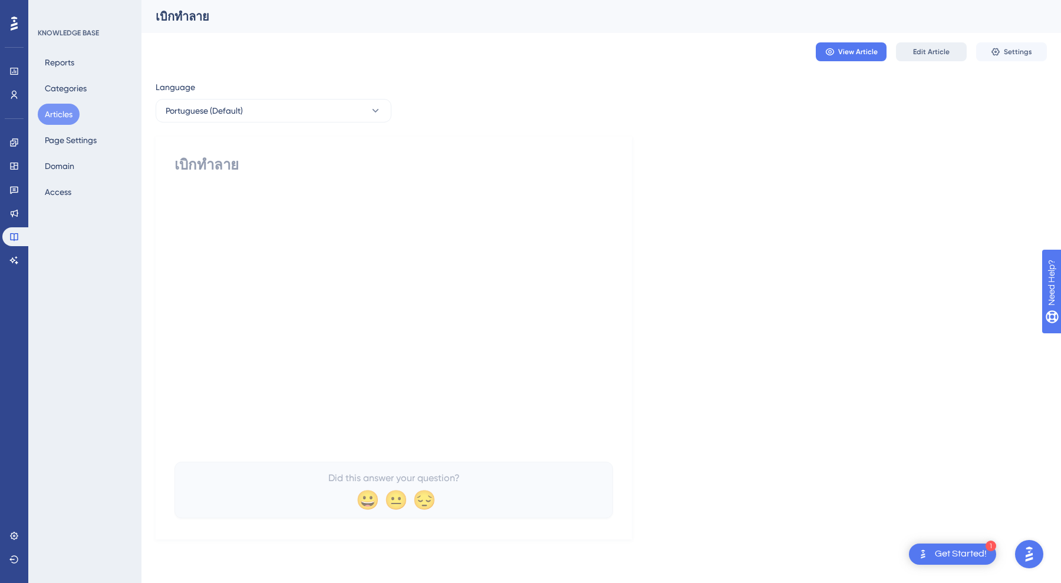
click at [909, 51] on button "Edit Article" at bounding box center [931, 51] width 71 height 19
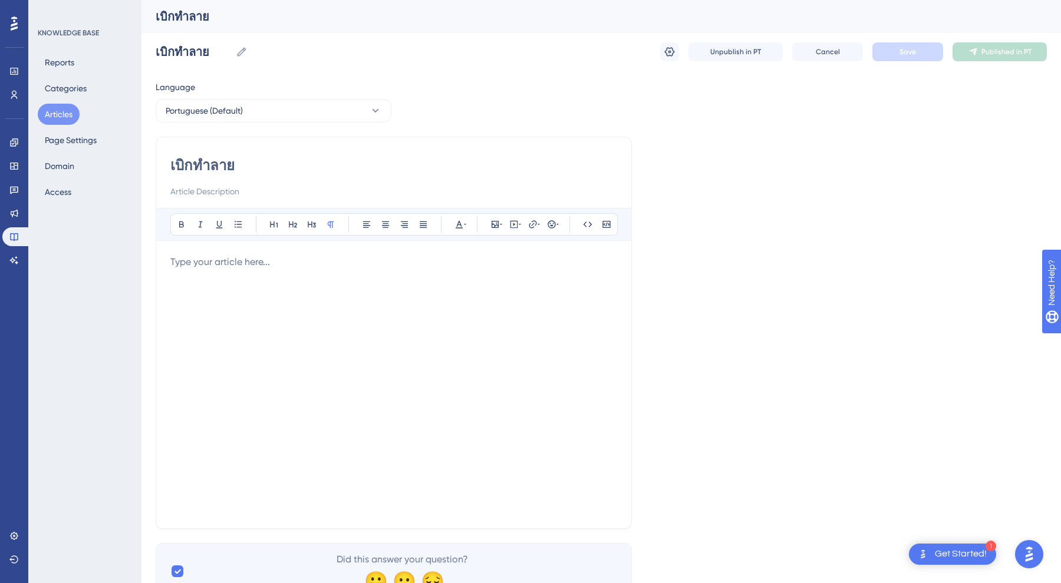
click at [368, 285] on div at bounding box center [393, 384] width 447 height 259
click at [240, 288] on div at bounding box center [393, 384] width 447 height 259
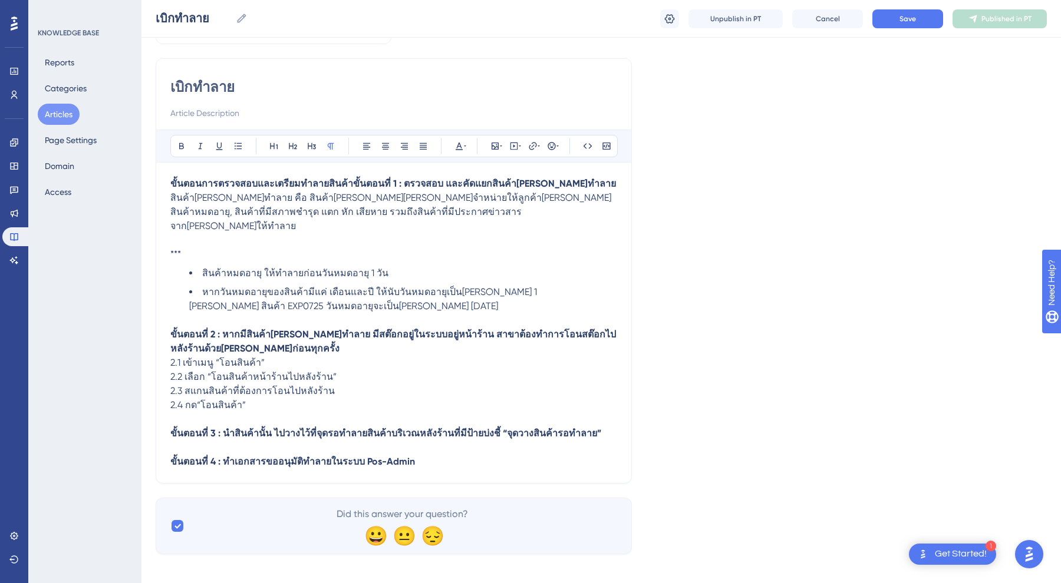
scroll to position [73, 0]
click at [190, 178] on p "ขั้นตอนการตรวจสอบและเตรียมทำลายสินค้าขั้นตอนที่ 1 : ตรวจสอบ และคัดแยกสินค้าที่เ…" at bounding box center [393, 184] width 447 height 14
click at [170, 180] on div "เบิกทำลาย Bold Italic Underline Bullet Point Heading 1 Heading 2 Heading 3 Norm…" at bounding box center [394, 271] width 476 height 425
click at [171, 182] on strong "ขั้นตอนการตรวจสอบและเตรียมทำลายสินค้าขั้นตอนที่ 1 : ตรวจสอบ และคัดแยกสินค้าที่เ…" at bounding box center [393, 184] width 446 height 11
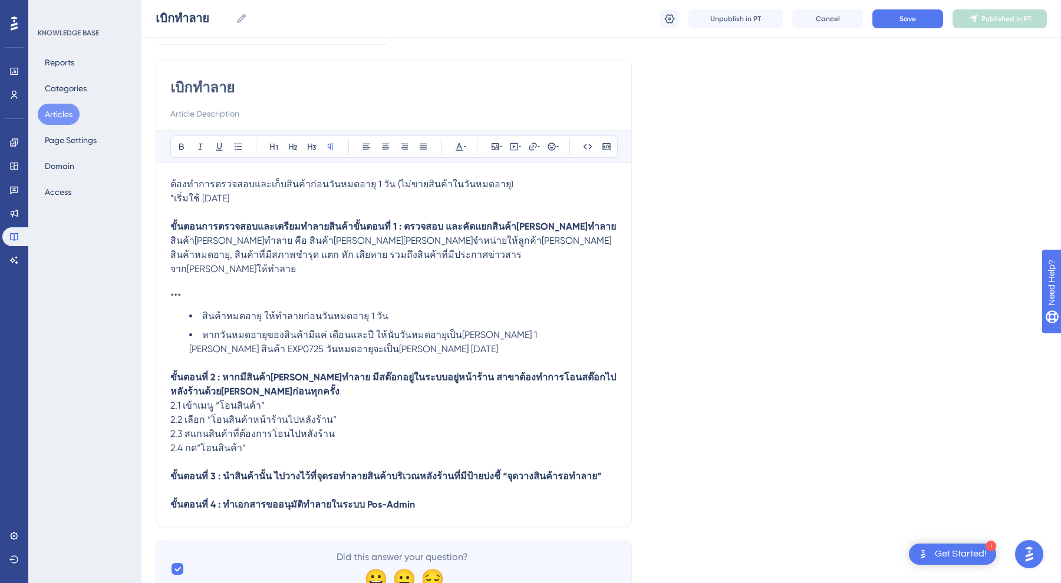
drag, startPoint x: 255, startPoint y: 194, endPoint x: 149, endPoint y: 189, distance: 106.2
click at [149, 189] on div "Performance Users Engagement Widgets Feedback Product Updates Knowledge Base AI…" at bounding box center [600, 271] width 919 height 689
click at [179, 183] on span "ต้องทำการตรวจสอบและเก็บสินค้าก่อนวันหมดอายุ 1 วัน (ไม่ขายสินค้าในวันหมดอายุ)" at bounding box center [341, 184] width 343 height 11
click at [171, 184] on span "ต้องทำการตรวจสอบและเก็บสินค้าก่อนวันหมดอายุ 1 วัน (ไม่ขายสินค้าในวันหมดอายุ)" at bounding box center [341, 184] width 343 height 11
click at [260, 196] on p "*เริ่มใช้ 24/07/2568" at bounding box center [393, 199] width 447 height 14
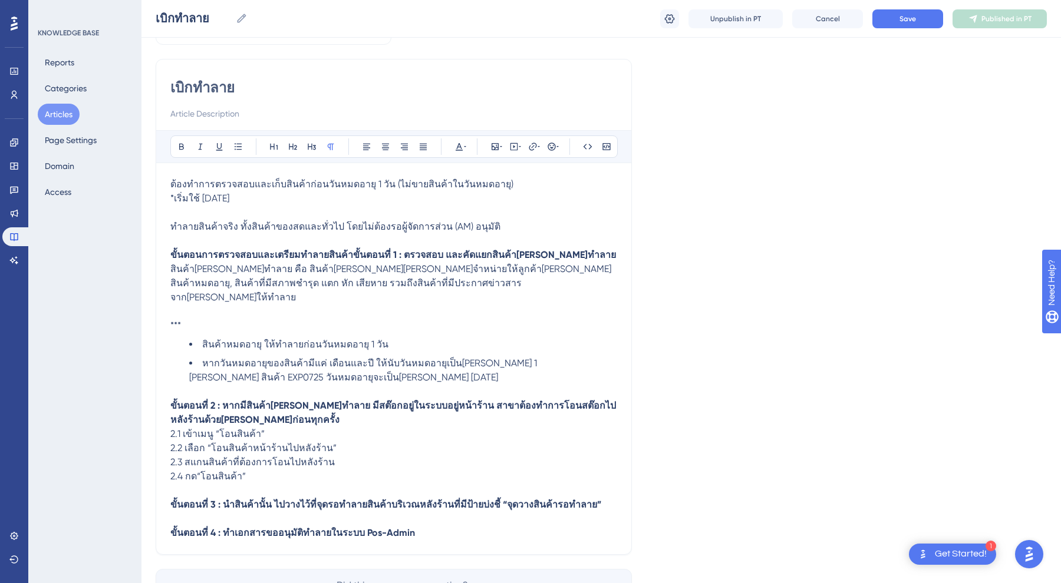
click at [170, 183] on div "เบิกทำลาย Bold Italic Underline Bullet Point Heading 1 Heading 2 Heading 3 Norm…" at bounding box center [394, 307] width 476 height 496
click at [174, 184] on span "ต้องทำการตรวจสอบและเก็บสินค้าก่อนวันหมดอายุ 1 วัน (ไม่ขายสินค้าในวันหมดอายุ)" at bounding box center [341, 184] width 343 height 11
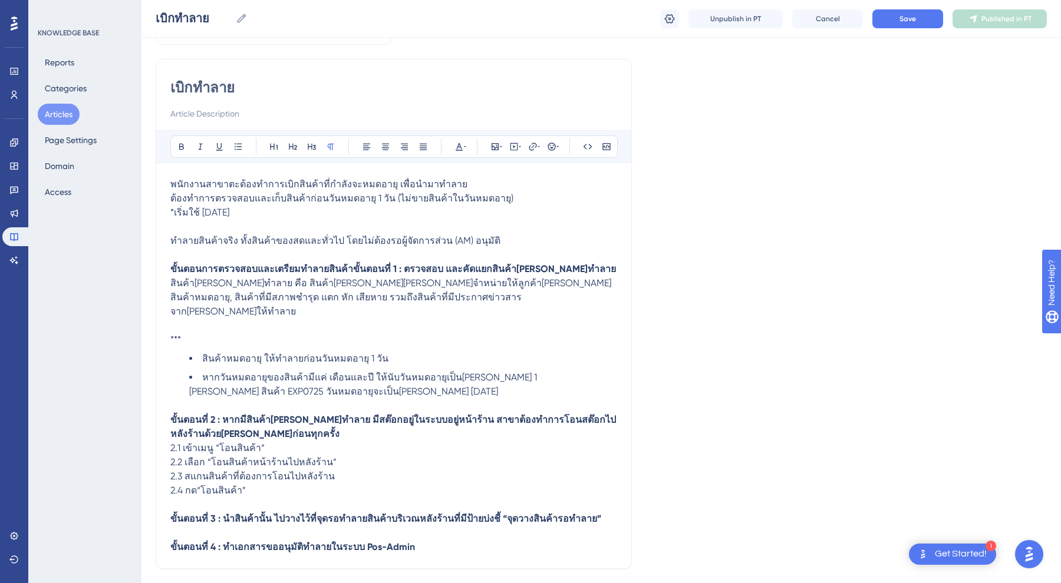
click at [169, 200] on div "เบิกทำลาย Bold Italic Underline Bullet Point Heading 1 Heading 2 Heading 3 Norm…" at bounding box center [394, 314] width 476 height 510
click at [171, 198] on span "ต้องทำการตรวจสอบและเก็บสินค้าก่อนวันหมดอายุ 1 วัน (ไม่ขายสินค้าในวันหมดอายุ)" at bounding box center [341, 198] width 343 height 11
click at [373, 224] on p at bounding box center [393, 227] width 447 height 14
click at [173, 240] on span "ทำลายสินค้าจริง ทั้งสินค้าของสดและทั่วไป โดยไม่ต้องรอผู้จัดการส่วน (AM) อนุมัติ" at bounding box center [335, 240] width 330 height 11
click at [545, 143] on button at bounding box center [551, 146] width 17 height 17
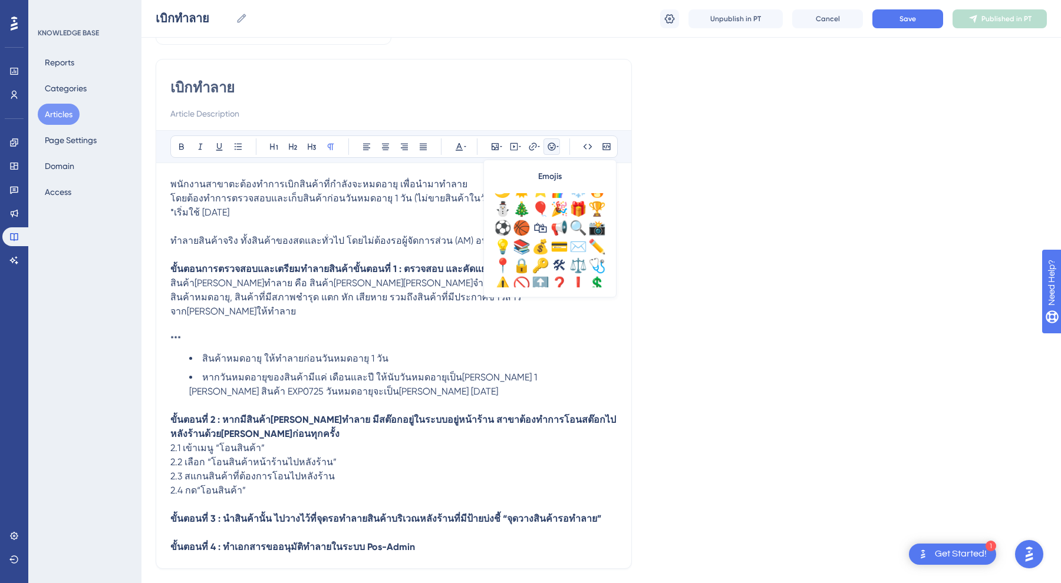
scroll to position [335, 0]
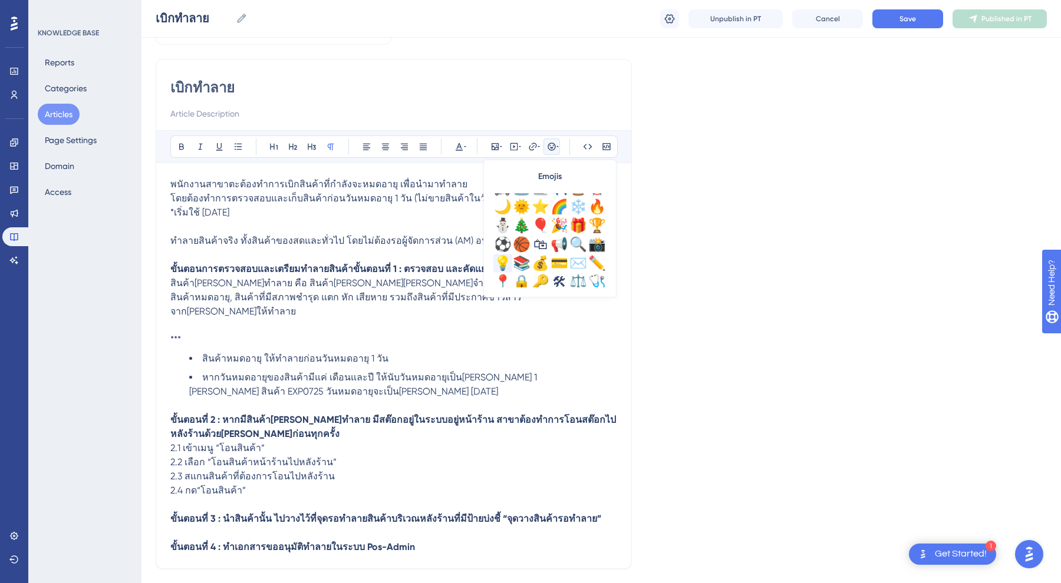
click at [504, 258] on div "💡" at bounding box center [502, 263] width 19 height 19
drag, startPoint x: 382, startPoint y: 241, endPoint x: 359, endPoint y: 240, distance: 22.4
click at [359, 241] on span "💡 การทำลายสินค้าจริง ทั้งสินค้าของสดและทั่วไป โดยไม่ต้องรอผู้จัดการส่วน (AM) อน…" at bounding box center [350, 240] width 361 height 11
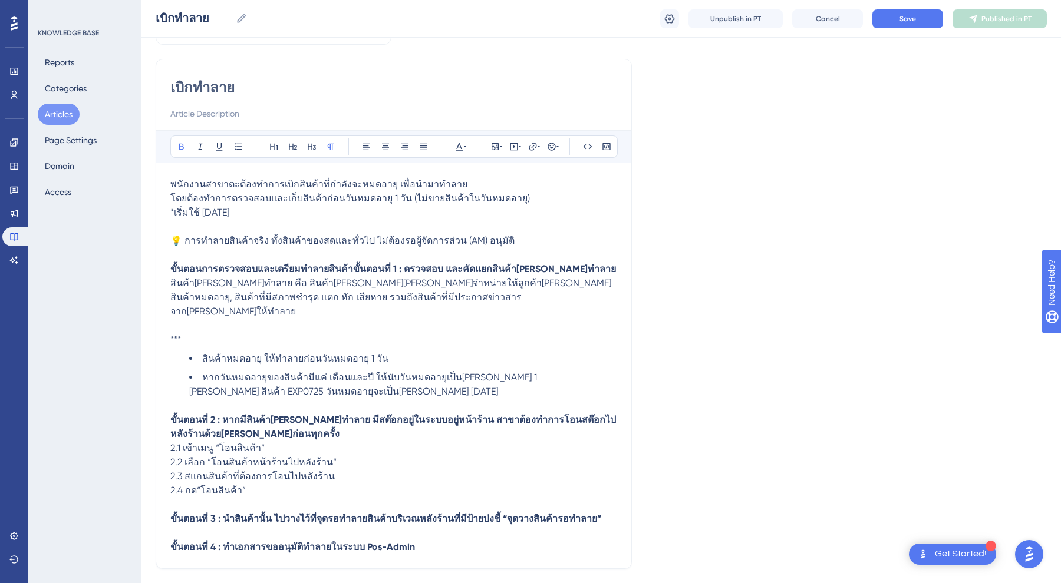
click at [391, 267] on strong "ขั้นตอนการตรวจสอบและเตรียมทำลายสินค้าขั้นตอนที่ 1 : ตรวจสอบ และคัดแยกสินค้าที่เ…" at bounding box center [393, 268] width 446 height 11
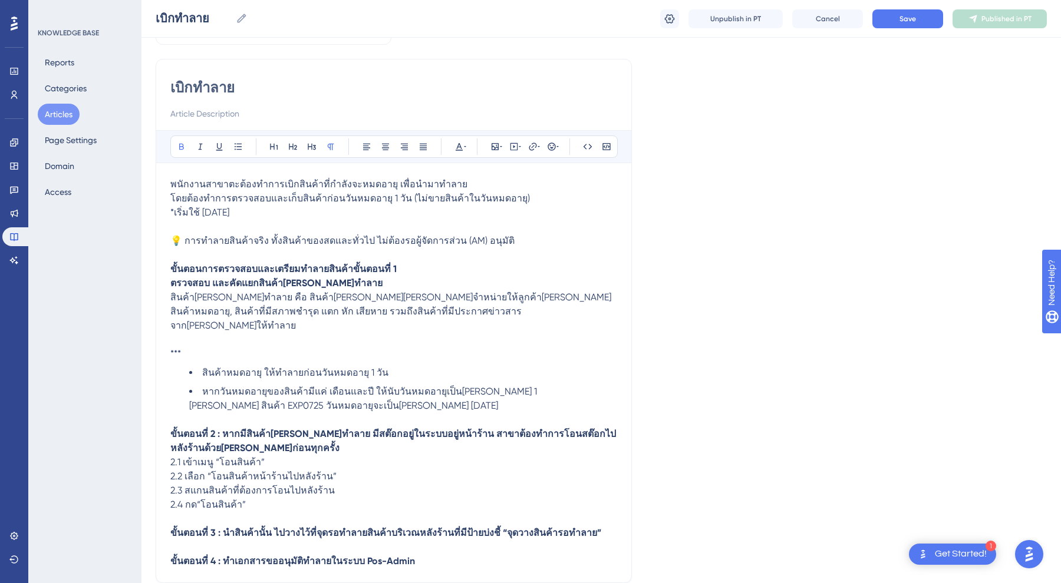
click at [354, 283] on p "ตรวจสอบ และคัดแยกสินค้าที่เข้าเกณฑ์ทำลาย" at bounding box center [393, 283] width 447 height 14
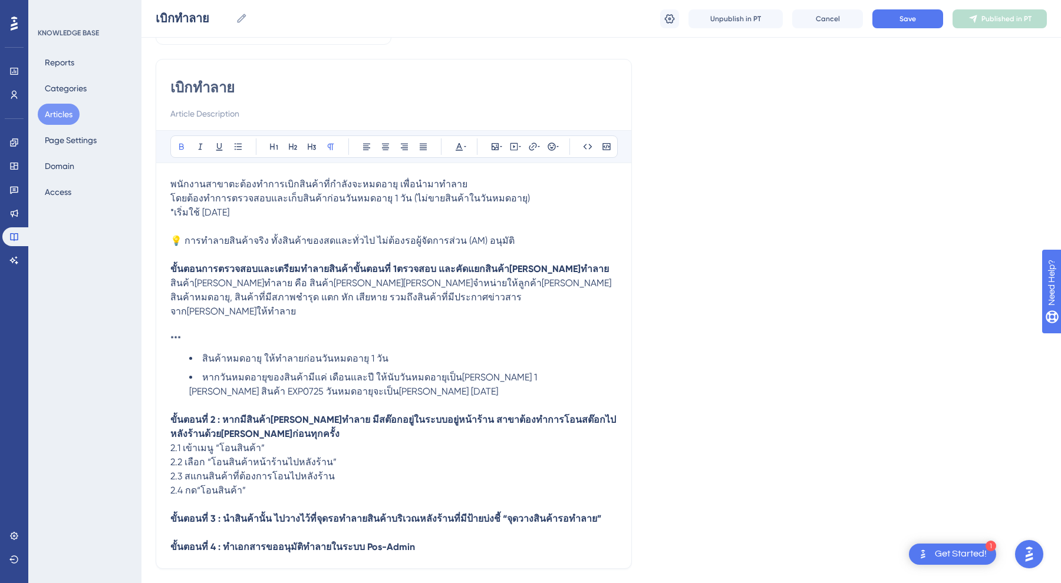
click at [342, 266] on strong "ขั้นตอนการตรวจสอบและเตรียมทำลายสินค้าขั้นตอนที่ 1ตรวจสอบ และคัดแยกสินค้าที่เข้า…" at bounding box center [389, 268] width 438 height 11
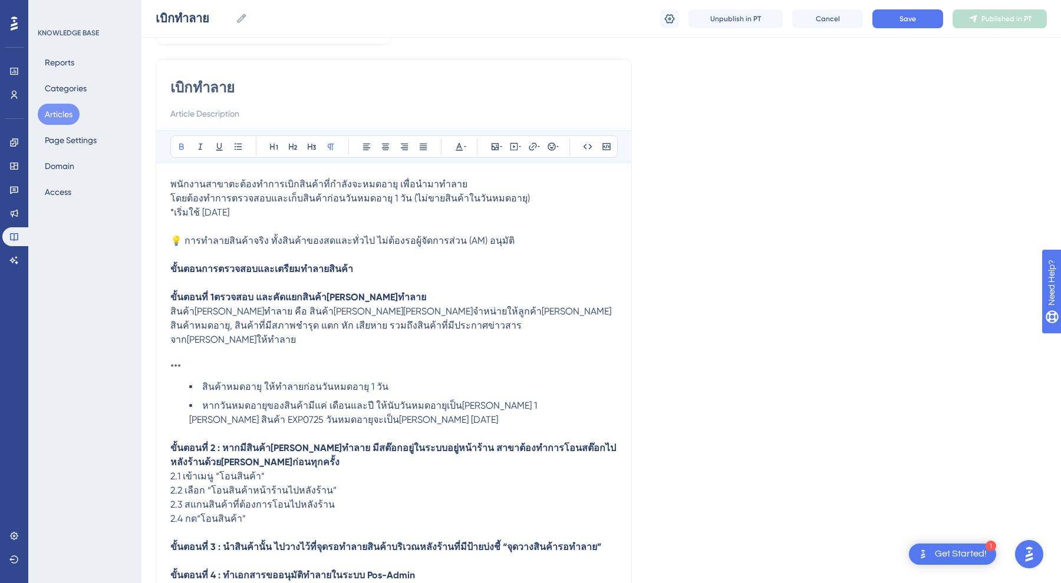
click at [210, 300] on strong "ขั้นตอนที่ 1ตรวจสอบ และคัดแยกสินค้าที่เข้าเกณฑ์ทำลาย" at bounding box center [298, 297] width 256 height 11
click at [253, 277] on p "ขั้นตอนการตรวจสอบและเตรียมทำลายสินค้า" at bounding box center [393, 276] width 447 height 28
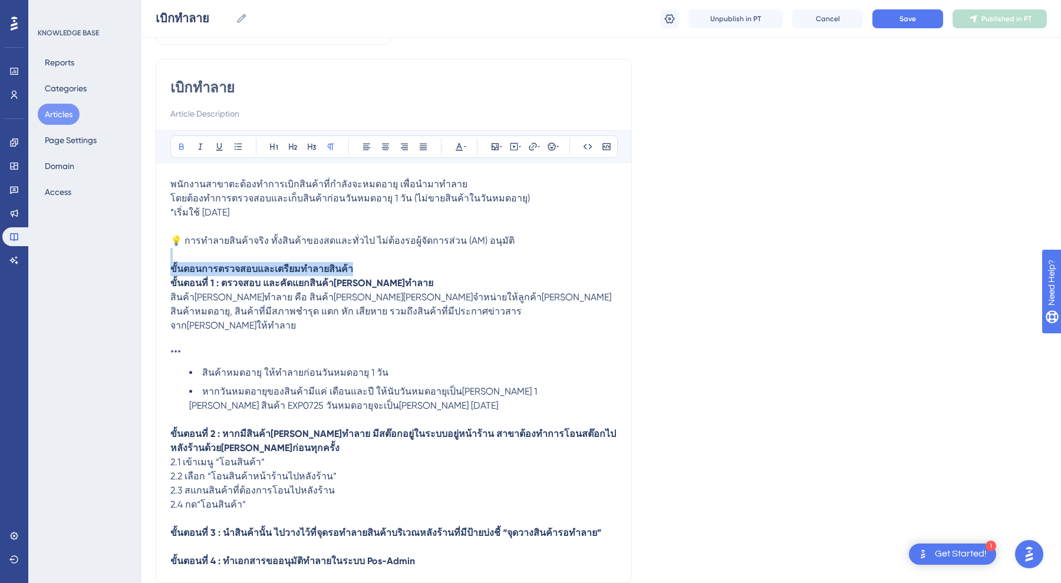
drag, startPoint x: 365, startPoint y: 263, endPoint x: 121, endPoint y: 254, distance: 243.6
click at [141, 254] on div "Performance Users Engagement Widgets Feedback Product Updates Knowledge Base AI…" at bounding box center [600, 300] width 919 height 746
click at [169, 278] on div "เบิกทำลาย Bold Italic Underline Bullet Point Heading 1 Heading 2 Heading 3 Norm…" at bounding box center [394, 321] width 476 height 524
click at [169, 284] on div "เบิกทำลาย Bold Italic Underline Bullet Point Heading 1 Heading 2 Heading 3 Norm…" at bounding box center [394, 321] width 476 height 524
click at [171, 281] on strong "ขั้นตอนที่ 1 : ตรวจสอบ และคัดแยกสินค้าที่เข้าเกณฑ์ทำลาย" at bounding box center [301, 283] width 263 height 11
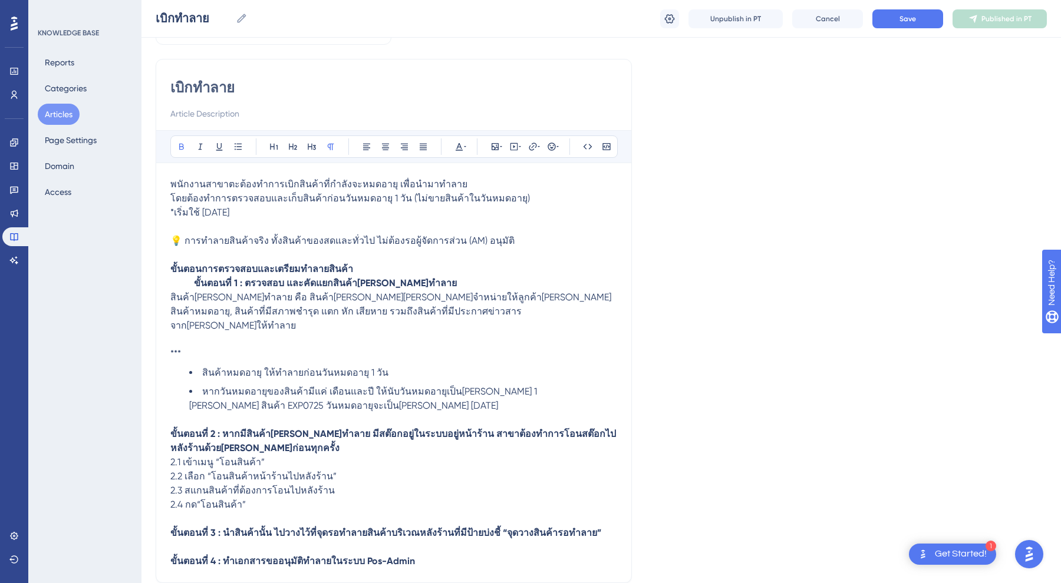
click at [169, 296] on div "เบิกทำลาย Bold Italic Underline Bullet Point Heading 1 Heading 2 Heading 3 Norm…" at bounding box center [394, 321] width 476 height 524
click at [172, 298] on span "สินค้าที่เข้าเกณฑ์ทำลาย คือ สินค้าทีไม่สามารถจำหน่ายให้ลูกค้าได้ เช่น สินค้าหมด…" at bounding box center [391, 311] width 443 height 39
click at [296, 331] on p "สินค้าที่เข้าเกณฑ์ทำลาย คือ สินค้าทีไม่สามารถจำหน่ายให้ลูกค้าได้ เช่น สินค้าหมด…" at bounding box center [393, 326] width 447 height 71
click at [321, 344] on p "สินค้าที่เข้าเกณฑ์ทำลาย คือ สินค้าทีไม่สามารถจำหน่ายให้ลูกค้าได้ เช่น สินค้าหมด…" at bounding box center [393, 326] width 447 height 71
click at [249, 366] on li "สินค้าหมดอายุ ให้ทำลายก่อนวันหมดอายุ 1 วัน" at bounding box center [403, 373] width 428 height 14
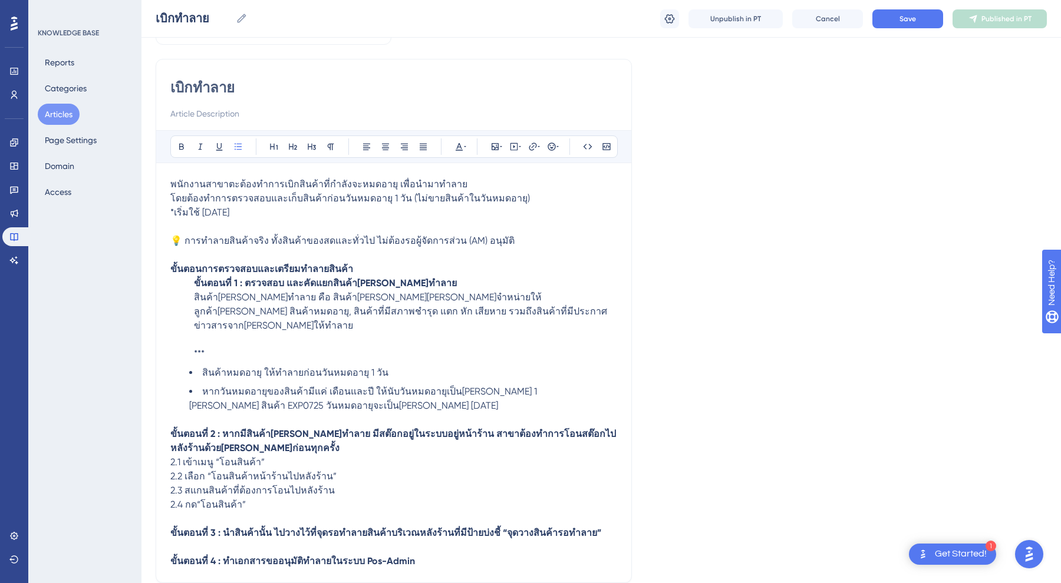
click at [197, 366] on li "สินค้าหมดอายุ ให้ทำลายก่อนวันหมดอายุ 1 วัน" at bounding box center [403, 373] width 428 height 14
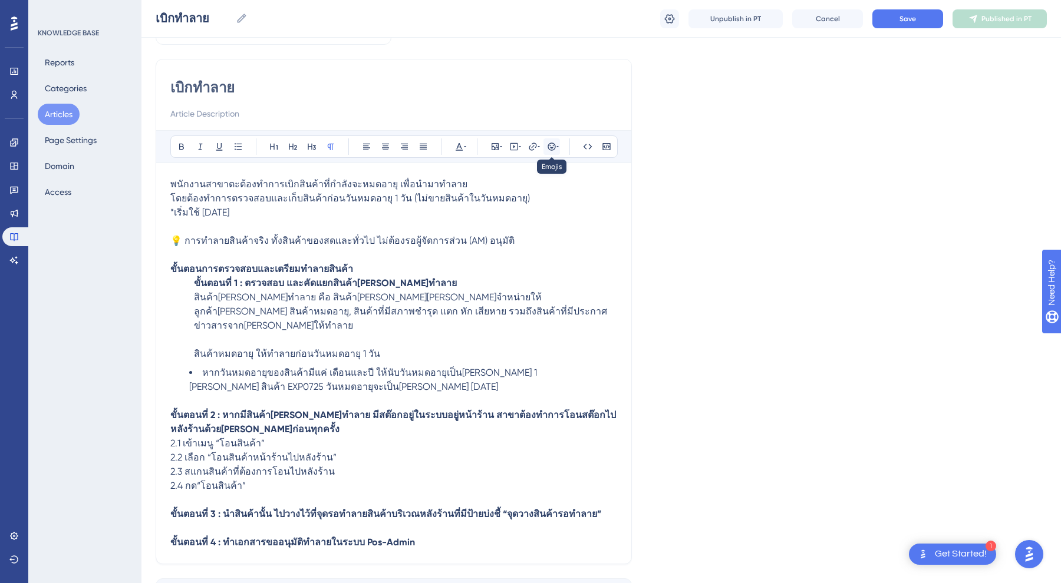
click at [546, 150] on button at bounding box center [551, 146] width 17 height 17
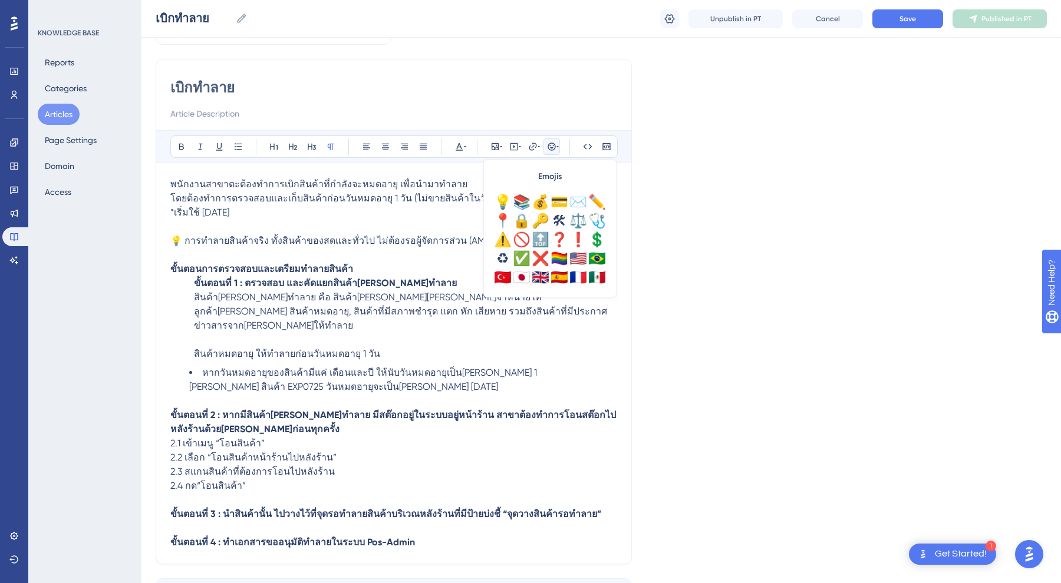
scroll to position [393, 0]
click at [504, 247] on div "⚠️" at bounding box center [502, 243] width 19 height 19
click at [220, 367] on li "หากวันหมดอายุของสินค้ามีแค่ เดือนและปี ให้นับวันหมดอายุเป็นวันที่ 1 เช่น สินค้า…" at bounding box center [403, 380] width 428 height 28
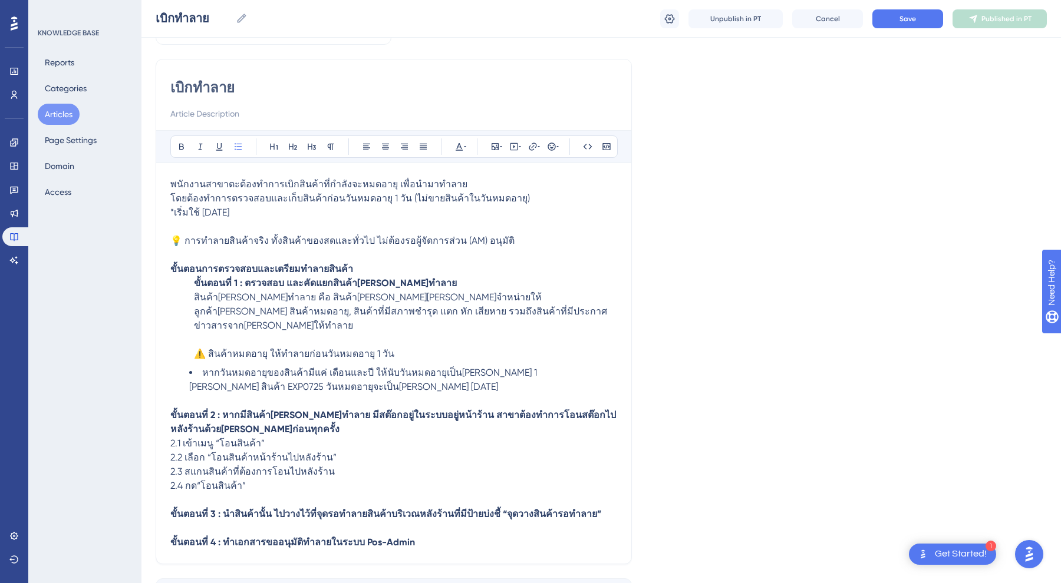
drag, startPoint x: 199, startPoint y: 359, endPoint x: 183, endPoint y: 359, distance: 15.9
click at [183, 366] on ul "หากวันหมดอายุของสินค้ามีแค่ เดือนและปี ให้นับวันหมดอายุเป็นวันที่ 1 เช่น สินค้า…" at bounding box center [393, 380] width 447 height 28
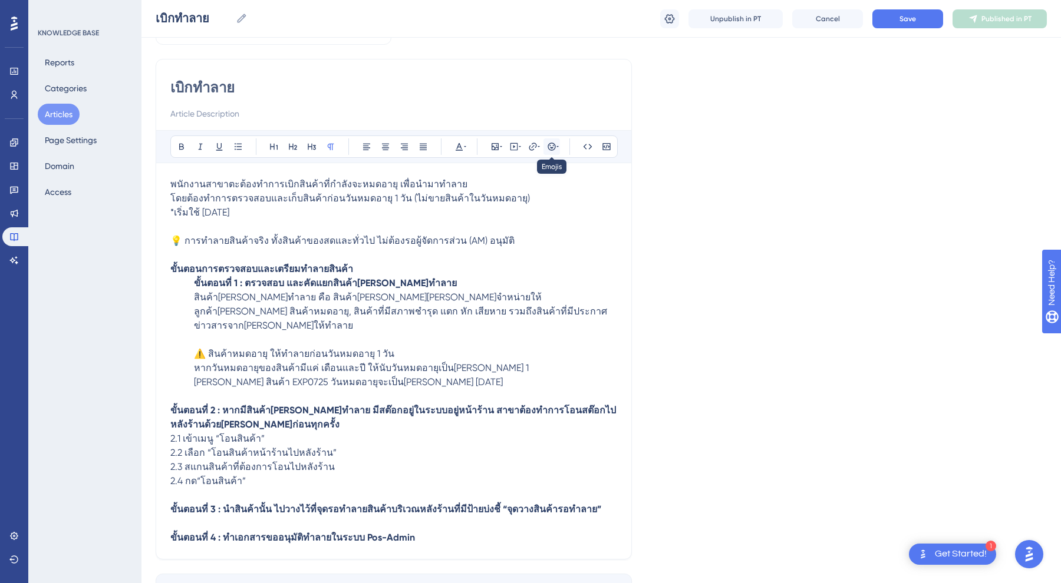
click at [551, 149] on icon at bounding box center [551, 147] width 8 height 8
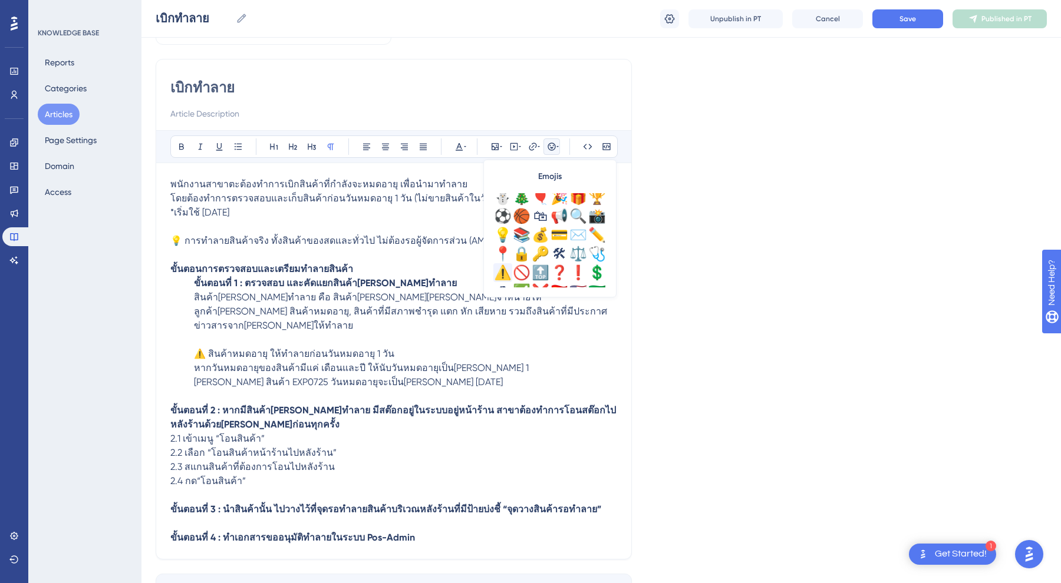
scroll to position [362, 0]
click at [501, 272] on div "⚠️" at bounding box center [502, 274] width 19 height 19
click at [194, 377] on span "เช่น สินค้า EXP0725 วันหมดอายุจะเป็นวันที่ 01/07/2025" at bounding box center [348, 382] width 309 height 11
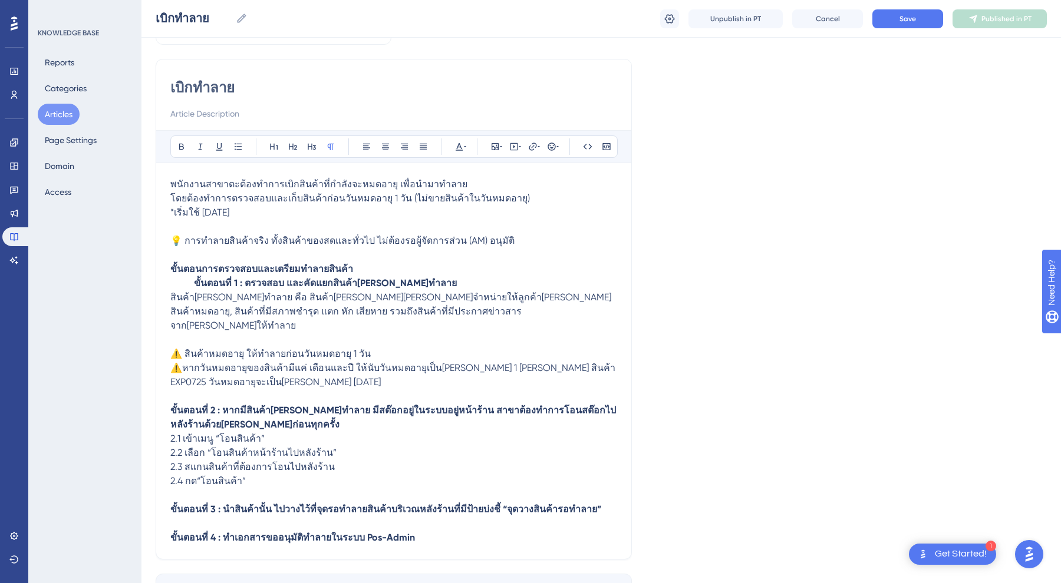
click at [193, 324] on p "สินค้าที่เข้าเกณฑ์ทำลาย คือ สินค้าทีไม่สามารถจำหน่ายให้ลูกค้าได้ เช่น สินค้าหมด…" at bounding box center [393, 340] width 447 height 99
click at [173, 297] on span "สินค้าที่เข้าเกณฑ์ทำลาย คือ สินค้าทีไม่สามารถจำหน่ายให้ลูกค้าได้ เช่น สินค้าหมด…" at bounding box center [391, 311] width 443 height 39
click at [303, 390] on p at bounding box center [393, 397] width 447 height 14
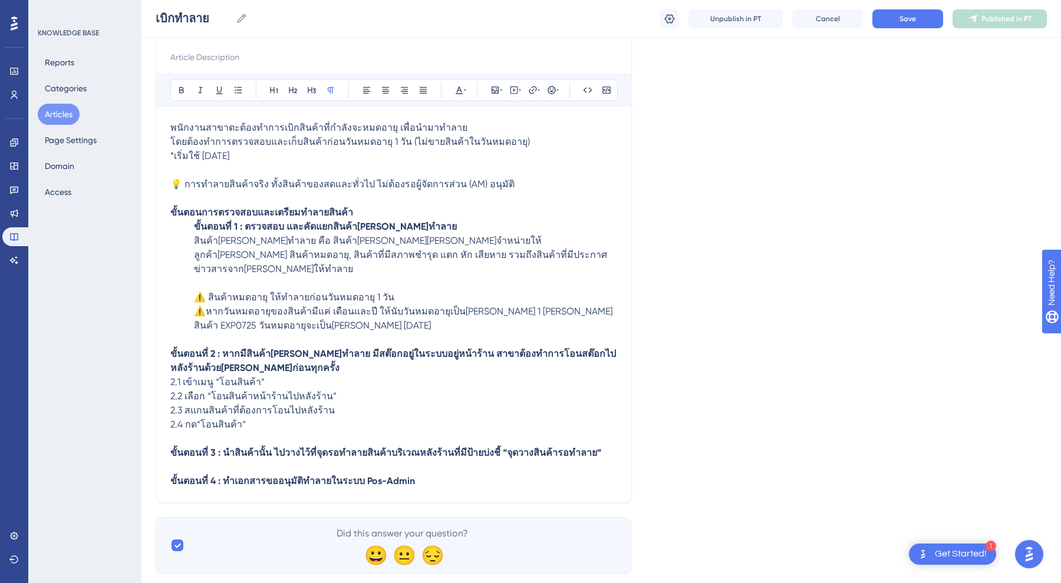
scroll to position [133, 0]
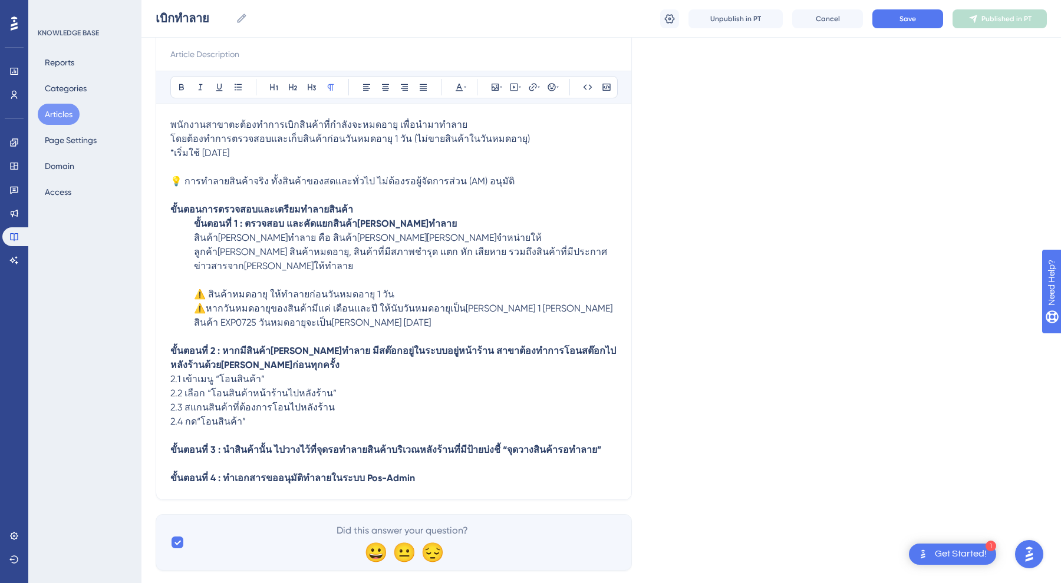
click at [173, 345] on strong "ขั้นตอนที่ 2 : หากมีสินค้าที่เข้าเกณฑ์ทำลาย มีสต๊อกอยู่ในระบบอยู่หน้าร้าน สาขาต…" at bounding box center [393, 357] width 446 height 25
click at [172, 374] on span "2.1 เข้าเมนู “โอนสินค้า”" at bounding box center [217, 379] width 94 height 11
click at [170, 388] on span "2.2 เลือก “โอนสินค้าหน้าร้านไปหลังร้าน”" at bounding box center [253, 393] width 166 height 11
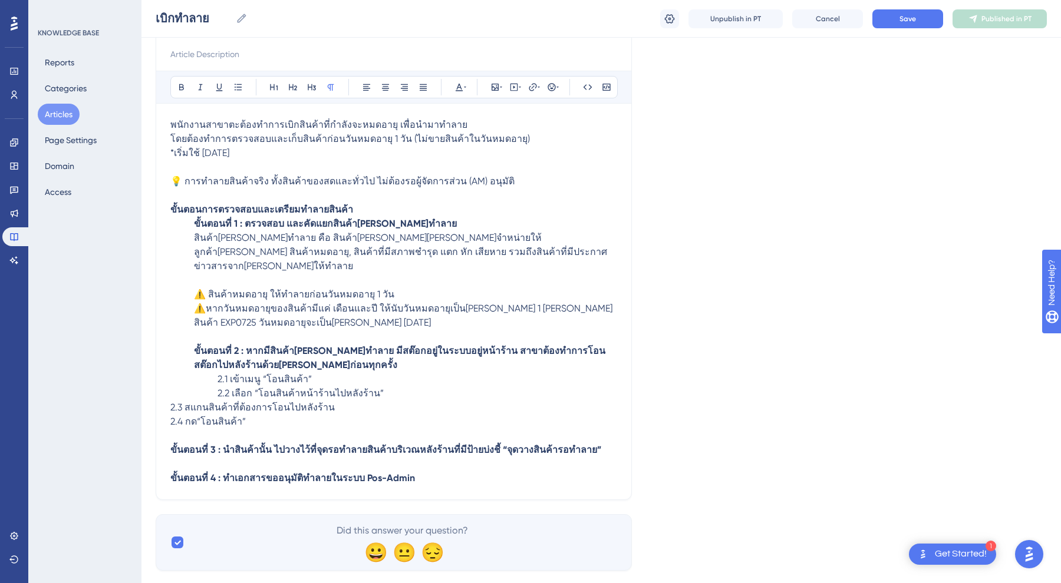
click at [174, 402] on span "2.3 สแกนสินค้าที่ต้องการโอนไปหลังร้าน" at bounding box center [252, 407] width 164 height 11
click at [173, 402] on span "2.3 สแกนสินค้าที่ต้องการโอนไปหลังร้าน" at bounding box center [252, 407] width 164 height 11
click at [171, 416] on span "2.4 กด“โอนสินค้า”" at bounding box center [207, 421] width 75 height 11
drag, startPoint x: 230, startPoint y: 362, endPoint x: 200, endPoint y: 362, distance: 30.6
click at [200, 372] on p "2.1 เข้าเมนู “โอนสินค้า”" at bounding box center [393, 379] width 447 height 14
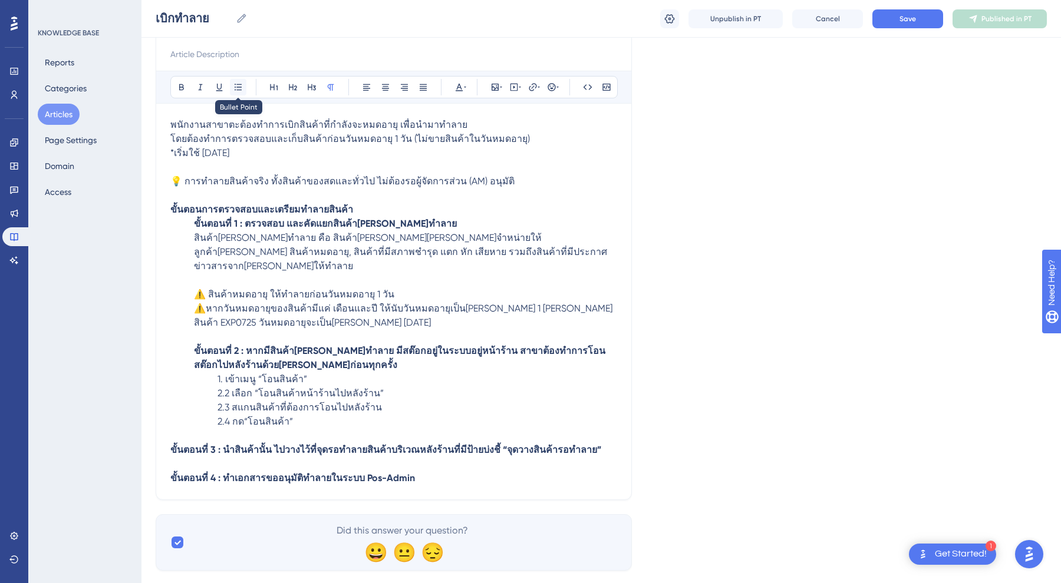
click at [235, 86] on icon at bounding box center [237, 87] width 9 height 9
drag, startPoint x: 233, startPoint y: 380, endPoint x: 212, endPoint y: 380, distance: 20.6
click at [212, 387] on p "2.2 เลือก “โอนสินค้าหน้าร้านไปหลังร้าน”" at bounding box center [393, 394] width 447 height 14
drag, startPoint x: 233, startPoint y: 391, endPoint x: 203, endPoint y: 391, distance: 30.1
click at [203, 401] on p "2.3 สแกนสินค้าที่ต้องการโอนไปหลังร้าน" at bounding box center [393, 408] width 447 height 14
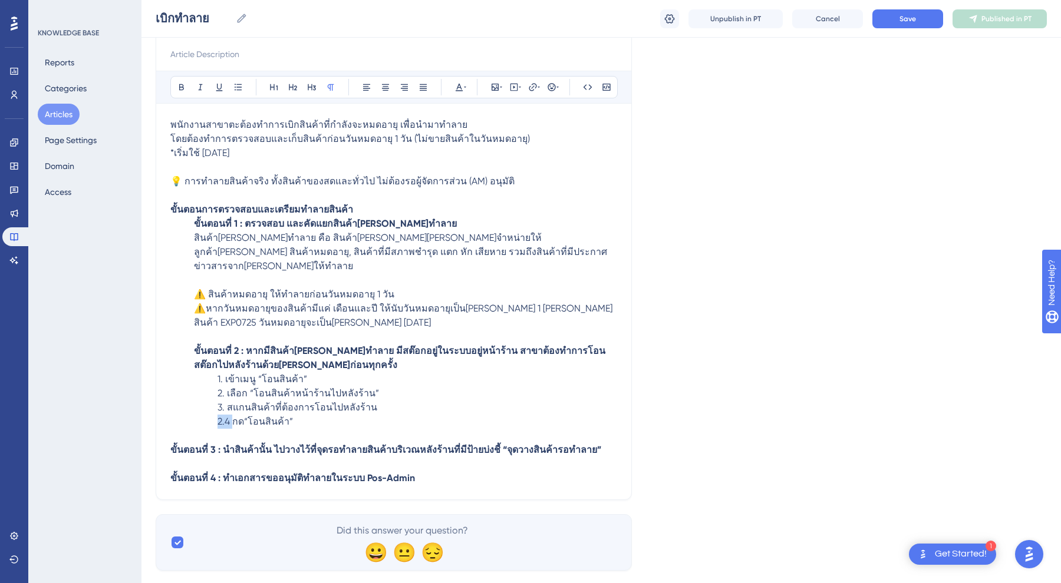
drag, startPoint x: 233, startPoint y: 408, endPoint x: 191, endPoint y: 408, distance: 42.4
click at [191, 415] on p "2.4 กด“โอนสินค้า”" at bounding box center [393, 422] width 447 height 14
click at [221, 444] on strong "ขั้นตอนที่ 3 : นำสินค้านั้น ไปวางไว้ที่จุดรอทำลายสินค้าบริเวณหลังร้านที่มีป้ายบ…" at bounding box center [385, 449] width 431 height 11
click at [170, 438] on div "เบิกทำลาย Bold Italic Underline Bullet Point Heading 1 Heading 2 Heading 3 Norm…" at bounding box center [394, 249] width 476 height 501
click at [170, 433] on div "เบิกทำลาย Bold Italic Underline Bullet Point Heading 1 Heading 2 Heading 3 Norm…" at bounding box center [394, 249] width 476 height 501
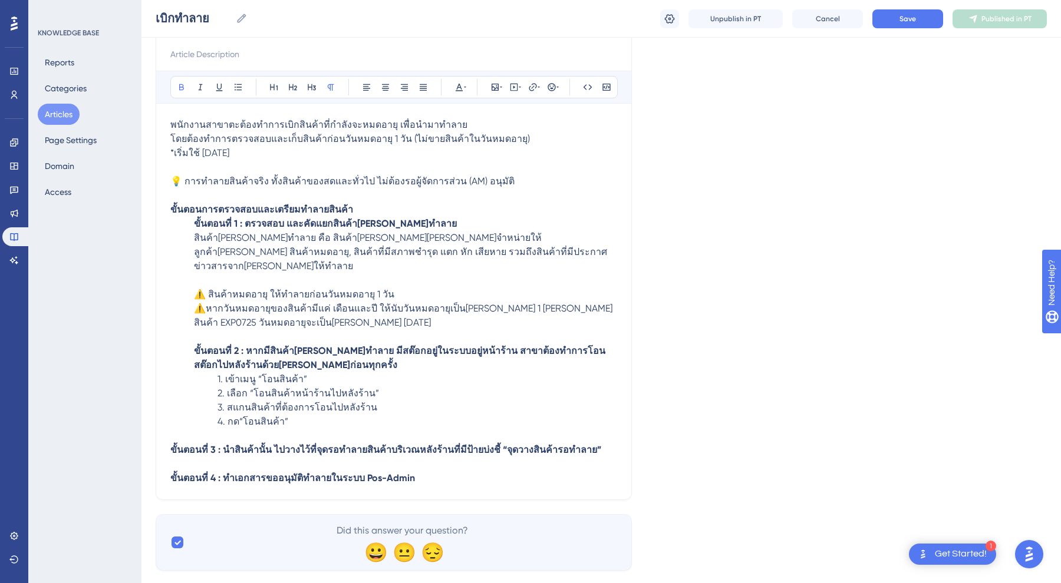
click at [171, 444] on strong "ขั้นตอนที่ 3 : นำสินค้านั้น ไปวางไว้ที่จุดรอทำลายสินค้าบริเวณหลังร้านที่มีป้ายบ…" at bounding box center [385, 449] width 431 height 11
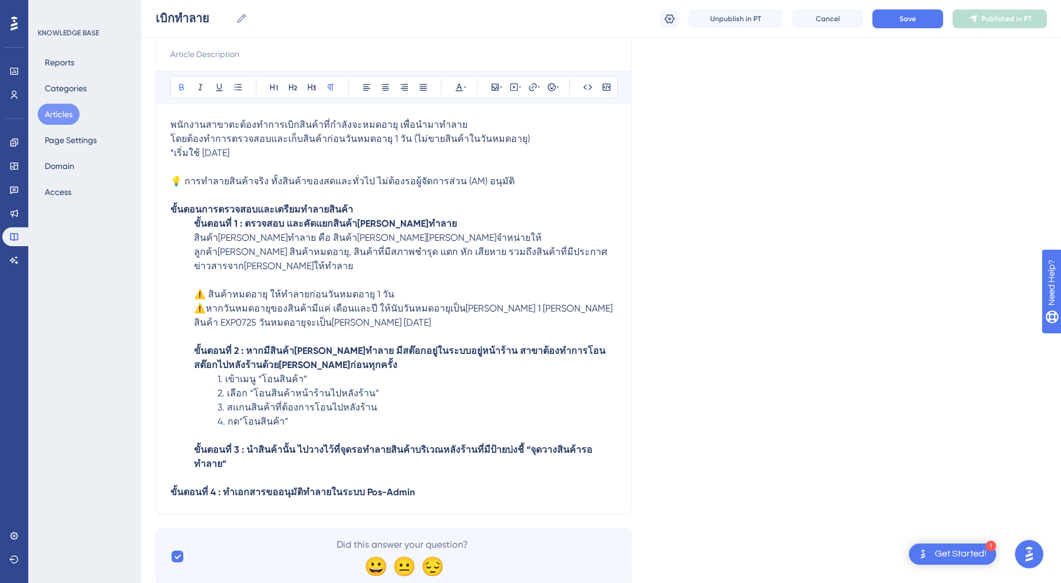
click at [171, 487] on strong "ขั้นตอนที่ 4 : ทำเอกสารขออนุมัติทำลายในระบบ Pos-Admin" at bounding box center [292, 492] width 245 height 11
click at [438, 471] on p at bounding box center [393, 478] width 447 height 14
click at [630, 466] on div "เบิกทำลาย Bold Italic Underline Bullet Point Heading 1 Heading 2 Heading 3 Norm…" at bounding box center [394, 256] width 476 height 515
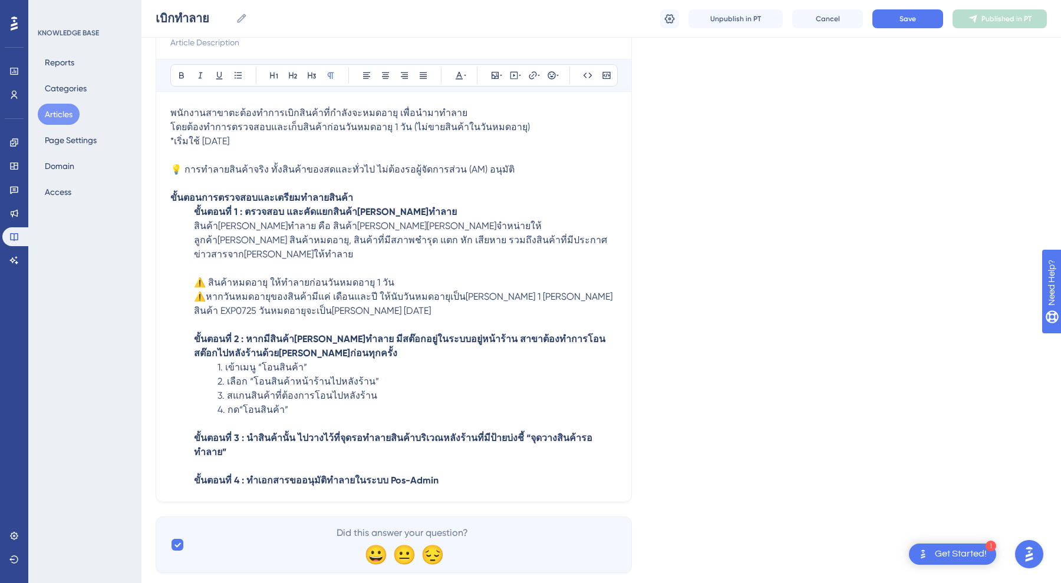
scroll to position [144, 0]
click at [192, 218] on p "ขั้นตอนที่ 1 : ตรวจสอบ และคัดแยกสินค้าที่เข้าเกณฑ์ทำลาย" at bounding box center [393, 213] width 447 height 14
click at [190, 216] on p "ขั้นตอนที่ 1 : ตรวจสอบ และคัดแยกสินค้าที่เข้าเกณฑ์ทำลาย" at bounding box center [393, 213] width 447 height 14
click at [194, 225] on span "สินค้าที่เข้าเกณฑ์ทำลาย คือ สินค้าทีไม่สามารถจำหน่ายให้ลูกค้าได้ เช่น สินค้าหมด…" at bounding box center [400, 240] width 413 height 39
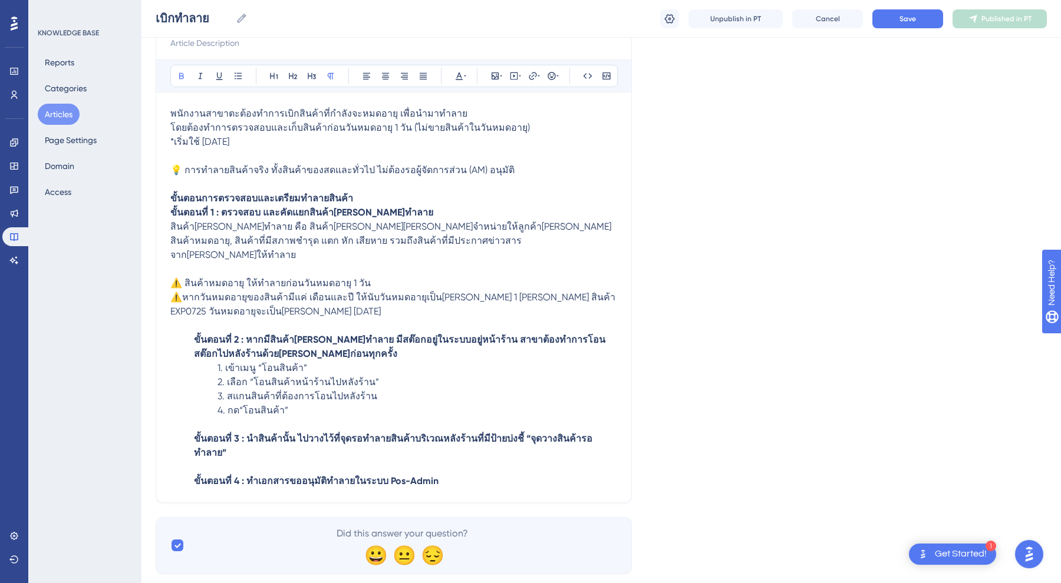
click at [189, 333] on p "ขั้นตอนที่ 2 : หากมีสินค้าที่เข้าเกณฑ์ทำลาย มีสต๊อกอยู่ในระบบอยู่หน้าร้าน สาขาต…" at bounding box center [393, 347] width 447 height 28
click at [206, 361] on p "1. เข้าเมนู “โอนสินค้า”" at bounding box center [393, 368] width 447 height 14
click at [219, 377] on span "2. เลือก “โอนสินค้าหน้าร้านไปหลังร้าน”" at bounding box center [297, 382] width 161 height 11
click at [214, 390] on p "3. สแกนสินค้าที่ต้องการโอนไปหลังร้าน" at bounding box center [393, 397] width 447 height 14
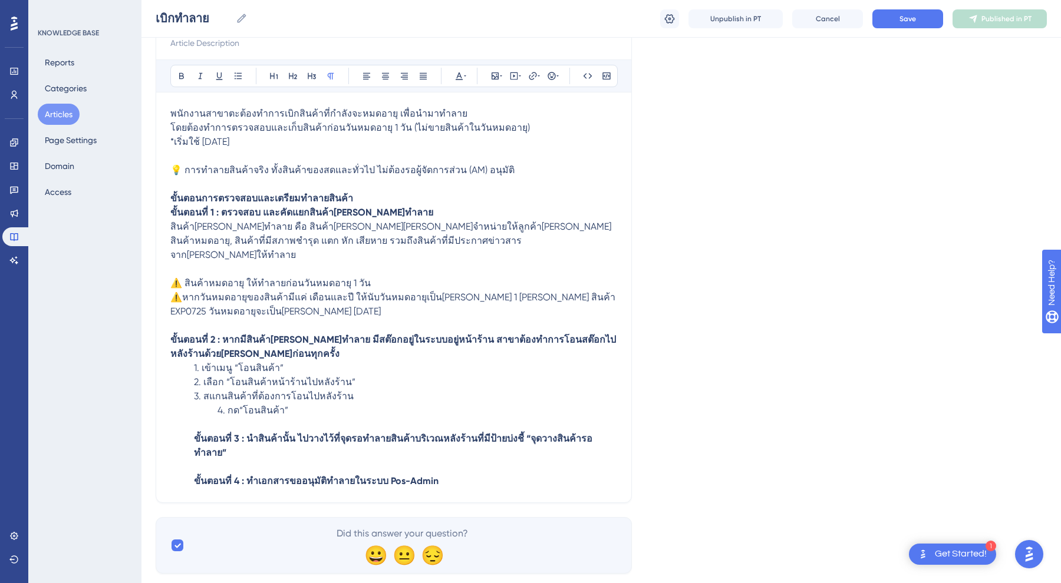
click at [213, 404] on p "4. กด“โอนสินค้า”" at bounding box center [393, 411] width 447 height 14
click at [193, 418] on p at bounding box center [393, 425] width 447 height 14
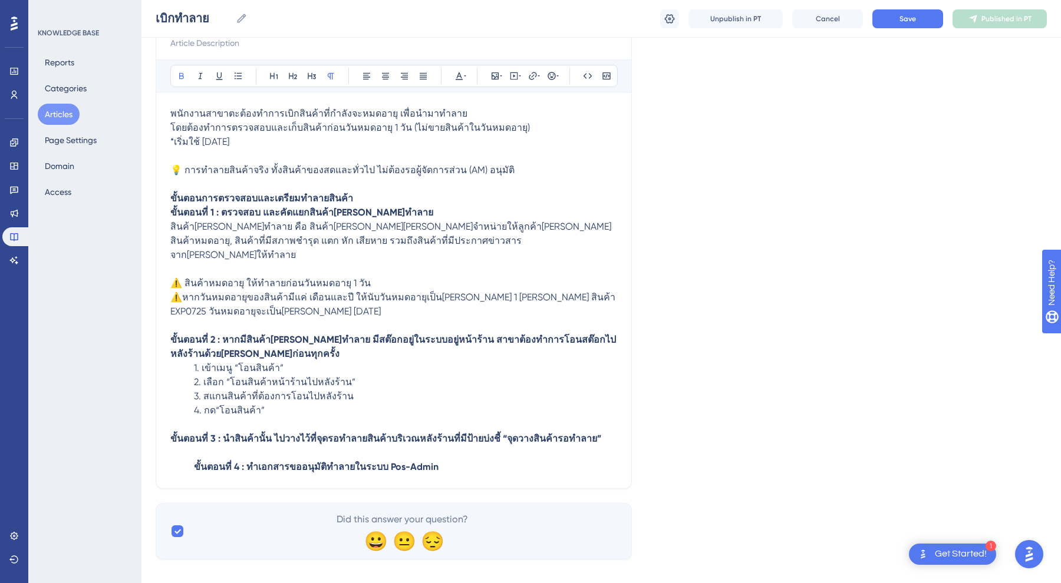
click at [185, 460] on p "ขั้นตอนที่ 4 : ทำเอกสารขออนุมัติทำลายในระบบ Pos-Admin" at bounding box center [393, 467] width 447 height 14
click at [419, 460] on p "ขั้นตอนที่ 4 : ทำเอกสารขออนุมัติทำลายในระบบ Pos-Admin" at bounding box center [393, 467] width 447 height 14
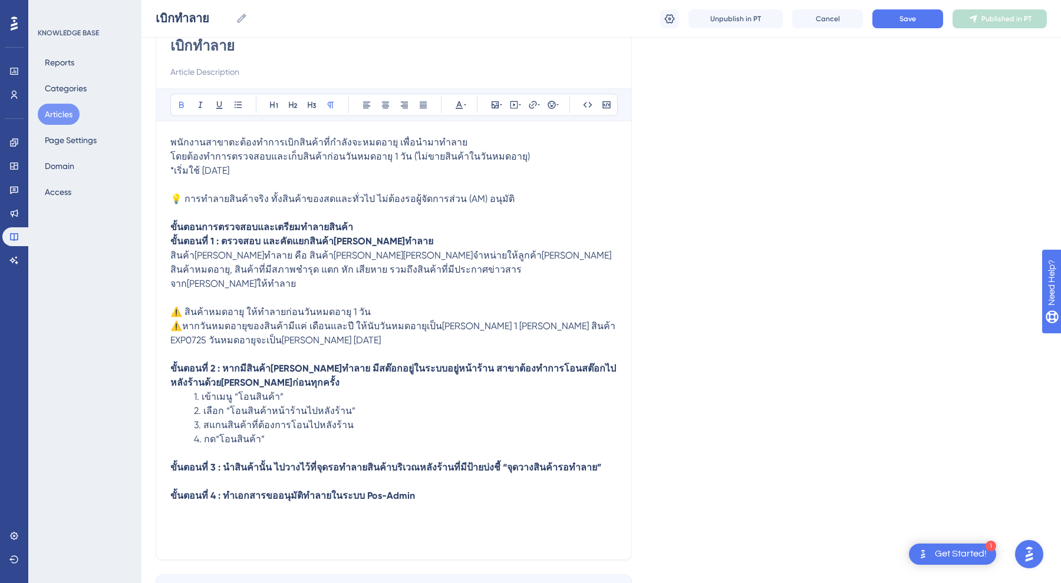
scroll to position [116, 0]
click at [549, 102] on icon at bounding box center [551, 104] width 8 height 8
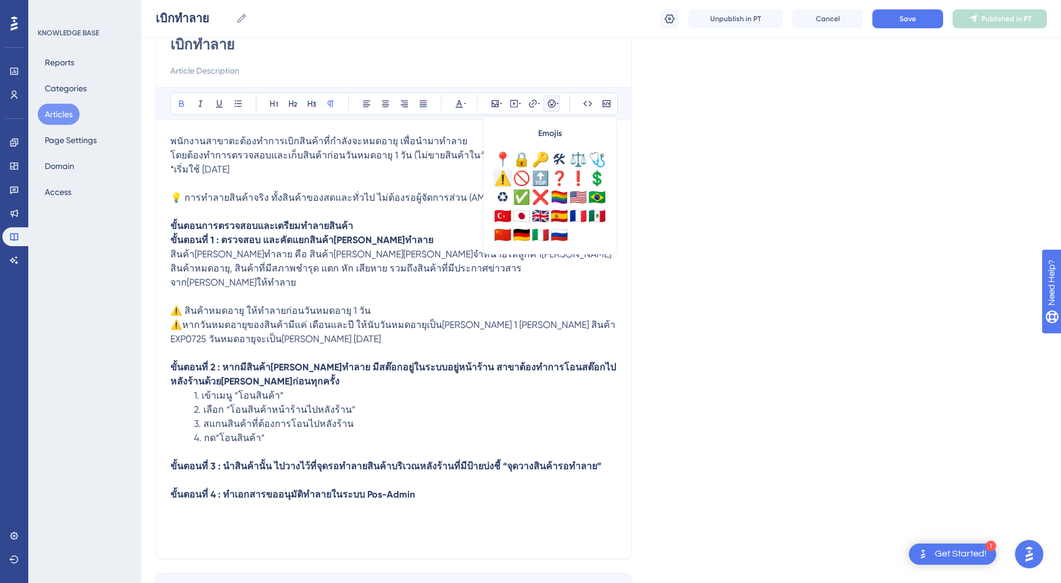
scroll to position [415, 0]
click at [506, 179] on div "⚠️" at bounding box center [502, 178] width 19 height 19
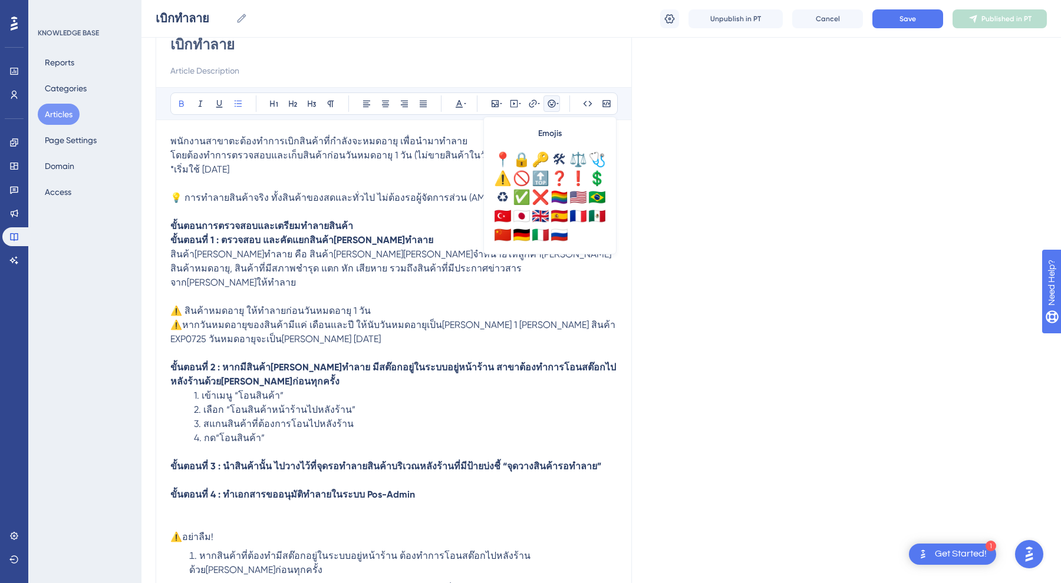
scroll to position [118, 0]
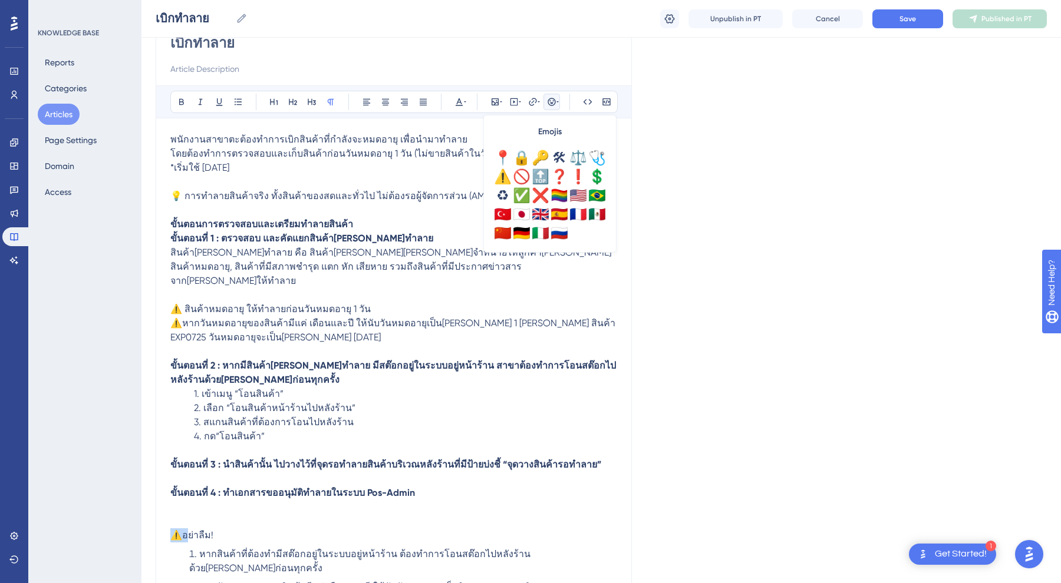
drag, startPoint x: 186, startPoint y: 520, endPoint x: 163, endPoint y: 518, distance: 23.1
click at [162, 518] on div "เบิกทำลาย Bold Italic Underline Bullet Point Heading 1 Heading 2 Heading 3 Norm…" at bounding box center [394, 328] width 476 height 628
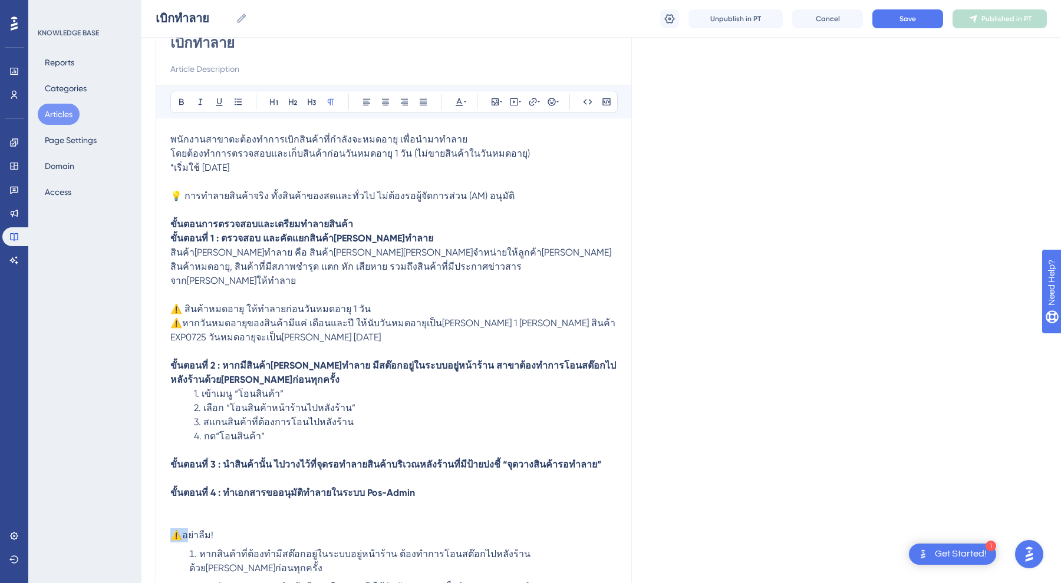
click at [190, 530] on span "⚠️อย่าลืม!" at bounding box center [191, 535] width 43 height 11
click at [183, 530] on span "⚠️อย่าลืม!" at bounding box center [191, 535] width 43 height 11
click at [559, 93] on div "Bold Italic Underline Bullet Point Heading 1 Heading 2 Heading 3 Normal Align L…" at bounding box center [393, 102] width 447 height 22
click at [554, 101] on icon at bounding box center [551, 101] width 9 height 9
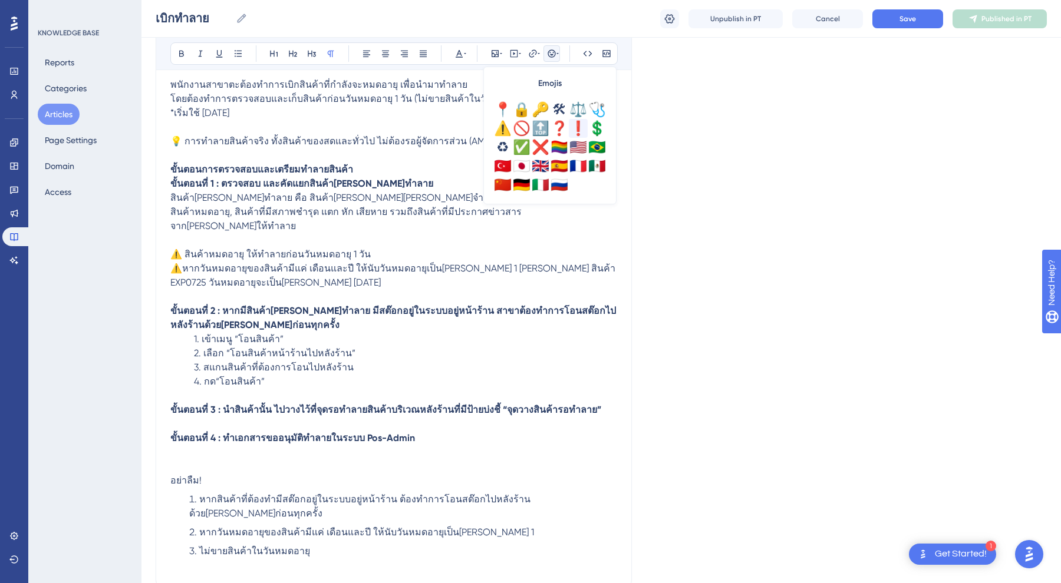
scroll to position [390, 0]
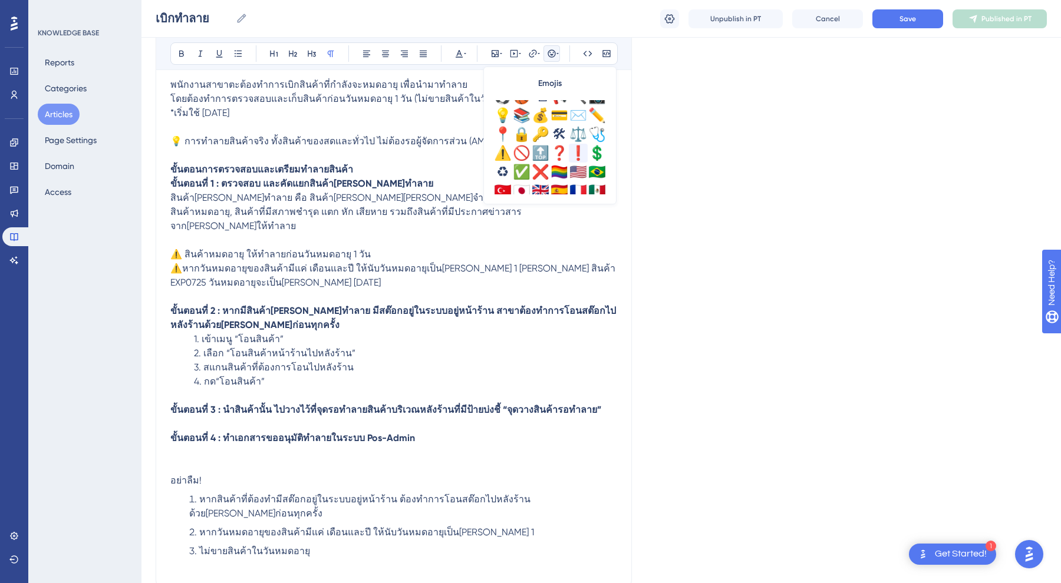
click at [575, 146] on div "❗" at bounding box center [578, 153] width 19 height 19
click at [220, 460] on p "ขั้นตอนที่ 4 : ทำเอกสารขออนุมัติทำลายในระบบ Pos-Admin ❗อย่าลืม!" at bounding box center [393, 459] width 447 height 57
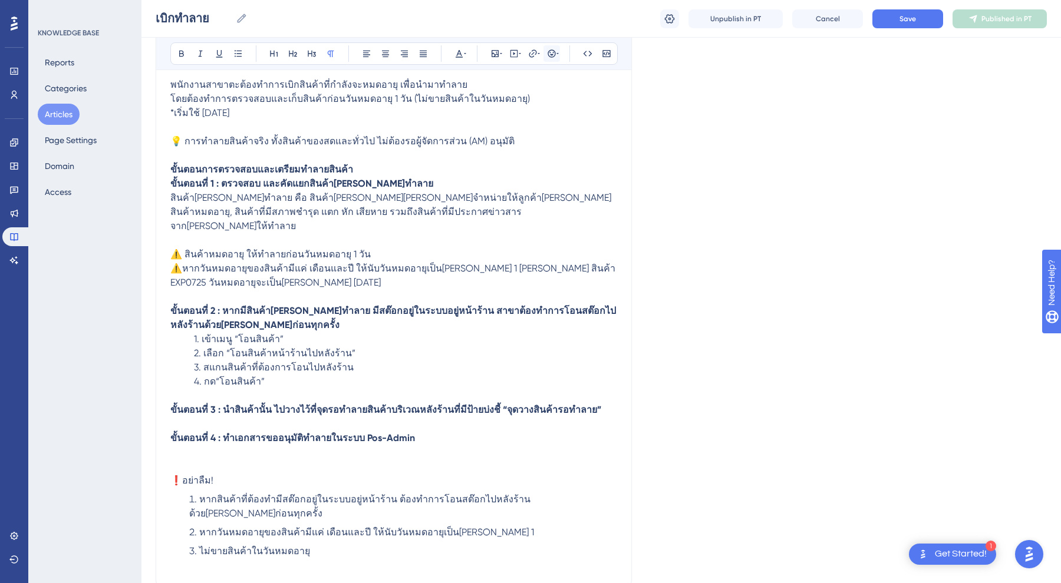
click at [555, 57] on icon at bounding box center [551, 53] width 9 height 9
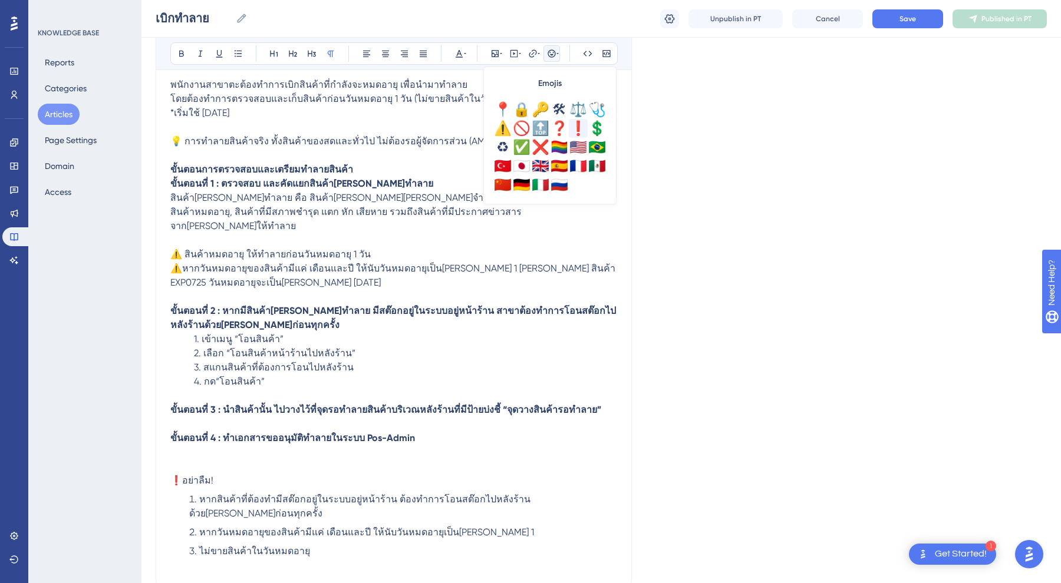
scroll to position [415, 0]
click at [582, 124] on div "❗" at bounding box center [578, 128] width 19 height 19
click at [212, 475] on span "❗อย่าลืม!❗" at bounding box center [197, 480] width 55 height 11
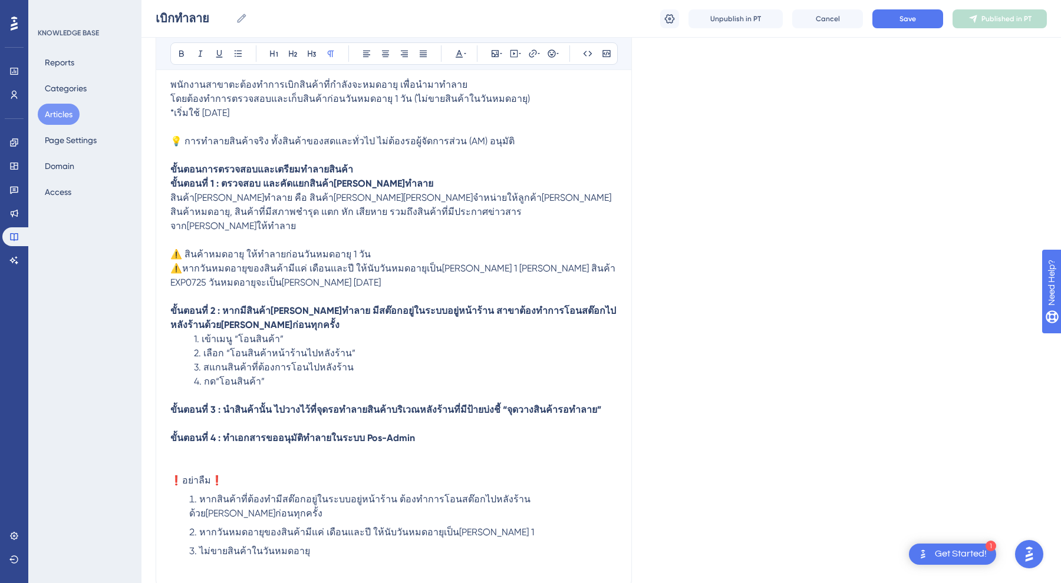
scroll to position [217, 0]
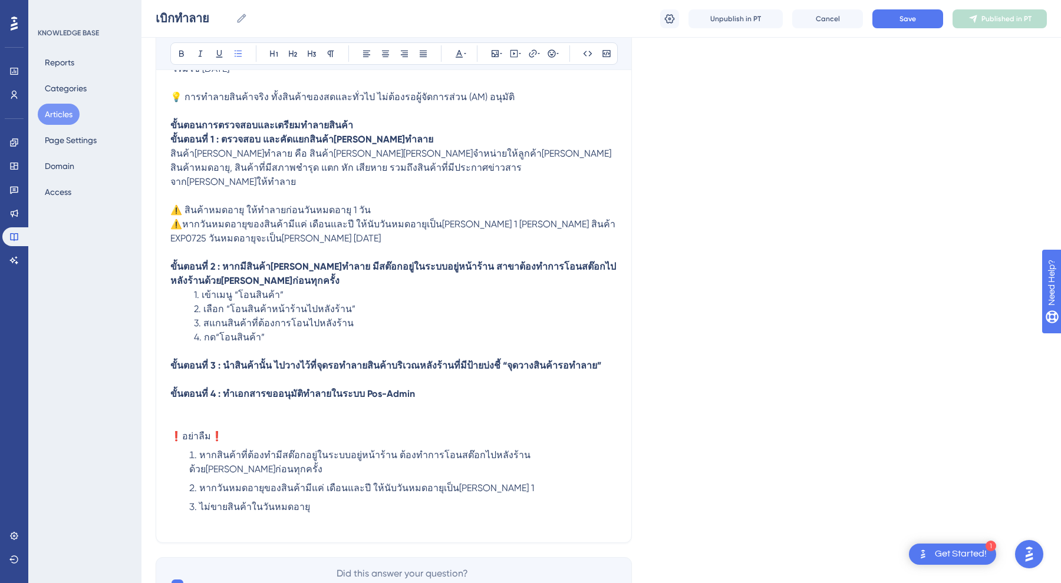
click at [200, 450] on span "หากสินค้าที่ต้องทำมีสต๊อกอยู่ในระบบอยู่หน้าร้าน ต้องทำการโอนสต๊อกไปหลังร้านด้วย…" at bounding box center [359, 462] width 341 height 25
click at [239, 55] on icon at bounding box center [237, 53] width 9 height 9
click at [203, 483] on span "หากวันหมดอายุของสินค้ามีแค่ เดือนและปี ให้นับวันหมดอายุเป็นวันที่ 1" at bounding box center [366, 488] width 335 height 11
click at [201, 483] on span "หากวันหมดอายุของสินค้ามีแค่ เดือนและปี ให้นับวันหมดอายุเป็นวันที่ 1" at bounding box center [366, 488] width 335 height 11
click at [197, 500] on li "ไม่ขายสินค้าในวันหมดอายุ" at bounding box center [403, 507] width 428 height 14
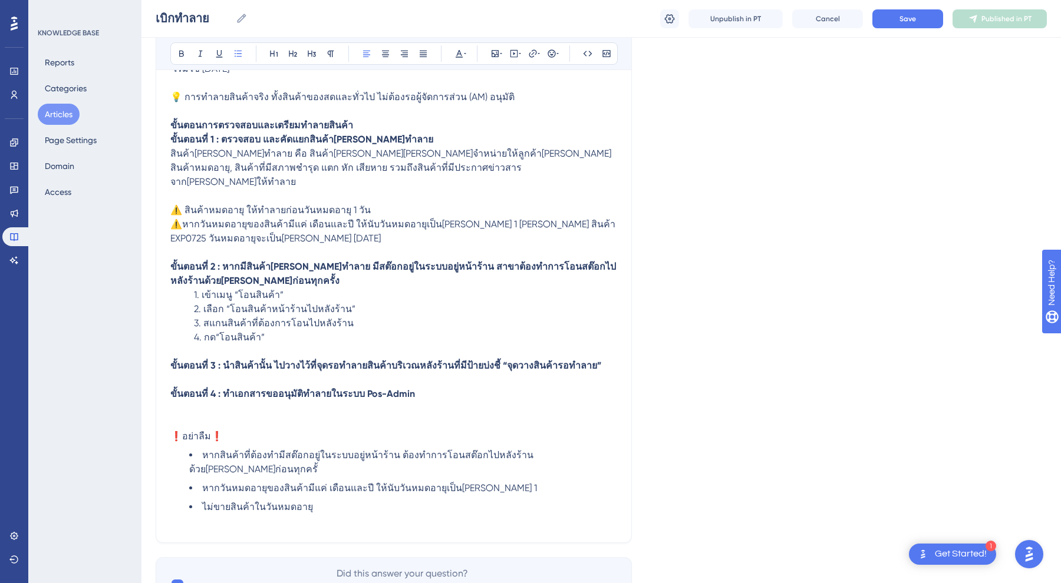
click at [276, 502] on div "เบิกทำลาย Bold Italic Underline Bullet Point Heading 1 Heading 2 Heading 3 Norm…" at bounding box center [394, 229] width 476 height 628
drag, startPoint x: 198, startPoint y: 417, endPoint x: 192, endPoint y: 417, distance: 6.5
click at [198, 431] on span "❗อย่าลืม❗" at bounding box center [196, 436] width 52 height 11
click at [186, 448] on ul "หากสินค้าที่ต้องทำมีสต๊อกอยู่ในระบบอยู่หน้าร้าน ต้องทำการโอนสต๊อกไปหลังร้านด้วย…" at bounding box center [393, 481] width 447 height 66
click at [277, 415] on p "ขั้นตอนที่ 4 : ทำเอกสารขออนุมัติทำลายในระบบ Pos-Admin ❗อย่าลืม❗" at bounding box center [393, 415] width 447 height 57
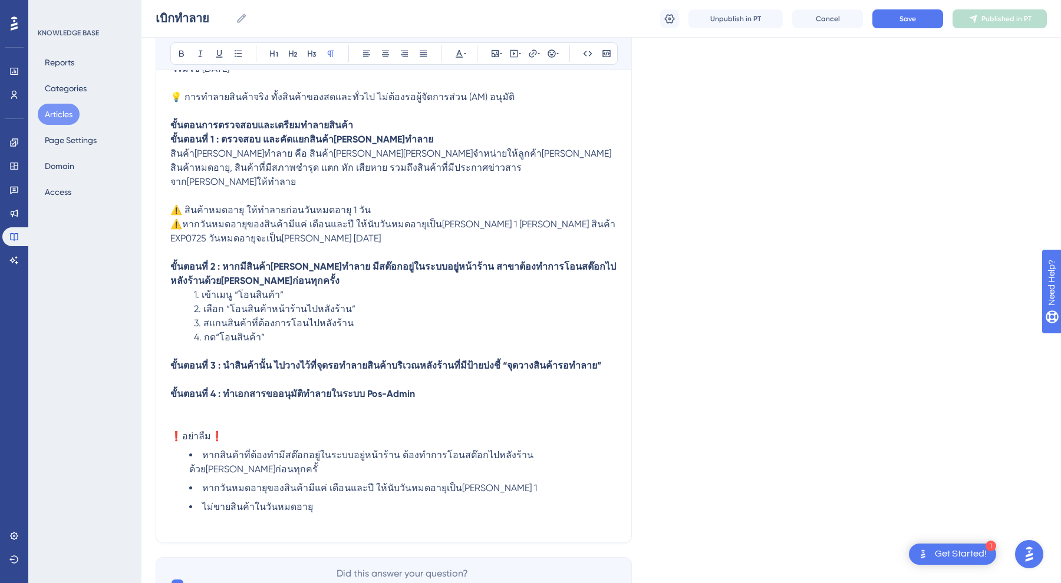
click at [179, 431] on span "❗อย่าลืม❗" at bounding box center [196, 436] width 52 height 11
click at [172, 431] on span "❗" at bounding box center [176, 436] width 12 height 11
click at [231, 431] on span "อย่าลืม❗" at bounding box center [247, 436] width 41 height 11
click at [226, 431] on span at bounding box center [217, 436] width 19 height 11
drag, startPoint x: 186, startPoint y: 427, endPoint x: 219, endPoint y: 427, distance: 32.4
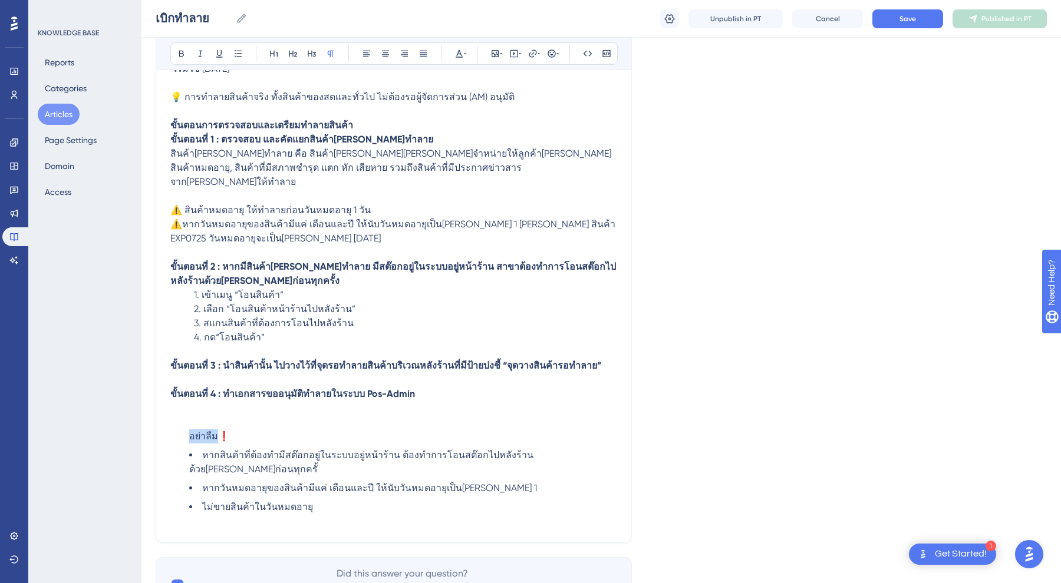
click at [219, 427] on p "ขั้นตอนที่ 4 : ทำเอกสารขออนุมัติทำลายในระบบ Pos-Admin อย่าลืม❗" at bounding box center [393, 415] width 447 height 57
click at [181, 52] on icon at bounding box center [181, 53] width 9 height 9
click at [462, 48] on button at bounding box center [459, 53] width 17 height 17
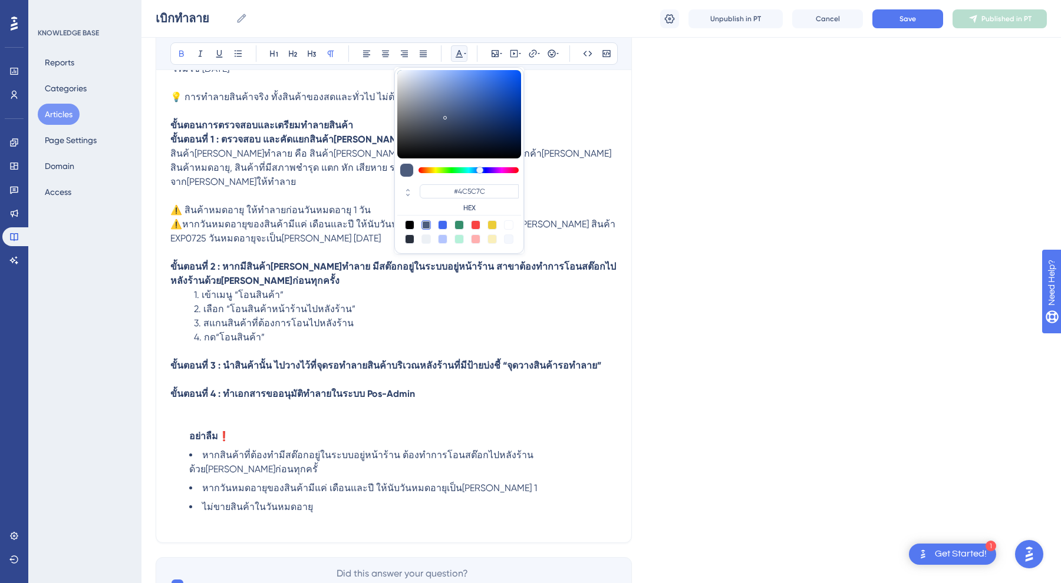
click at [474, 224] on div at bounding box center [475, 224] width 9 height 9
type input "#F84343"
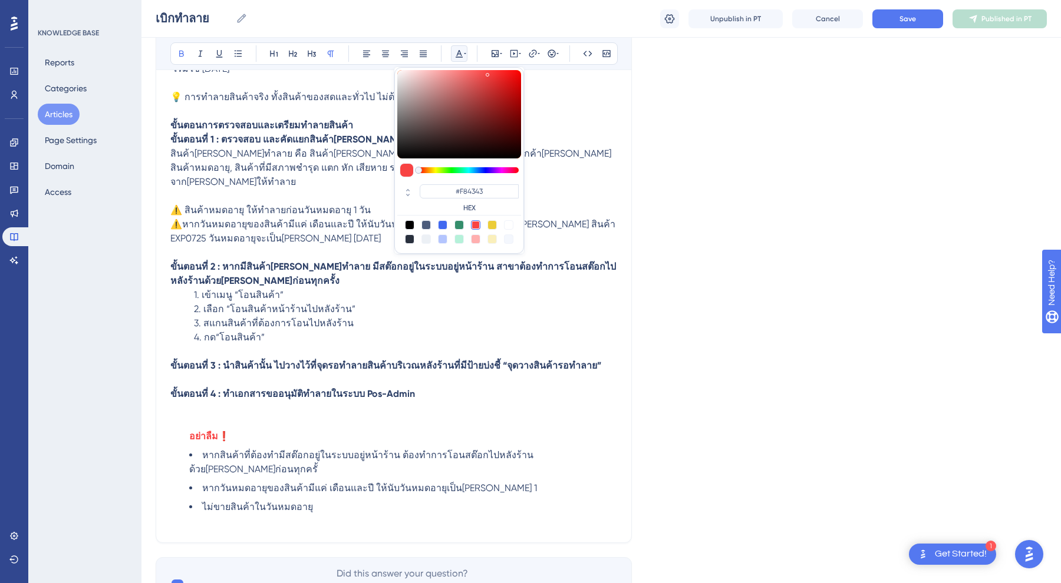
click at [270, 421] on p "ขั้นตอนที่ 4 : ทำเอกสารขออนุมัติทำลายในระบบ Pos-Admin อย่าลืม ❗" at bounding box center [393, 415] width 447 height 57
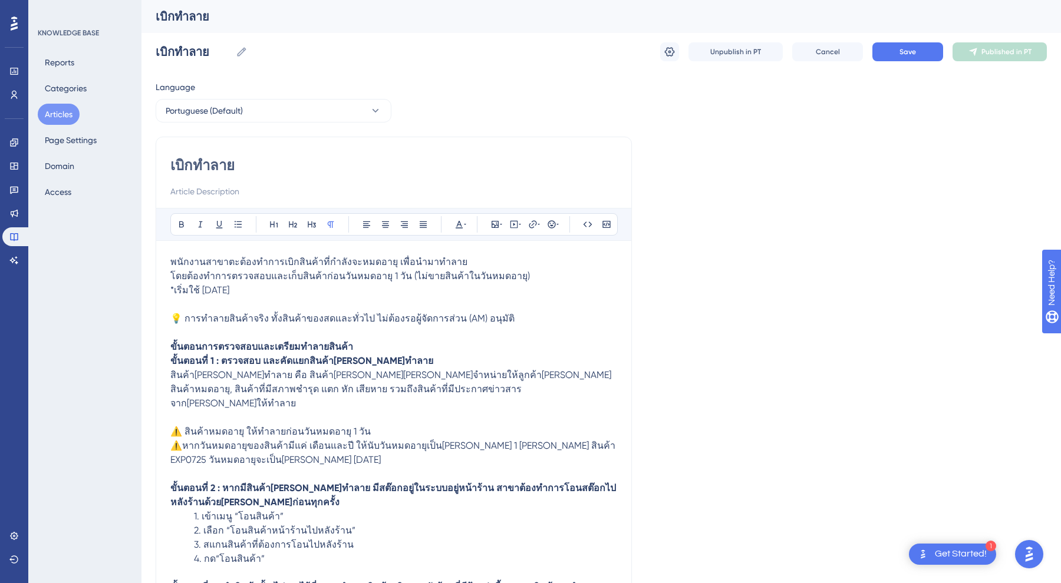
scroll to position [0, 0]
click at [230, 259] on span "พนักงานสาขาตะต้องทำการเบิกสินค้าที่กำลังจะหมดอายุ เพื่อนำมาทำลาย" at bounding box center [318, 261] width 297 height 11
click at [173, 259] on span "พนักงานสาขาจะต้องทำการเบิกสินค้าที่กำลังจะหมดอายุ เพื่อนำมาทำลาย" at bounding box center [318, 261] width 296 height 11
click at [290, 302] on p at bounding box center [393, 305] width 447 height 14
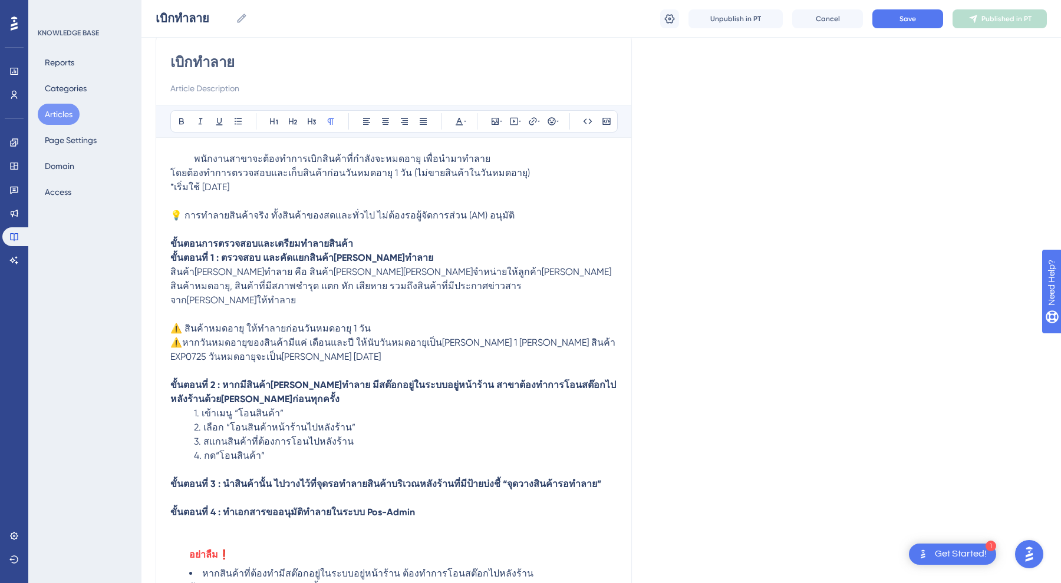
scroll to position [100, 0]
click at [167, 168] on div "เบิกทำลาย Bold Italic Underline Bullet Point Heading 1 Heading 2 Heading 3 Norm…" at bounding box center [394, 346] width 476 height 628
click at [170, 170] on span "โดยต้องทำการตรวจสอบและเก็บสินค้าก่อนวันหมดอายุ 1 วัน (ไม่ขายสินค้าในวันหมดอายุ)" at bounding box center [349, 171] width 359 height 11
drag, startPoint x: 259, startPoint y: 185, endPoint x: 161, endPoint y: 182, distance: 97.3
click at [161, 182] on div "เบิกทำลาย Bold Italic Underline Bullet Point Heading 1 Heading 2 Heading 3 Norm…" at bounding box center [394, 346] width 476 height 628
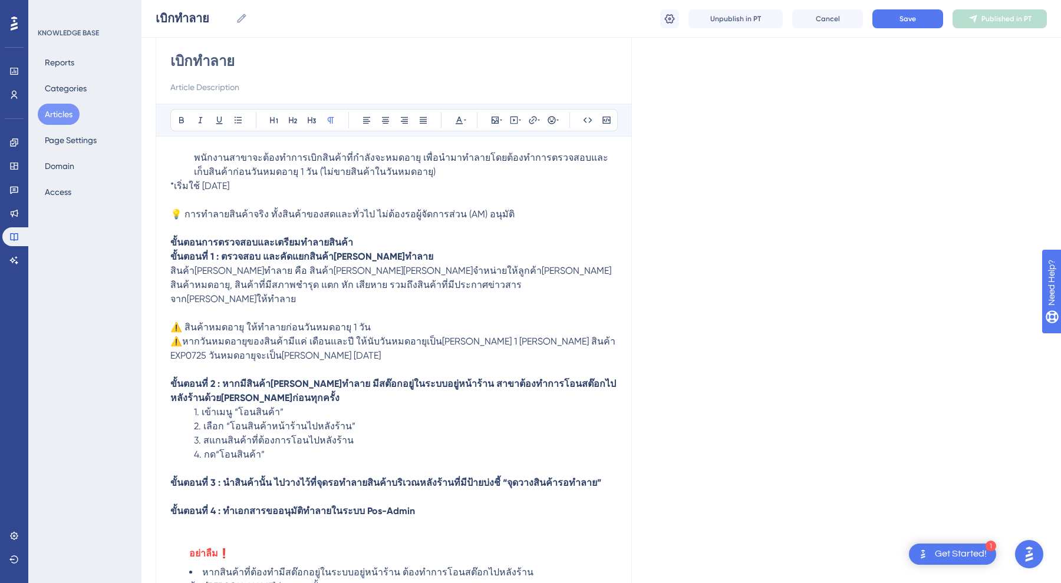
click at [254, 209] on span "💡 การทำลายสินค้าจริง ทั้งสินค้าของสดและทั่วไป ไม่ต้องรอผู้จัดการส่วน (AM) อนุมั…" at bounding box center [342, 214] width 344 height 11
click at [298, 183] on p "*เริ่มใช้ 24/07/2568" at bounding box center [393, 186] width 447 height 14
click at [773, 117] on div "Language Portuguese (Default) เบิกทำลาย Bold Italic Underline Bullet Point Head…" at bounding box center [601, 353] width 891 height 755
click at [899, 13] on button "Save" at bounding box center [907, 18] width 71 height 19
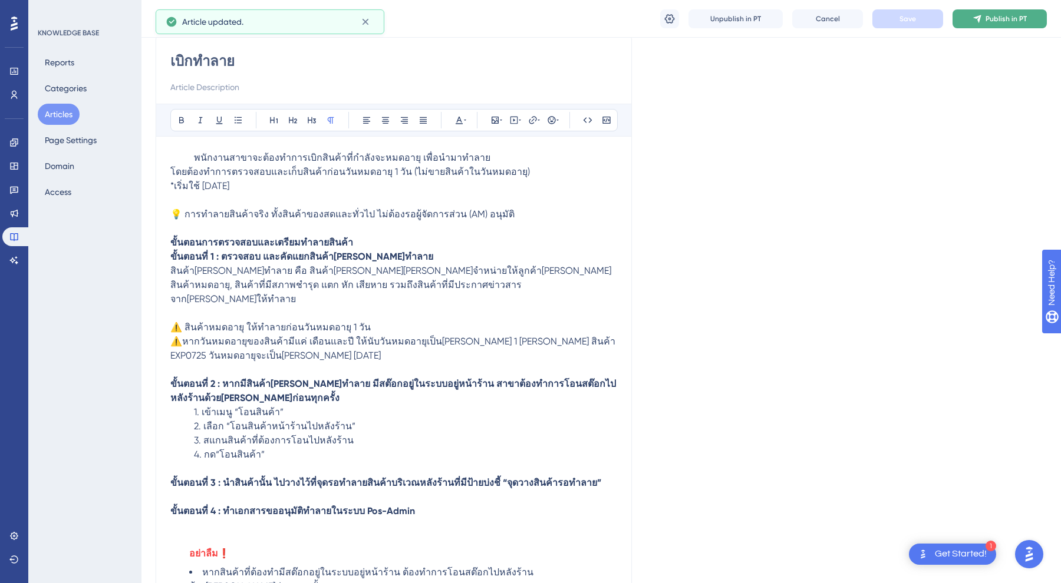
click at [987, 16] on span "Publish in PT" at bounding box center [1005, 18] width 41 height 9
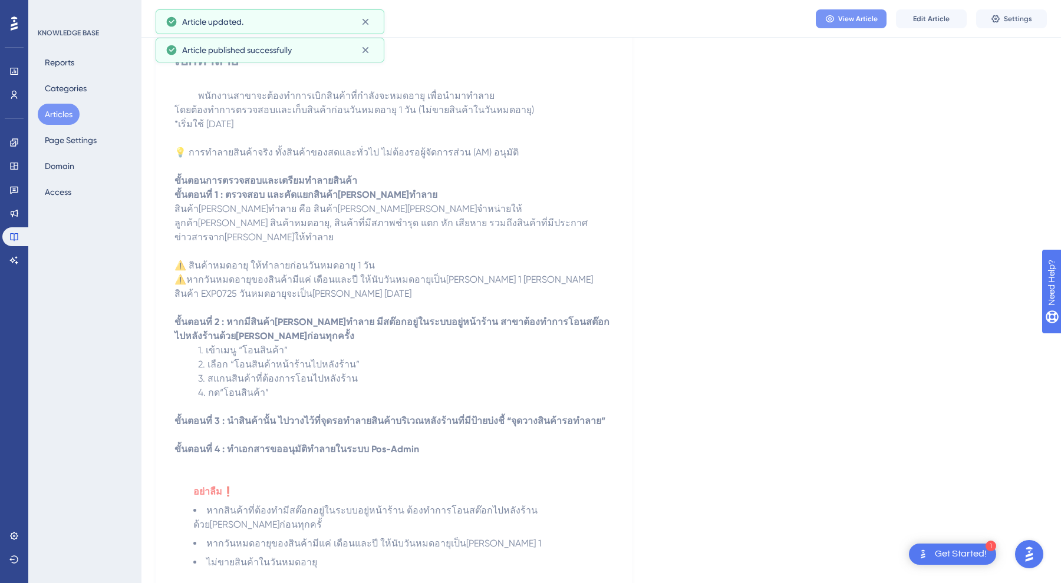
click at [855, 19] on span "View Article" at bounding box center [857, 18] width 39 height 9
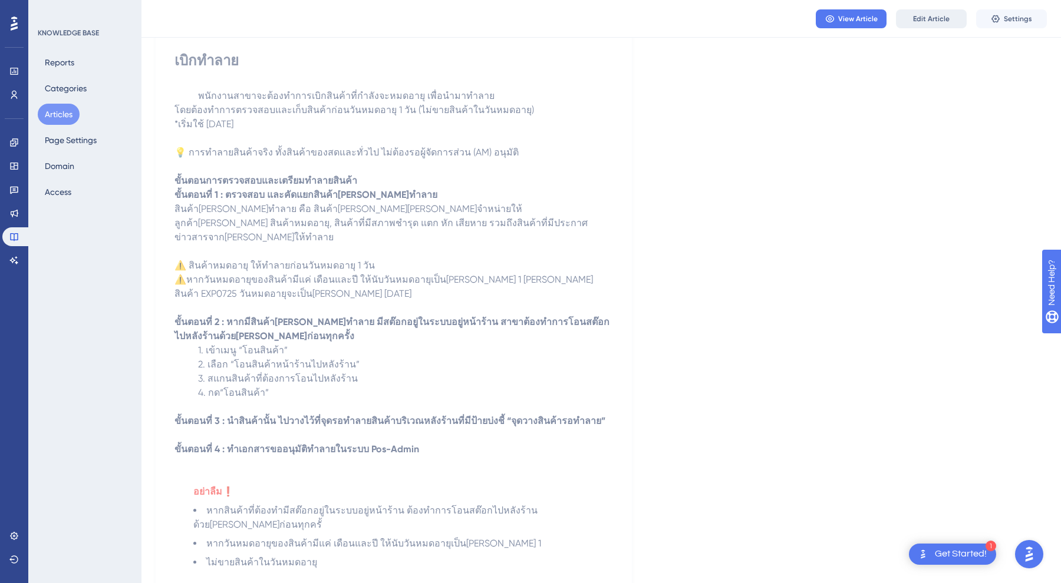
click at [920, 25] on button "Edit Article" at bounding box center [931, 18] width 71 height 19
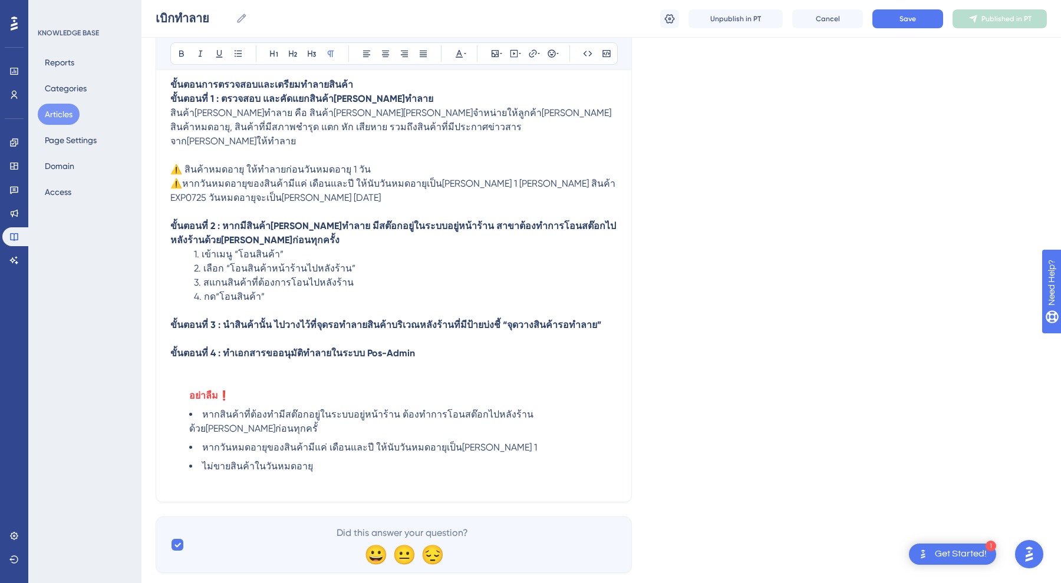
scroll to position [257, 0]
click at [317, 460] on li "ไม่ขายสินค้าในวันหมดอายุ" at bounding box center [403, 467] width 428 height 14
click at [358, 364] on p "ขั้นตอนที่ 4 : ทำเอกสารขออนุมัติทำลายในระบบ Pos-Admin อย่าลืม ❗" at bounding box center [393, 375] width 447 height 57
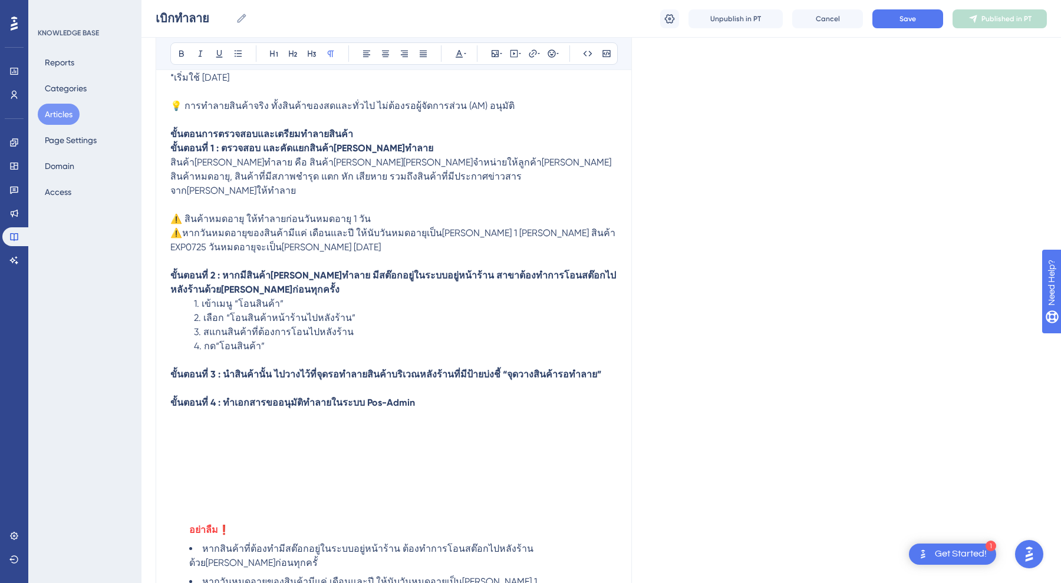
scroll to position [210, 0]
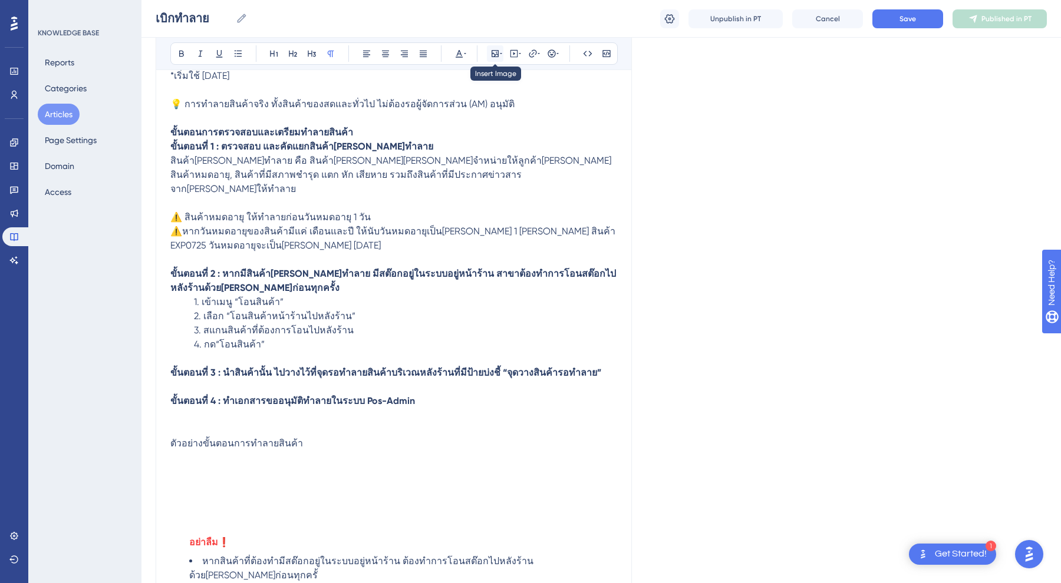
click at [493, 52] on icon at bounding box center [494, 53] width 9 height 9
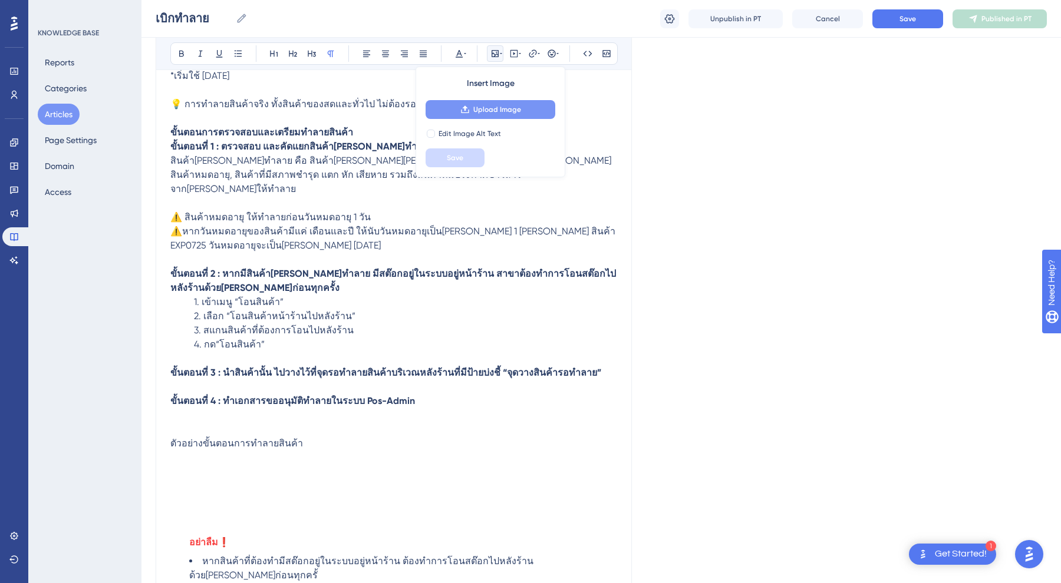
click at [481, 105] on span "Upload Image" at bounding box center [497, 109] width 48 height 9
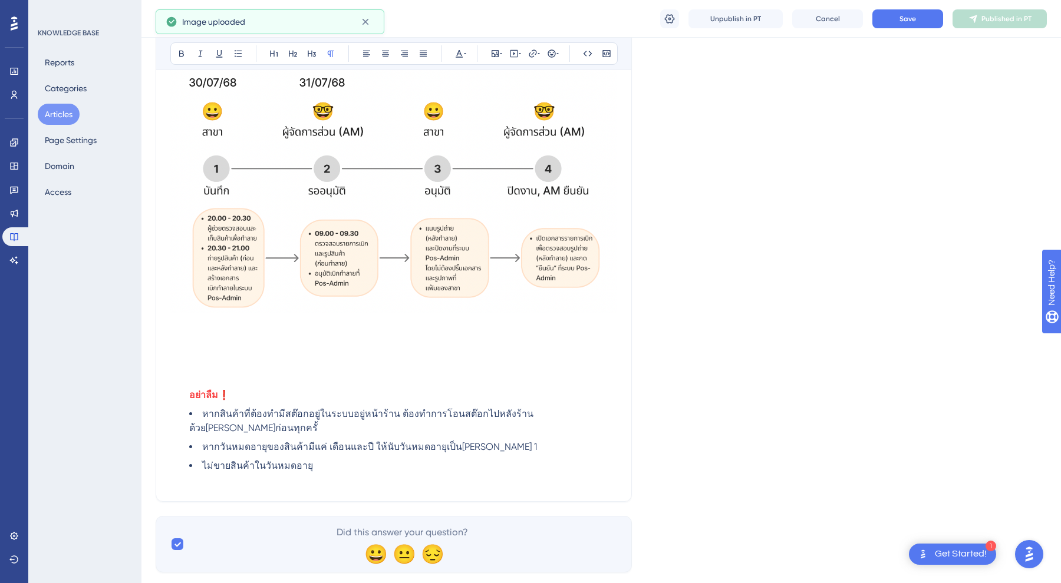
scroll to position [665, 0]
click at [415, 347] on p at bounding box center [393, 354] width 447 height 14
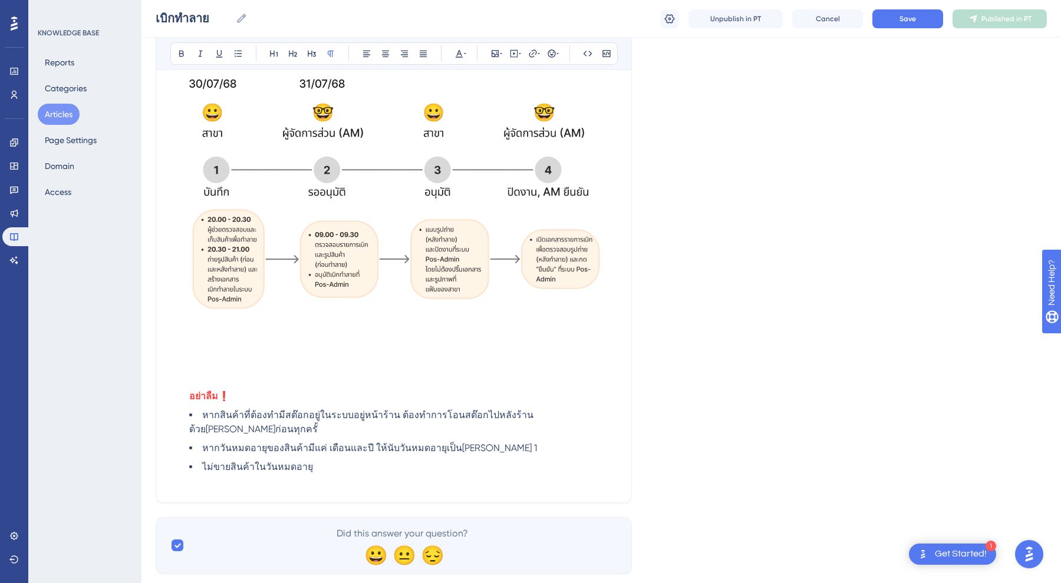
click at [394, 361] on p at bounding box center [393, 368] width 447 height 14
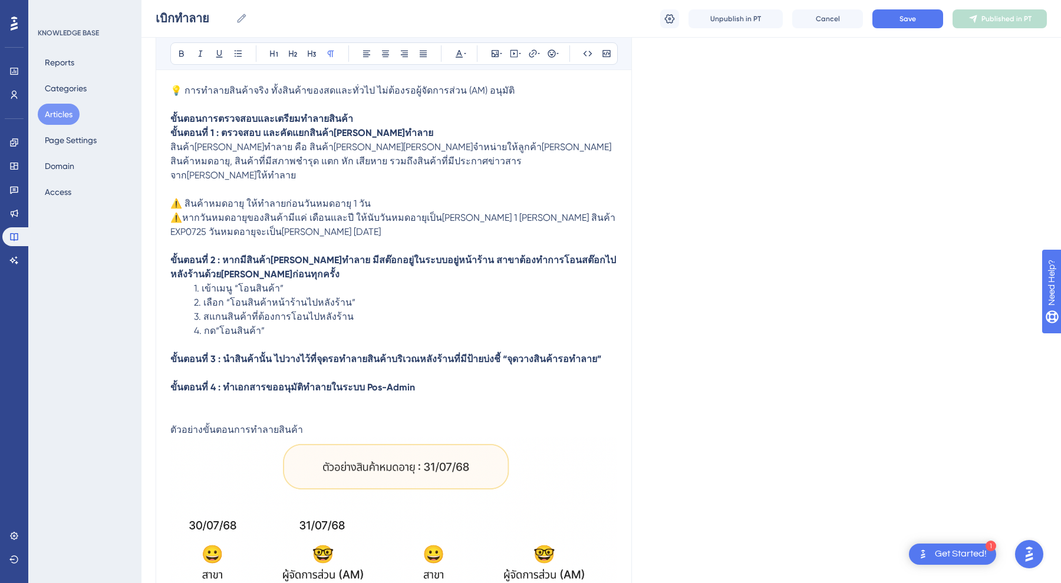
scroll to position [166, 0]
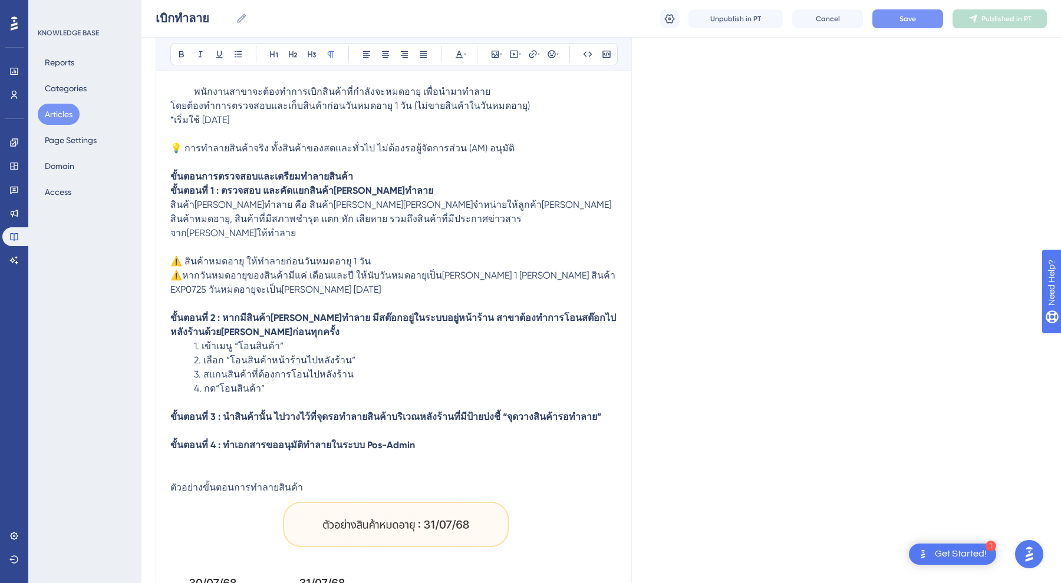
click at [902, 12] on button "Save" at bounding box center [907, 18] width 71 height 19
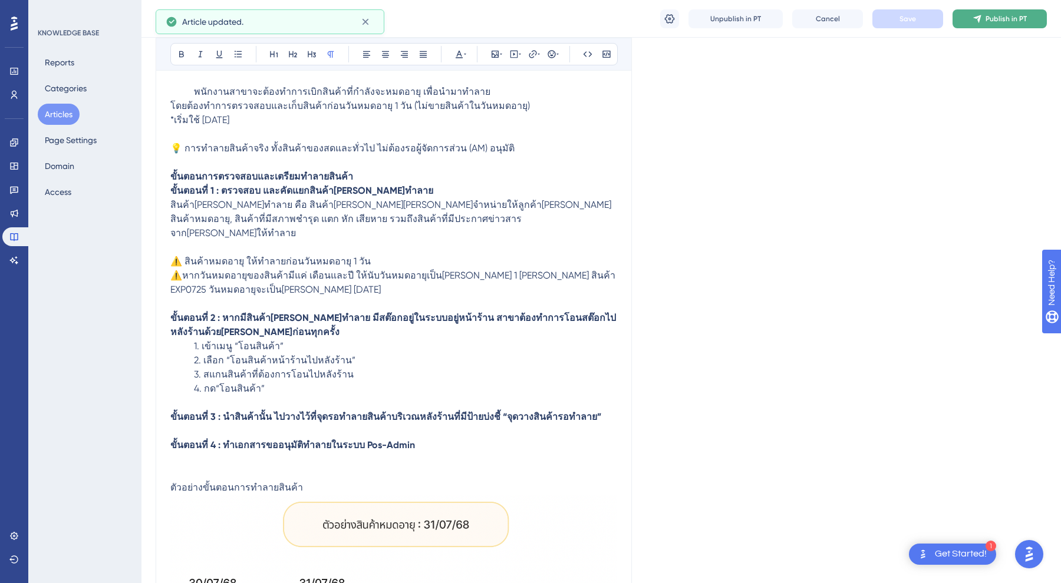
click at [1002, 21] on span "Publish in PT" at bounding box center [1005, 18] width 41 height 9
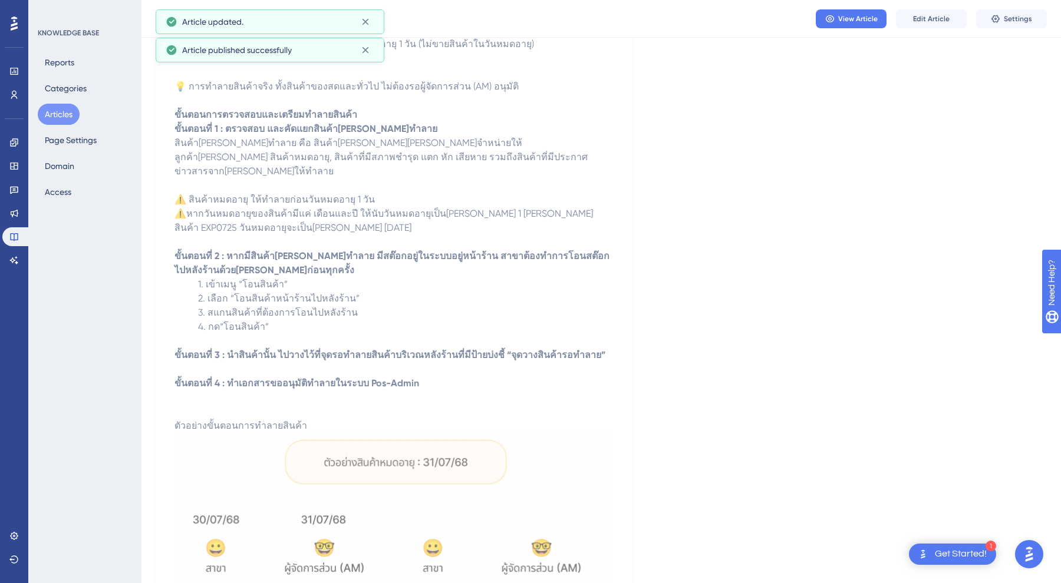
click at [61, 113] on button "Articles" at bounding box center [59, 114] width 42 height 21
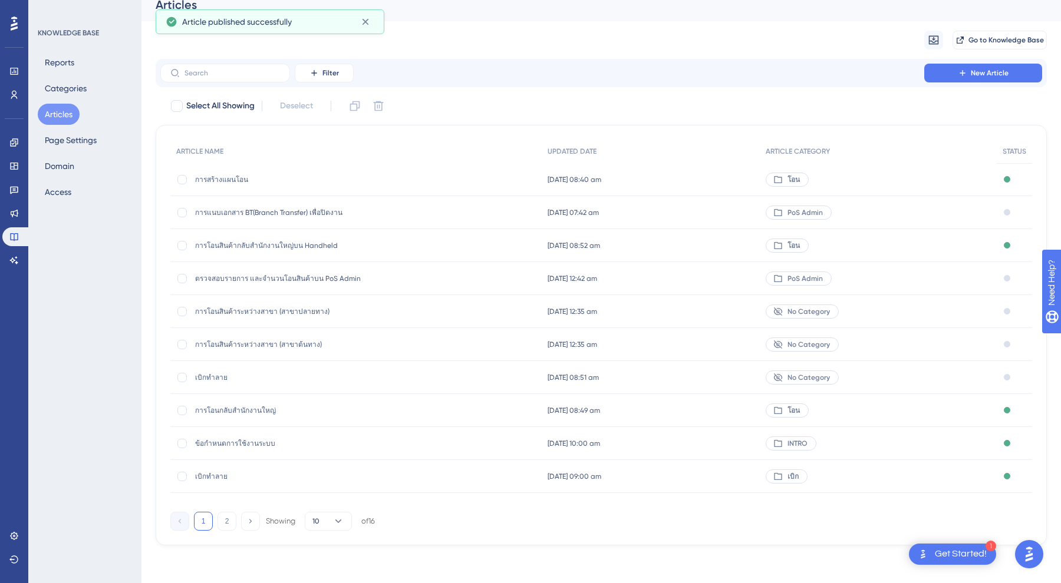
scroll to position [12, 0]
click at [215, 478] on span "เบิกทำลาย" at bounding box center [289, 476] width 189 height 9
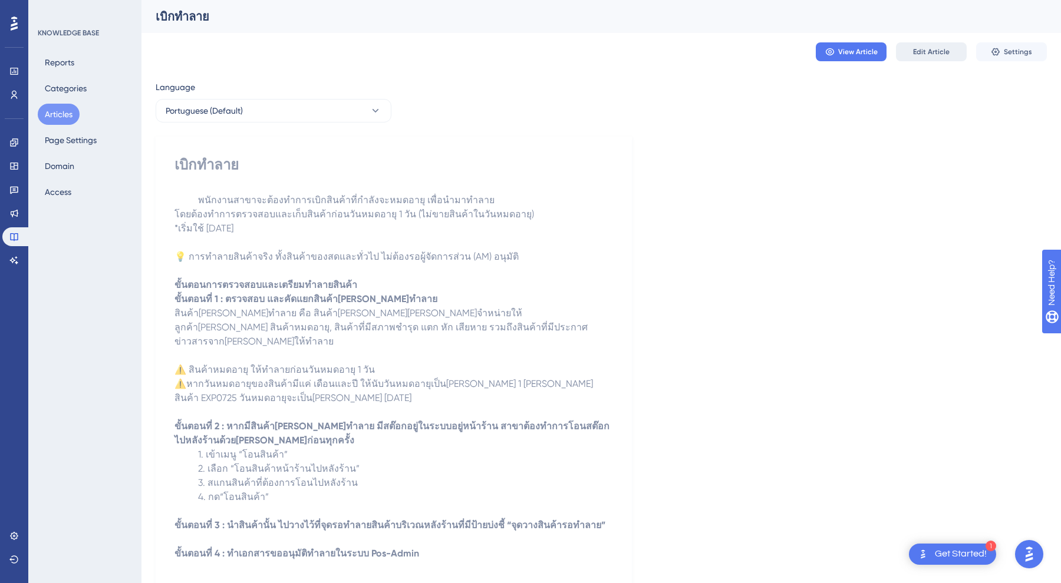
click at [933, 59] on button "Edit Article" at bounding box center [931, 51] width 71 height 19
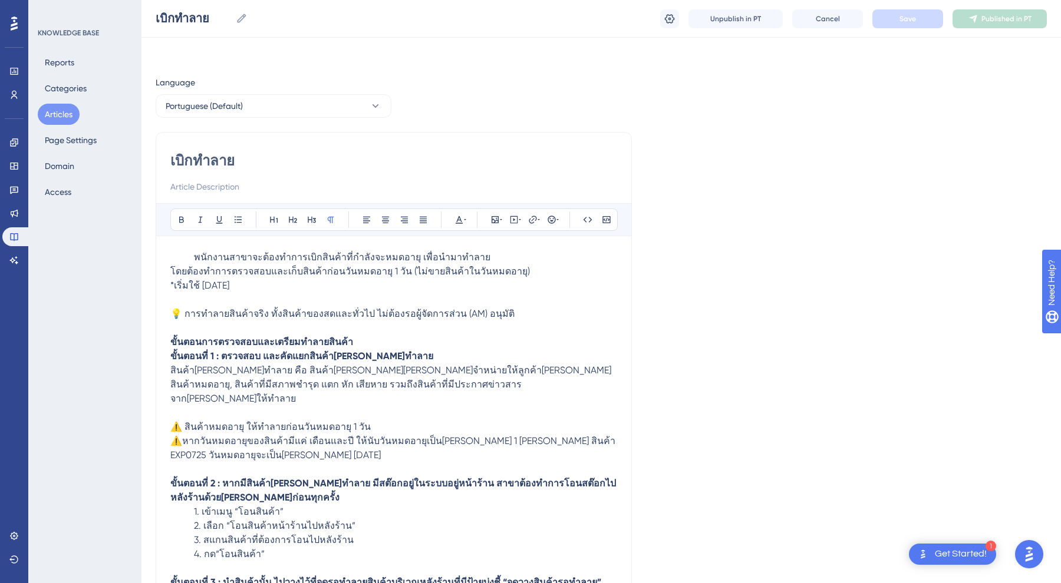
scroll to position [179, 0]
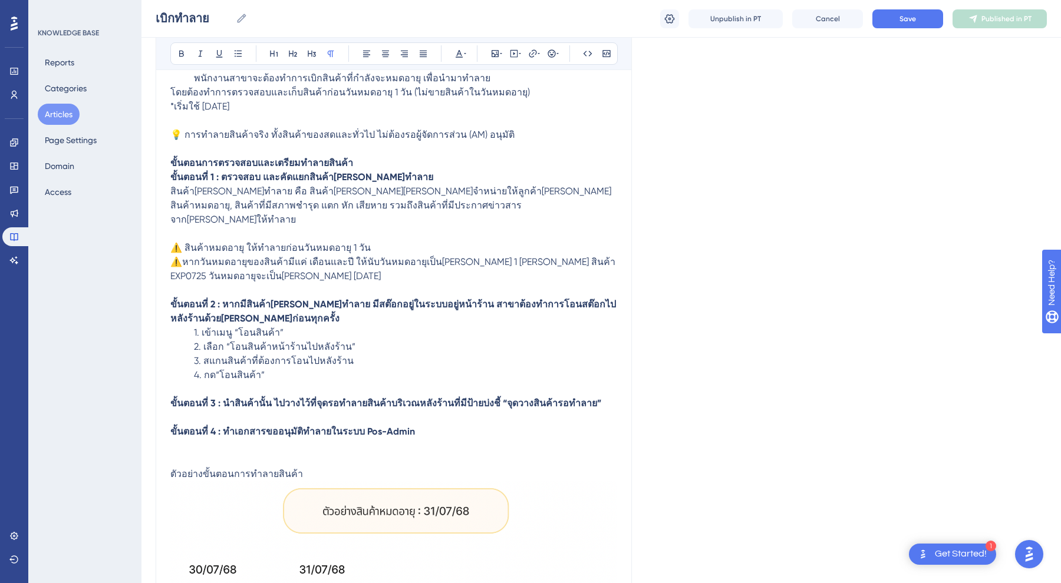
click at [659, 24] on div "เบิกทำลาย เบิกทำลาย Unpublish in PT Cancel Save Published in PT" at bounding box center [600, 19] width 919 height 38
click at [665, 21] on icon at bounding box center [670, 19] width 12 height 12
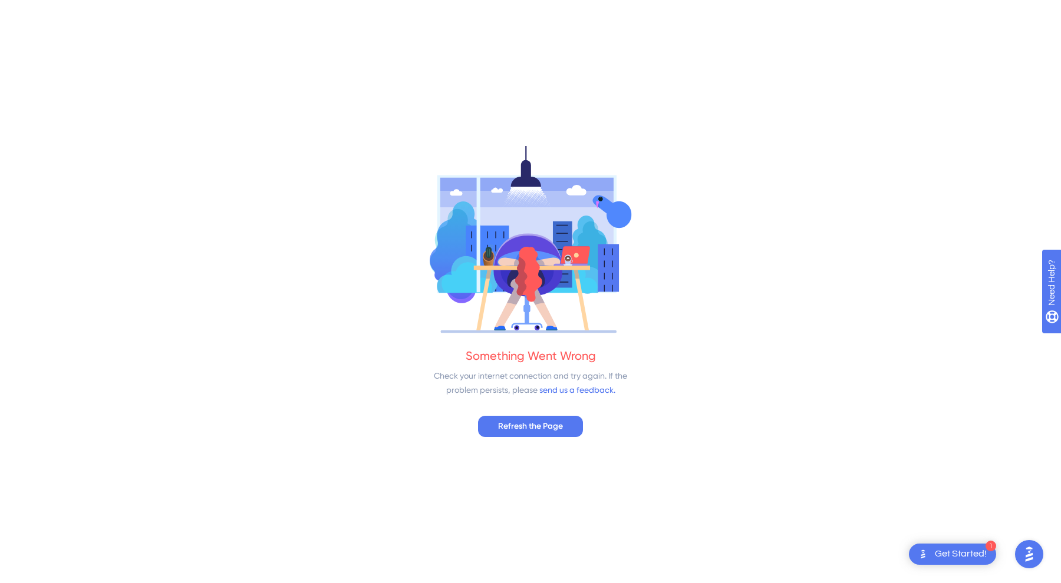
click at [506, 268] on div "Something Went Wrong Check your internet connection and try again. If the probl…" at bounding box center [530, 291] width 1061 height 583
click at [514, 420] on span "Refresh the Page" at bounding box center [530, 427] width 65 height 14
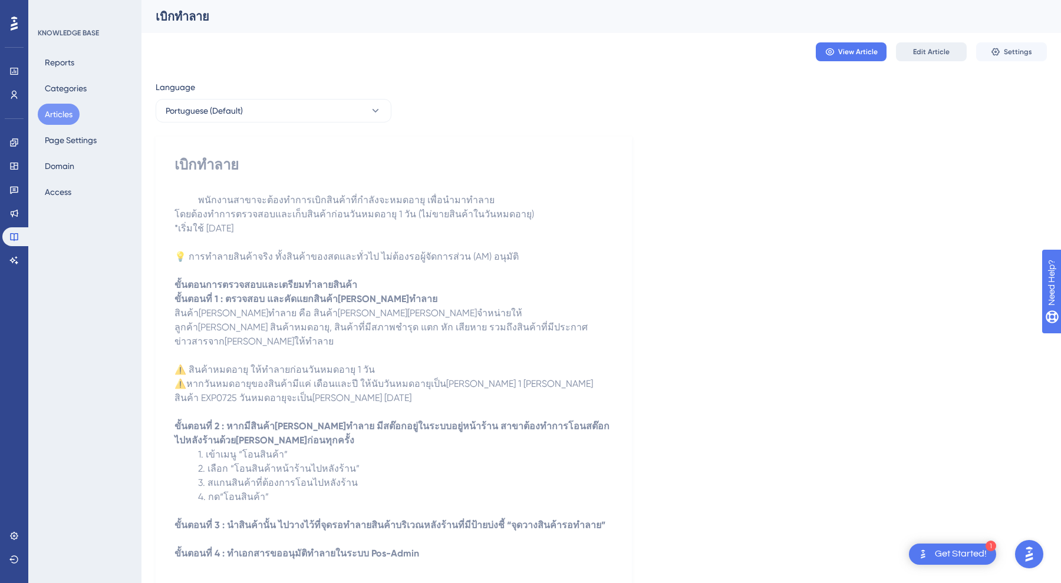
click at [922, 55] on span "Edit Article" at bounding box center [931, 51] width 37 height 9
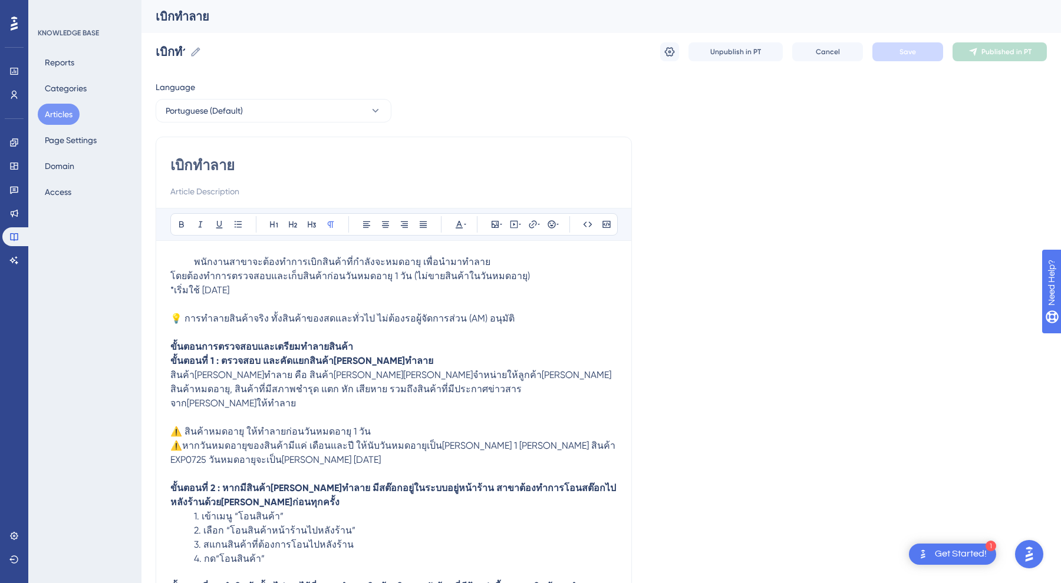
scroll to position [179, 0]
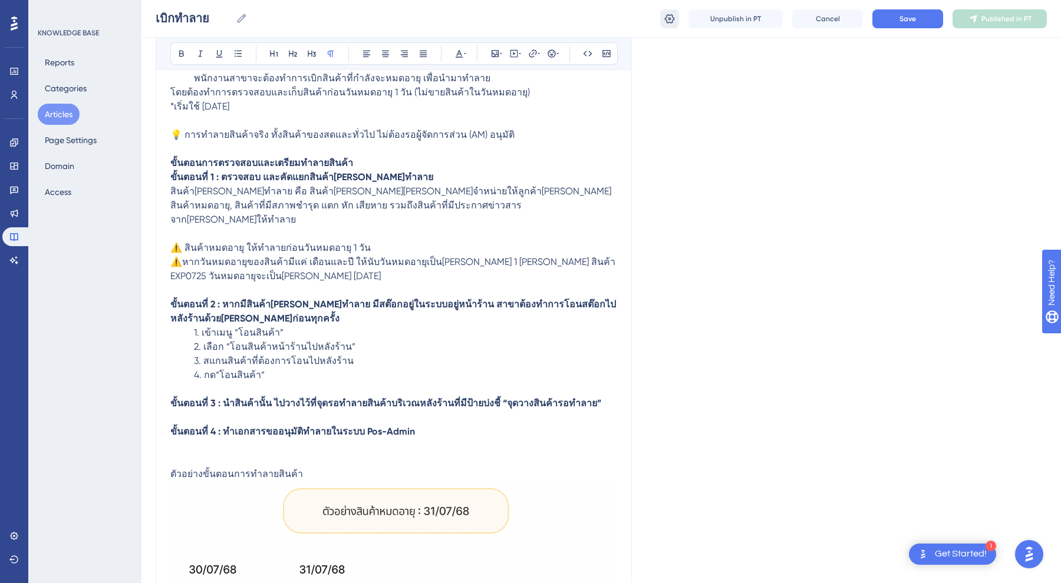
click at [669, 15] on icon at bounding box center [670, 18] width 10 height 9
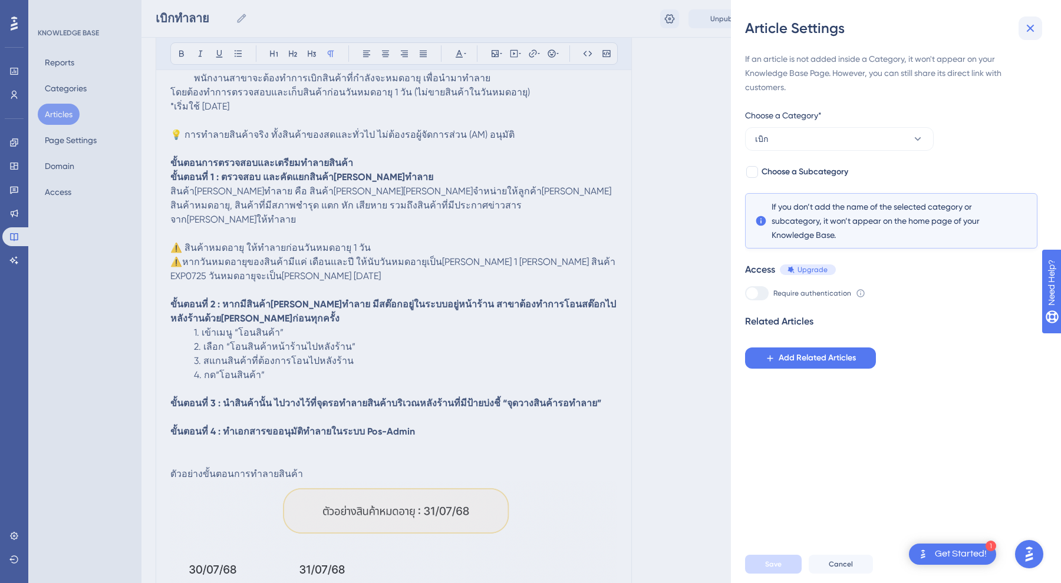
click at [1030, 27] on icon at bounding box center [1030, 28] width 14 height 14
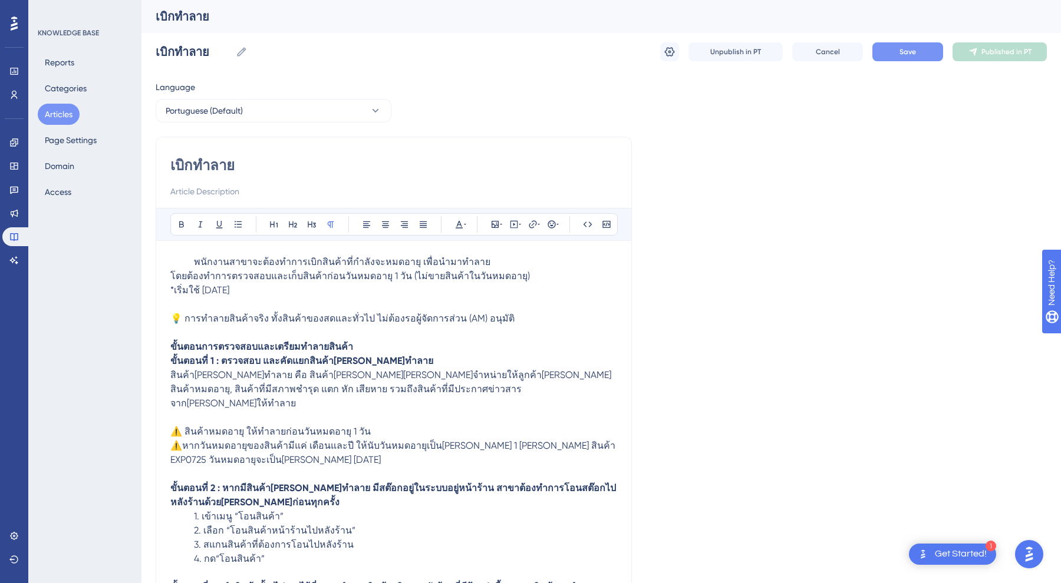
scroll to position [-1, 0]
click at [898, 52] on button "Save" at bounding box center [907, 51] width 71 height 19
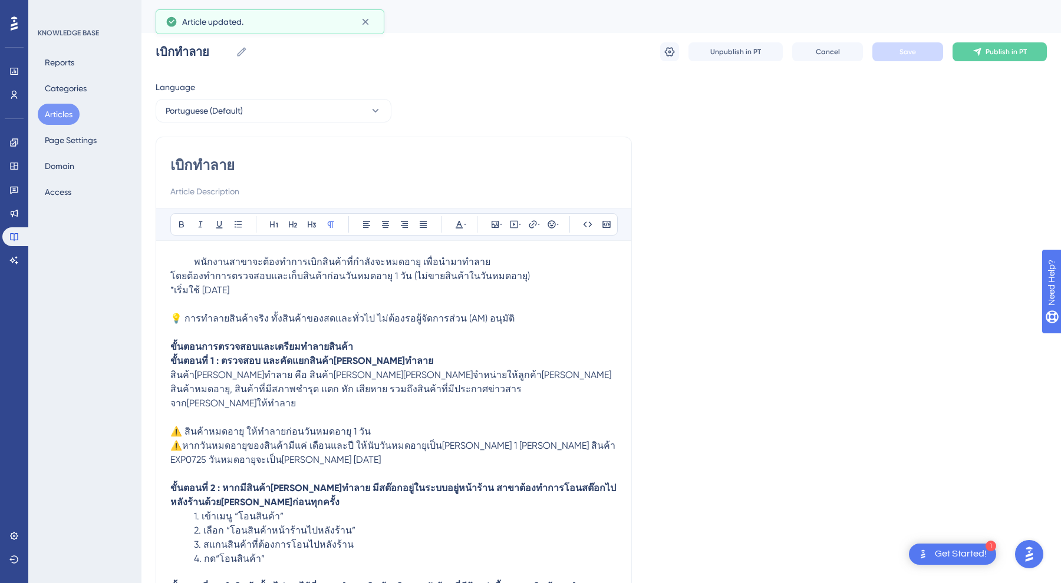
click at [46, 118] on button "Articles" at bounding box center [59, 114] width 42 height 21
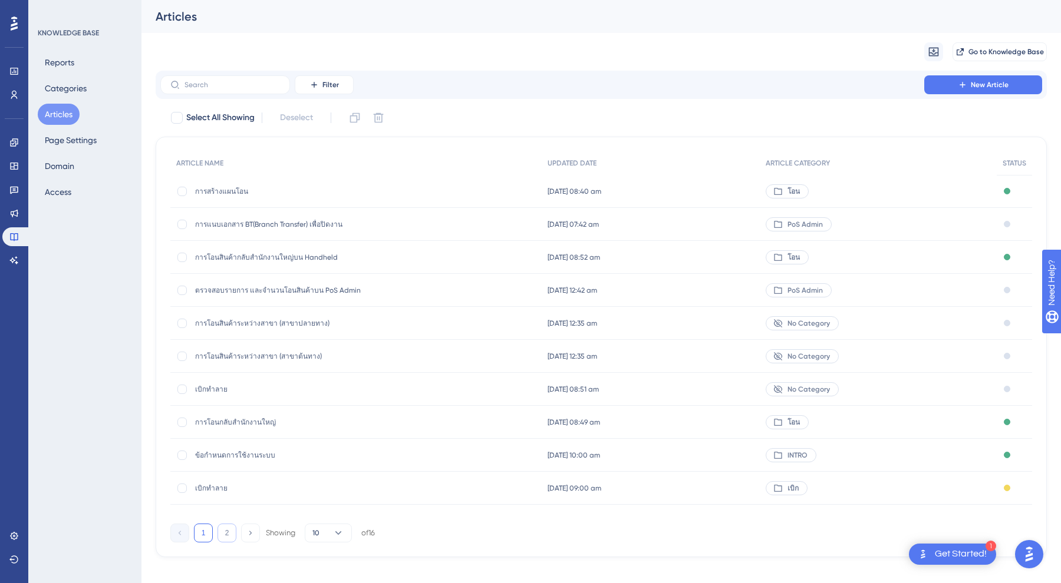
click at [232, 533] on button "2" at bounding box center [226, 533] width 19 height 19
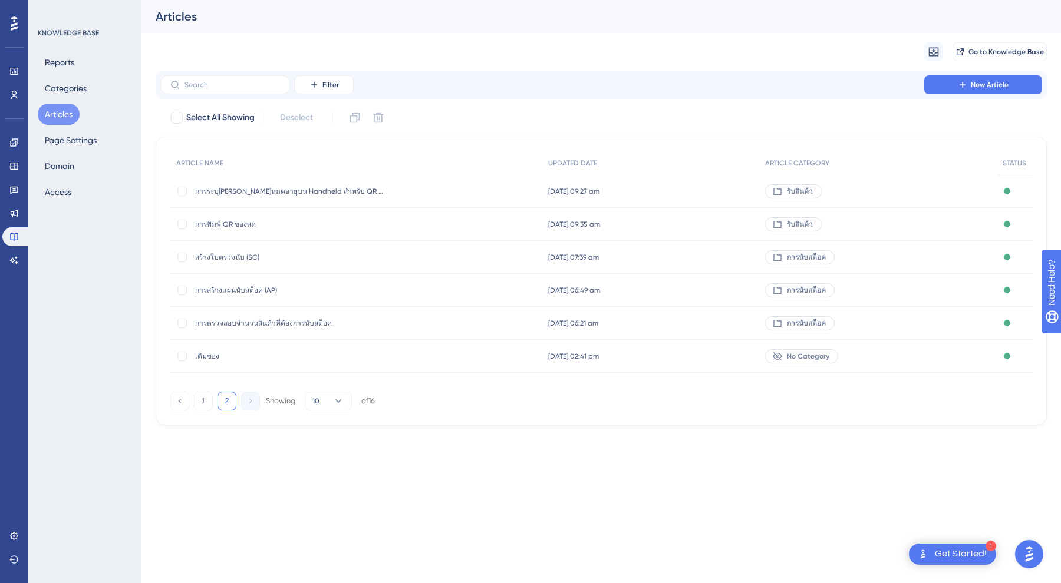
click at [288, 194] on span "การระบุ[PERSON_NAME]หมดอายุบน Handheld สำหรับ QR Fresh" at bounding box center [289, 191] width 189 height 9
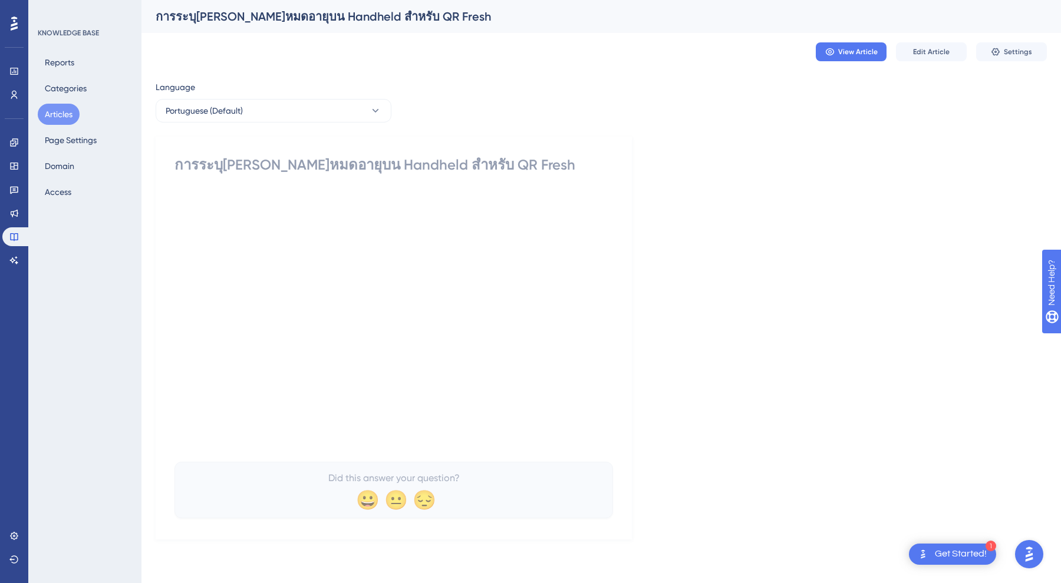
click at [315, 161] on div "การระบุ[PERSON_NAME]หมดอายุบน Handheld สำหรับ QR Fresh" at bounding box center [393, 165] width 438 height 19
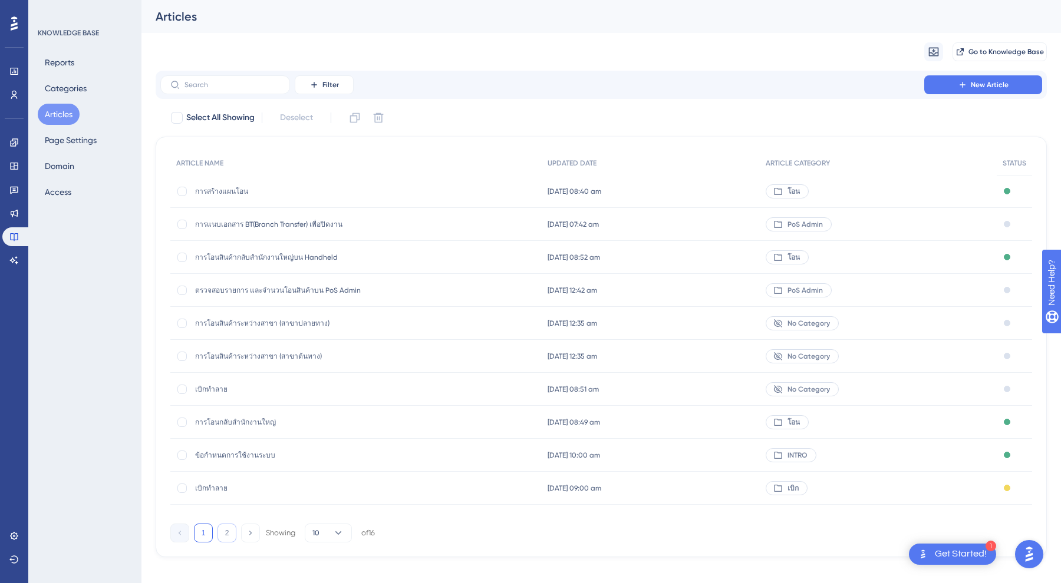
click at [223, 533] on button "2" at bounding box center [226, 533] width 19 height 19
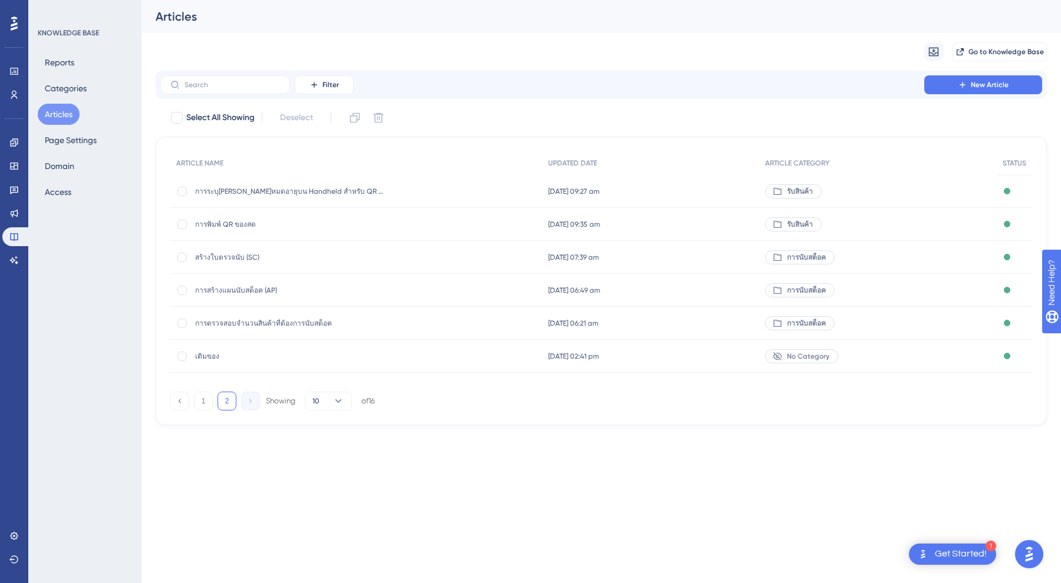
click at [273, 192] on span "การระบุ[PERSON_NAME]หมดอายุบน Handheld สำหรับ QR Fresh" at bounding box center [289, 191] width 189 height 9
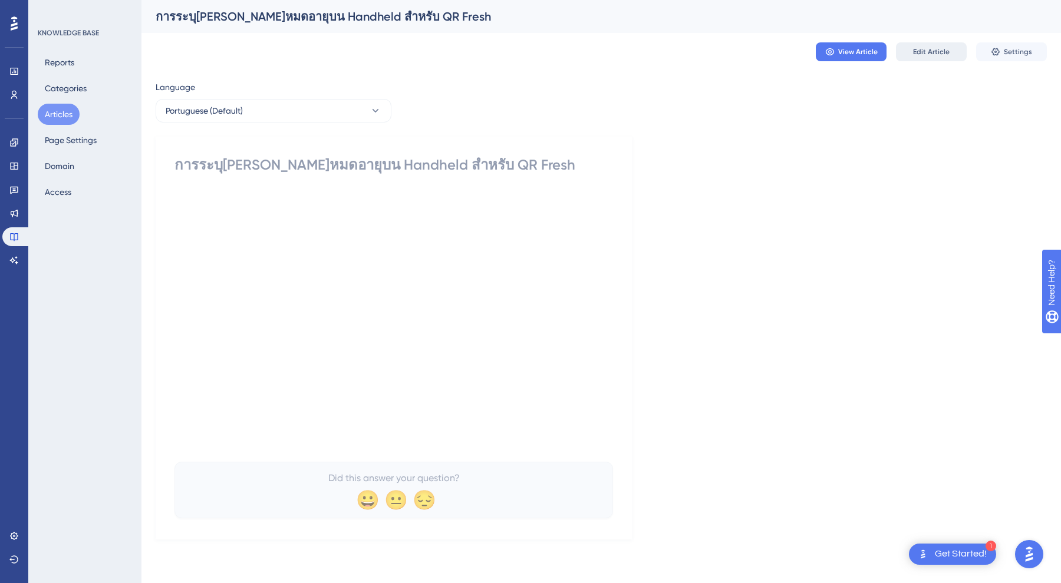
click at [939, 52] on span "Edit Article" at bounding box center [931, 51] width 37 height 9
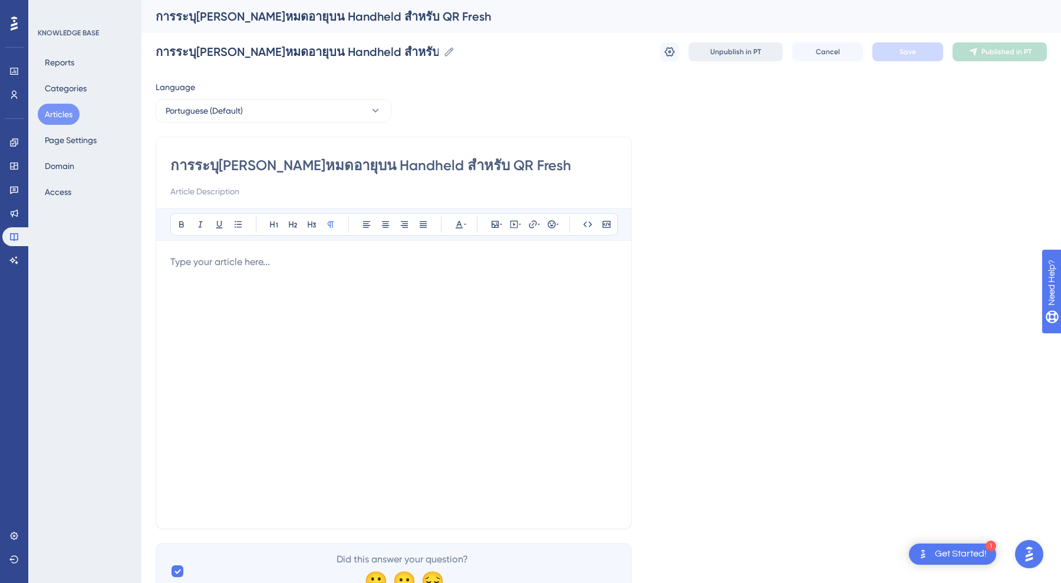
click at [743, 55] on span "Unpublish in PT" at bounding box center [735, 51] width 51 height 9
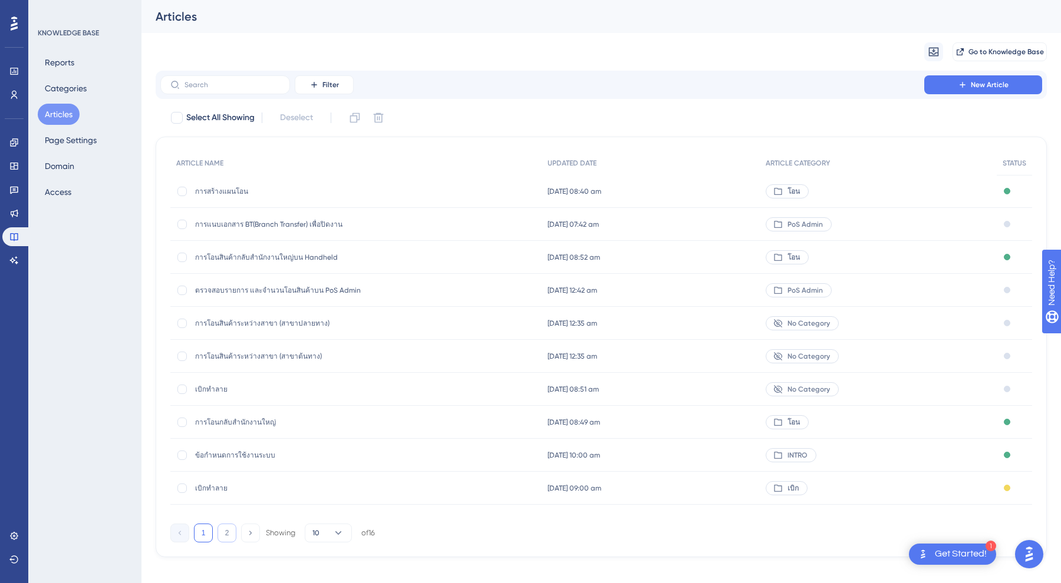
click at [232, 537] on button "2" at bounding box center [226, 533] width 19 height 19
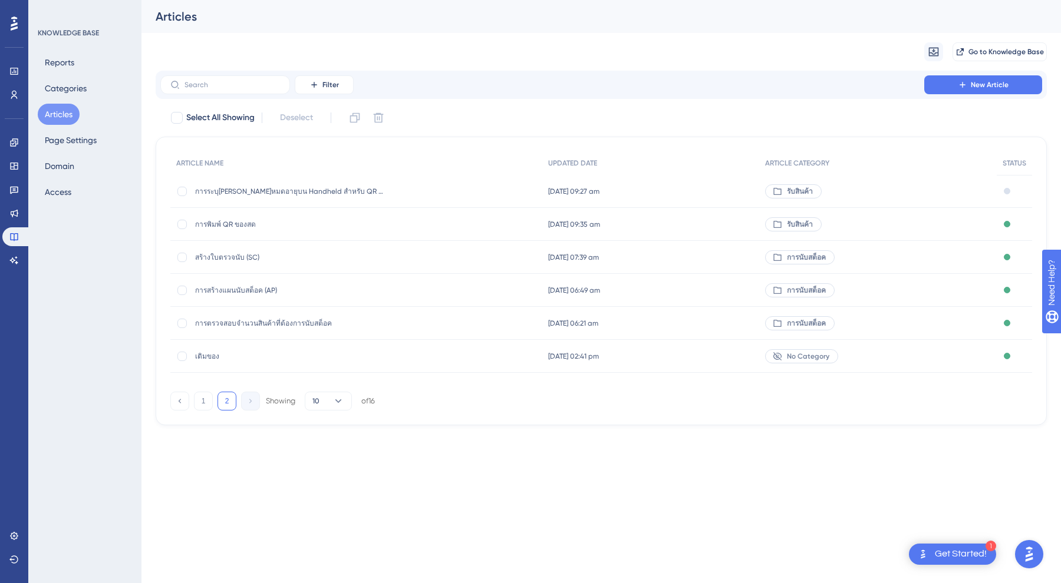
click at [226, 224] on span "การพิมพ์ QR ของสด" at bounding box center [289, 224] width 189 height 9
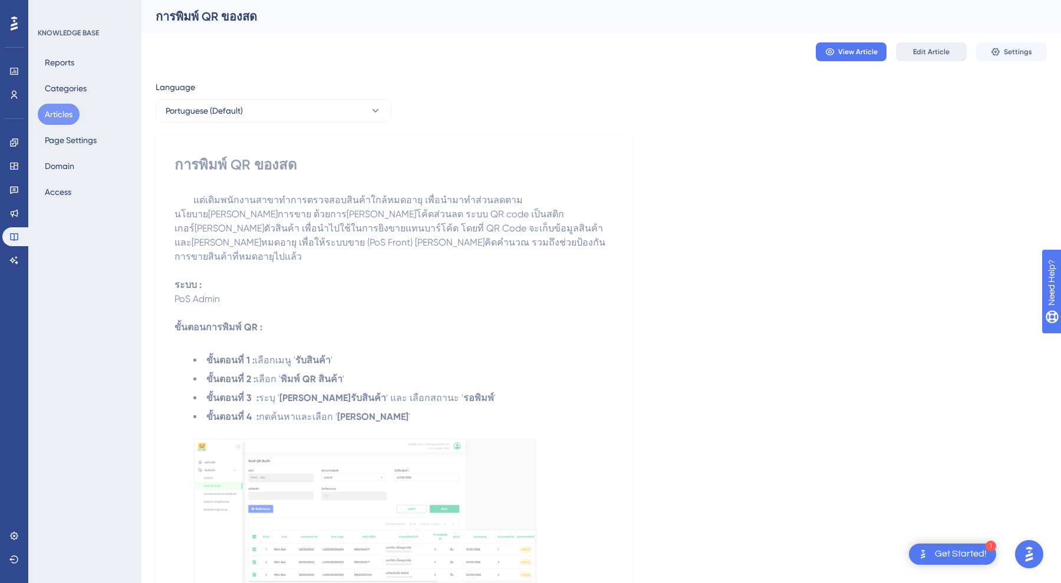
click at [925, 50] on span "Edit Article" at bounding box center [931, 51] width 37 height 9
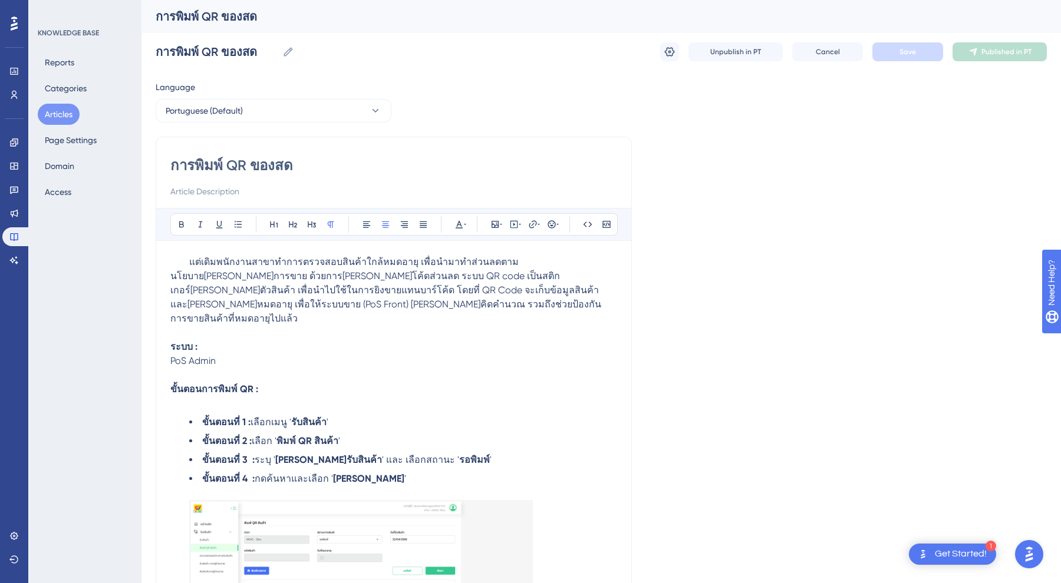
scroll to position [-1, 0]
click at [248, 171] on input "การพิมพ์ QR ของสด" at bounding box center [393, 165] width 447 height 19
drag, startPoint x: 249, startPoint y: 165, endPoint x: 387, endPoint y: 173, distance: 138.1
click at [387, 173] on input "การพิมพ์ QR ของสด" at bounding box center [393, 165] width 447 height 19
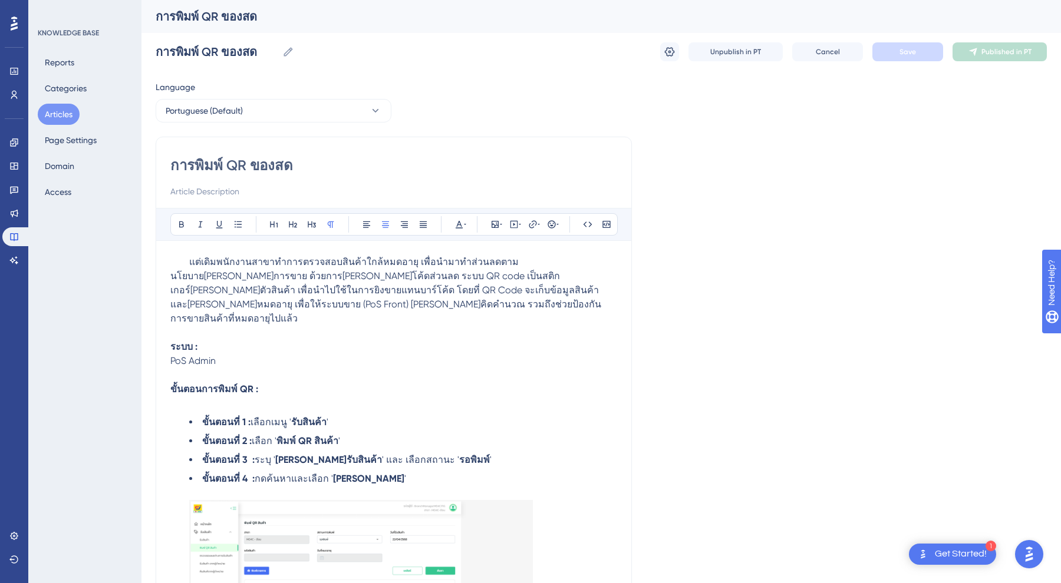
type input "การพิมพ์ QR"
click at [388, 387] on p "ขั้นตอนการพิมพ์ QR :" at bounding box center [393, 396] width 447 height 28
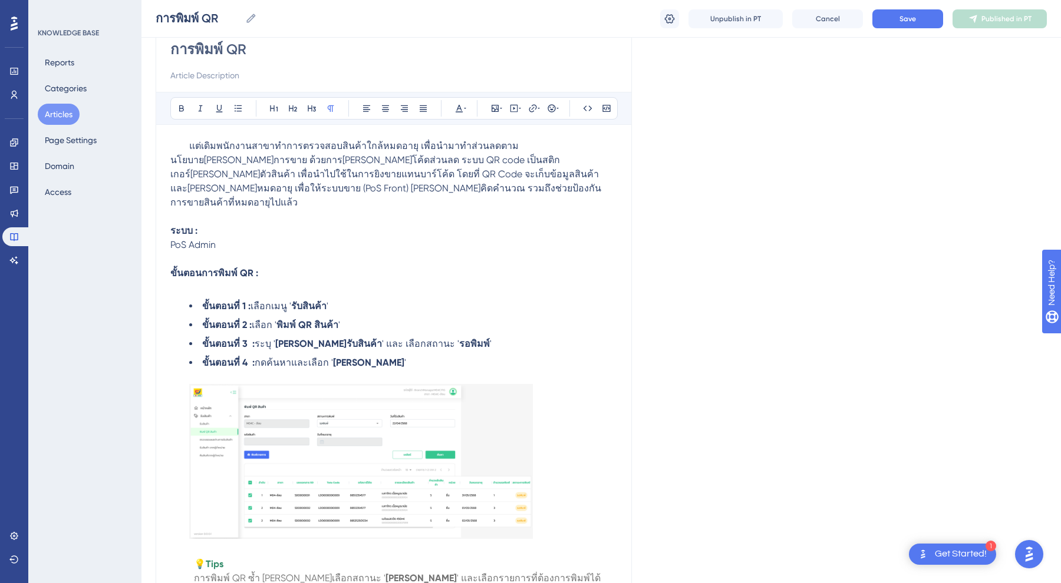
click at [328, 319] on strong "พิมพ์ QR สินค้า" at bounding box center [307, 324] width 62 height 11
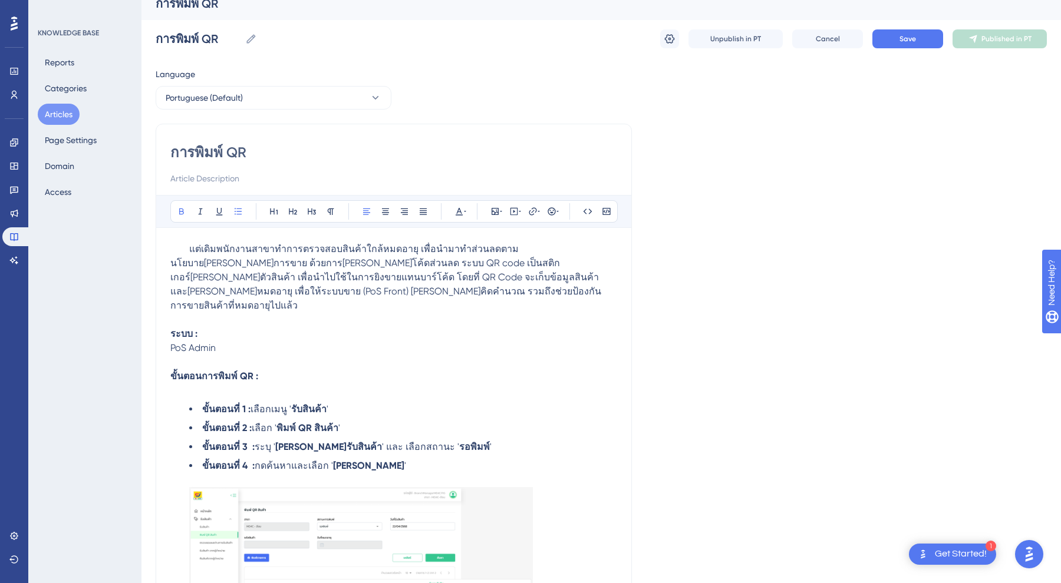
scroll to position [11, 0]
click at [479, 315] on p at bounding box center [393, 322] width 447 height 14
click at [376, 298] on p "แต่เดิมพนักงานสาขาทำการตรวจสอบสินค้าใกล้หมดอายุ เพื่อนำมาทำส่วนลดตามนโยบาย[PERS…" at bounding box center [393, 279] width 447 height 71
click at [382, 329] on p "ระบบ : PoS Admin" at bounding box center [393, 343] width 447 height 28
click at [366, 315] on p at bounding box center [393, 322] width 447 height 14
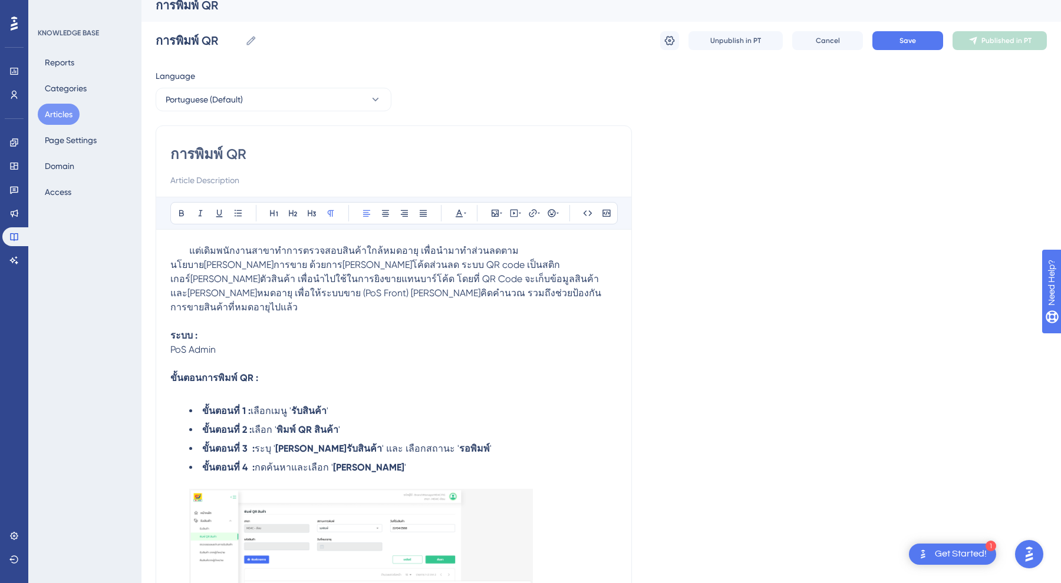
click at [358, 299] on p "แต่เดิมพนักงานสาขาทำการตรวจสอบสินค้าใกล้หมดอายุ เพื่อนำมาทำส่วนลดตามนโยบาย[PERS…" at bounding box center [393, 279] width 447 height 71
click at [501, 269] on span "แต่เดิมพนักงานสาขาทำการตรวจสอบสินค้าใกล้หมดอายุ เพื่อนำมาทำส่วนลดตามนโยบายส่งเส…" at bounding box center [385, 279] width 431 height 68
click at [328, 266] on span "แต่เดิมพนักงานสาขาทำการตรวจสอบสินค้าใกล้หมดอายุ เพื่อนำมาทำส่วนลดตามนโยบายส่งเส…" at bounding box center [385, 279] width 431 height 68
click at [431, 259] on span "แต่เดิมพนักงานสาขาทำการตรวจสอบสินค้าใกล้หมดอายุ เพื่อนำมาทำส่วนลดตามนโยบายส่งเส…" at bounding box center [385, 279] width 431 height 68
click at [434, 289] on p "แต่เดิมพนักงานสาขาทำการตรวจสอบสินค้าใกล้หมดอายุ เพื่อนำมาทำส่วนลดตามนโยบายส่งเส…" at bounding box center [393, 279] width 447 height 71
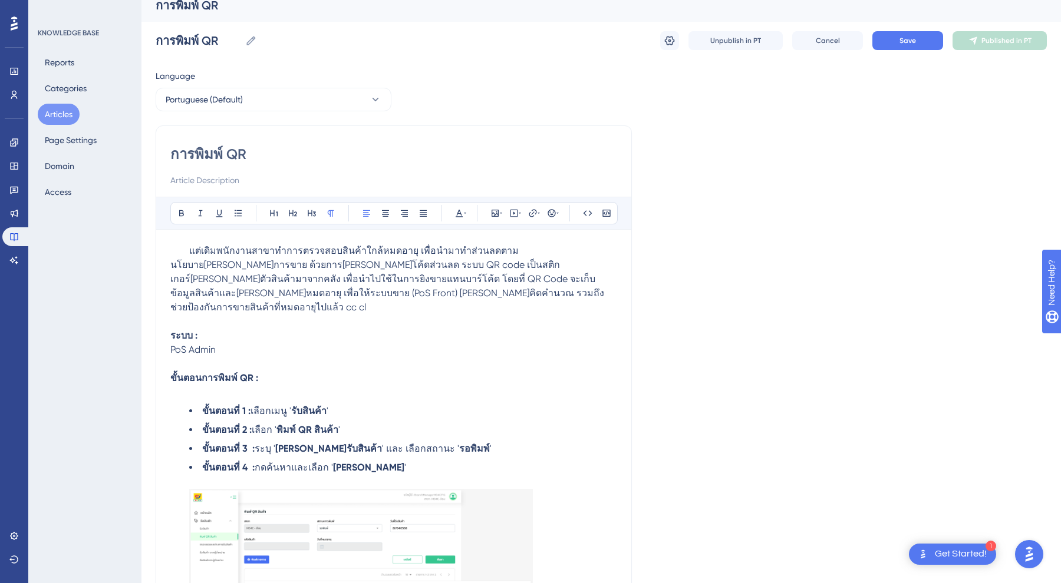
click at [443, 295] on p "แต่เดิมพนักงานสาขาทำการตรวจสอบสินค้าใกล้หมดอายุ เพื่อนำมาทำส่วนลดตามนโยบายส่งเส…" at bounding box center [393, 279] width 447 height 71
drag, startPoint x: 368, startPoint y: 296, endPoint x: 335, endPoint y: 296, distance: 32.4
click at [335, 296] on p "แต่เดิมพนักงานสาขาทำการตรวจสอบสินค้าใกล้หมดอายุ เพื่อนำมาทำส่วนลดตามนโยบายส่งเส…" at bounding box center [393, 279] width 447 height 71
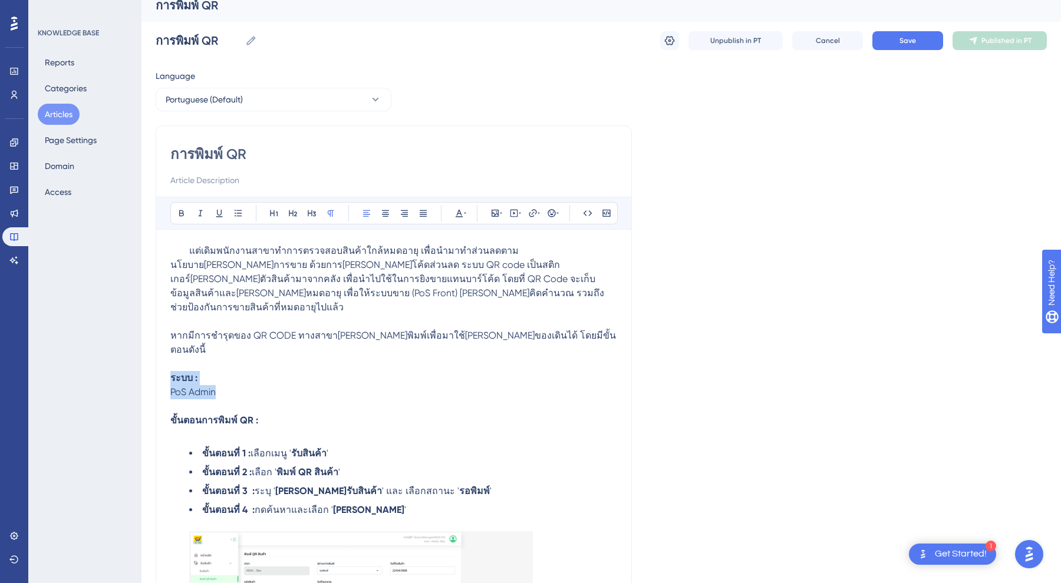
drag, startPoint x: 235, startPoint y: 361, endPoint x: 153, endPoint y: 350, distance: 82.6
click at [153, 350] on div "Performance Users Engagement Widgets Feedback Product Updates Knowledge Base AI…" at bounding box center [600, 548] width 919 height 1118
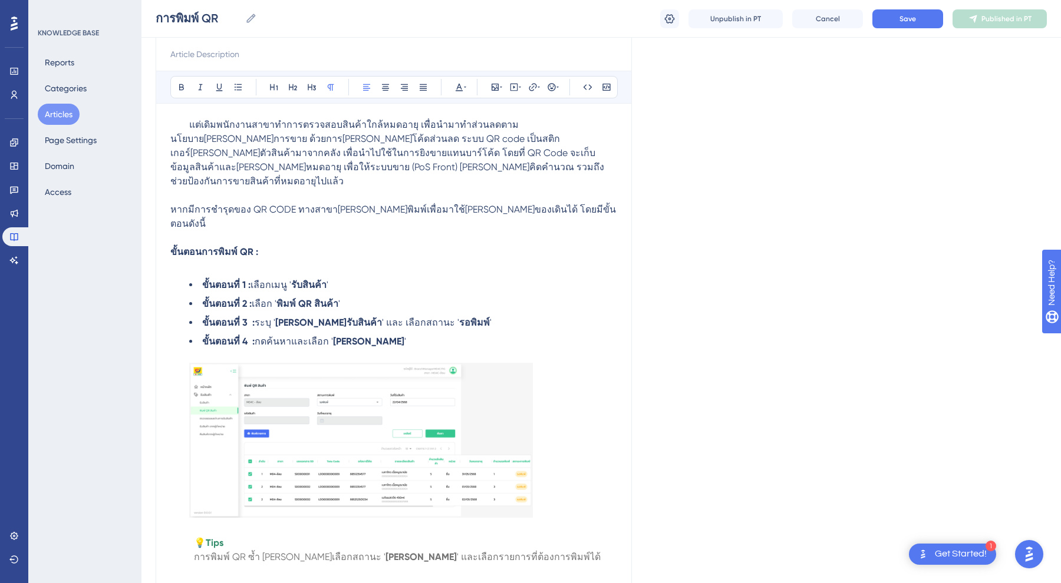
scroll to position [136, 0]
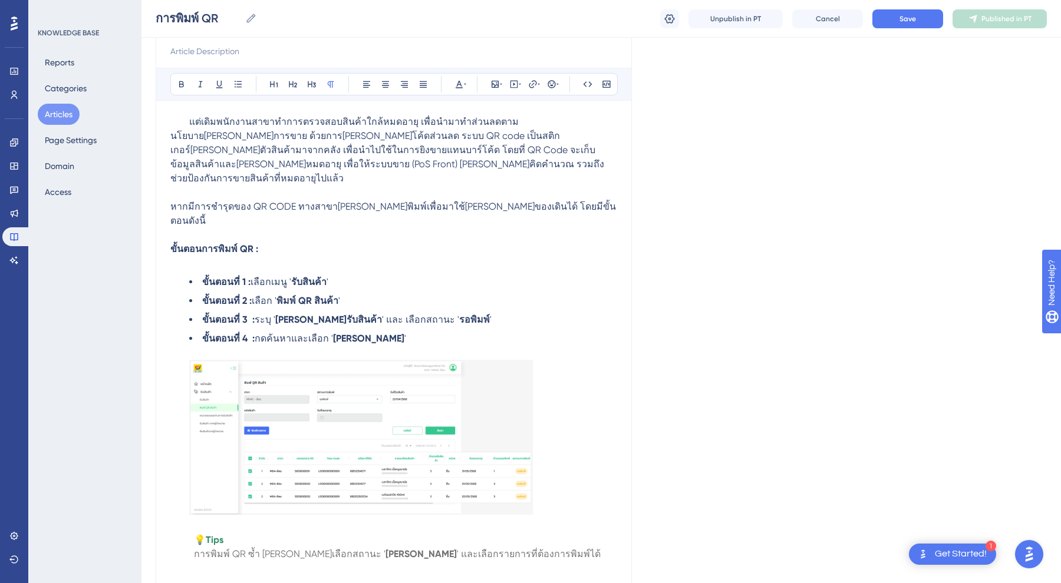
click at [248, 242] on p "ขั้นตอนการพิมพ์ QR :" at bounding box center [393, 256] width 447 height 28
click at [437, 294] on li "ขั้นตอนที่ 2 : เลือก ' พิมพ์ QR สินค้า '" at bounding box center [403, 301] width 428 height 14
click at [468, 299] on ul "ขั้นตอนที่ 1 : เลือกเมนู ' รับสินค้า ' ขั้นตอนที่ 2 : เลือก ' พิมพ์ QR สินค้า '…" at bounding box center [393, 397] width 447 height 244
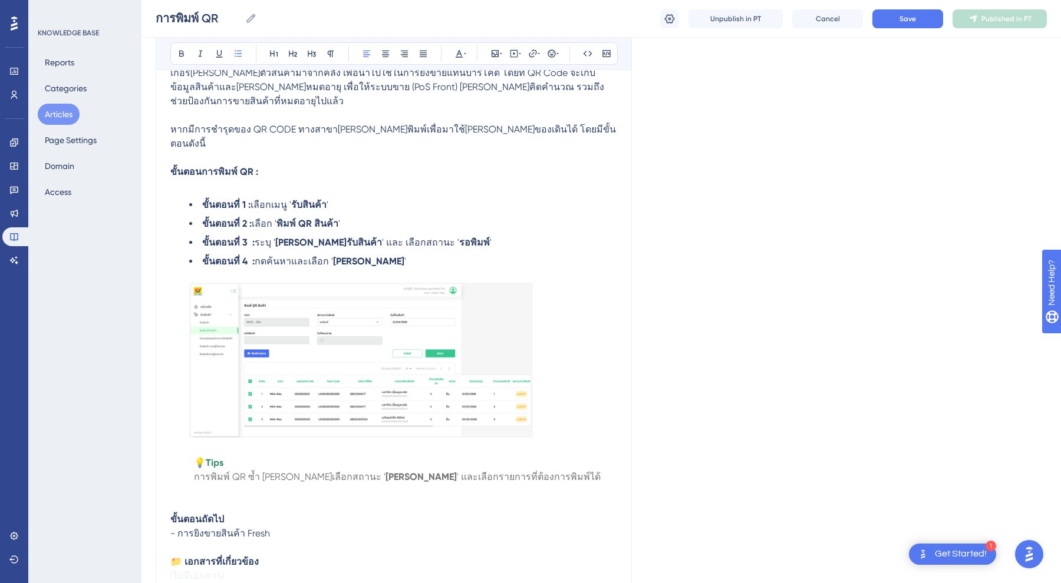
scroll to position [214, 0]
click at [371, 253] on li "ขั้นตอนที่ 4 : กดค้นหาและเลือก ' พิมพ์รายการ '" at bounding box center [403, 346] width 428 height 187
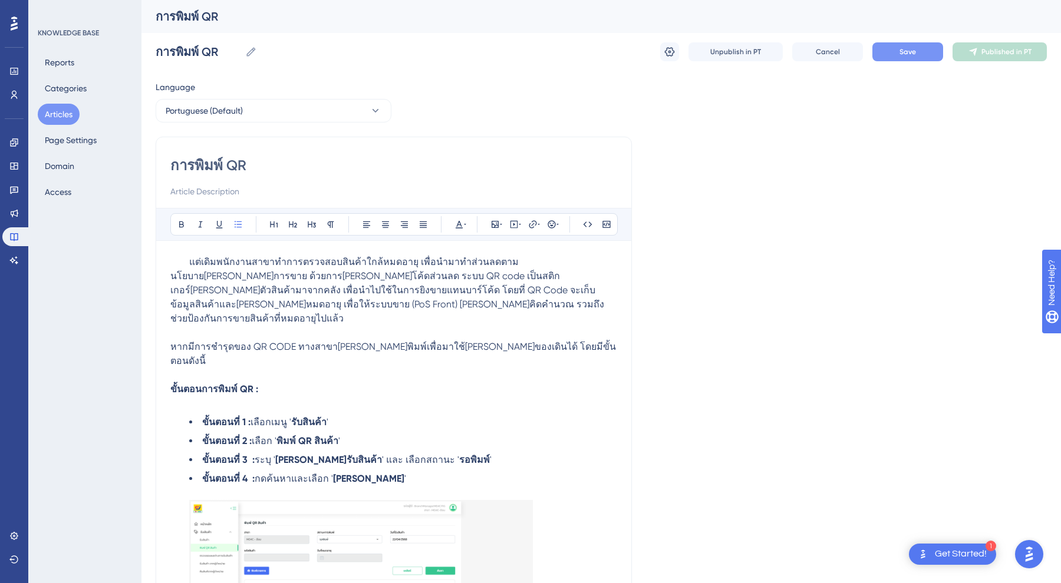
scroll to position [0, 0]
click at [926, 48] on button "Save" at bounding box center [907, 51] width 71 height 19
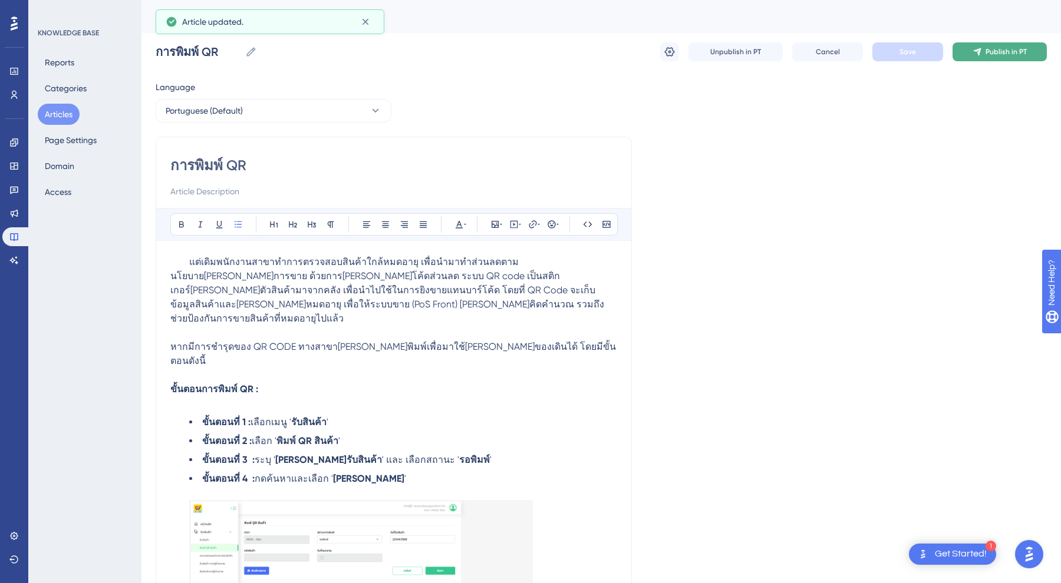
click at [997, 47] on button "Publish in PT" at bounding box center [999, 51] width 94 height 19
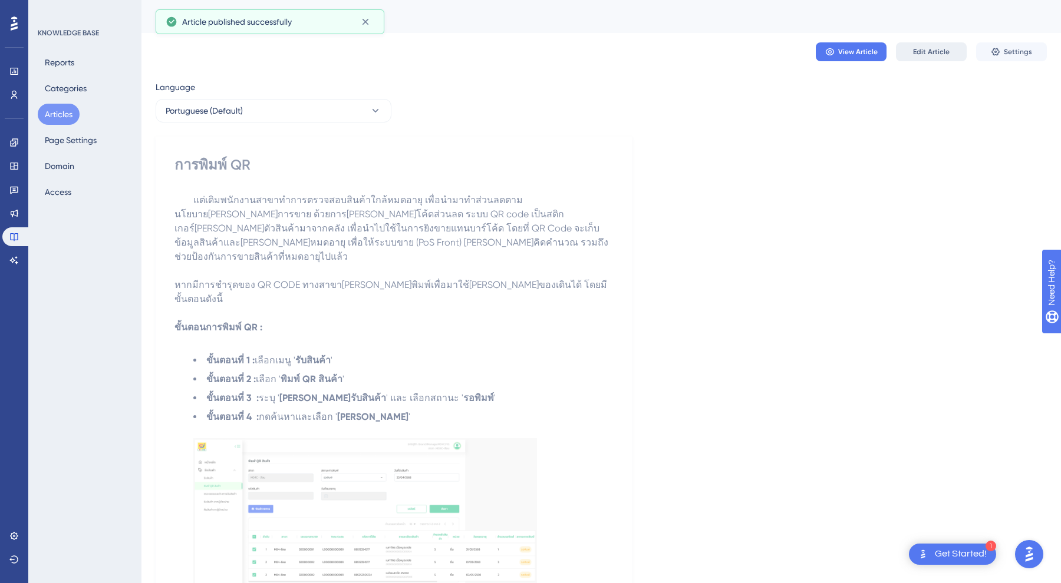
click at [918, 59] on button "Edit Article" at bounding box center [931, 51] width 71 height 19
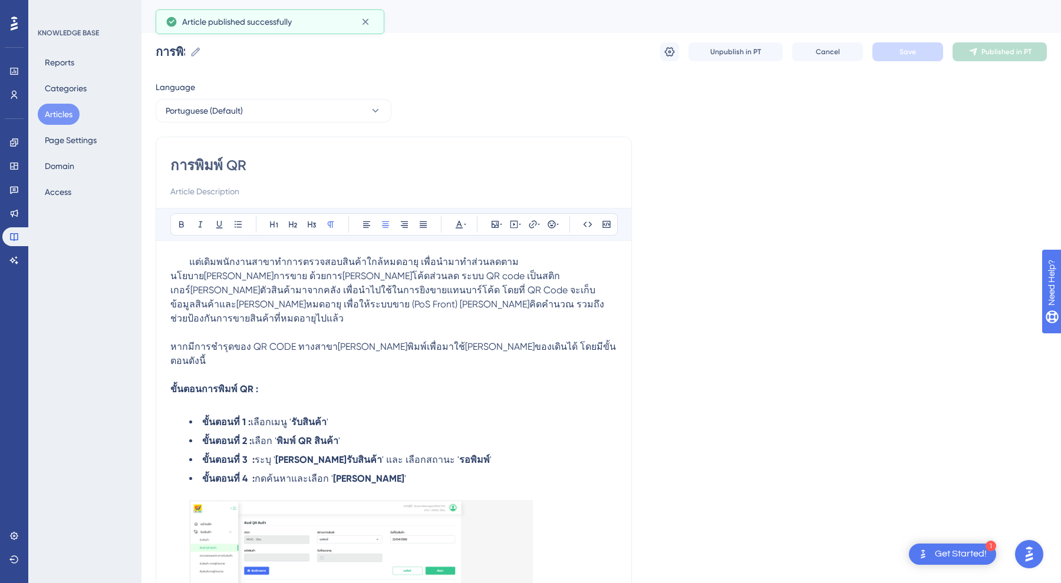
scroll to position [141, 0]
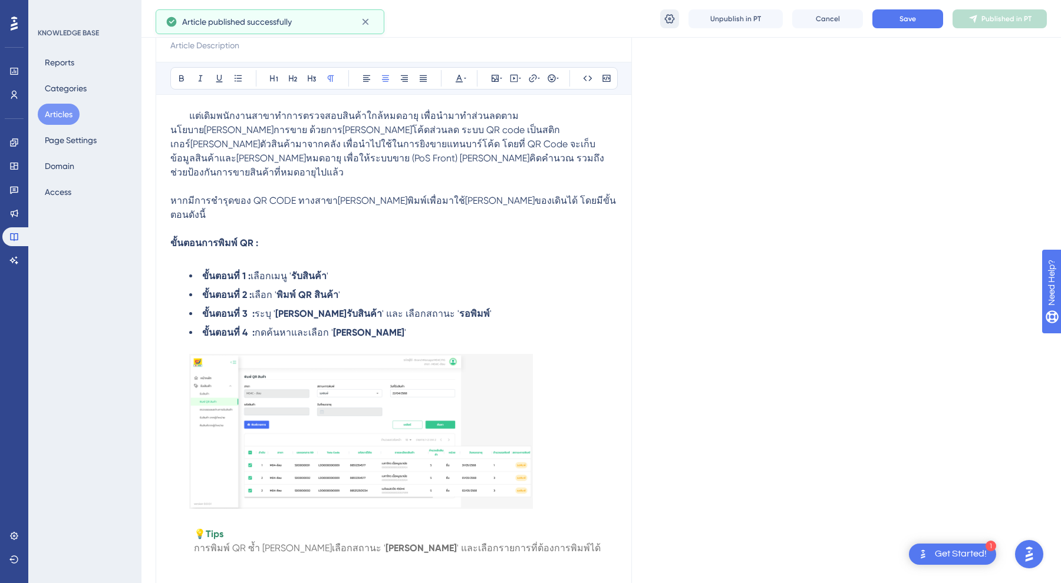
click at [668, 17] on icon at bounding box center [670, 19] width 12 height 12
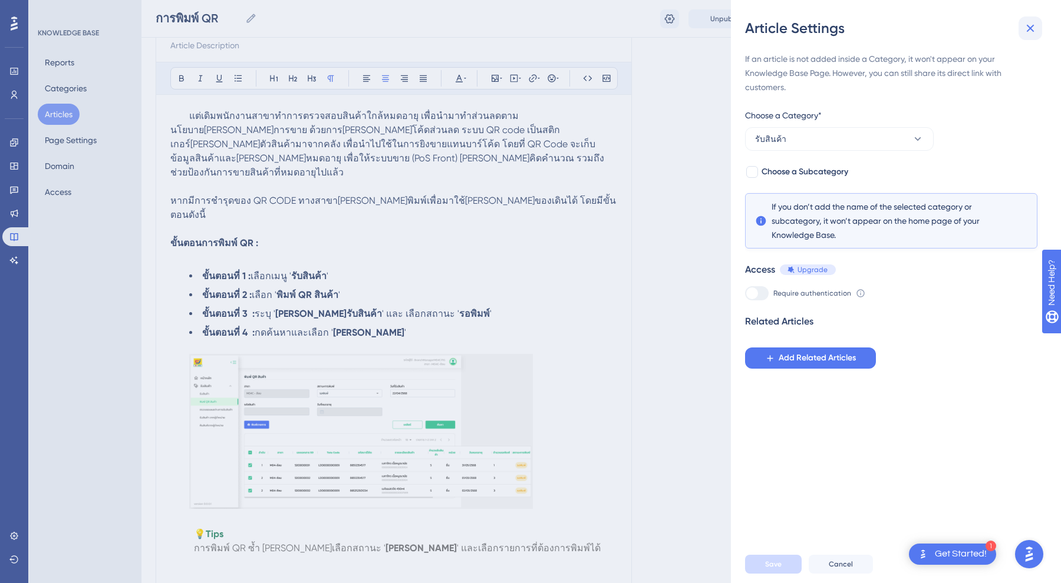
click at [1034, 31] on icon at bounding box center [1030, 28] width 14 height 14
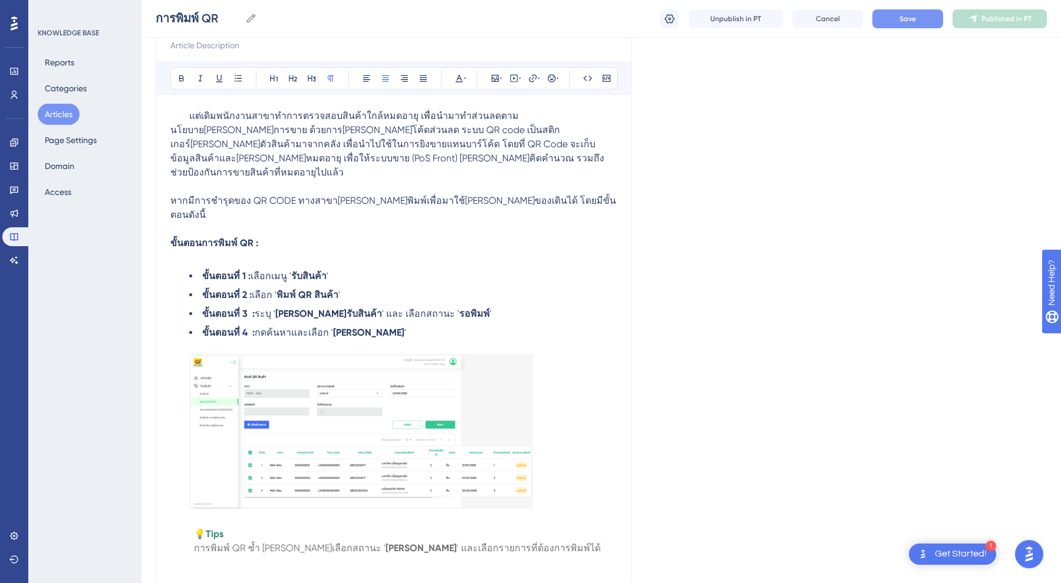
click at [924, 20] on button "Save" at bounding box center [907, 18] width 71 height 19
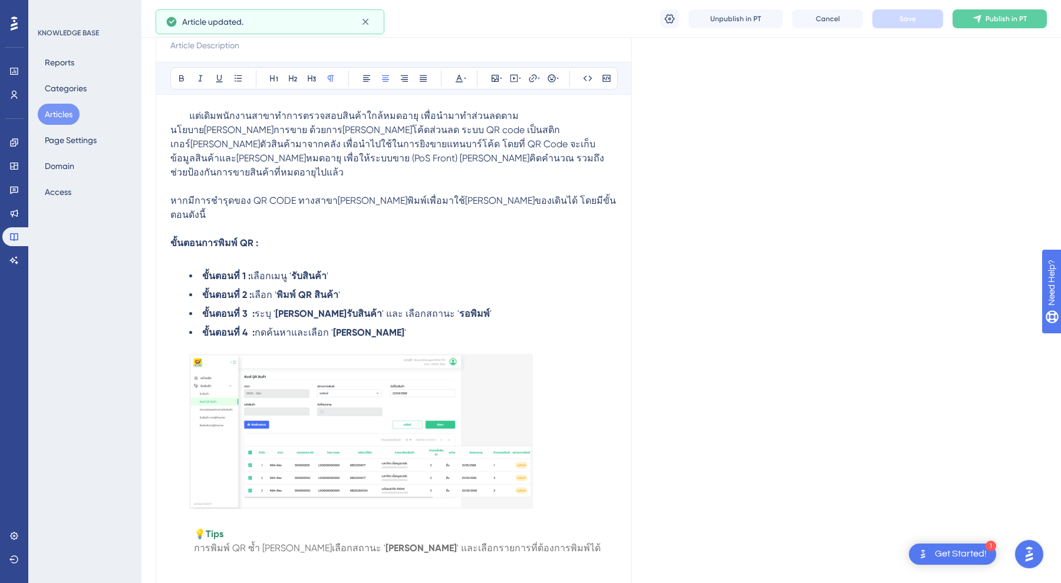
click at [64, 114] on button "Articles" at bounding box center [59, 114] width 42 height 21
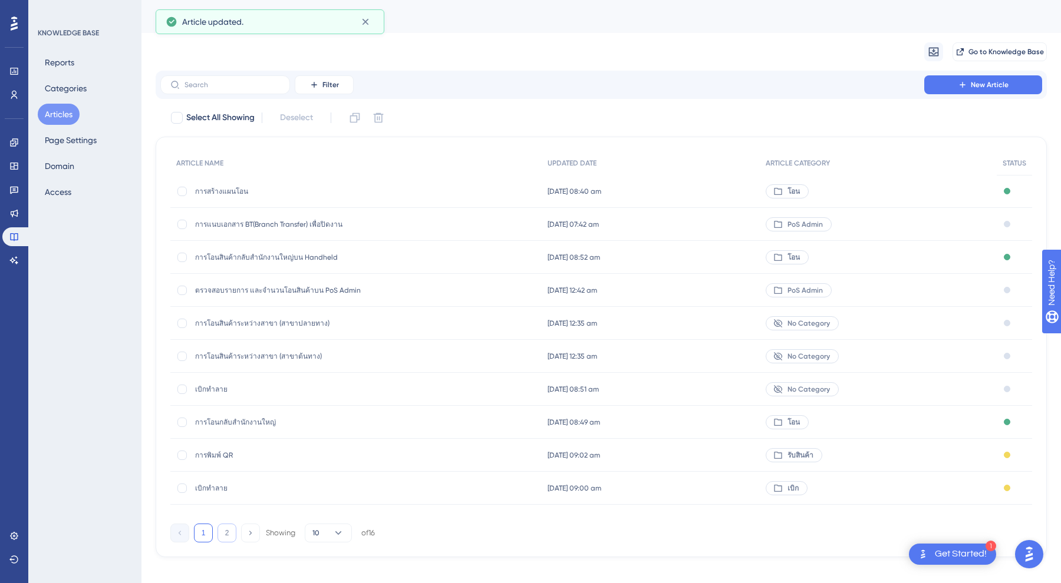
click at [226, 530] on button "2" at bounding box center [226, 533] width 19 height 19
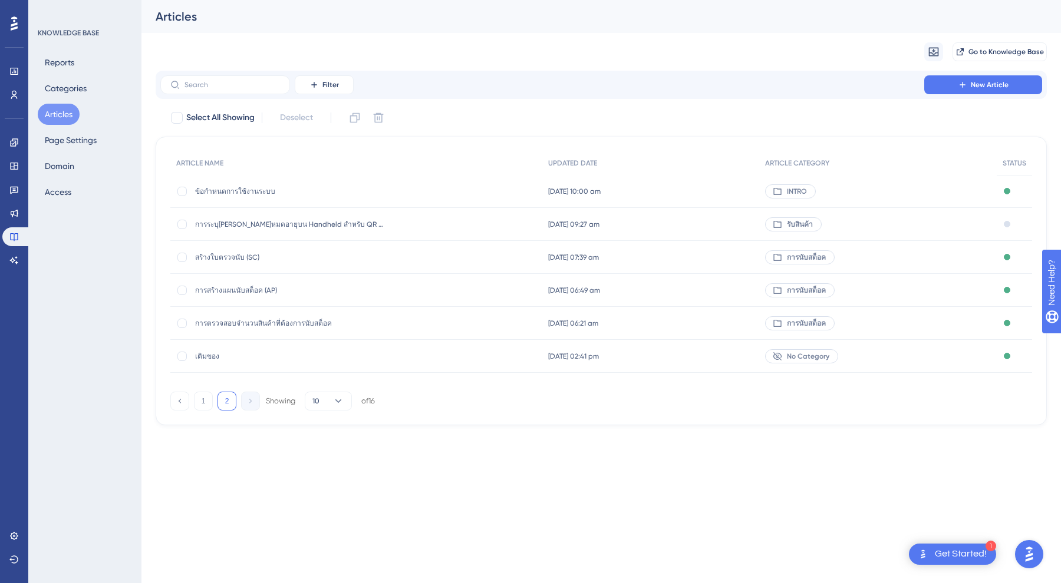
click at [270, 324] on span "การตรวจสอบจำนวนสินค้าที่ต้องการนับสต็อค" at bounding box center [289, 323] width 189 height 9
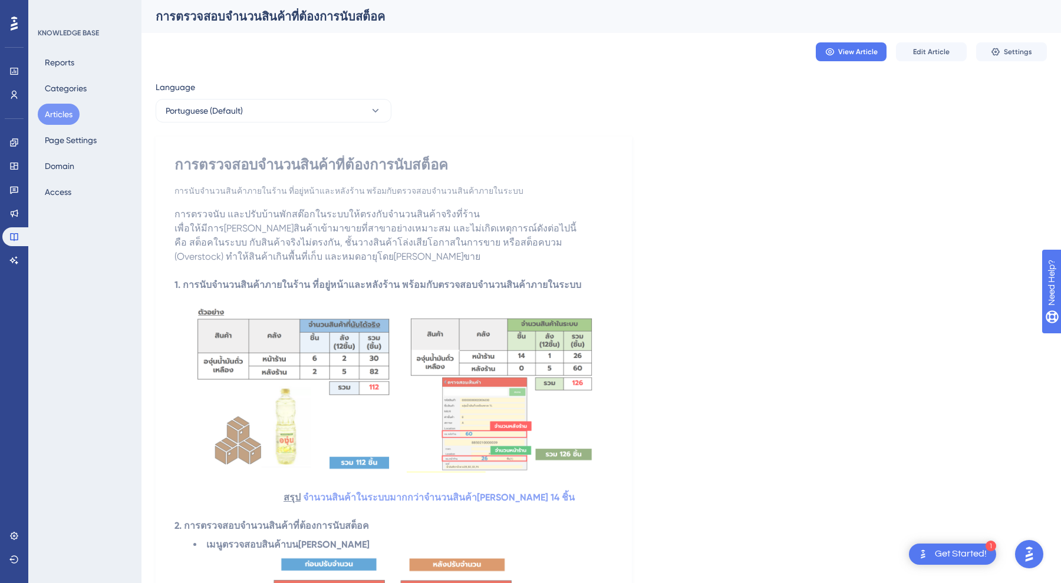
click at [950, 53] on button "Edit Article" at bounding box center [931, 51] width 71 height 19
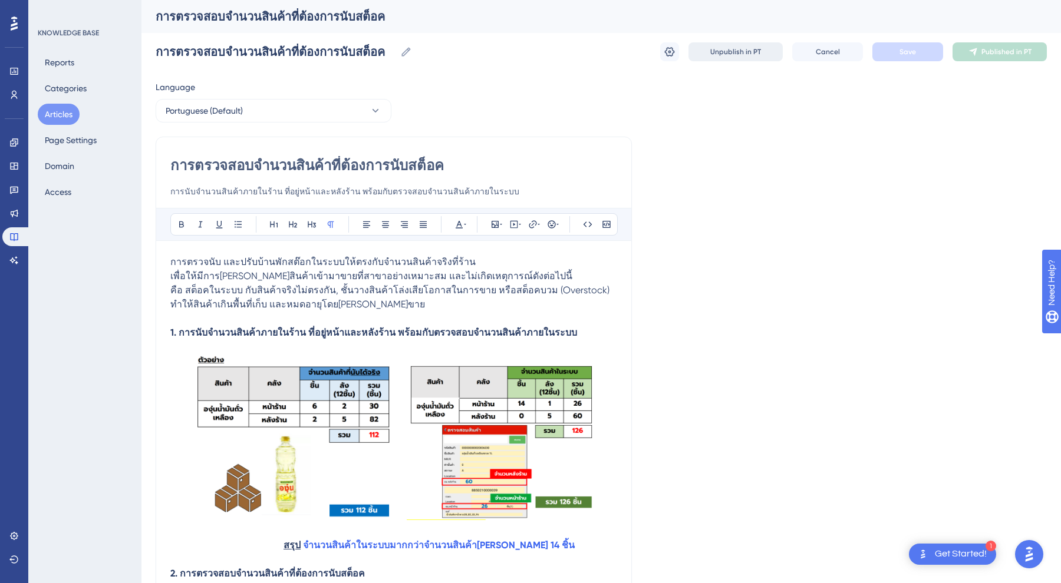
click at [714, 55] on span "Unpublish in PT" at bounding box center [735, 51] width 51 height 9
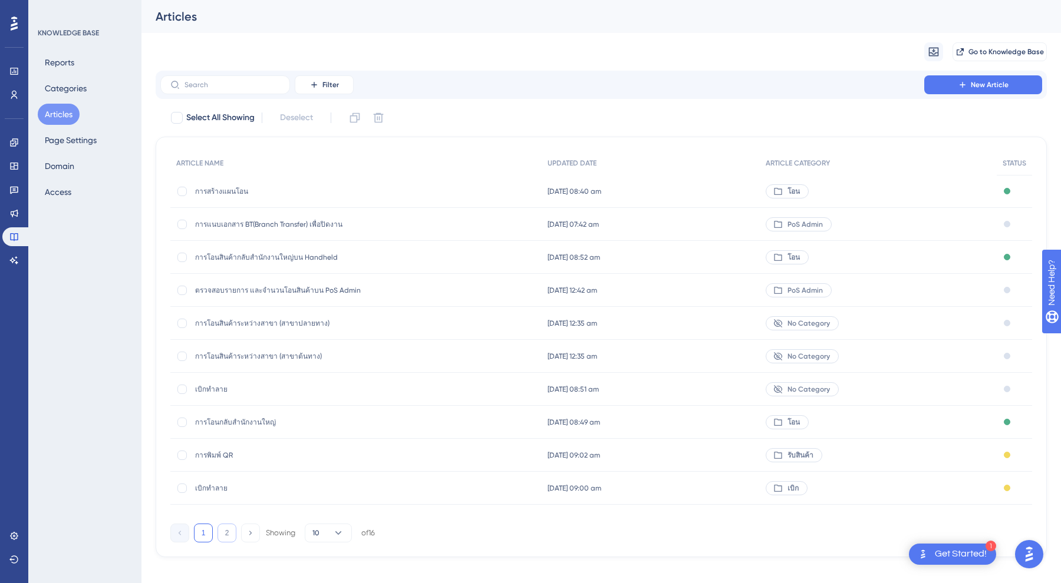
click at [227, 532] on button "2" at bounding box center [226, 533] width 19 height 19
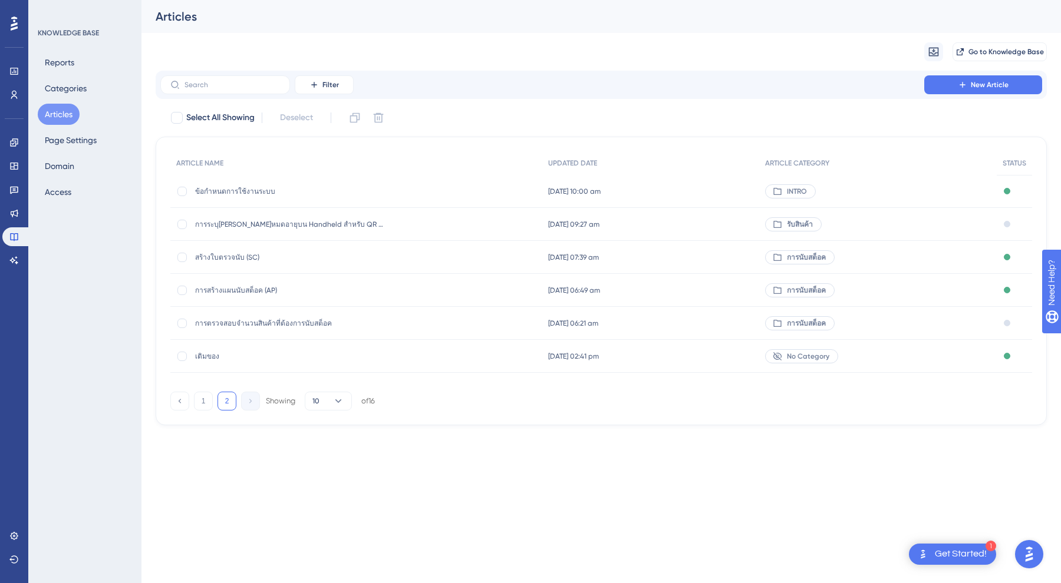
click at [226, 260] on span "สร้างใบตรวจนับ (SC)" at bounding box center [289, 257] width 189 height 9
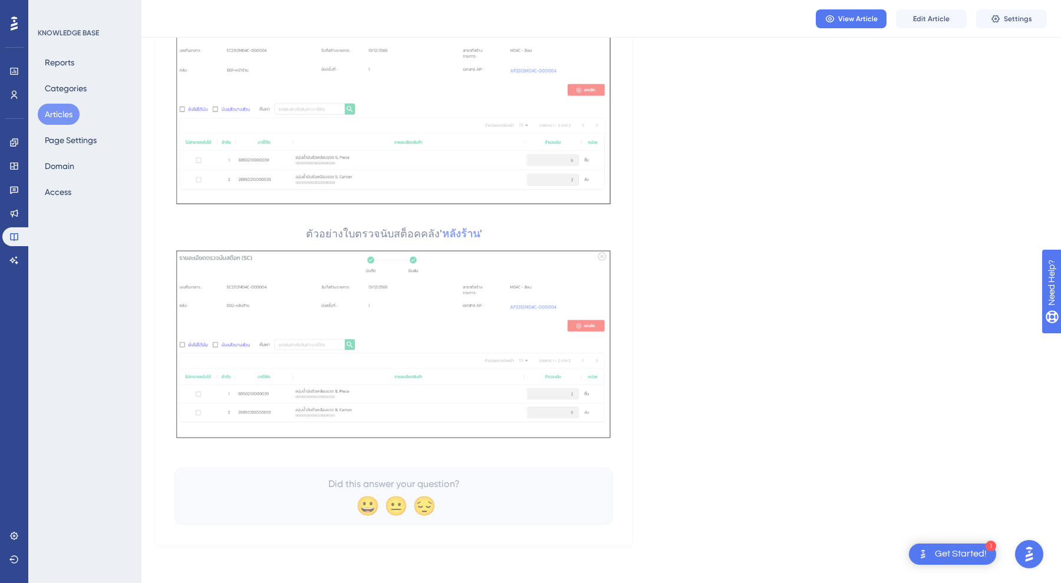
scroll to position [96, 0]
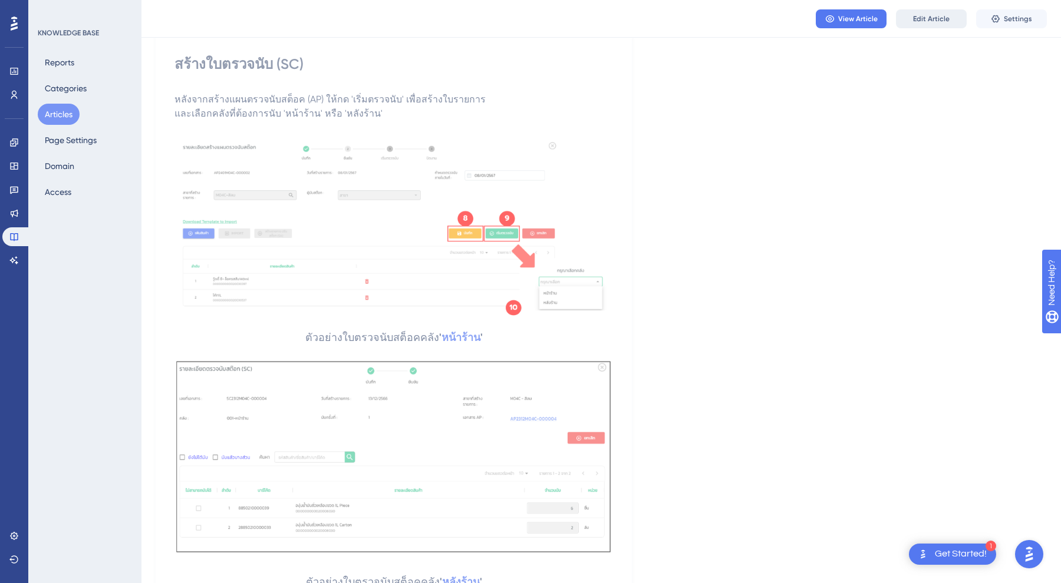
click at [922, 19] on span "Edit Article" at bounding box center [931, 18] width 37 height 9
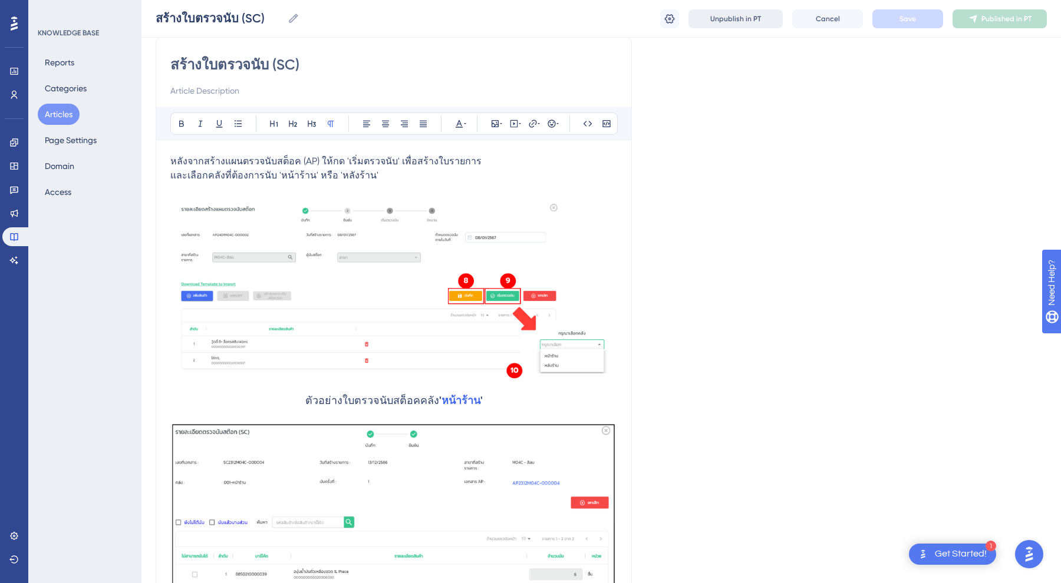
click at [718, 14] on span "Unpublish in PT" at bounding box center [735, 18] width 51 height 9
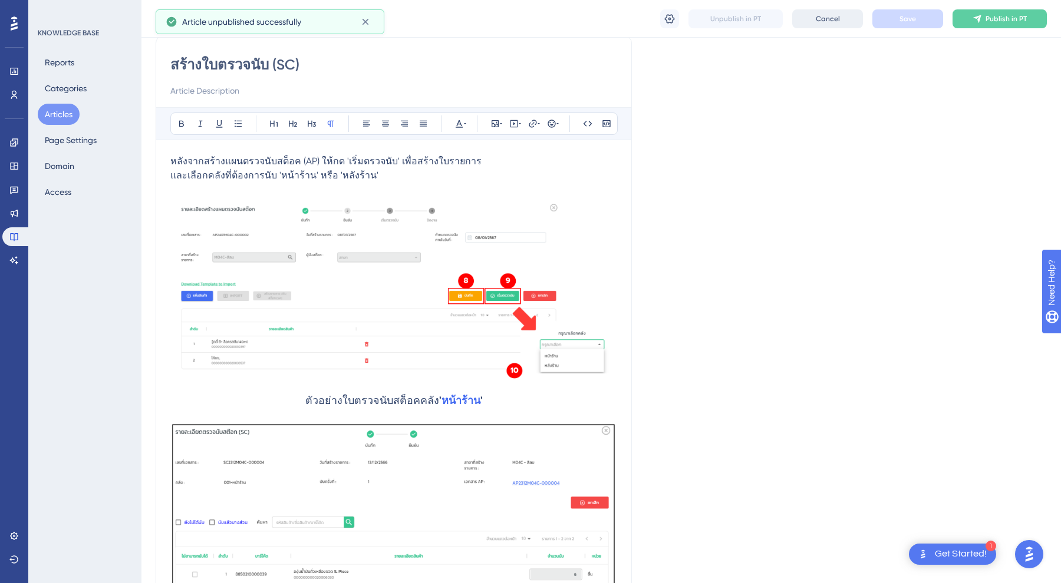
click at [824, 18] on span "Cancel" at bounding box center [828, 18] width 24 height 9
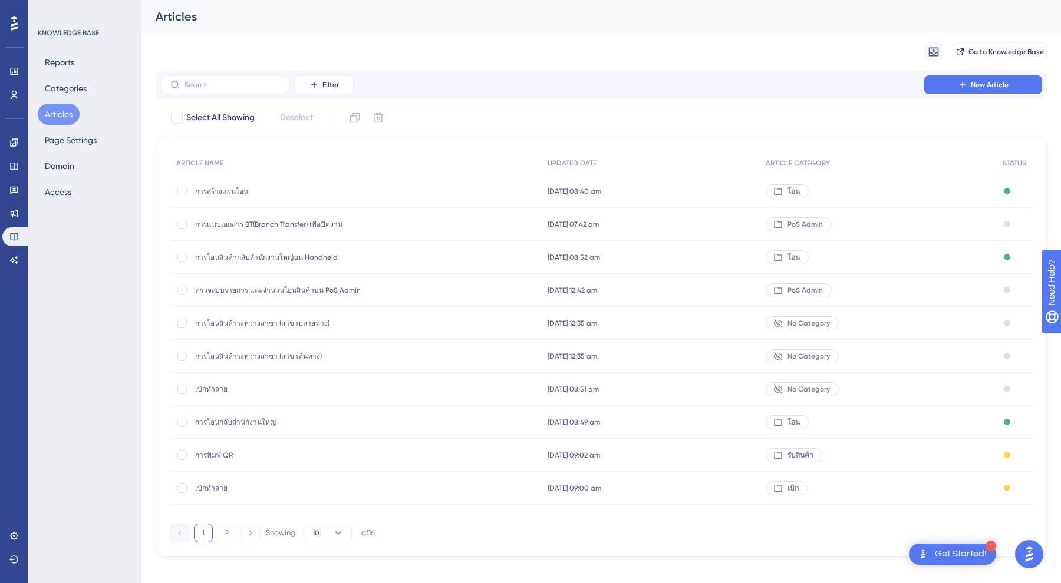
click at [204, 460] on div "การพิมพ์ QR การพิมพ์ QR" at bounding box center [289, 455] width 189 height 33
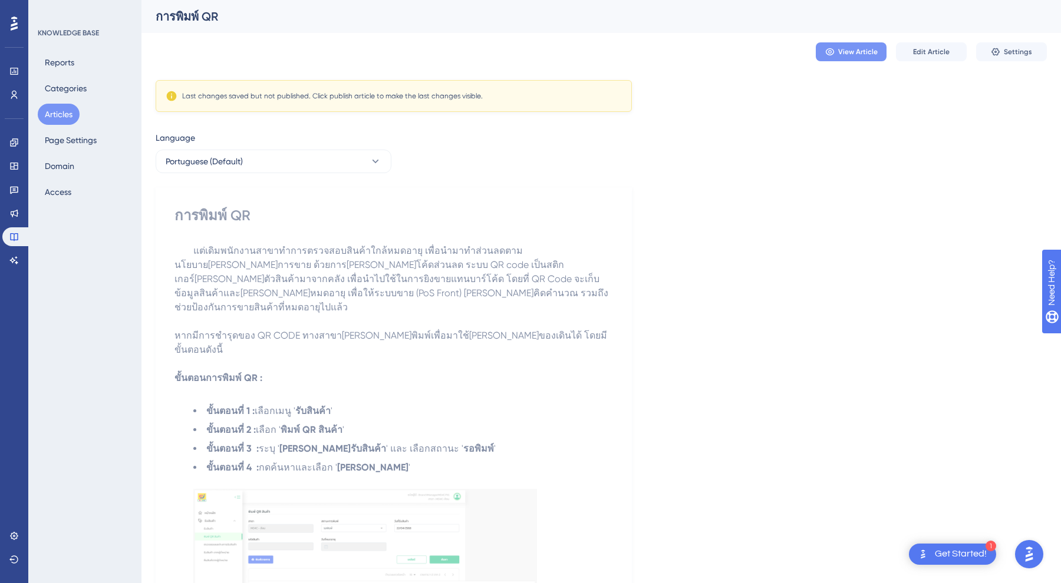
click at [831, 52] on icon at bounding box center [829, 51] width 9 height 9
click at [926, 55] on span "Edit Article" at bounding box center [931, 51] width 37 height 9
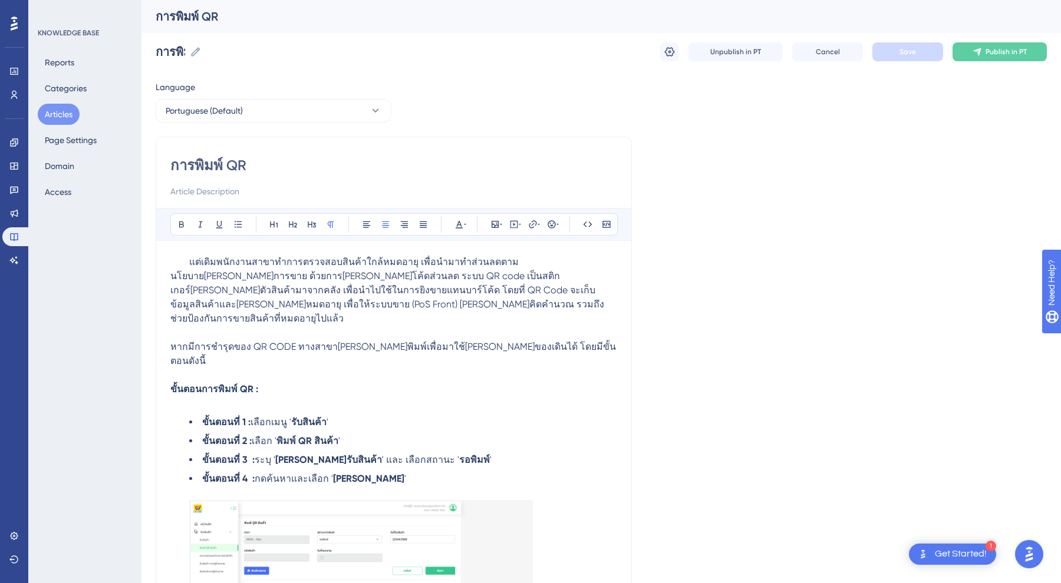
scroll to position [141, 0]
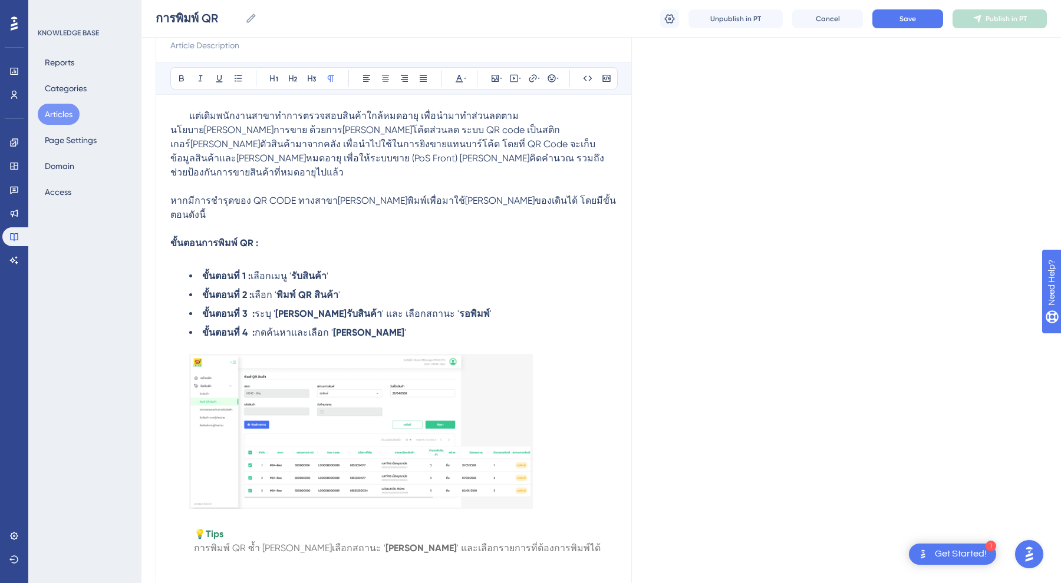
click at [913, 30] on div "การพิมพ์ QR การพิมพ์ QR Unpublish in PT Cancel Save Publish in PT" at bounding box center [600, 19] width 919 height 38
click at [912, 22] on span "Save" at bounding box center [907, 18] width 17 height 9
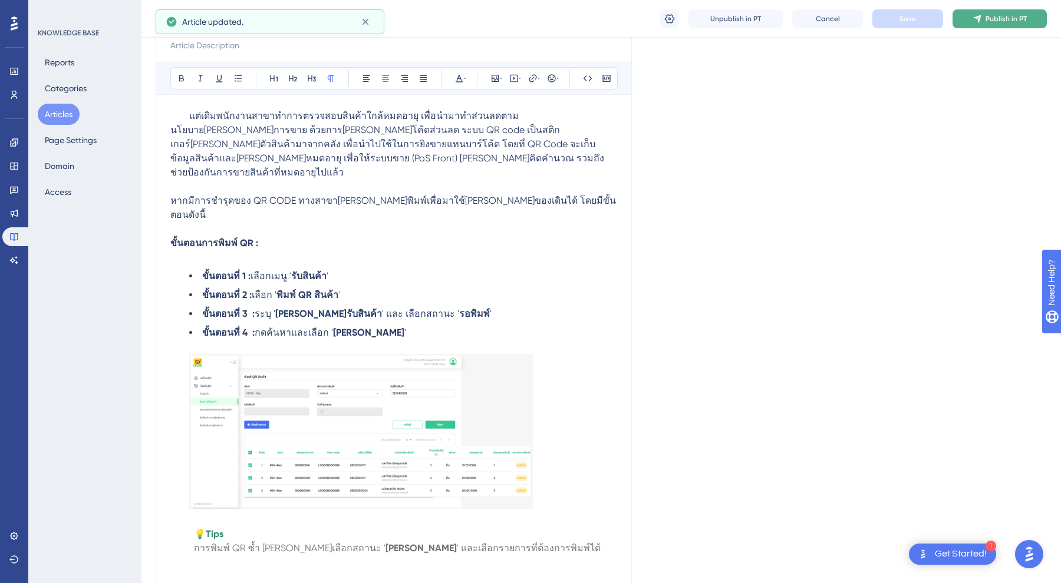
click at [994, 19] on span "Publish in PT" at bounding box center [1005, 18] width 41 height 9
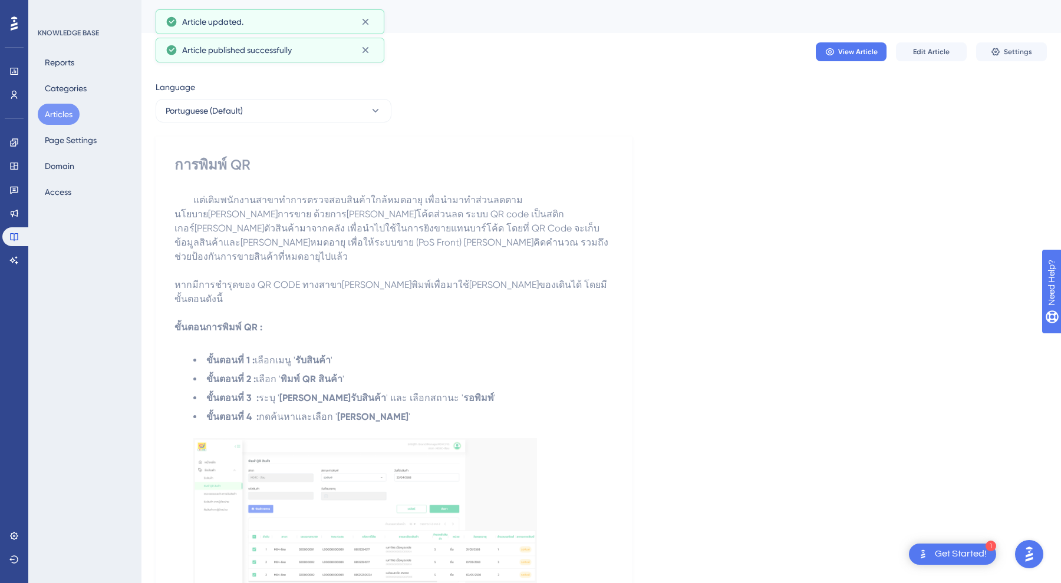
scroll to position [0, 0]
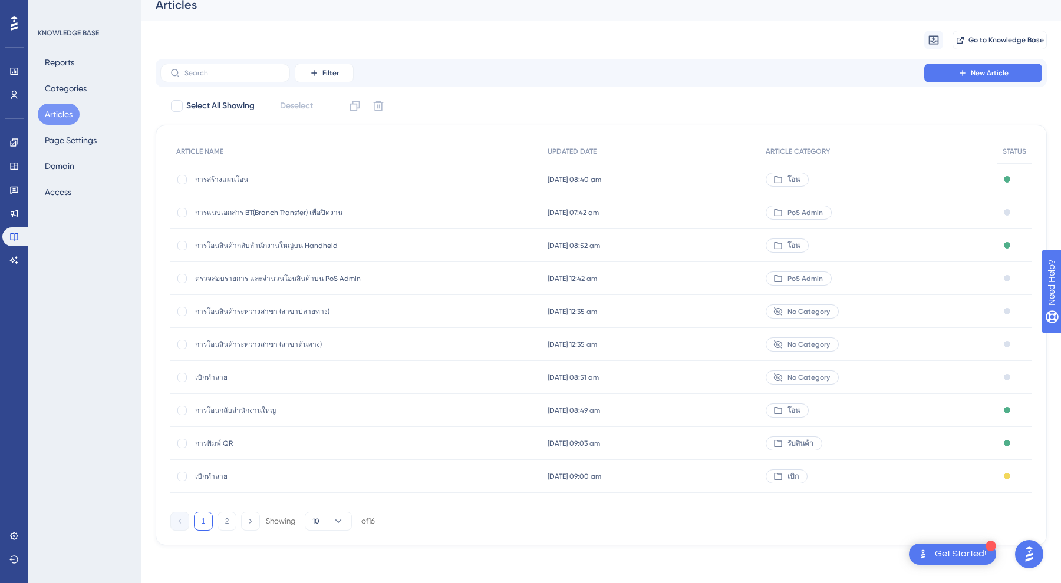
scroll to position [12, 0]
click at [217, 476] on span "เบิกทำลาย" at bounding box center [289, 476] width 189 height 9
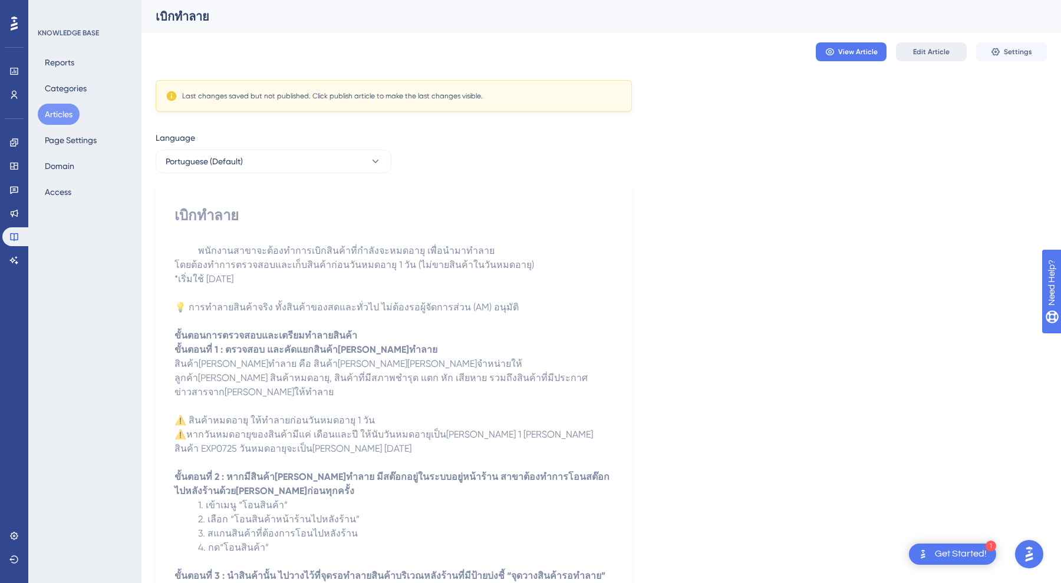
click at [948, 47] on span "Edit Article" at bounding box center [931, 51] width 37 height 9
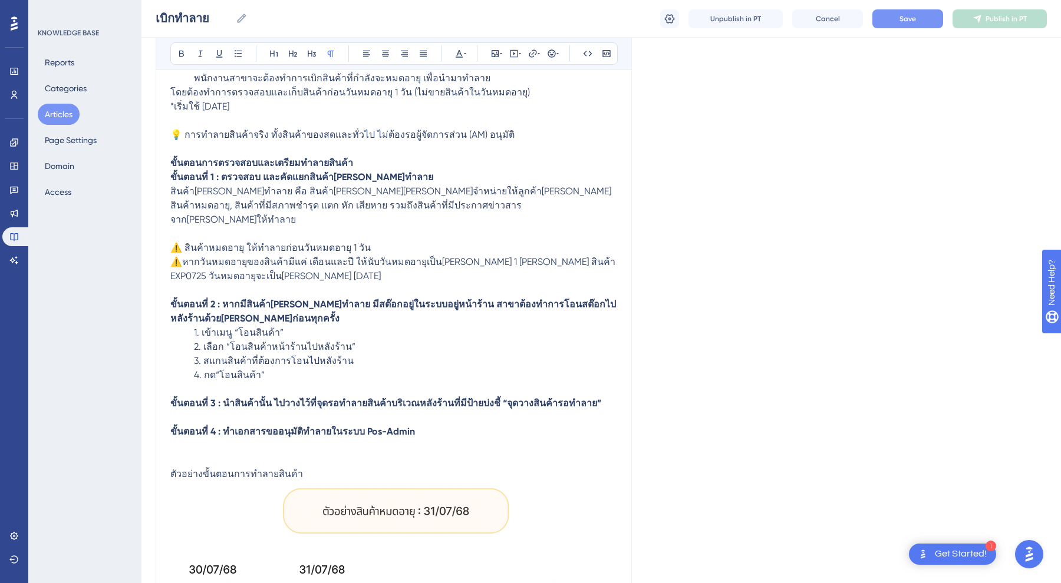
click at [896, 22] on button "Save" at bounding box center [907, 18] width 71 height 19
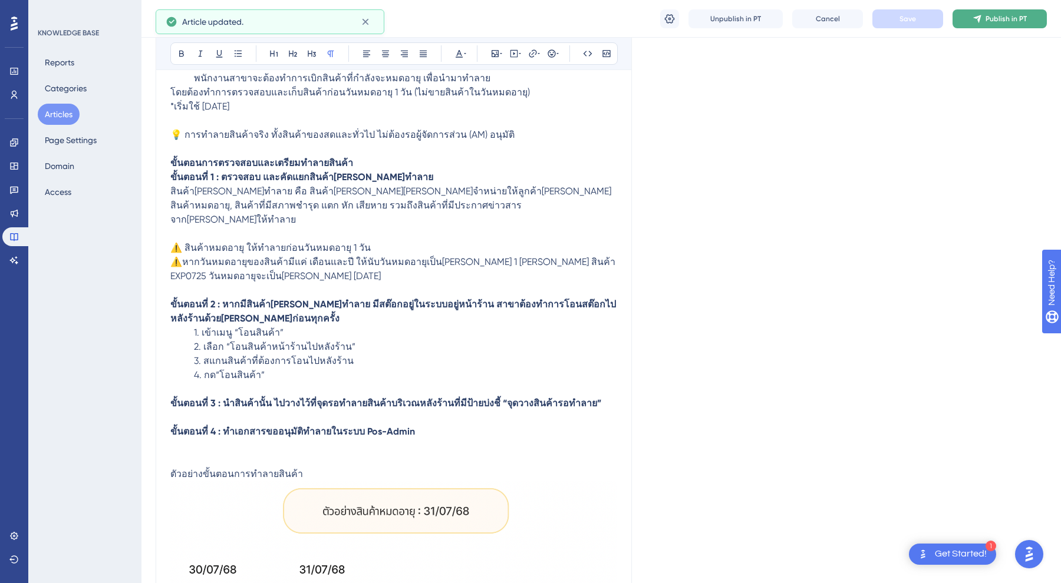
click at [1028, 21] on button "Publish in PT" at bounding box center [999, 18] width 94 height 19
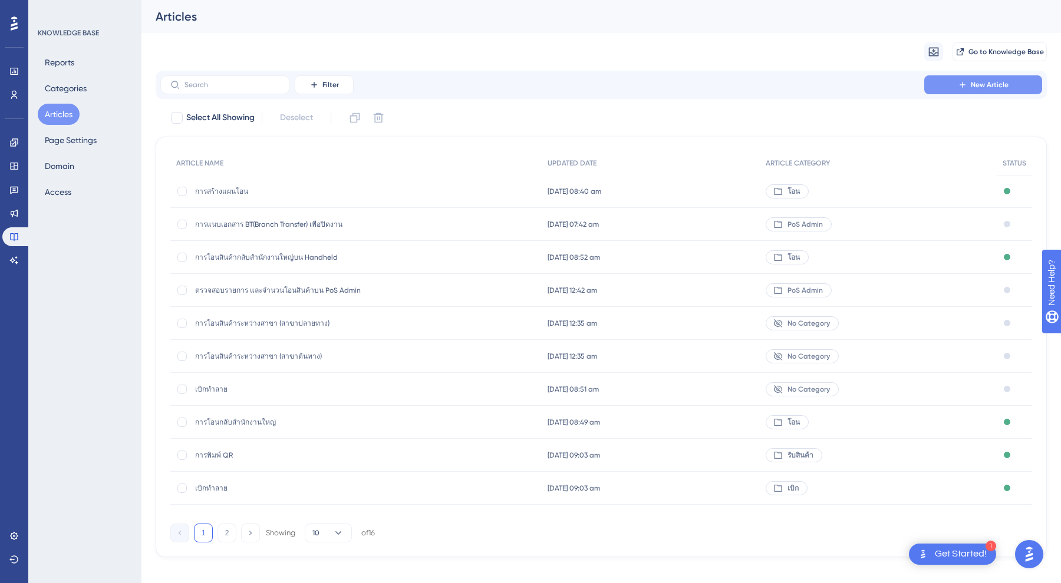
click at [945, 82] on button "New Article" at bounding box center [983, 84] width 118 height 19
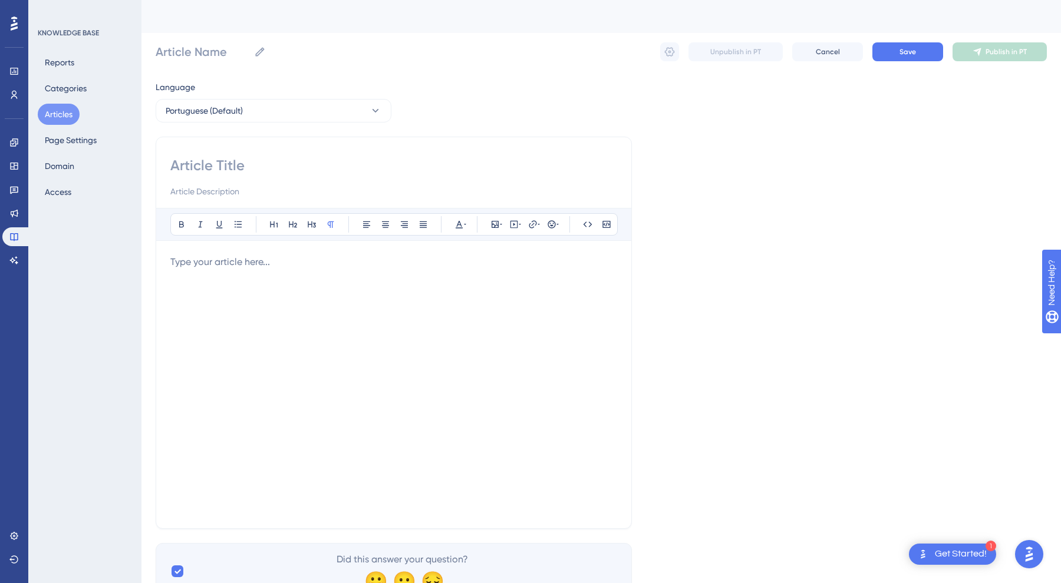
click at [215, 170] on input at bounding box center [393, 165] width 447 height 19
click at [183, 275] on div at bounding box center [393, 384] width 447 height 259
click at [207, 279] on div at bounding box center [393, 384] width 447 height 259
click at [241, 172] on input at bounding box center [393, 165] width 447 height 19
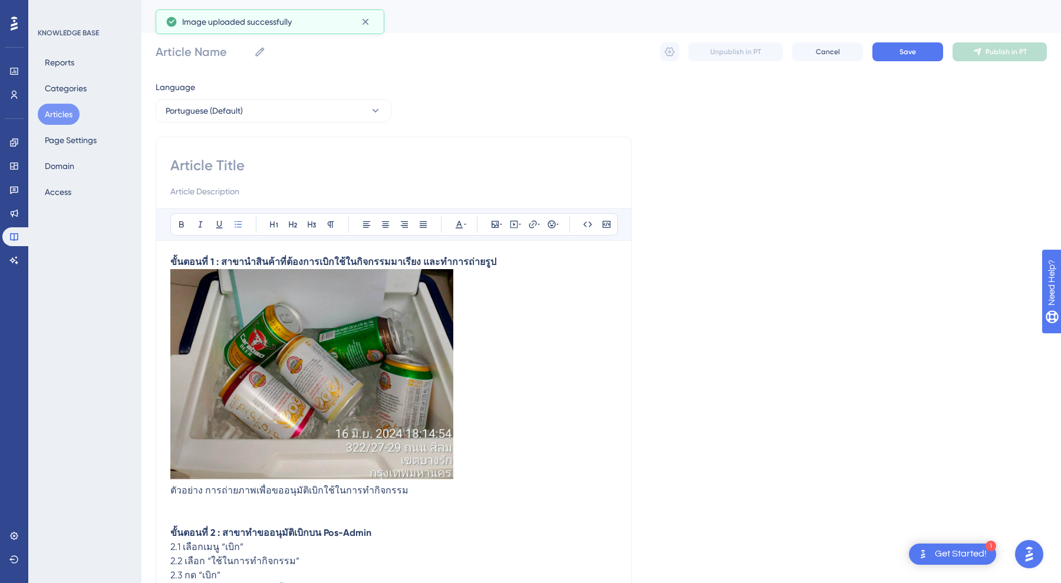
click at [230, 166] on input at bounding box center [393, 165] width 447 height 19
type input "การเบิก"
type input "การเบิกเพื่อใช้"
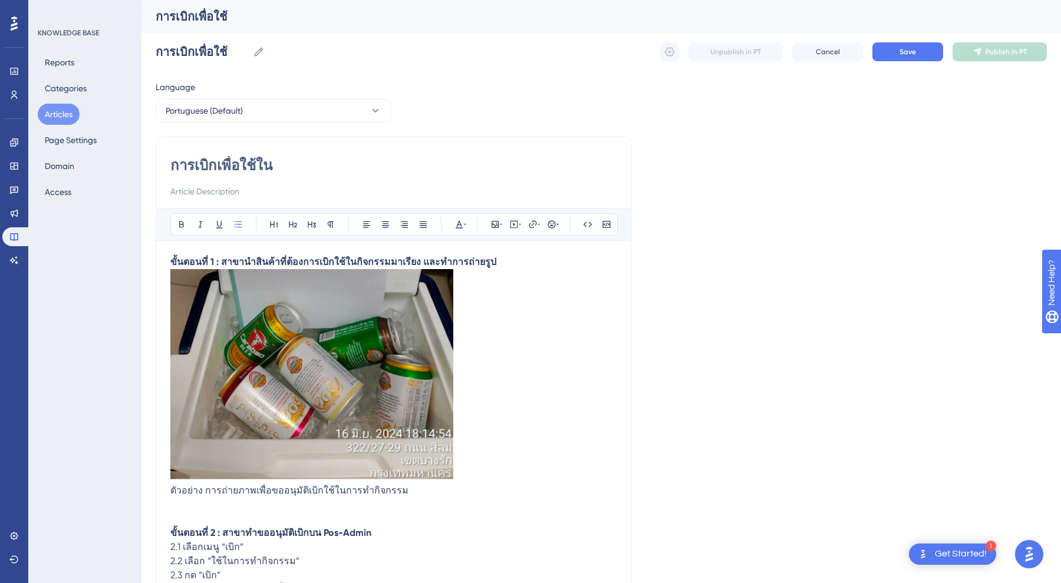
type input "การเบิกเพื่อใช้ในก"
type input "การเบิกเพื่อใช้ในกิจกรรม"
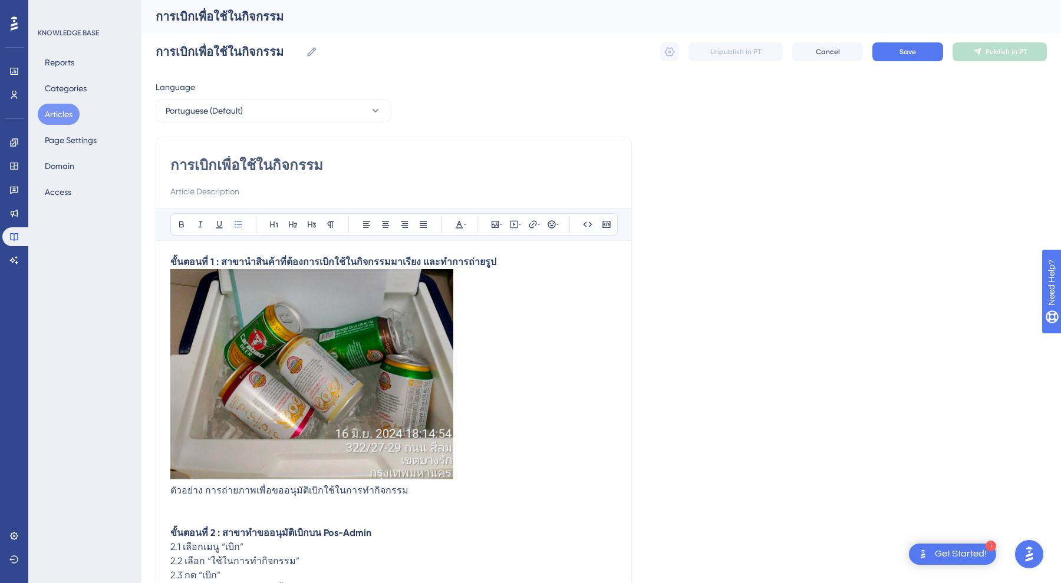
click at [172, 261] on strong "ขั้นตอนที่ 1 : สาขานำสินค้าที่ต้องการเบิกใช้ในกิจกรรมมาเรียง และทำการถ่ายรูป" at bounding box center [333, 261] width 326 height 11
click at [170, 257] on strong "ขั้นตอนที่ 1 : สาขานำสินค้าที่ต้องการเบิกใช้ในกิจกรรมมาเรียง และทำการถ่ายรูป" at bounding box center [333, 261] width 326 height 11
click at [187, 322] on img at bounding box center [311, 374] width 283 height 210
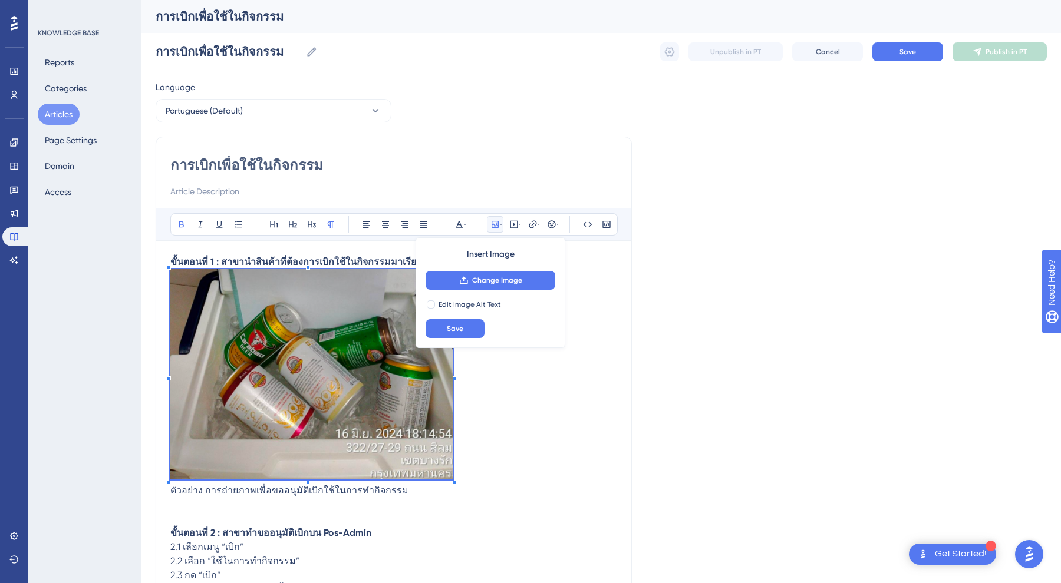
click at [216, 467] on img at bounding box center [311, 374] width 283 height 210
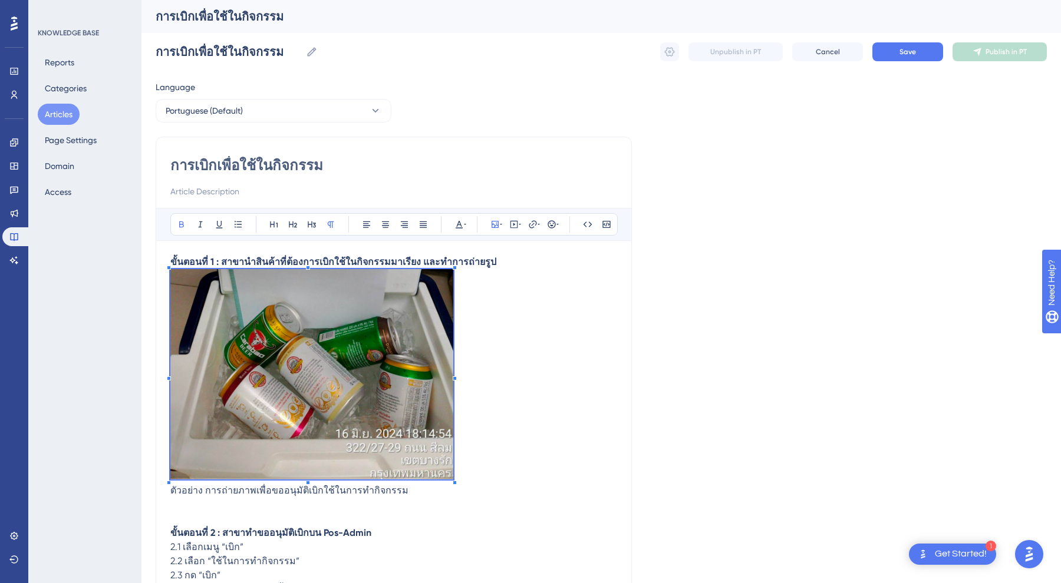
click at [223, 497] on p "ตัวอย่าง การถ่ายภาพเพื่อขออนุมัติเบิกใช้ในการทำกิจกรรม" at bounding box center [393, 491] width 447 height 14
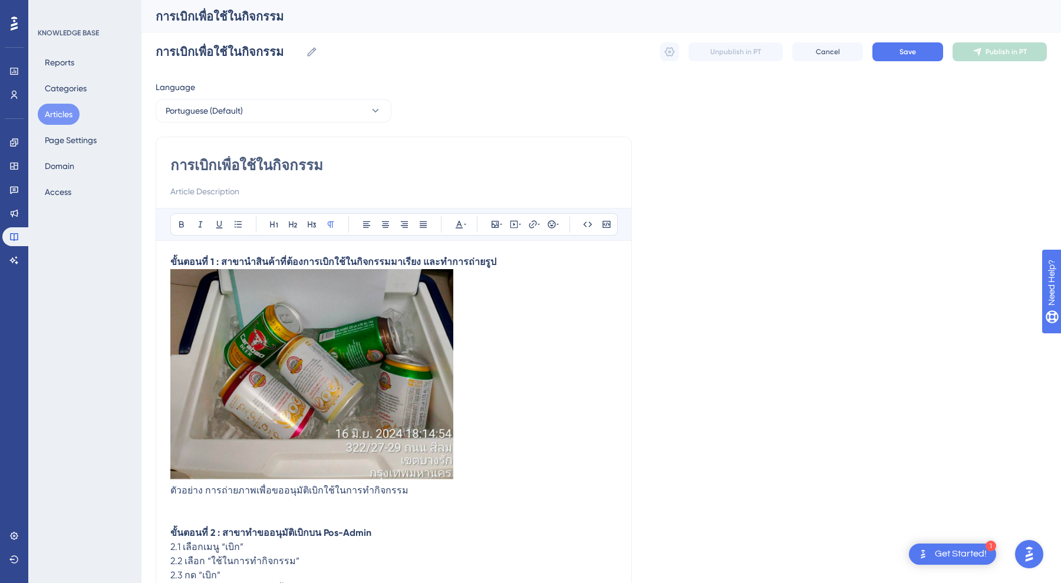
scroll to position [126, 0]
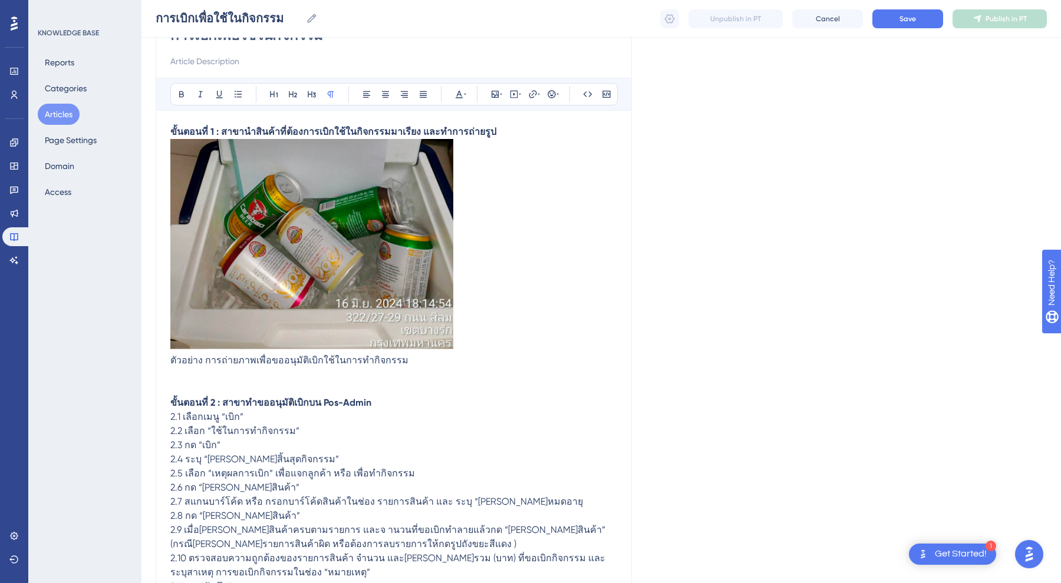
click at [229, 397] on p "ขั้นตอนที่ 2 : สาขาทำขออนุมัติเบิกบน Pos-Admin" at bounding box center [393, 403] width 447 height 14
click at [217, 384] on p at bounding box center [393, 389] width 447 height 14
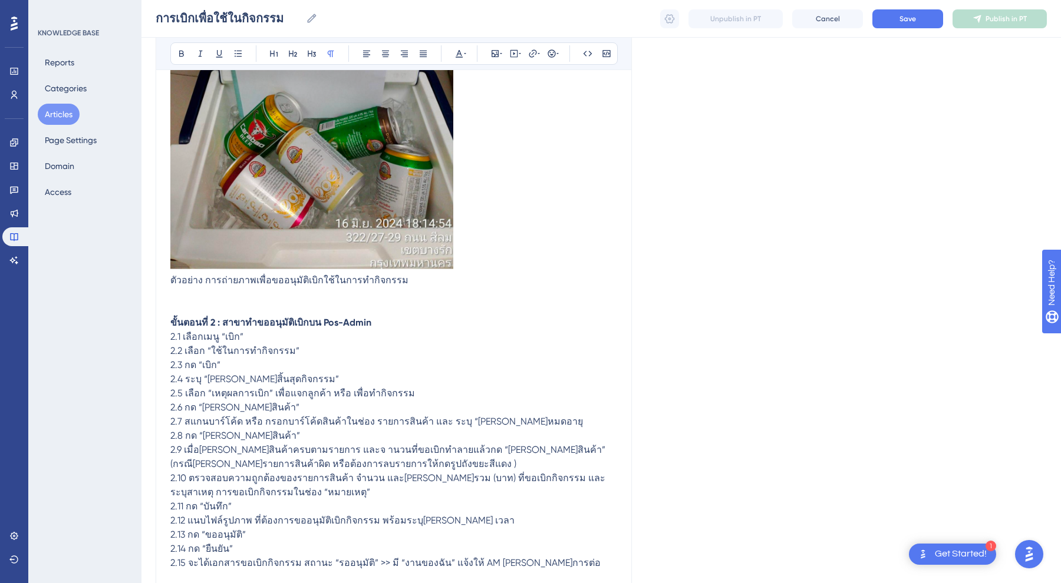
click at [174, 338] on span "2.1 เลือกเมนู “เบิก”" at bounding box center [206, 336] width 73 height 11
click at [168, 336] on div "การเบิกเพื่อใช้ในกิจกรรม Bold Italic Underline Bullet Point Heading 1 Heading 2…" at bounding box center [394, 359] width 476 height 866
drag, startPoint x: 184, startPoint y: 338, endPoint x: 147, endPoint y: 336, distance: 36.6
click at [147, 336] on div "Performance Users Engagement Widgets Feedback Product Updates Knowledge Base AI…" at bounding box center [600, 338] width 919 height 1088
click at [238, 51] on icon at bounding box center [238, 53] width 7 height 6
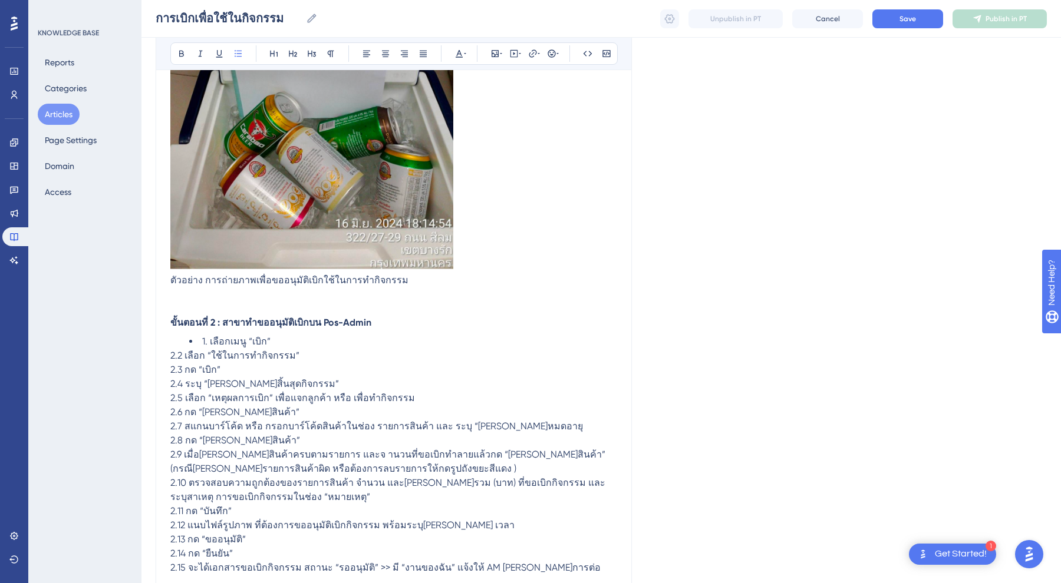
click at [196, 341] on li "1. เลือกเมนู “เบิก”" at bounding box center [403, 342] width 428 height 14
drag, startPoint x: 206, startPoint y: 341, endPoint x: 107, endPoint y: 341, distance: 99.6
click at [141, 341] on div "Performance Users Engagement Widgets Feedback Product Updates Knowledge Base AI…" at bounding box center [600, 340] width 919 height 1093
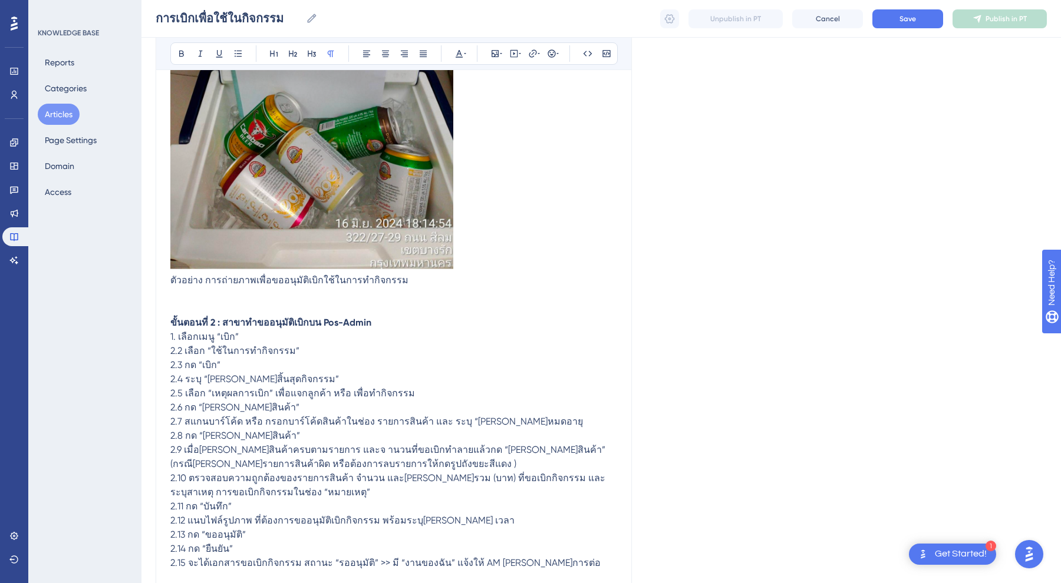
click at [256, 338] on p "1. เลือกเมนู “เบิก”" at bounding box center [393, 337] width 447 height 14
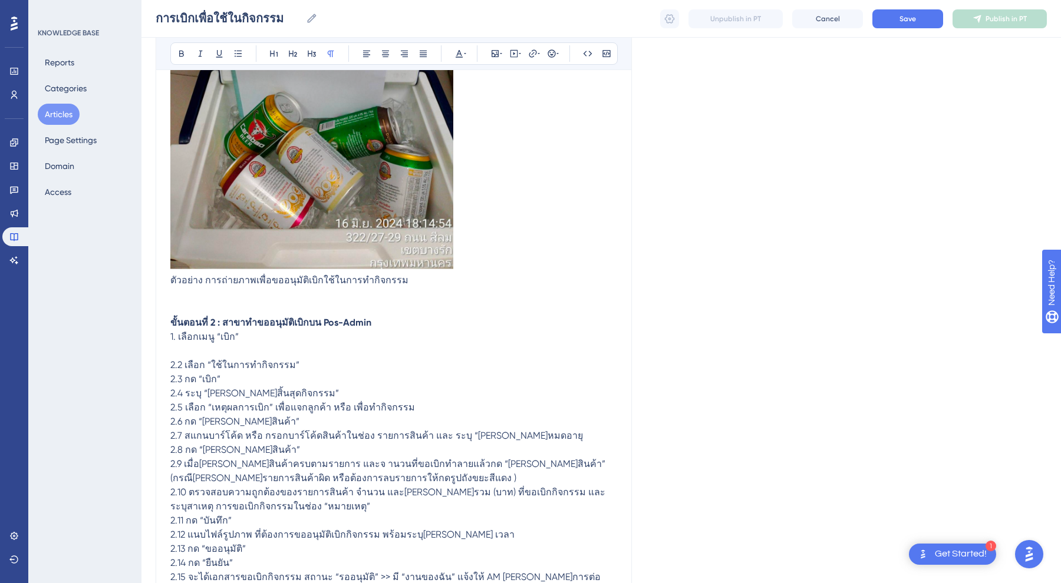
click at [179, 338] on span "1. เลือกเมนู “เบิก”" at bounding box center [204, 336] width 68 height 11
click at [284, 341] on p "1. เลือกเมนู “เบิก”" at bounding box center [393, 337] width 447 height 14
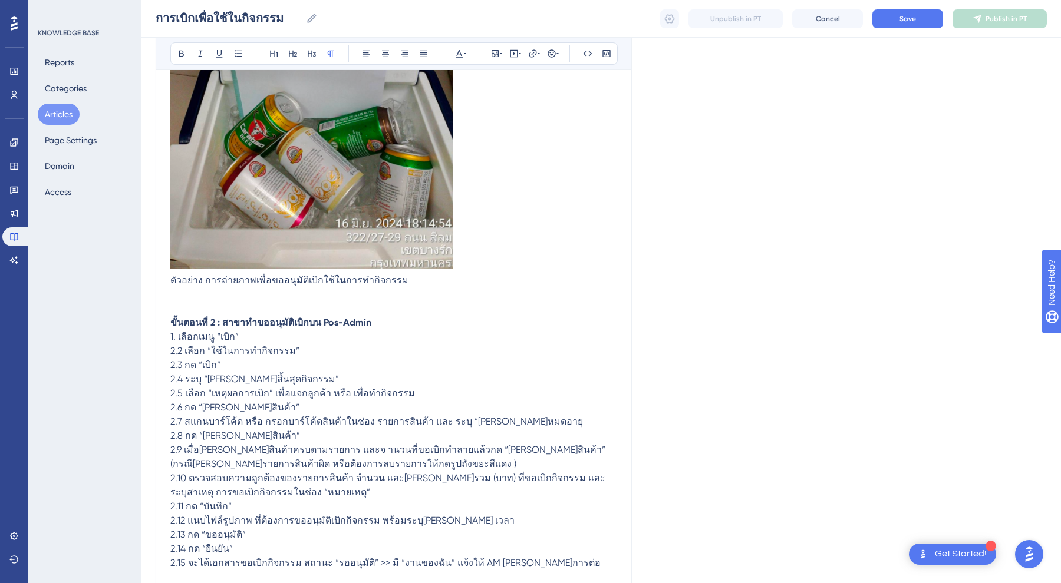
click at [272, 385] on p "2.4 ระบุ “วันที่สิ้นสุดกิจกรรม”" at bounding box center [393, 379] width 447 height 14
click at [394, 381] on p "2.4 ระบุ “วันที่สิ้นสุดกิจกรรม”" at bounding box center [393, 379] width 447 height 14
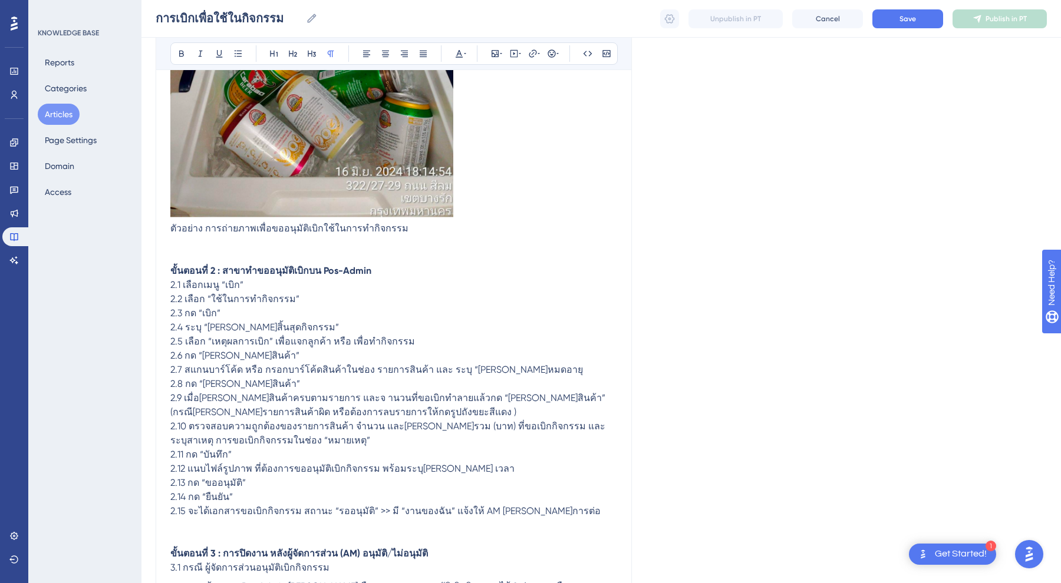
scroll to position [269, 0]
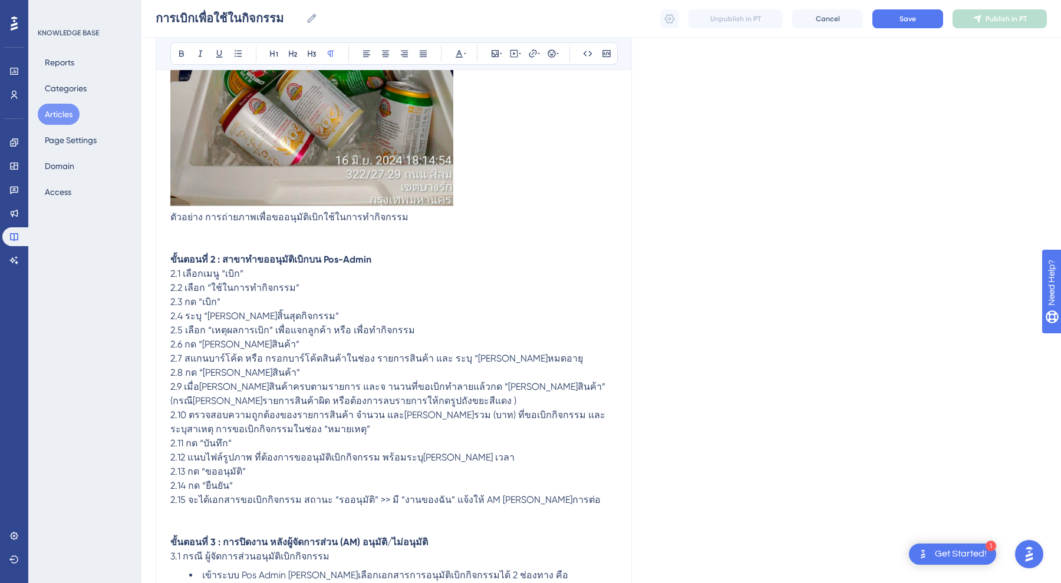
click at [202, 473] on span "2.13 กด “ขออนุมัติ”" at bounding box center [207, 471] width 75 height 11
click at [170, 441] on div "การเบิกเพื่อใช้ในกิจกรรม Bold Italic Underline Bullet Point Heading 1 Heading 2…" at bounding box center [394, 296] width 476 height 866
click at [170, 444] on span "2.11 กด “บันทึก”" at bounding box center [200, 443] width 61 height 11
click at [168, 457] on div "การเบิกเพื่อใช้ในกิจกรรม Bold Italic Underline Bullet Point Heading 1 Heading 2…" at bounding box center [394, 296] width 476 height 866
click at [170, 454] on span "2.12 แนบไฟล์รูปภาพ ที่ต้องการขออนุมัติเบิกกิจกรรม พร้อมระบุวันที่ เวลา" at bounding box center [342, 457] width 344 height 11
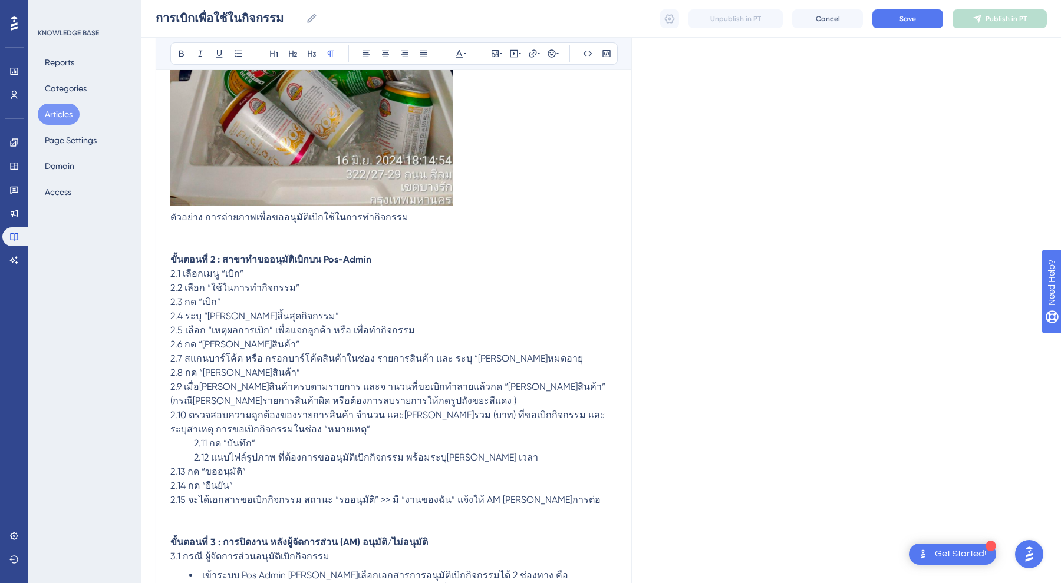
click at [170, 472] on span "2.13 กด “ขออนุมัติ”" at bounding box center [207, 471] width 75 height 11
click at [169, 484] on div "การเบิกเพื่อใช้ในกิจกรรม Bold Italic Underline Bullet Point Heading 1 Heading 2…" at bounding box center [394, 296] width 476 height 866
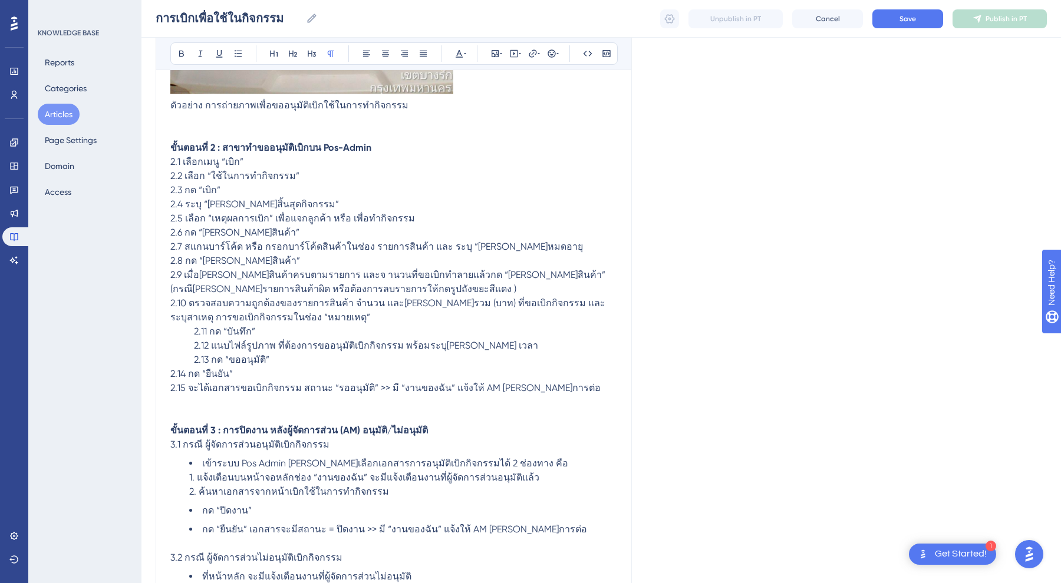
scroll to position [452, 0]
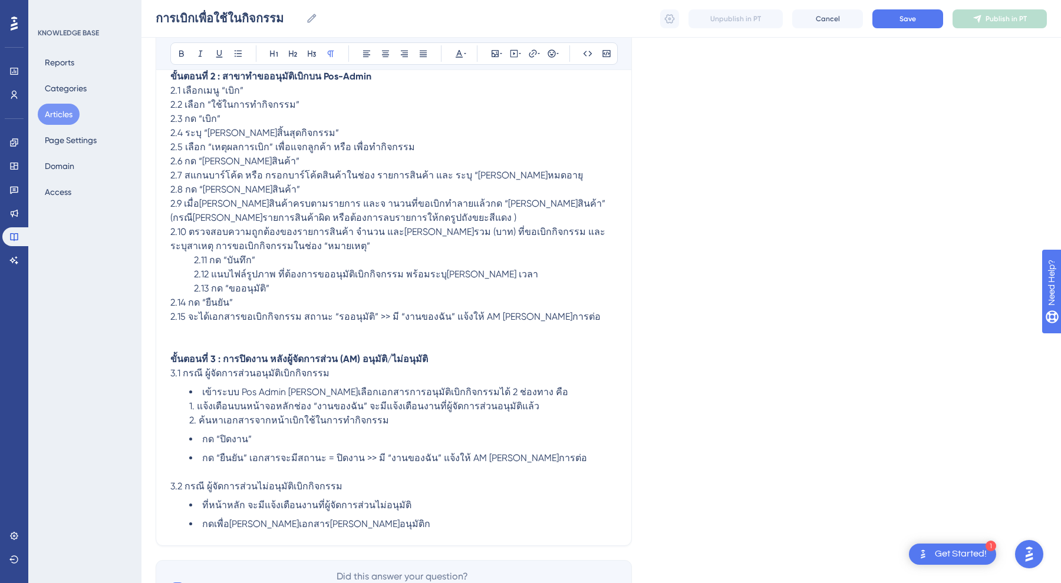
click at [170, 301] on span "2.14 กด “ยืนยัน”" at bounding box center [201, 302] width 62 height 11
click at [173, 315] on span "2.15 จะได้เอกสารขอเบิกกิจกรรม สถานะ “รออนุมัติ” >> มี “งานของฉัน” แจ้งให้ AM ดำ…" at bounding box center [385, 316] width 430 height 11
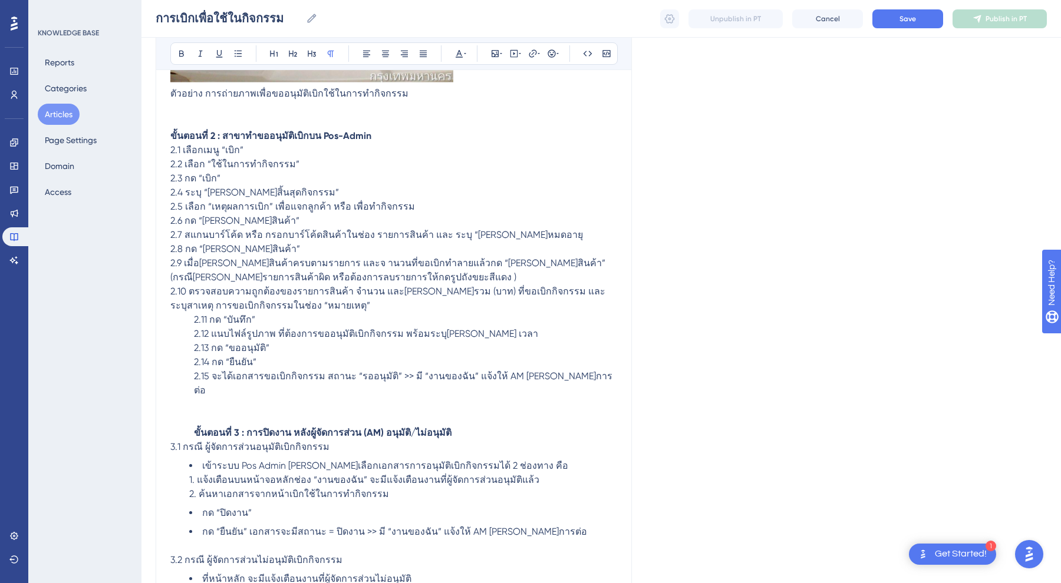
scroll to position [398, 0]
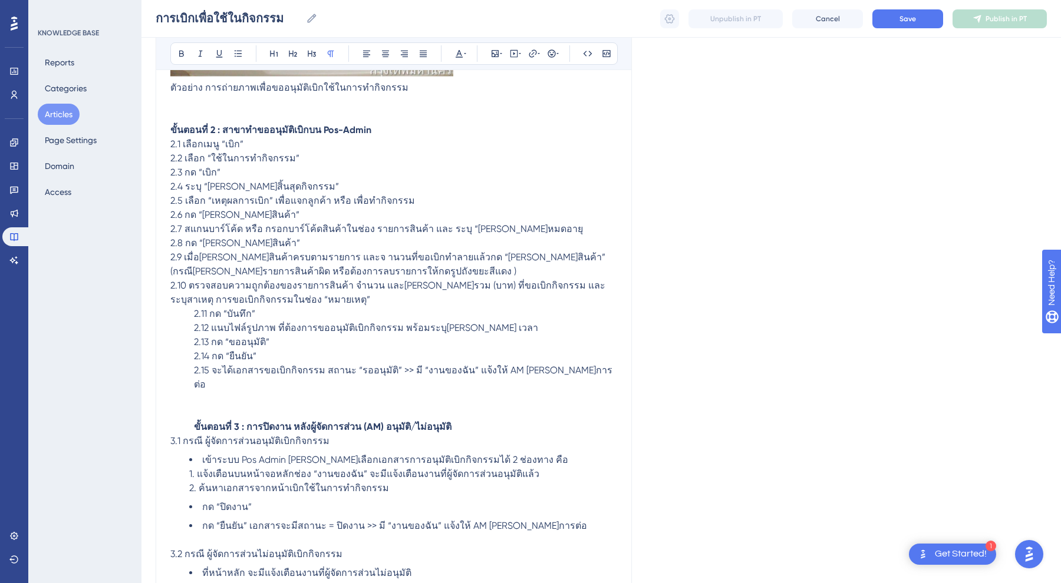
click at [170, 286] on span "2.10 ตรวจสอบความถูกต้องของรายการสินค้า จำนวน และมูลค่ารวม (บาท) ที่ขอเบิกกิจกรร…" at bounding box center [387, 292] width 435 height 25
click at [169, 255] on div "การเบิกเพื่อใช้ในกิจกรรม Bold Italic Underline Bullet Point Heading 1 Heading 2…" at bounding box center [394, 174] width 476 height 880
click at [171, 257] on span "2.9 เมื่อเพิ่มสินค้าครบตามรายการ และจ านวนที่ขอเบิกทำลายแล้วกด “เพิ่มสินค้า” (ก…" at bounding box center [388, 264] width 437 height 25
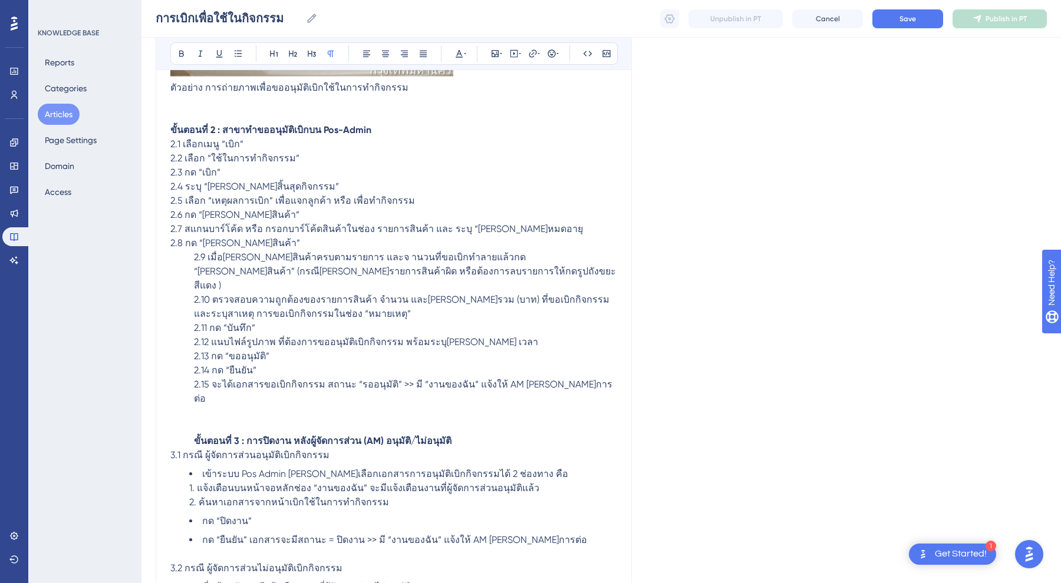
click at [173, 243] on span "2.8 กด “เพิ่มสินค้า”" at bounding box center [235, 242] width 130 height 11
click at [171, 231] on span "2.7 สแกนบาร์โค้ด หรือ กรอกบาร์โค้ดสินค้าในช่อง รายการสินค้า และ ระบุ “วันที่หมด…" at bounding box center [376, 228] width 413 height 11
click at [171, 217] on span "2.6 กด “เพิ่มสินค้า”" at bounding box center [234, 214] width 129 height 11
click at [173, 197] on span "2.5 เลือก “เหตุผลการเบิก” เพื่อแจกลูกค้า หรือ เพื่อทำกิจกรรม" at bounding box center [292, 200] width 245 height 11
click at [170, 186] on span "2.4 ระบุ “วันที่สิ้นสุดกิจกรรม”" at bounding box center [254, 186] width 169 height 11
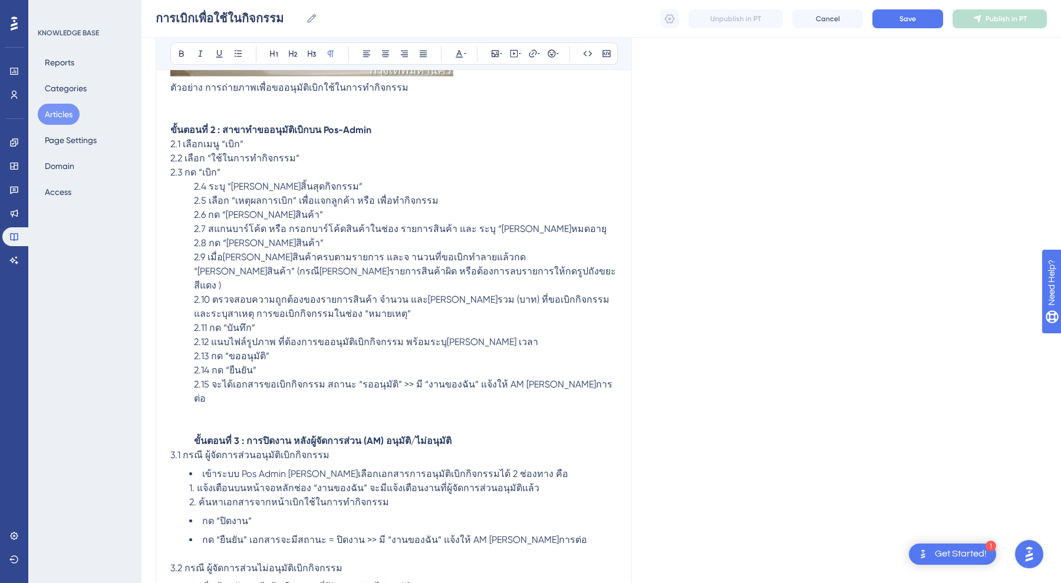
click at [170, 171] on span "2.3 กด “เบิก”" at bounding box center [195, 172] width 50 height 11
click at [170, 159] on span "2.2 เลือก “ใช้ในการทำกิจกรรม”" at bounding box center [234, 158] width 129 height 11
click at [170, 146] on div "การเบิกเพื่อใช้ในกิจกรรม Bold Italic Underline Bullet Point Heading 1 Heading 2…" at bounding box center [394, 181] width 476 height 895
click at [173, 146] on span "2.1 เลือกเมนู “เบิก”" at bounding box center [206, 143] width 73 height 11
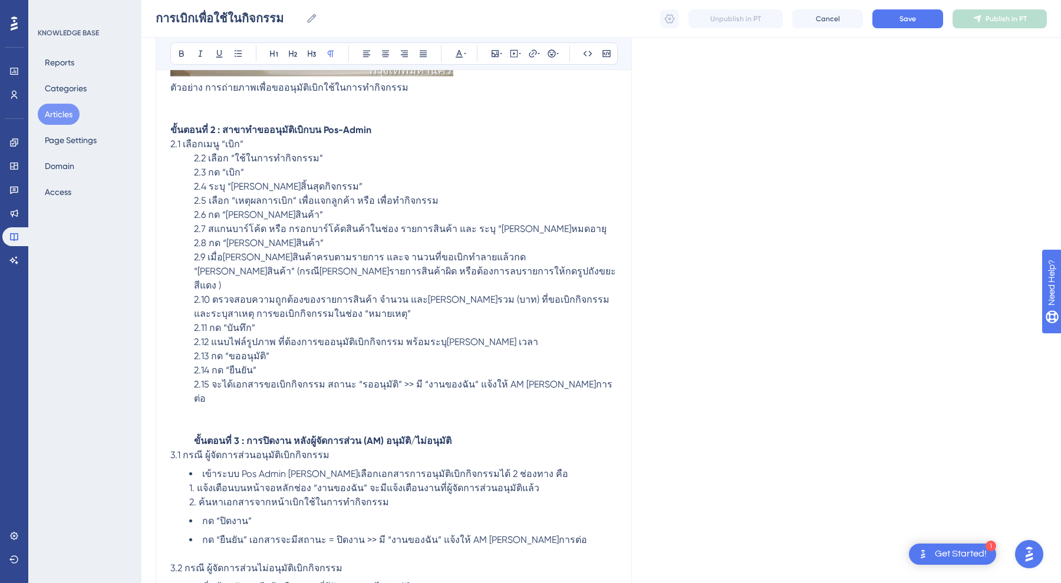
click at [171, 146] on span "2.1 เลือกเมนู “เบิก”" at bounding box center [206, 143] width 73 height 11
click at [170, 450] on span "3.1 กรณี ผู้จัดการส่วนอนุมัติเบิกกิจกรรม" at bounding box center [249, 455] width 159 height 11
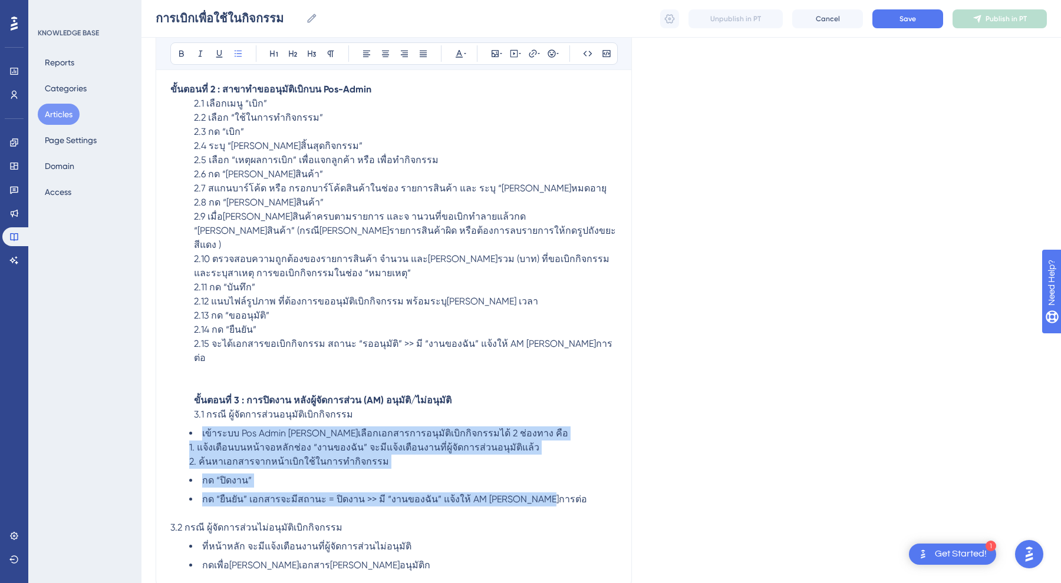
drag, startPoint x: 522, startPoint y: 473, endPoint x: 183, endPoint y: 403, distance: 346.5
click at [183, 427] on ul "เข้าระบบ Pos Admin สามารถเลือกเอกสารการอนุมัติเบิกกิจกรรมได้ 2 ช่องทาง คือ 1. แ…" at bounding box center [393, 467] width 447 height 80
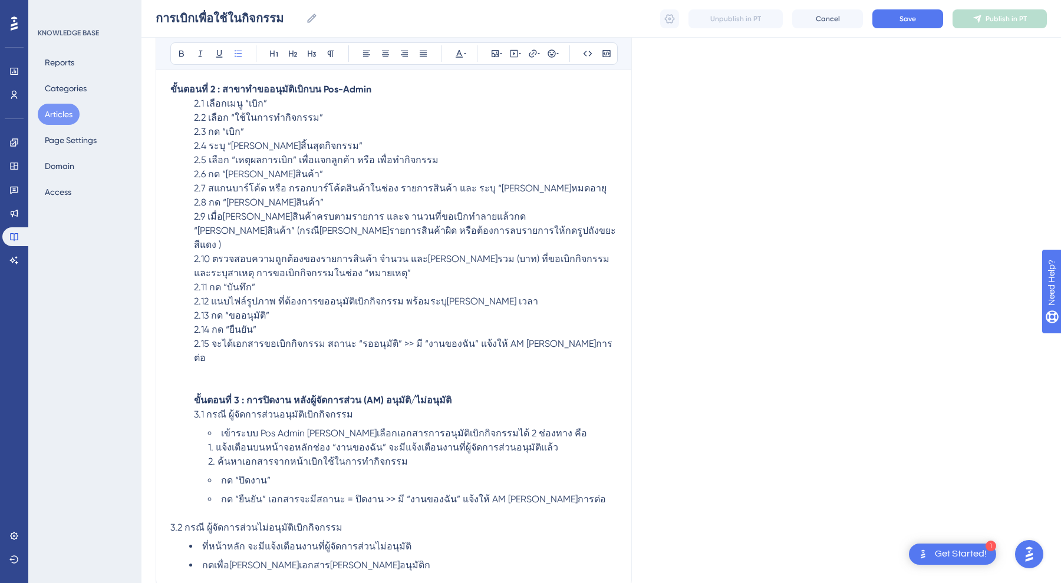
click at [276, 540] on li "ที่หน้าหลัก จะมีแจ้งเตือนงานที่ผู้จัดการส่วนไม่อนุมัติ" at bounding box center [403, 547] width 428 height 14
click at [183, 522] on span "3.2 กรณี ผู้จัดการส่วนไม่อนุมัติเบิกกิจกรรม" at bounding box center [256, 527] width 172 height 11
click at [170, 496] on div "การเบิกเพื่อใช้ในกิจกรรม Bold Italic Underline Bullet Point Heading 1 Heading 2…" at bounding box center [394, 140] width 476 height 895
click at [170, 522] on span "3.2 กรณี ผู้จัดการส่วนไม่อนุมัติเบิกกิจกรรม" at bounding box center [256, 527] width 172 height 11
click at [189, 540] on li "ที่หน้าหลัก จะมีแจ้งเตือนงานที่ผู้จัดการส่วนไม่อนุมัติ" at bounding box center [403, 547] width 428 height 14
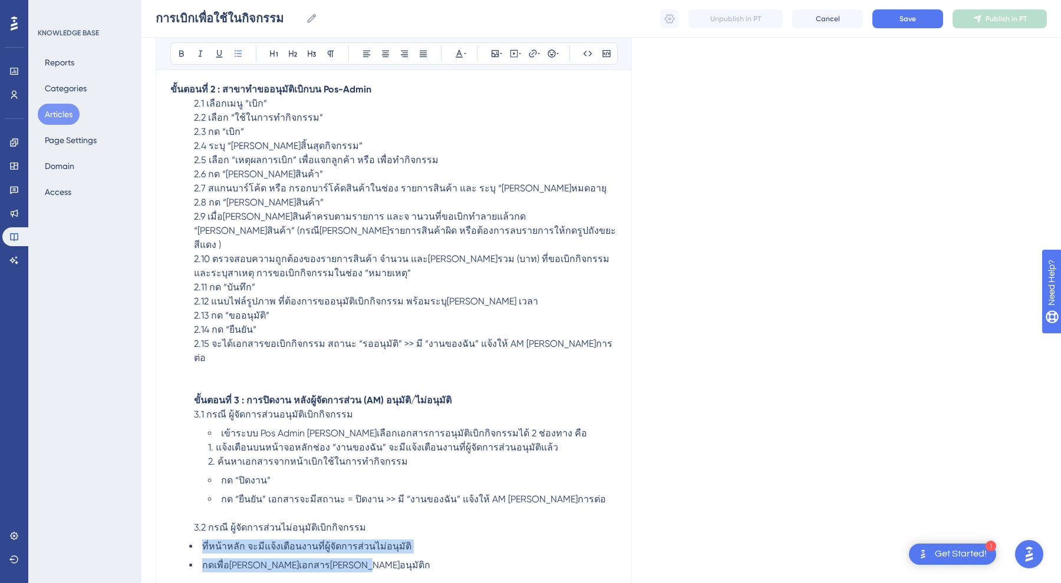
drag, startPoint x: 189, startPoint y: 517, endPoint x: 296, endPoint y: 538, distance: 109.8
click at [296, 540] on ul "ที่หน้าหลัก จะมีแจ้งเตือนงานที่ผู้จัดการส่วนไม่อนุมัติ กดเพื่อเข้าไปดูเอกสารที่…" at bounding box center [393, 556] width 447 height 33
drag, startPoint x: 359, startPoint y: 542, endPoint x: 178, endPoint y: 512, distance: 183.3
click at [178, 540] on ul "ที่หน้าหลัก จะมีแจ้งเตือนงานที่ผู้จัดการส่วนไม่อนุมัติ กดเพื่อเข้าไปดูเอกสารที่…" at bounding box center [393, 556] width 447 height 33
click at [481, 540] on ul "ที่หน้าหลัก จะมีแจ้งเตือนงานที่ผู้จัดการส่วนไม่อนุมัติ กดเพื่อเข้าไปดูเอกสารที่…" at bounding box center [403, 556] width 428 height 33
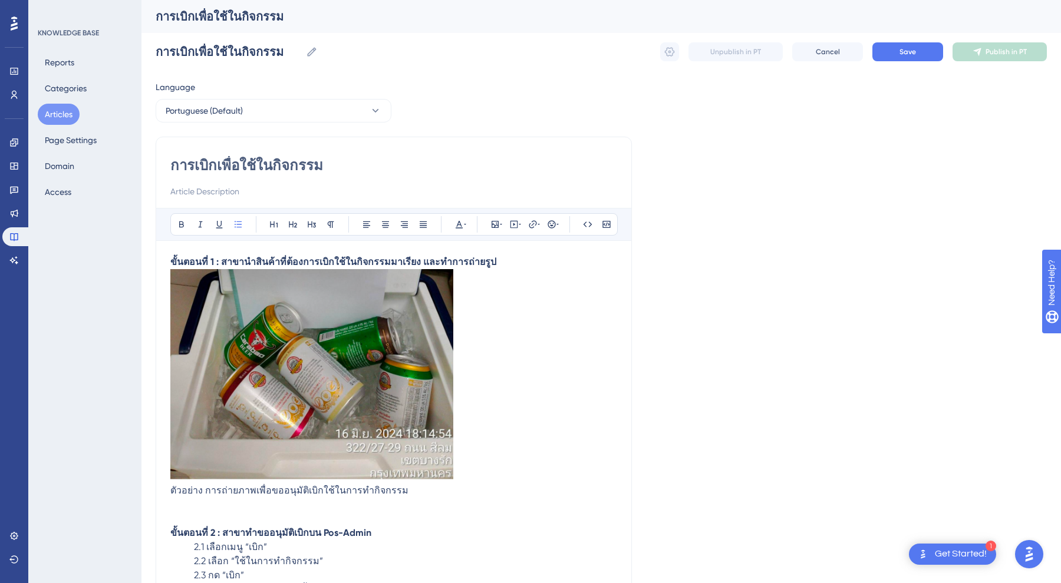
scroll to position [0, 0]
click at [896, 51] on button "Save" at bounding box center [907, 51] width 71 height 19
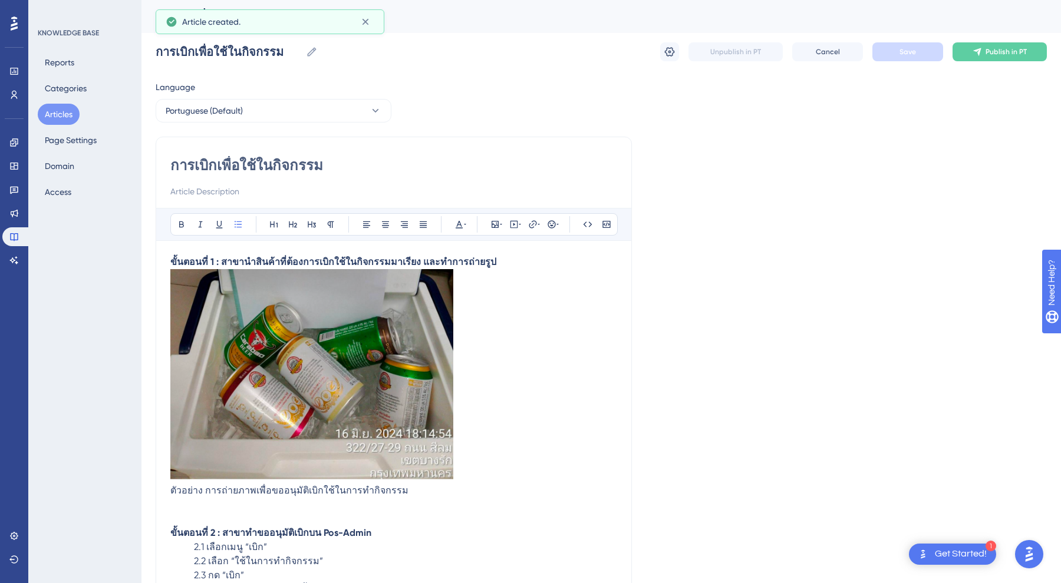
scroll to position [203, 0]
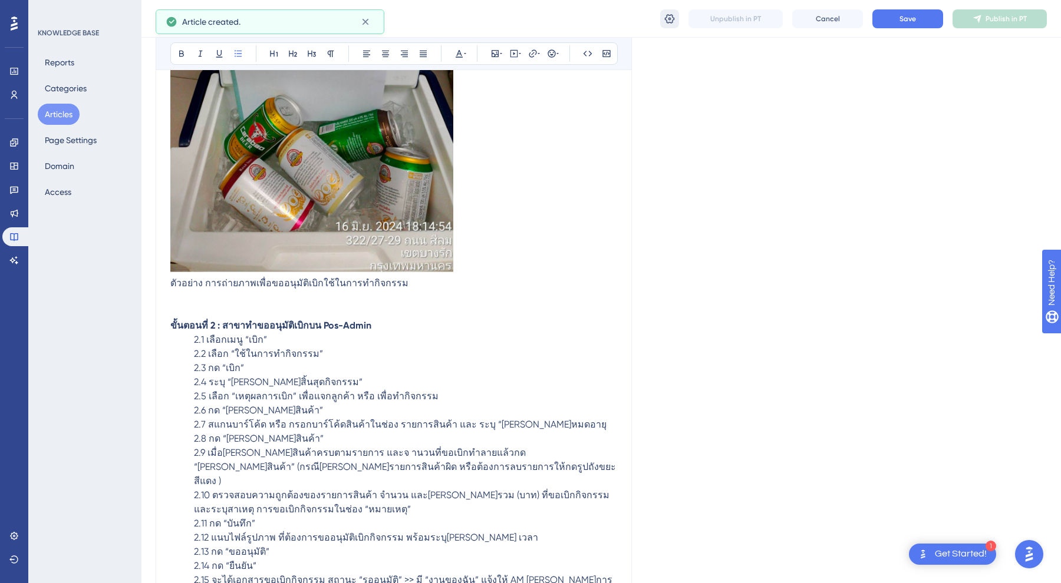
click at [667, 19] on icon at bounding box center [670, 19] width 12 height 12
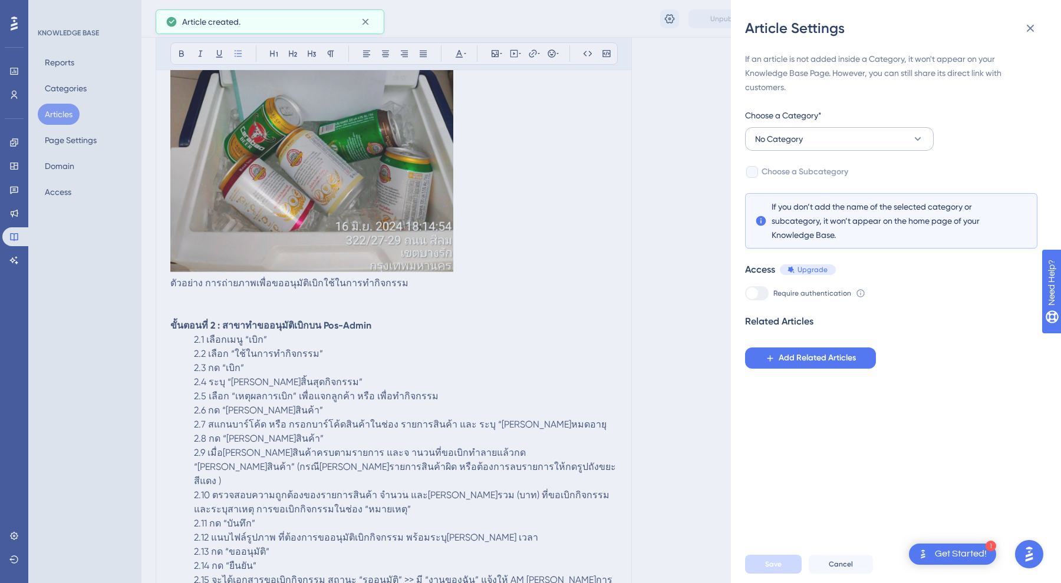
click at [810, 141] on button "No Category" at bounding box center [839, 139] width 189 height 24
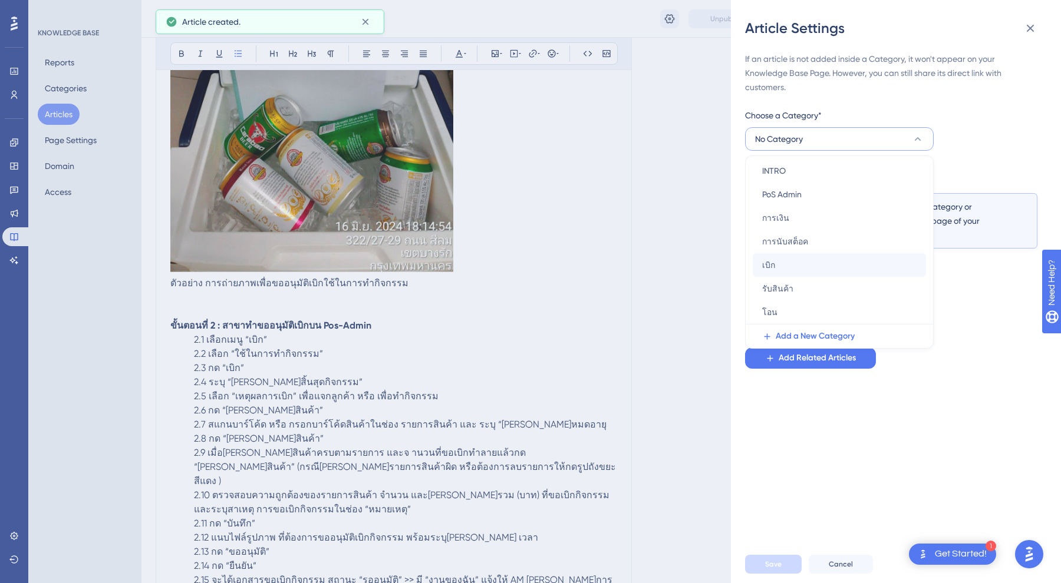
scroll to position [51, 0]
click at [781, 262] on div "เบิก เบิก" at bounding box center [839, 265] width 154 height 24
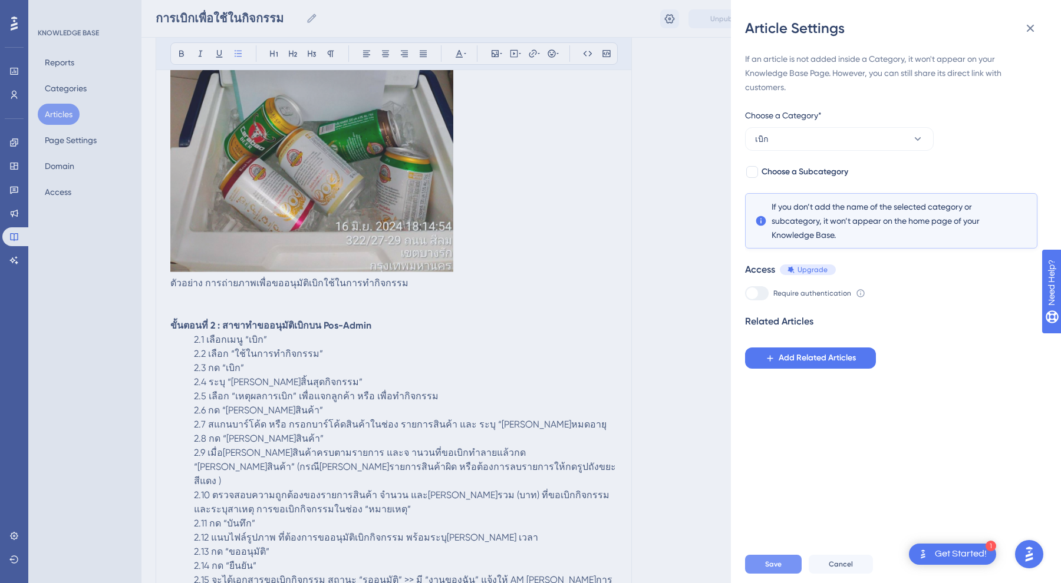
click at [778, 562] on span "Save" at bounding box center [773, 564] width 17 height 9
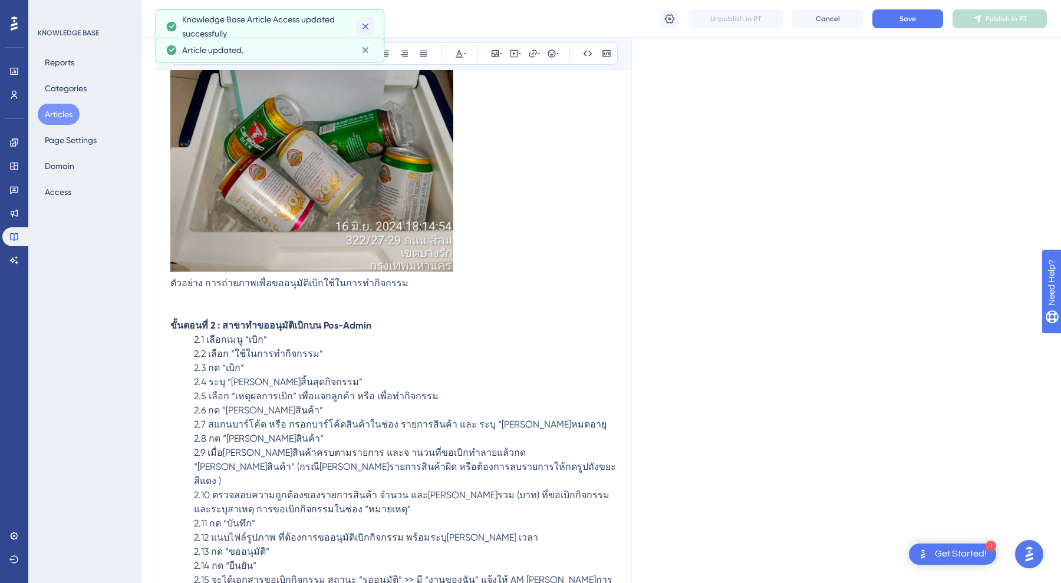
click at [365, 25] on icon at bounding box center [365, 27] width 12 height 12
click at [365, 27] on icon at bounding box center [365, 22] width 12 height 12
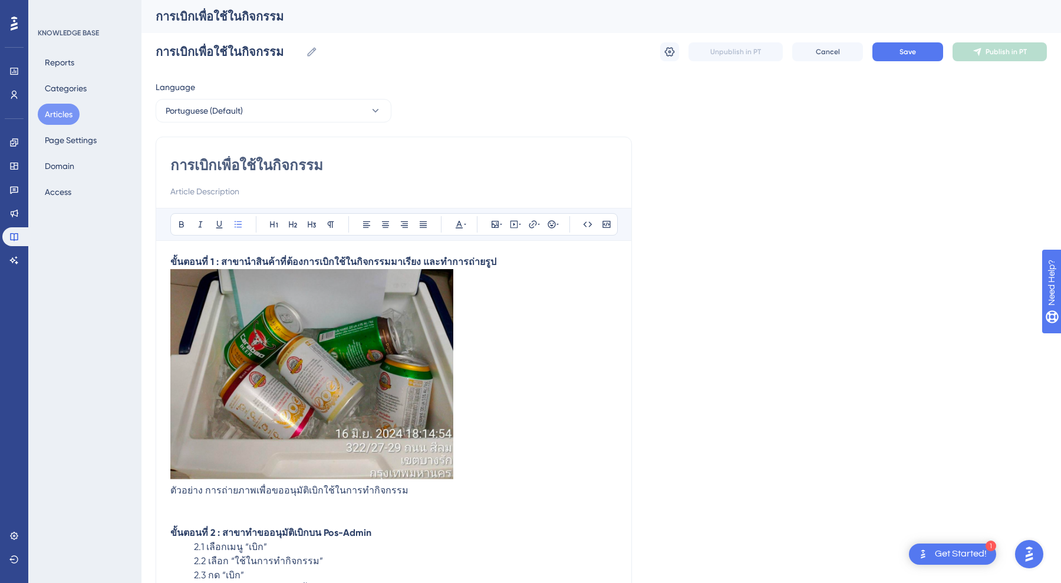
scroll to position [0, 0]
click at [64, 114] on button "Articles" at bounding box center [59, 114] width 42 height 21
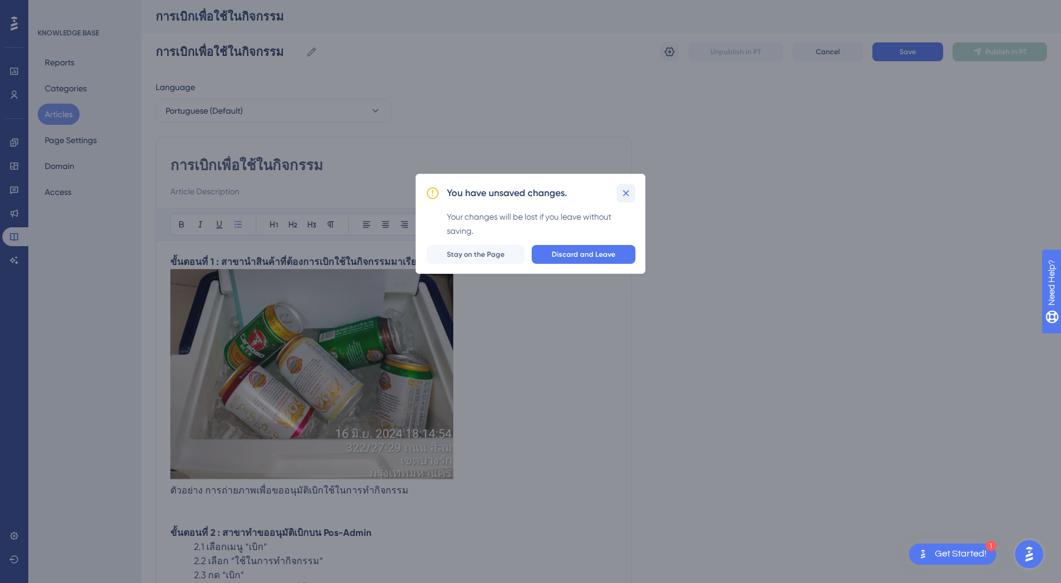
click at [631, 187] on icon at bounding box center [626, 193] width 12 height 12
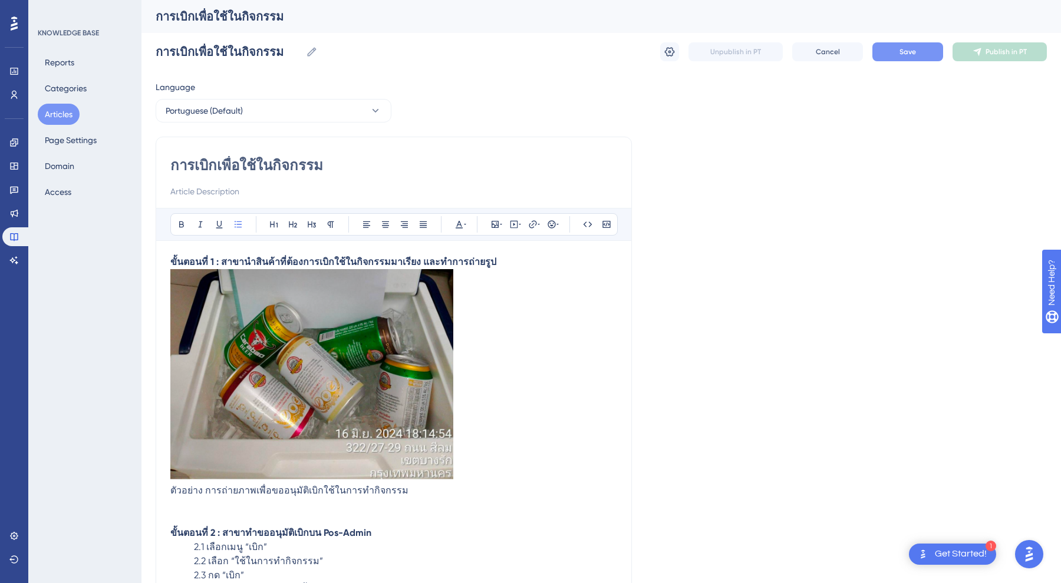
click at [896, 45] on button "Save" at bounding box center [907, 51] width 71 height 19
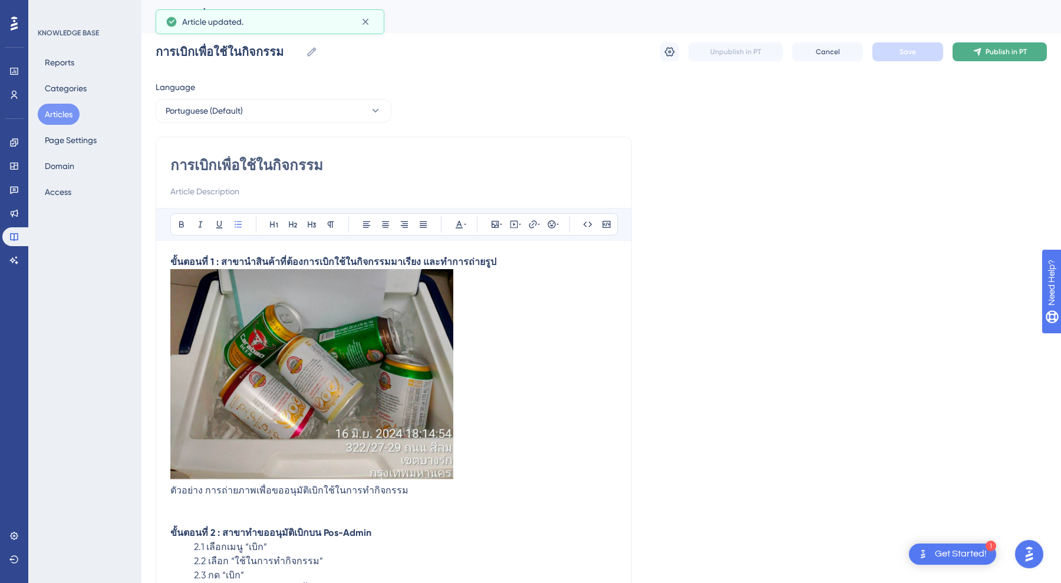
click at [993, 54] on span "Publish in PT" at bounding box center [1005, 51] width 41 height 9
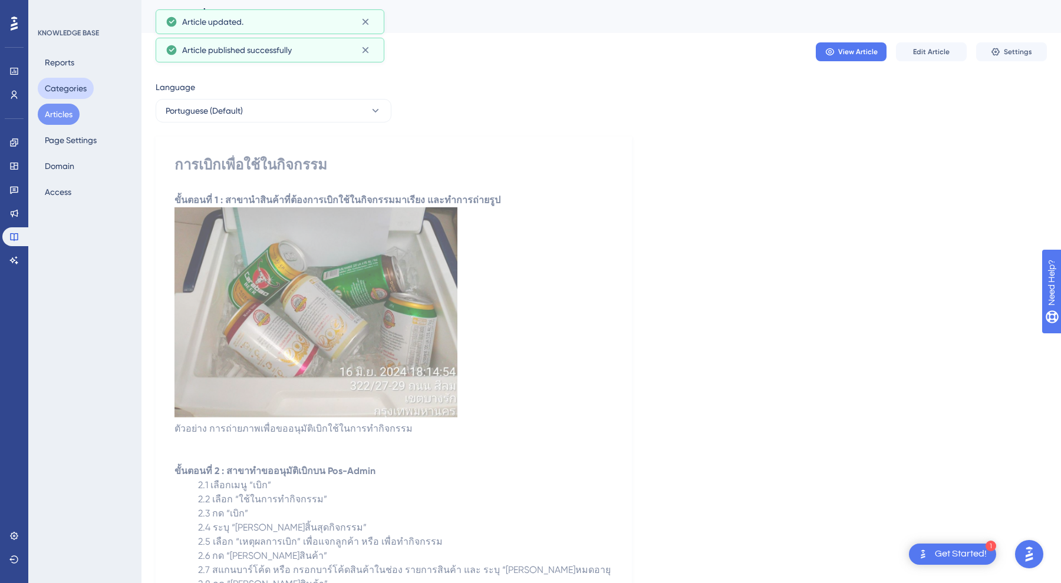
click at [70, 88] on button "Categories" at bounding box center [66, 88] width 56 height 21
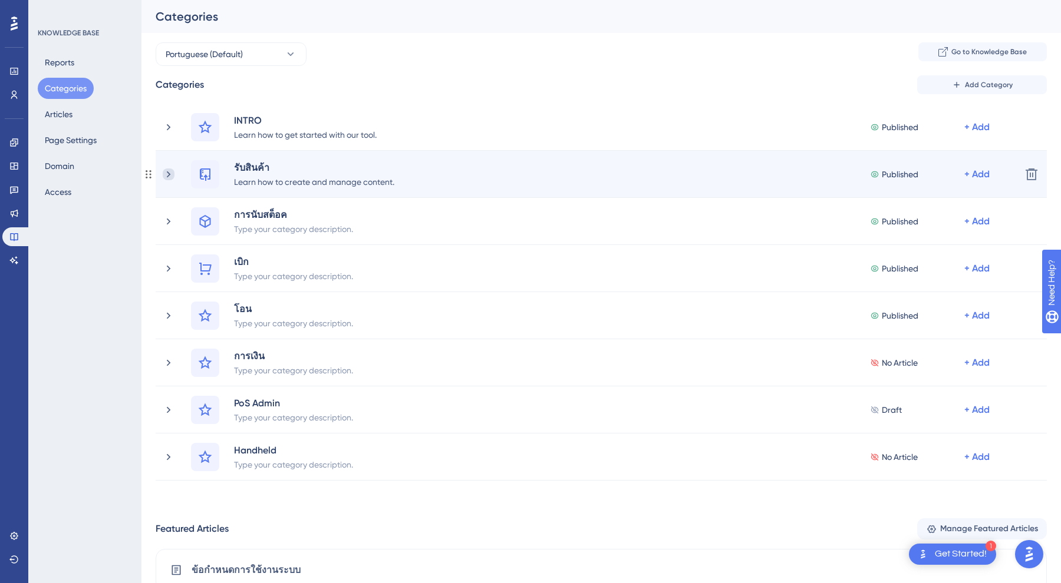
click at [171, 175] on icon at bounding box center [169, 175] width 12 height 12
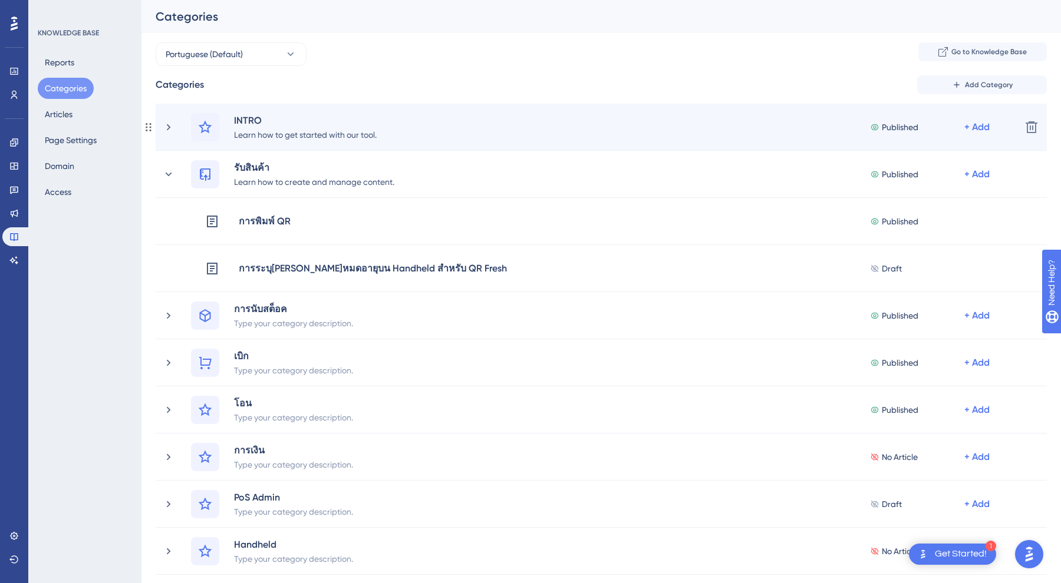
click at [179, 124] on div "INTRO Learn how to get started with our tool. Published + Add" at bounding box center [587, 127] width 849 height 28
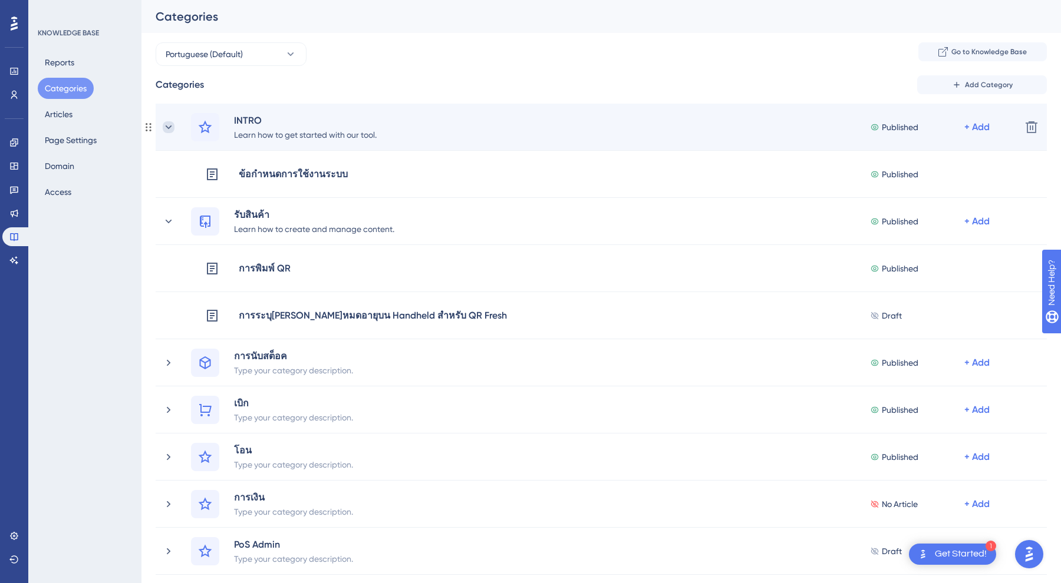
click at [170, 123] on icon at bounding box center [169, 127] width 12 height 12
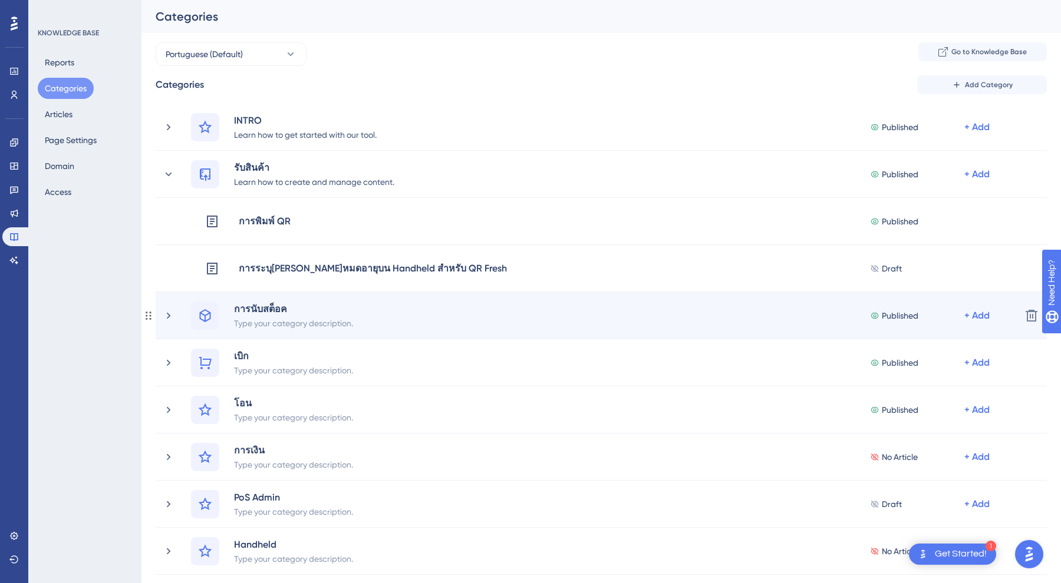
scroll to position [107, 0]
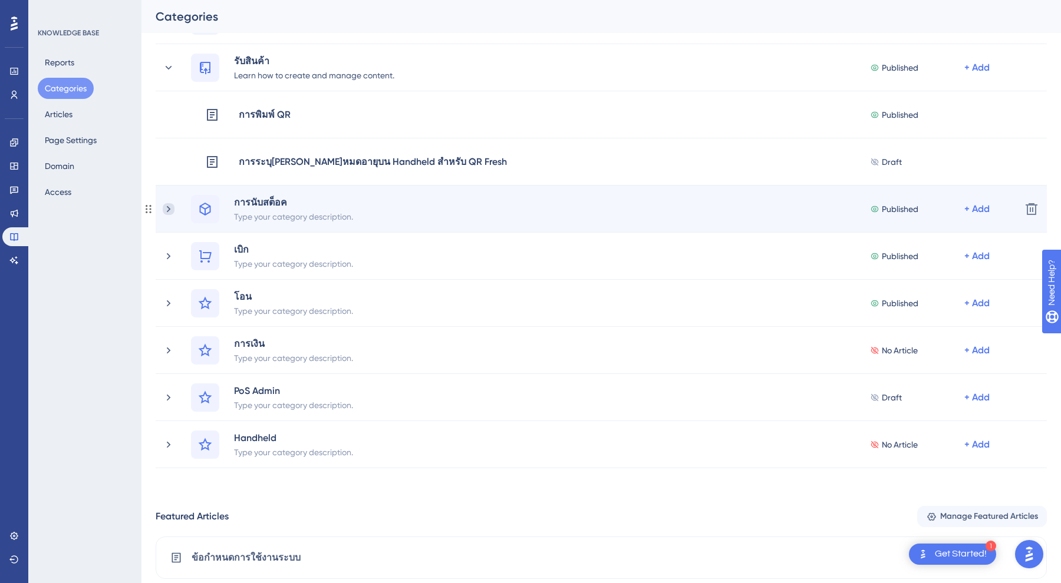
click at [163, 212] on icon at bounding box center [169, 209] width 12 height 12
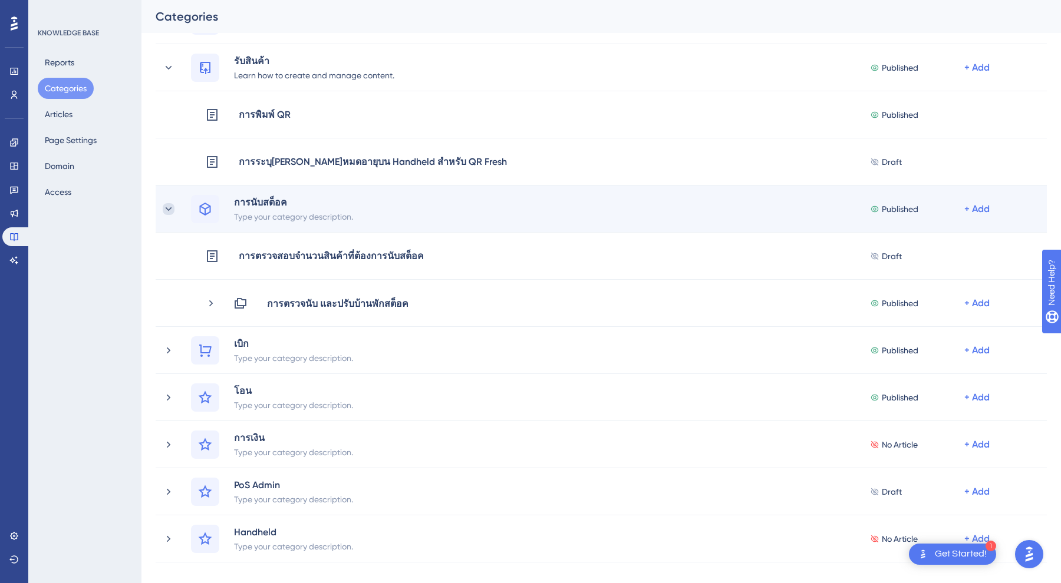
click at [163, 211] on icon at bounding box center [169, 209] width 12 height 12
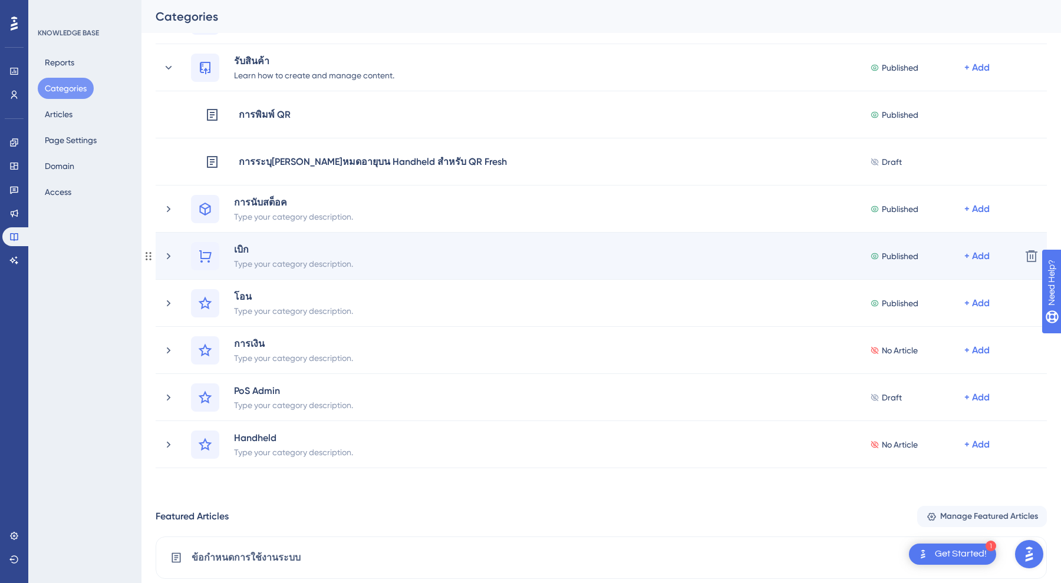
click at [175, 258] on div "เบิก Type your category description. Published + Add" at bounding box center [587, 256] width 849 height 28
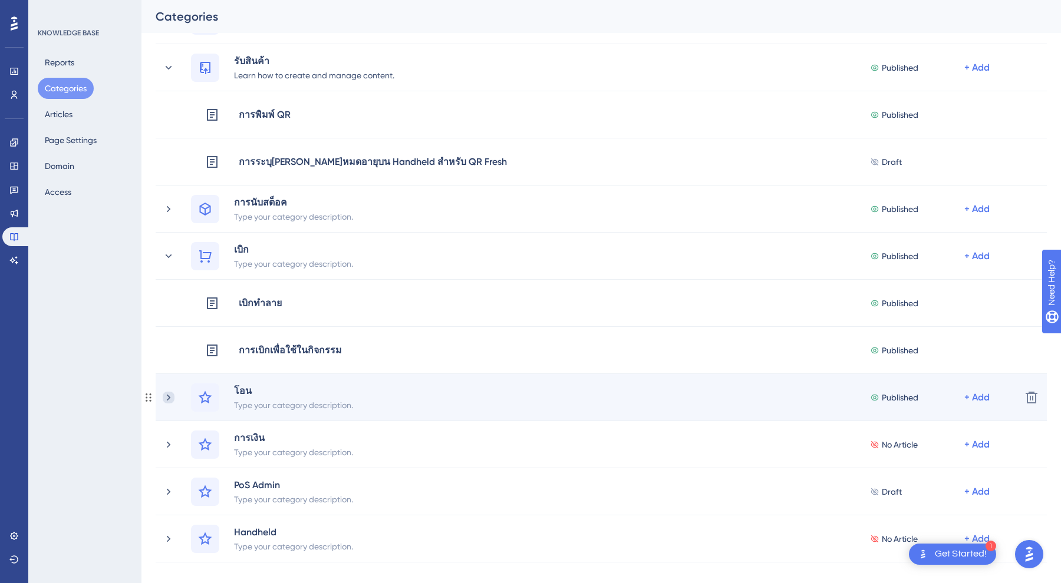
click at [173, 392] on icon at bounding box center [169, 398] width 12 height 12
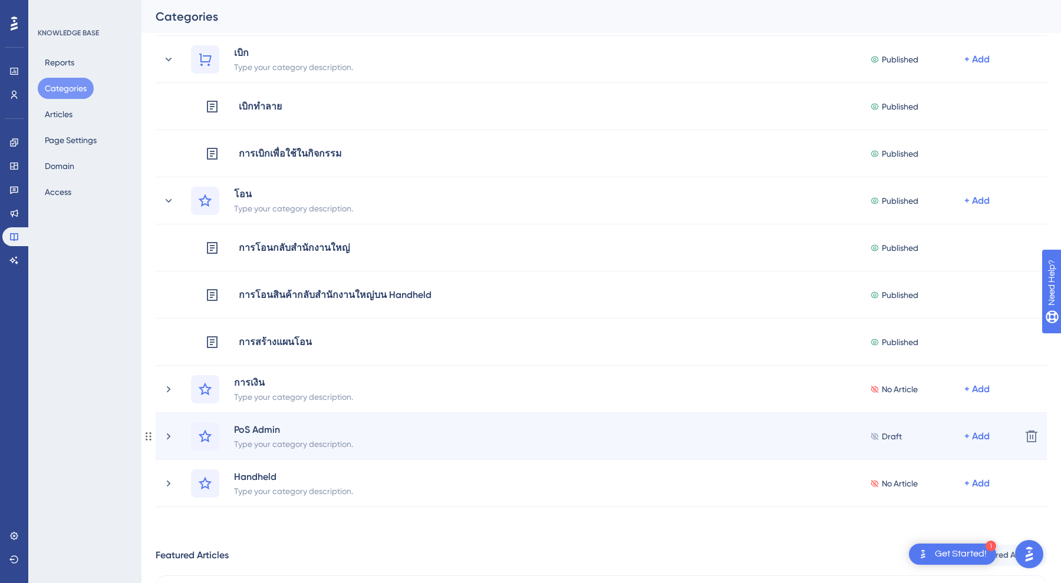
scroll to position [305, 0]
click at [177, 431] on div "PoS Admin Type your category description. Draft + Add" at bounding box center [587, 435] width 849 height 28
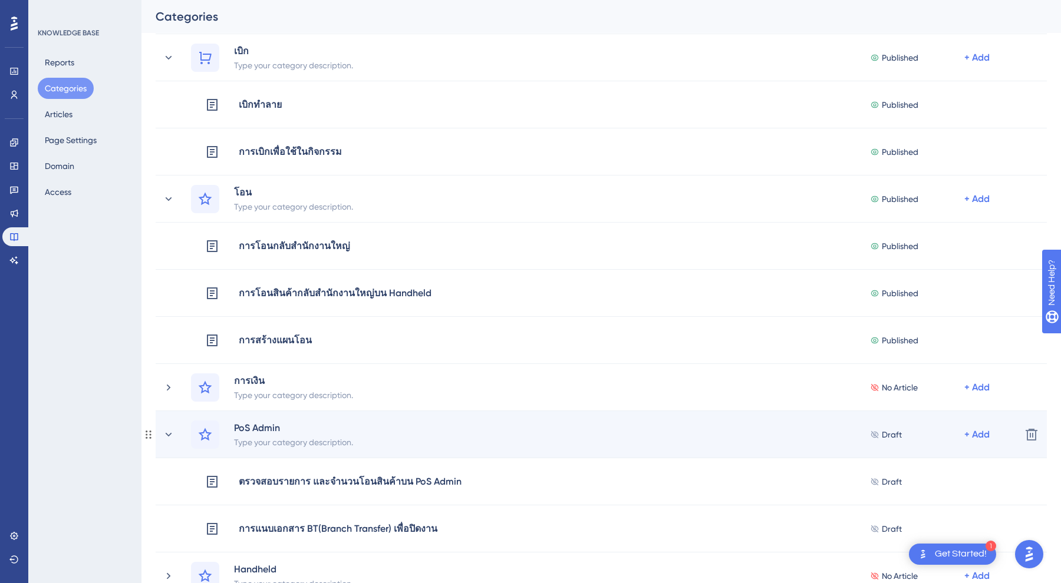
click at [177, 431] on div "PoS Admin Type your category description. Draft + Add" at bounding box center [587, 435] width 849 height 28
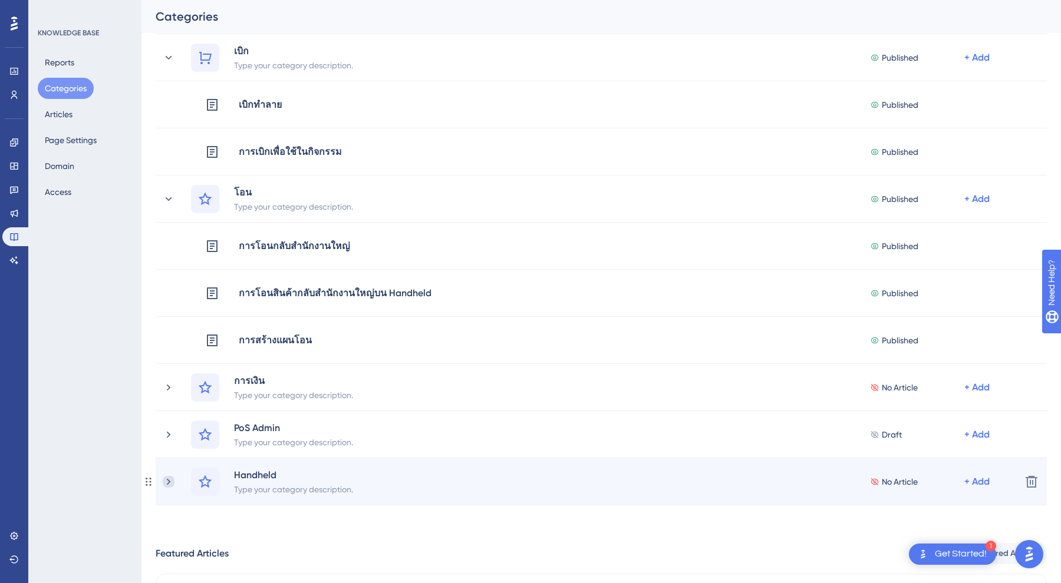
click at [169, 483] on icon at bounding box center [169, 482] width 12 height 12
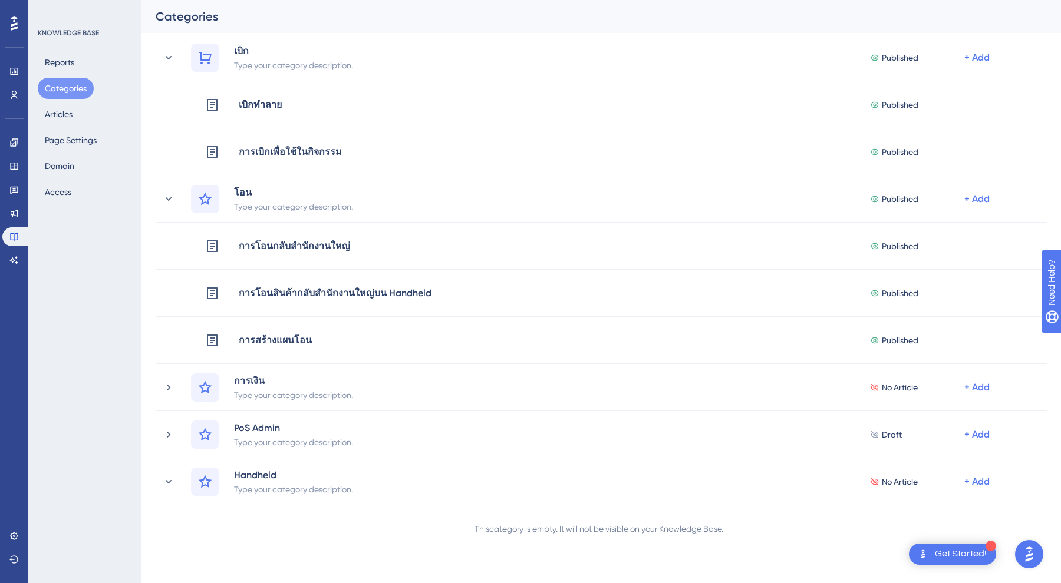
scroll to position [347, 0]
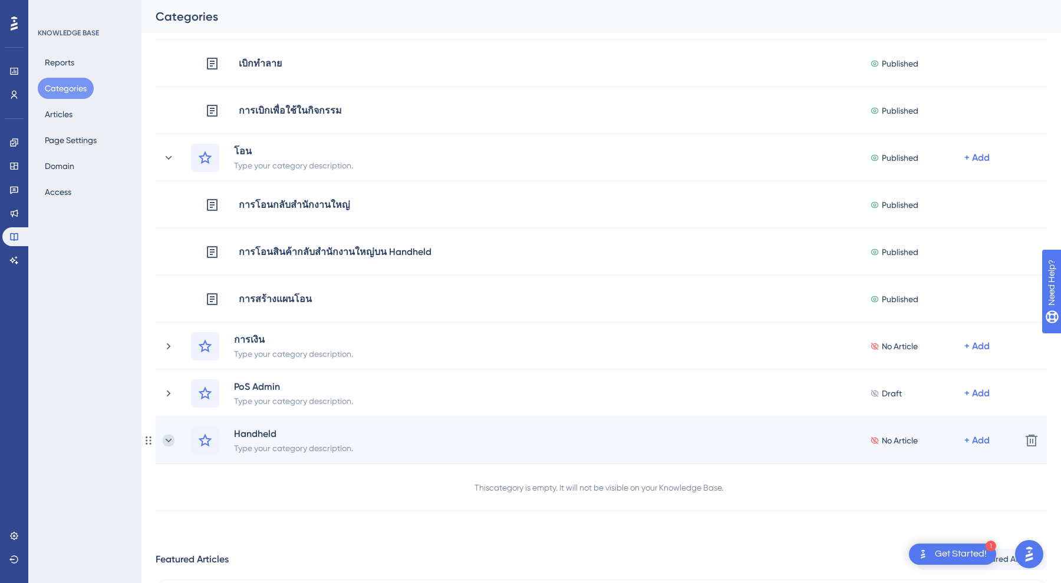
click at [167, 443] on icon at bounding box center [169, 441] width 12 height 12
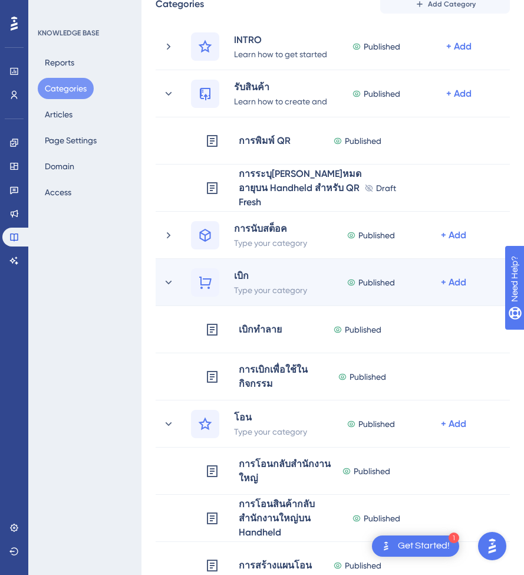
scroll to position [94, 0]
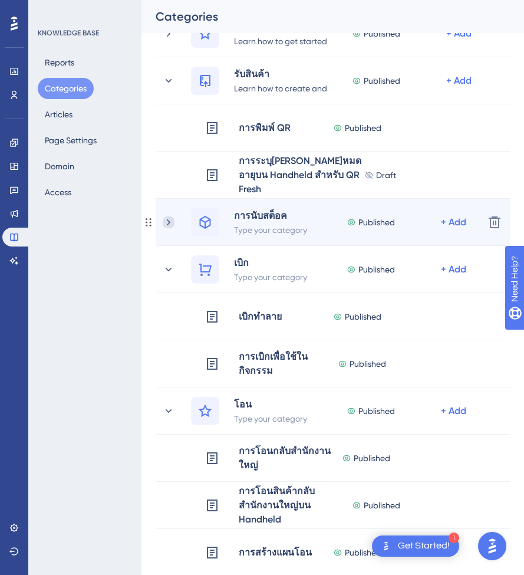
click at [172, 221] on icon at bounding box center [169, 222] width 12 height 12
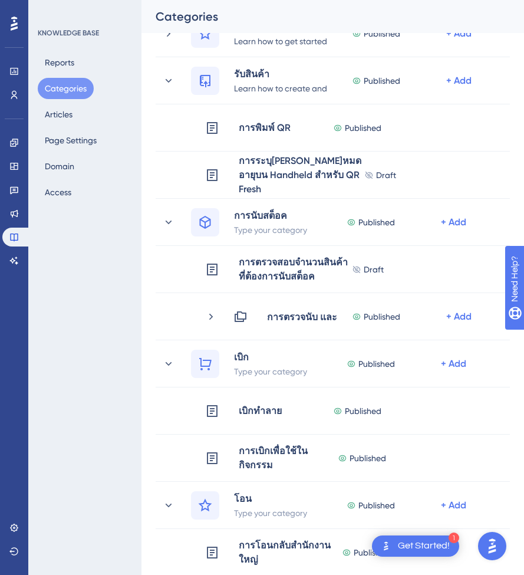
click at [172, 221] on icon at bounding box center [169, 222] width 12 height 12
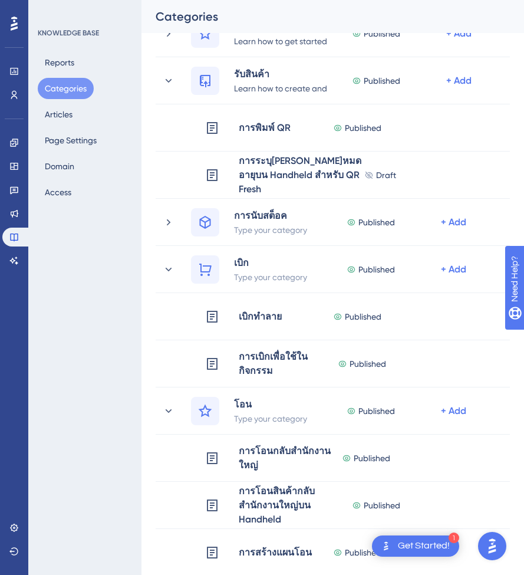
click at [172, 221] on icon at bounding box center [169, 222] width 12 height 12
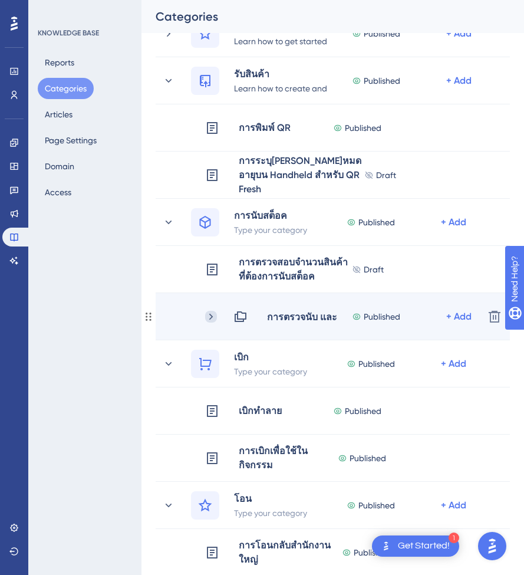
click at [209, 312] on icon at bounding box center [211, 317] width 12 height 12
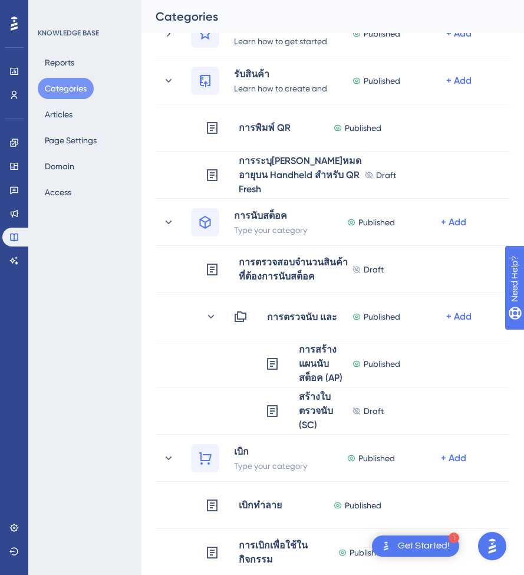
click at [209, 312] on icon at bounding box center [211, 317] width 12 height 12
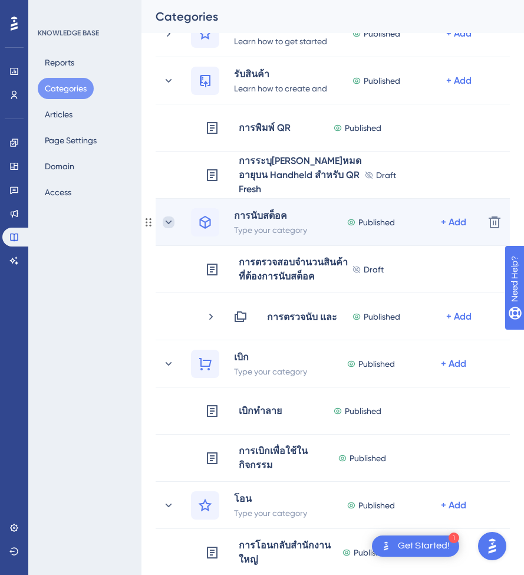
click at [170, 226] on icon at bounding box center [169, 222] width 12 height 12
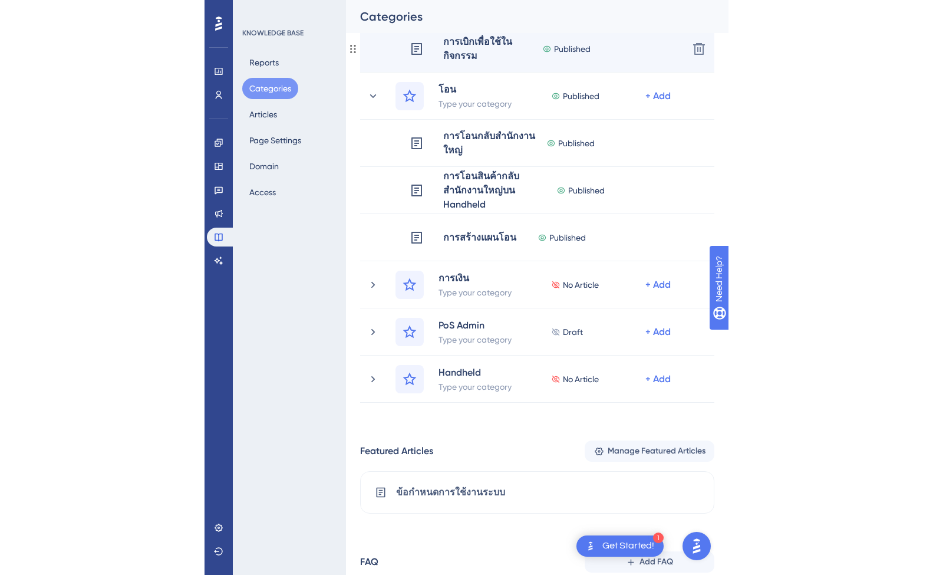
scroll to position [408, 0]
